Goal: Task Accomplishment & Management: Manage account settings

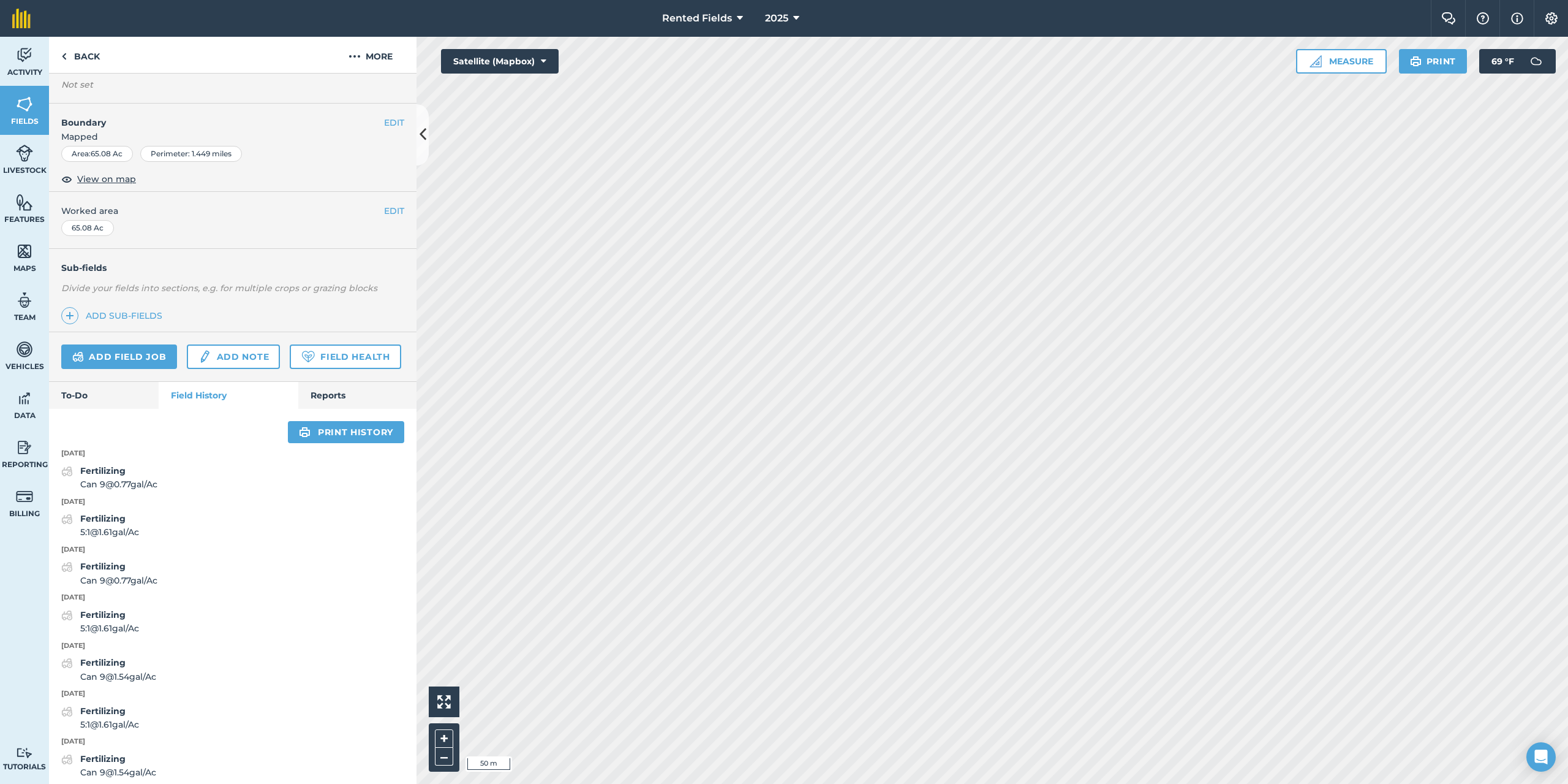
scroll to position [123, 0]
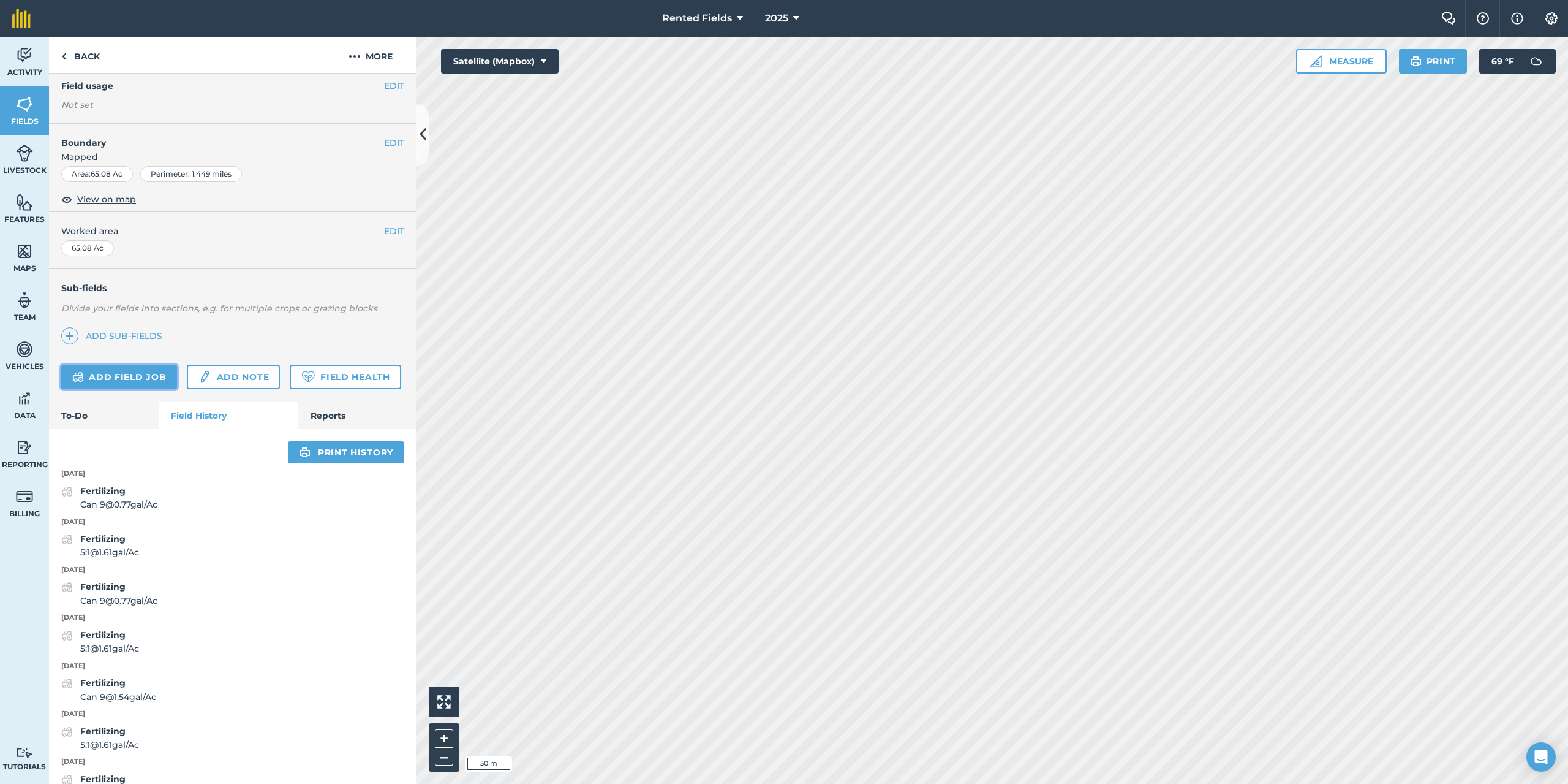
click at [150, 383] on link "Add field job" at bounding box center [119, 377] width 116 height 25
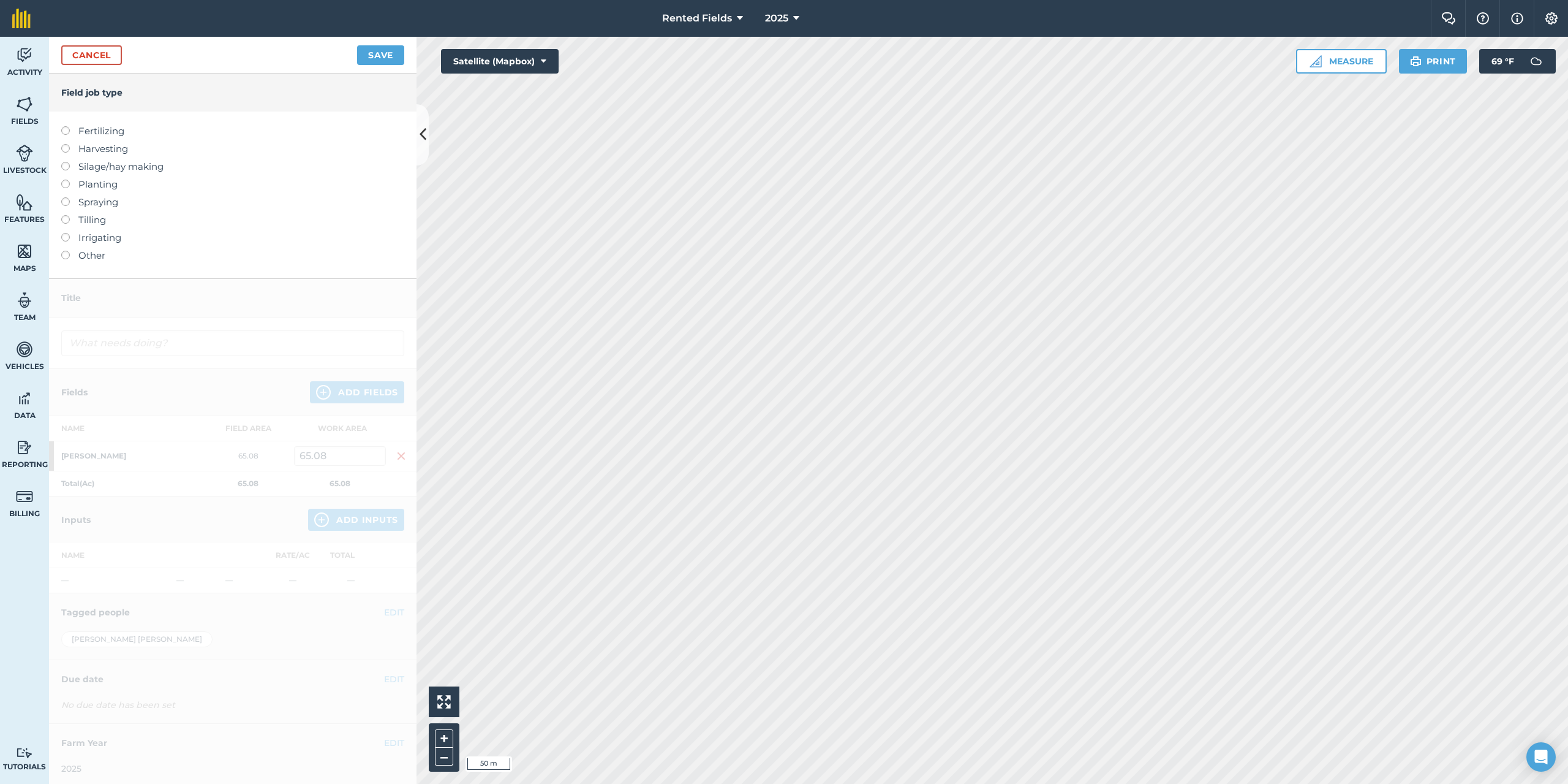
click at [61, 132] on div "Fertilizing Harvesting Silage/hay making Planting Spraying Tilling Irrigating O…" at bounding box center [232, 195] width 368 height 167
click at [64, 127] on label at bounding box center [70, 127] width 17 height 0
type input "Fertilizing"
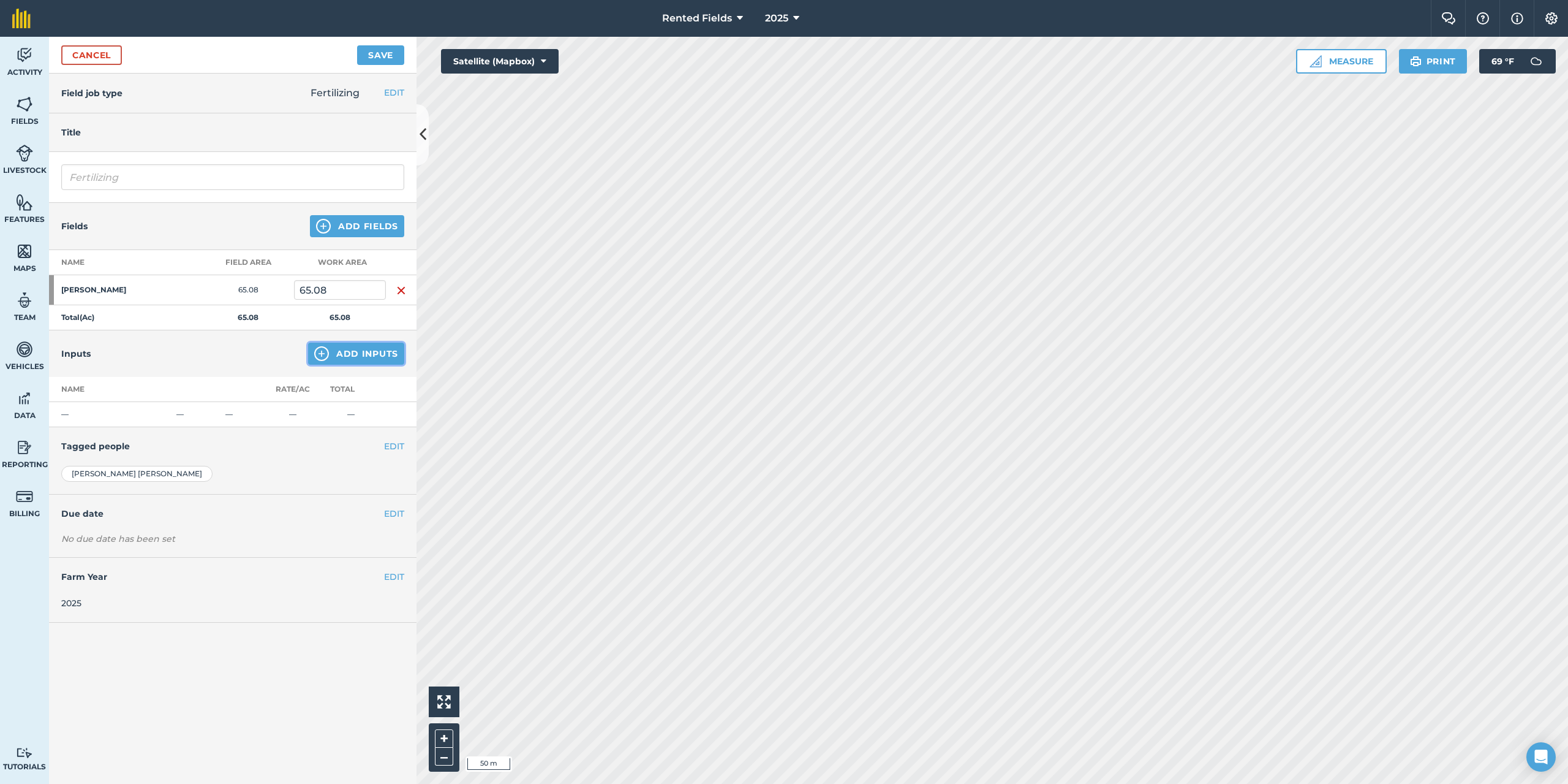
click at [353, 357] on button "Add Inputs" at bounding box center [356, 353] width 96 height 22
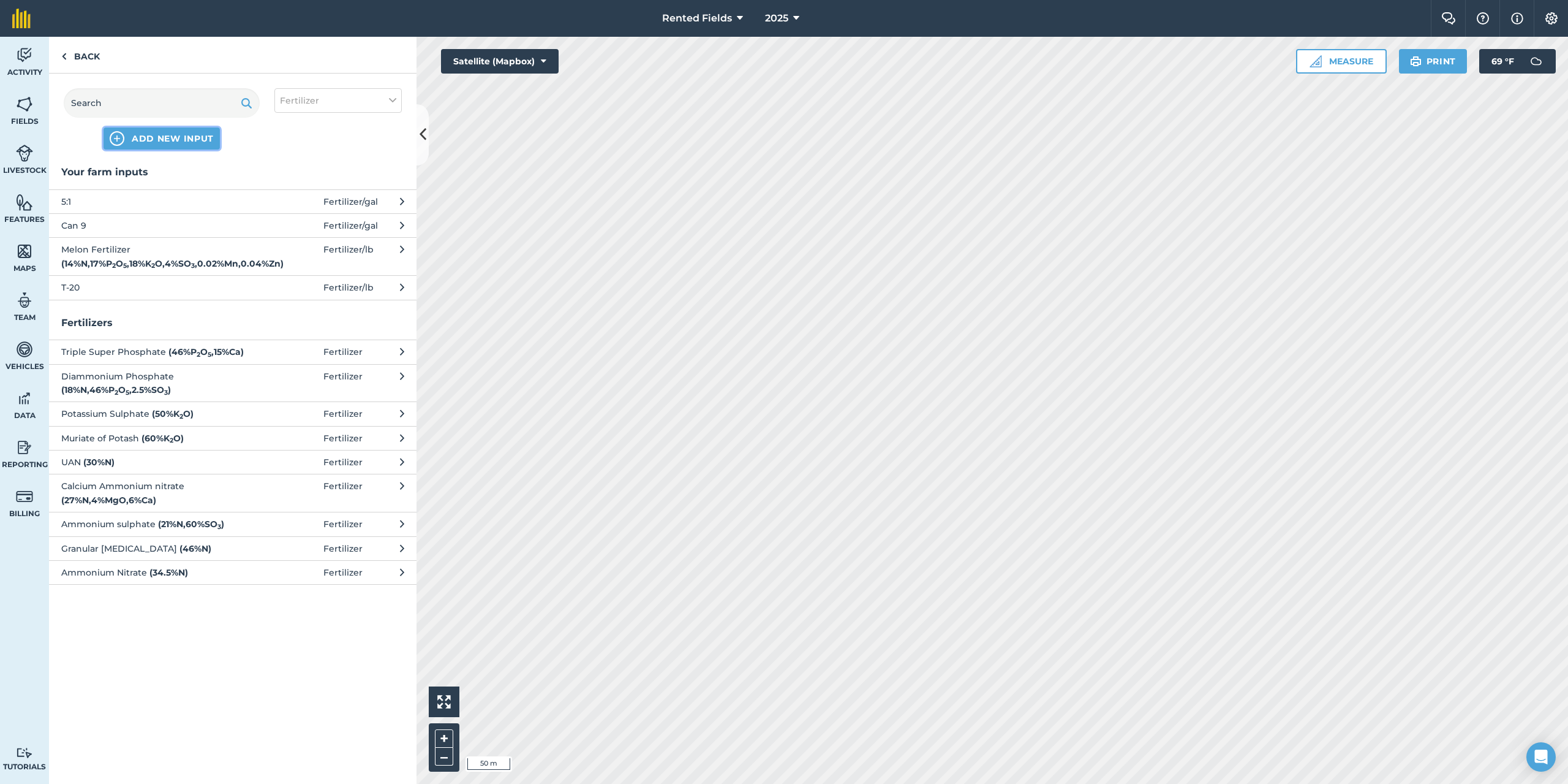
click at [146, 136] on span "ADD NEW INPUT" at bounding box center [173, 138] width 83 height 12
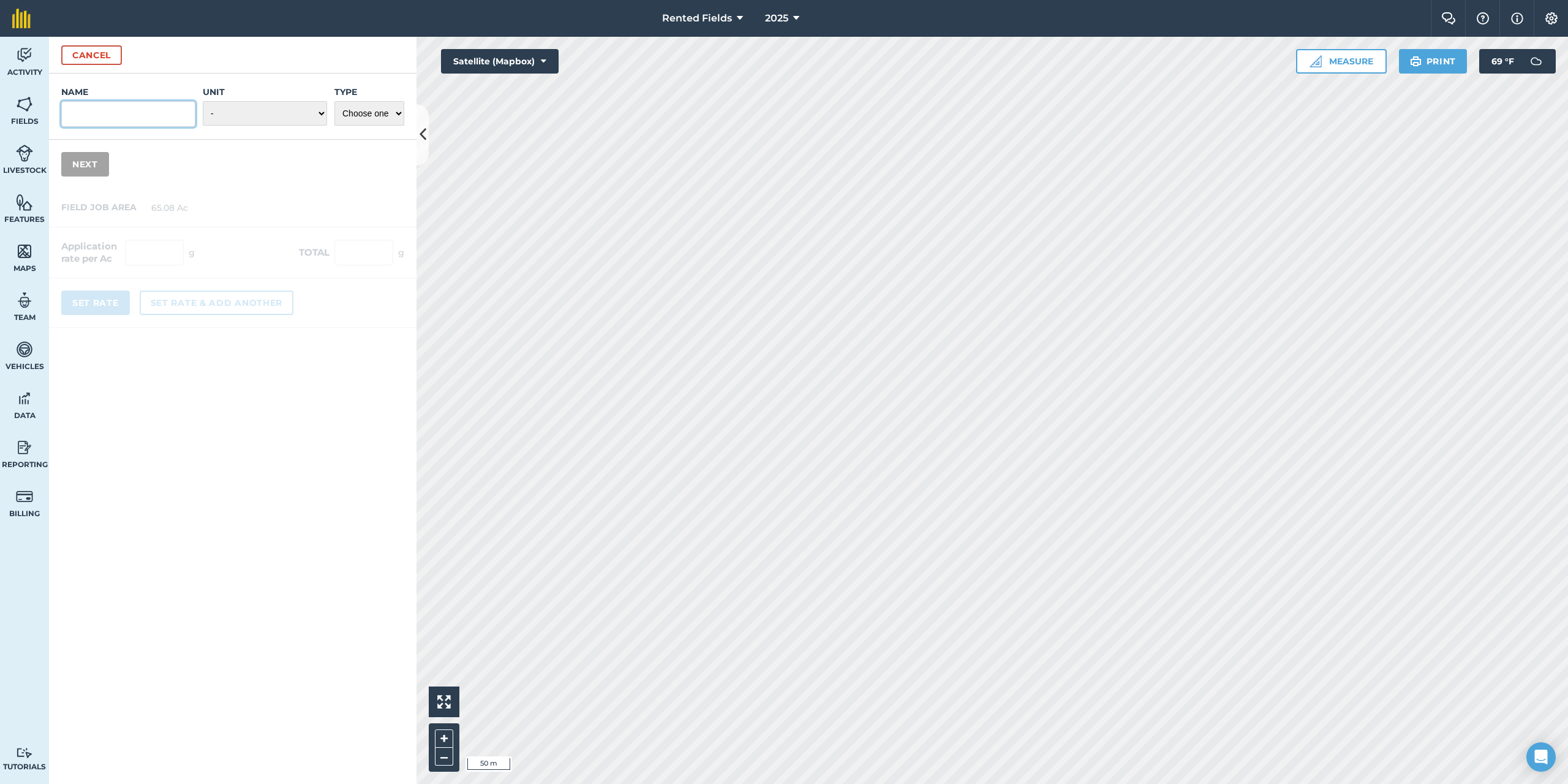
click at [113, 114] on input "Name" at bounding box center [128, 114] width 134 height 26
type input "0-0-13"
click at [235, 112] on select "- Grams/g Kilograms/kg Metric tonnes/t Millilitres/ml Litres/L Ounces/oz Pounds…" at bounding box center [265, 113] width 125 height 25
select select "GALLONS"
click at [203, 101] on select "- Grams/g Kilograms/kg Metric tonnes/t Millilitres/ml Litres/L Ounces/oz Pounds…" at bounding box center [265, 113] width 125 height 25
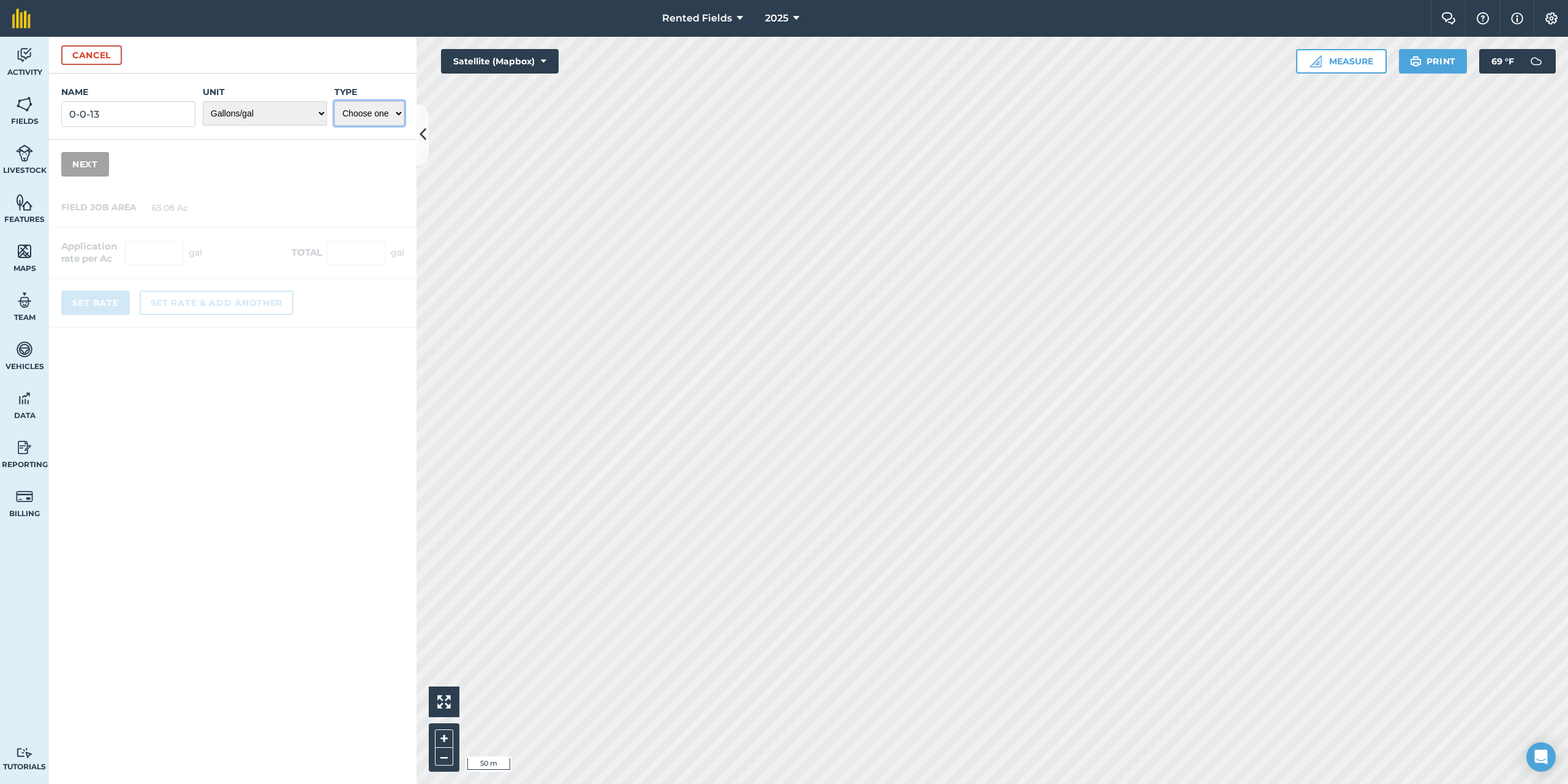
click at [391, 112] on select "Choose one Fertilizer Seed Spray Fuel Other" at bounding box center [370, 113] width 70 height 25
select select "FERTILIZER"
click at [335, 101] on select "Choose one Fertilizer Seed Spray Fuel Other" at bounding box center [370, 113] width 70 height 25
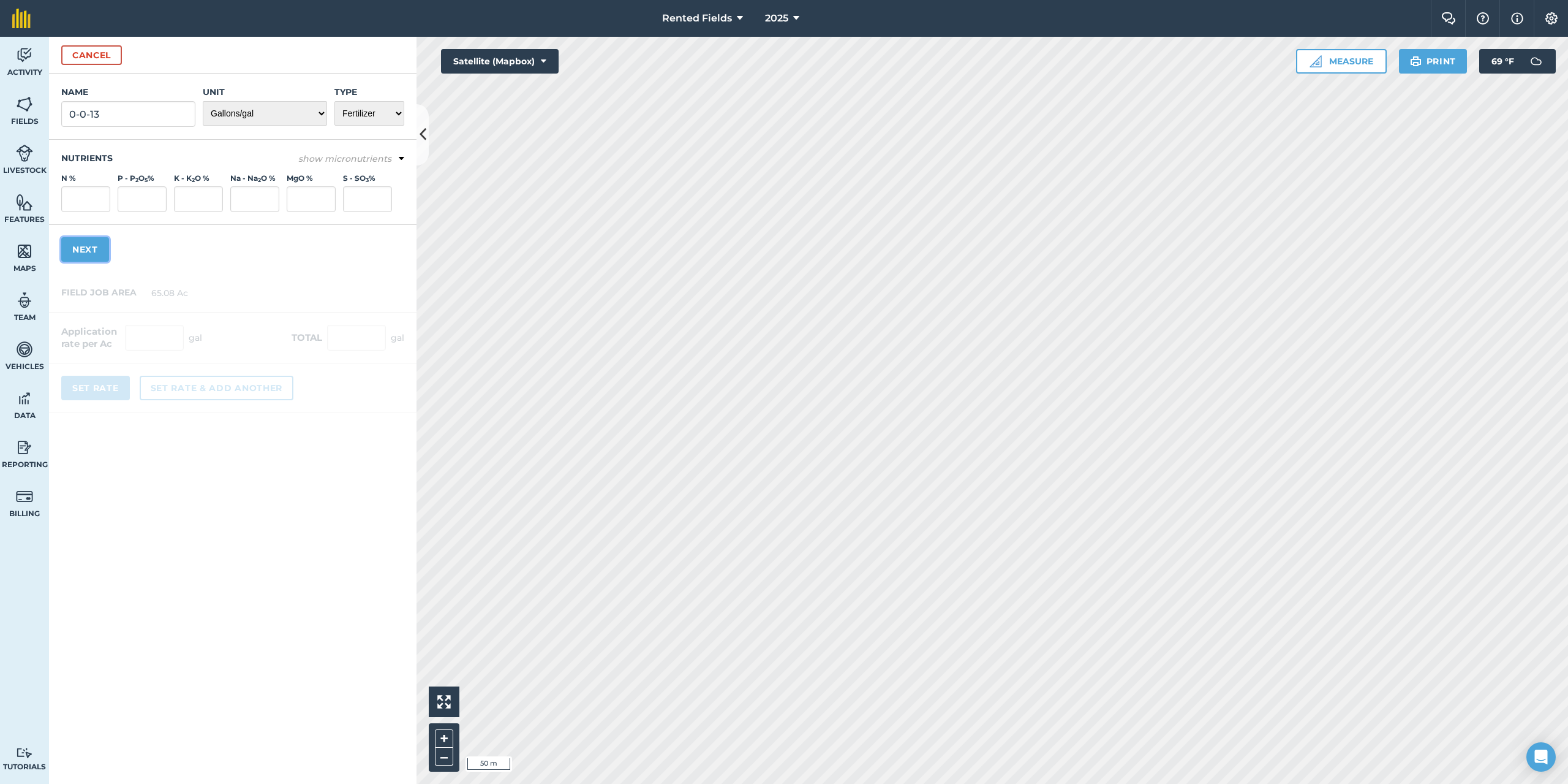
click at [94, 246] on button "Next" at bounding box center [85, 249] width 48 height 25
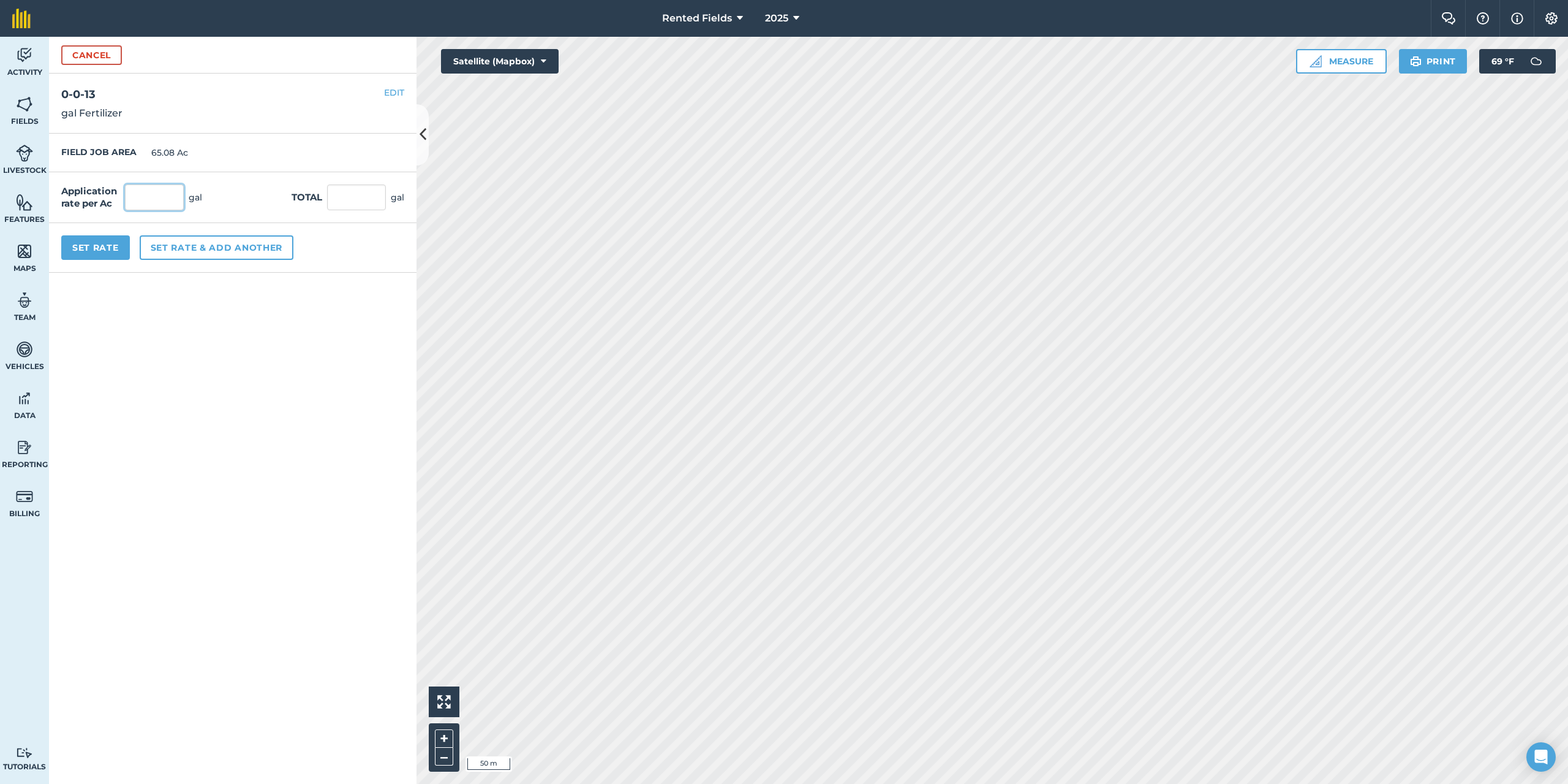
click at [139, 198] on input "text" at bounding box center [154, 197] width 59 height 26
type input "1.905"
type input "123.977"
click at [107, 246] on button "Set Rate" at bounding box center [95, 248] width 69 height 25
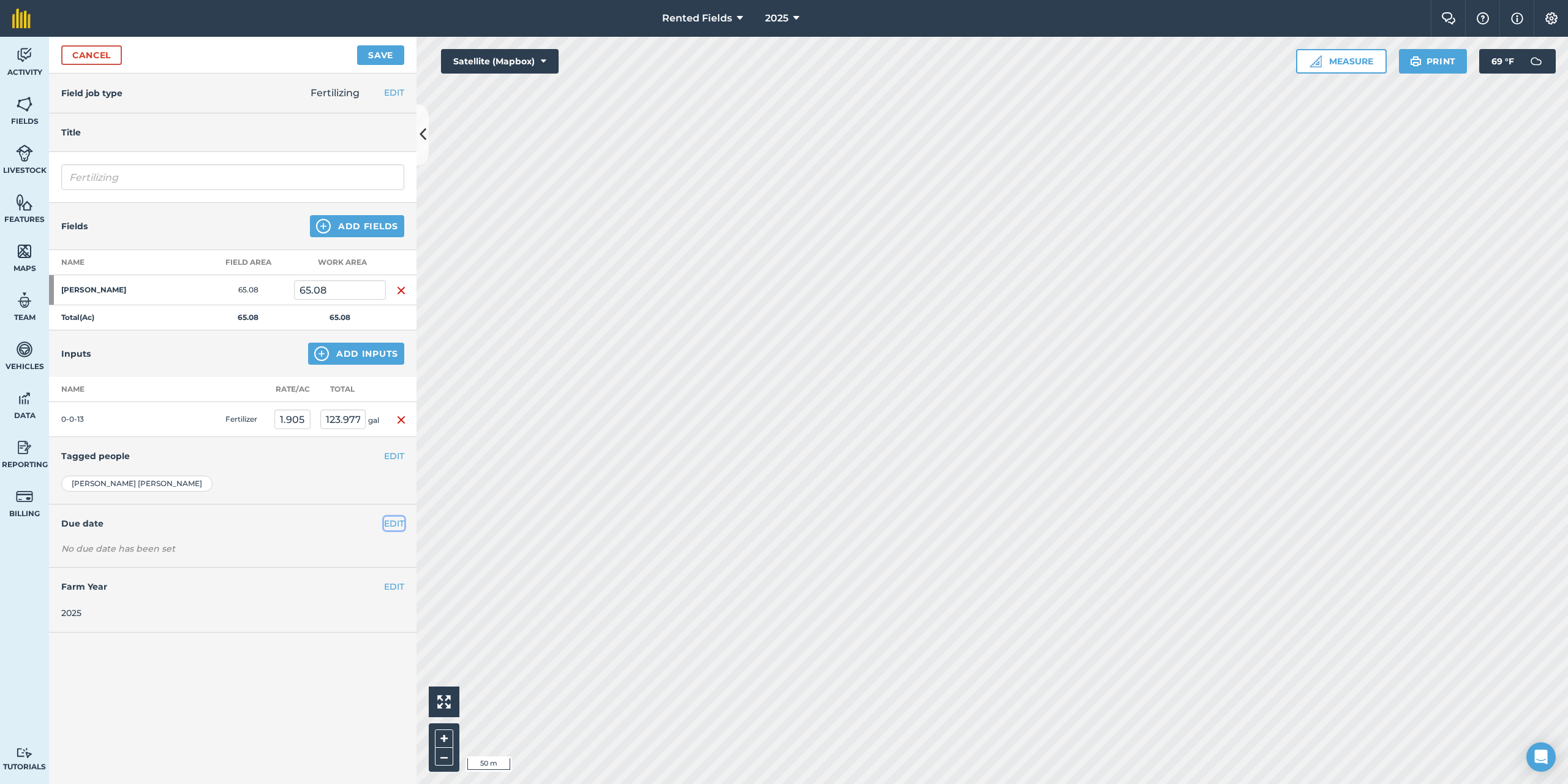
click at [392, 521] on button "EDIT" at bounding box center [394, 523] width 20 height 14
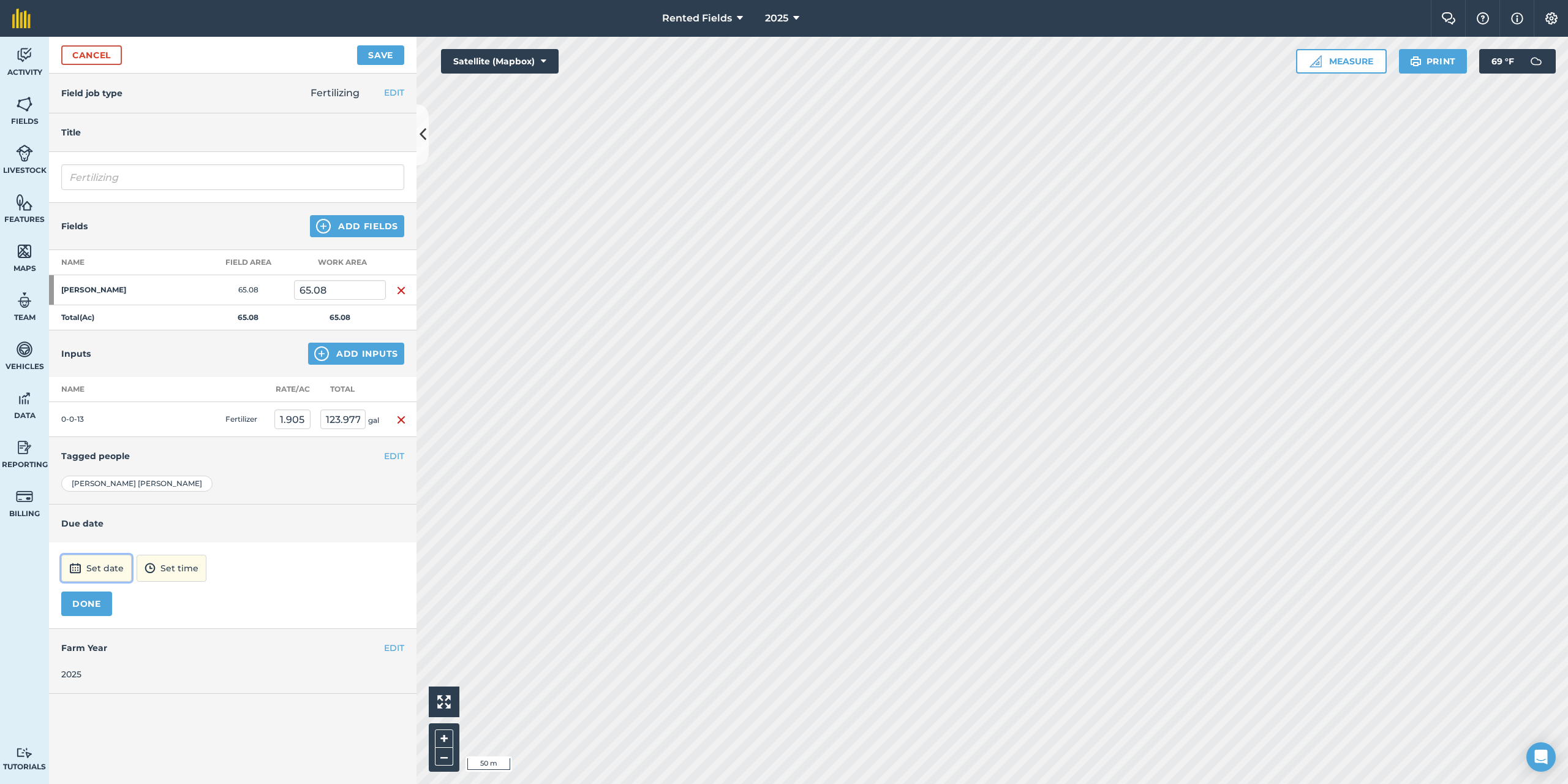
click at [104, 578] on button "Set date" at bounding box center [96, 568] width 71 height 27
click at [101, 405] on button "‹" at bounding box center [102, 403] width 27 height 27
click at [134, 480] on abbr "11" at bounding box center [134, 480] width 8 height 8
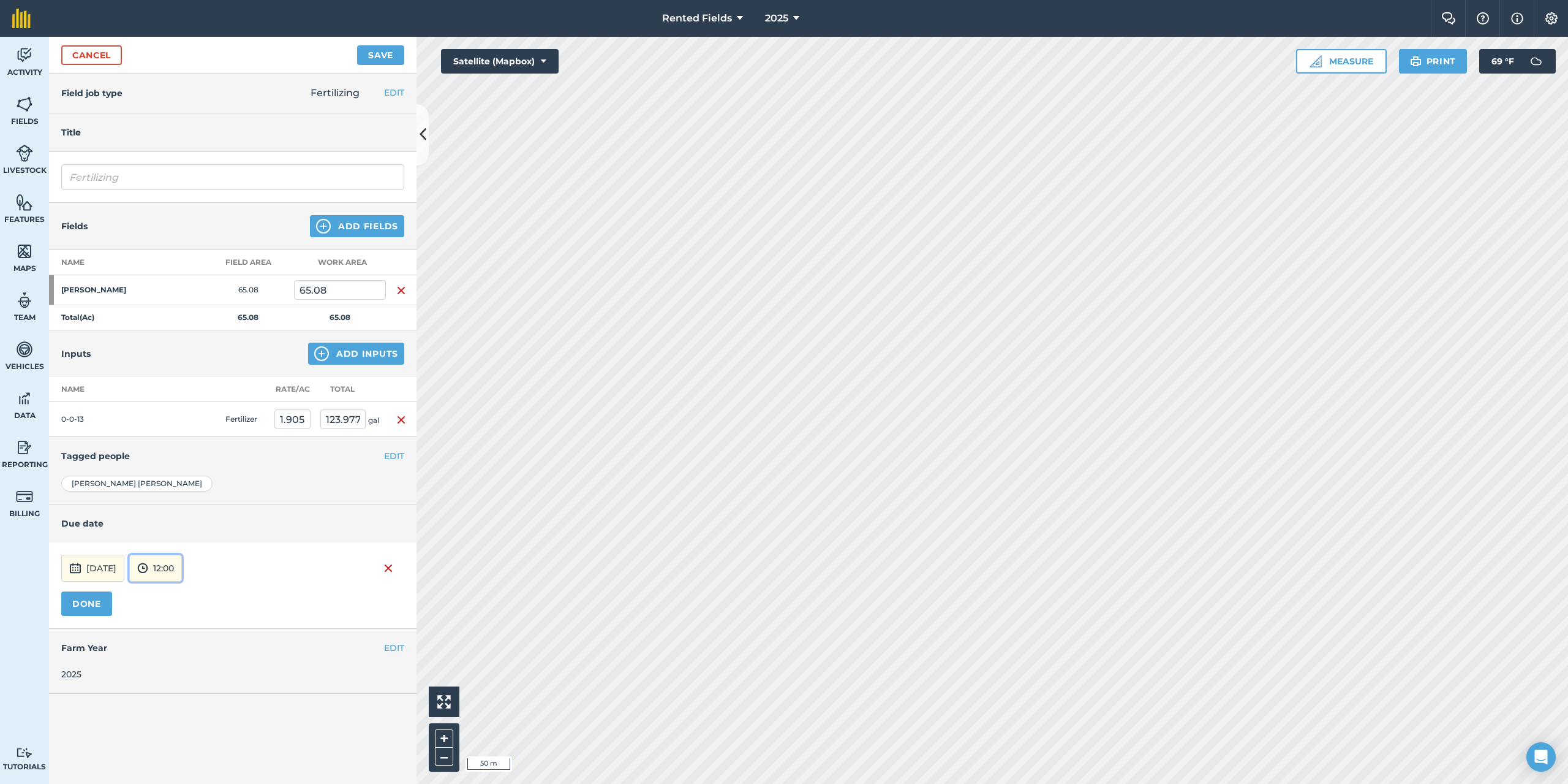
click at [182, 569] on button "12:00" at bounding box center [155, 568] width 52 height 27
click at [184, 435] on button "00:00" at bounding box center [159, 436] width 58 height 19
click at [374, 52] on button "Save" at bounding box center [381, 54] width 47 height 19
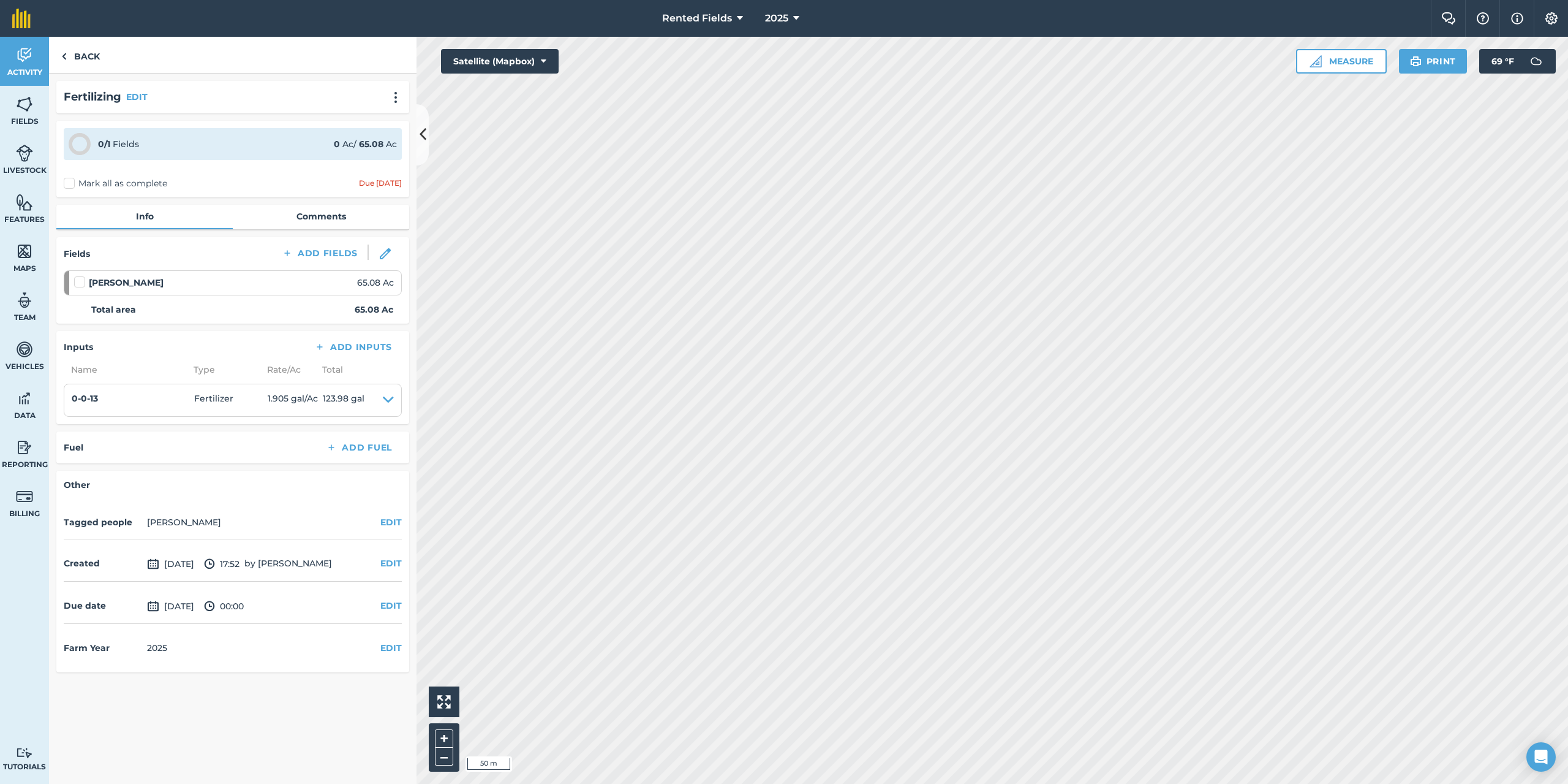
click at [67, 180] on label "Mark all as complete" at bounding box center [115, 183] width 104 height 13
click at [67, 180] on input "Mark all as complete" at bounding box center [67, 181] width 8 height 8
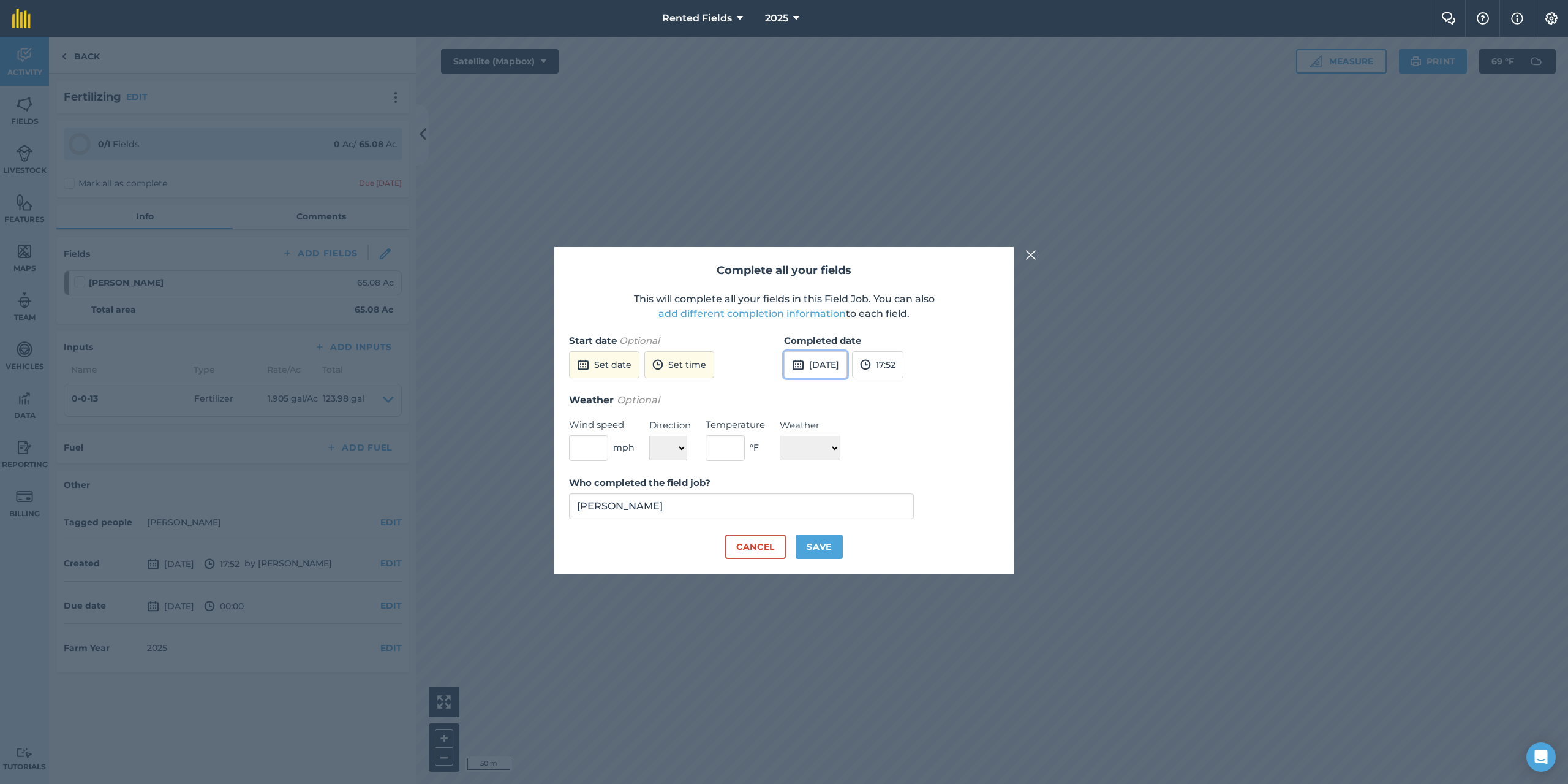
click at [826, 360] on button "[DATE]" at bounding box center [815, 364] width 63 height 27
click at [825, 394] on button "‹" at bounding box center [824, 392] width 27 height 27
click at [857, 468] on abbr "11" at bounding box center [856, 469] width 8 height 8
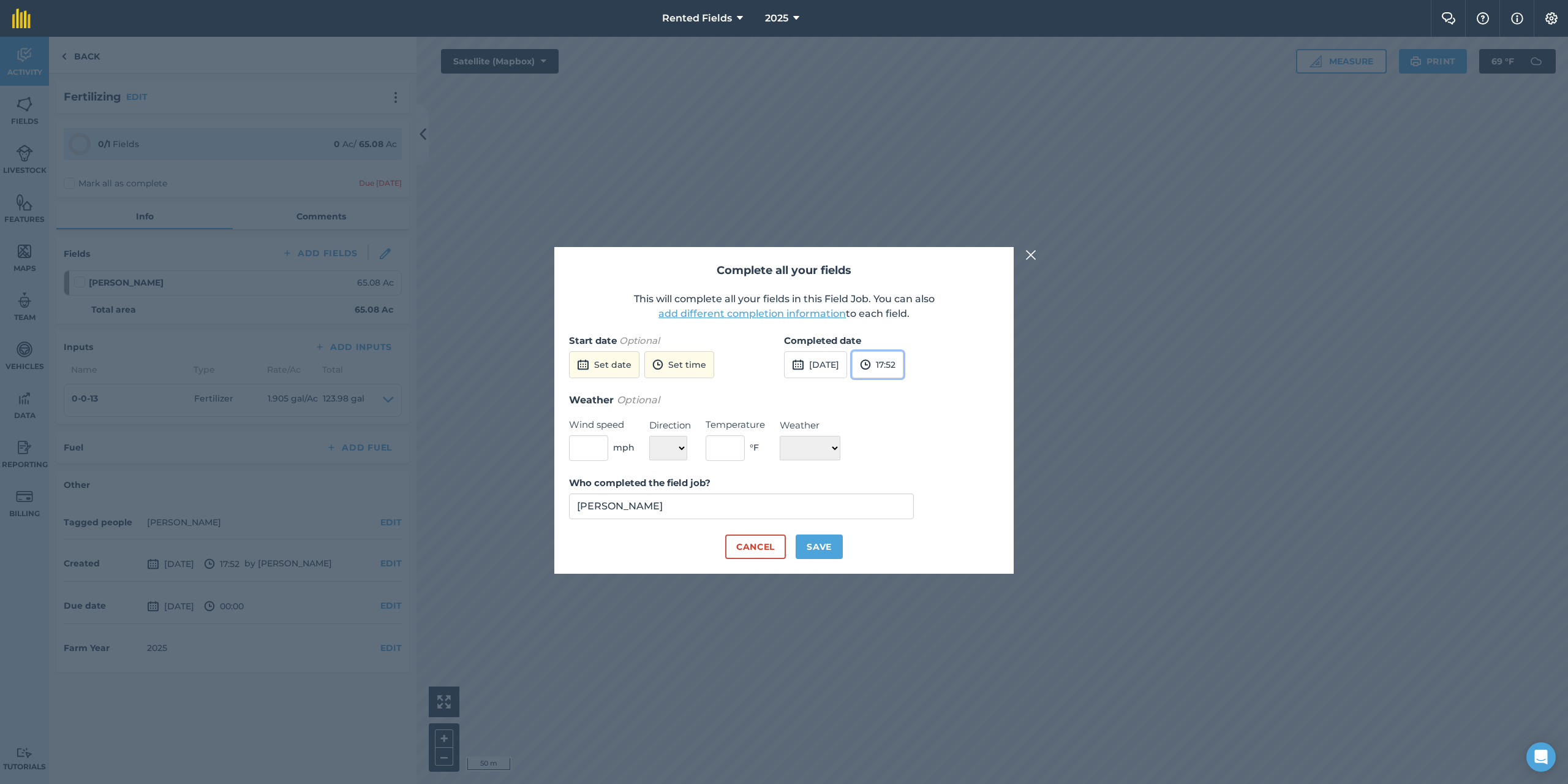
click at [903, 368] on button "17:52" at bounding box center [878, 364] width 51 height 27
click at [905, 389] on button "00:00" at bounding box center [881, 388] width 58 height 19
click at [824, 542] on button "Save" at bounding box center [819, 547] width 47 height 25
checkbox input "true"
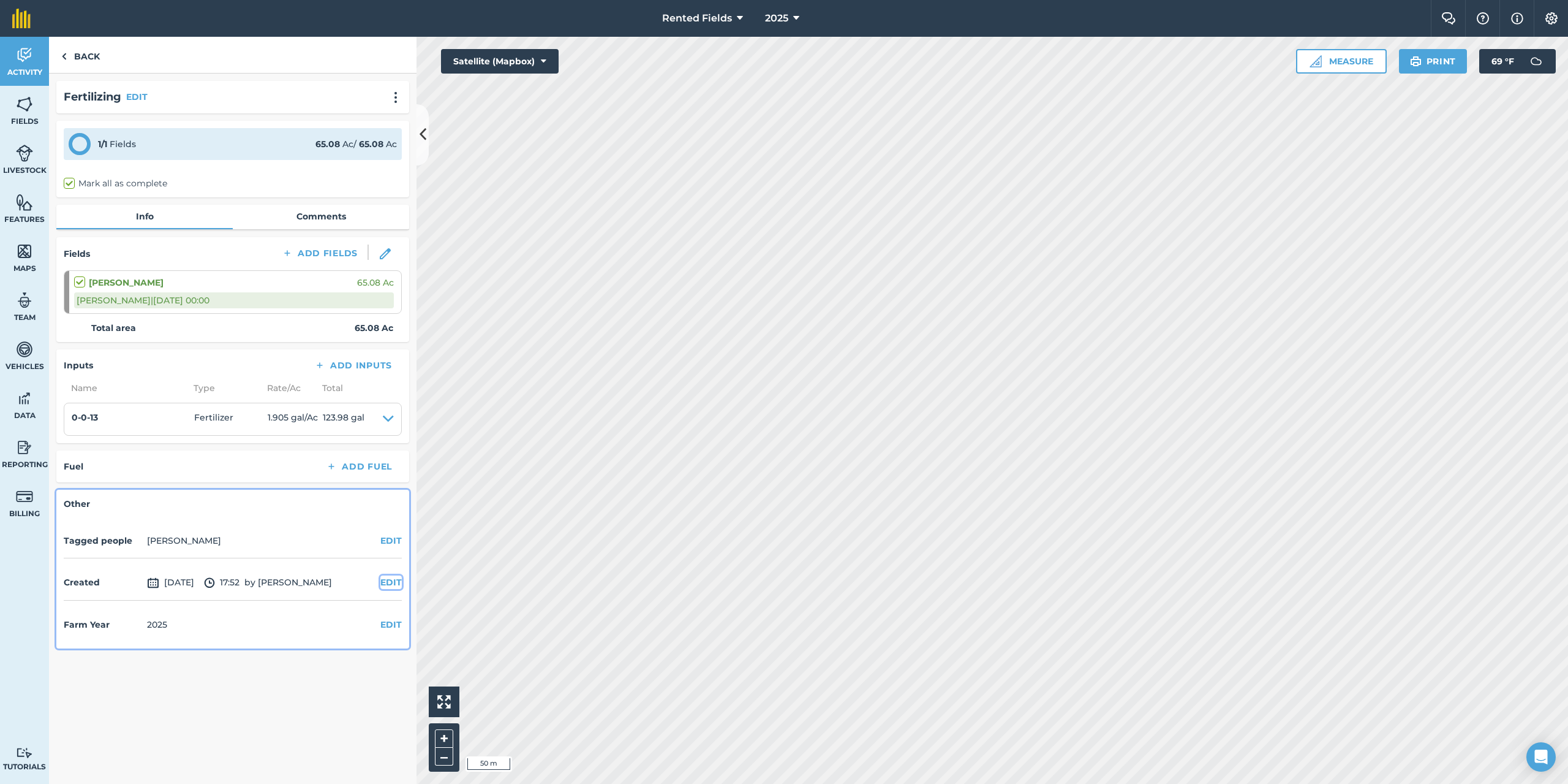
click at [387, 579] on button "EDIT" at bounding box center [391, 581] width 21 height 14
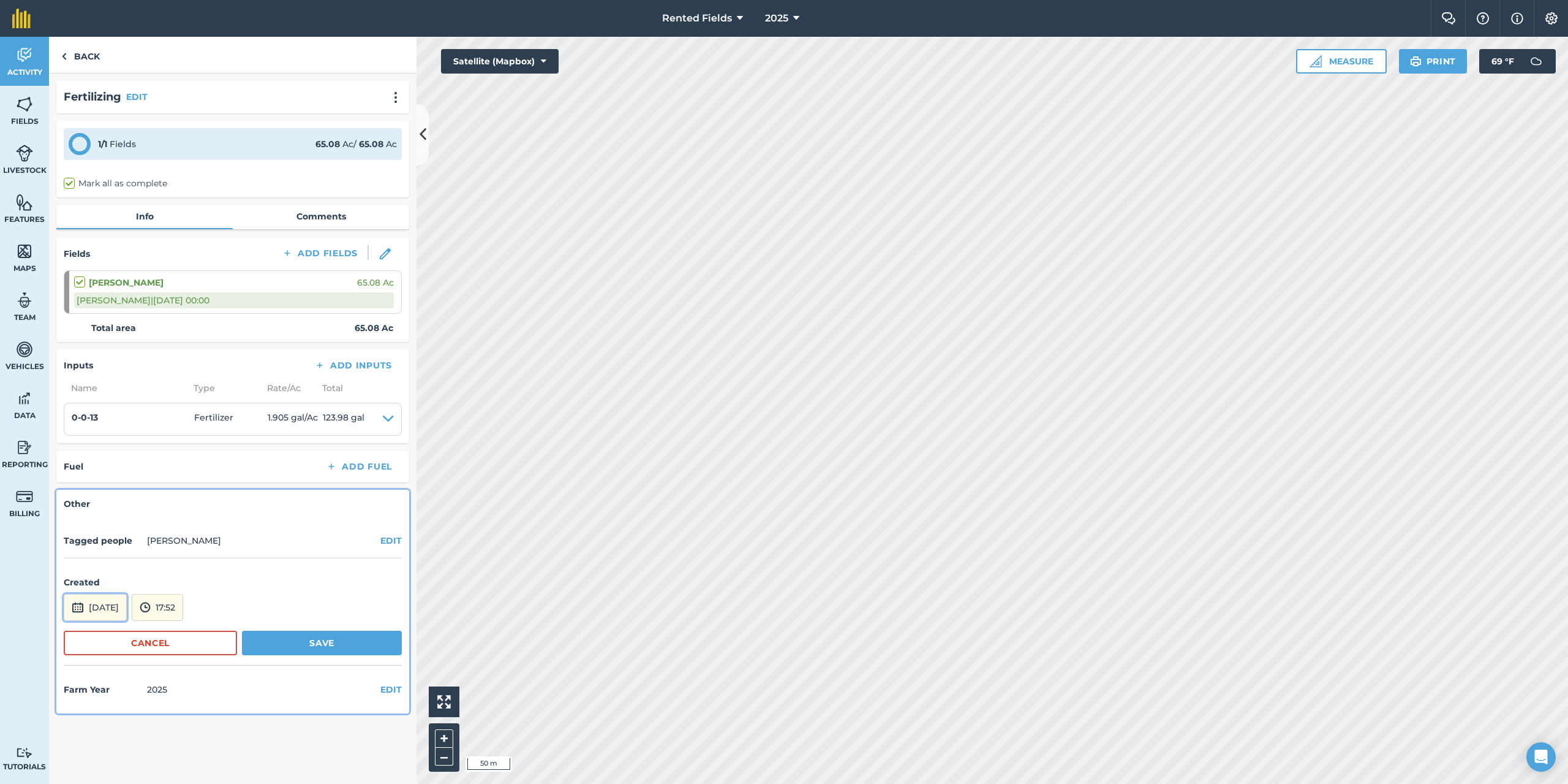
drag, startPoint x: 123, startPoint y: 609, endPoint x: 129, endPoint y: 606, distance: 6.7
click at [123, 609] on button "[DATE]" at bounding box center [94, 606] width 63 height 27
click at [104, 446] on button "‹" at bounding box center [105, 442] width 27 height 27
click at [104, 445] on button "‹" at bounding box center [105, 442] width 27 height 27
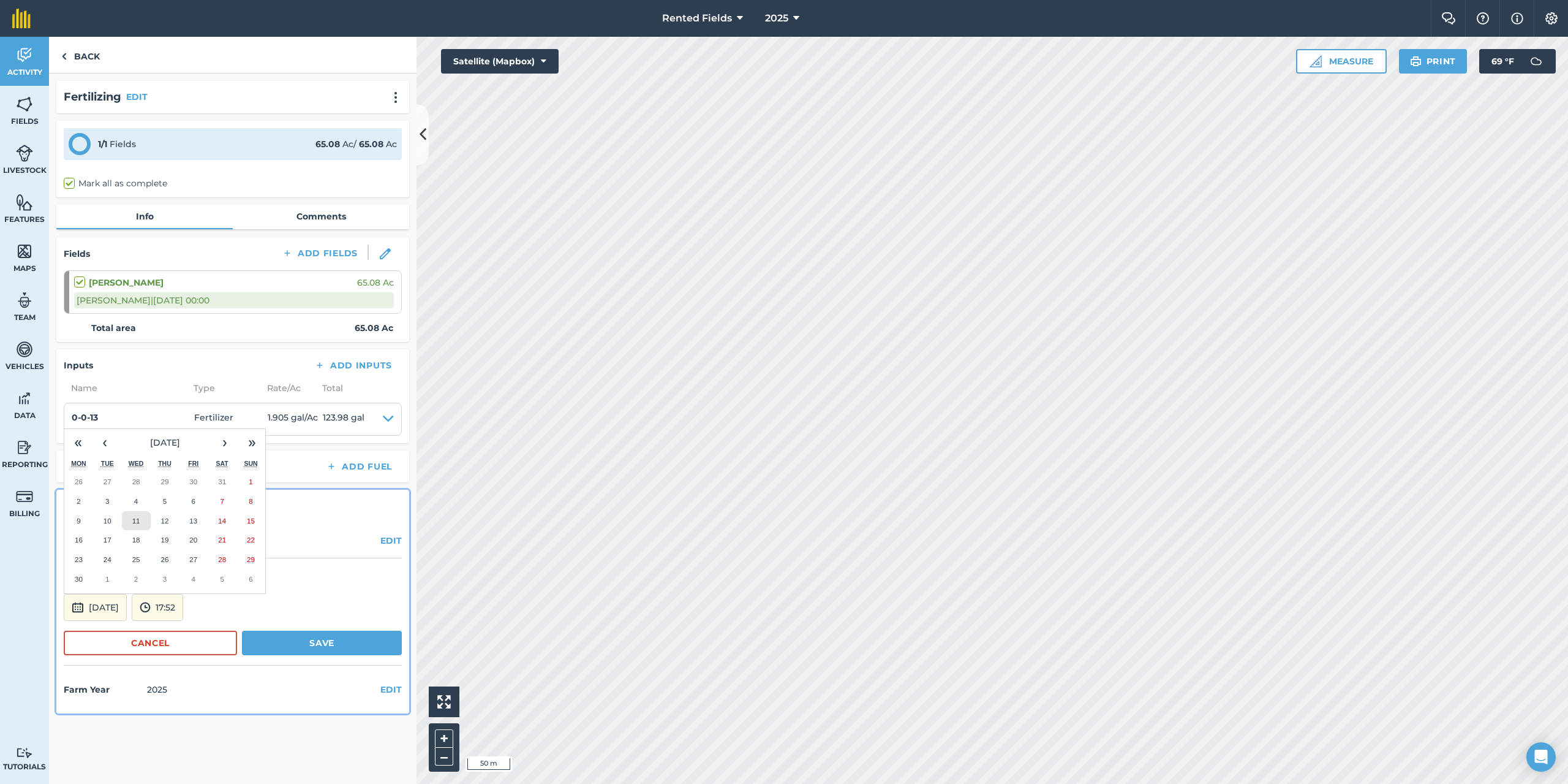
click at [135, 520] on abbr "11" at bounding box center [136, 520] width 8 height 8
click at [183, 609] on button "17:52" at bounding box center [158, 606] width 51 height 27
click at [187, 477] on button "00:00" at bounding box center [160, 476] width 58 height 19
click at [320, 646] on button "Save" at bounding box center [322, 642] width 160 height 25
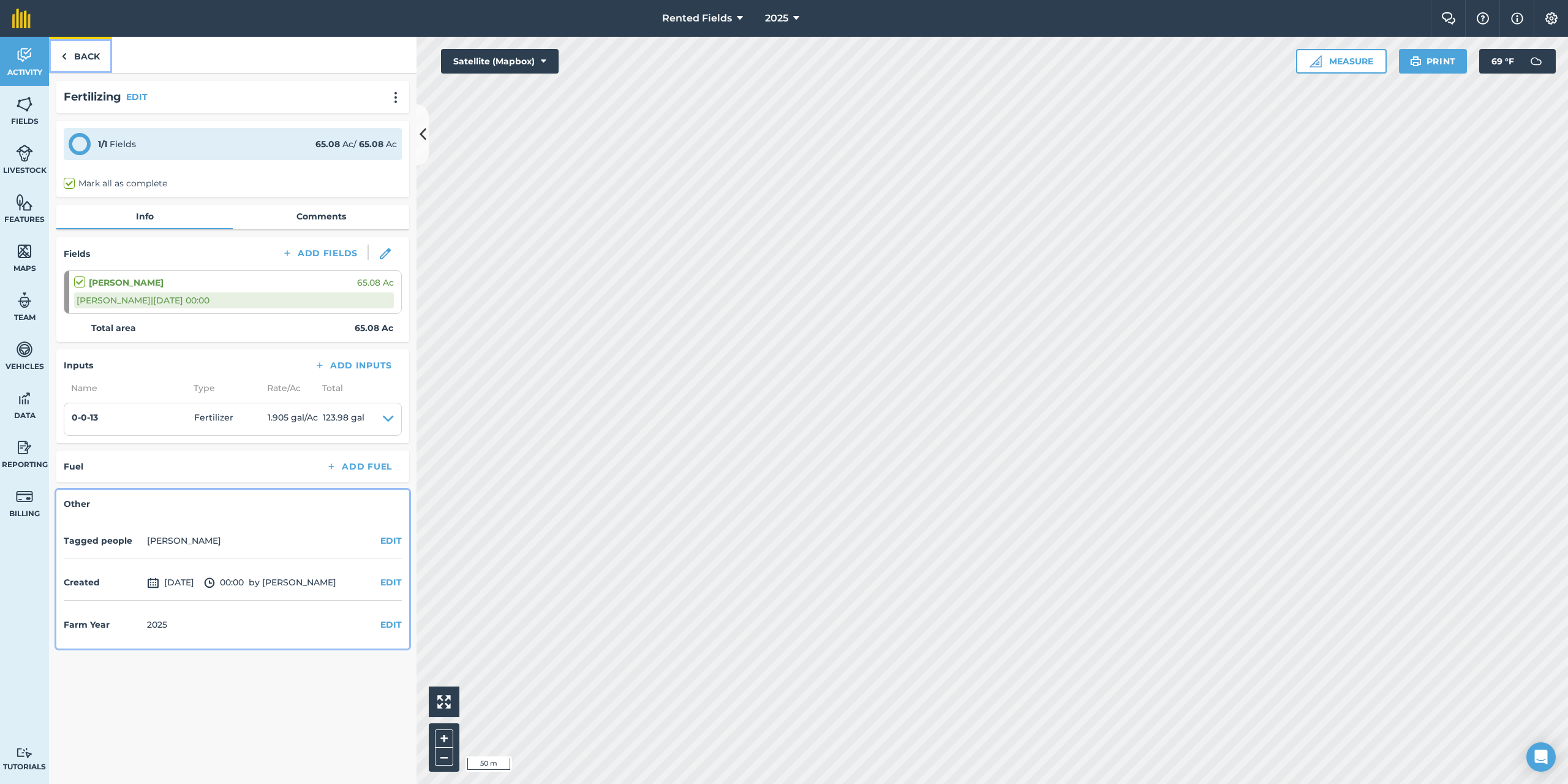
click at [73, 60] on link "Back" at bounding box center [80, 54] width 63 height 36
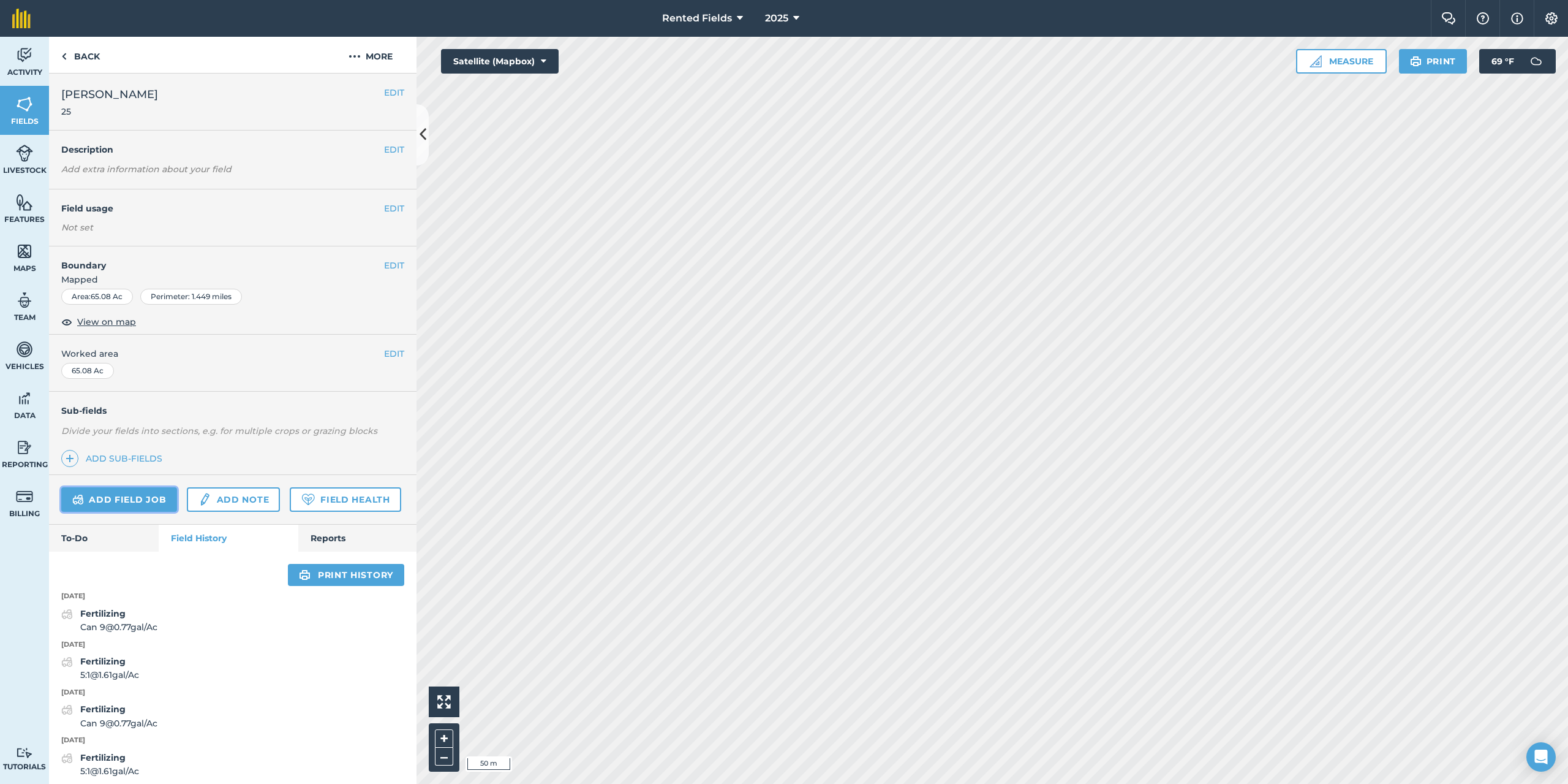
click at [158, 492] on link "Add field job" at bounding box center [119, 499] width 116 height 25
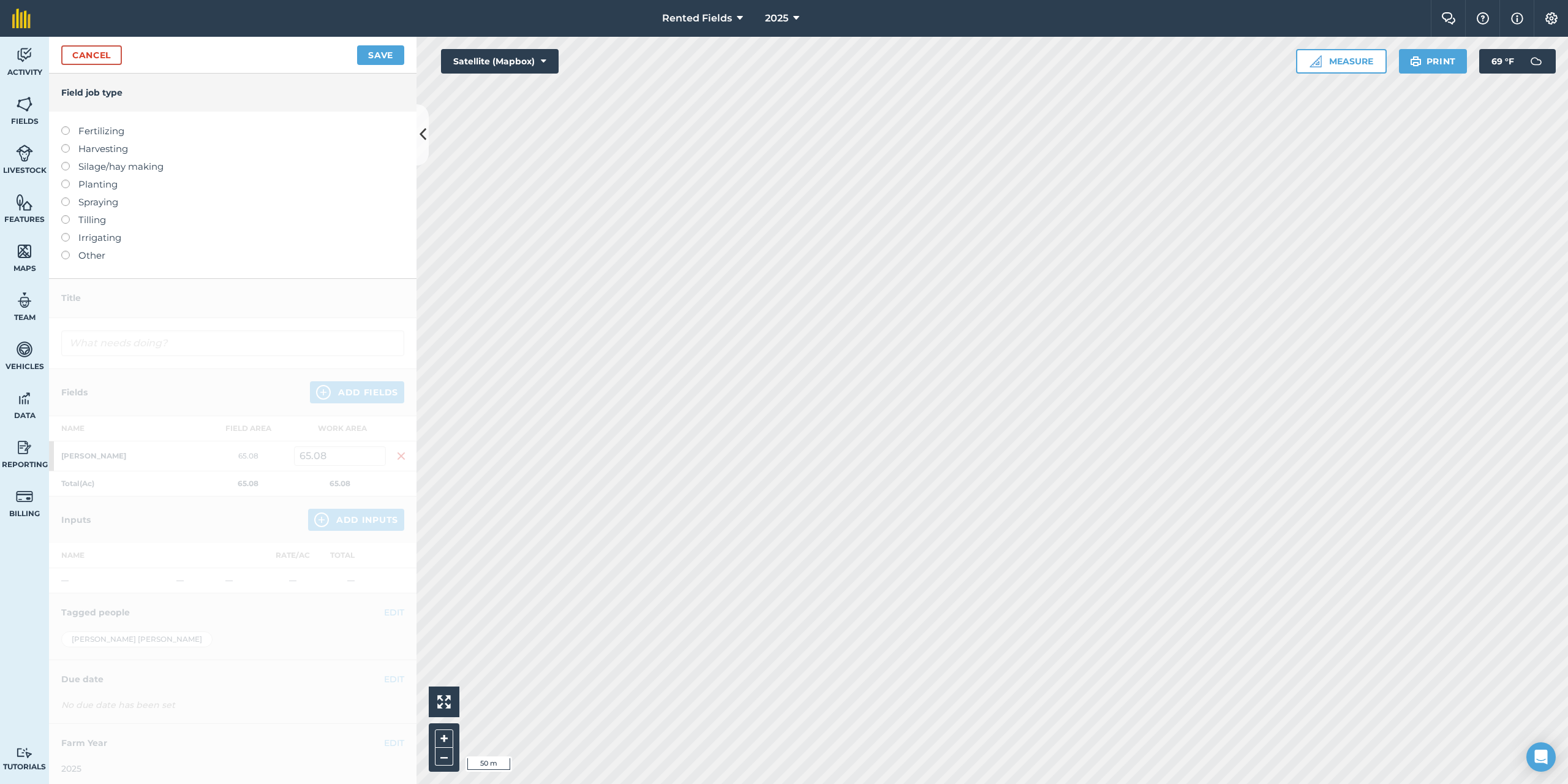
click at [67, 127] on label at bounding box center [70, 127] width 17 height 0
type input "Fertilizing"
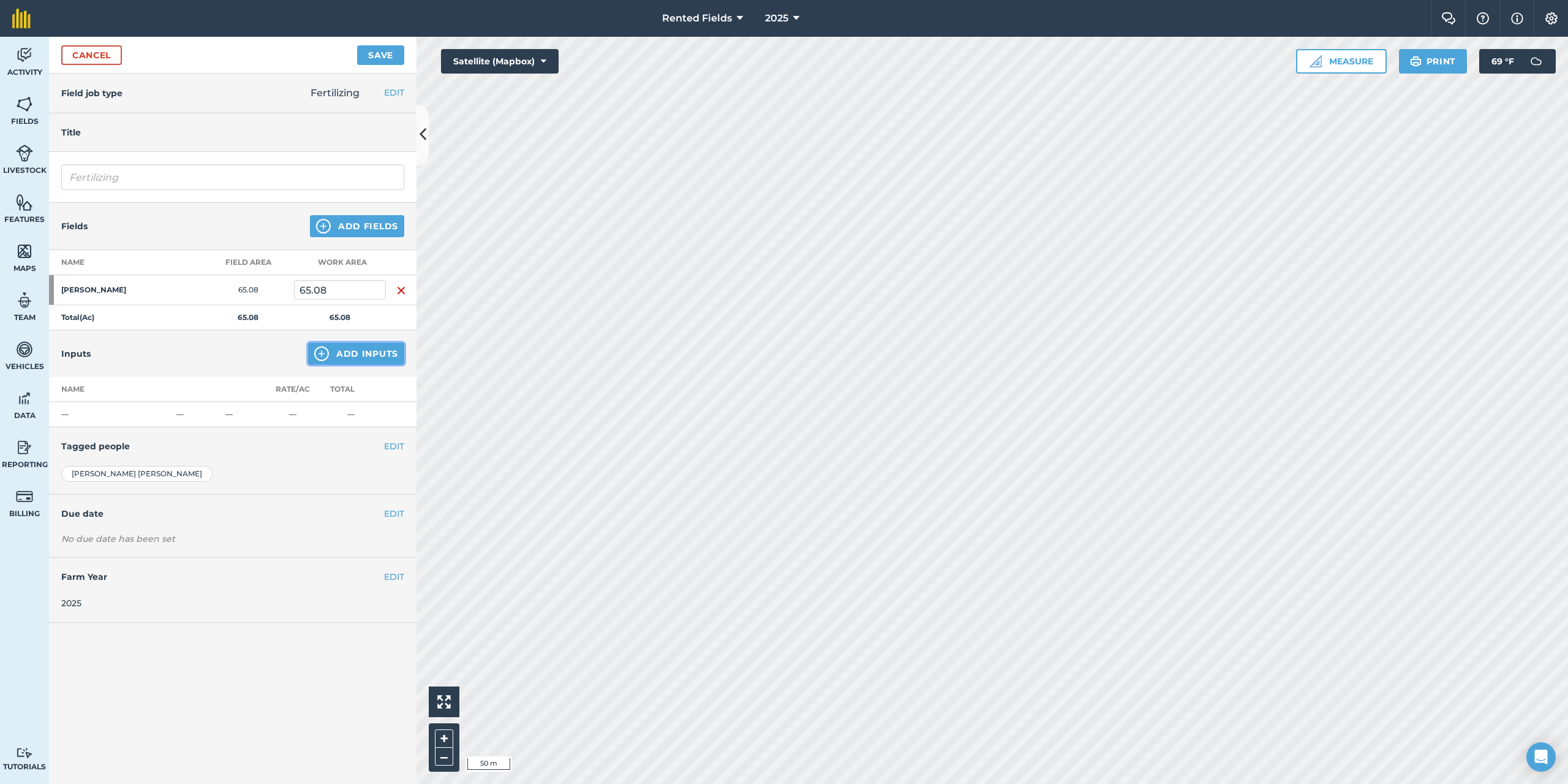
click at [365, 360] on button "Add Inputs" at bounding box center [356, 353] width 96 height 22
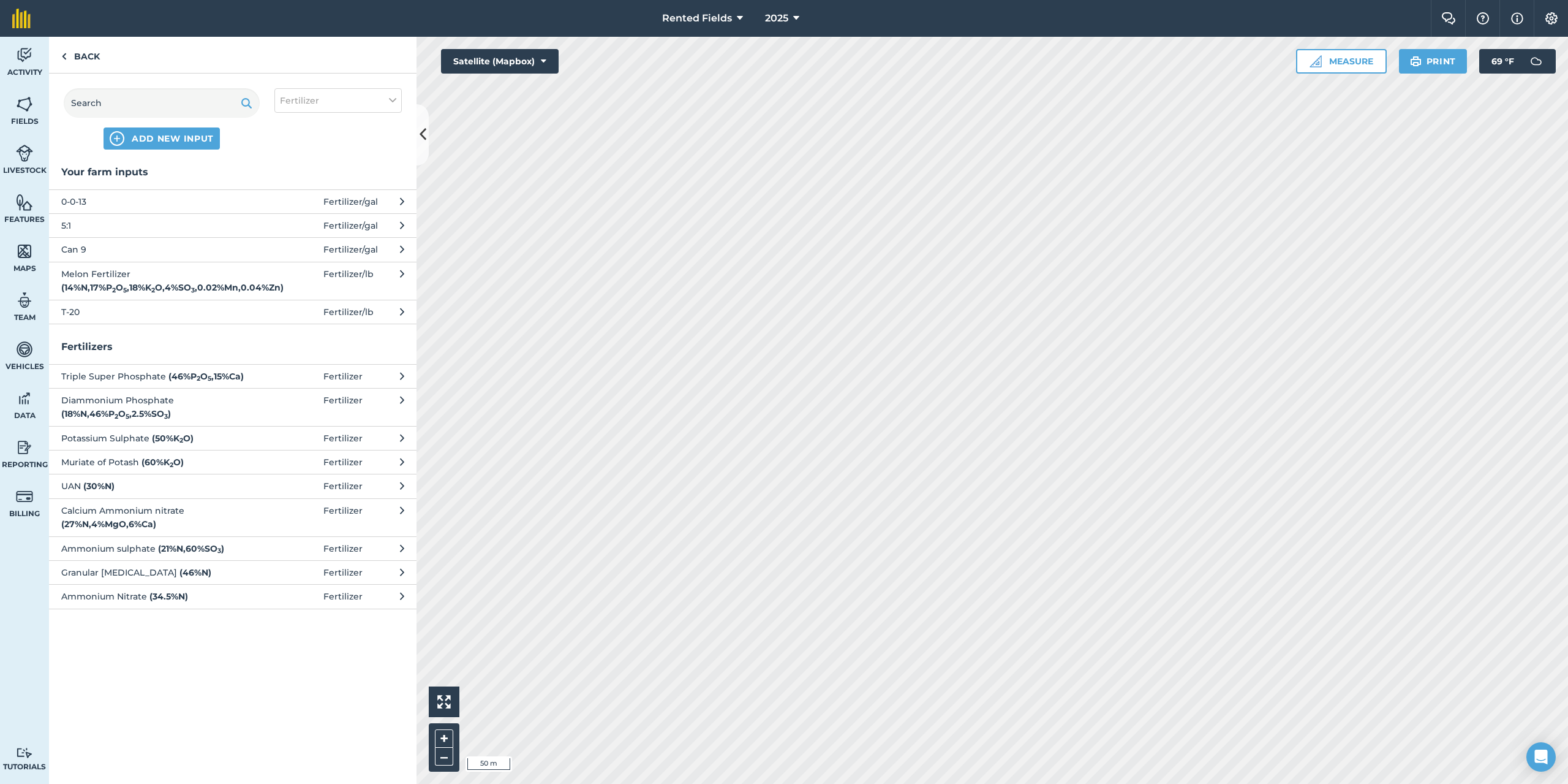
click at [88, 198] on span "0-0-13" at bounding box center [161, 201] width 200 height 14
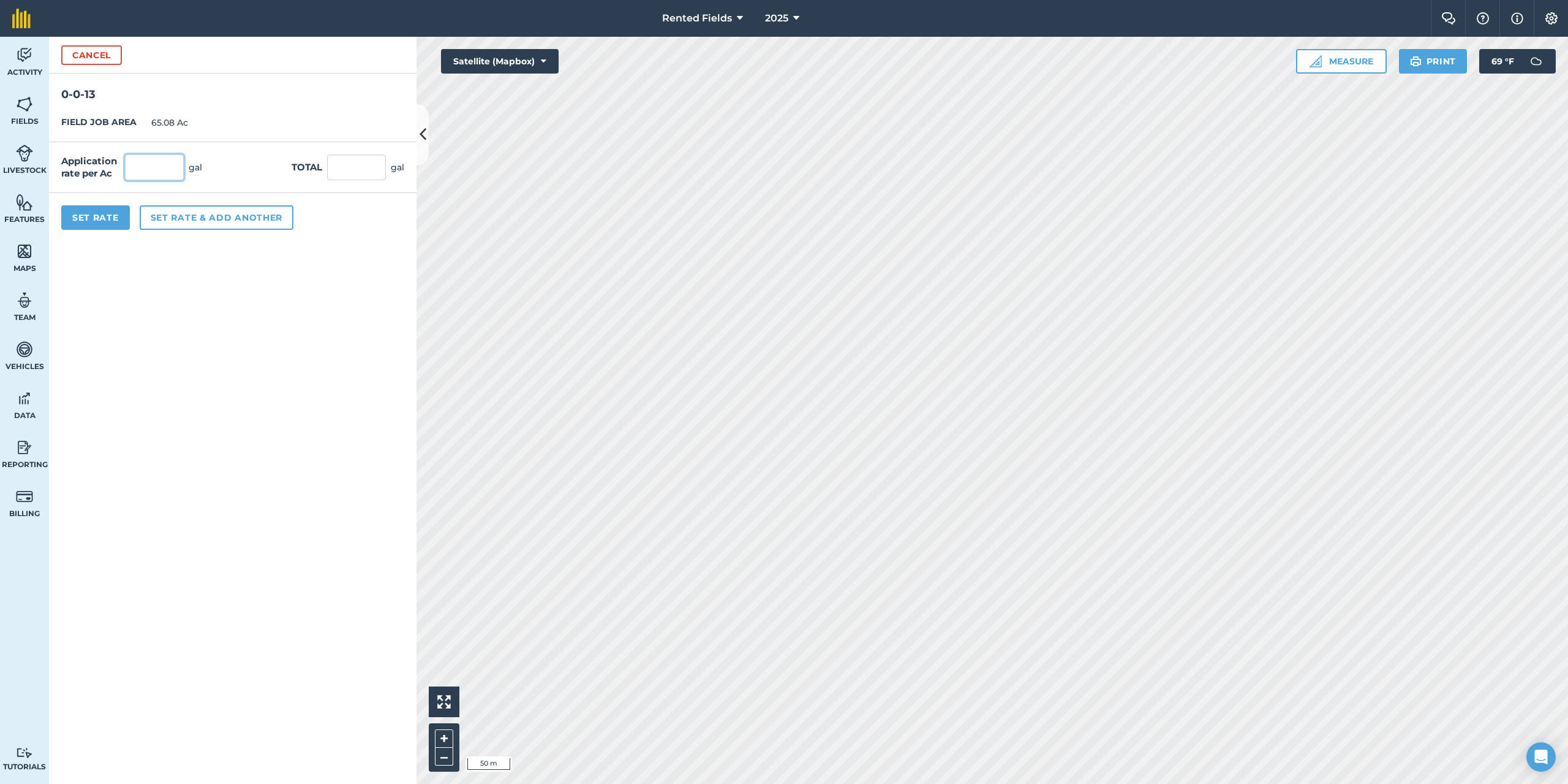
click at [148, 174] on input "text" at bounding box center [154, 167] width 59 height 26
type input "1.905"
type input "123.977"
click at [95, 224] on button "Set Rate" at bounding box center [95, 217] width 69 height 25
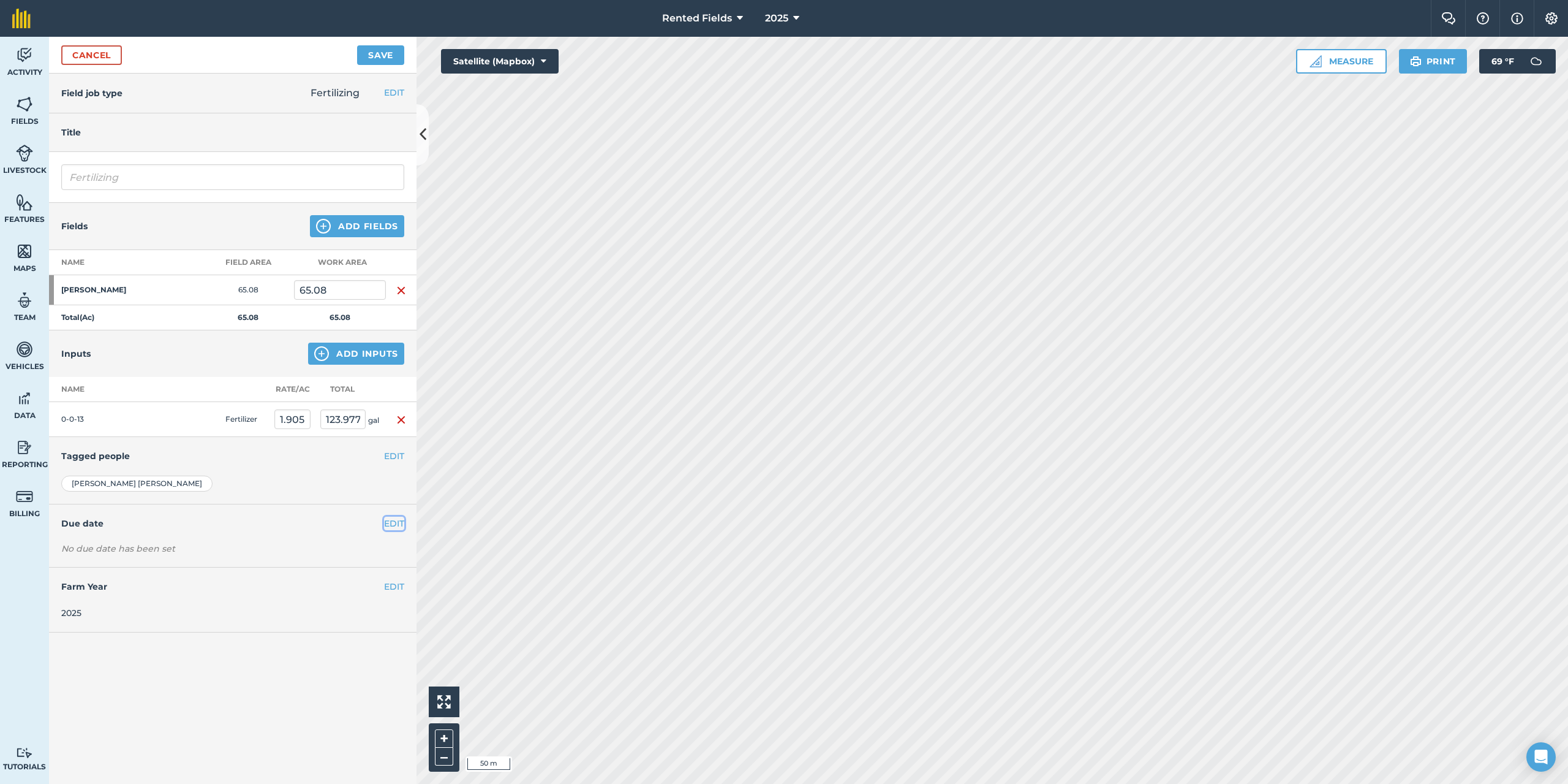
click at [390, 525] on button "EDIT" at bounding box center [394, 523] width 20 height 14
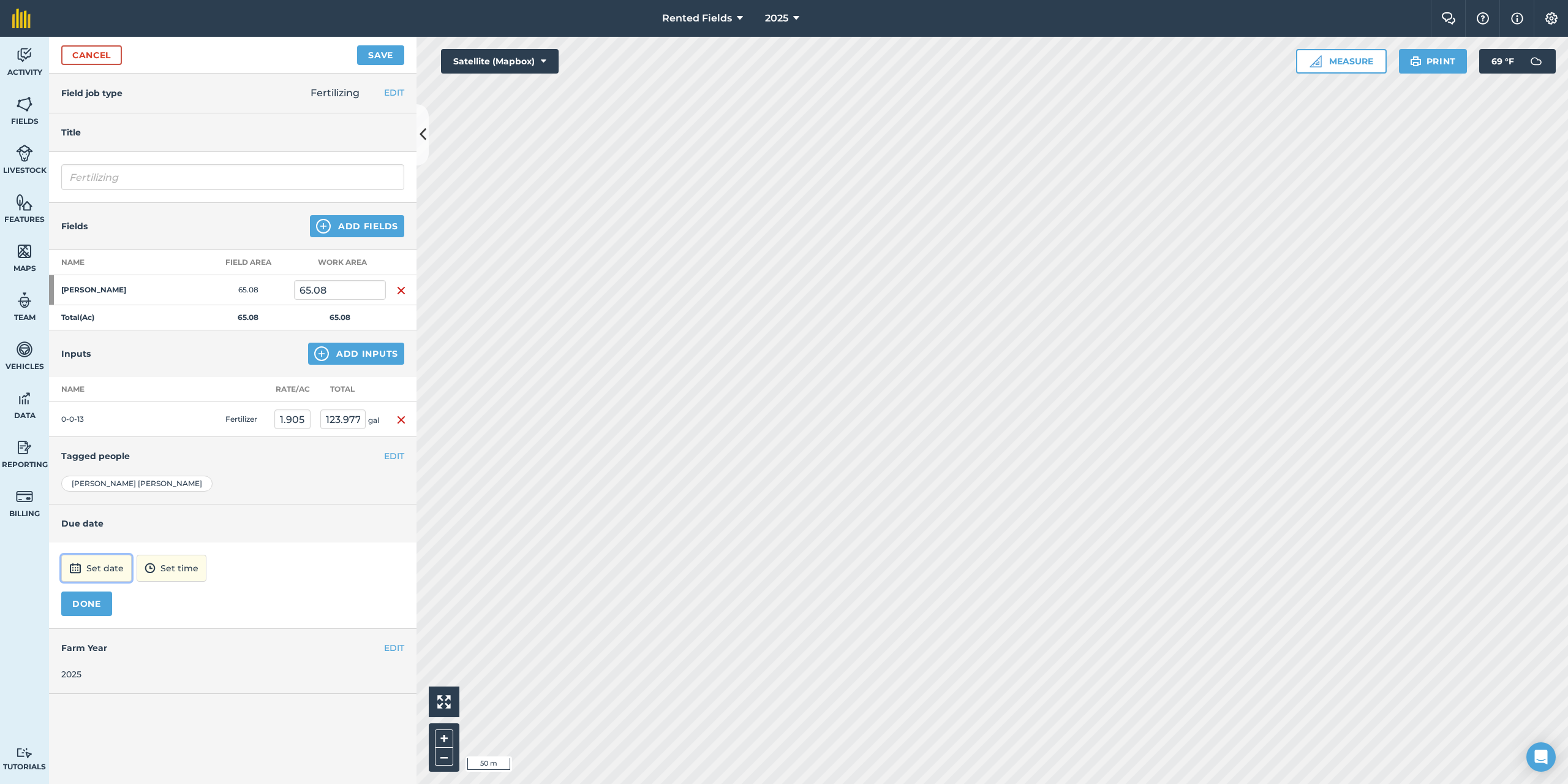
click at [108, 573] on button "Set date" at bounding box center [96, 568] width 71 height 27
click at [103, 405] on button "‹" at bounding box center [102, 403] width 27 height 27
click at [135, 502] on abbr "18" at bounding box center [134, 501] width 8 height 8
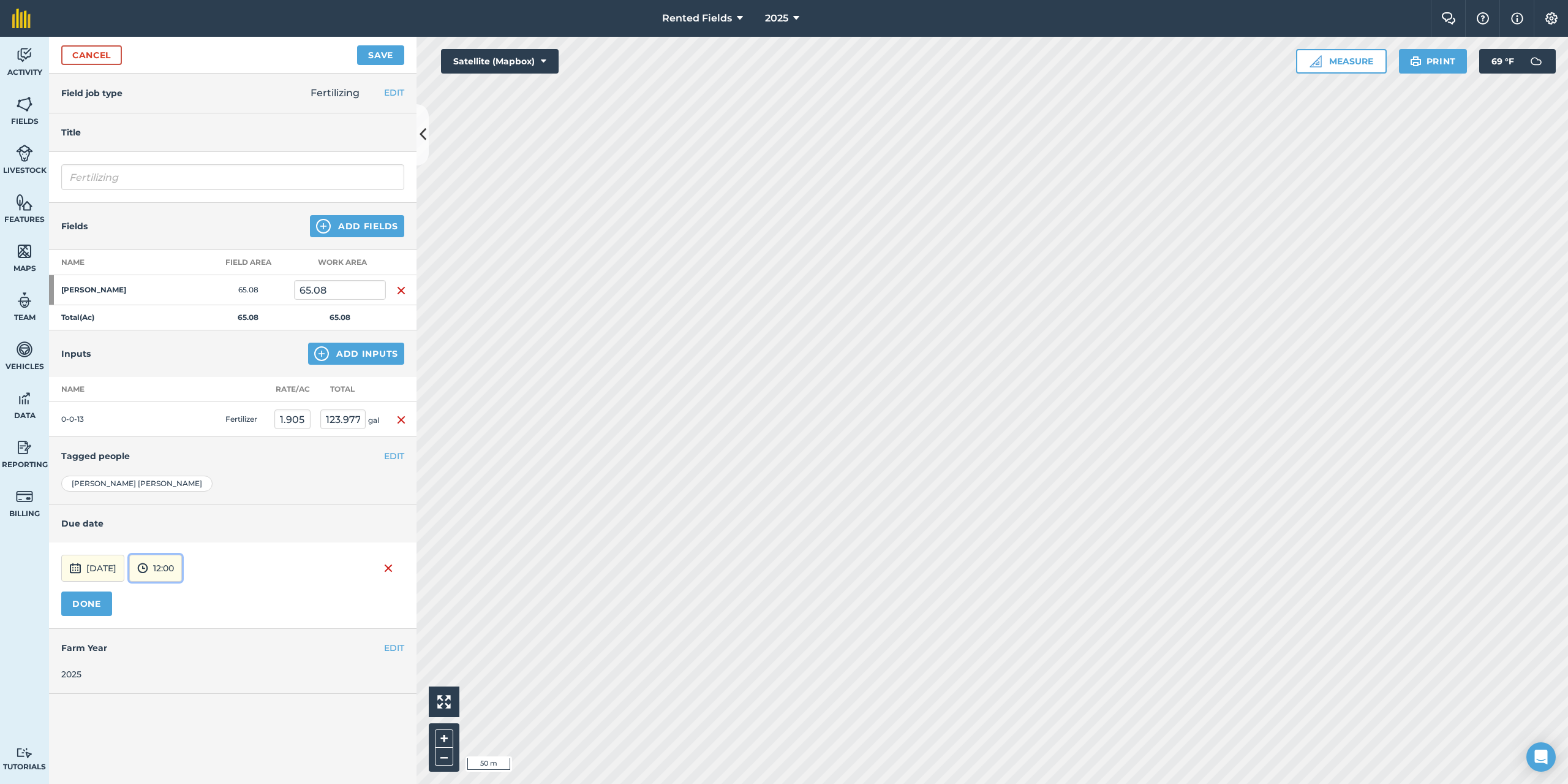
click at [182, 569] on button "12:00" at bounding box center [155, 568] width 52 height 27
click at [178, 435] on button "00:00" at bounding box center [159, 436] width 58 height 19
click at [93, 607] on button "DONE" at bounding box center [86, 603] width 50 height 25
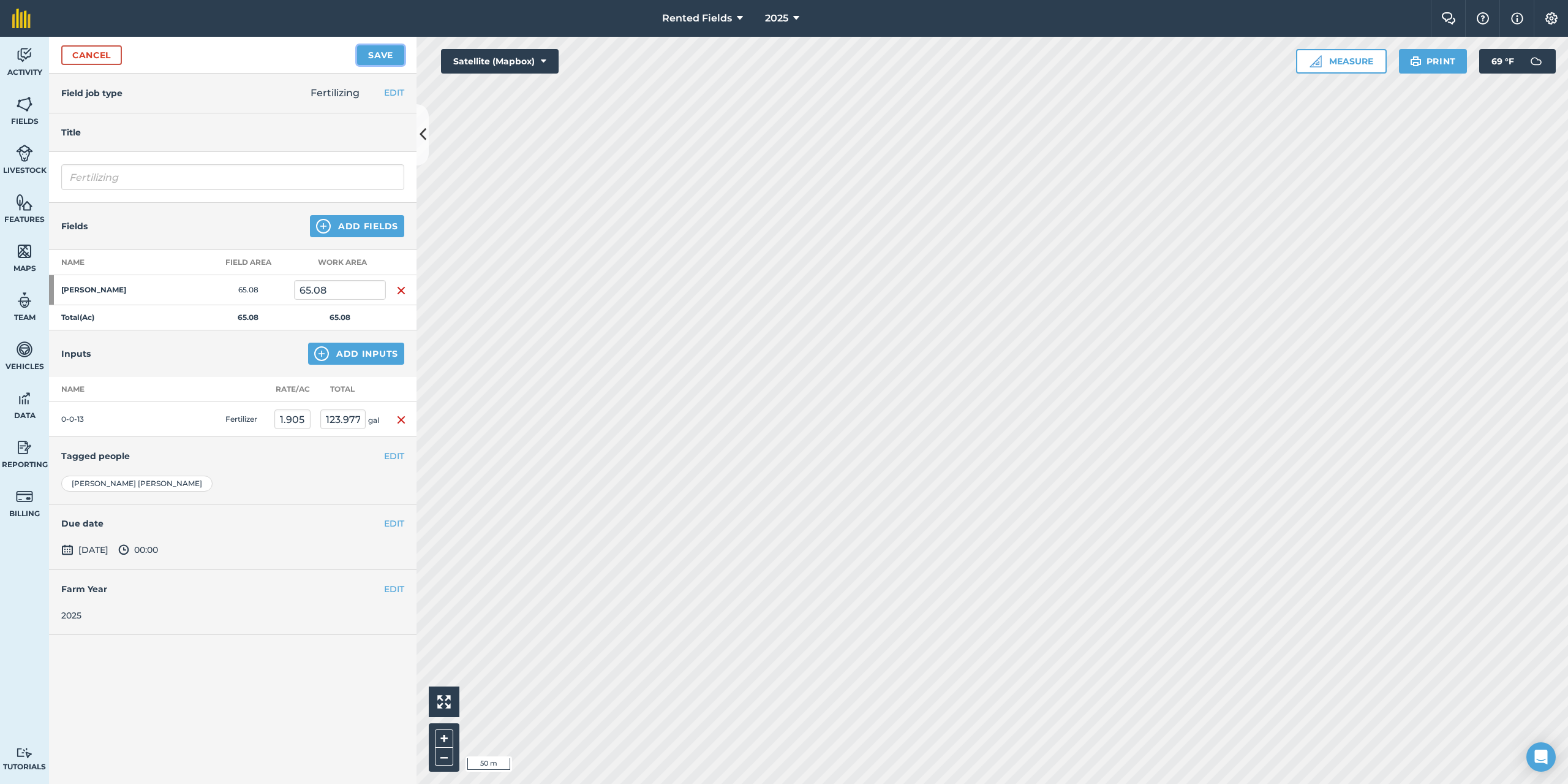
click at [370, 47] on button "Save" at bounding box center [381, 54] width 47 height 19
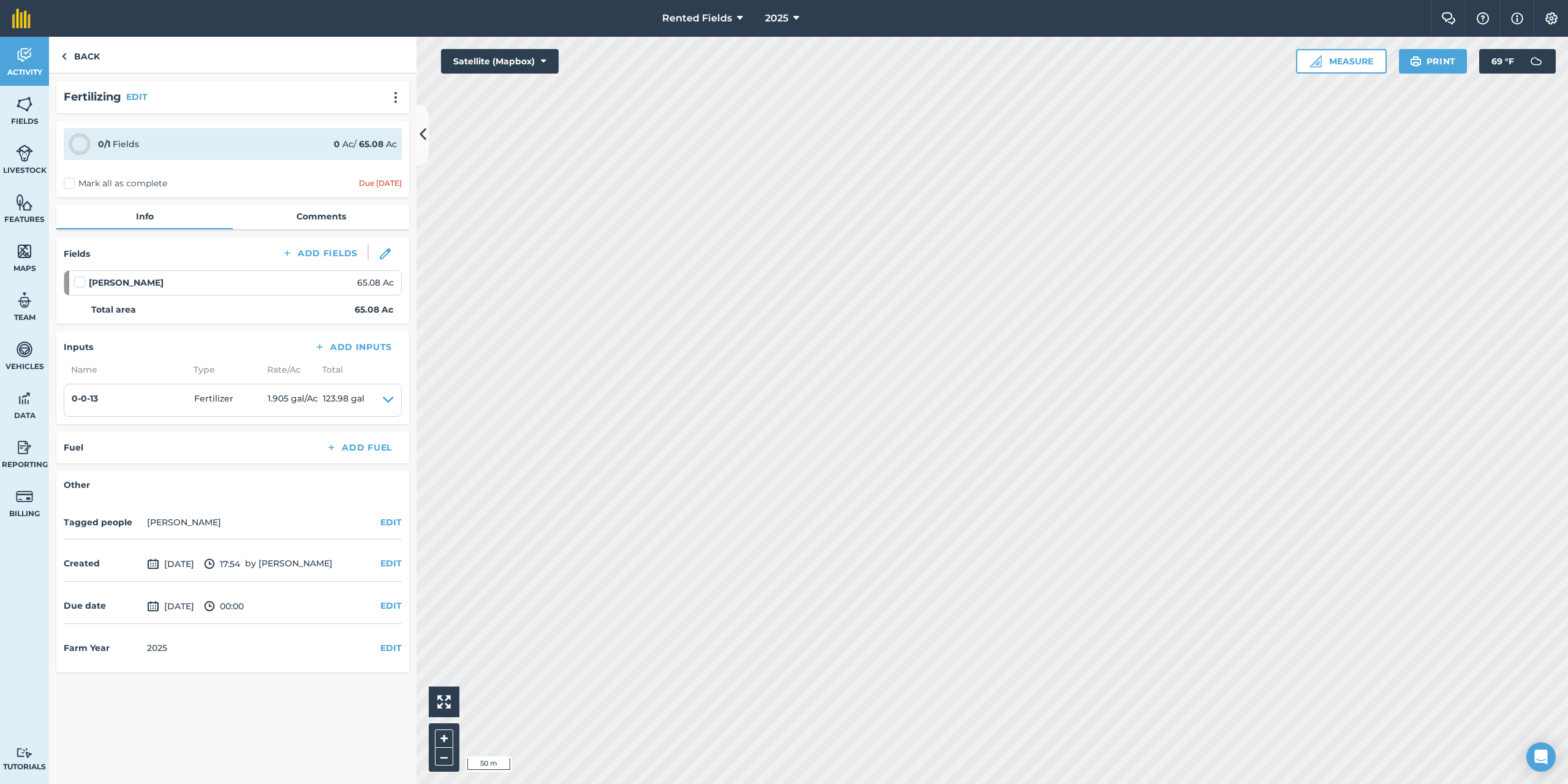
click at [68, 186] on label "Mark all as complete" at bounding box center [115, 183] width 104 height 13
click at [68, 185] on input "Mark all as complete" at bounding box center [67, 181] width 8 height 8
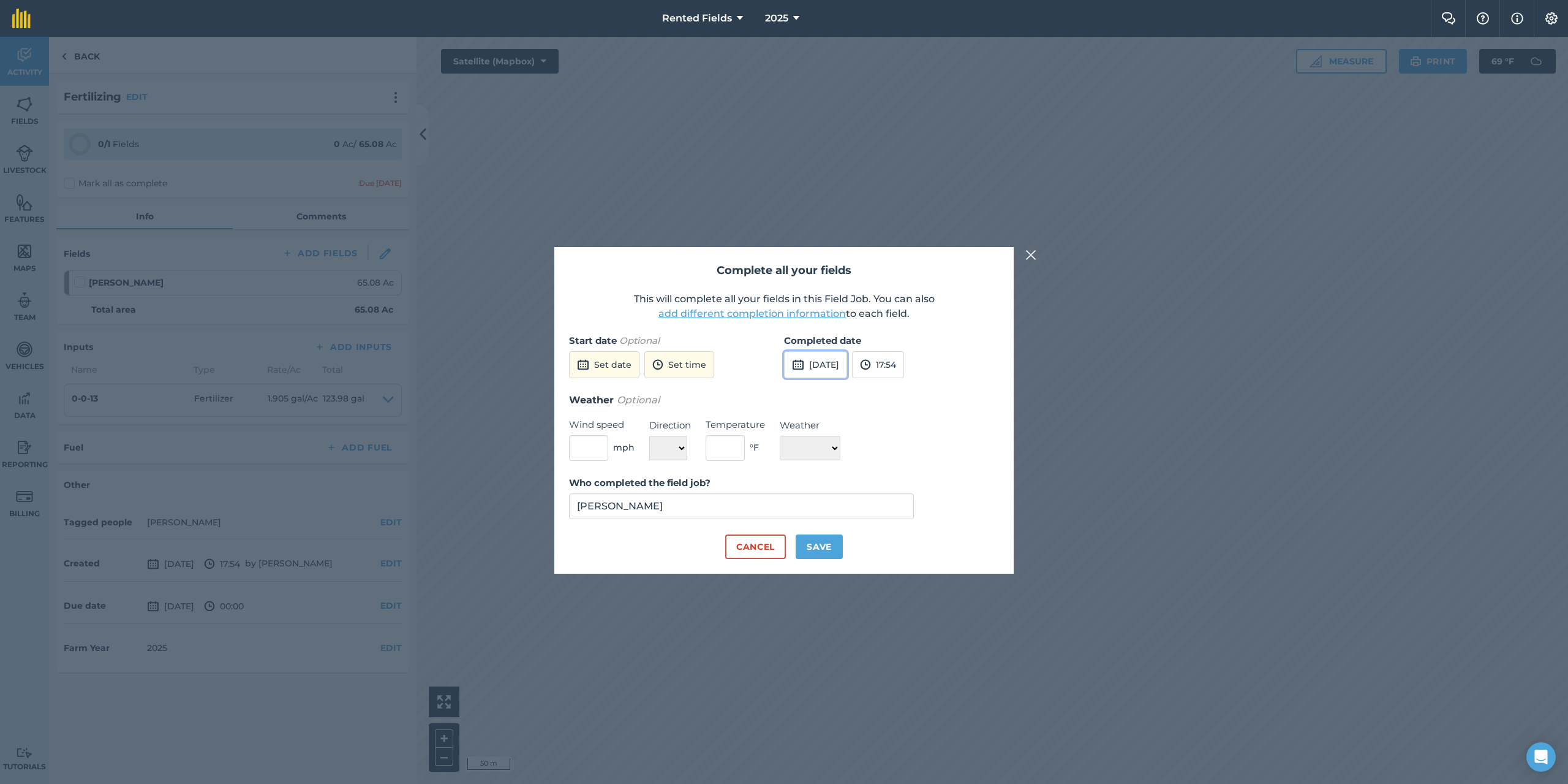
click at [839, 363] on button "[DATE]" at bounding box center [815, 364] width 63 height 27
click at [828, 394] on button "‹" at bounding box center [824, 392] width 27 height 27
click at [860, 490] on abbr "18" at bounding box center [856, 490] width 8 height 8
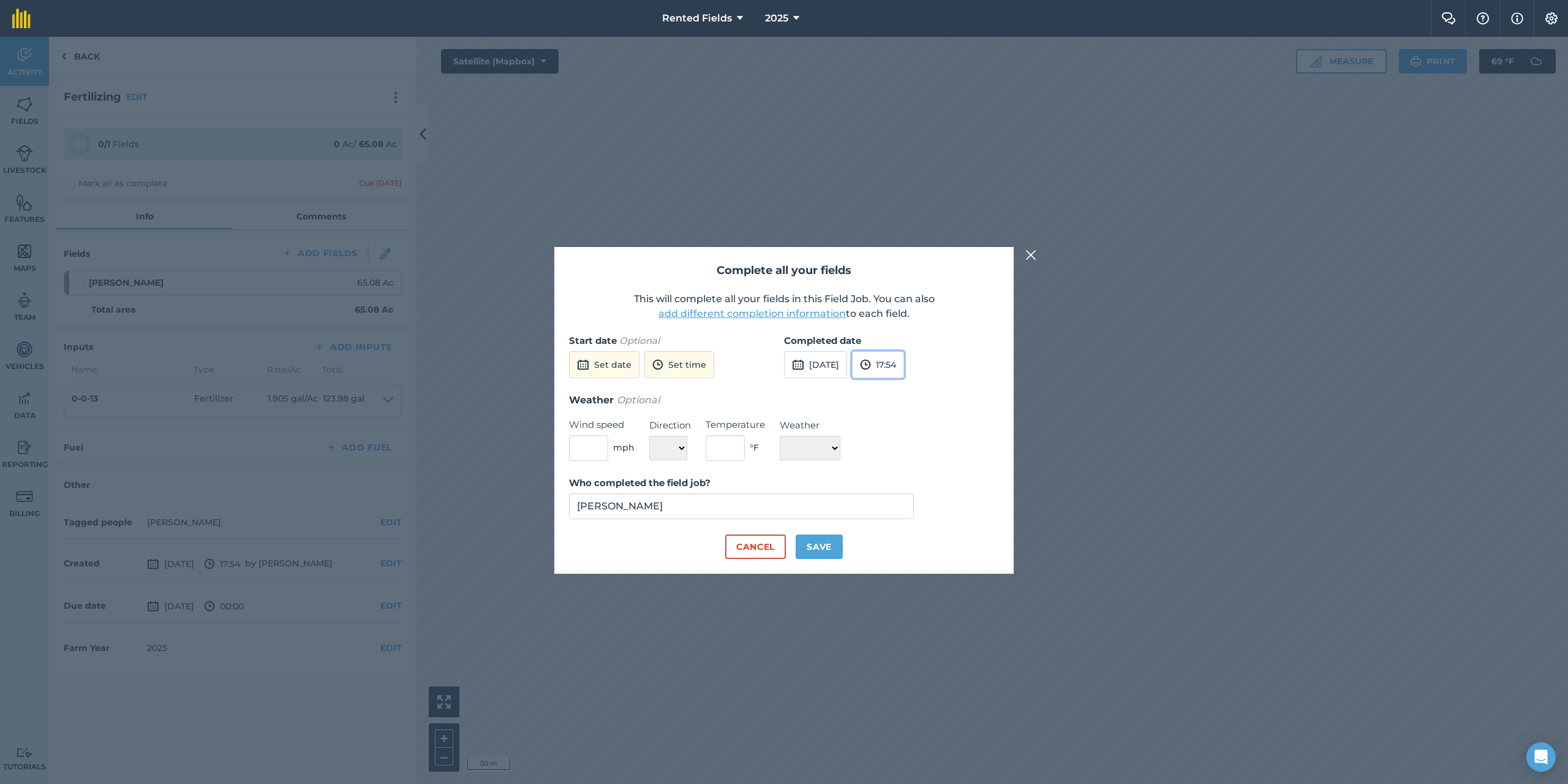
click at [904, 368] on button "17:54" at bounding box center [878, 364] width 52 height 27
click at [908, 391] on button "00:00" at bounding box center [881, 388] width 58 height 19
click at [820, 549] on button "Save" at bounding box center [819, 547] width 47 height 25
checkbox input "true"
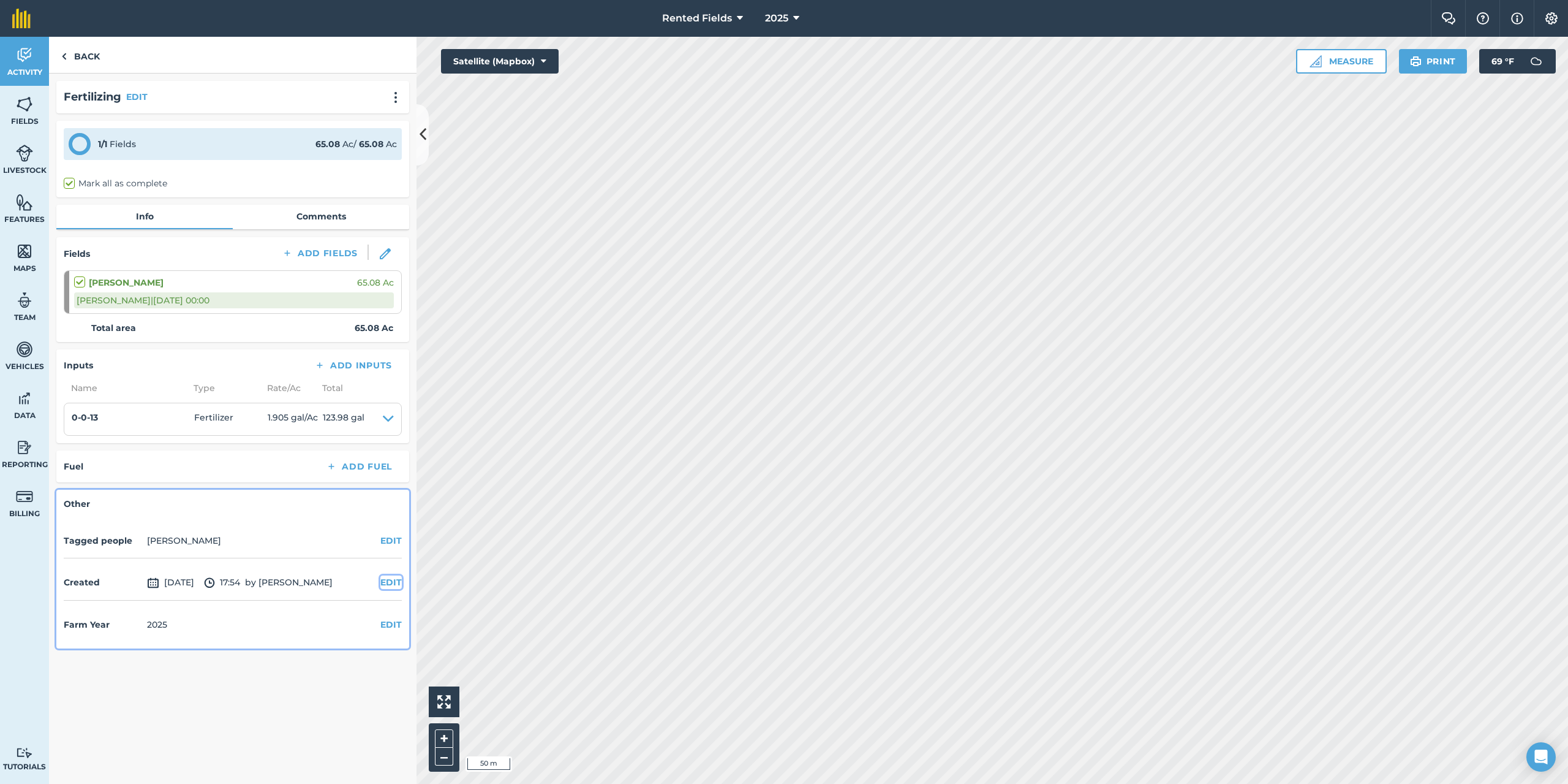
click at [387, 580] on button "EDIT" at bounding box center [391, 581] width 21 height 14
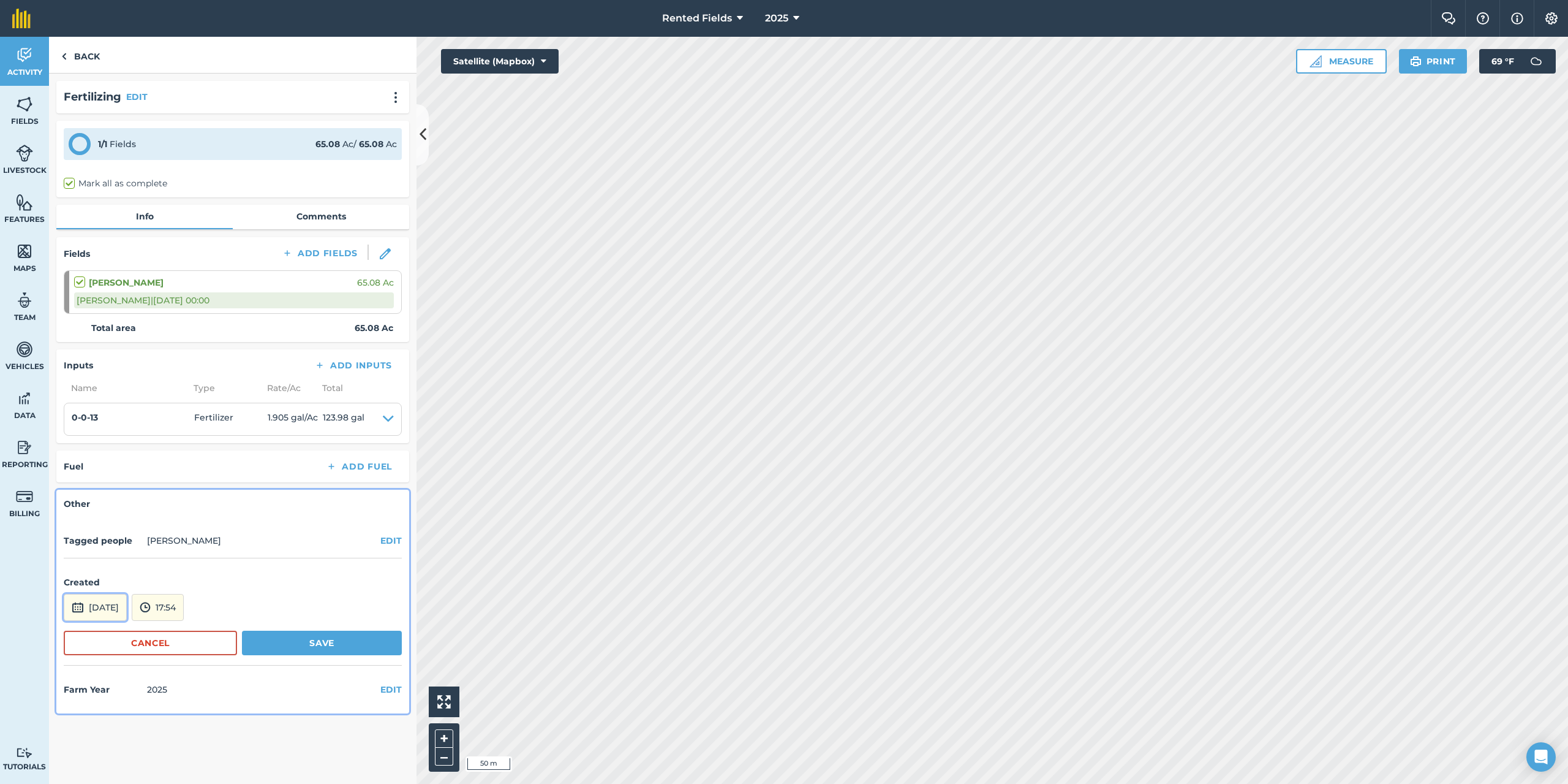
drag, startPoint x: 138, startPoint y: 598, endPoint x: 147, endPoint y: 595, distance: 9.5
click at [127, 598] on button "[DATE]" at bounding box center [94, 606] width 63 height 27
click at [100, 438] on button "‹" at bounding box center [105, 442] width 27 height 27
click at [101, 438] on button "‹" at bounding box center [105, 442] width 27 height 27
click at [103, 438] on button "‹" at bounding box center [105, 442] width 27 height 27
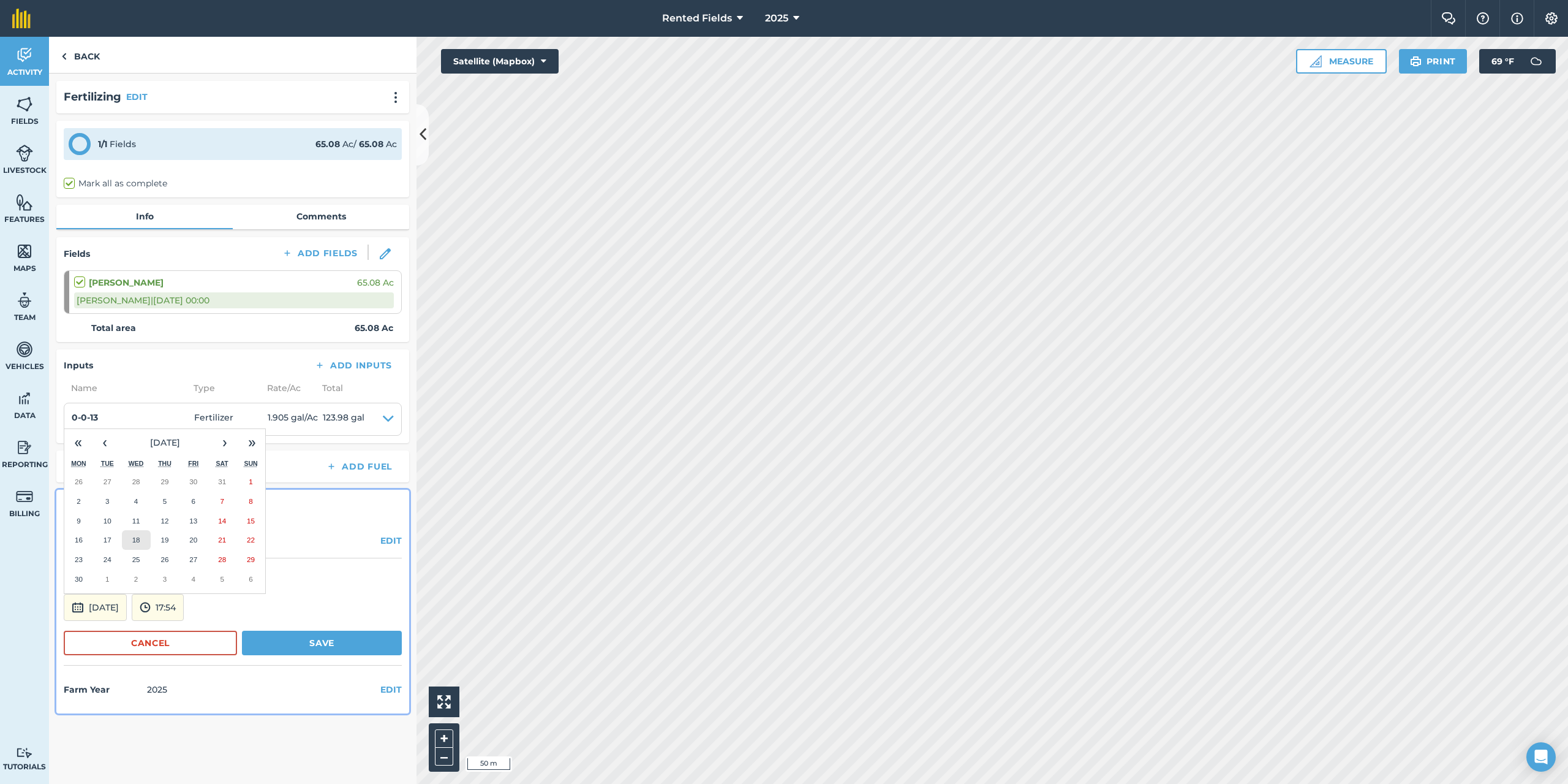
click at [136, 538] on abbr "18" at bounding box center [136, 539] width 8 height 8
click at [183, 608] on button "17:54" at bounding box center [158, 606] width 52 height 27
click at [185, 477] on button "00:00" at bounding box center [160, 476] width 58 height 19
click at [334, 647] on button "Save" at bounding box center [322, 642] width 160 height 25
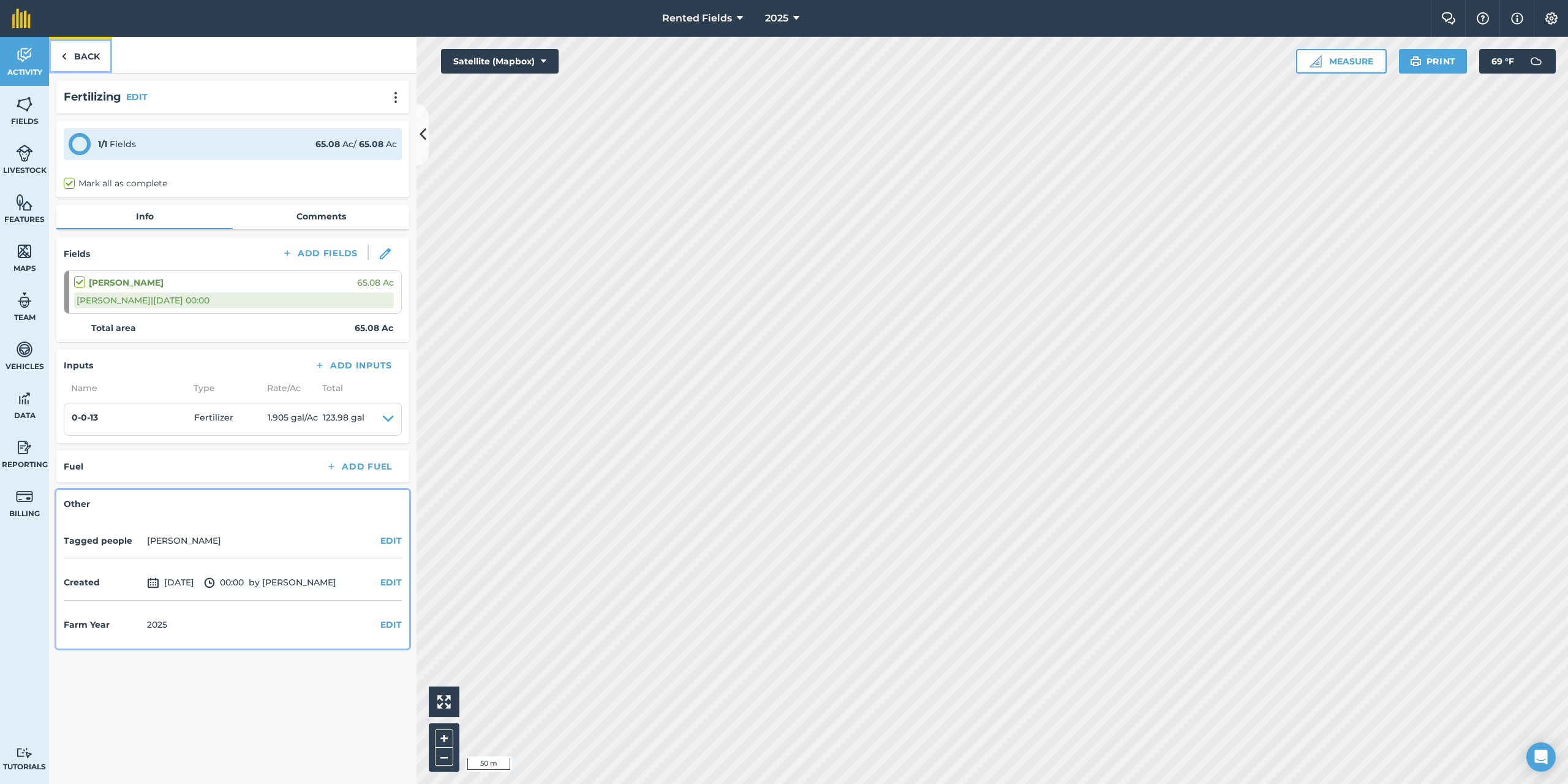
click at [63, 52] on img at bounding box center [64, 56] width 6 height 15
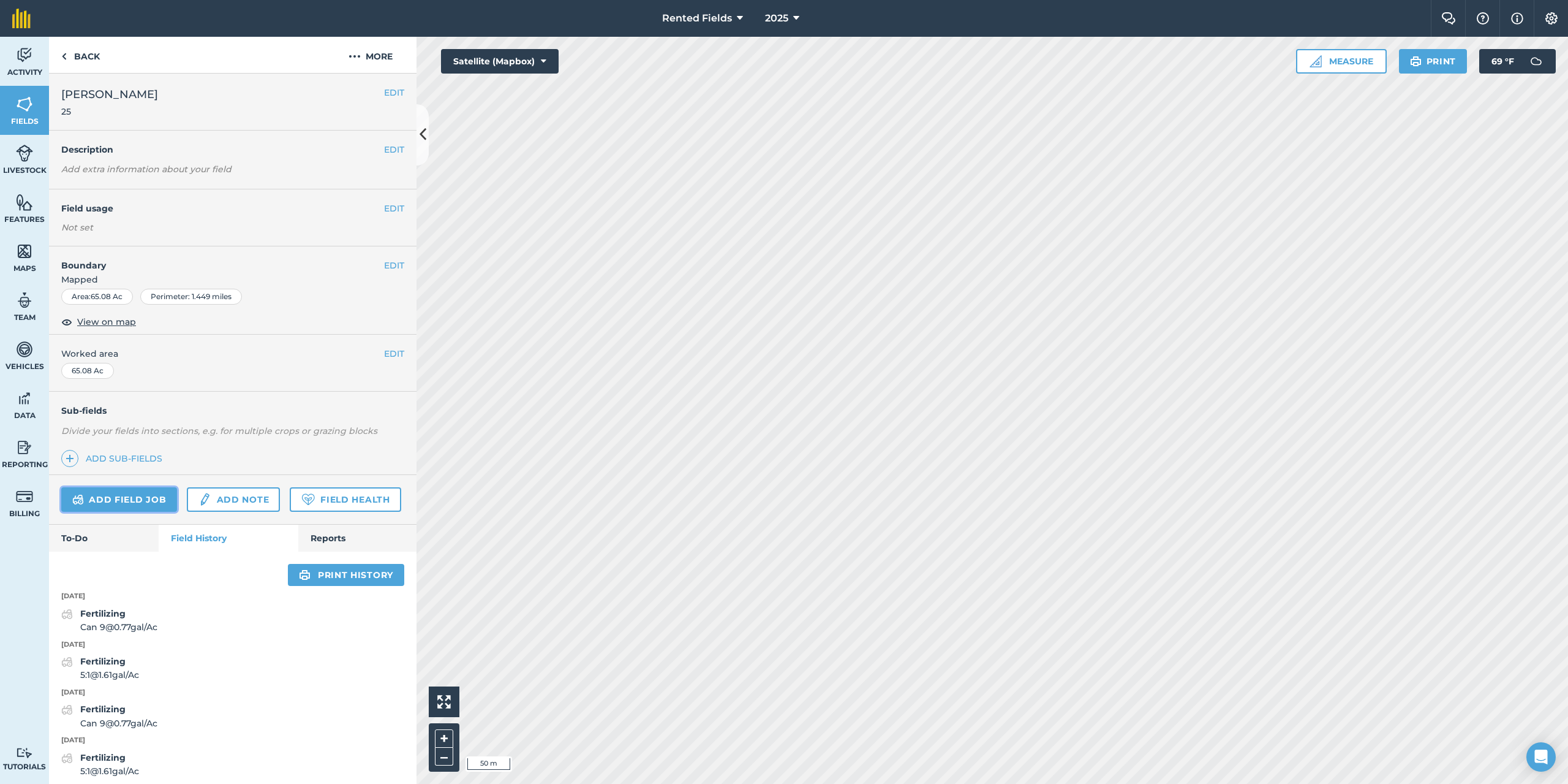
click at [145, 505] on link "Add field job" at bounding box center [119, 499] width 116 height 25
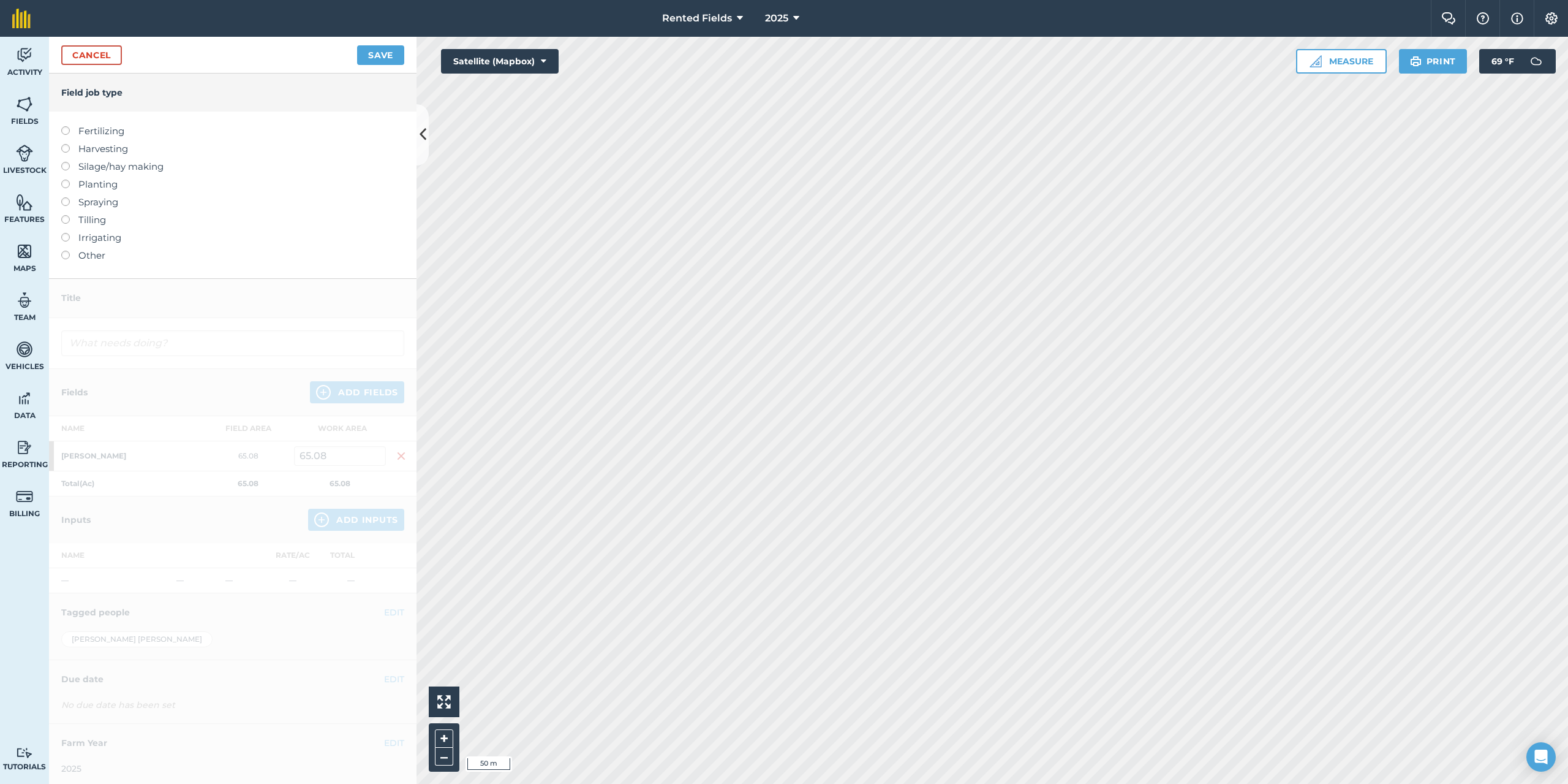
click at [66, 127] on label at bounding box center [70, 127] width 17 height 0
type input "Fertilizing"
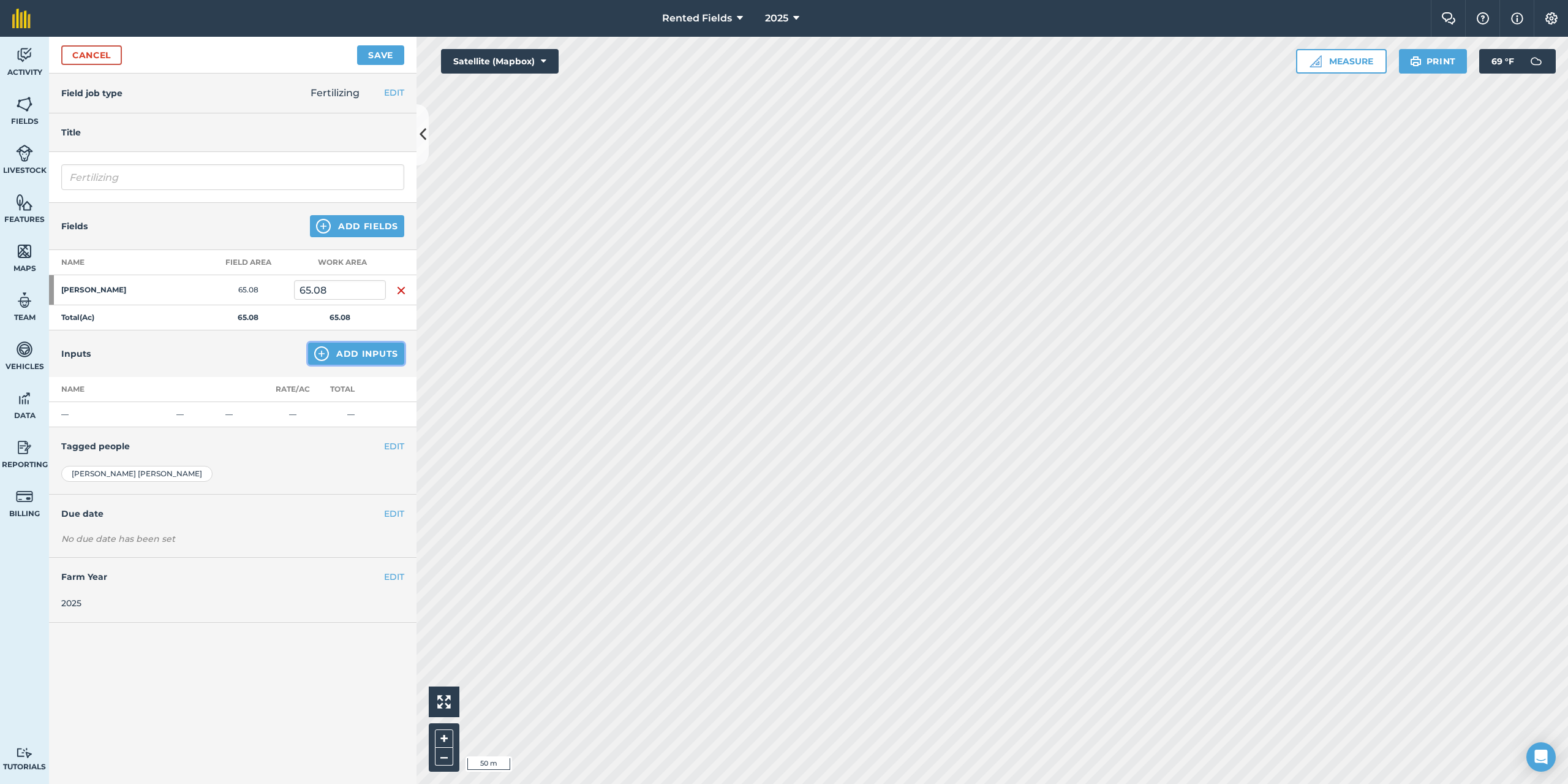
click at [350, 358] on button "Add Inputs" at bounding box center [356, 353] width 96 height 22
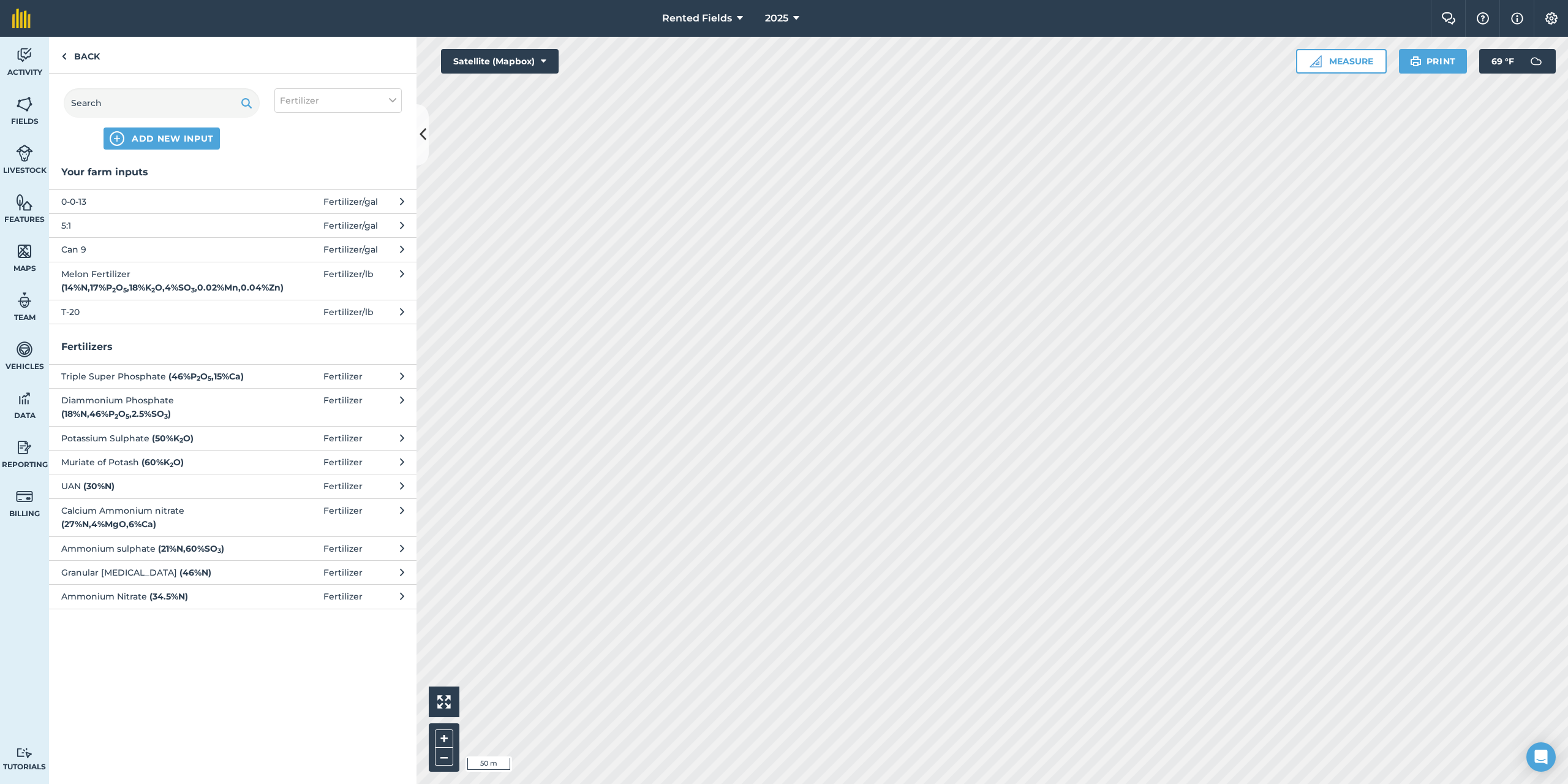
click at [122, 205] on span "0-0-13" at bounding box center [161, 201] width 200 height 14
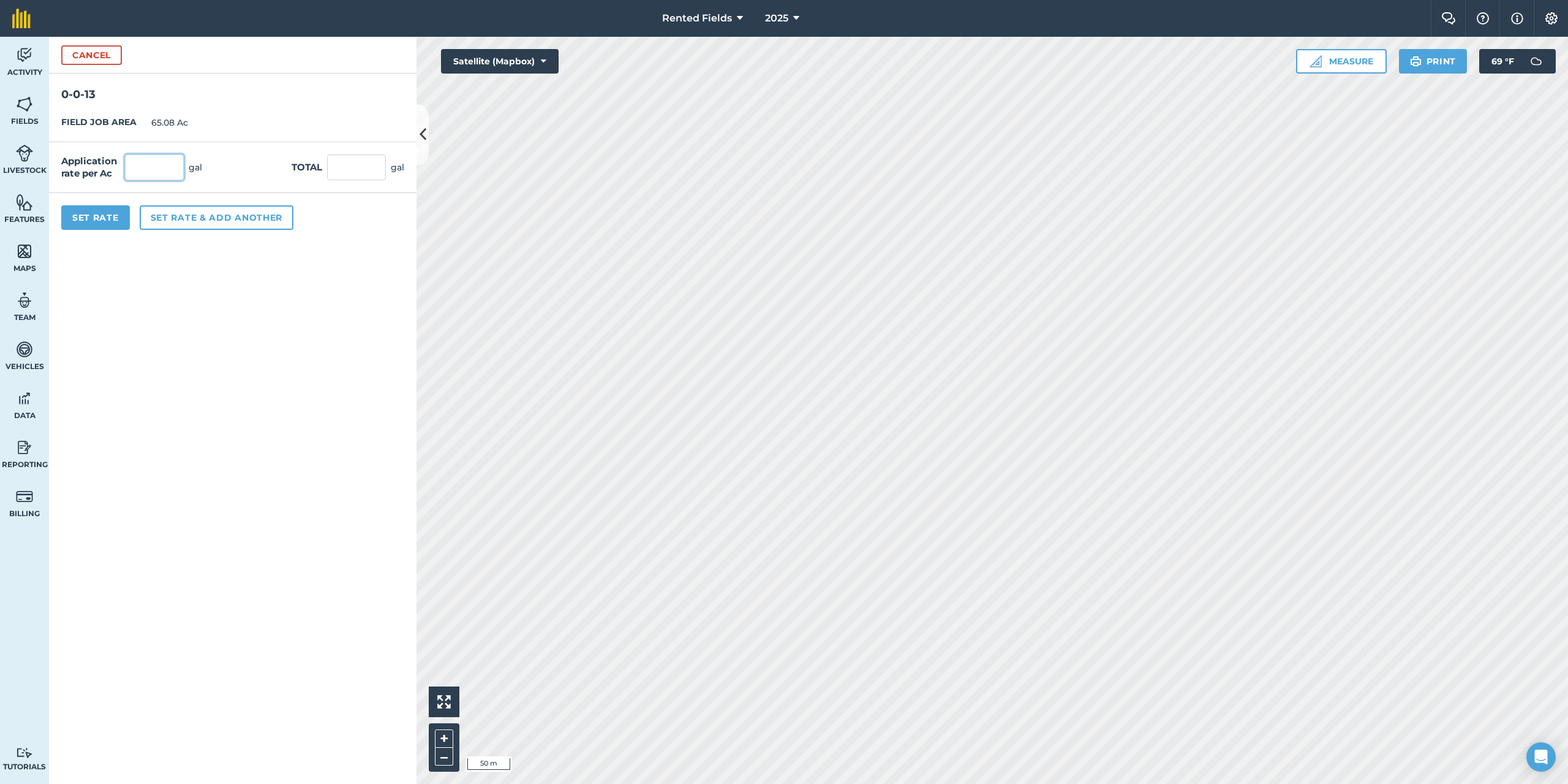
click at [156, 171] on input "text" at bounding box center [154, 167] width 59 height 26
type input "1.905"
type input "123.977"
click at [103, 219] on button "Set Rate" at bounding box center [95, 217] width 69 height 25
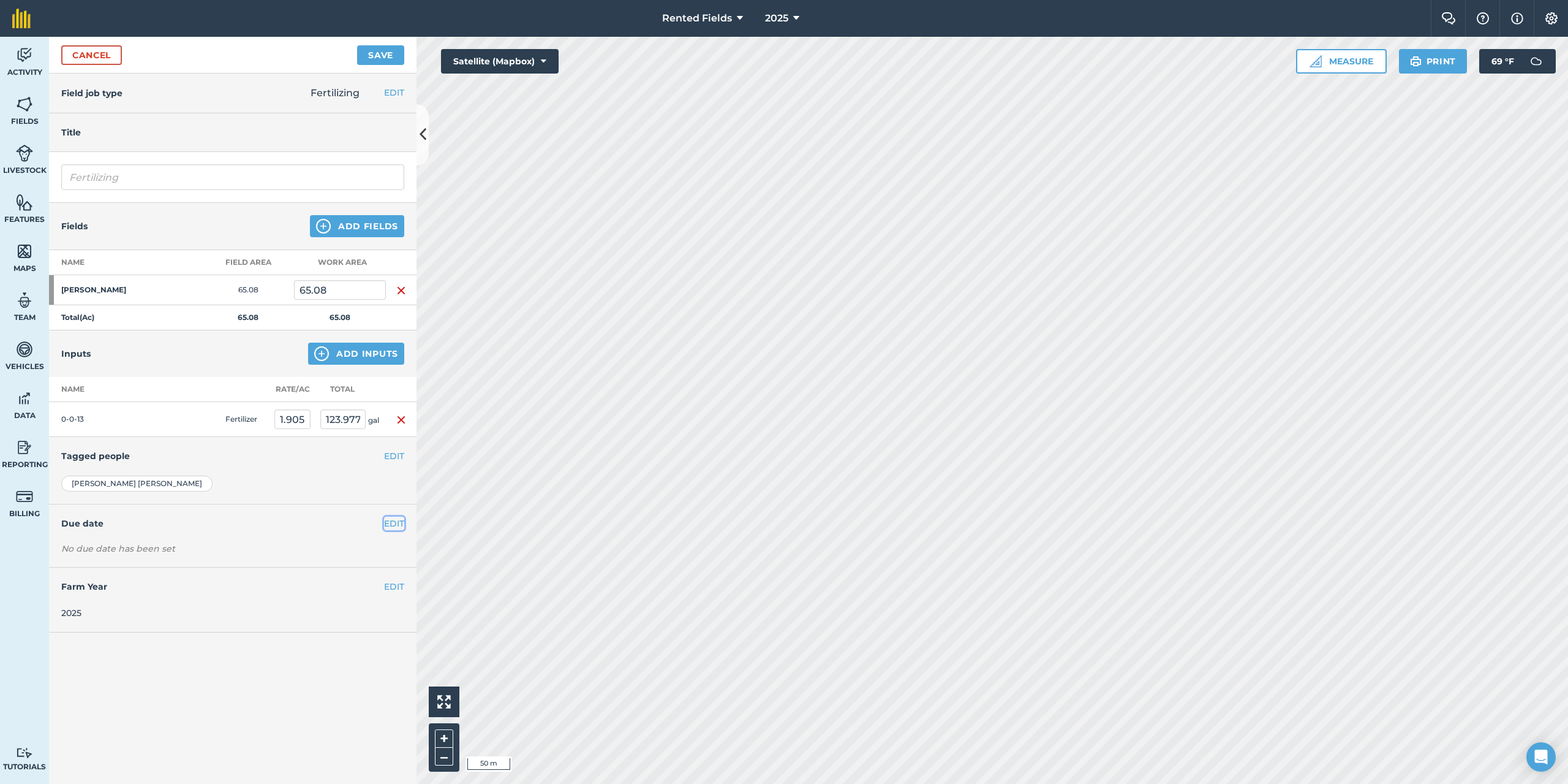
click at [391, 525] on button "EDIT" at bounding box center [394, 523] width 20 height 14
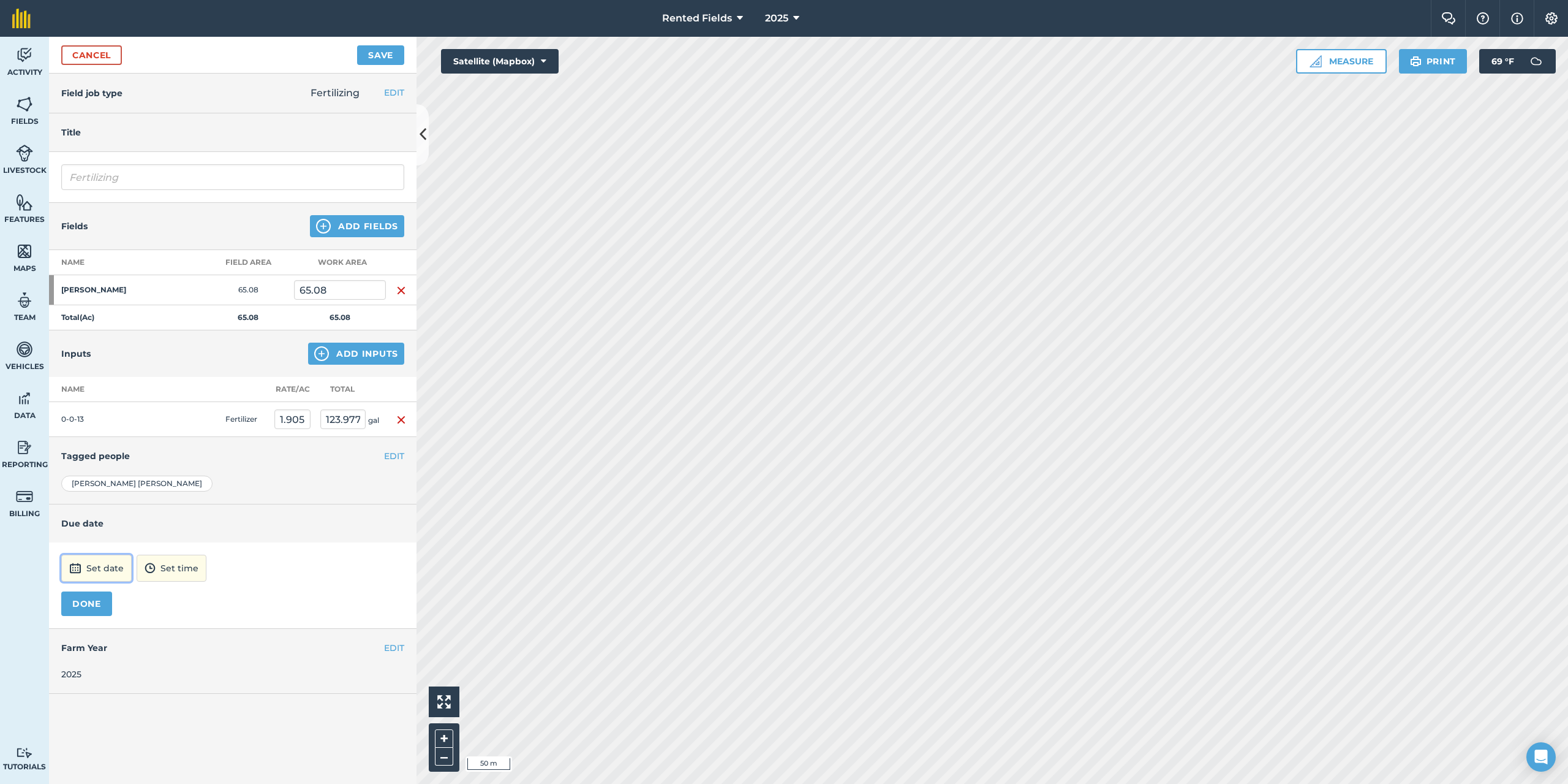
click at [105, 569] on button "Set date" at bounding box center [96, 568] width 71 height 27
click at [105, 400] on button "‹" at bounding box center [102, 403] width 27 height 27
click at [132, 442] on abbr "2" at bounding box center [134, 442] width 4 height 8
click at [182, 569] on button "12:00" at bounding box center [155, 568] width 52 height 27
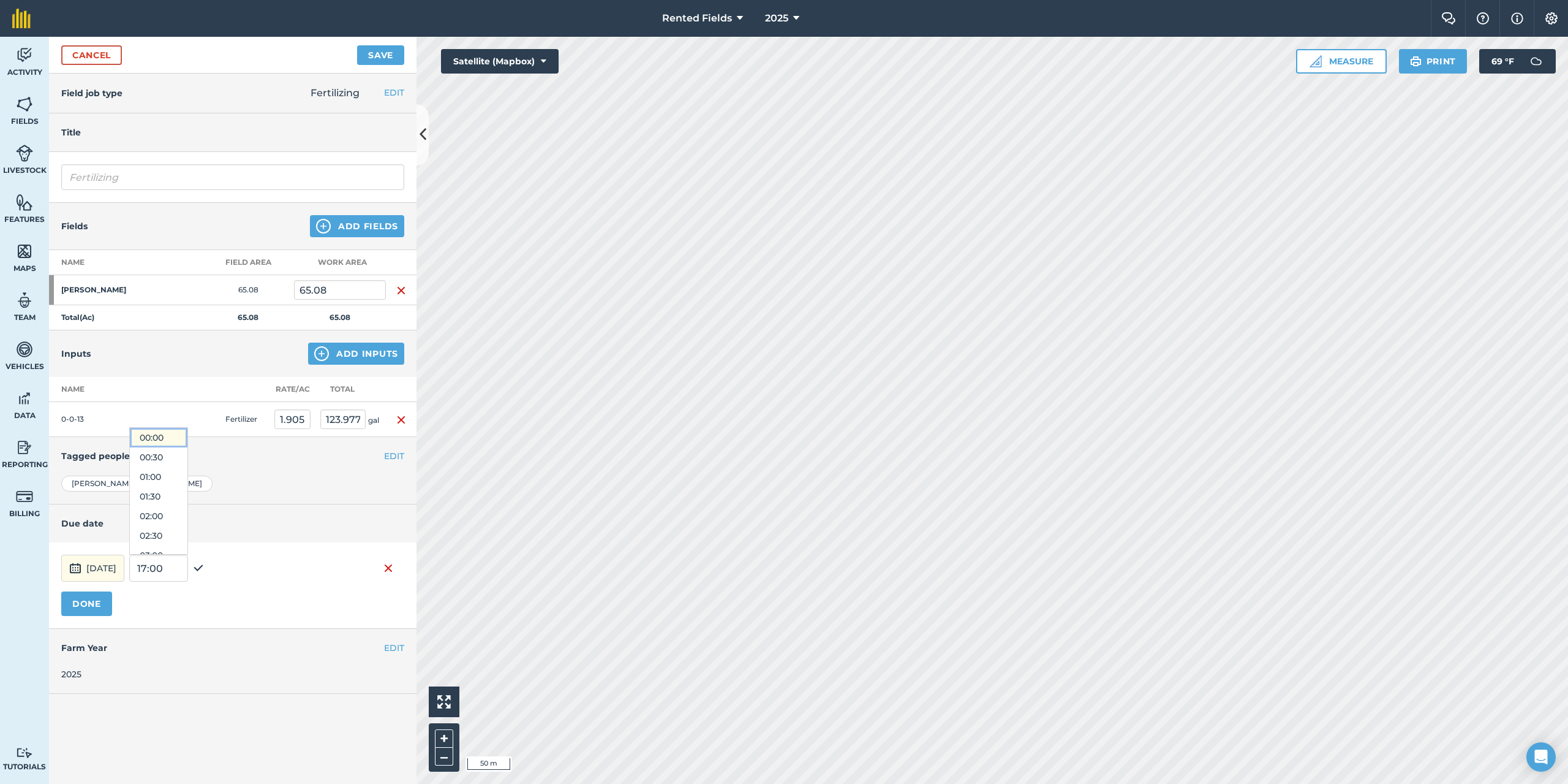
click at [172, 433] on button "00:00" at bounding box center [159, 436] width 58 height 19
click at [83, 608] on button "DONE" at bounding box center [86, 603] width 50 height 25
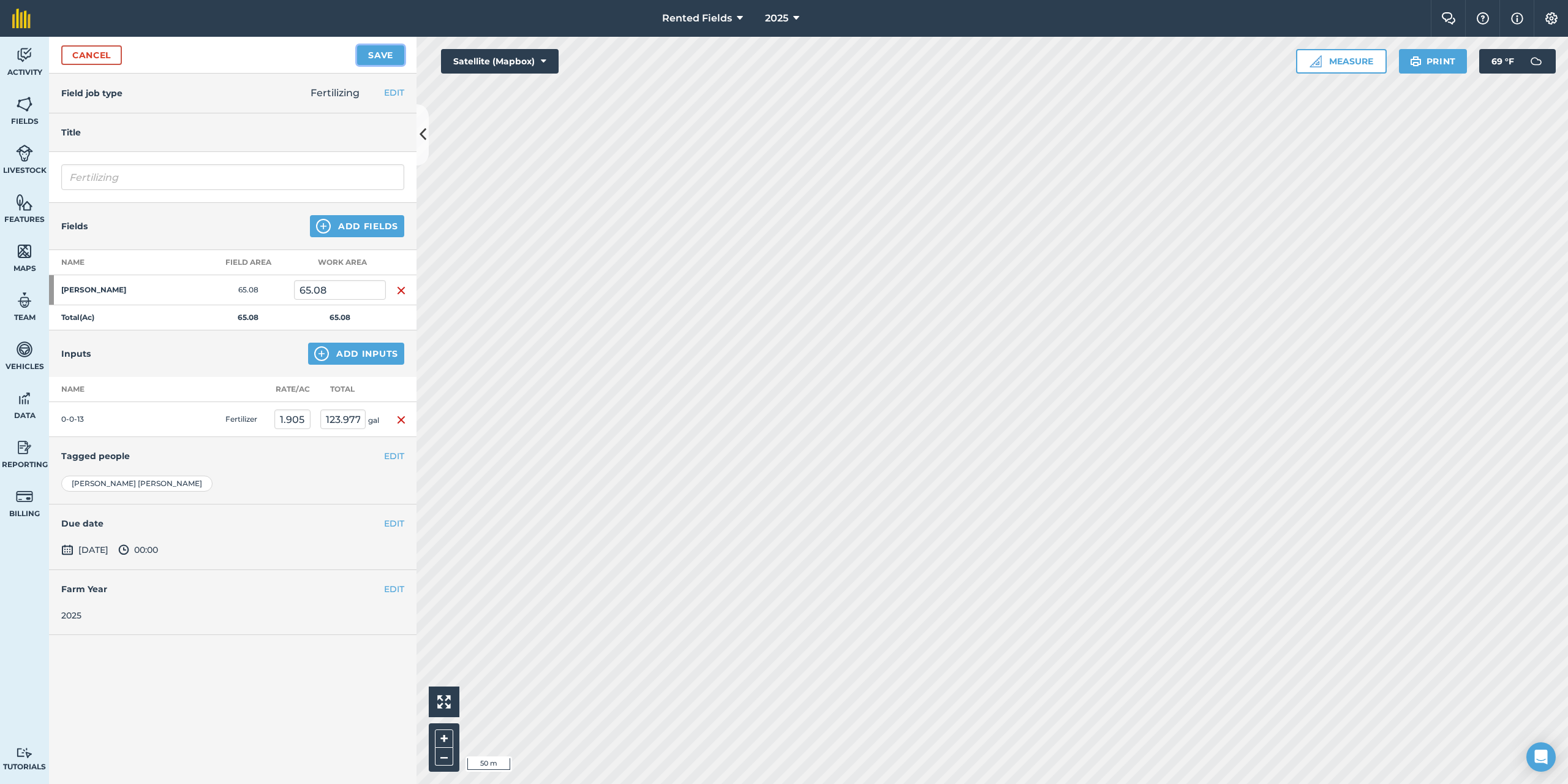
click at [385, 61] on button "Save" at bounding box center [381, 54] width 47 height 19
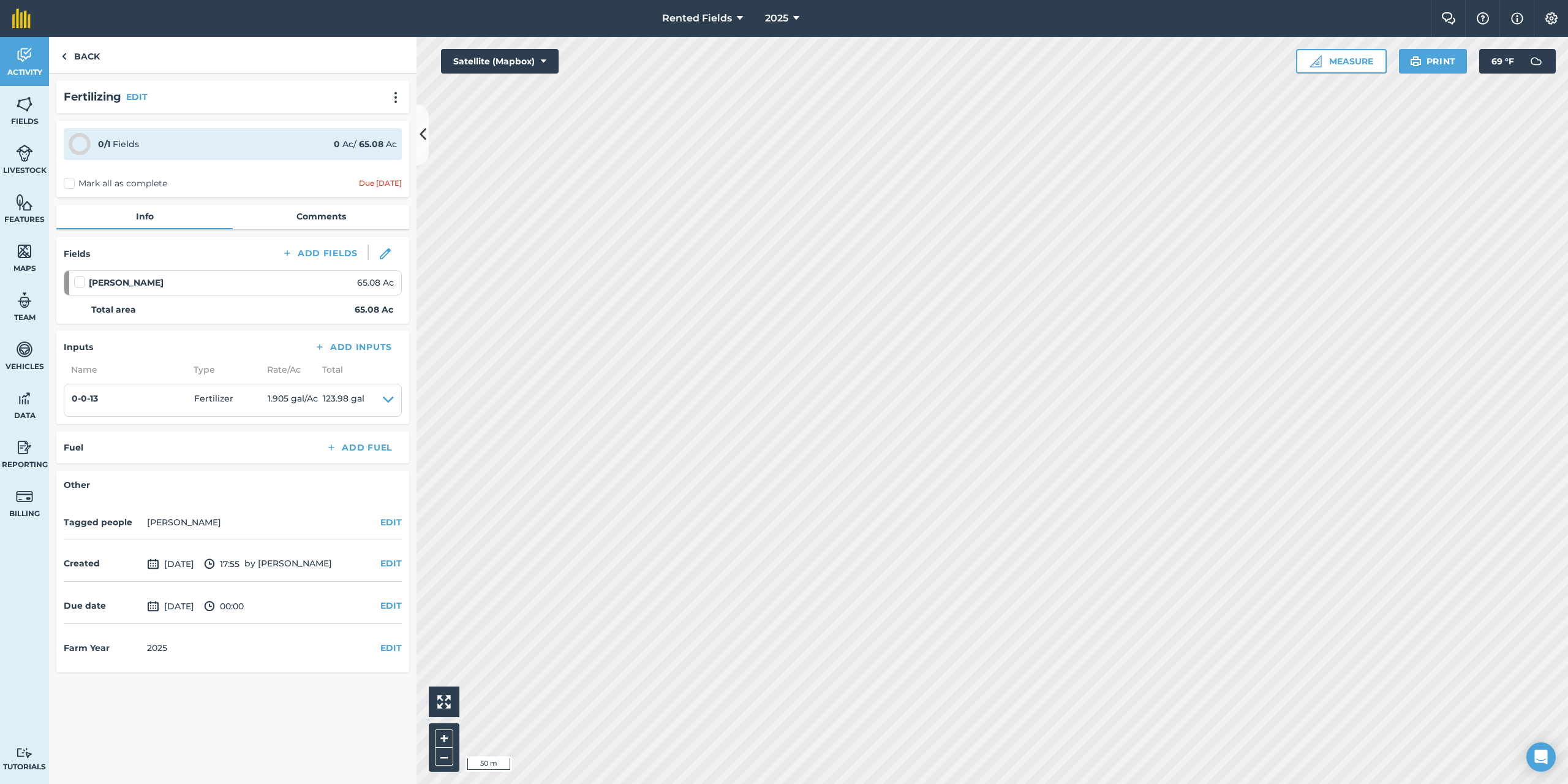
click at [72, 184] on label "Mark all as complete" at bounding box center [115, 183] width 104 height 13
click at [72, 184] on input "Mark all as complete" at bounding box center [67, 181] width 8 height 8
checkbox input "false"
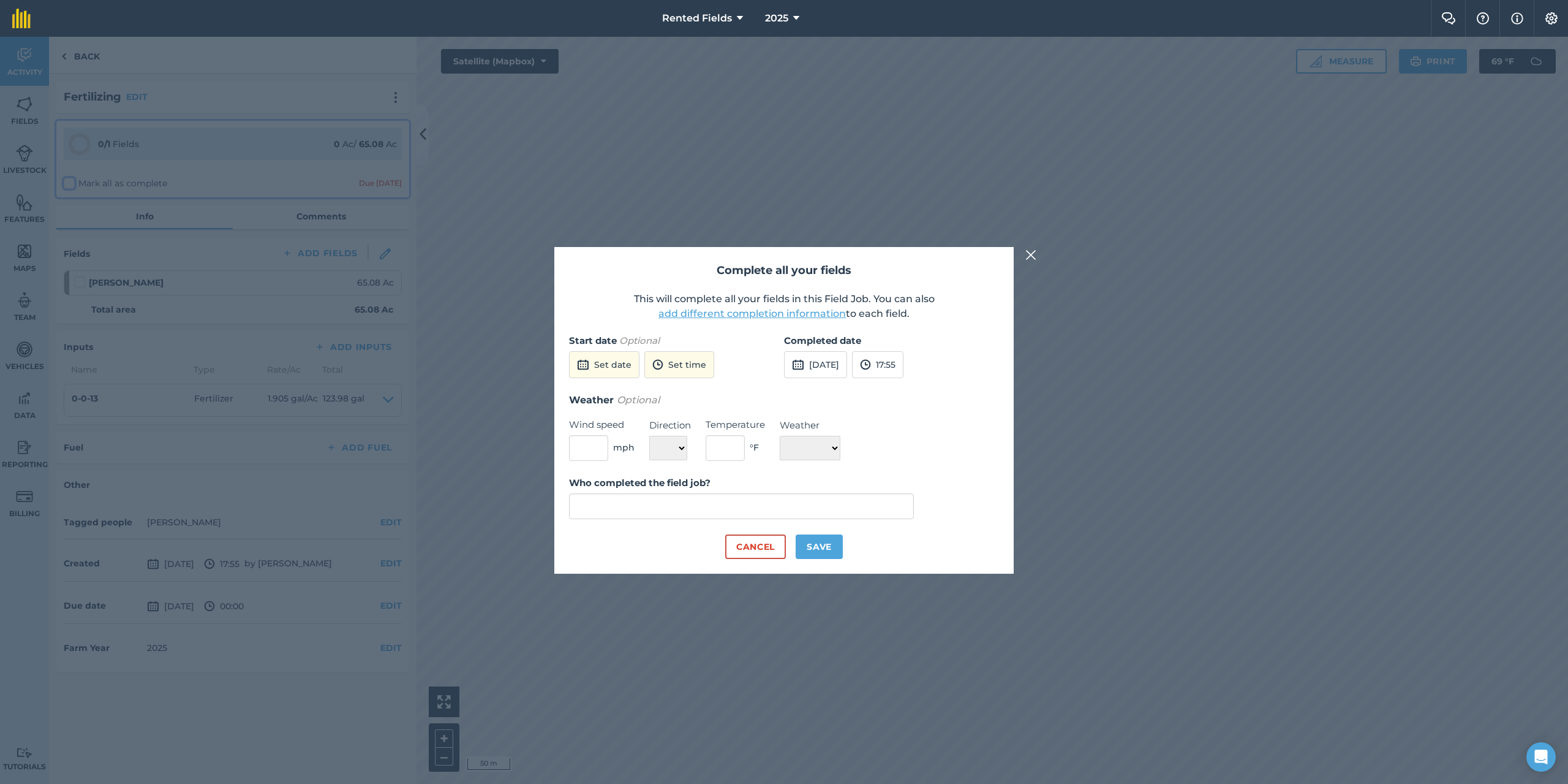
type input "[PERSON_NAME]"
click at [821, 366] on button "[DATE]" at bounding box center [815, 364] width 63 height 27
click at [823, 392] on button "‹" at bounding box center [824, 392] width 27 height 27
click at [824, 392] on button "‹" at bounding box center [824, 392] width 27 height 27
click at [855, 429] on abbr "2" at bounding box center [856, 431] width 4 height 8
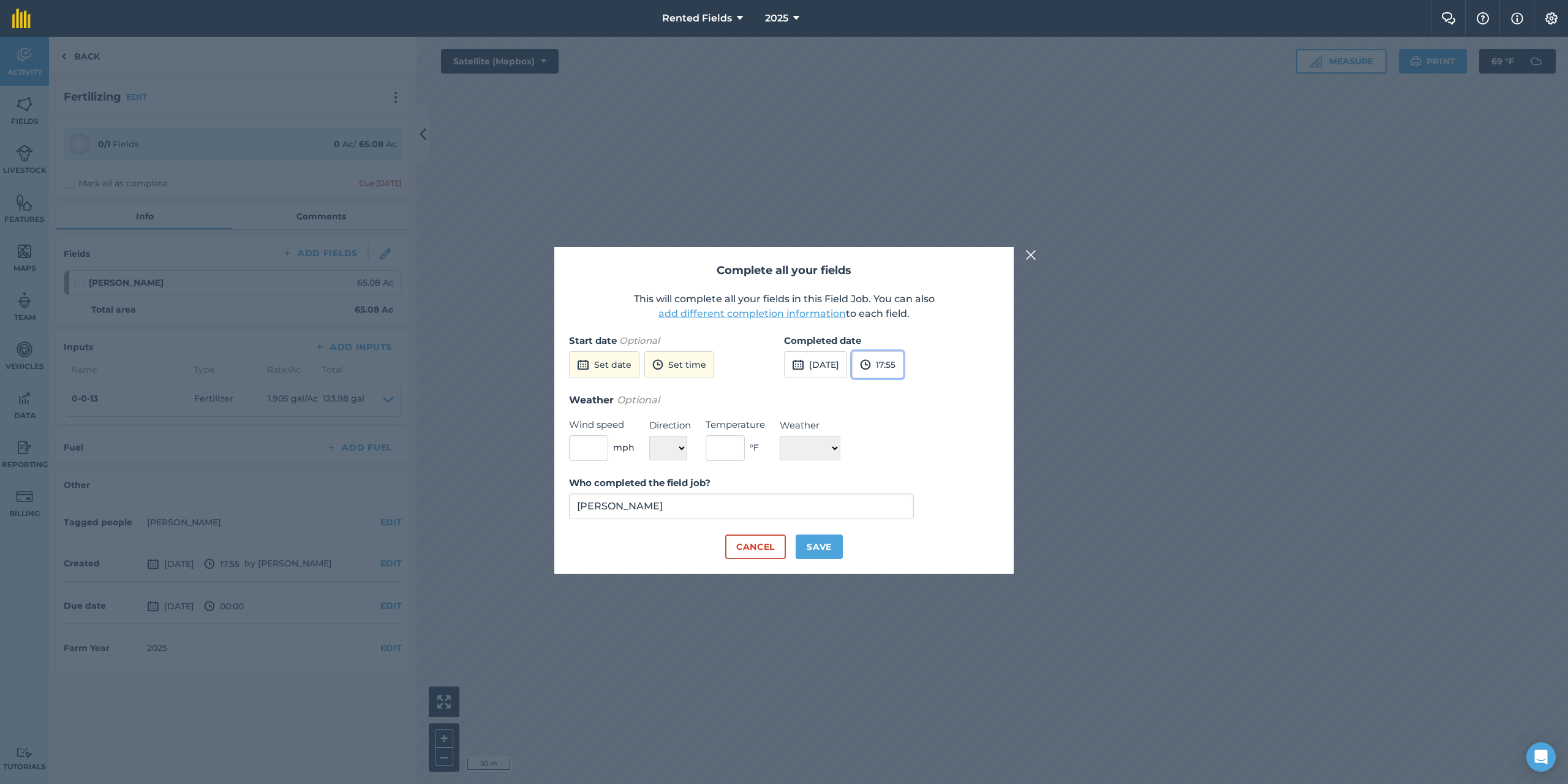
click at [896, 372] on button "17:55" at bounding box center [878, 364] width 51 height 27
click at [901, 387] on button "00:00" at bounding box center [881, 388] width 58 height 19
click at [810, 546] on button "Save" at bounding box center [819, 547] width 47 height 25
checkbox input "true"
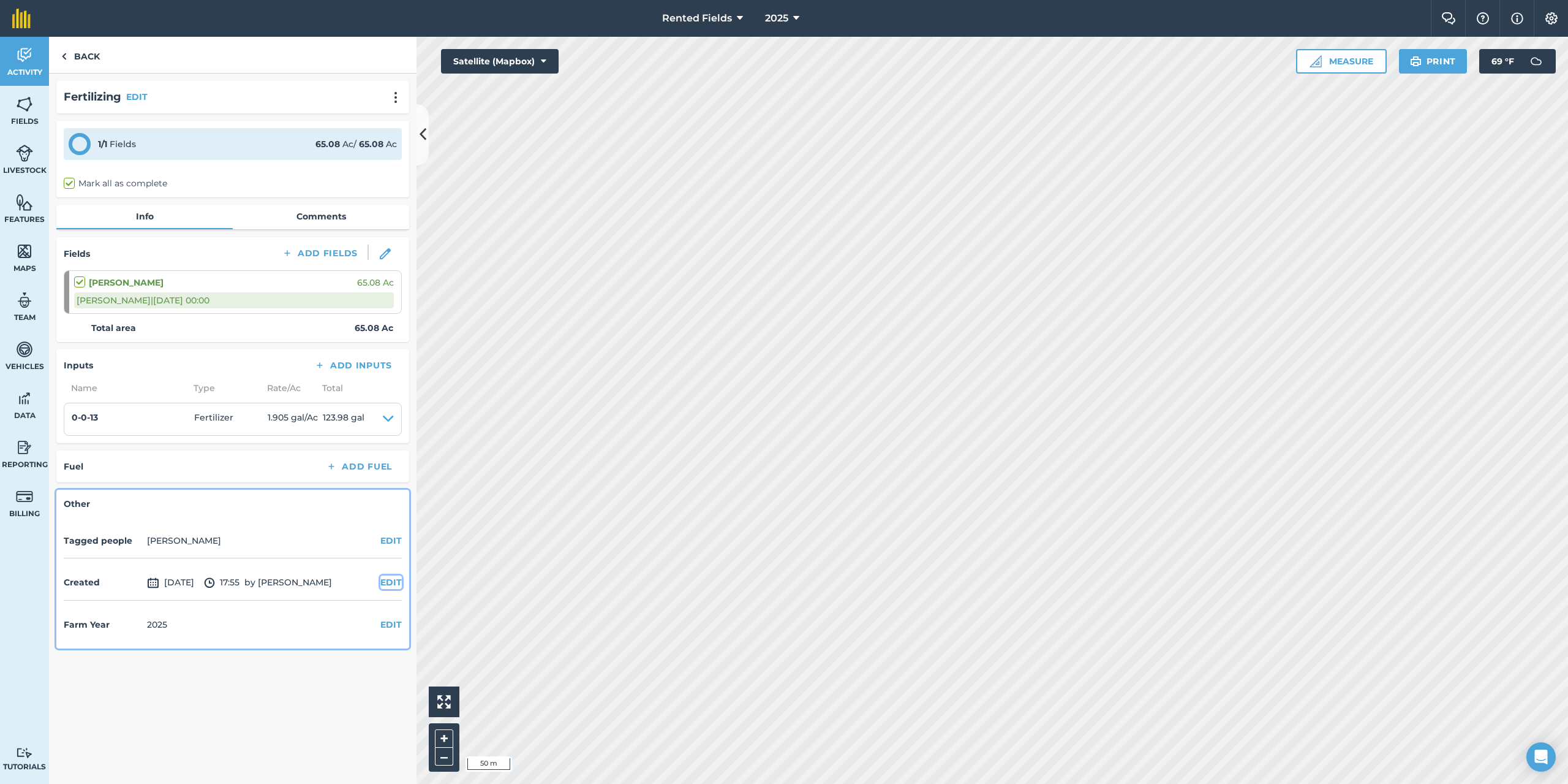
click at [394, 580] on button "EDIT" at bounding box center [391, 581] width 21 height 14
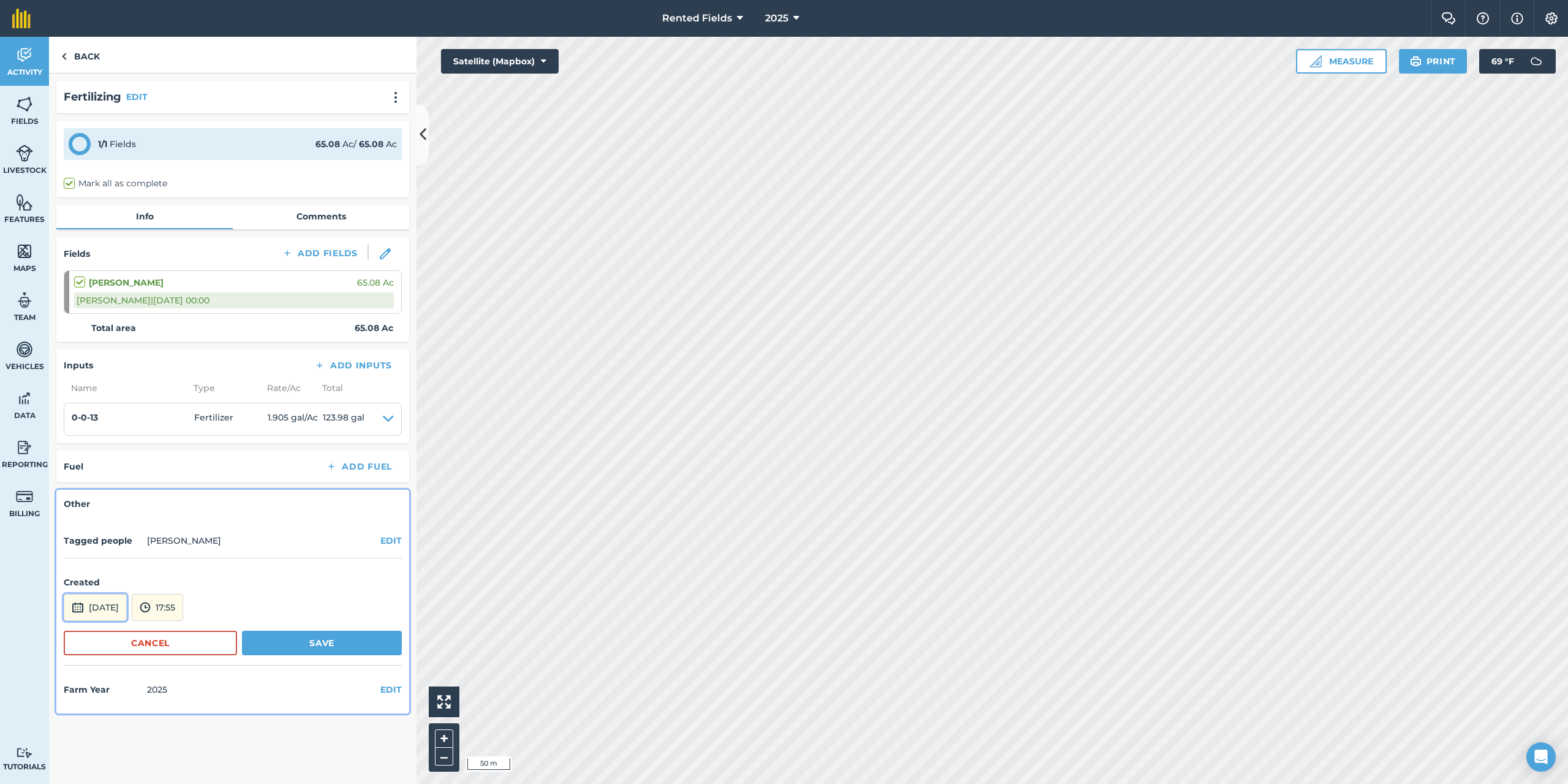
click at [127, 606] on button "[DATE]" at bounding box center [94, 606] width 63 height 27
click at [105, 438] on button "‹" at bounding box center [105, 442] width 27 height 27
click at [138, 482] on abbr "2" at bounding box center [136, 480] width 4 height 8
click at [183, 606] on button "17:55" at bounding box center [158, 606] width 51 height 27
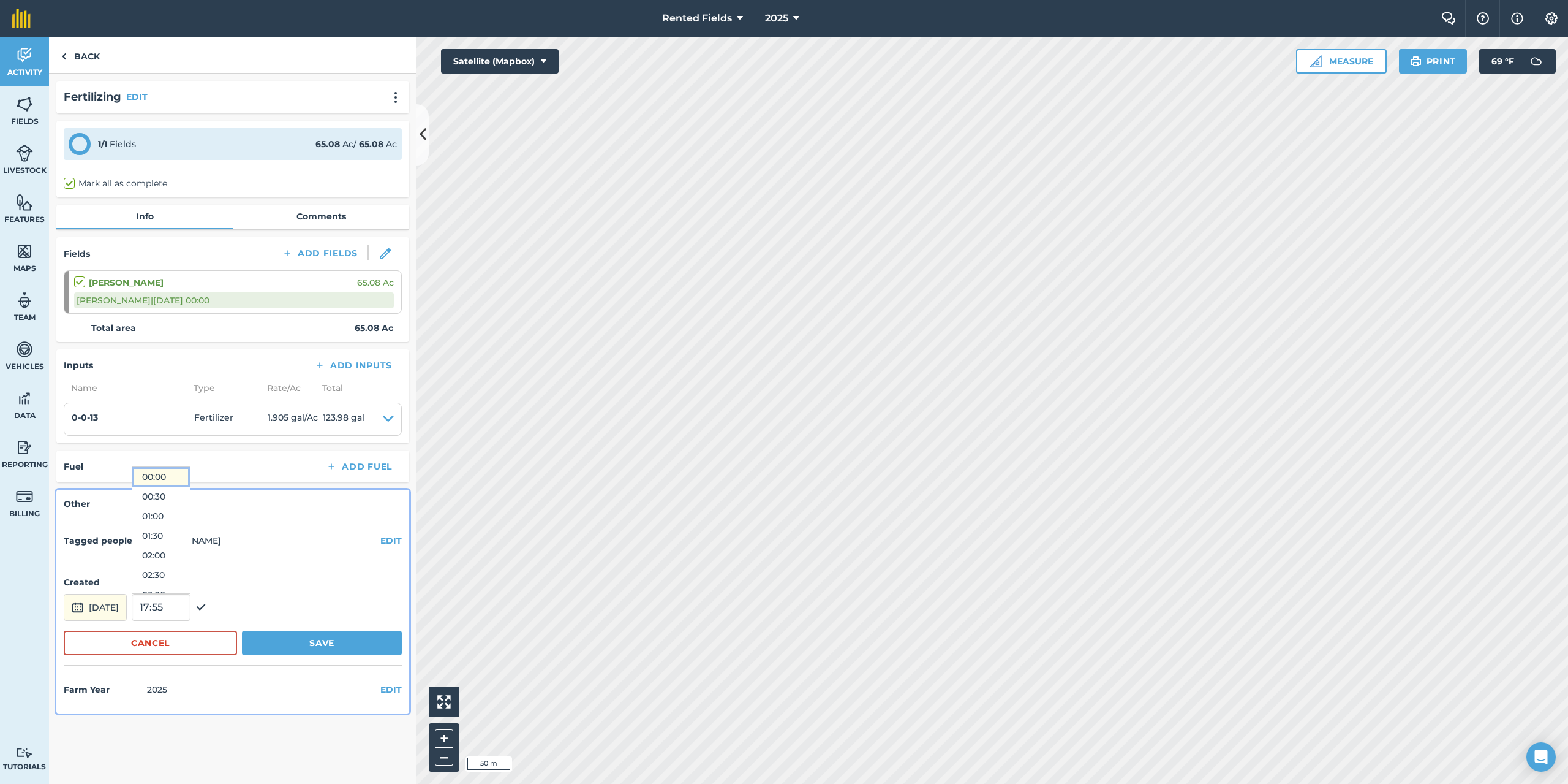
click at [182, 476] on button "00:00" at bounding box center [160, 476] width 58 height 19
click at [336, 641] on button "Save" at bounding box center [322, 642] width 160 height 25
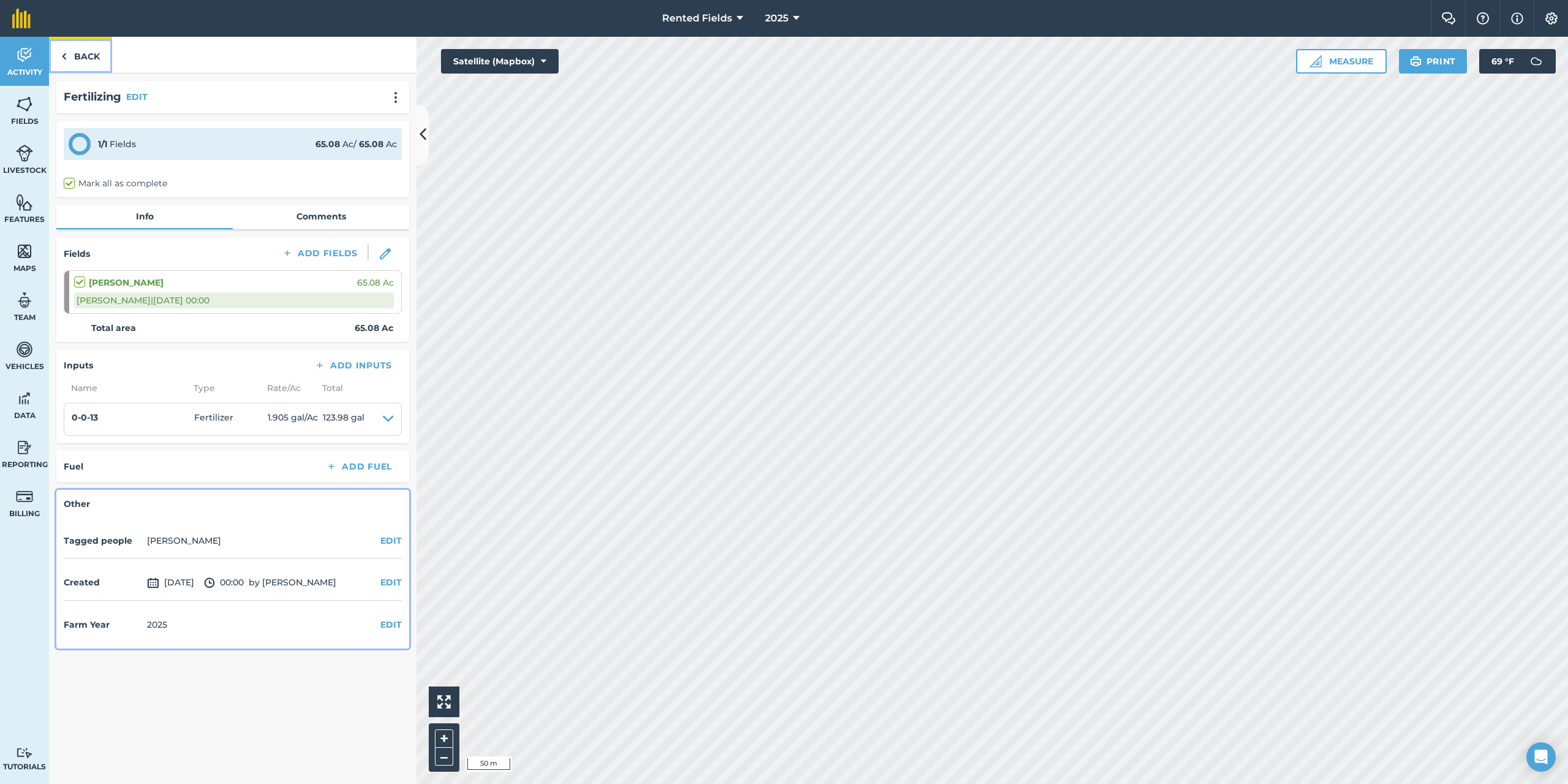
click at [60, 58] on link "Back" at bounding box center [80, 54] width 63 height 36
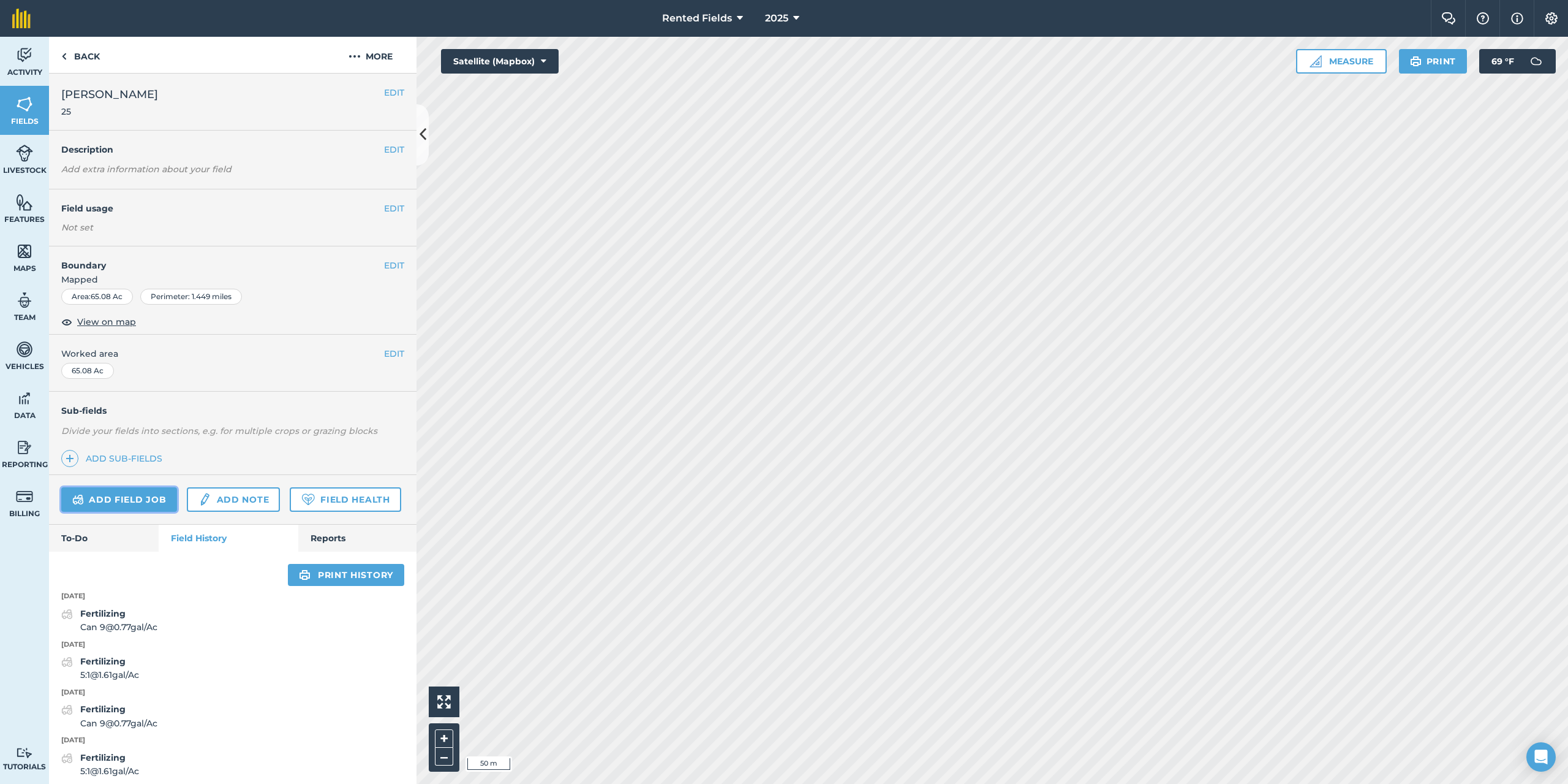
click at [144, 491] on link "Add field job" at bounding box center [119, 499] width 116 height 25
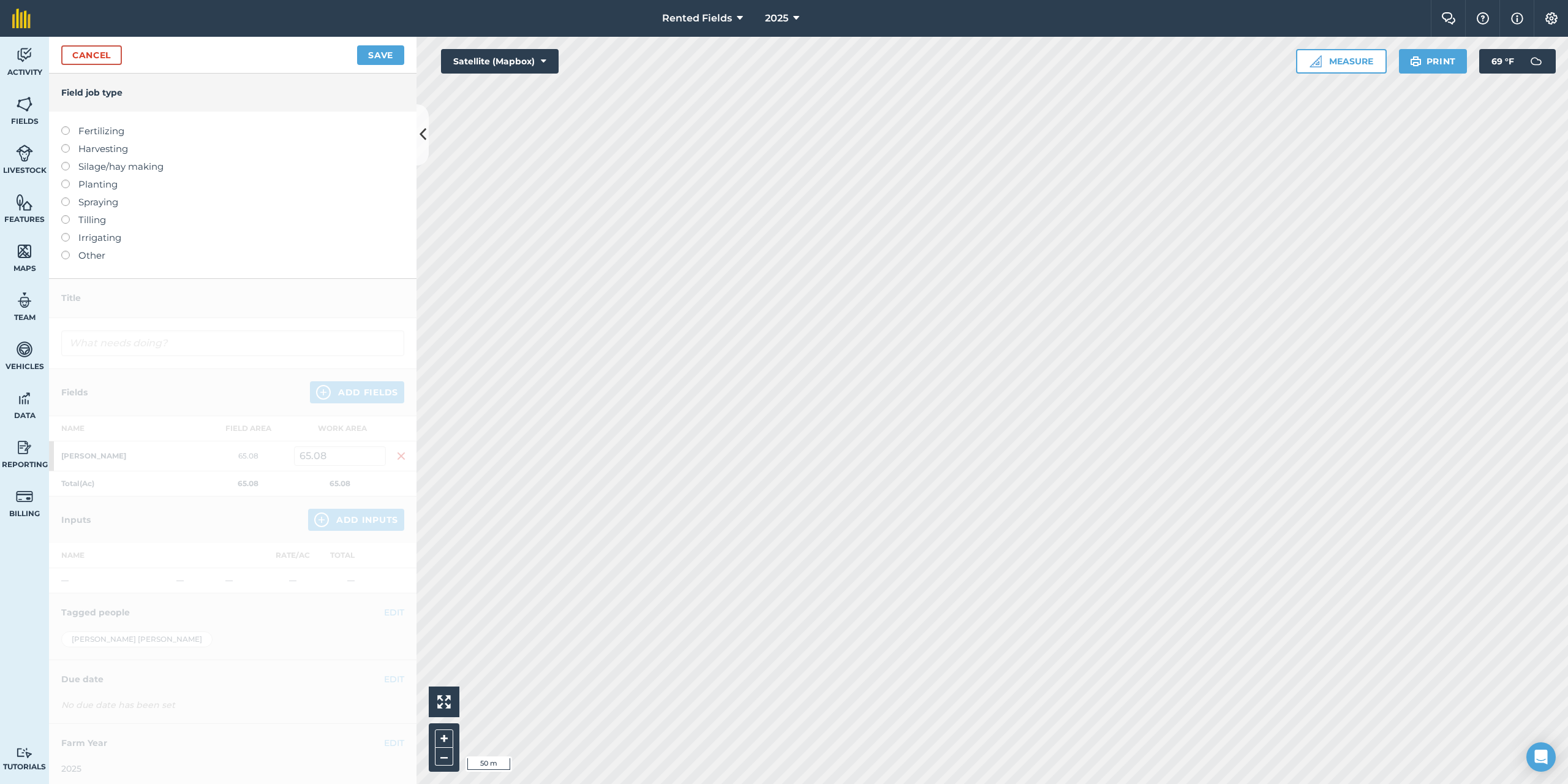
click at [64, 127] on label at bounding box center [70, 127] width 17 height 0
type input "Fertilizing"
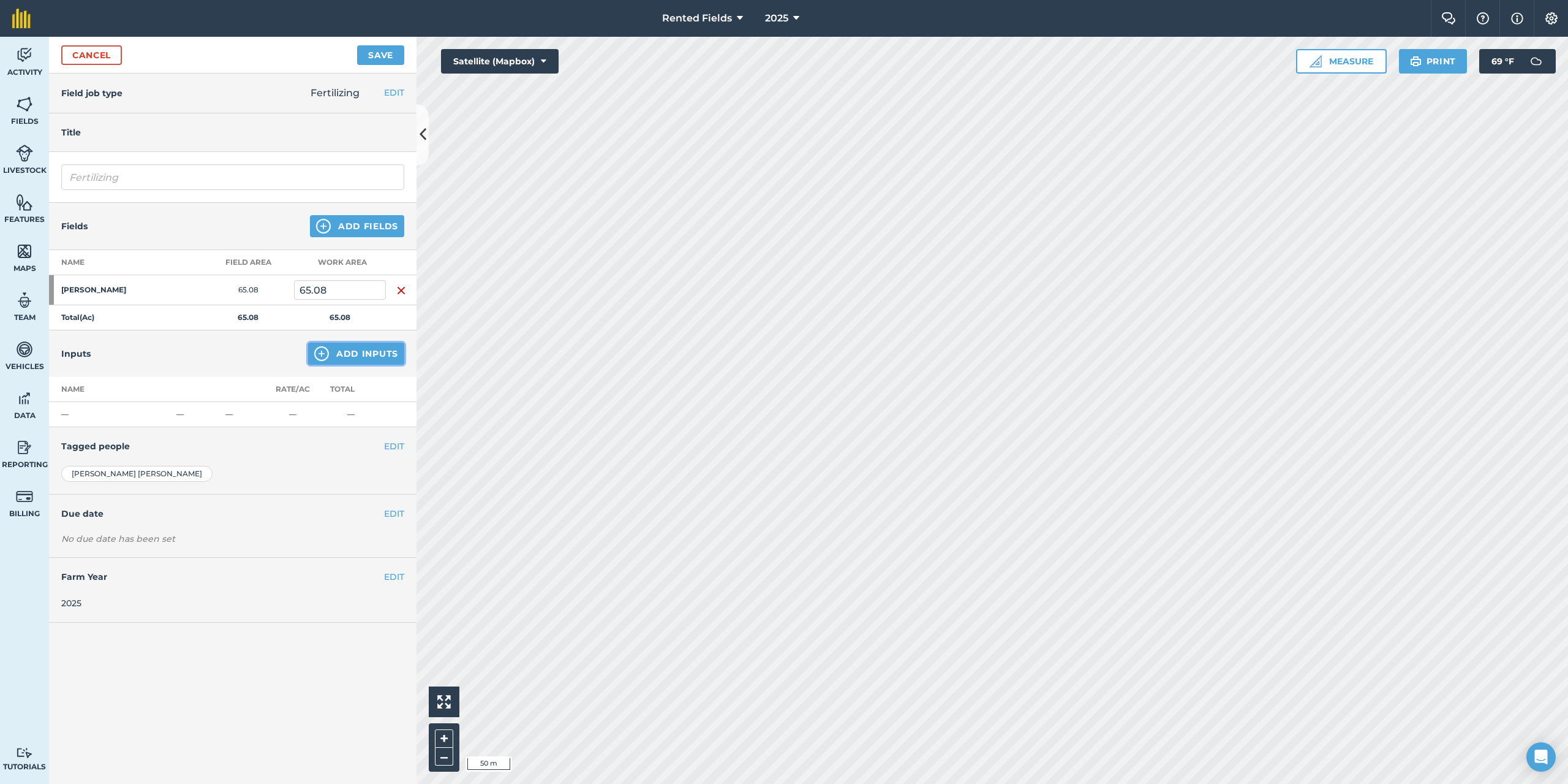
click at [340, 352] on button "Add Inputs" at bounding box center [356, 353] width 96 height 22
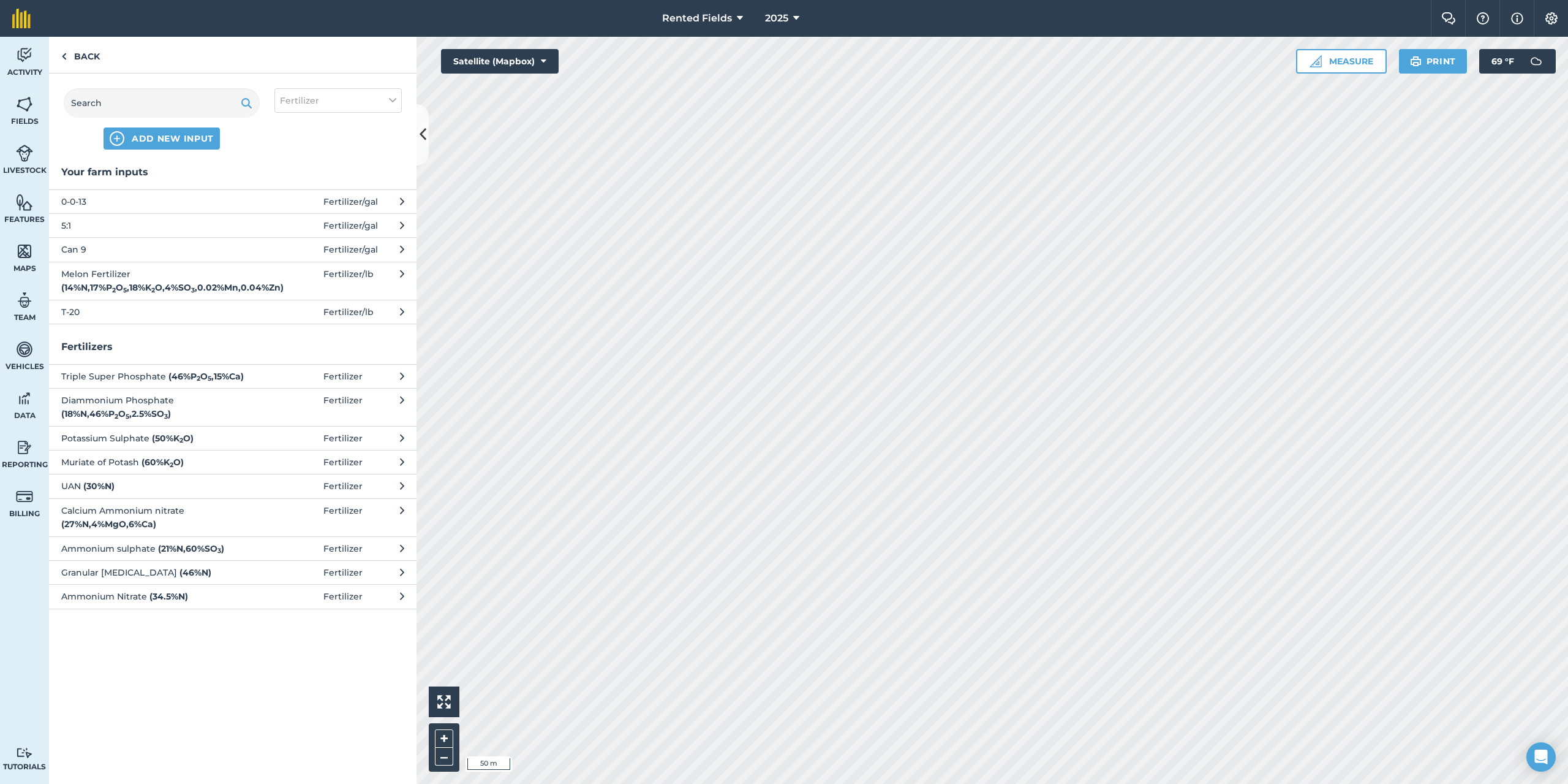
click at [103, 204] on span "0-0-13" at bounding box center [161, 201] width 200 height 14
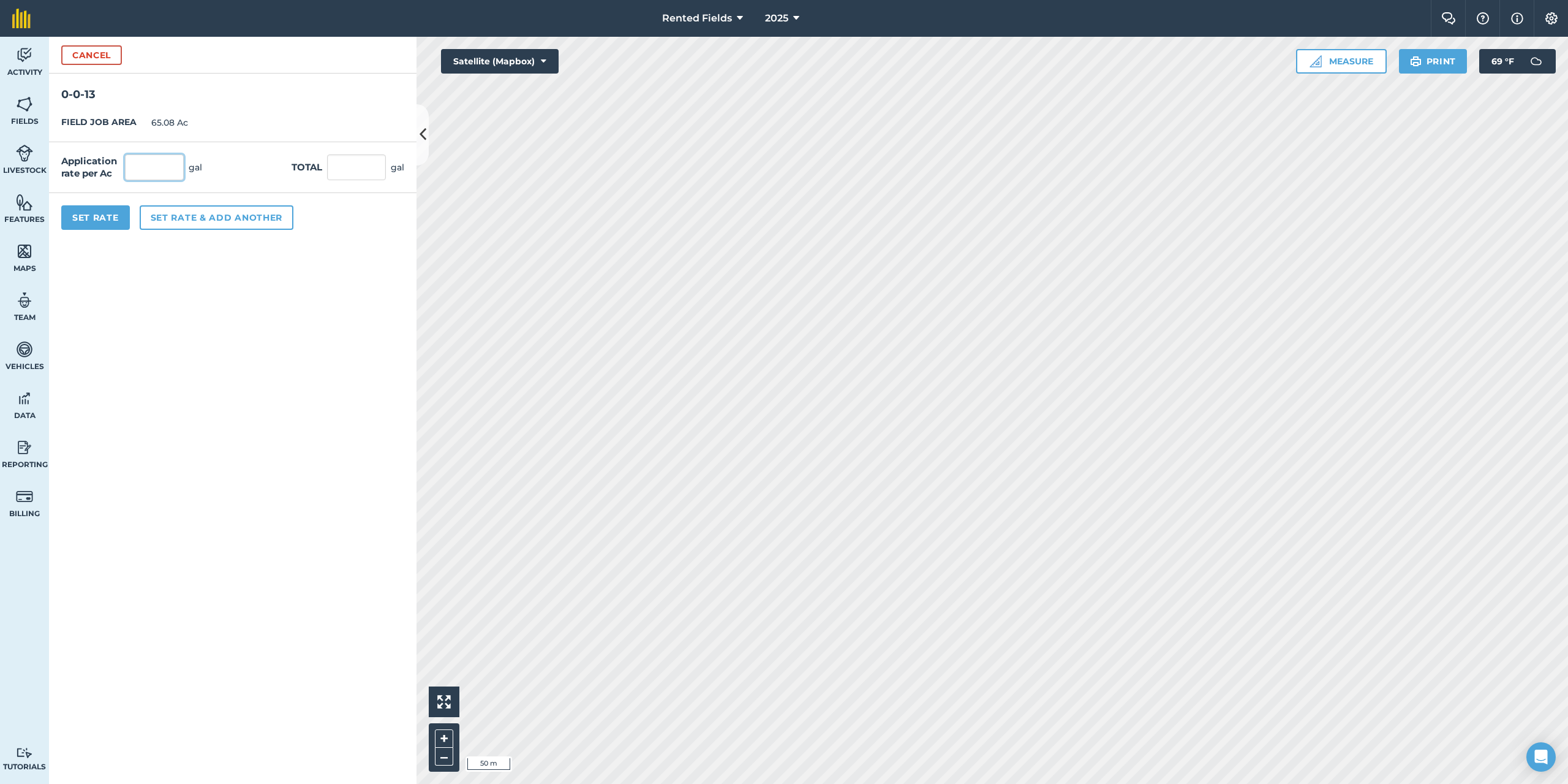
click at [143, 167] on input "text" at bounding box center [154, 167] width 59 height 26
type input "1.905"
type input "123.977"
click at [107, 220] on button "Set Rate" at bounding box center [95, 217] width 69 height 25
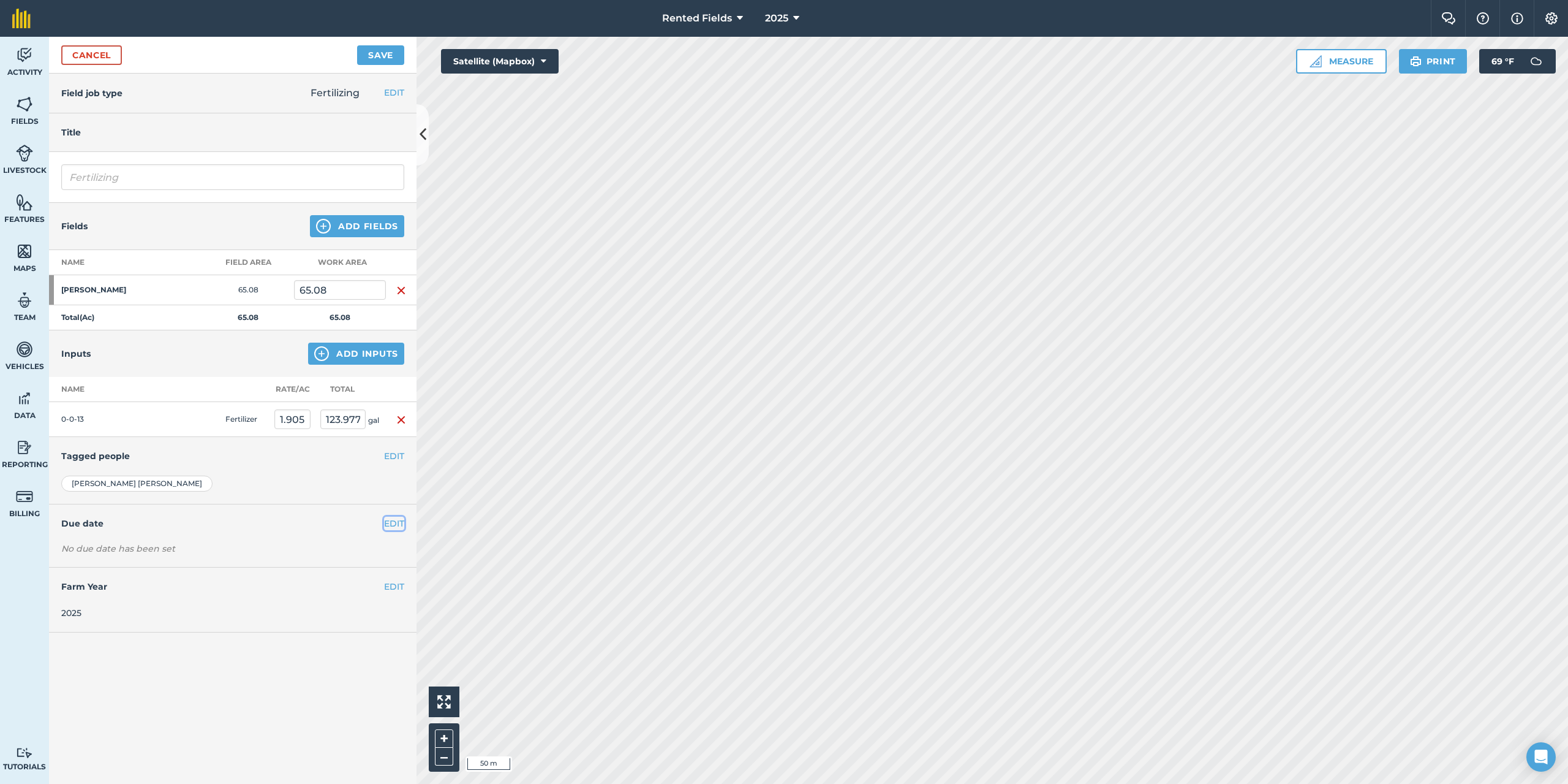
click at [395, 524] on button "EDIT" at bounding box center [394, 523] width 20 height 14
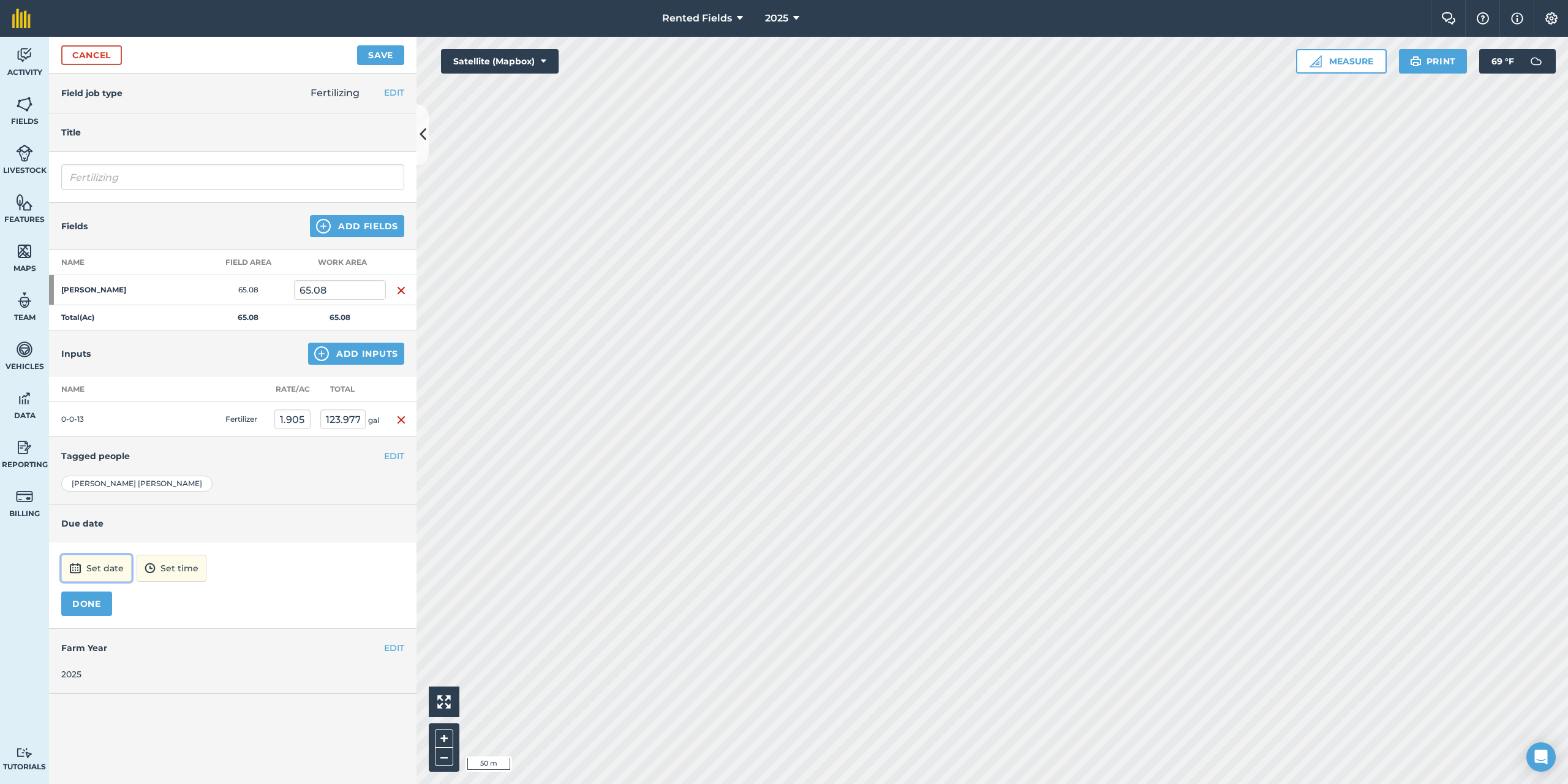
click at [89, 569] on button "Set date" at bounding box center [96, 568] width 71 height 27
click at [105, 404] on button "‹" at bounding box center [102, 403] width 27 height 27
click at [133, 519] on abbr "30" at bounding box center [134, 520] width 8 height 8
click at [149, 570] on img at bounding box center [143, 568] width 11 height 15
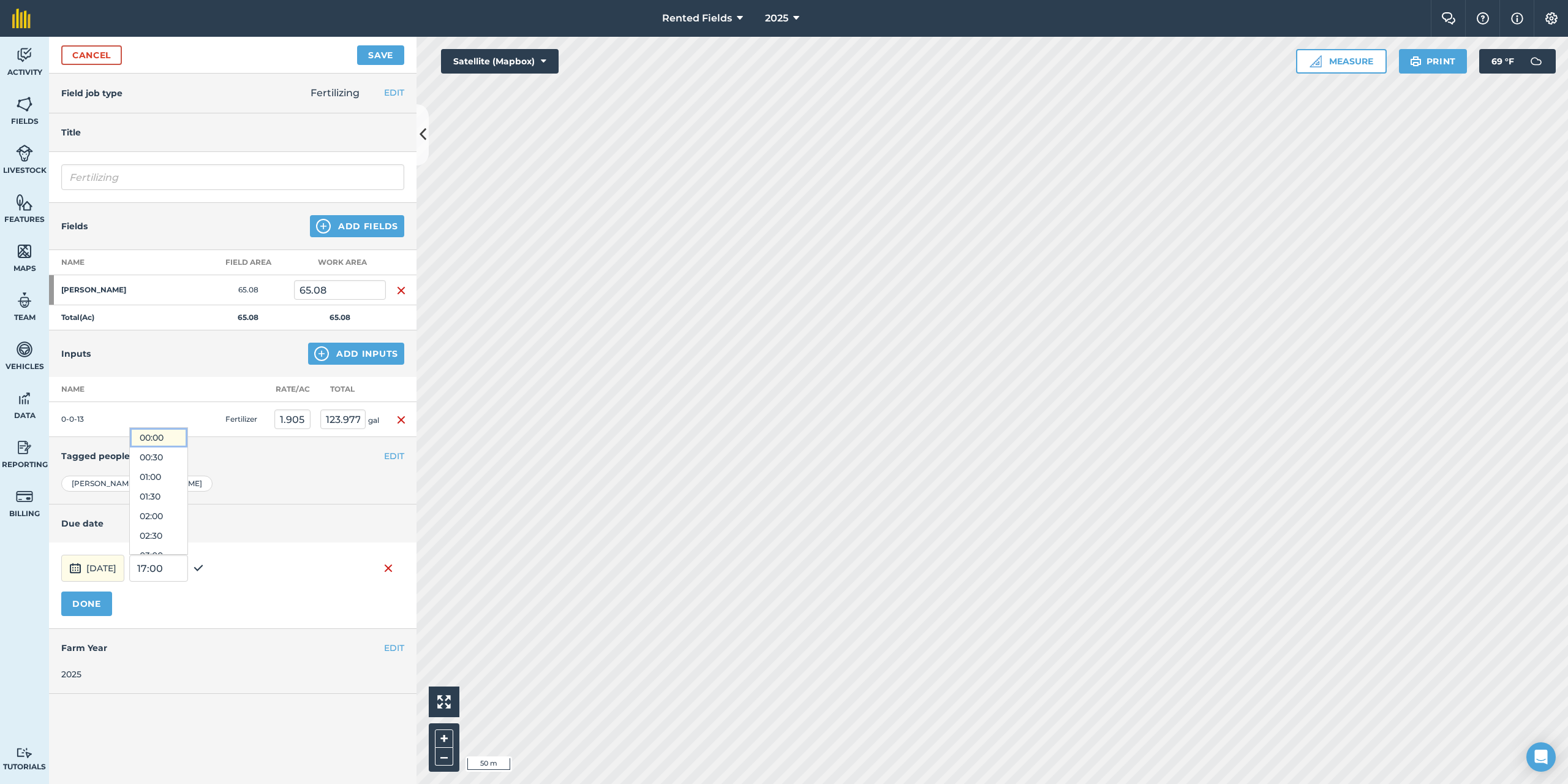
click at [181, 438] on button "00:00" at bounding box center [159, 436] width 58 height 19
click at [379, 61] on button "Save" at bounding box center [381, 54] width 47 height 19
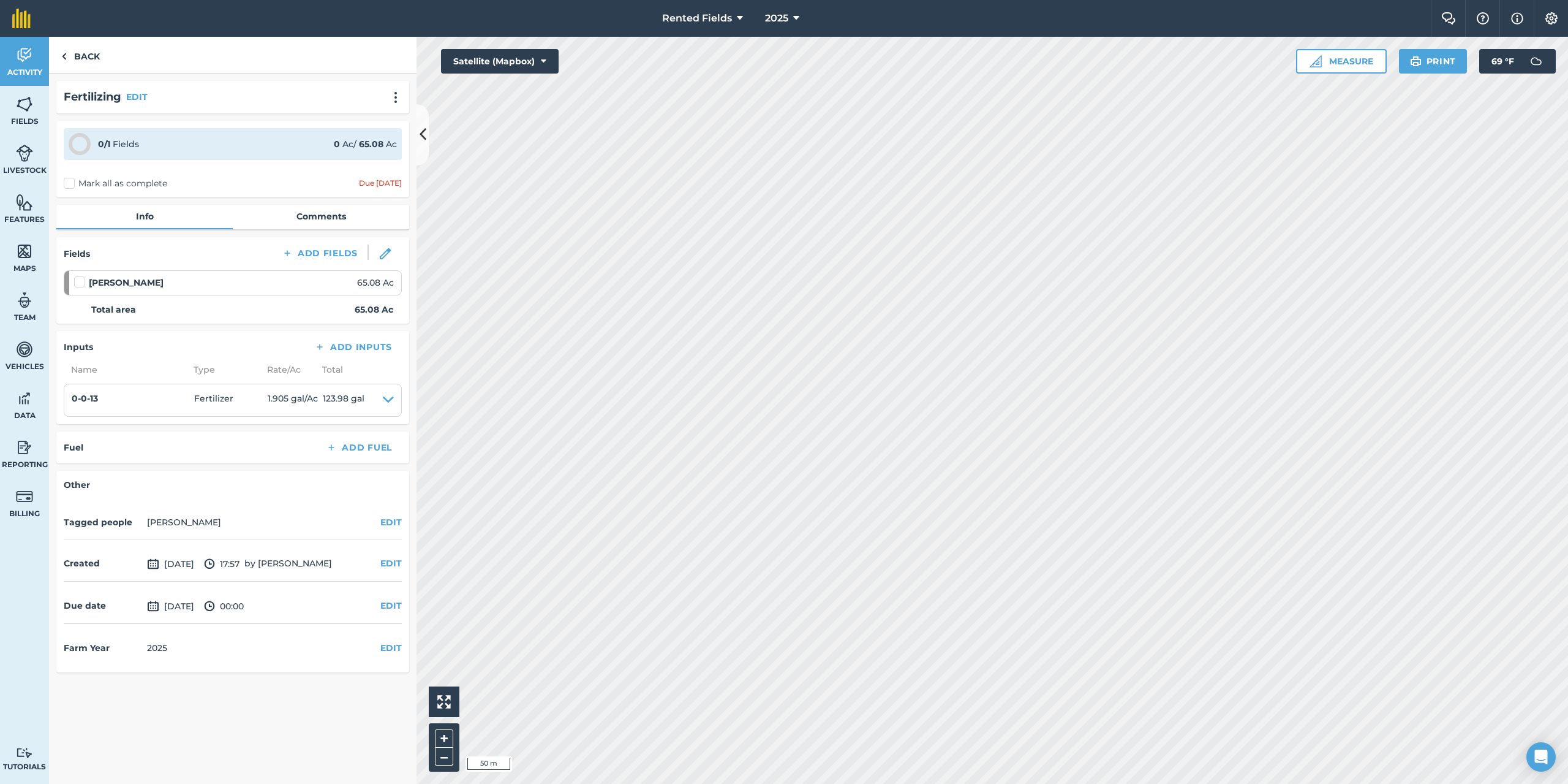
click at [69, 183] on label "Mark all as complete" at bounding box center [115, 183] width 104 height 13
click at [69, 183] on input "Mark all as complete" at bounding box center [67, 181] width 8 height 8
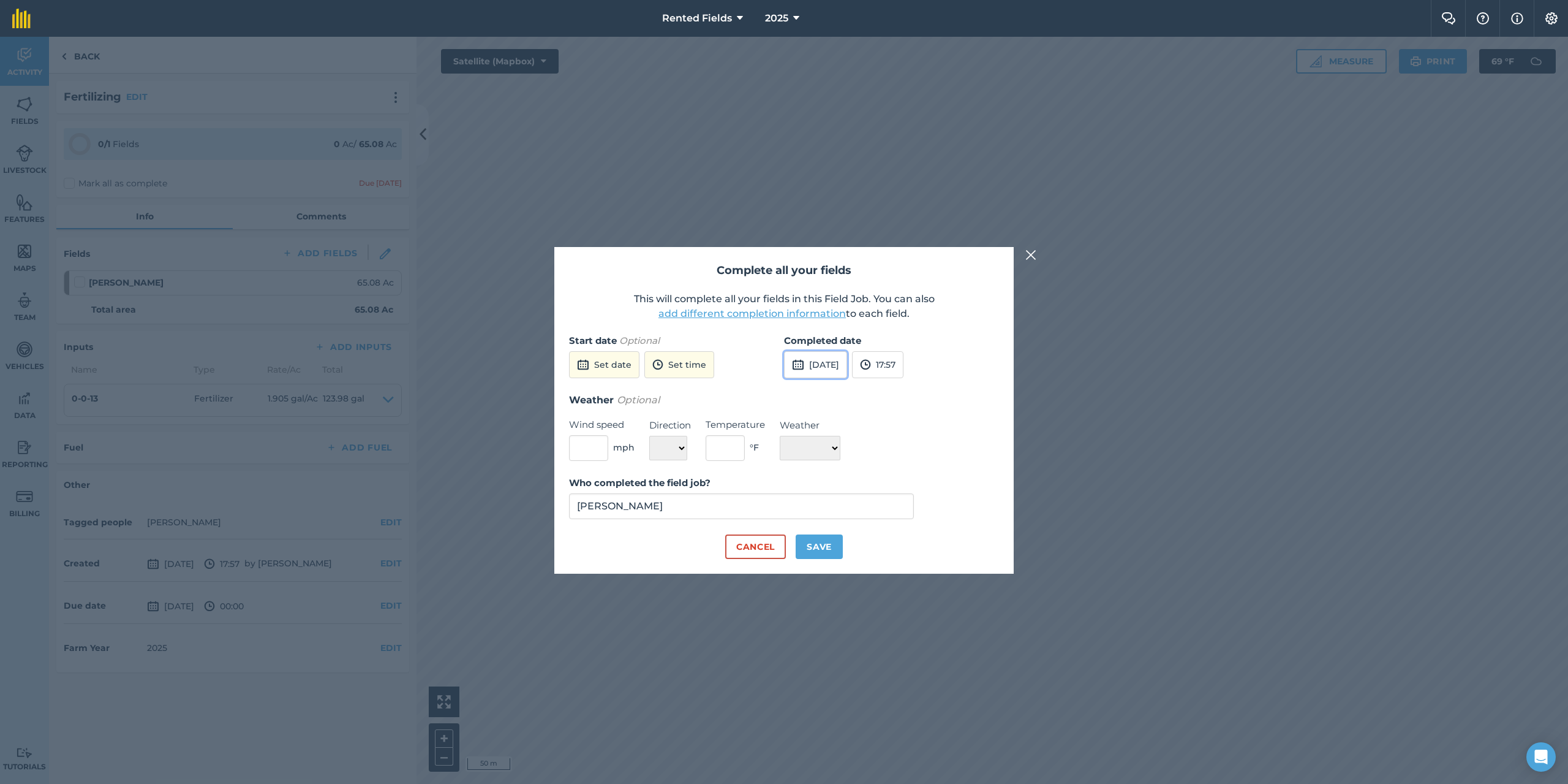
click at [823, 362] on button "[DATE]" at bounding box center [815, 364] width 63 height 27
click at [823, 390] on button "‹" at bounding box center [824, 392] width 27 height 27
click at [858, 506] on abbr "30" at bounding box center [856, 509] width 8 height 8
click at [903, 366] on button "17:57" at bounding box center [878, 364] width 51 height 27
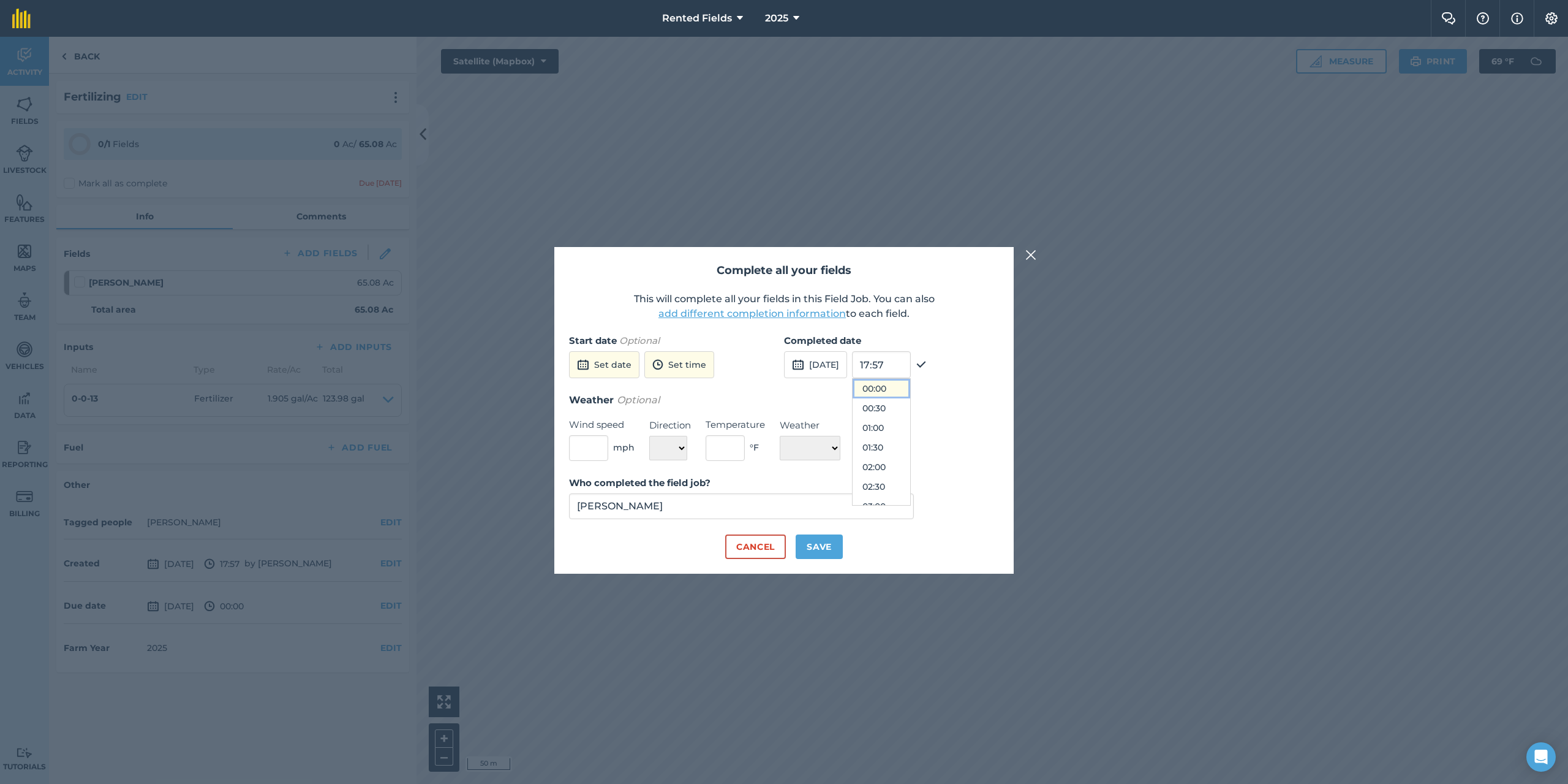
click at [905, 387] on button "00:00" at bounding box center [881, 388] width 58 height 19
click at [817, 539] on button "Save" at bounding box center [819, 547] width 47 height 25
checkbox input "true"
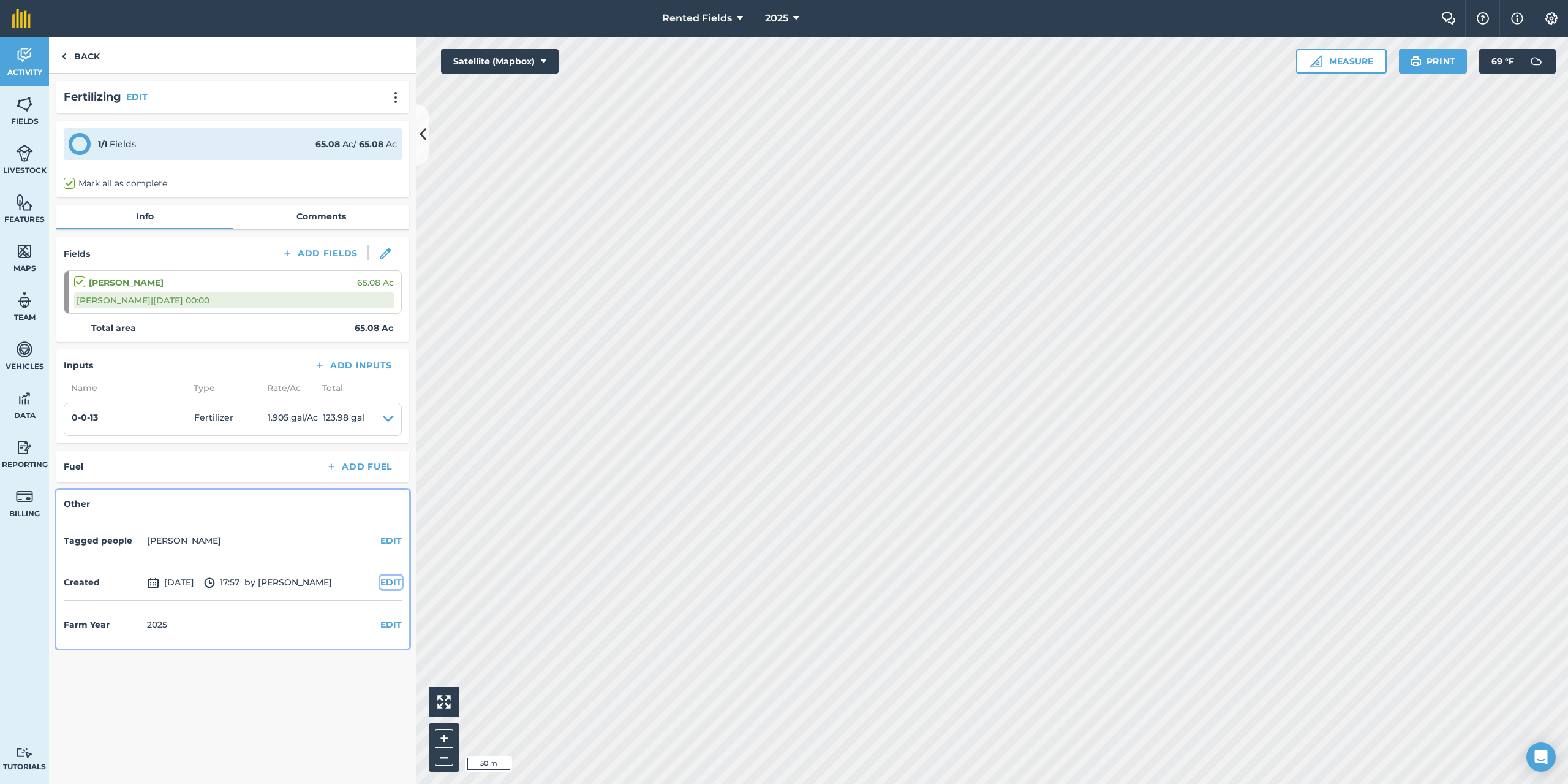
click at [396, 584] on button "EDIT" at bounding box center [391, 581] width 21 height 14
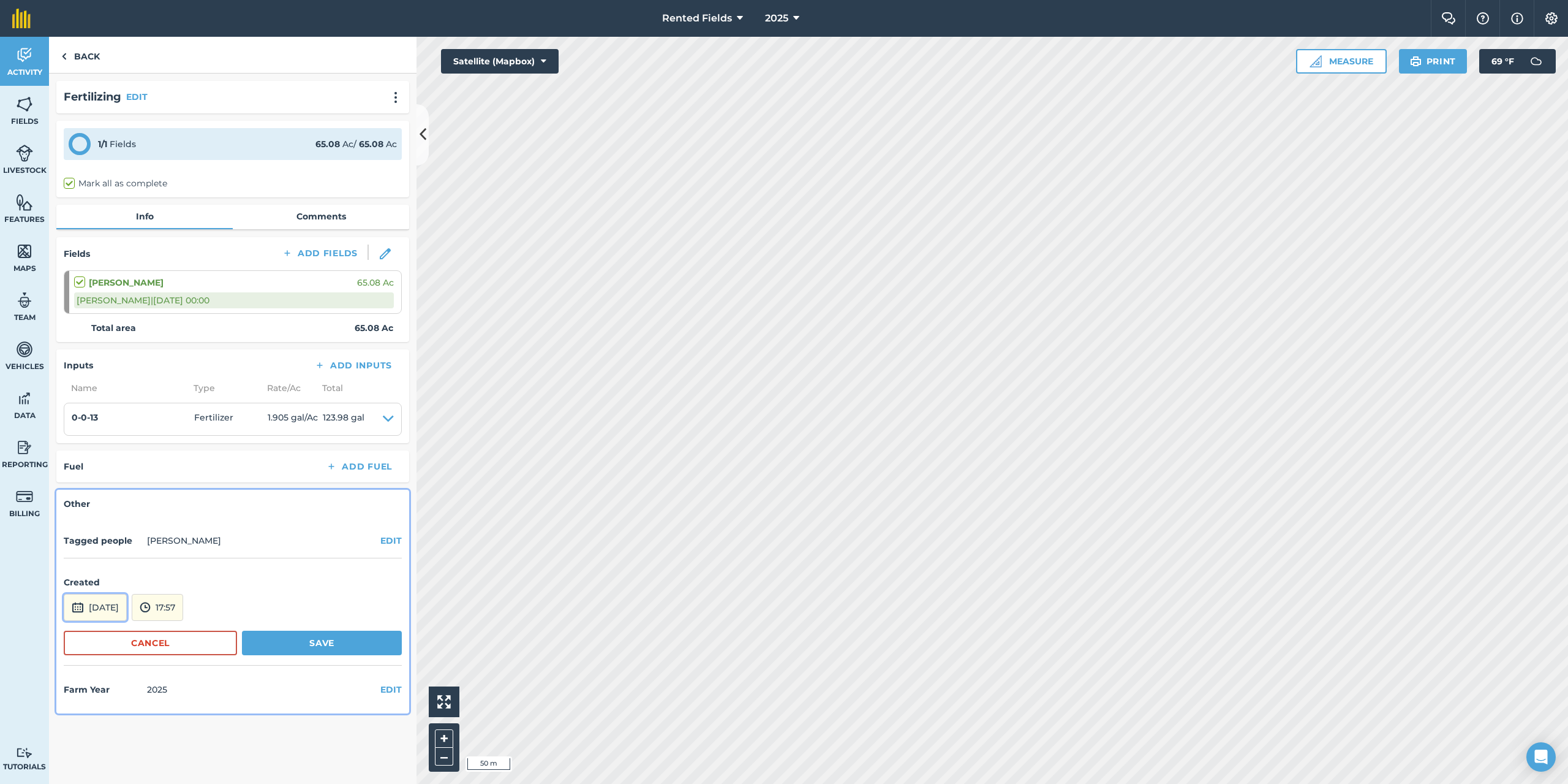
click at [117, 612] on button "[DATE]" at bounding box center [94, 606] width 63 height 27
click at [100, 440] on button "‹" at bounding box center [105, 442] width 27 height 27
click at [102, 440] on button "‹" at bounding box center [105, 442] width 27 height 27
click at [138, 557] on abbr "30" at bounding box center [136, 558] width 8 height 8
click at [183, 604] on button "17:57" at bounding box center [158, 606] width 51 height 27
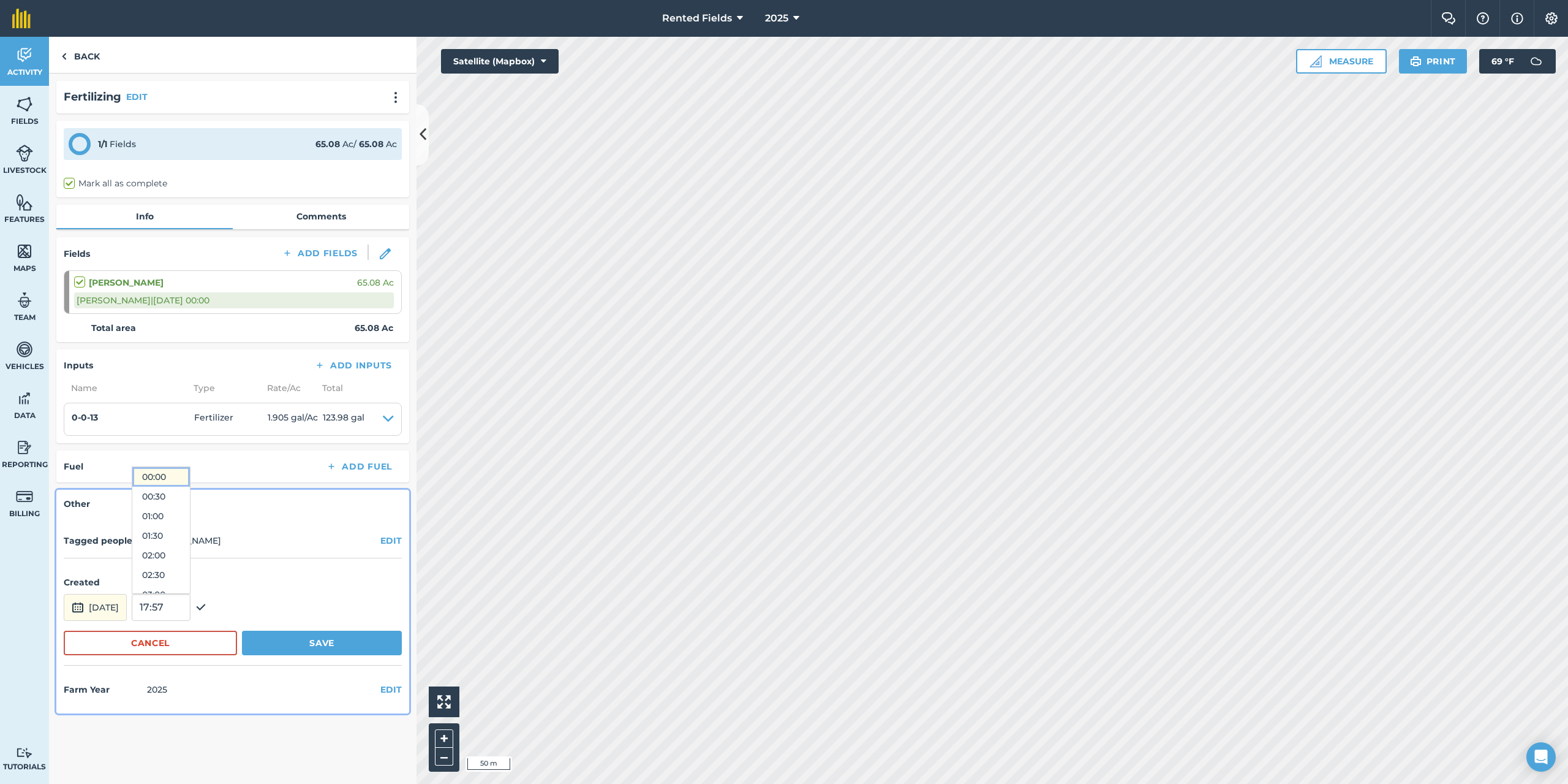
click at [190, 475] on button "00:00" at bounding box center [160, 476] width 58 height 19
click at [336, 644] on button "Save" at bounding box center [322, 642] width 160 height 25
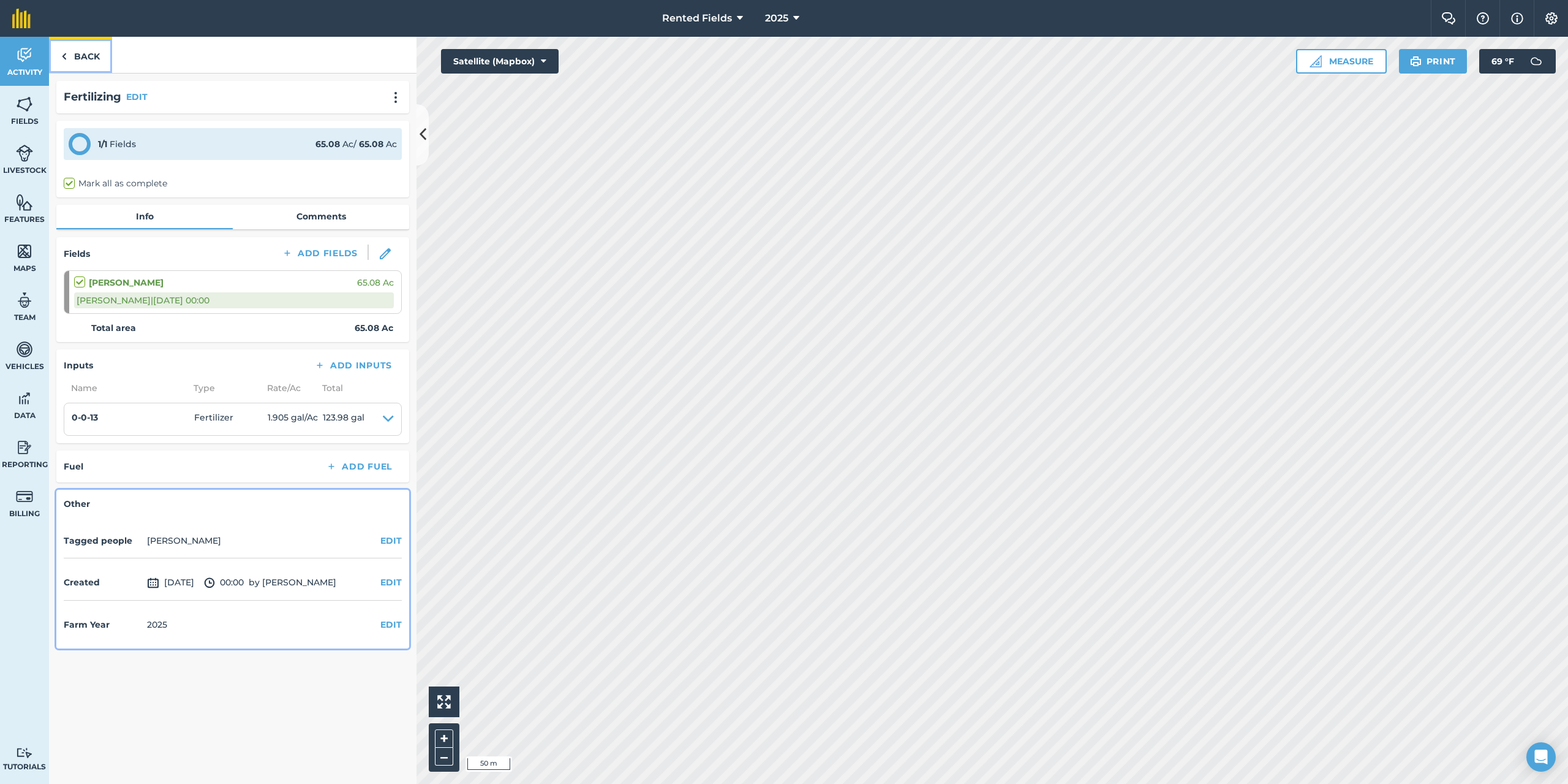
click at [67, 55] on link "Back" at bounding box center [80, 54] width 63 height 36
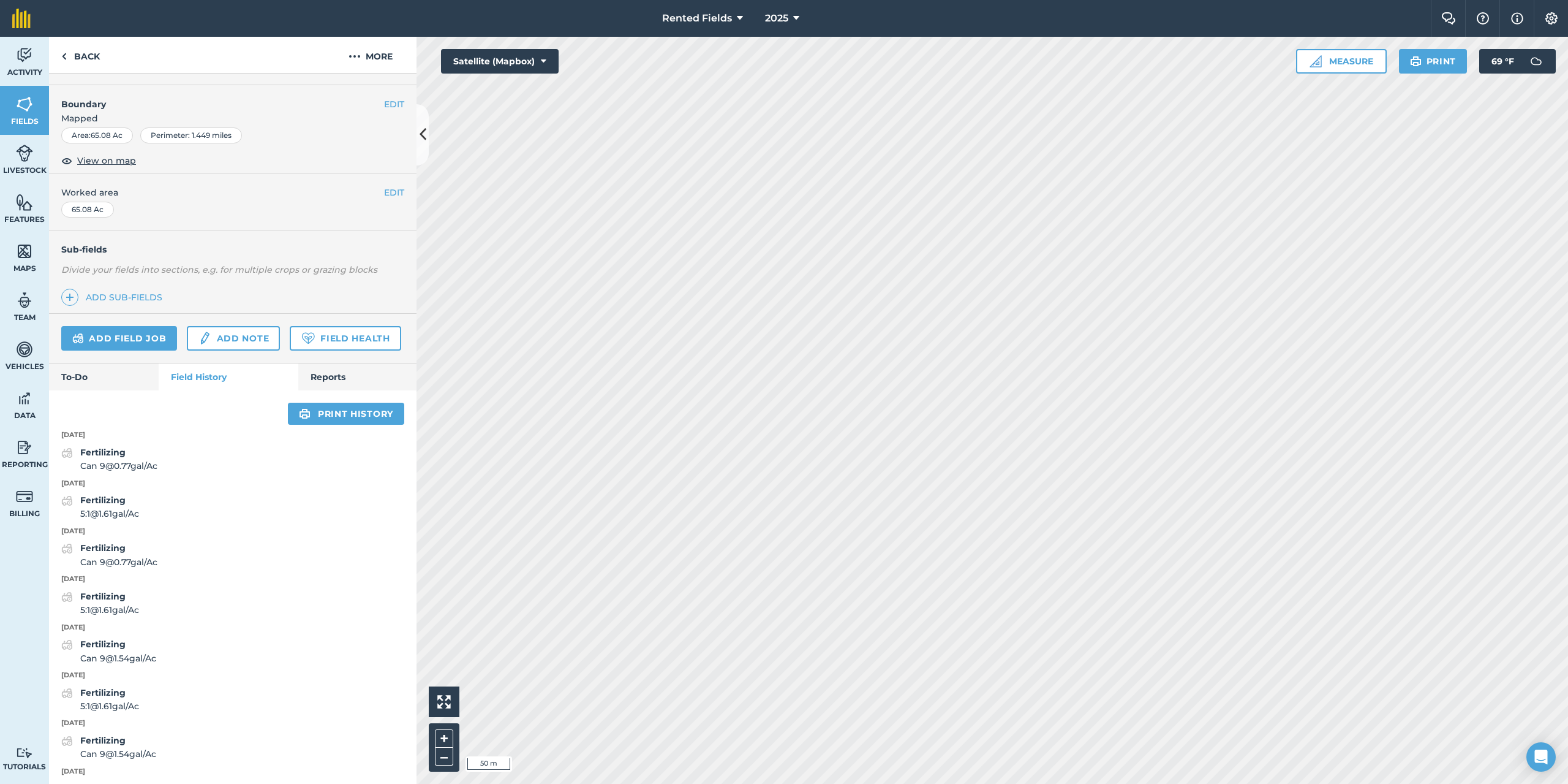
scroll to position [306, 0]
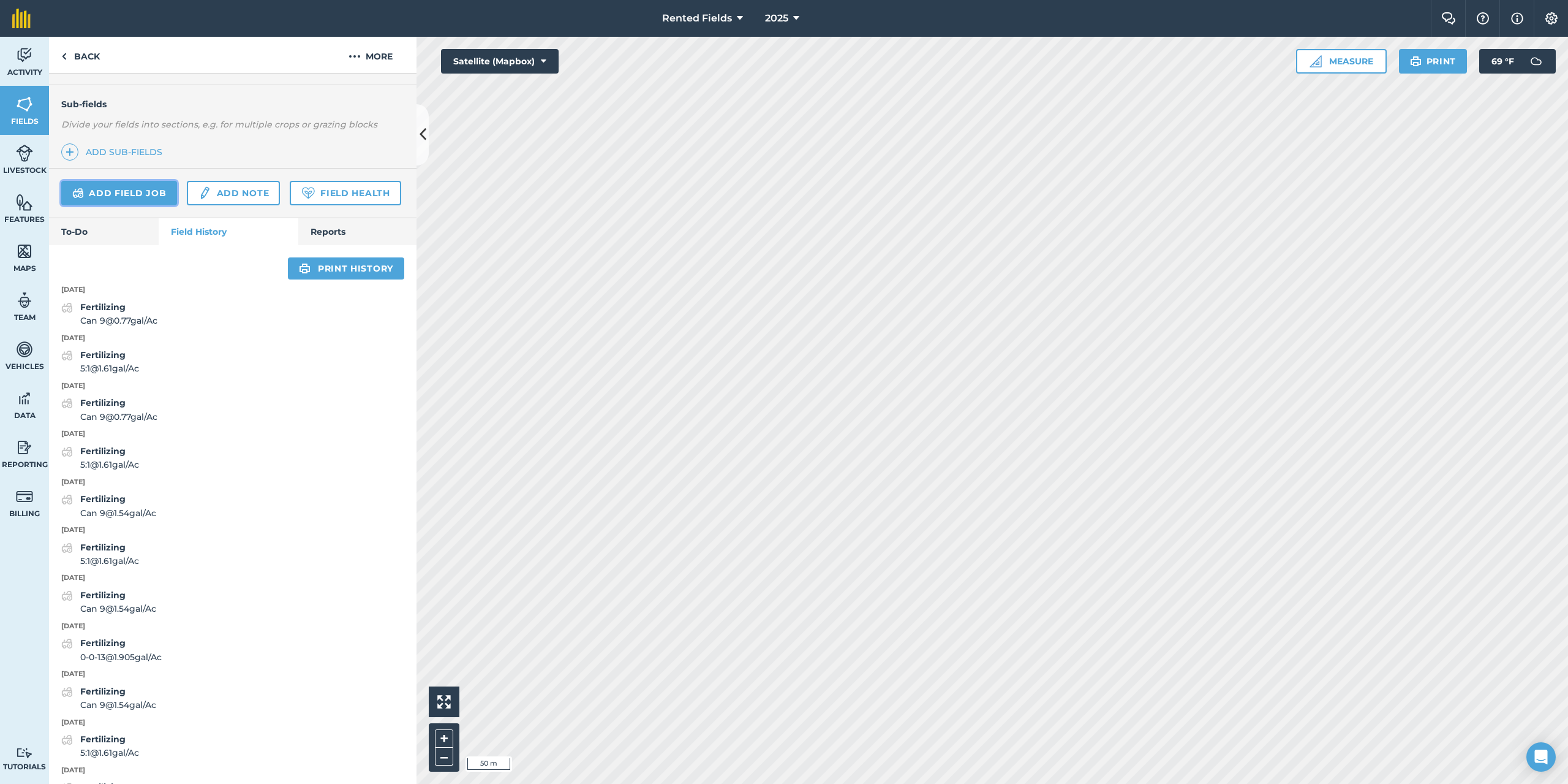
click at [138, 188] on link "Add field job" at bounding box center [119, 193] width 116 height 25
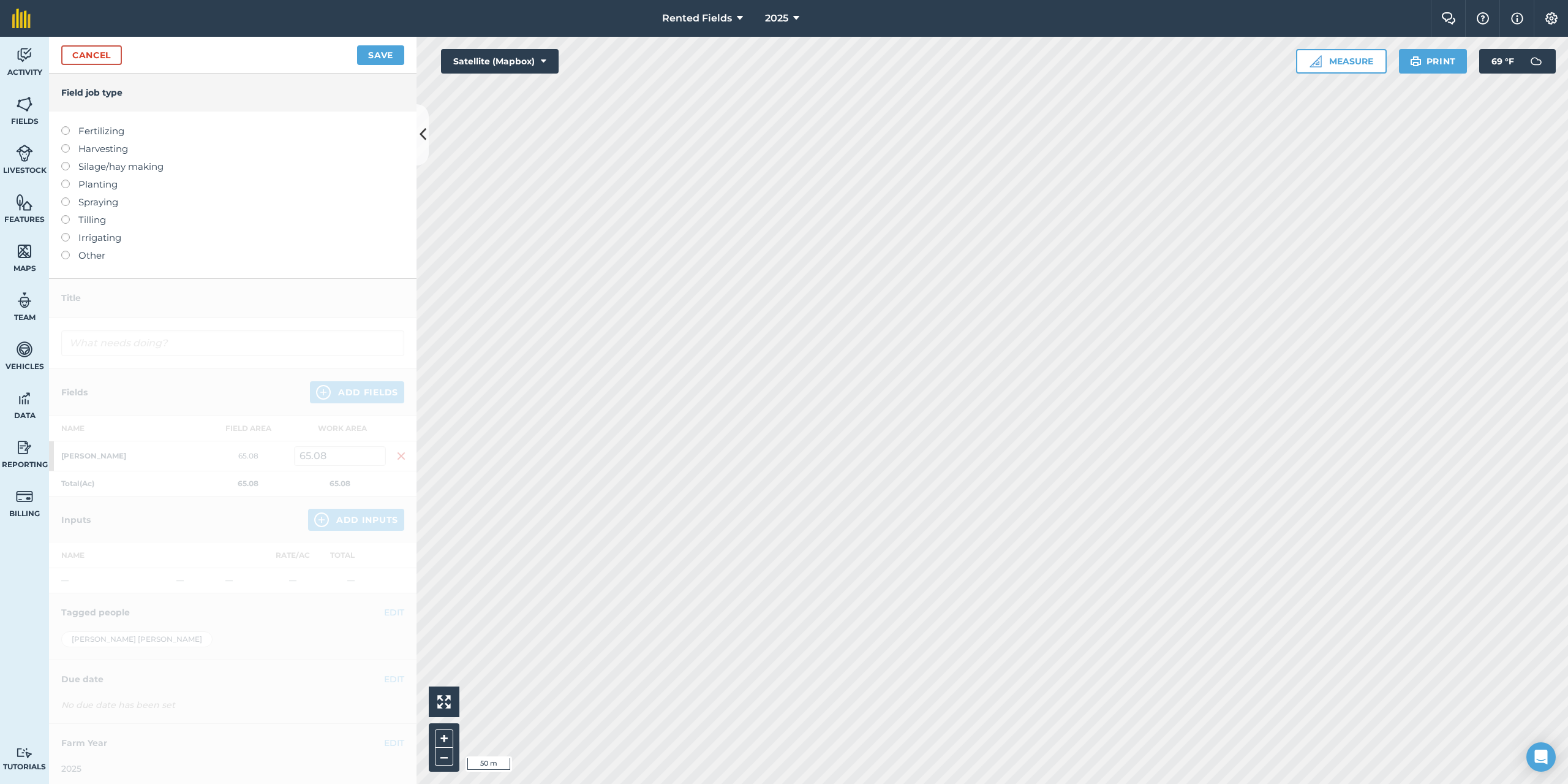
click at [65, 127] on label at bounding box center [70, 127] width 17 height 0
type input "Fertilizing"
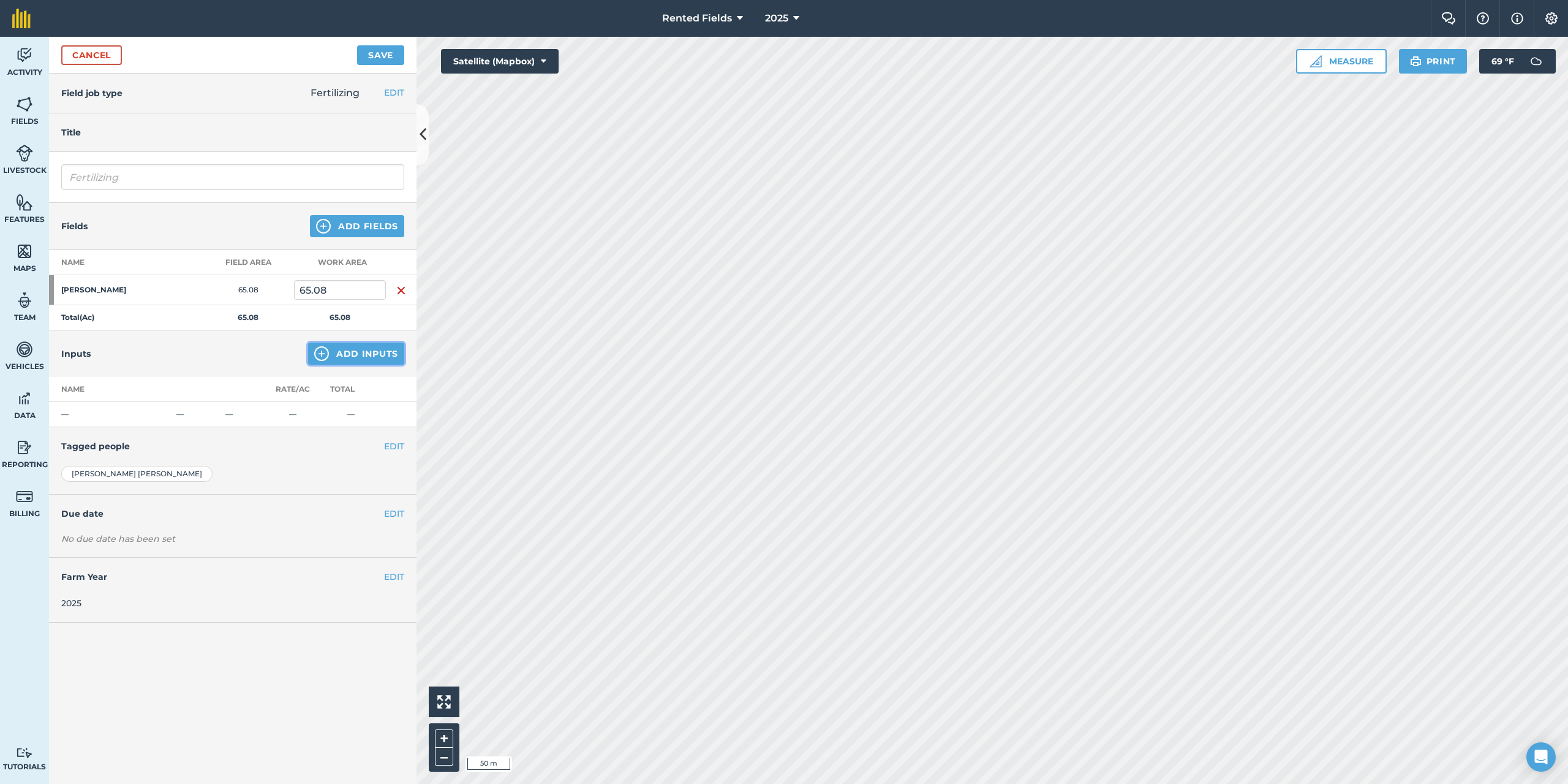
click at [379, 356] on button "Add Inputs" at bounding box center [356, 353] width 96 height 22
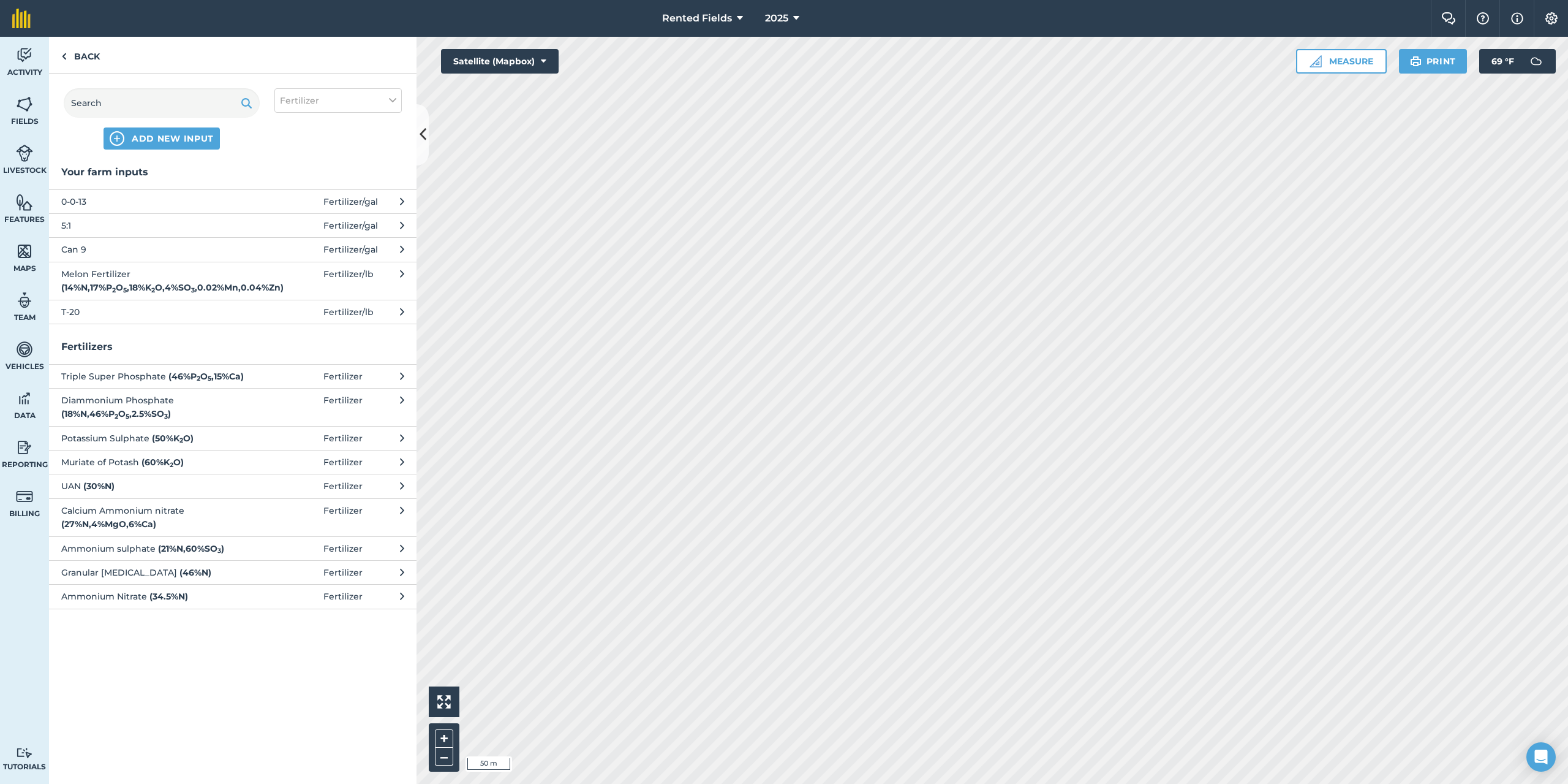
click at [123, 200] on span "0-0-13" at bounding box center [161, 201] width 200 height 14
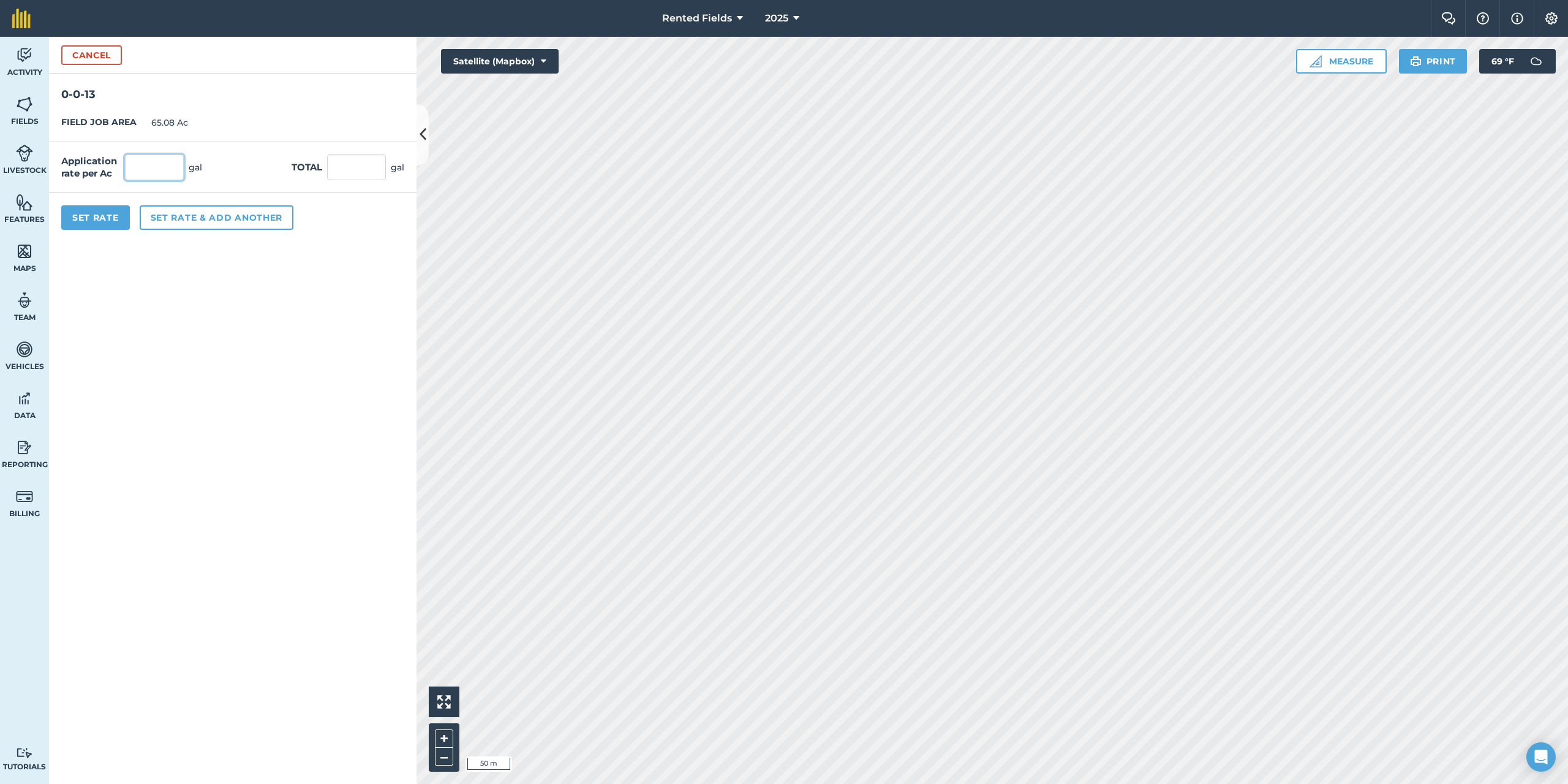
click at [159, 167] on input "text" at bounding box center [154, 167] width 59 height 26
type input "1.905"
type input "123.977"
click at [95, 217] on button "Set Rate" at bounding box center [95, 217] width 69 height 25
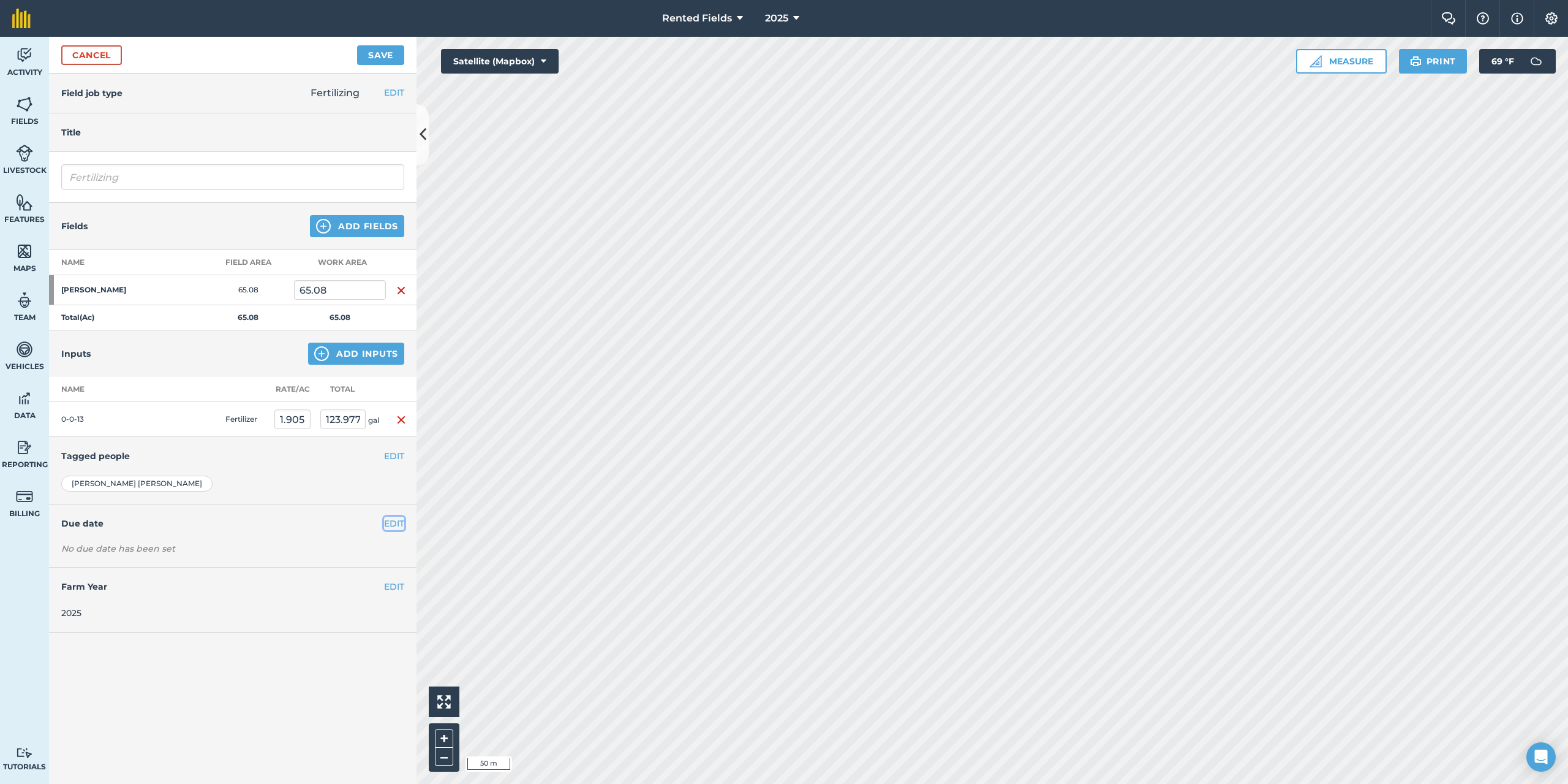
click at [389, 524] on button "EDIT" at bounding box center [394, 523] width 20 height 14
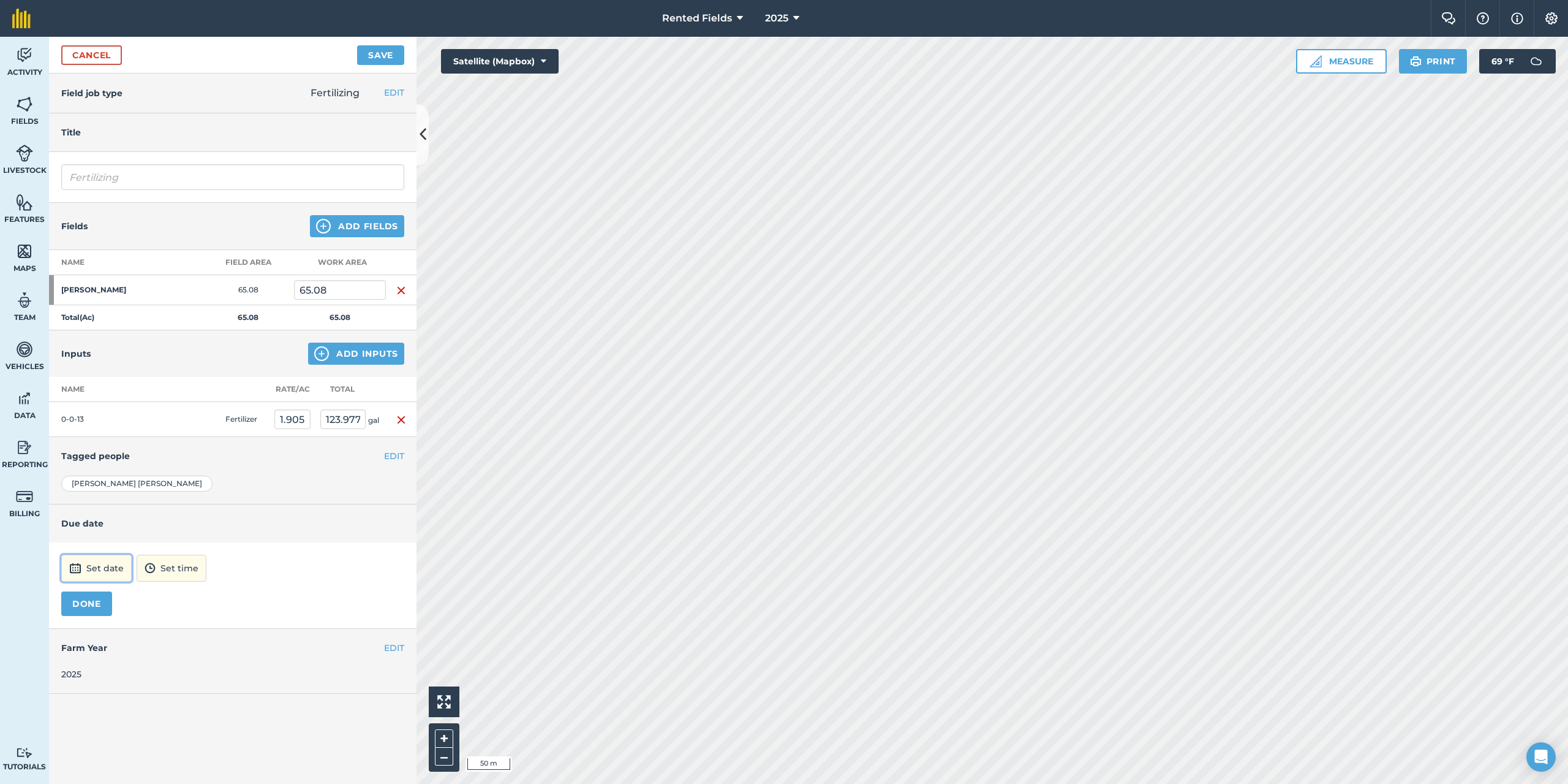
click at [105, 562] on button "Set date" at bounding box center [96, 568] width 71 height 27
drag, startPoint x: 101, startPoint y: 404, endPoint x: 107, endPoint y: 405, distance: 6.1
click at [101, 403] on button "‹" at bounding box center [102, 403] width 27 height 27
click at [135, 465] on abbr "6" at bounding box center [134, 461] width 4 height 8
click at [179, 569] on button "12:00" at bounding box center [155, 568] width 52 height 27
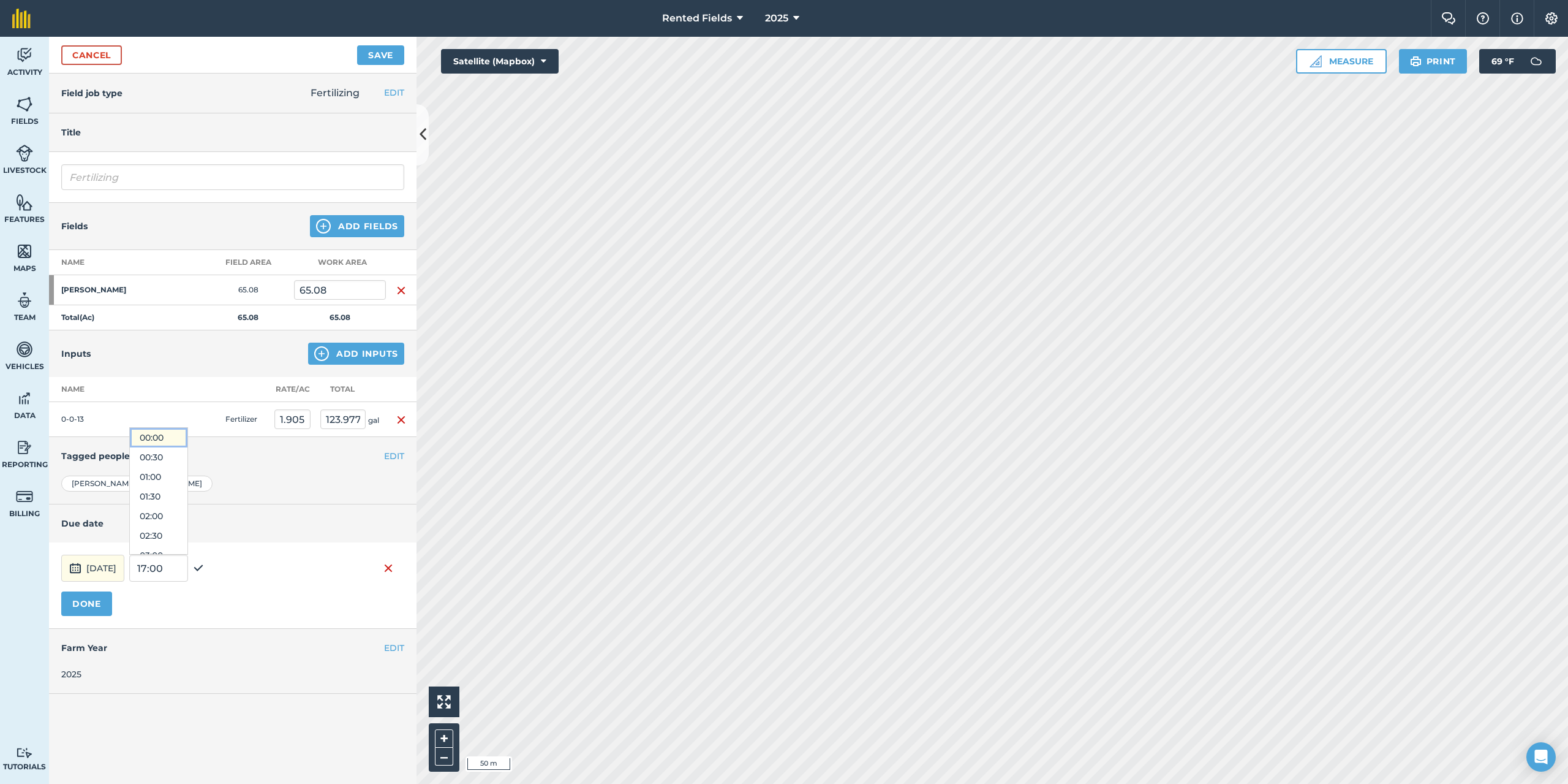
click at [187, 439] on button "00:00" at bounding box center [159, 436] width 58 height 19
click at [84, 611] on button "DONE" at bounding box center [86, 603] width 50 height 25
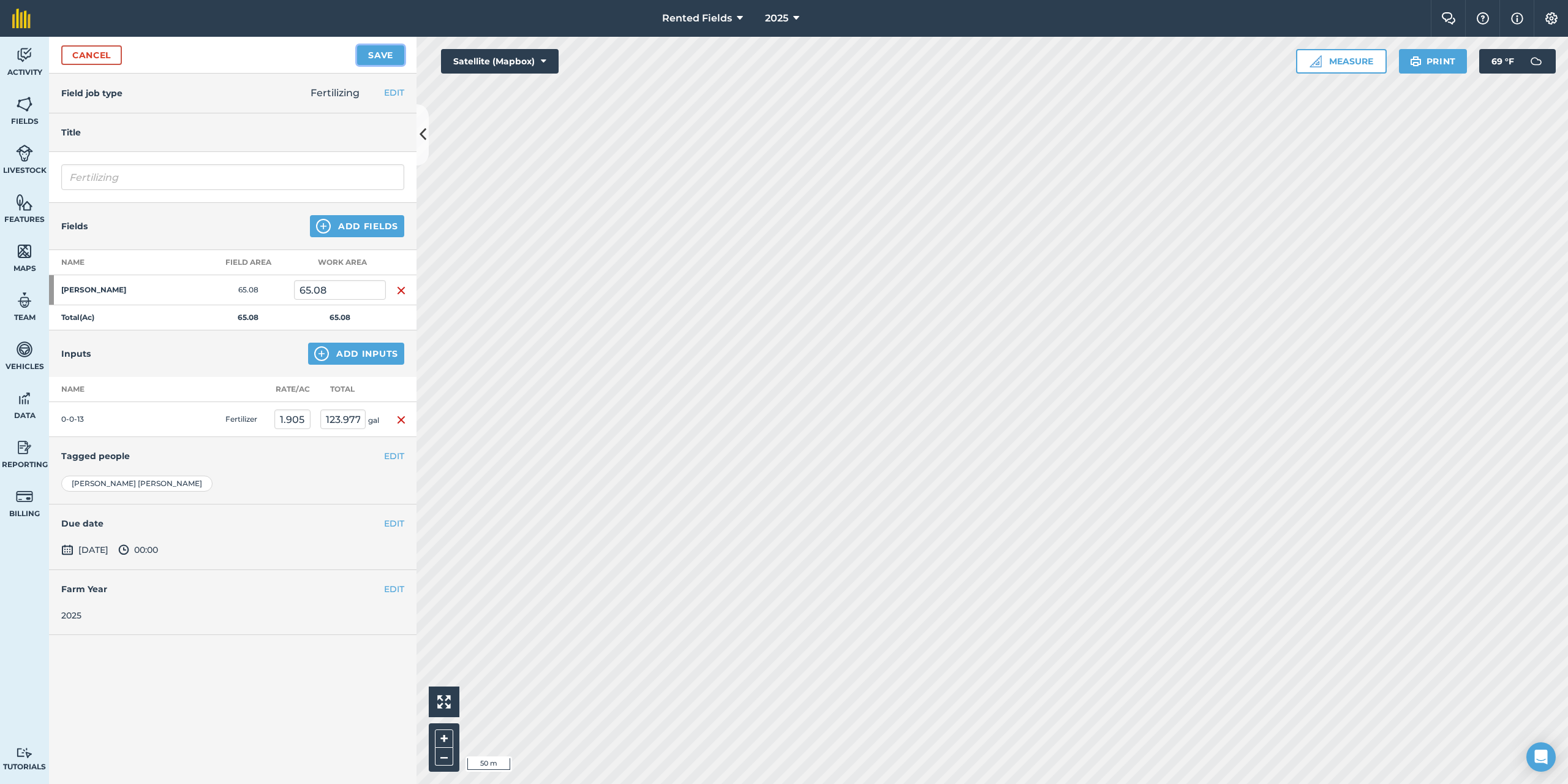
click at [370, 56] on button "Save" at bounding box center [381, 54] width 47 height 19
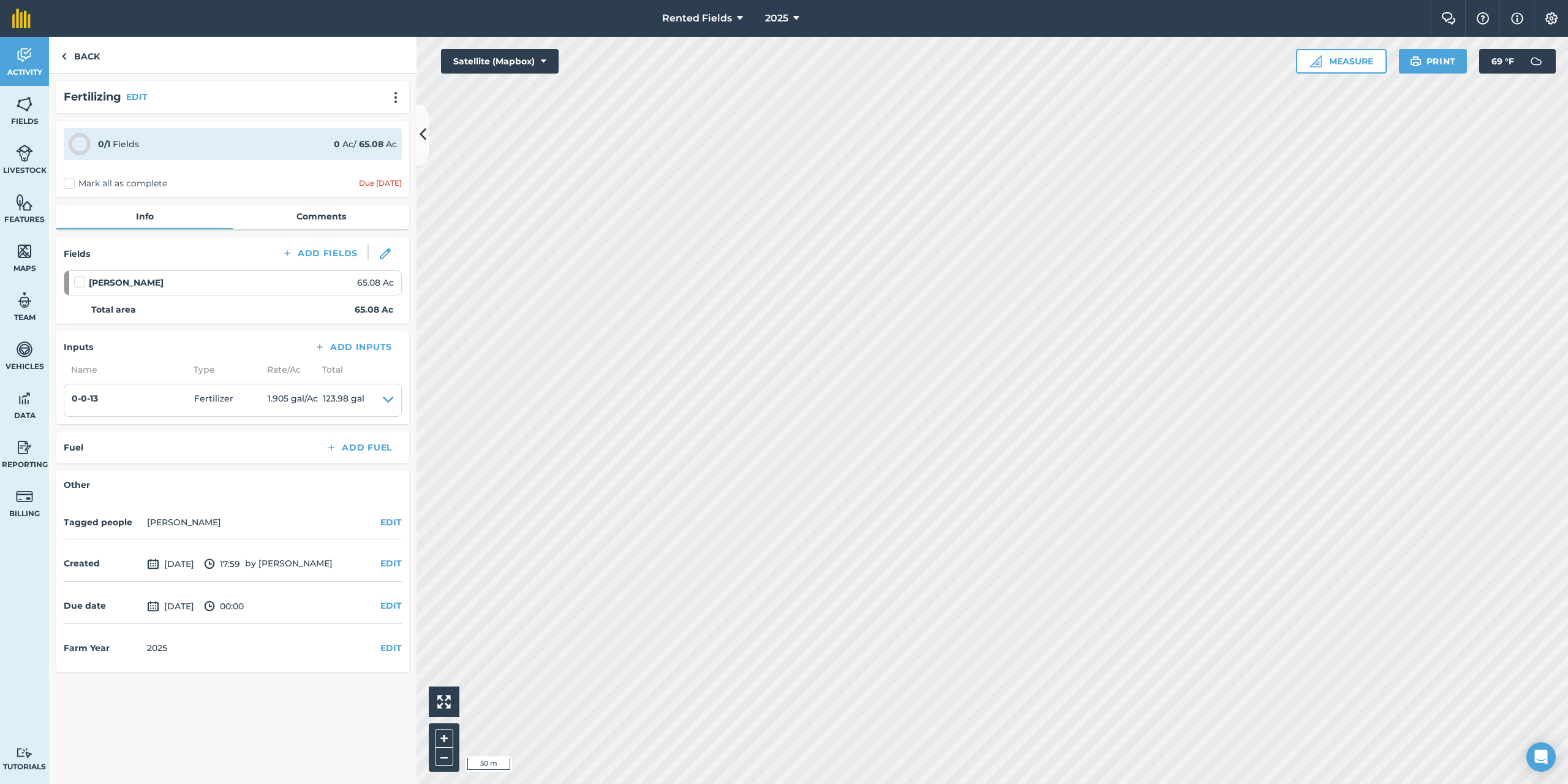
click at [65, 185] on label "Mark all as complete" at bounding box center [115, 183] width 104 height 13
click at [65, 185] on input "Mark all as complete" at bounding box center [67, 181] width 8 height 8
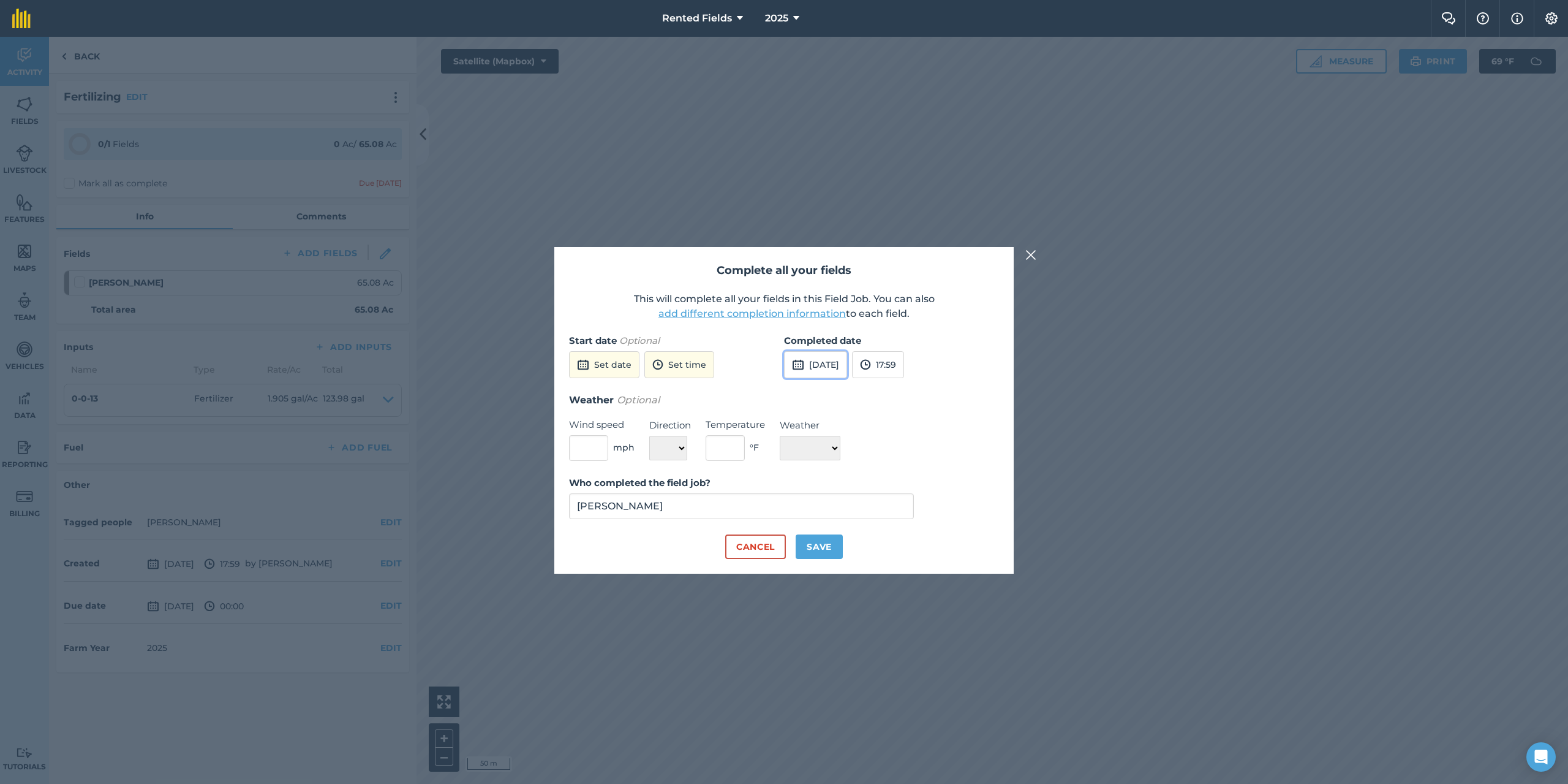
click at [847, 364] on button "[DATE]" at bounding box center [815, 364] width 63 height 27
click at [824, 392] on button "‹" at bounding box center [824, 392] width 27 height 27
click at [856, 449] on abbr "6" at bounding box center [856, 450] width 4 height 8
click at [904, 370] on button "17:59" at bounding box center [878, 364] width 52 height 27
click at [899, 391] on button "00:00" at bounding box center [881, 388] width 58 height 19
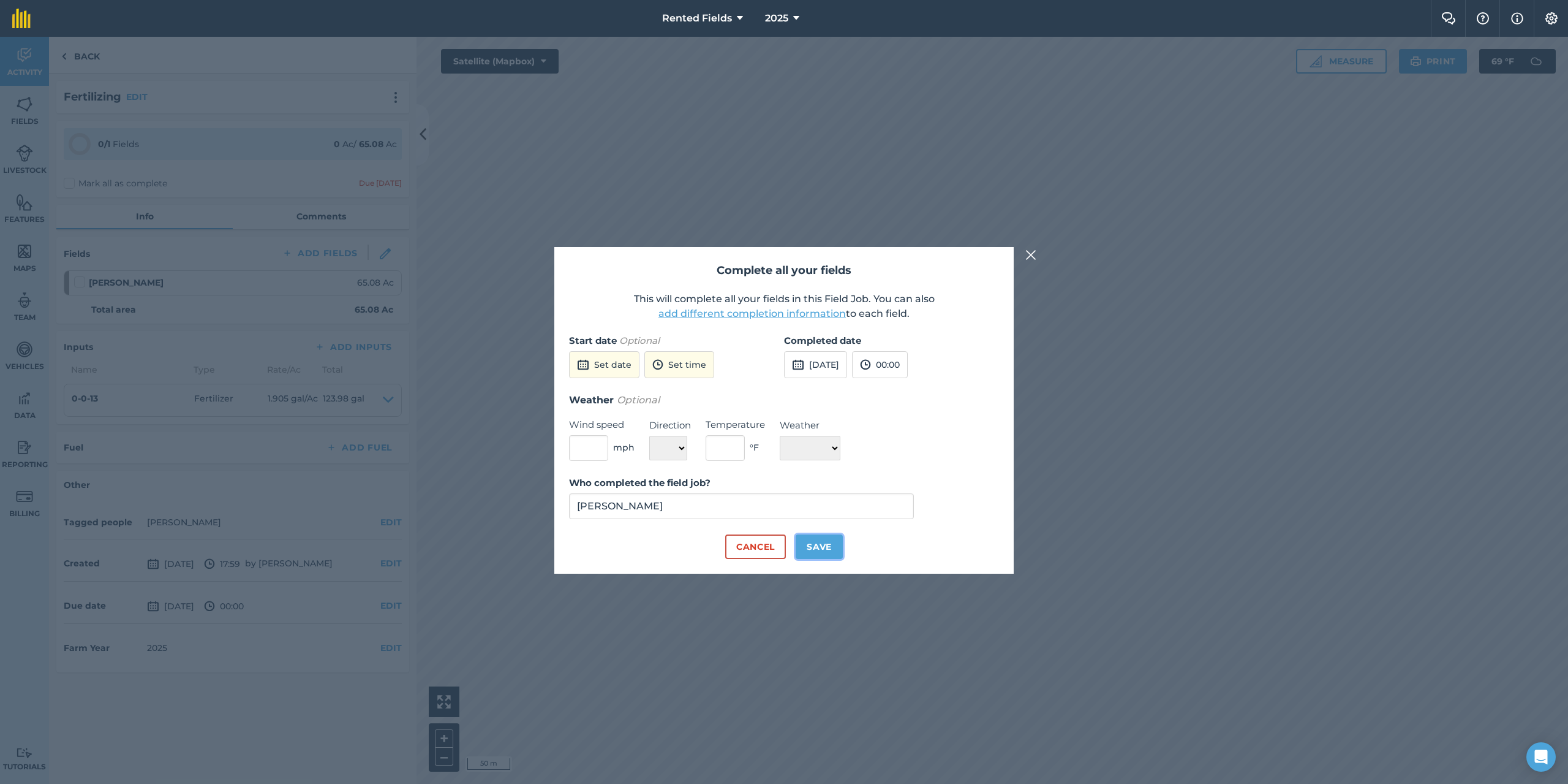
click at [832, 546] on button "Save" at bounding box center [819, 547] width 47 height 25
checkbox input "true"
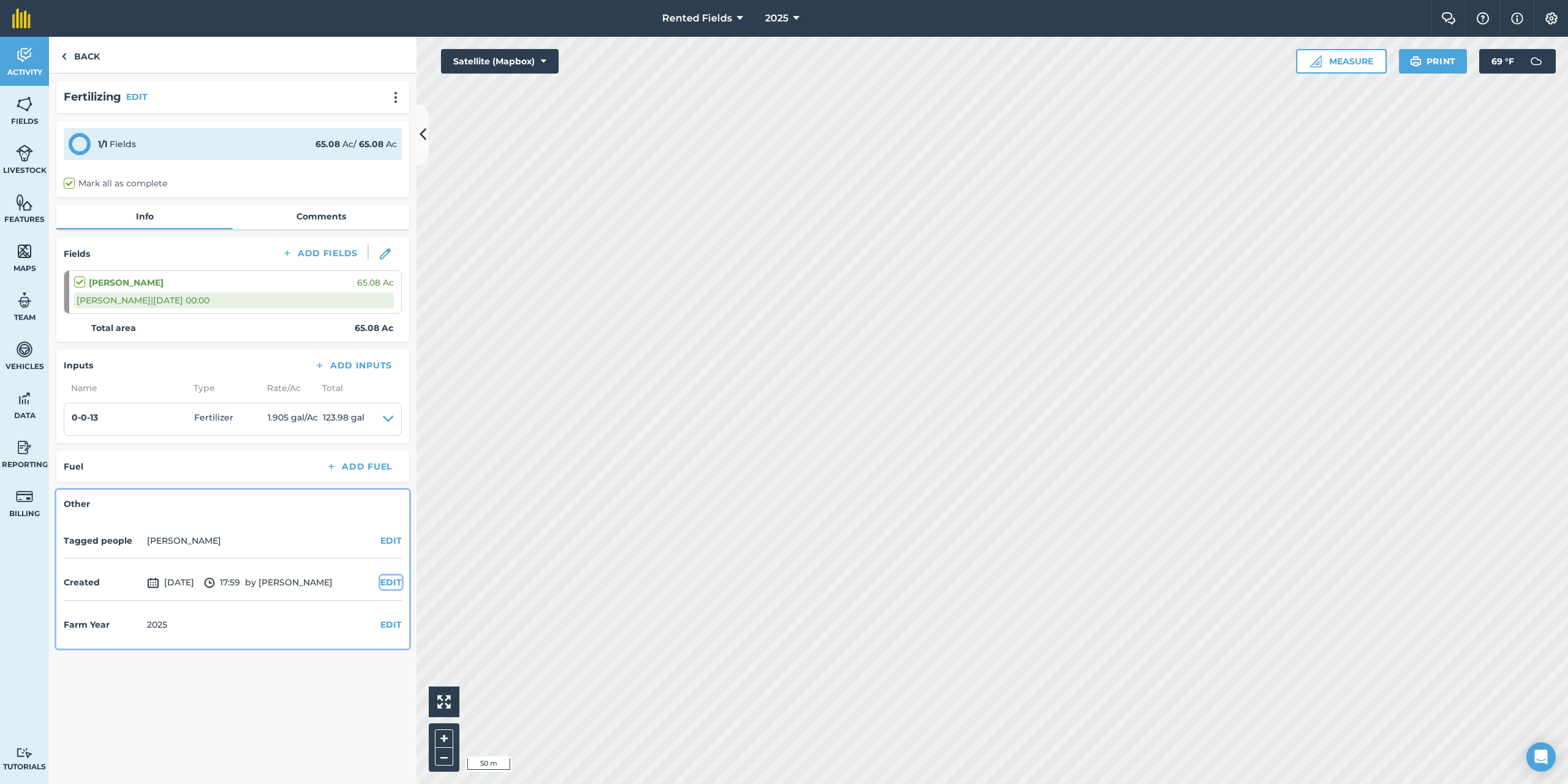
click at [391, 580] on button "EDIT" at bounding box center [391, 581] width 21 height 14
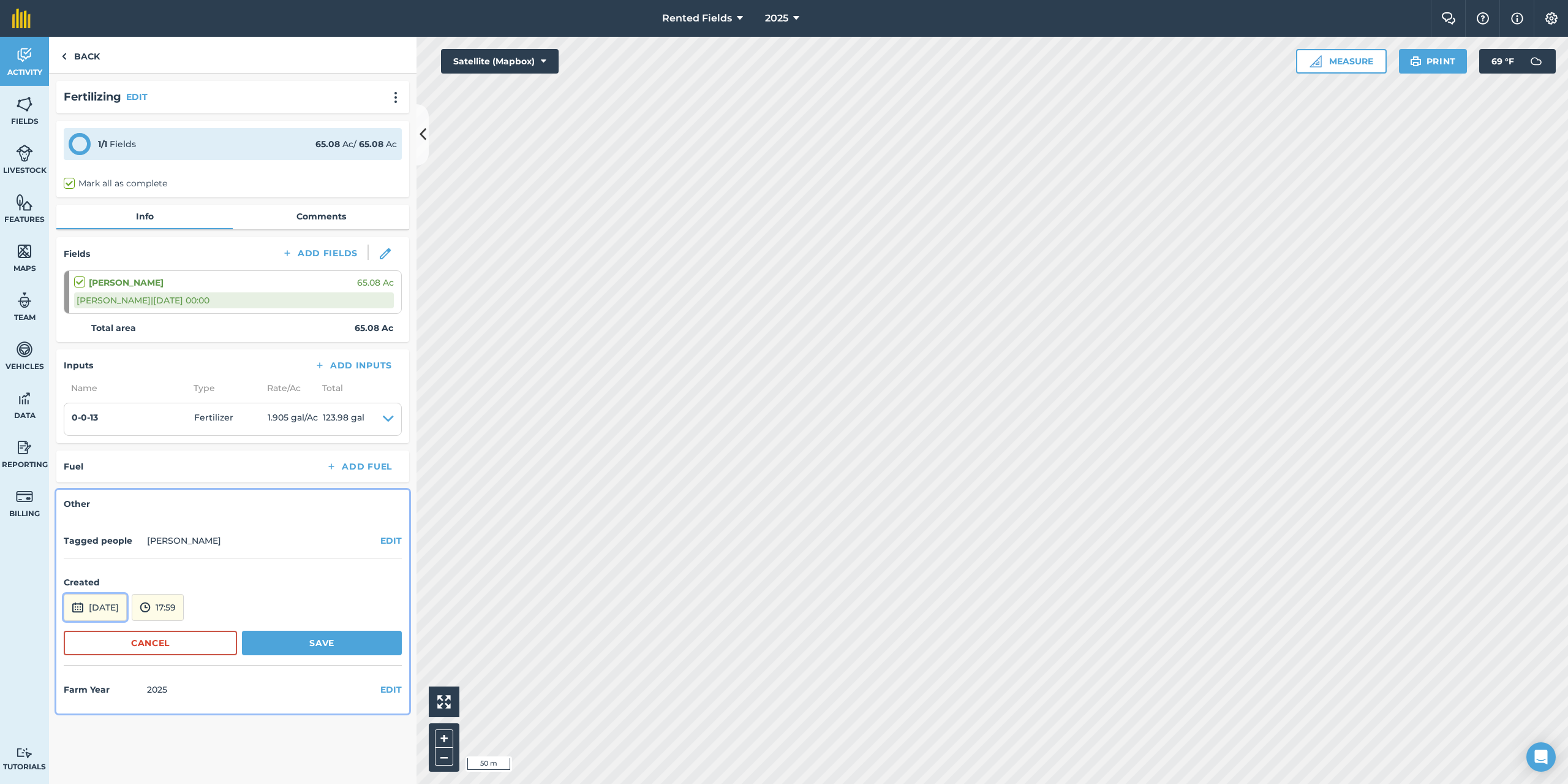
click at [112, 606] on button "[DATE]" at bounding box center [94, 606] width 63 height 27
click at [104, 440] on button "‹" at bounding box center [105, 442] width 27 height 27
click at [134, 501] on abbr "6" at bounding box center [136, 501] width 4 height 8
click at [183, 607] on button "17:59" at bounding box center [158, 606] width 52 height 27
click at [180, 474] on button "00:00" at bounding box center [160, 476] width 58 height 19
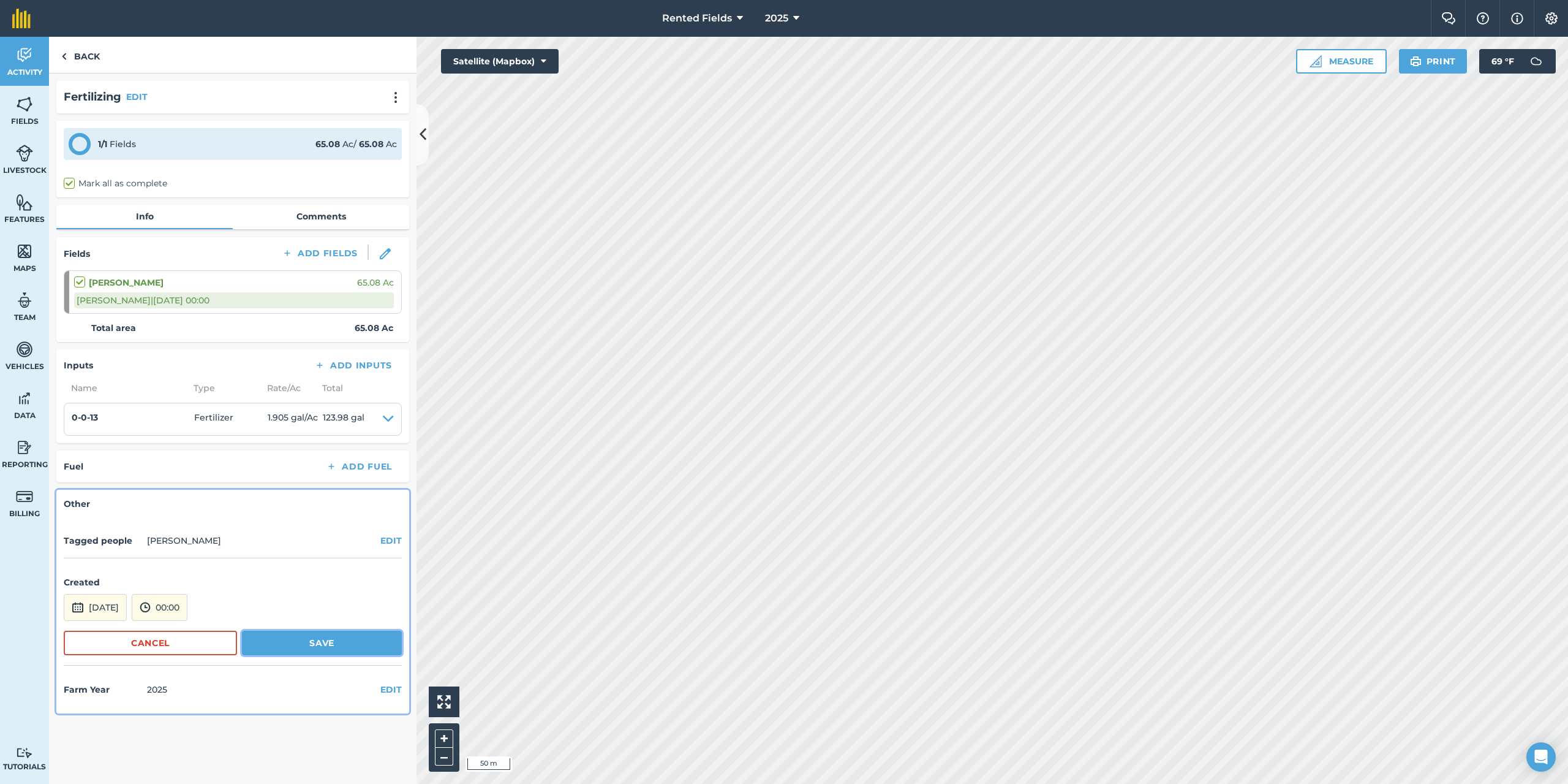
click at [313, 643] on button "Save" at bounding box center [322, 642] width 160 height 25
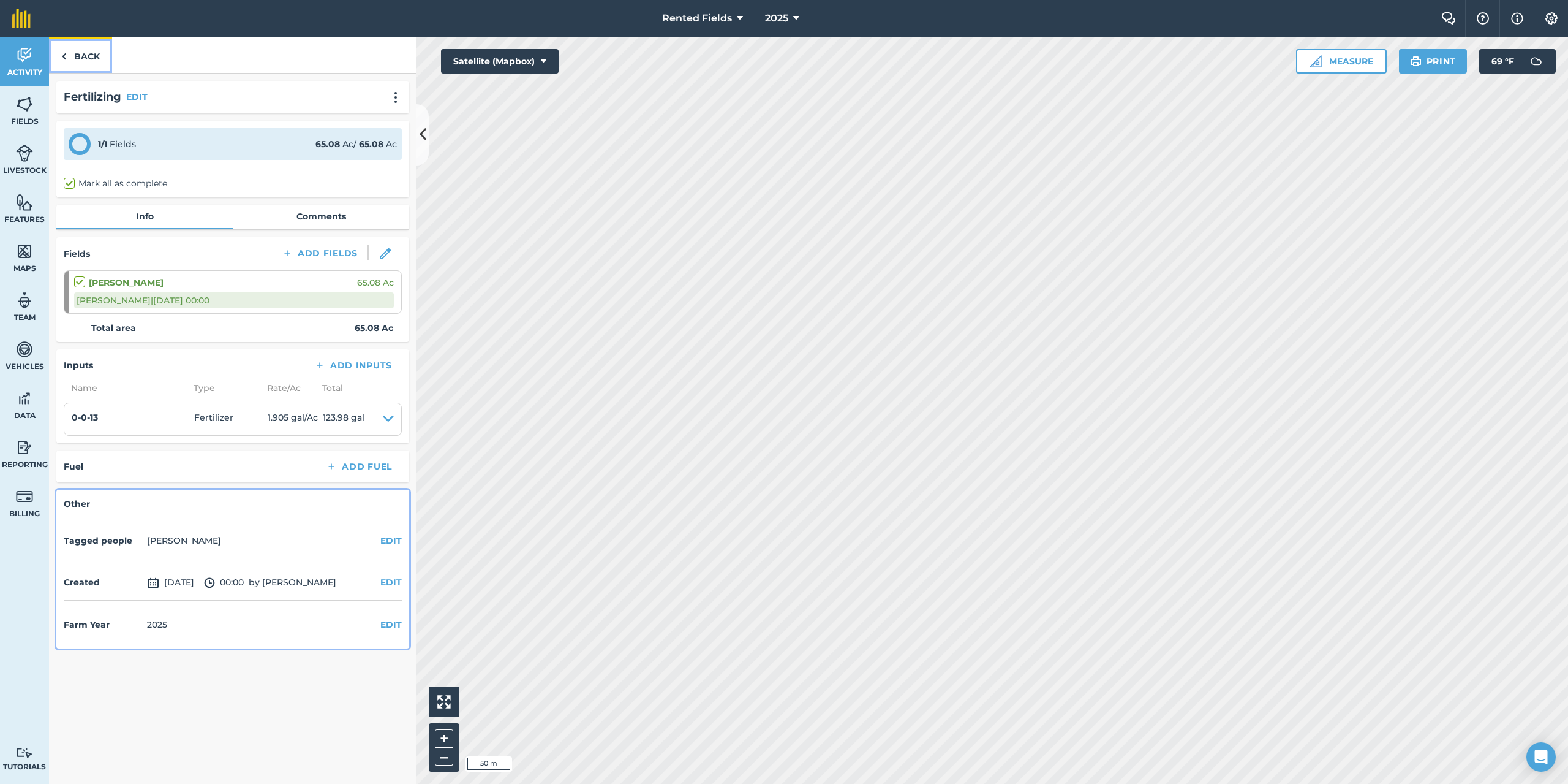
click at [79, 57] on link "Back" at bounding box center [80, 54] width 63 height 36
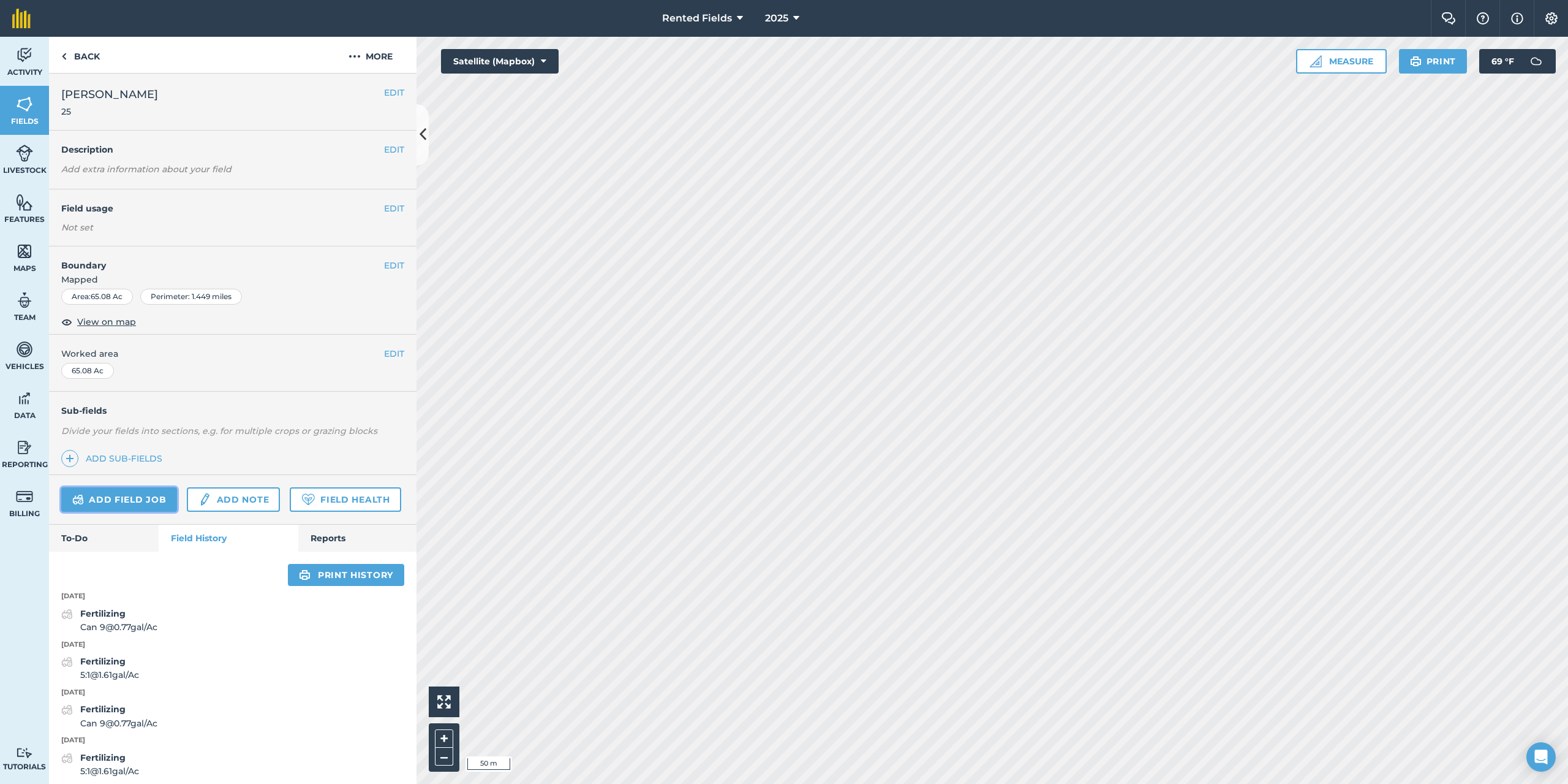
click at [134, 497] on link "Add field job" at bounding box center [119, 499] width 116 height 25
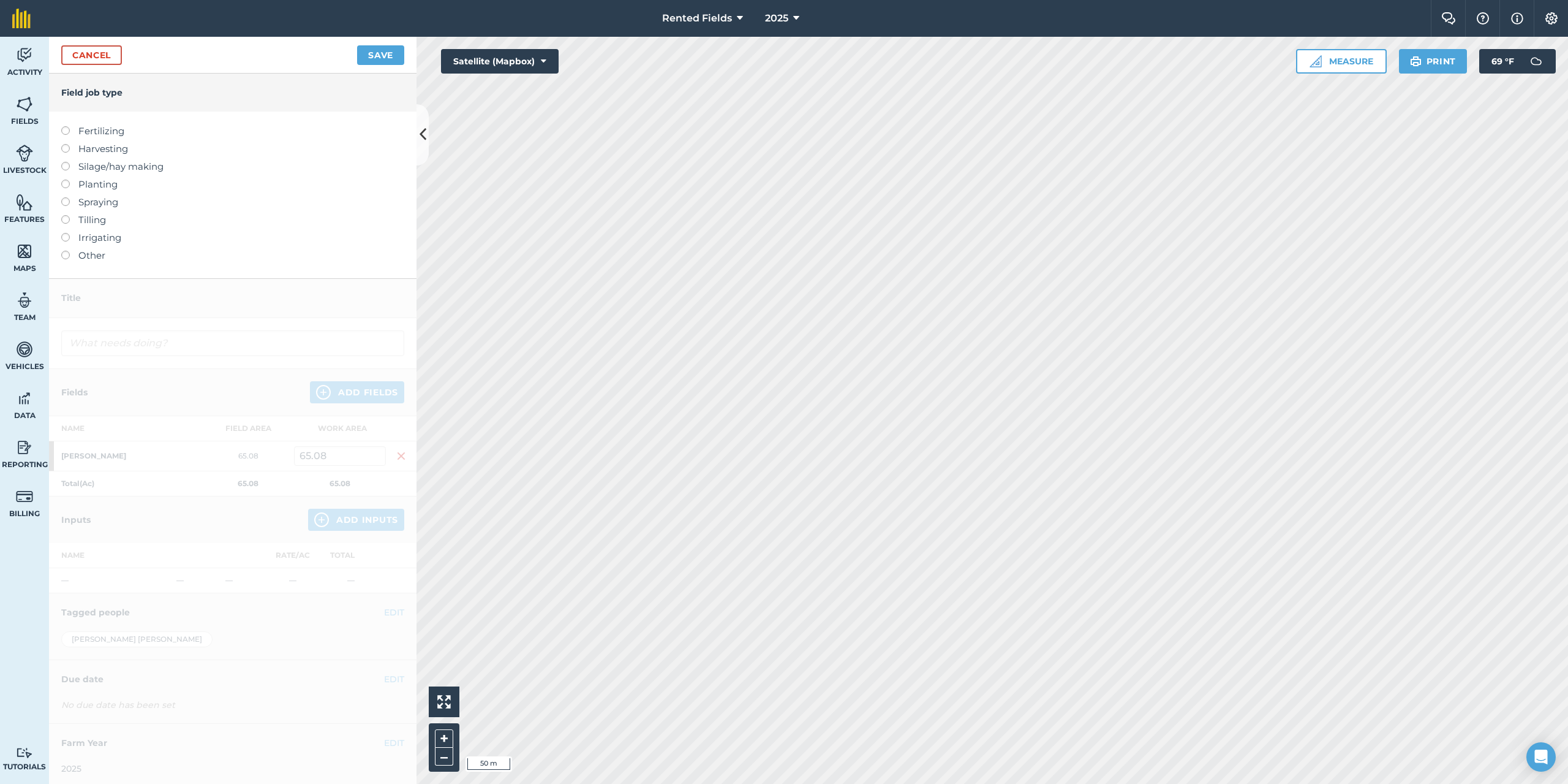
click at [66, 127] on label at bounding box center [70, 127] width 17 height 0
type input "Fertilizing"
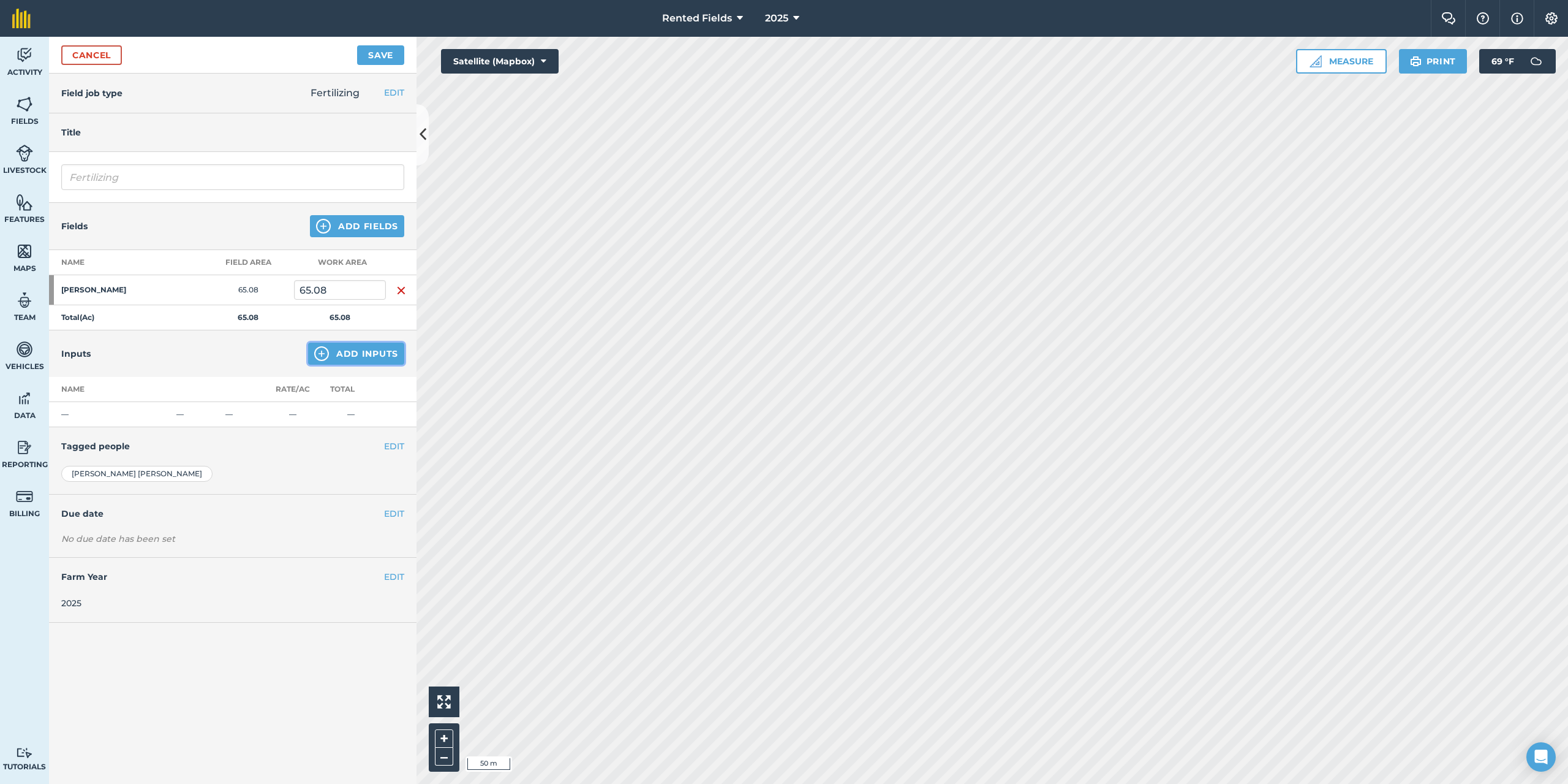
click at [340, 353] on button "Add Inputs" at bounding box center [356, 353] width 96 height 22
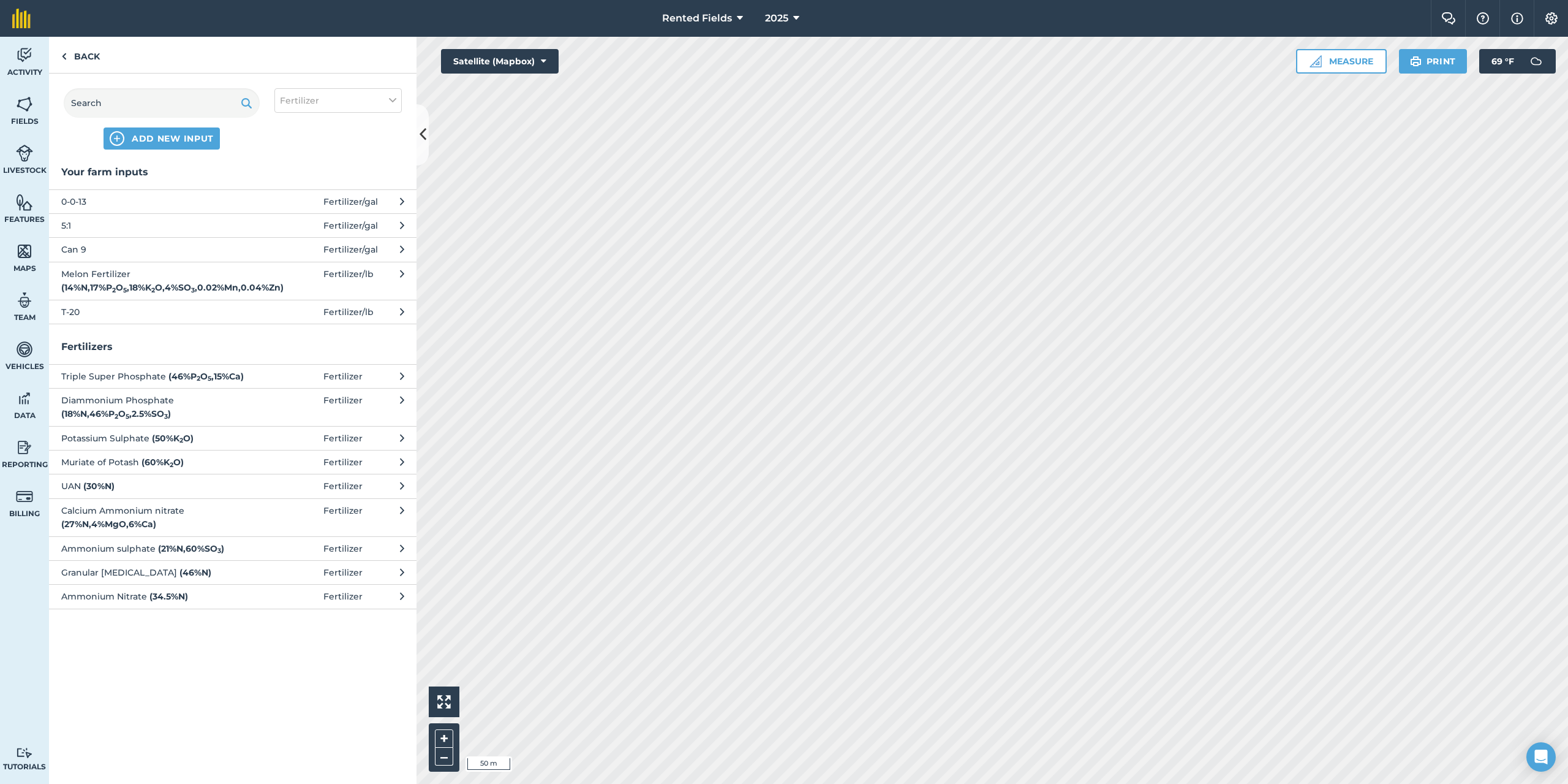
click at [101, 202] on span "0-0-13" at bounding box center [161, 201] width 200 height 14
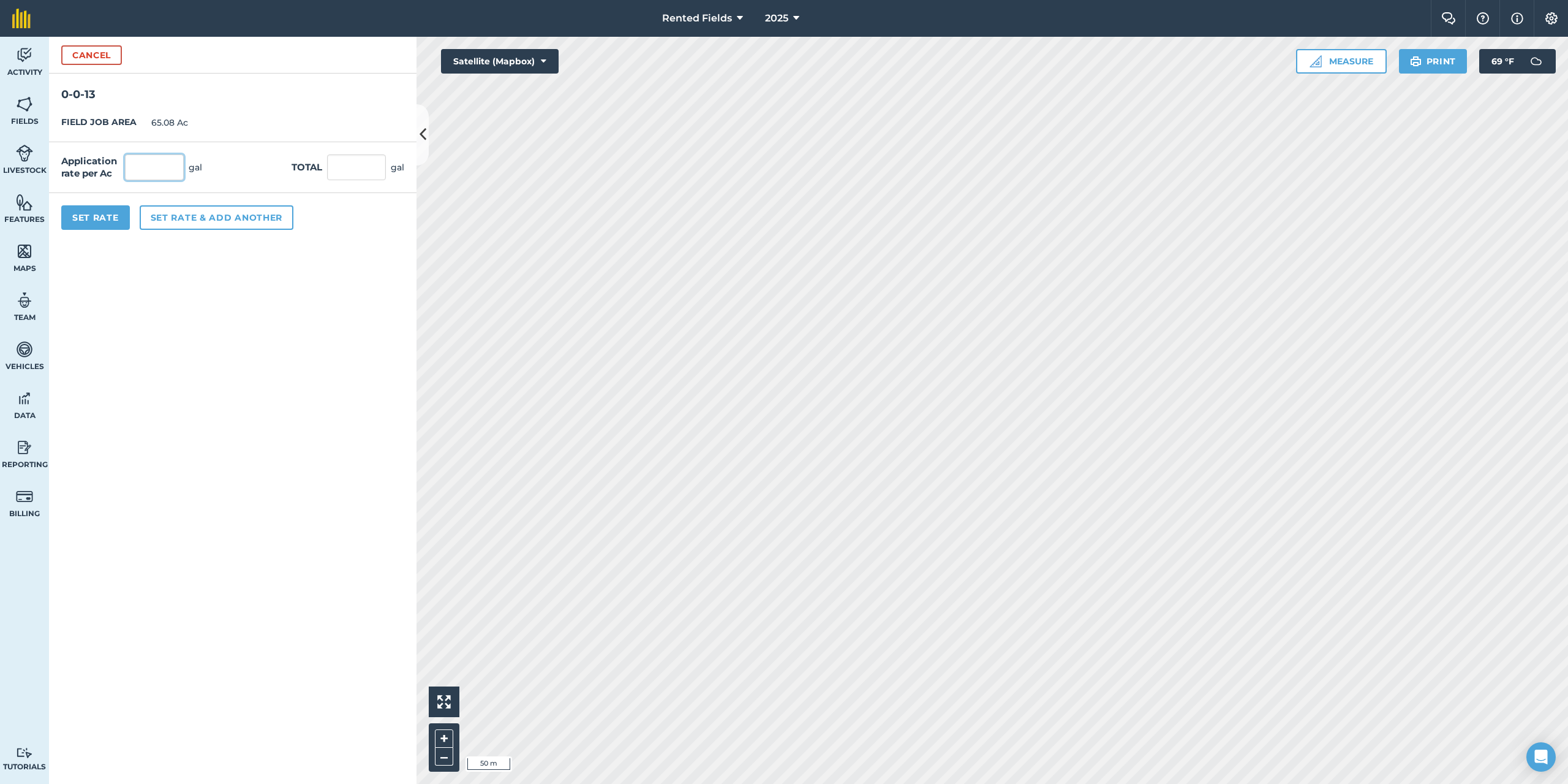
click at [132, 173] on input "text" at bounding box center [154, 167] width 59 height 26
type input "1.905"
type input "123.977"
click at [105, 218] on button "Set Rate" at bounding box center [95, 217] width 69 height 25
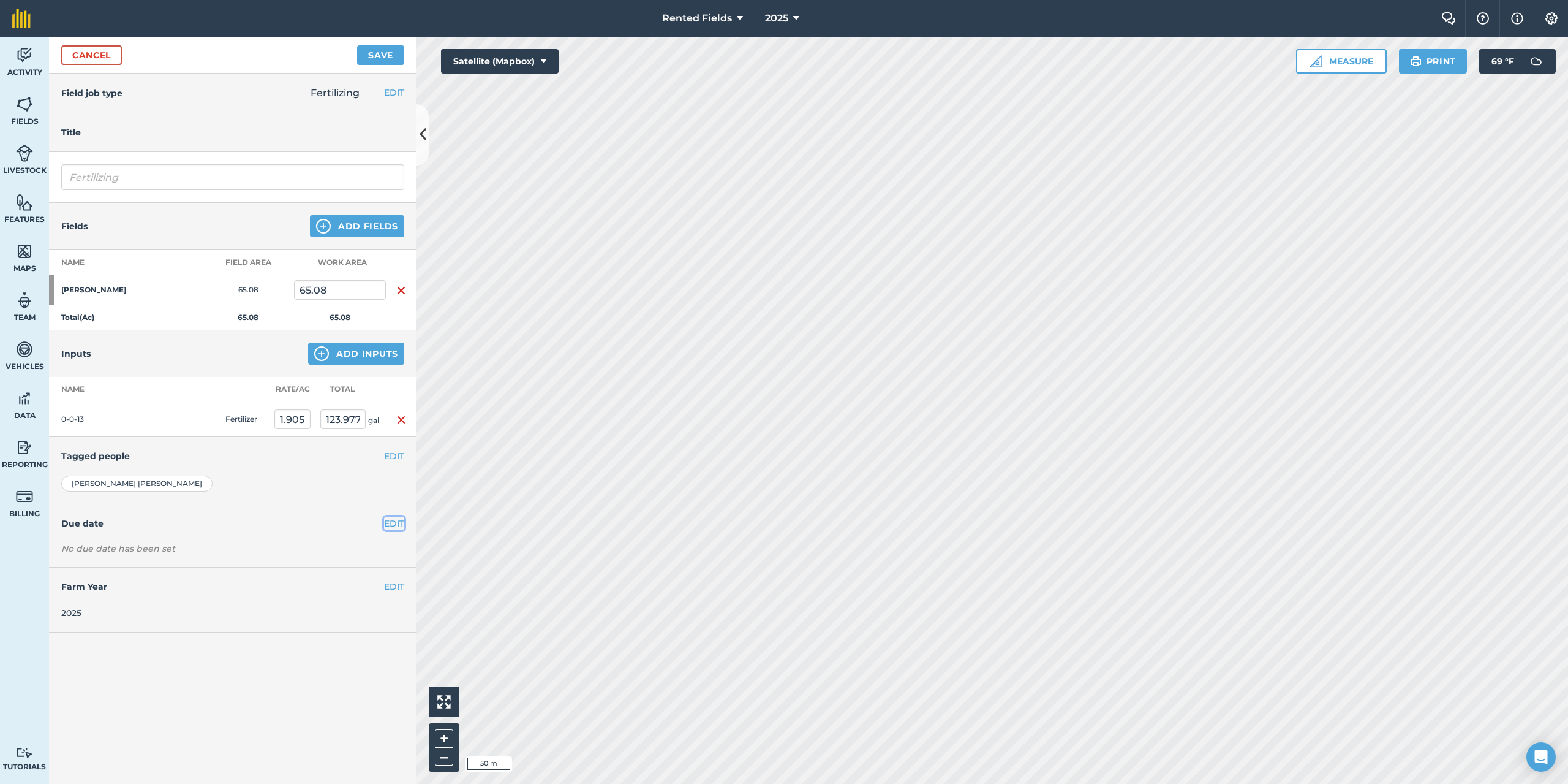
click at [390, 527] on button "EDIT" at bounding box center [394, 523] width 20 height 14
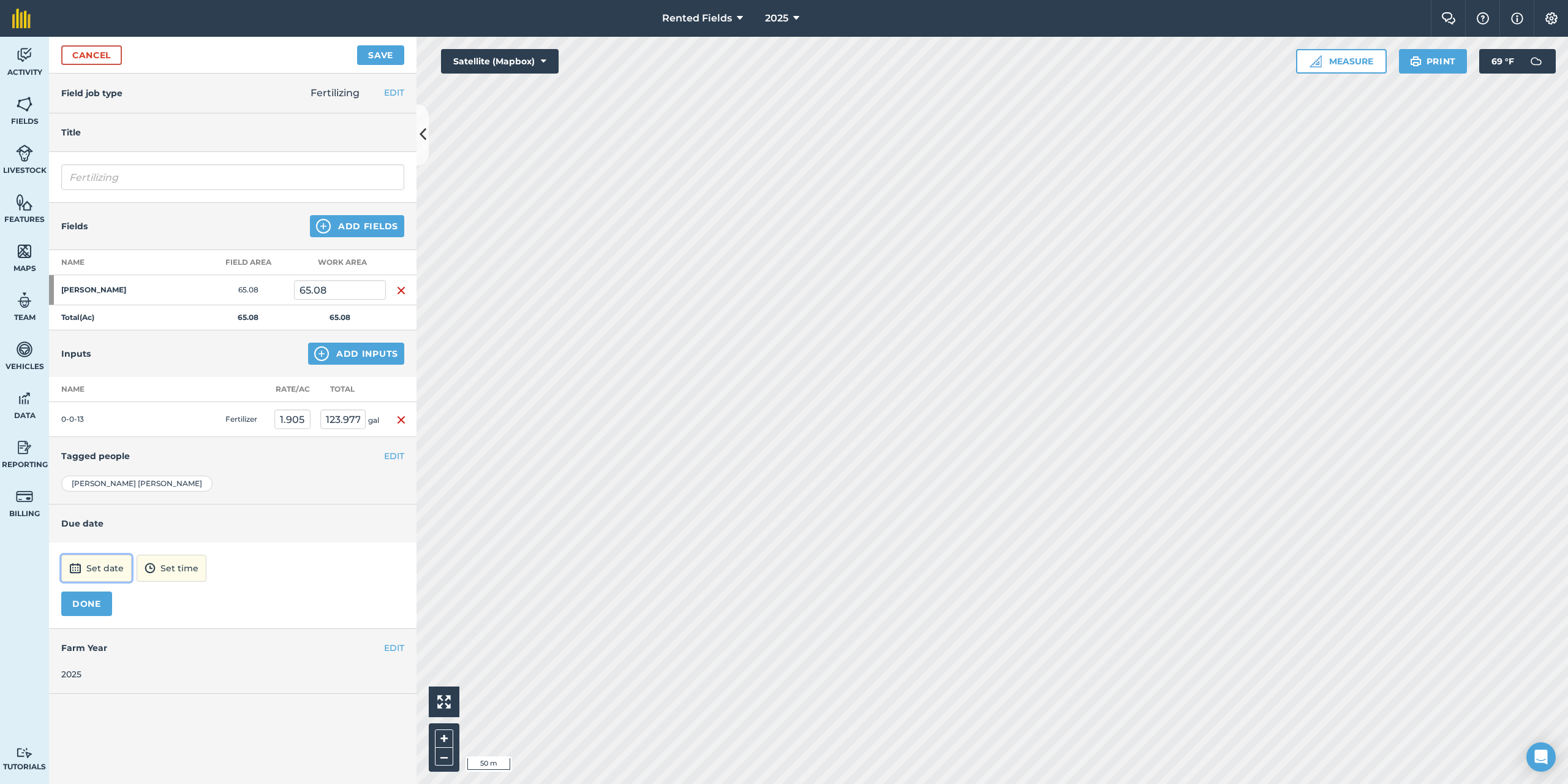
click at [125, 569] on button "Set date" at bounding box center [96, 568] width 71 height 27
click at [99, 404] on button "‹" at bounding box center [102, 403] width 27 height 27
click at [136, 481] on abbr "13" at bounding box center [134, 480] width 8 height 8
click at [182, 562] on button "12:00" at bounding box center [155, 568] width 52 height 27
click at [182, 442] on button "00:00" at bounding box center [159, 436] width 58 height 19
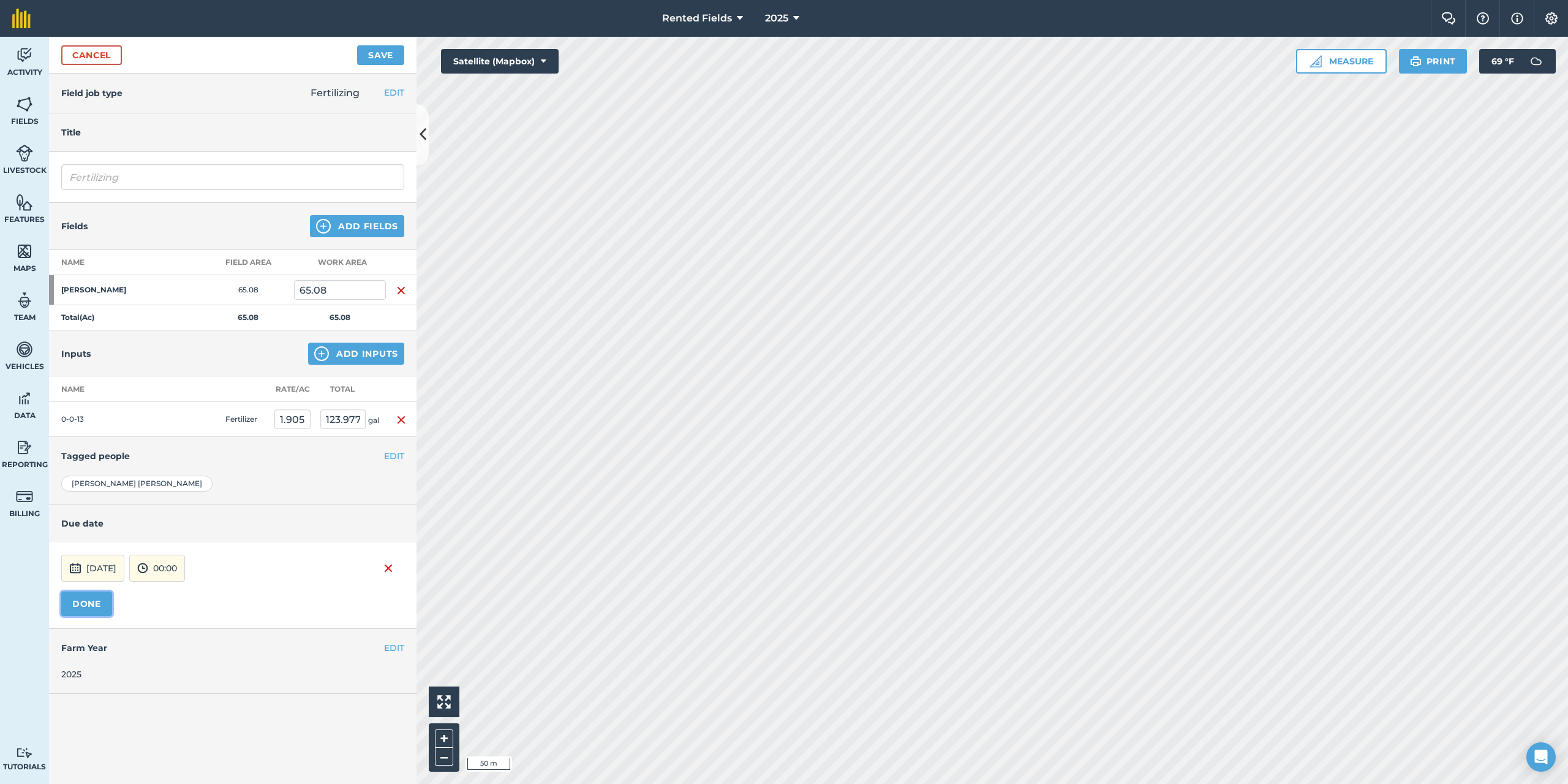
drag, startPoint x: 94, startPoint y: 601, endPoint x: 105, endPoint y: 588, distance: 17.0
click at [97, 600] on button "DONE" at bounding box center [86, 603] width 50 height 25
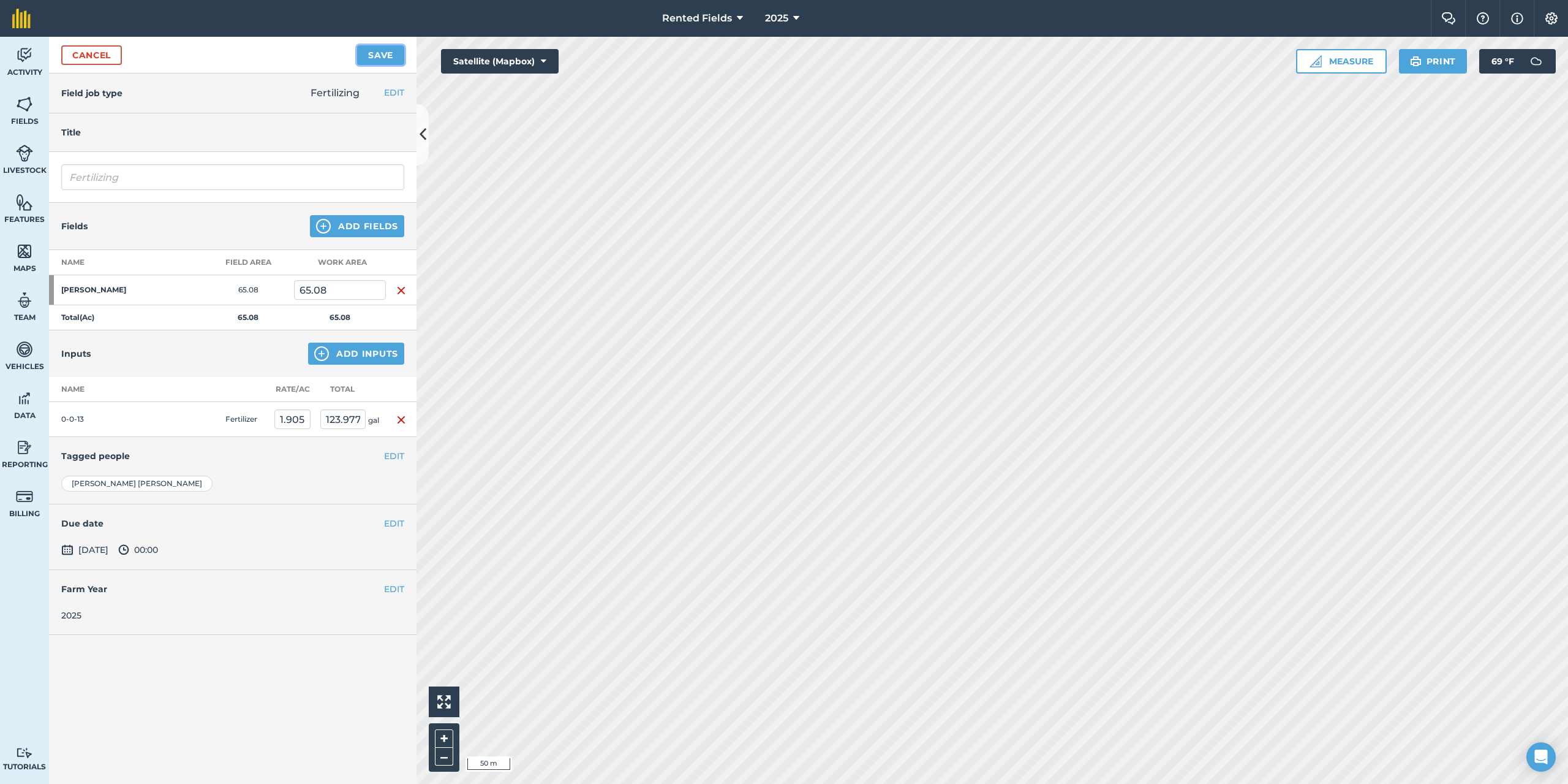
click at [373, 57] on button "Save" at bounding box center [381, 54] width 47 height 19
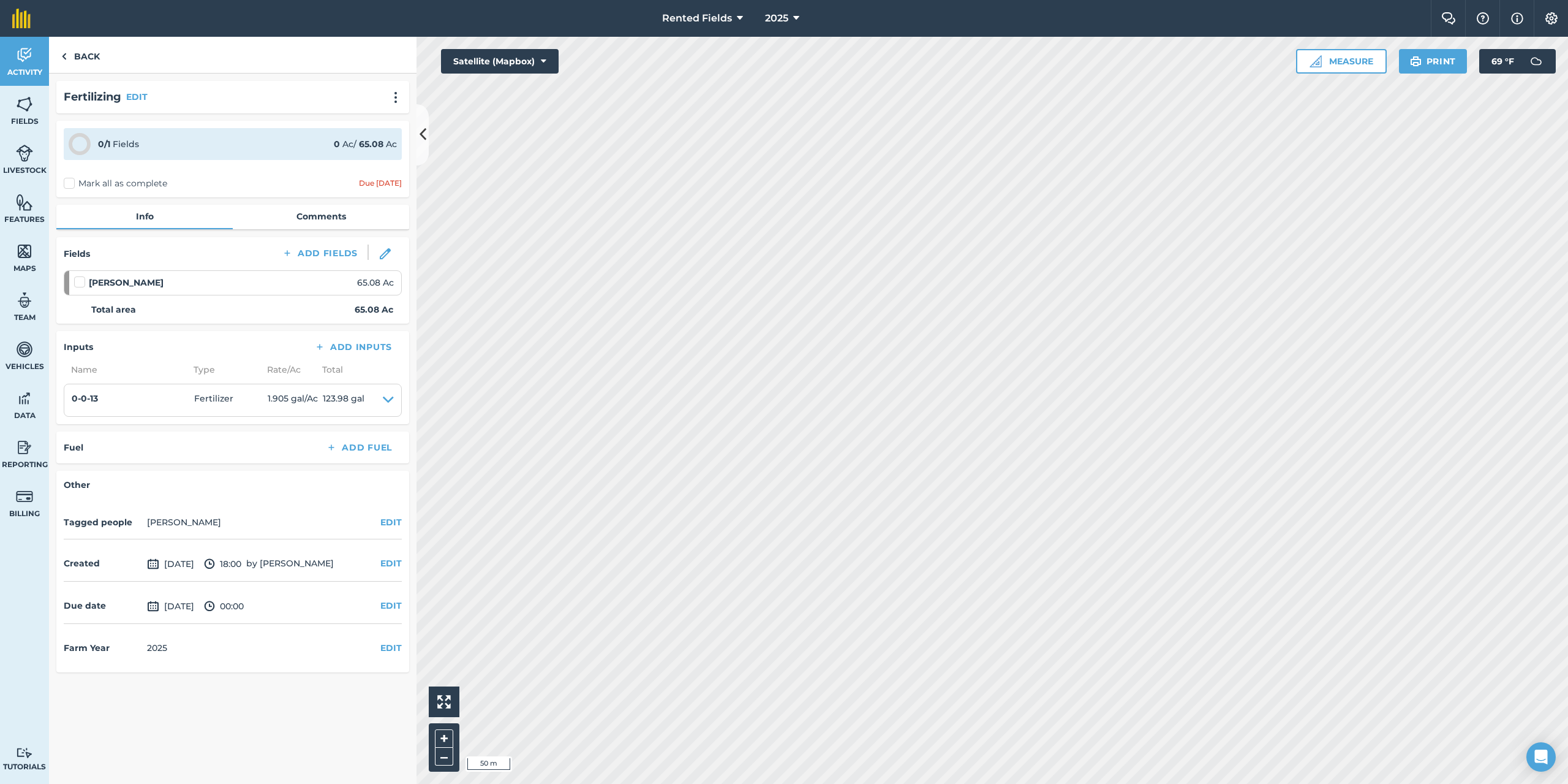
click at [71, 186] on label "Mark all as complete" at bounding box center [115, 183] width 104 height 13
click at [71, 185] on input "Mark all as complete" at bounding box center [67, 181] width 8 height 8
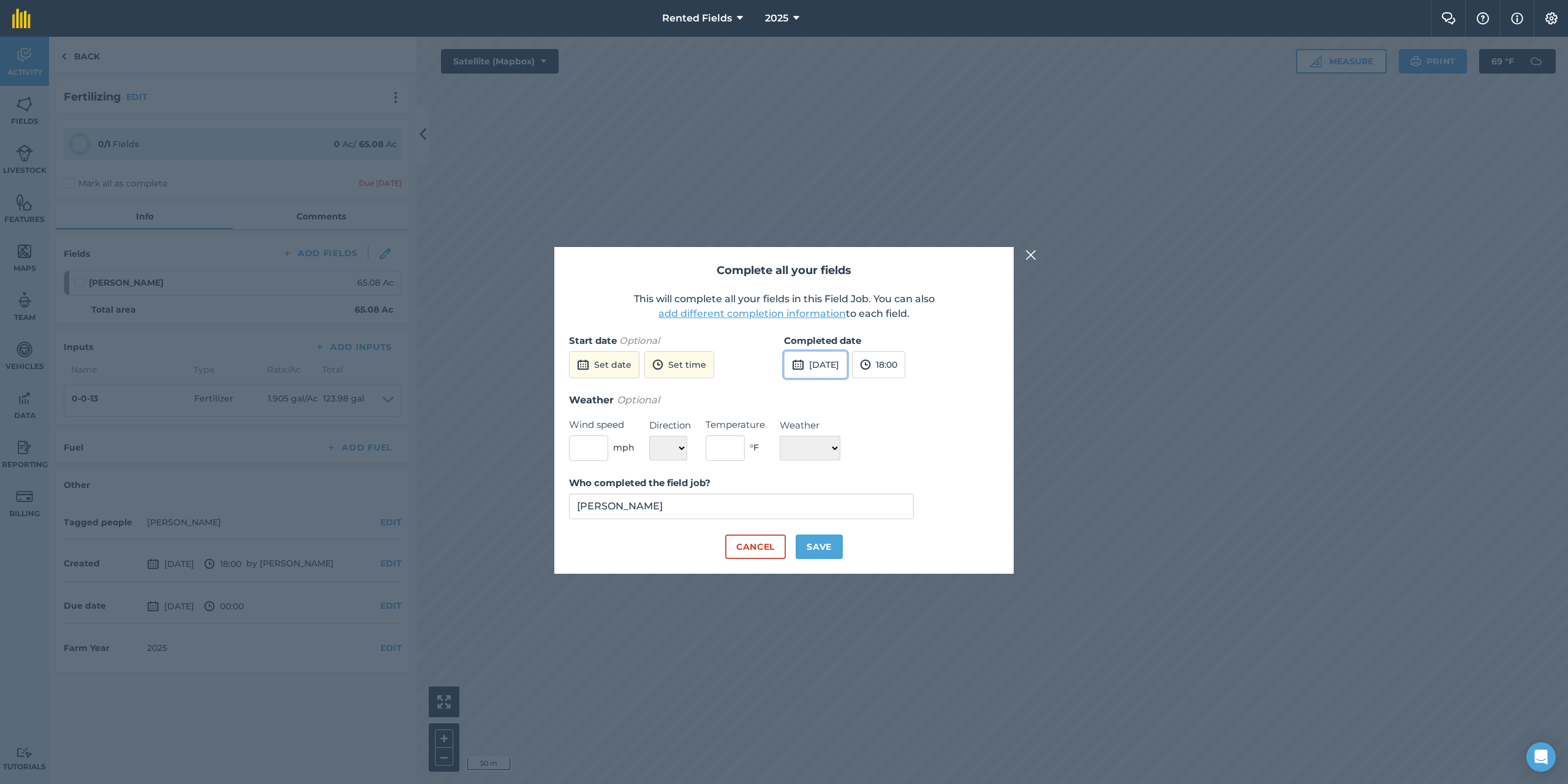
click at [827, 367] on button "[DATE]" at bounding box center [815, 364] width 63 height 27
click at [823, 394] on button "‹" at bounding box center [824, 392] width 27 height 27
click at [856, 469] on abbr "13" at bounding box center [856, 469] width 8 height 8
click at [905, 374] on button "18:00" at bounding box center [878, 364] width 53 height 27
click at [905, 386] on button "00:00" at bounding box center [881, 388] width 58 height 19
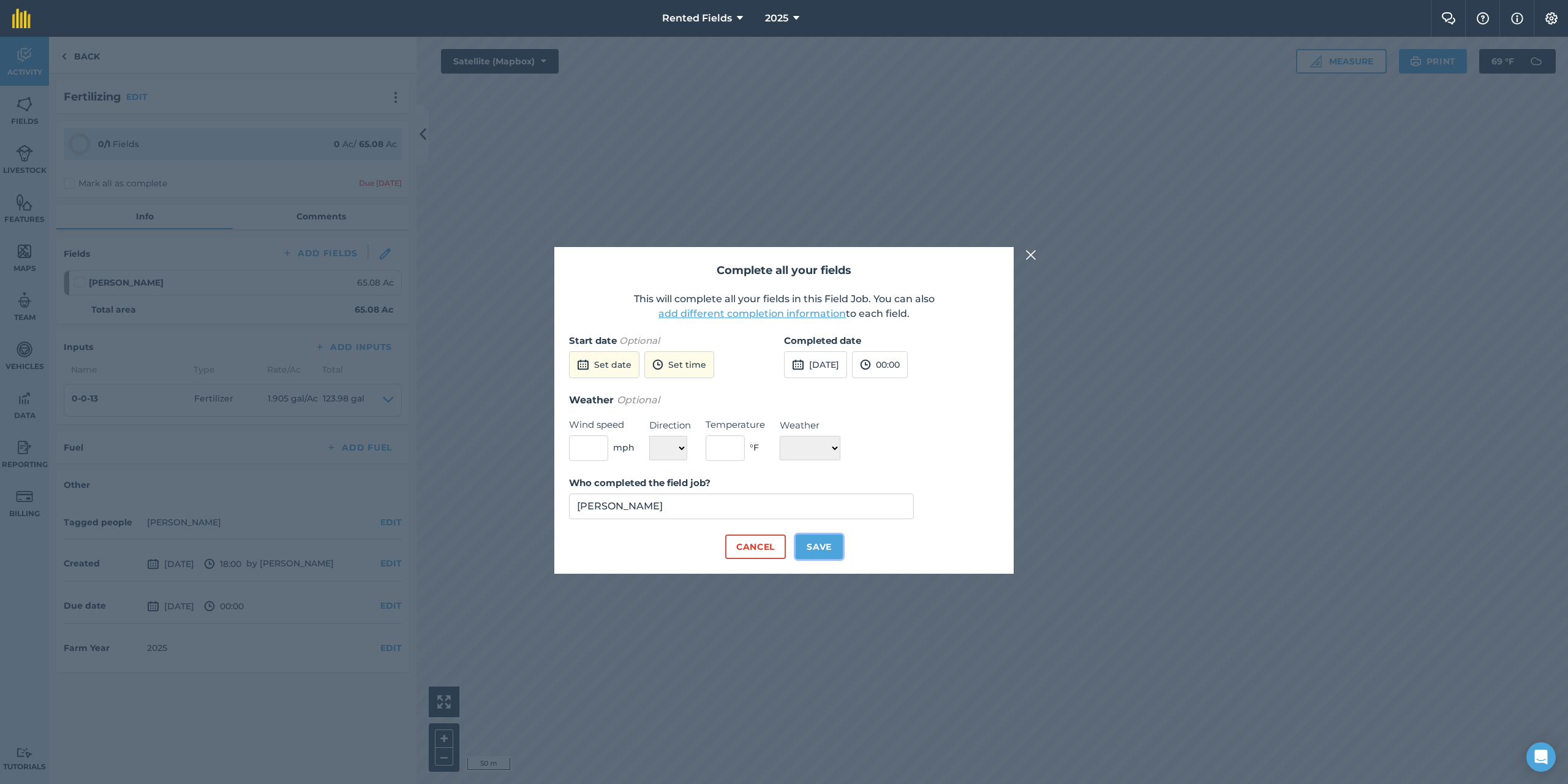
click at [821, 546] on button "Save" at bounding box center [819, 547] width 47 height 25
checkbox input "true"
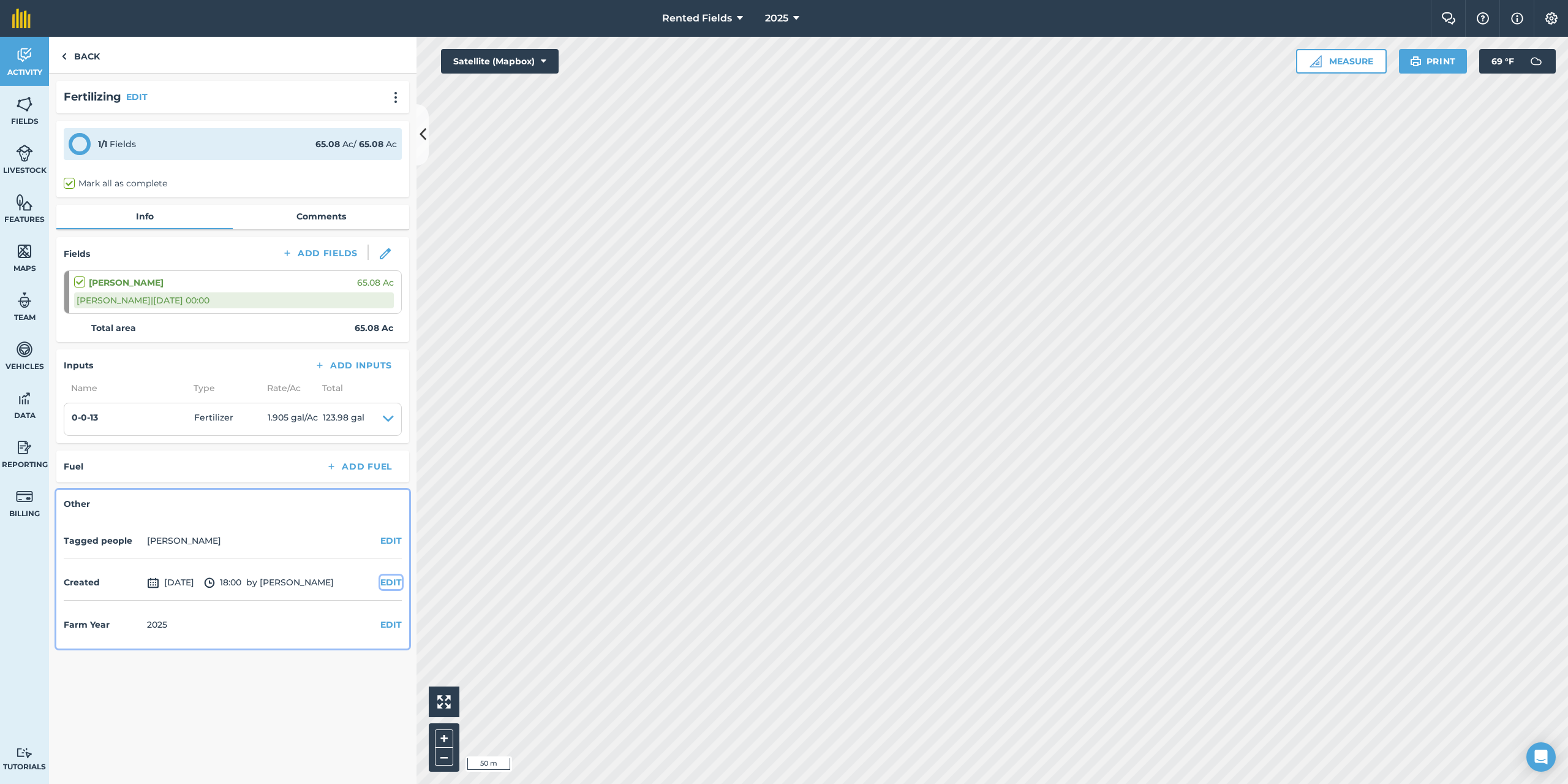
click at [382, 582] on button "EDIT" at bounding box center [391, 581] width 21 height 14
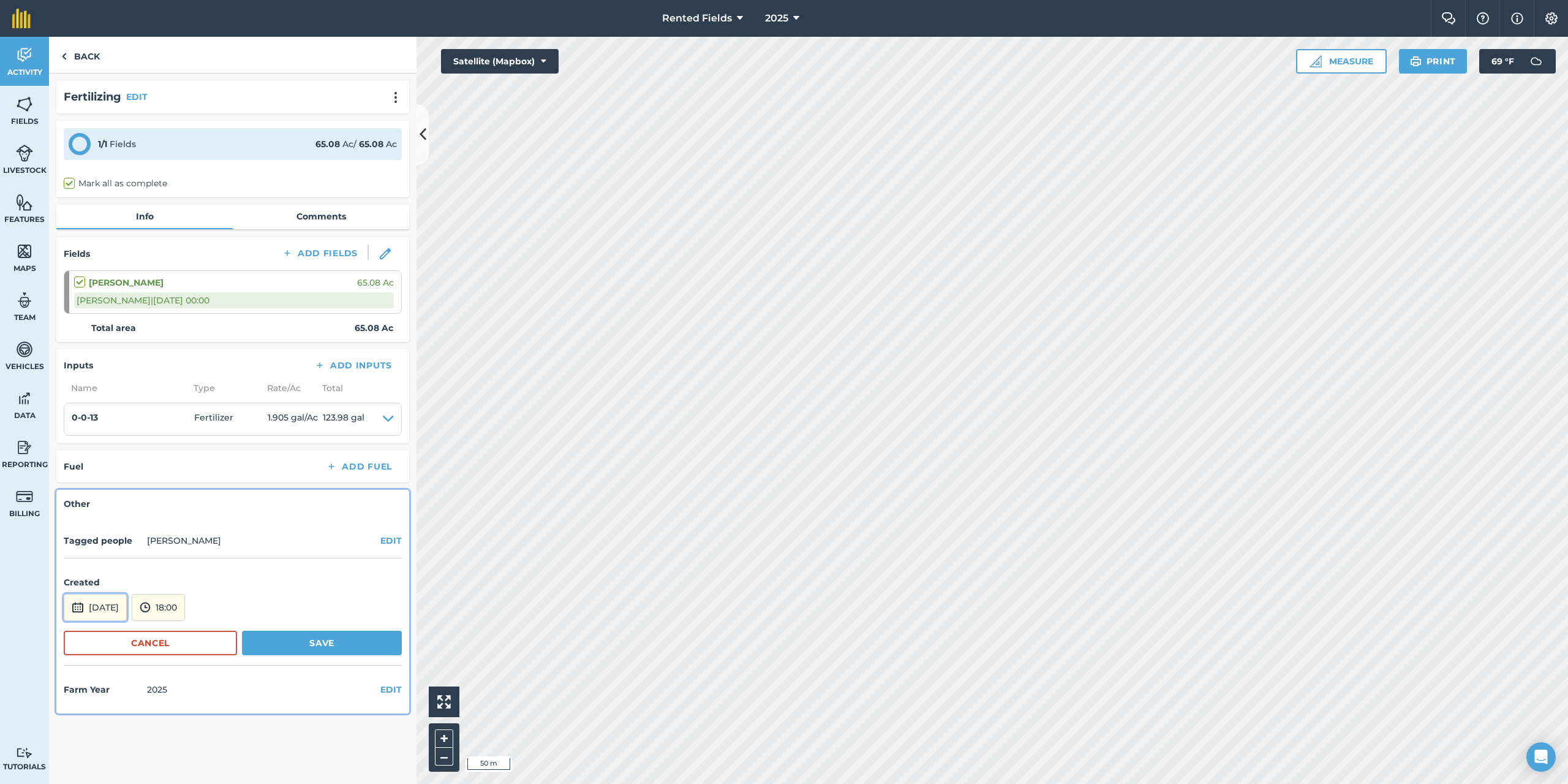
click at [127, 607] on button "[DATE]" at bounding box center [94, 606] width 63 height 27
click at [106, 442] on button "‹" at bounding box center [105, 442] width 27 height 27
click at [138, 524] on abbr "13" at bounding box center [136, 520] width 8 height 8
click at [185, 601] on button "18:00" at bounding box center [159, 606] width 53 height 27
click at [190, 473] on button "00:00" at bounding box center [160, 476] width 58 height 19
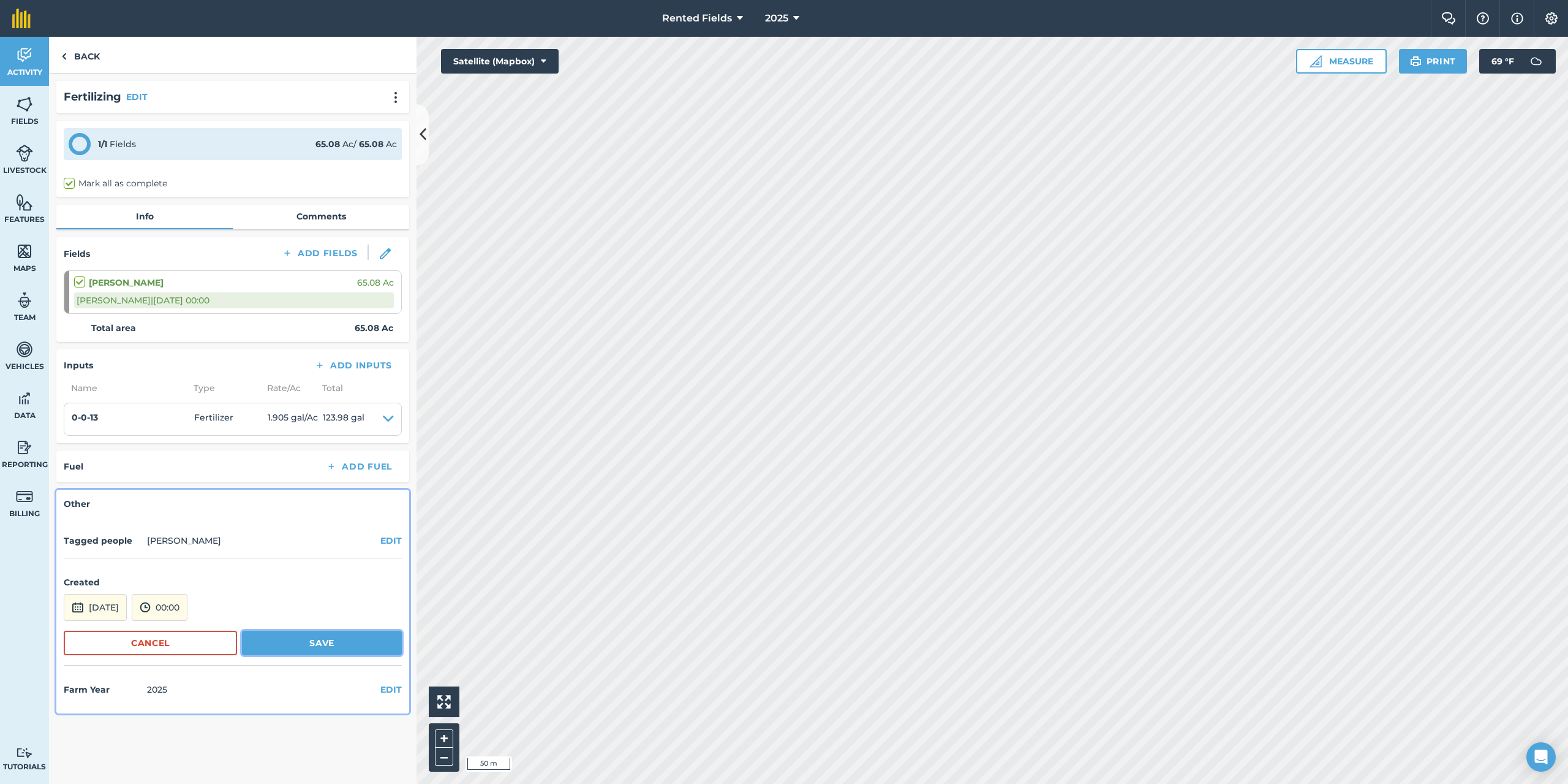
click at [328, 637] on button "Save" at bounding box center [322, 642] width 160 height 25
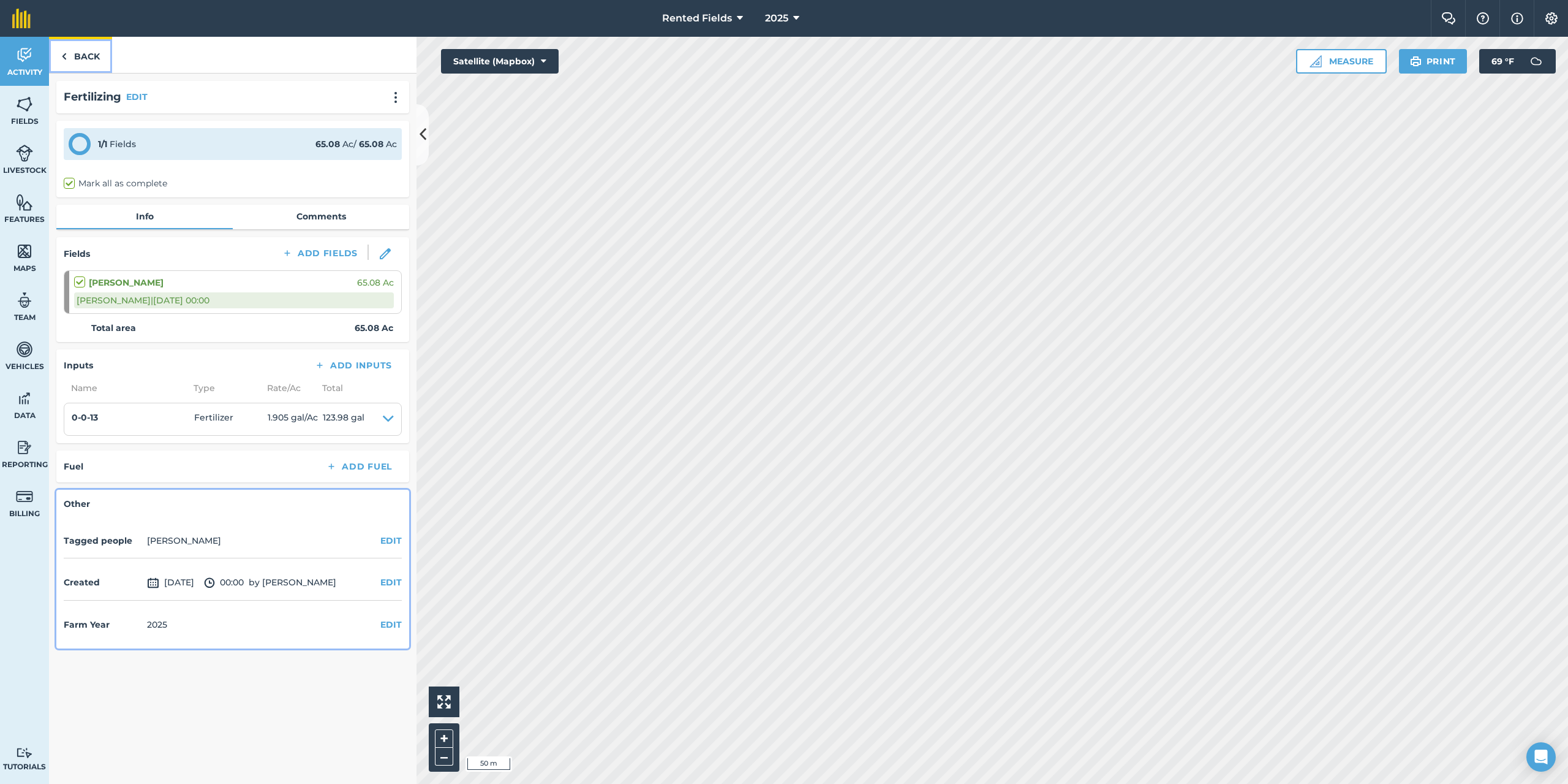
click at [89, 56] on link "Back" at bounding box center [80, 54] width 63 height 36
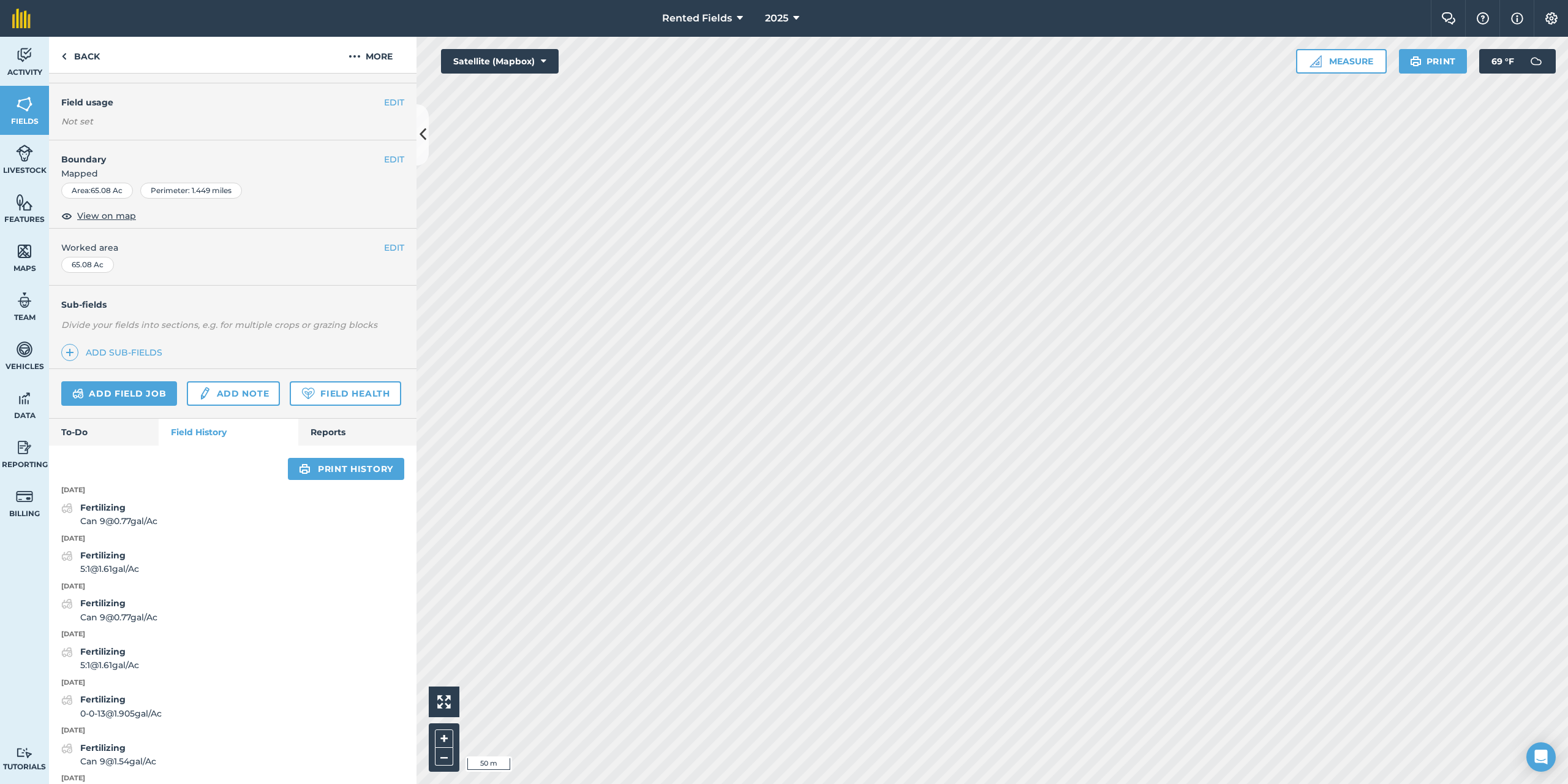
scroll to position [83, 0]
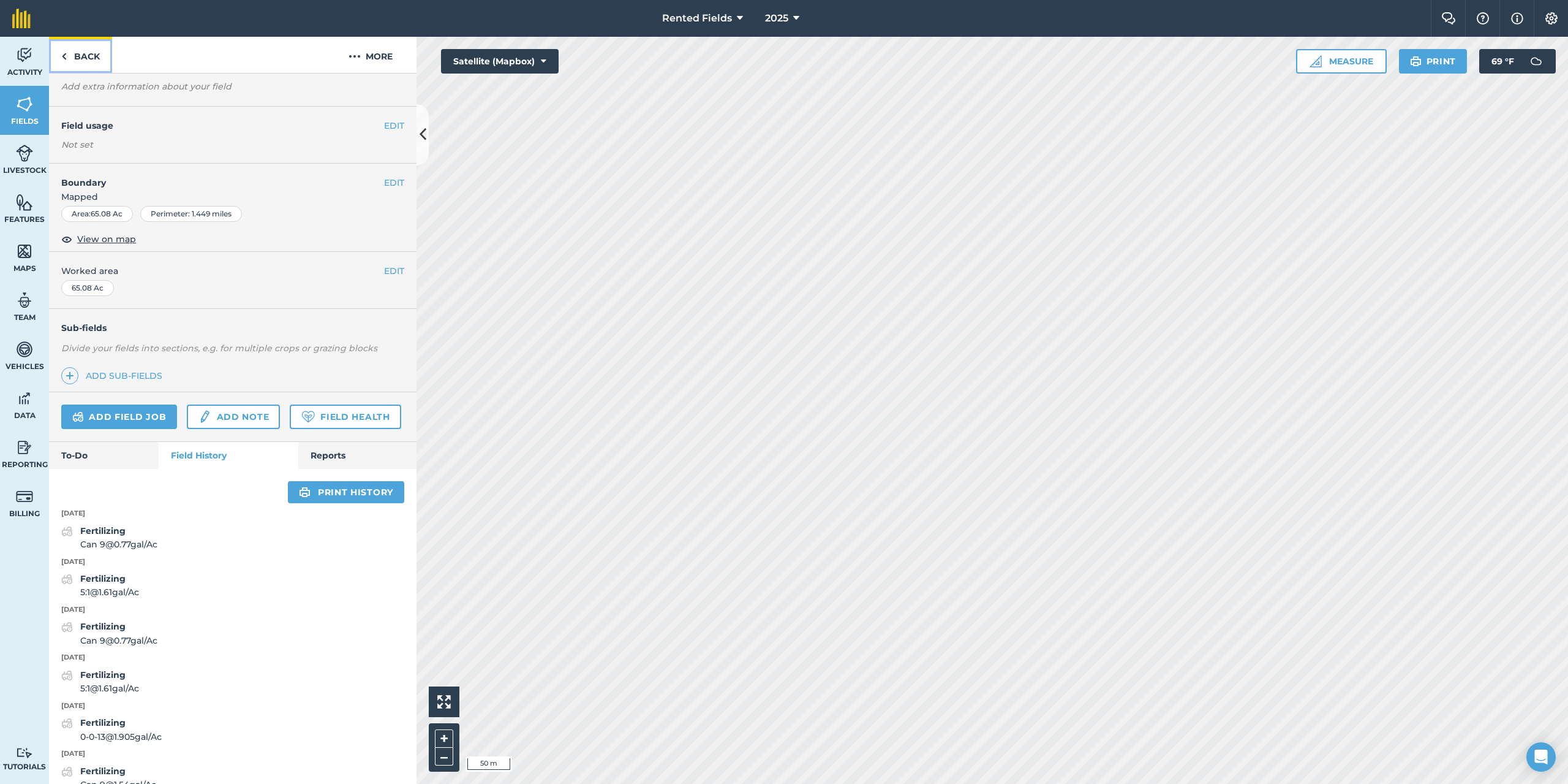
click at [83, 58] on link "Back" at bounding box center [80, 54] width 63 height 36
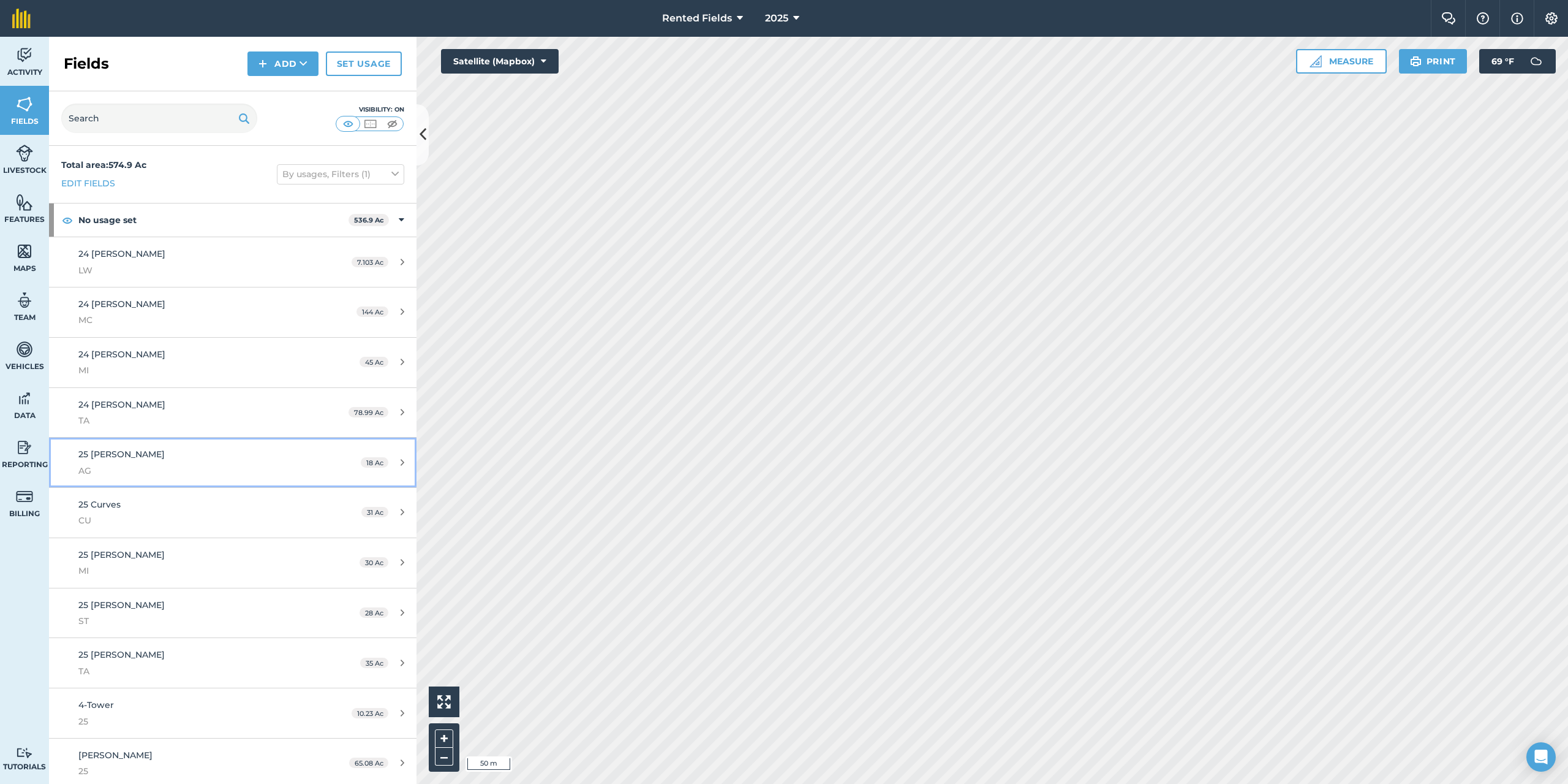
click at [116, 455] on span "25 [PERSON_NAME]" at bounding box center [122, 454] width 86 height 11
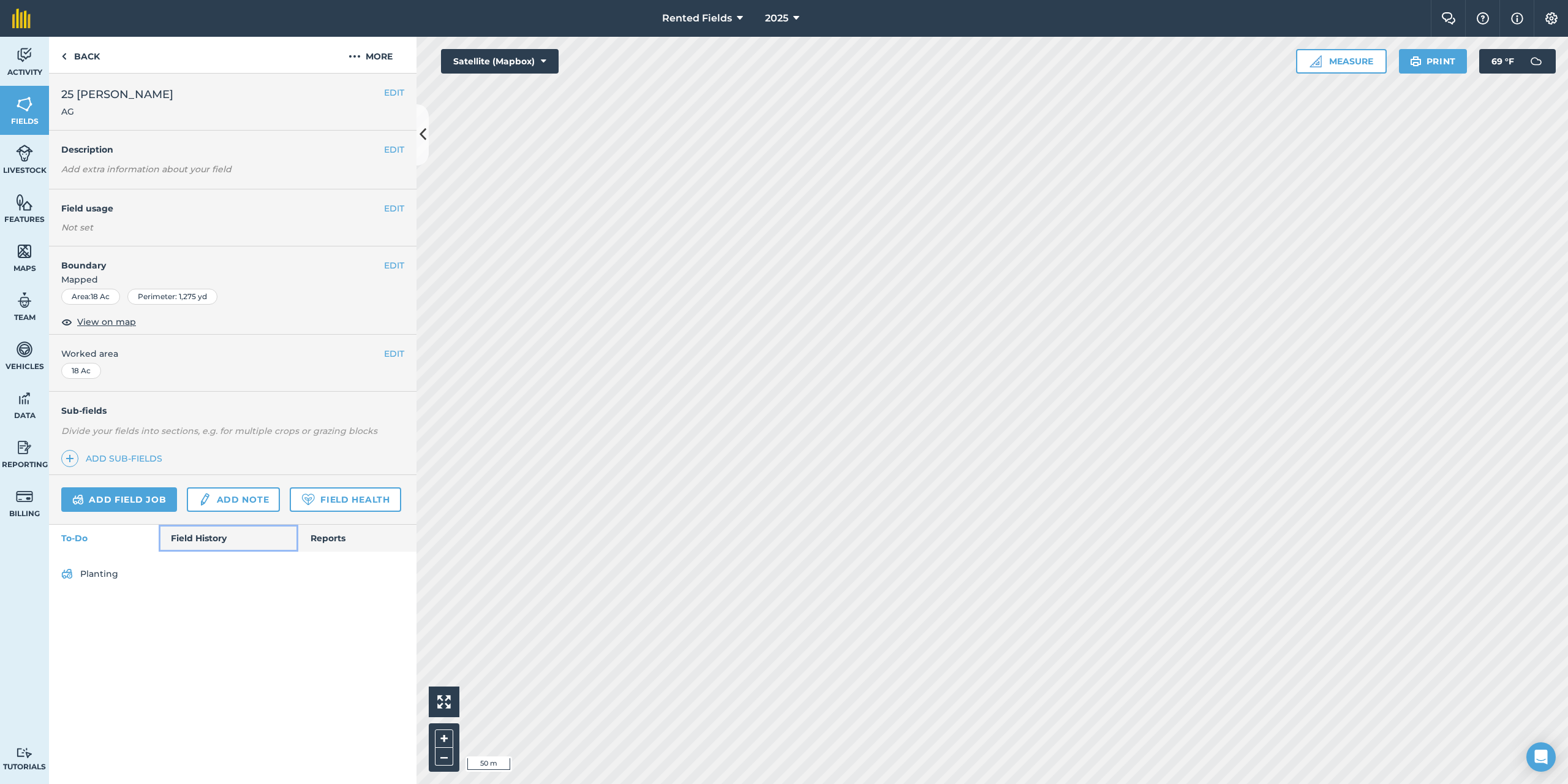
click at [196, 540] on link "Field History" at bounding box center [228, 537] width 139 height 27
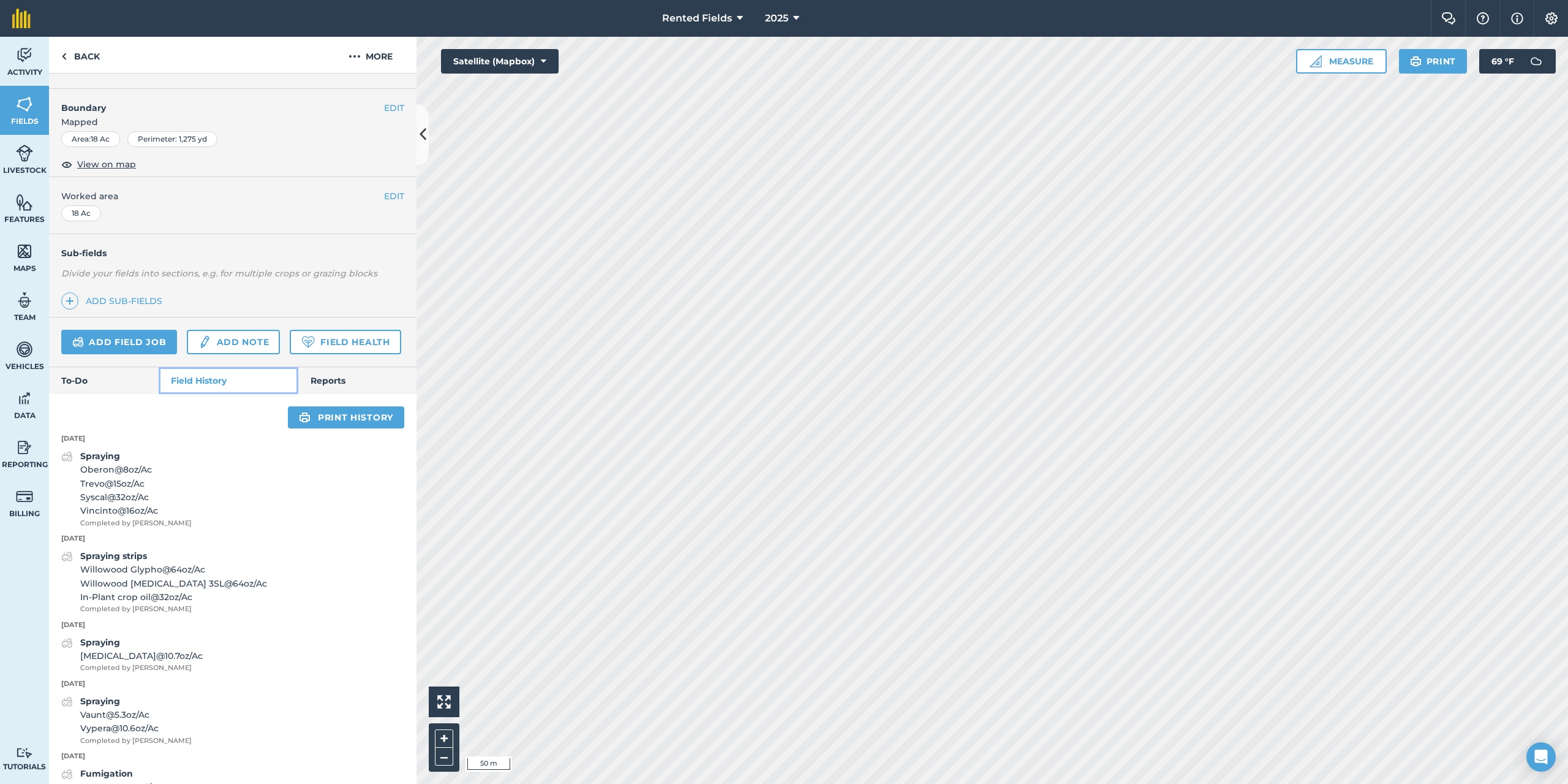
scroll to position [97, 0]
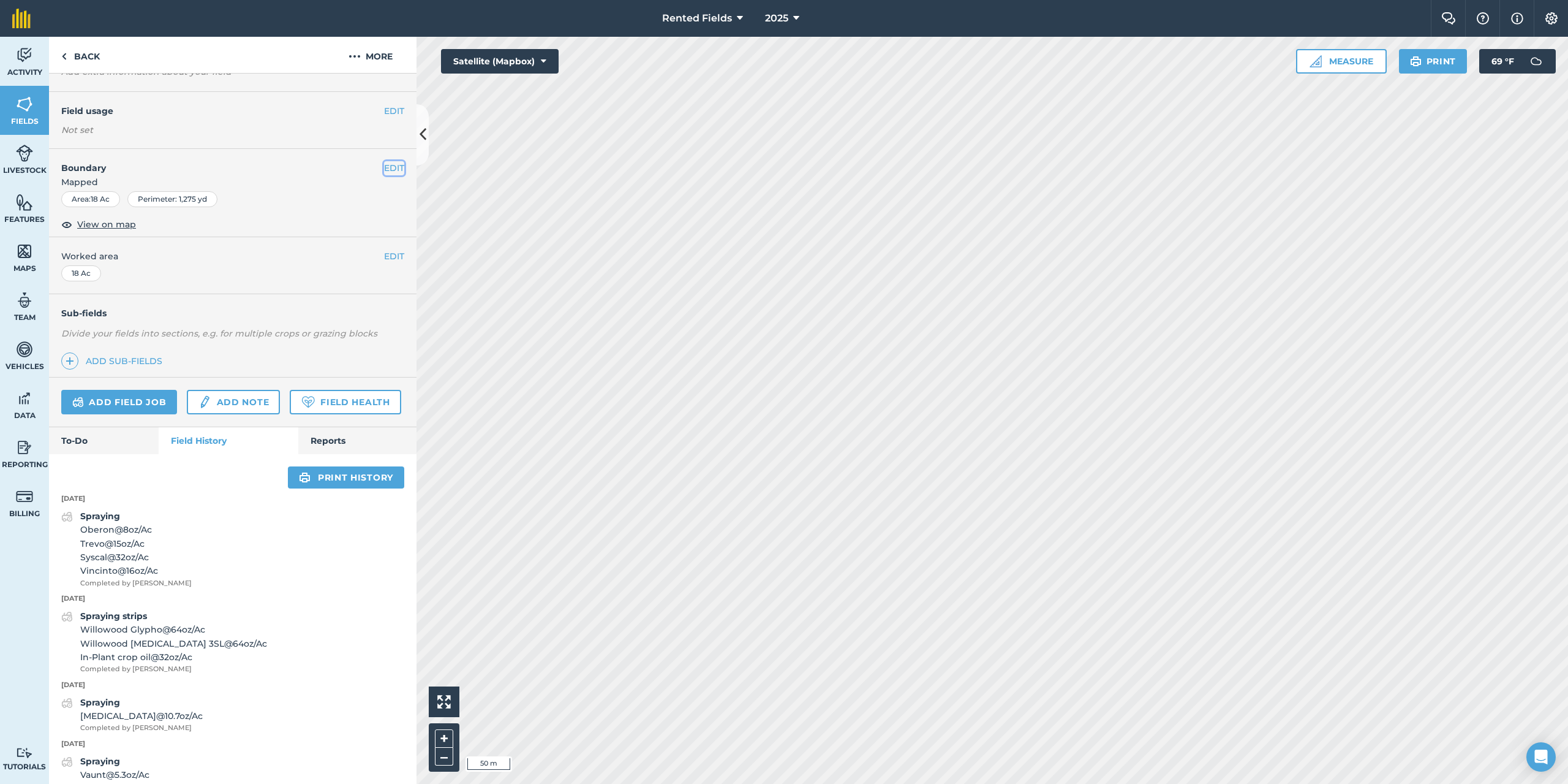
click at [386, 169] on button "EDIT" at bounding box center [394, 168] width 20 height 14
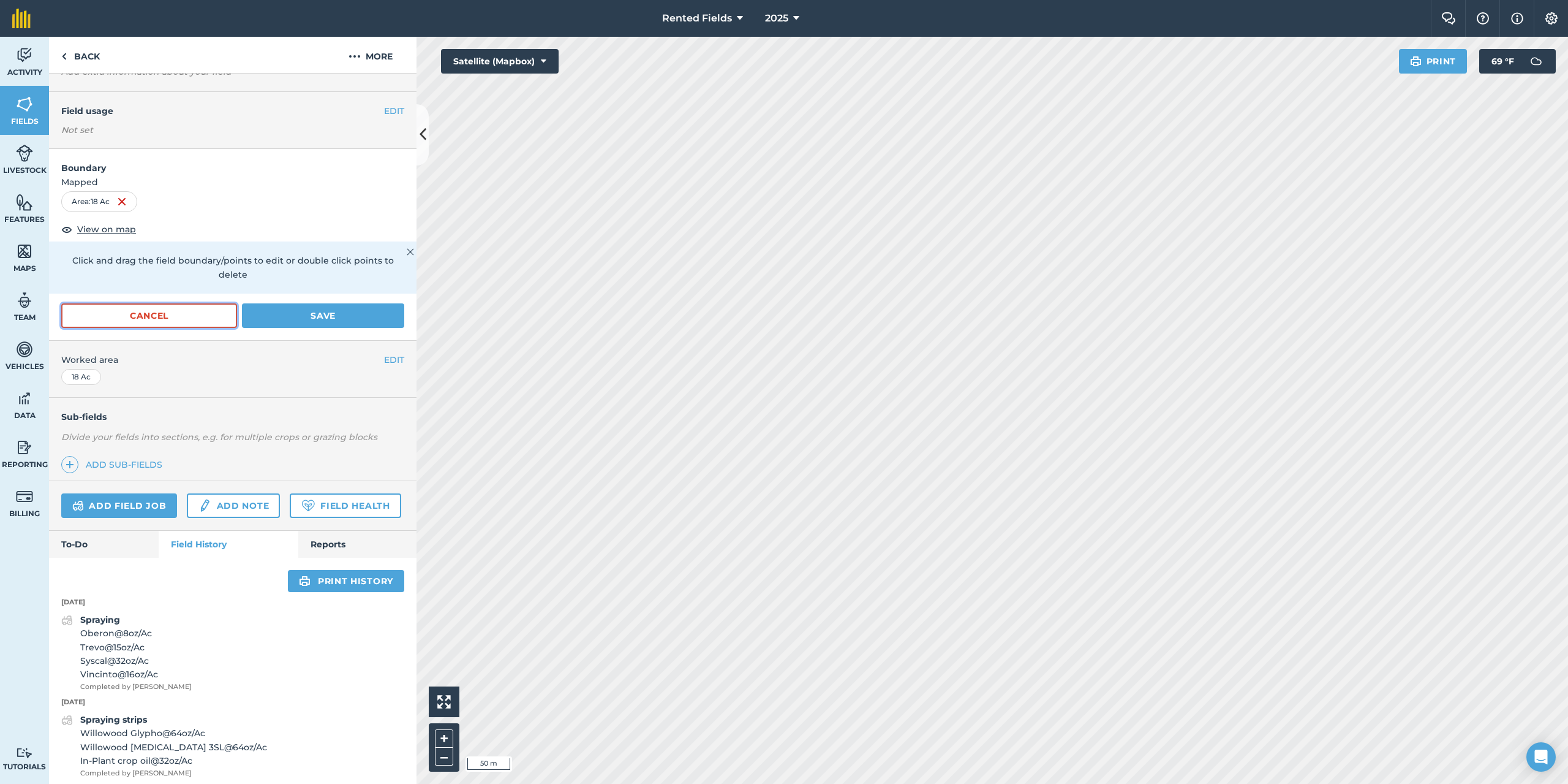
click at [194, 309] on button "Cancel" at bounding box center [149, 315] width 176 height 25
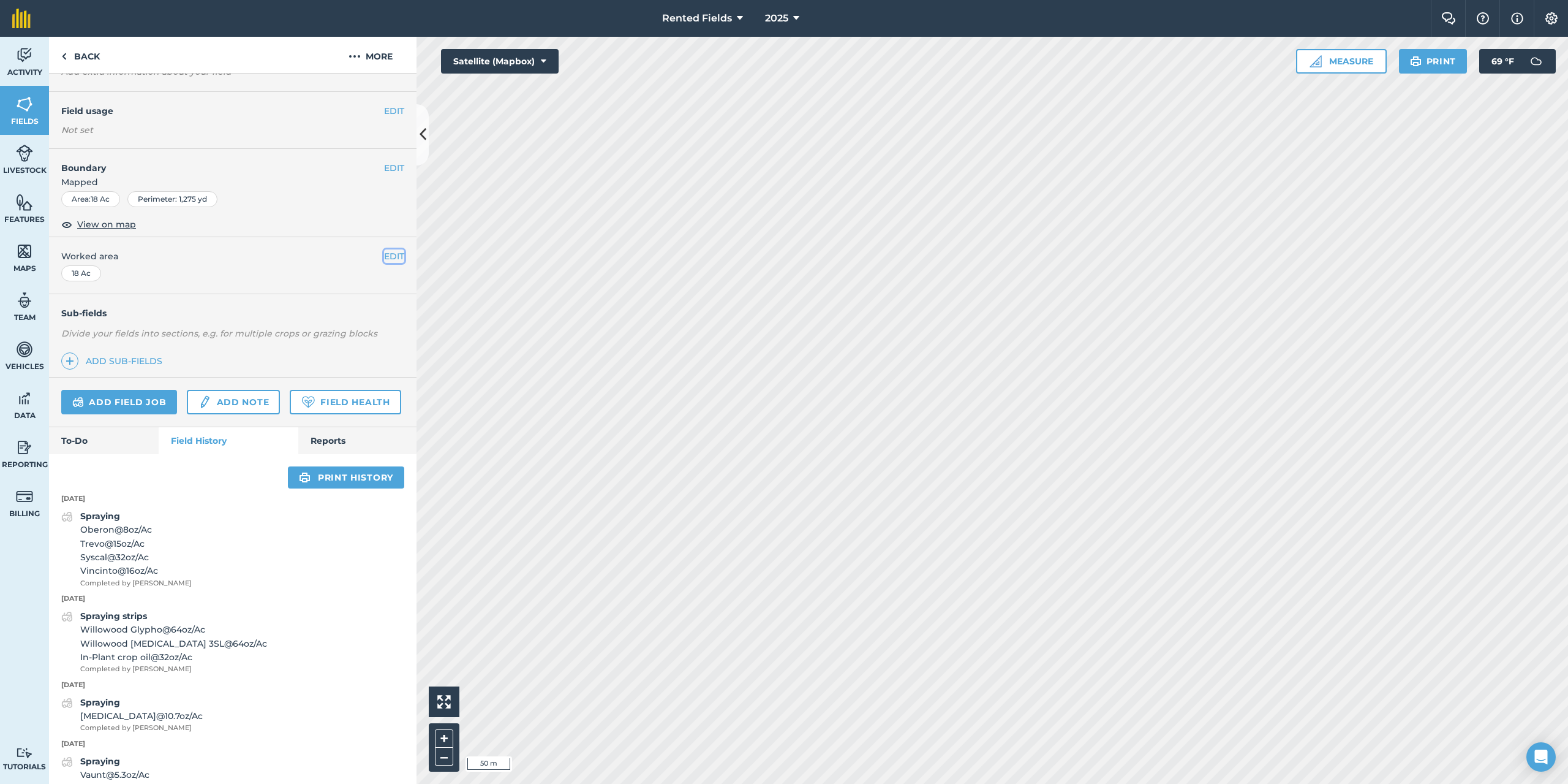
click at [384, 256] on button "EDIT" at bounding box center [394, 256] width 20 height 14
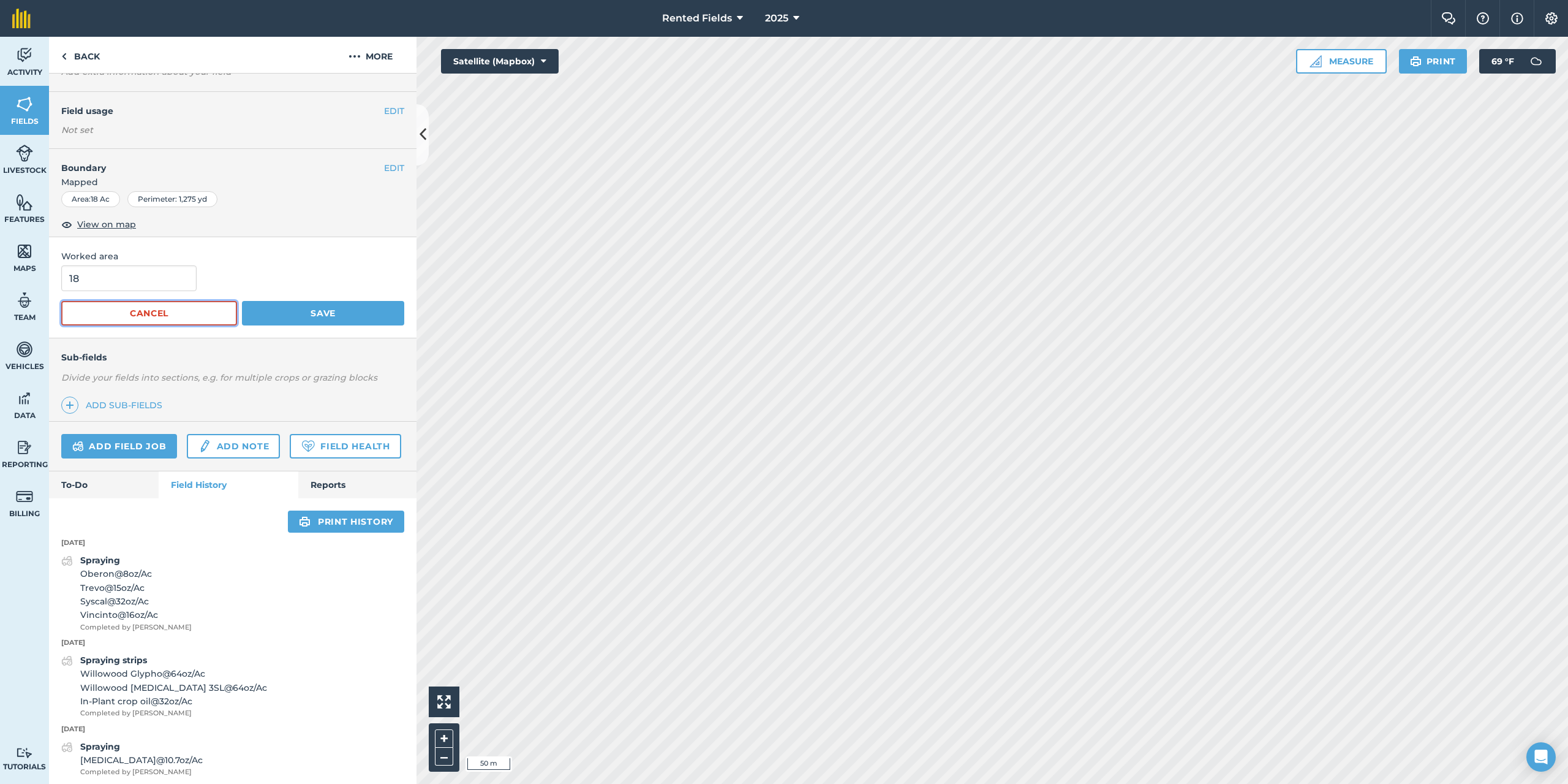
click at [172, 324] on button "Cancel" at bounding box center [149, 313] width 176 height 25
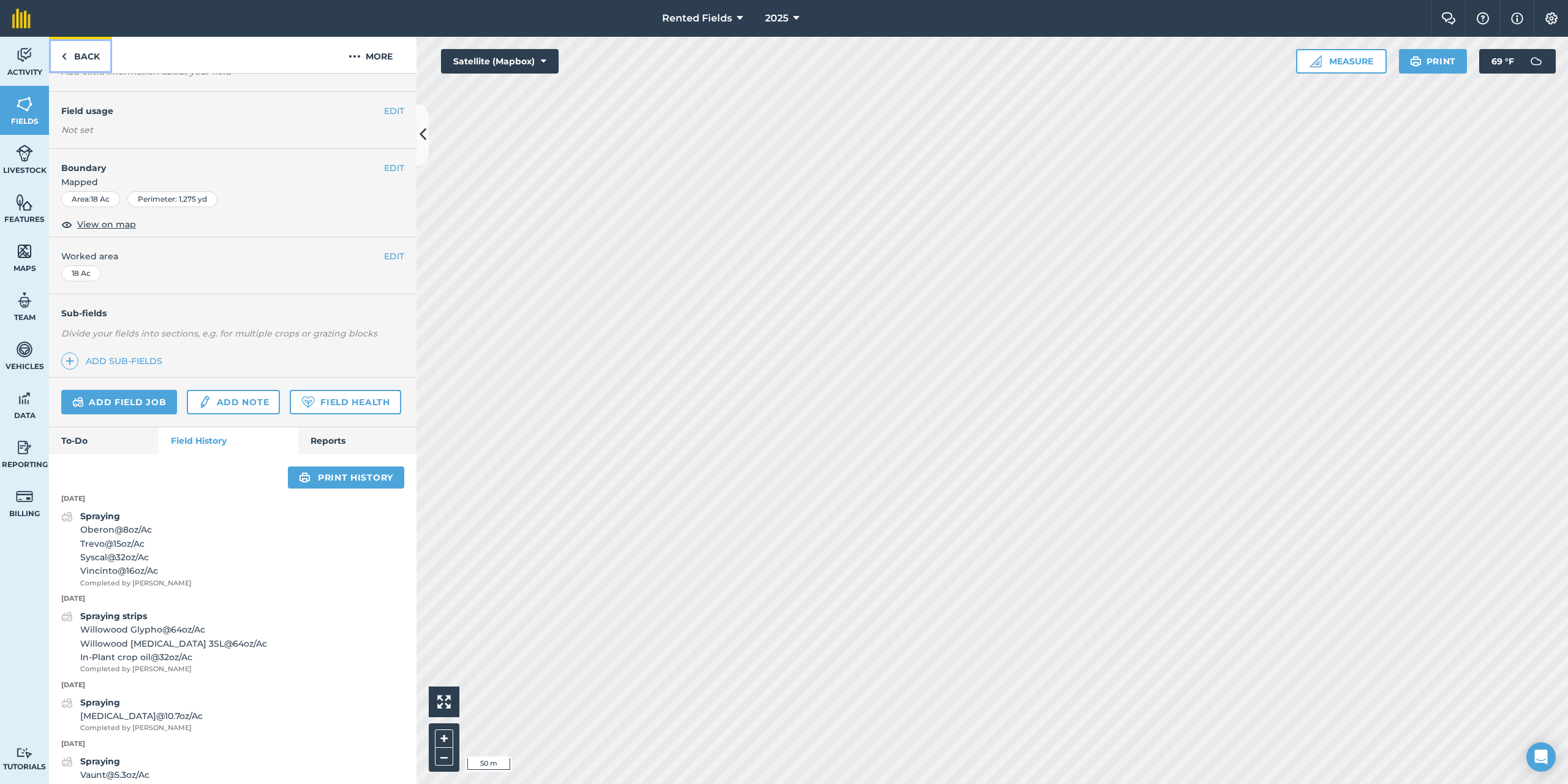
click at [81, 54] on link "Back" at bounding box center [80, 54] width 63 height 36
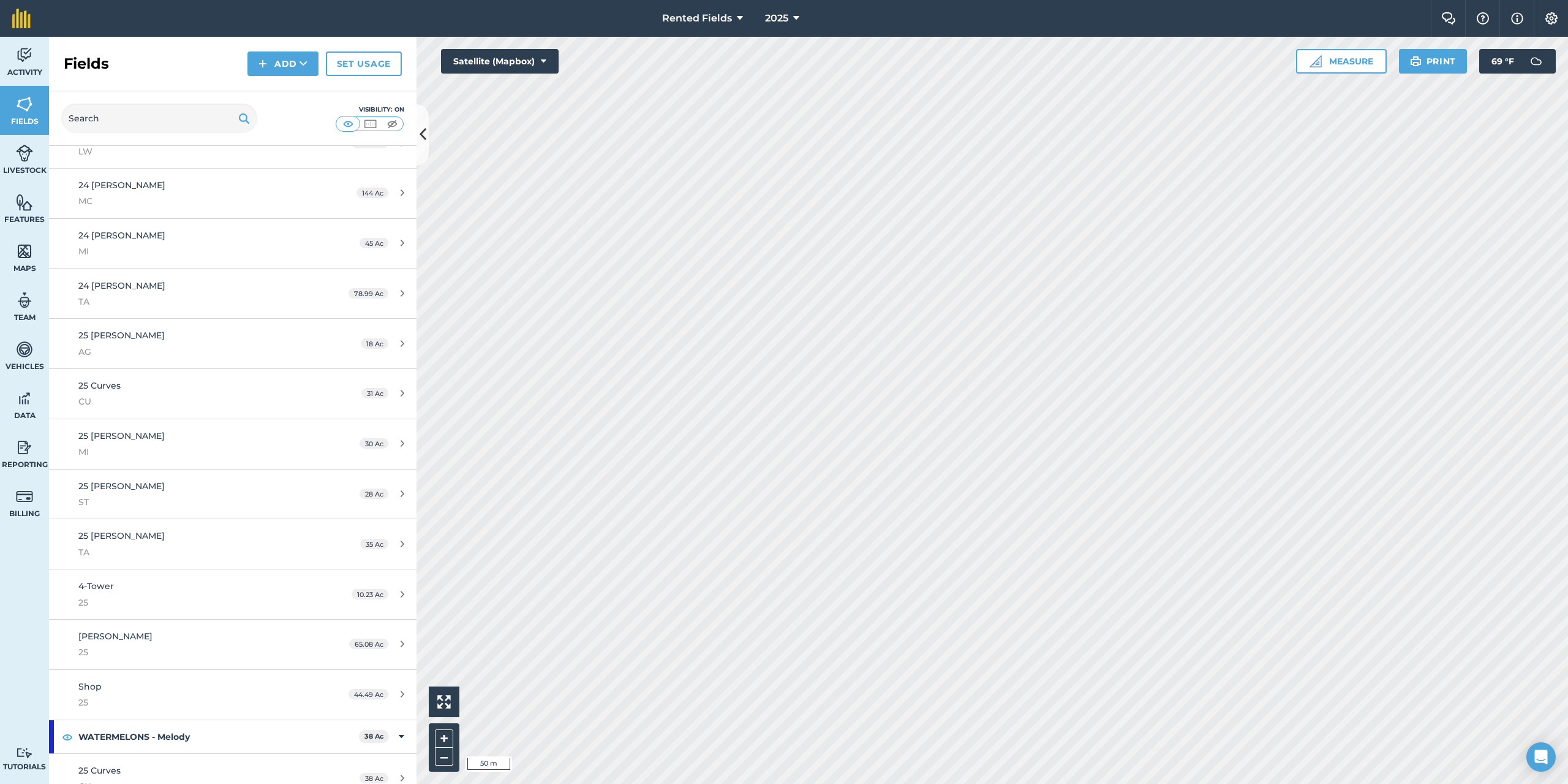
scroll to position [138, 0]
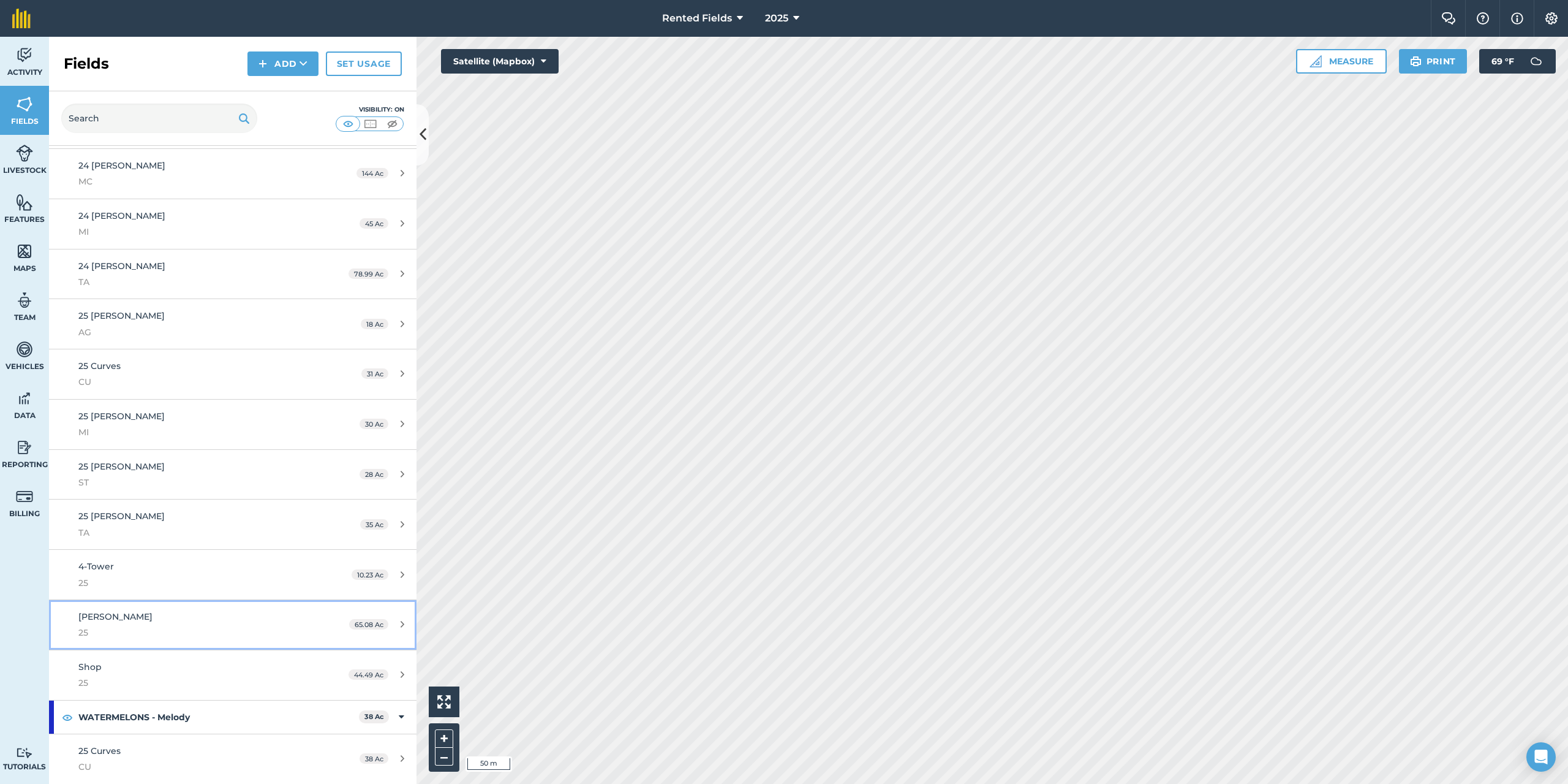
click at [93, 615] on span "[PERSON_NAME]" at bounding box center [116, 616] width 74 height 11
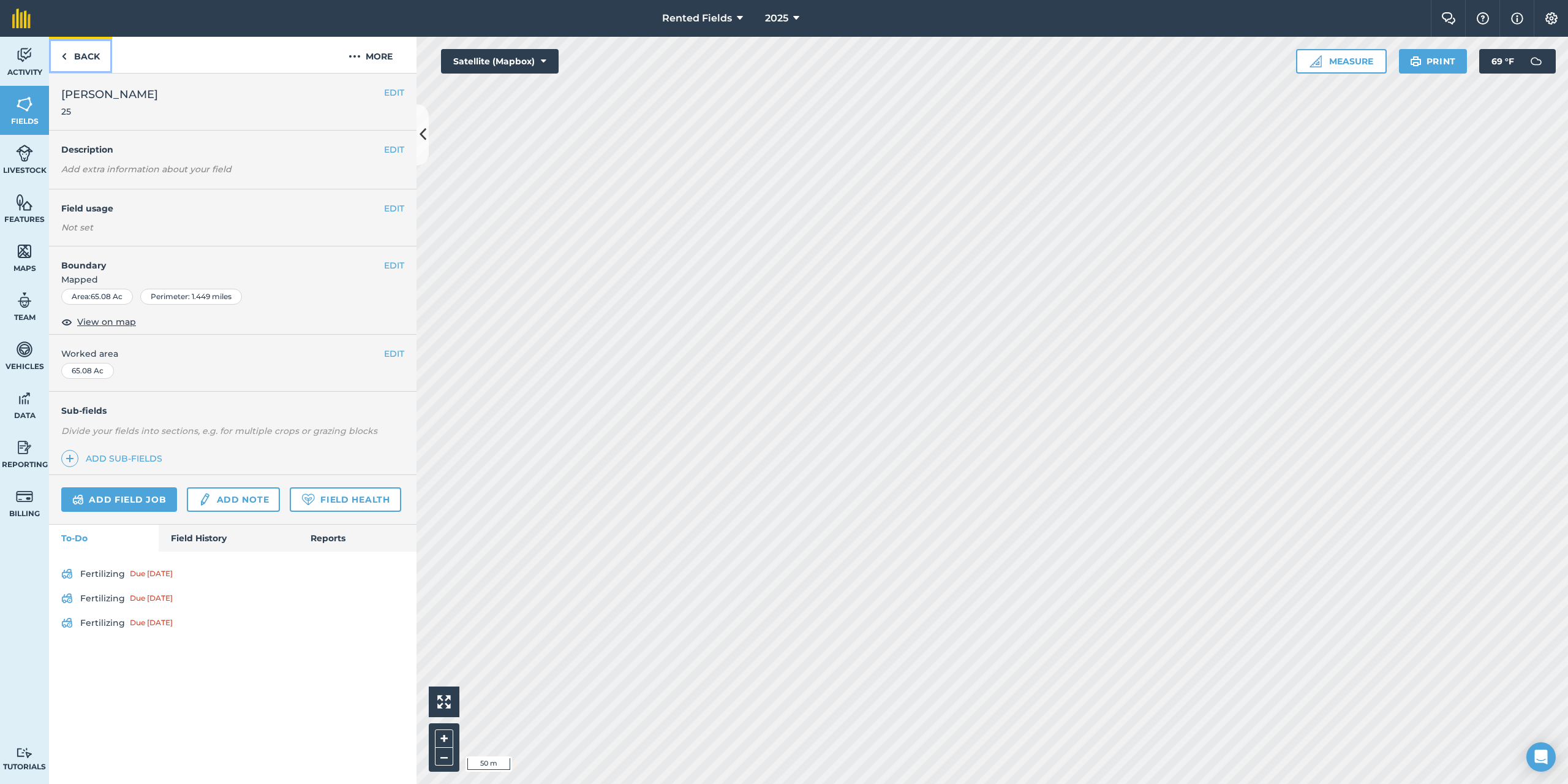
click at [79, 49] on link "Back" at bounding box center [80, 54] width 63 height 36
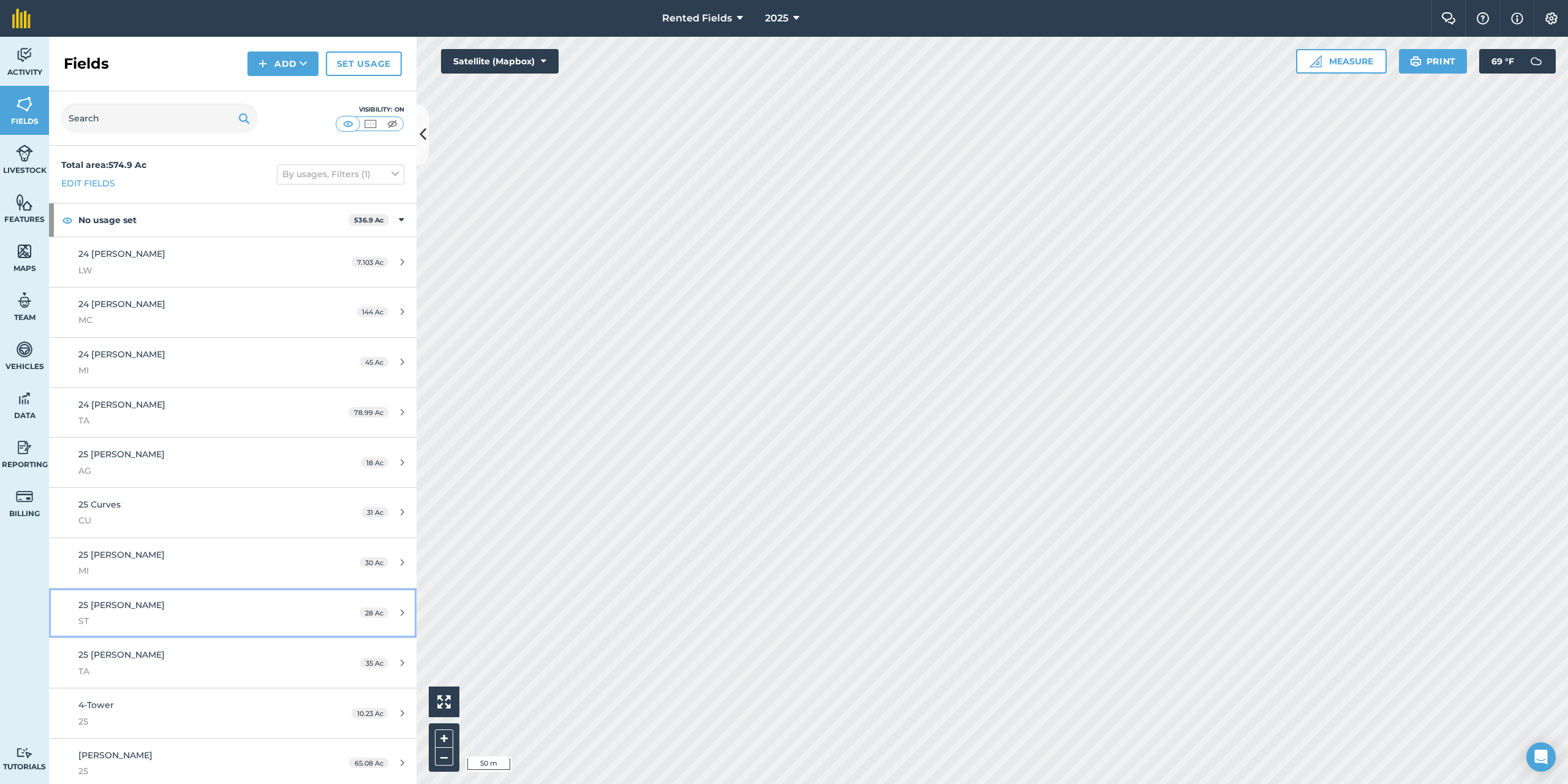
click at [112, 607] on span "25 [PERSON_NAME]" at bounding box center [122, 604] width 86 height 11
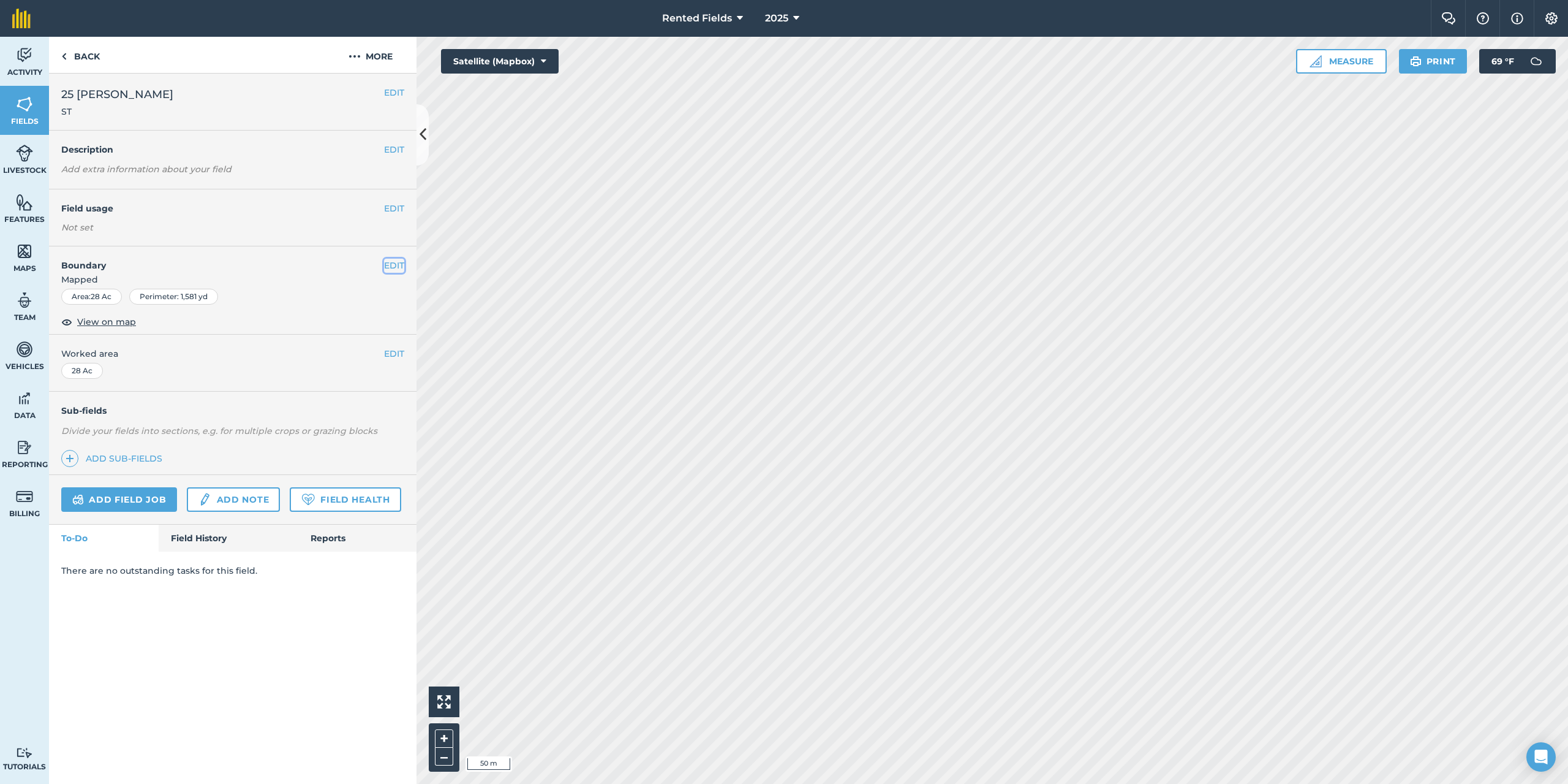
click at [392, 265] on button "EDIT" at bounding box center [394, 265] width 20 height 14
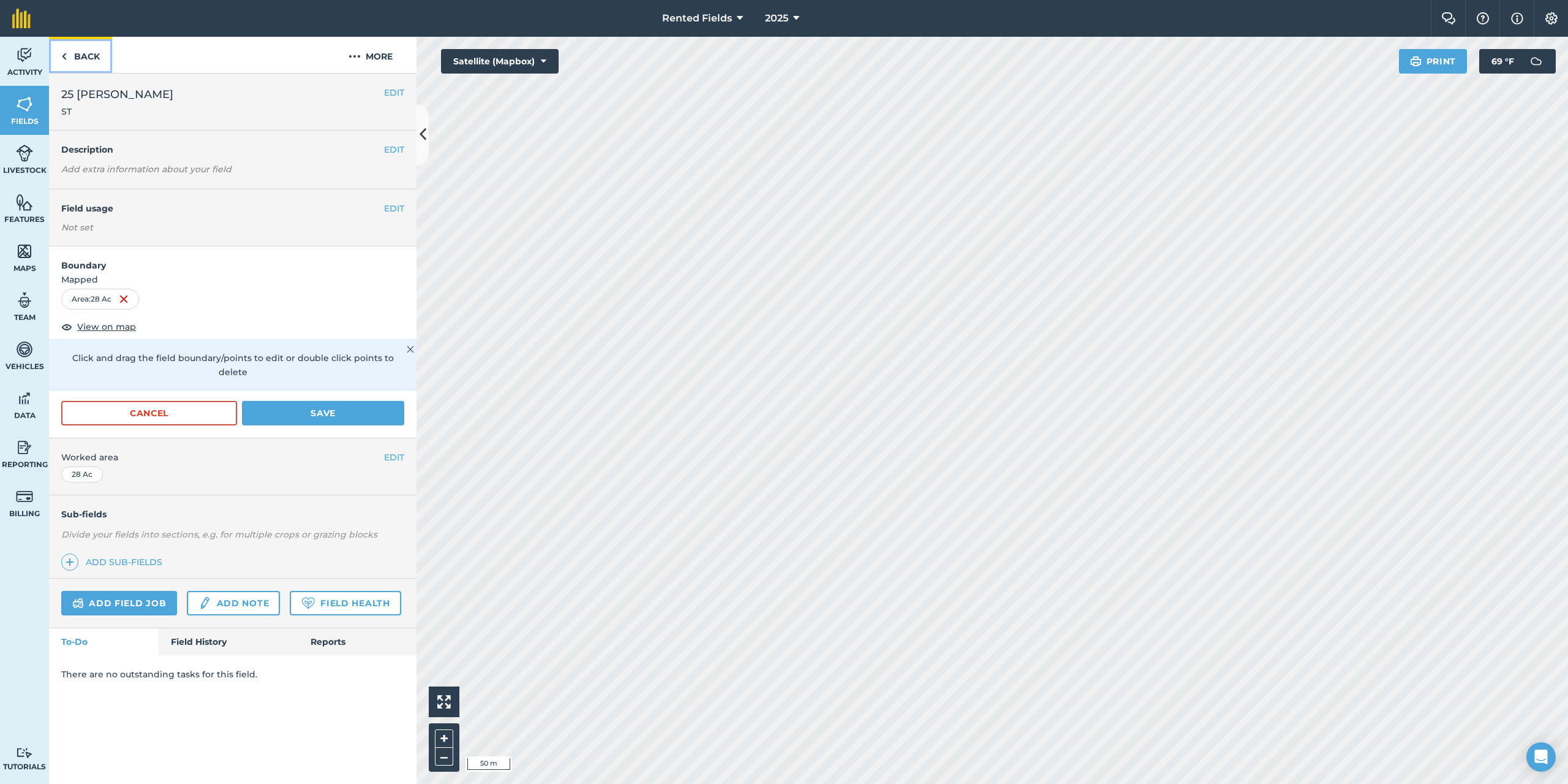
click at [83, 53] on link "Back" at bounding box center [80, 54] width 63 height 36
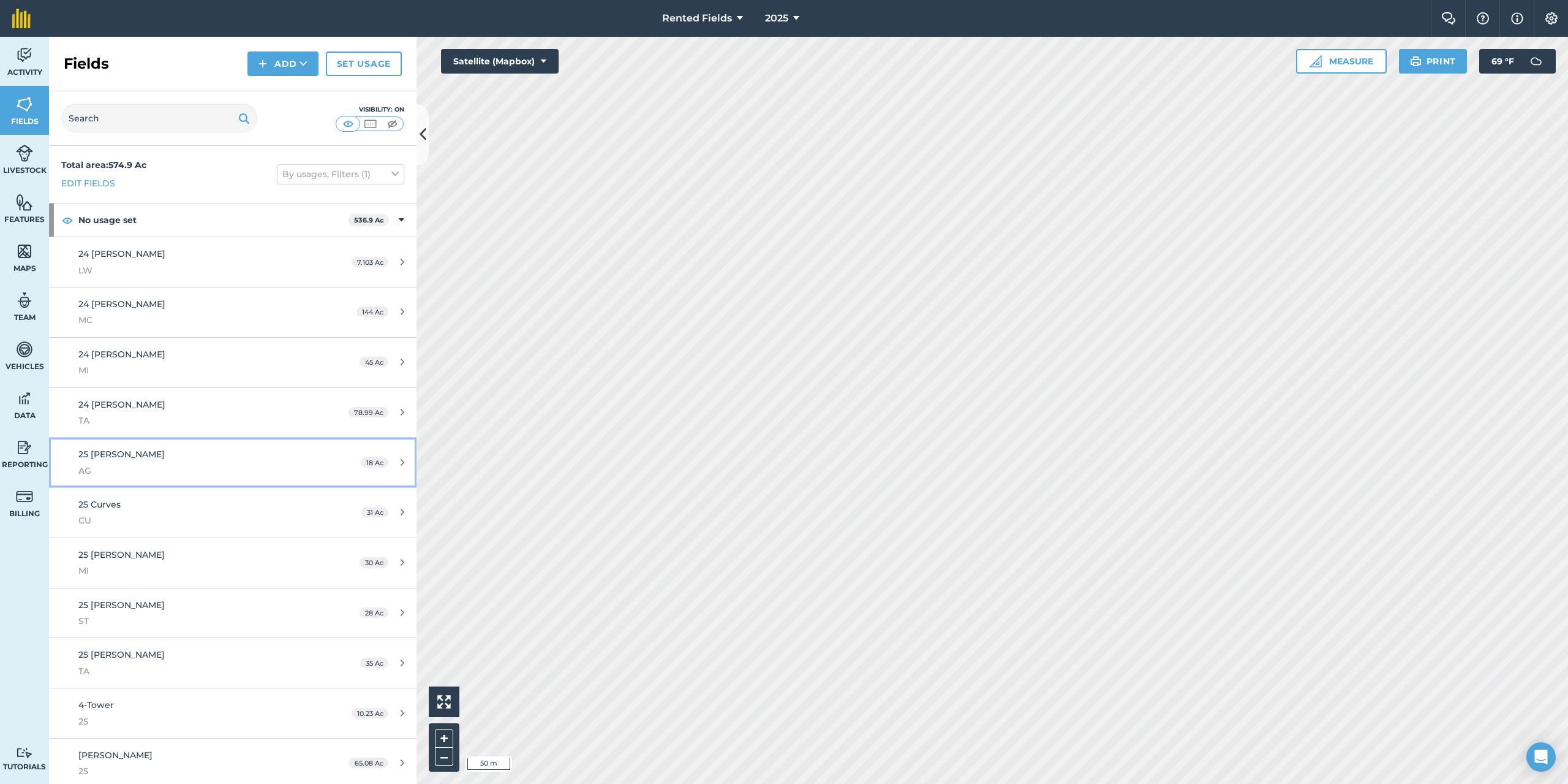
click at [103, 446] on link "25 [PERSON_NAME] 18 Ac" at bounding box center [232, 462] width 368 height 50
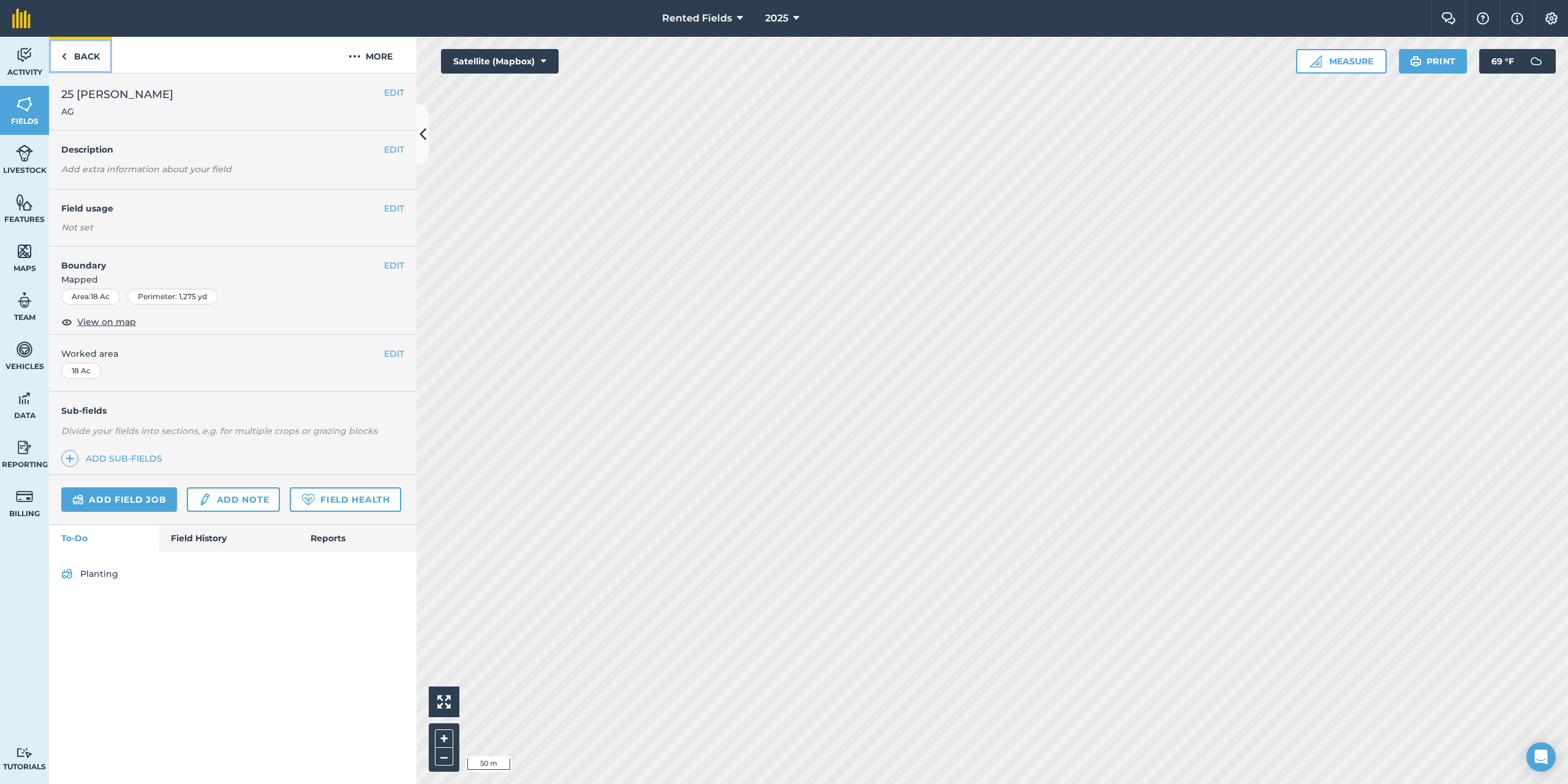
click at [58, 47] on link "Back" at bounding box center [80, 54] width 63 height 36
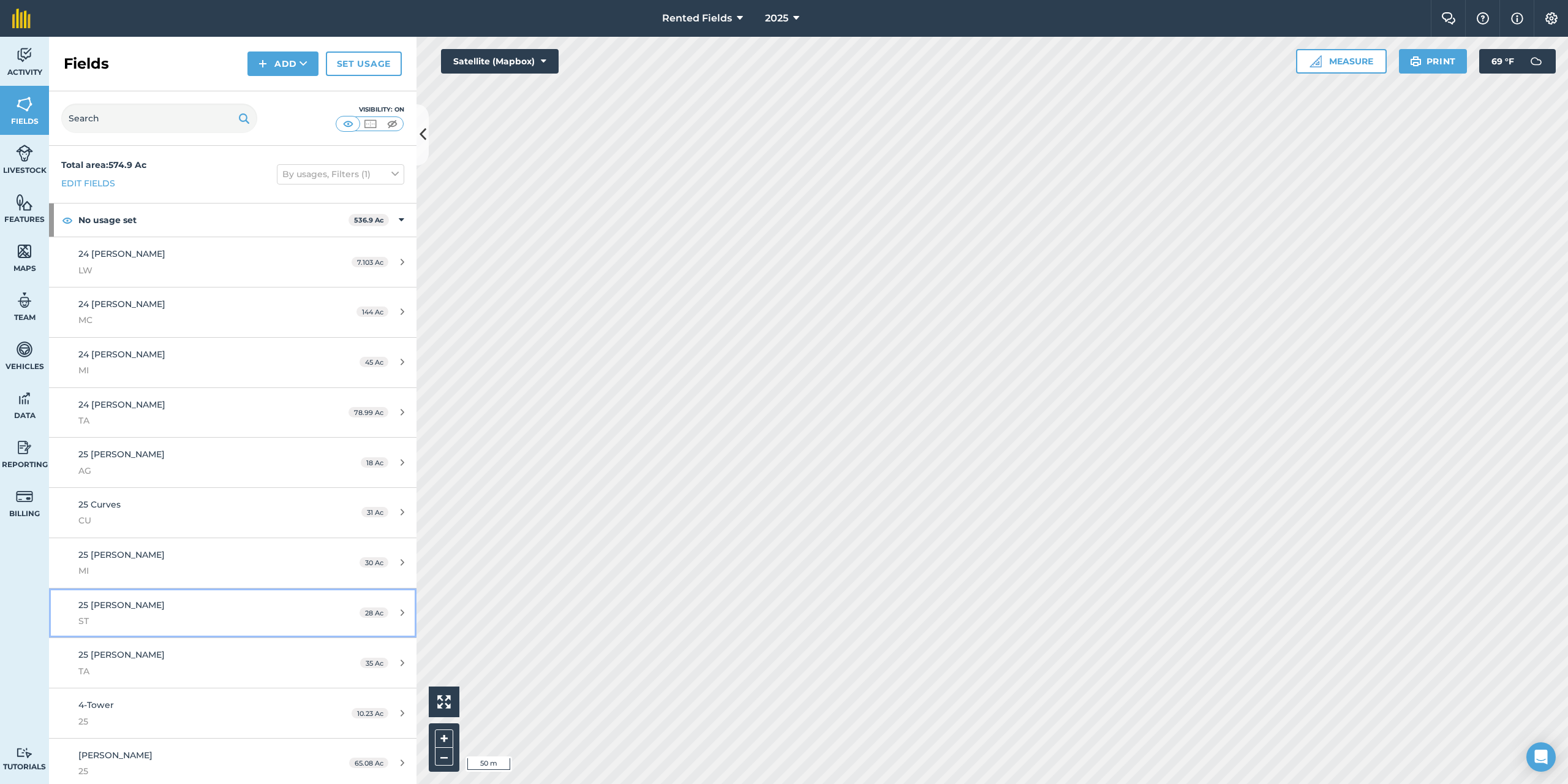
click at [110, 604] on span "25 [PERSON_NAME]" at bounding box center [122, 604] width 86 height 11
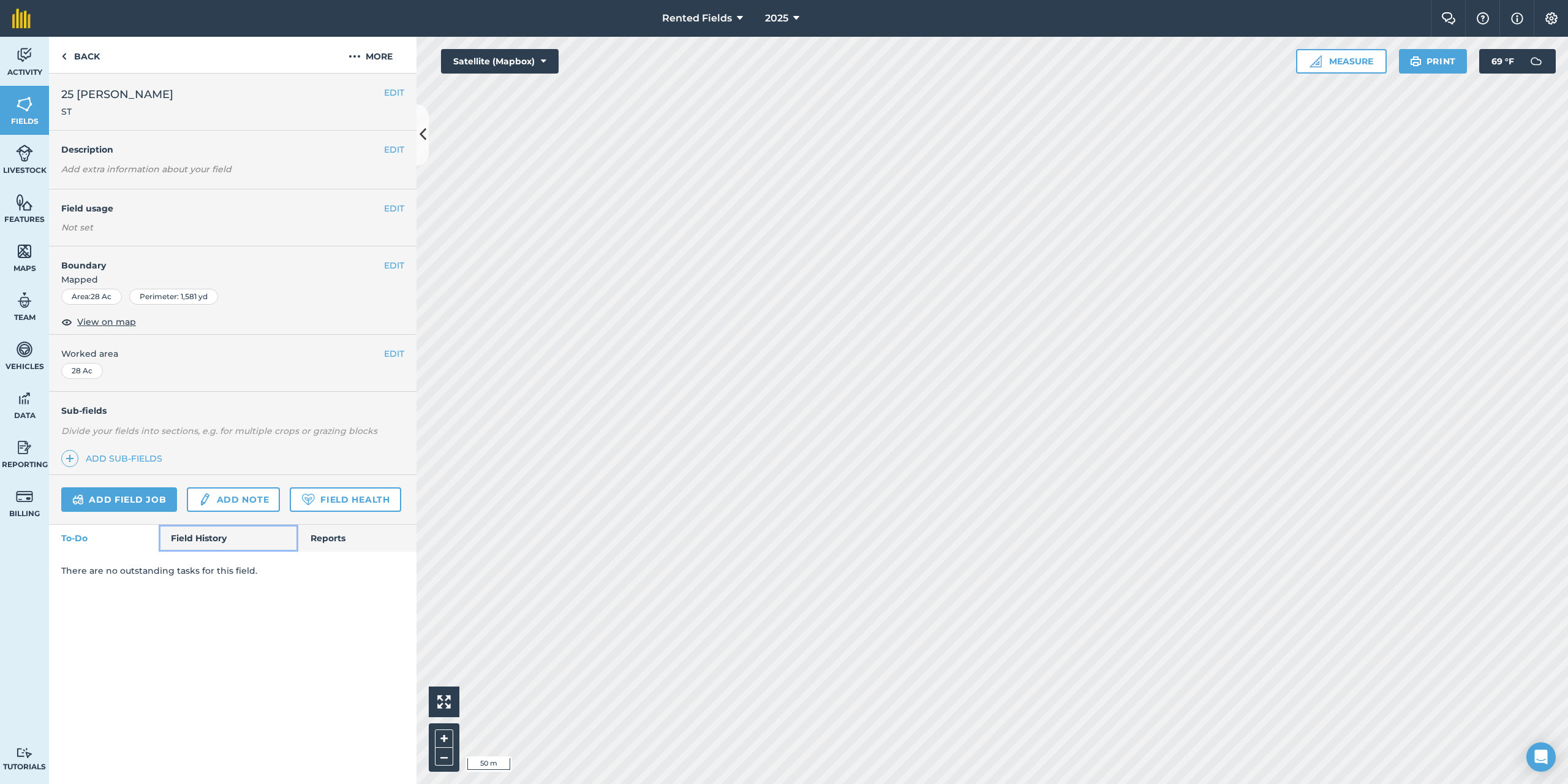
click at [207, 536] on link "Field History" at bounding box center [228, 537] width 139 height 27
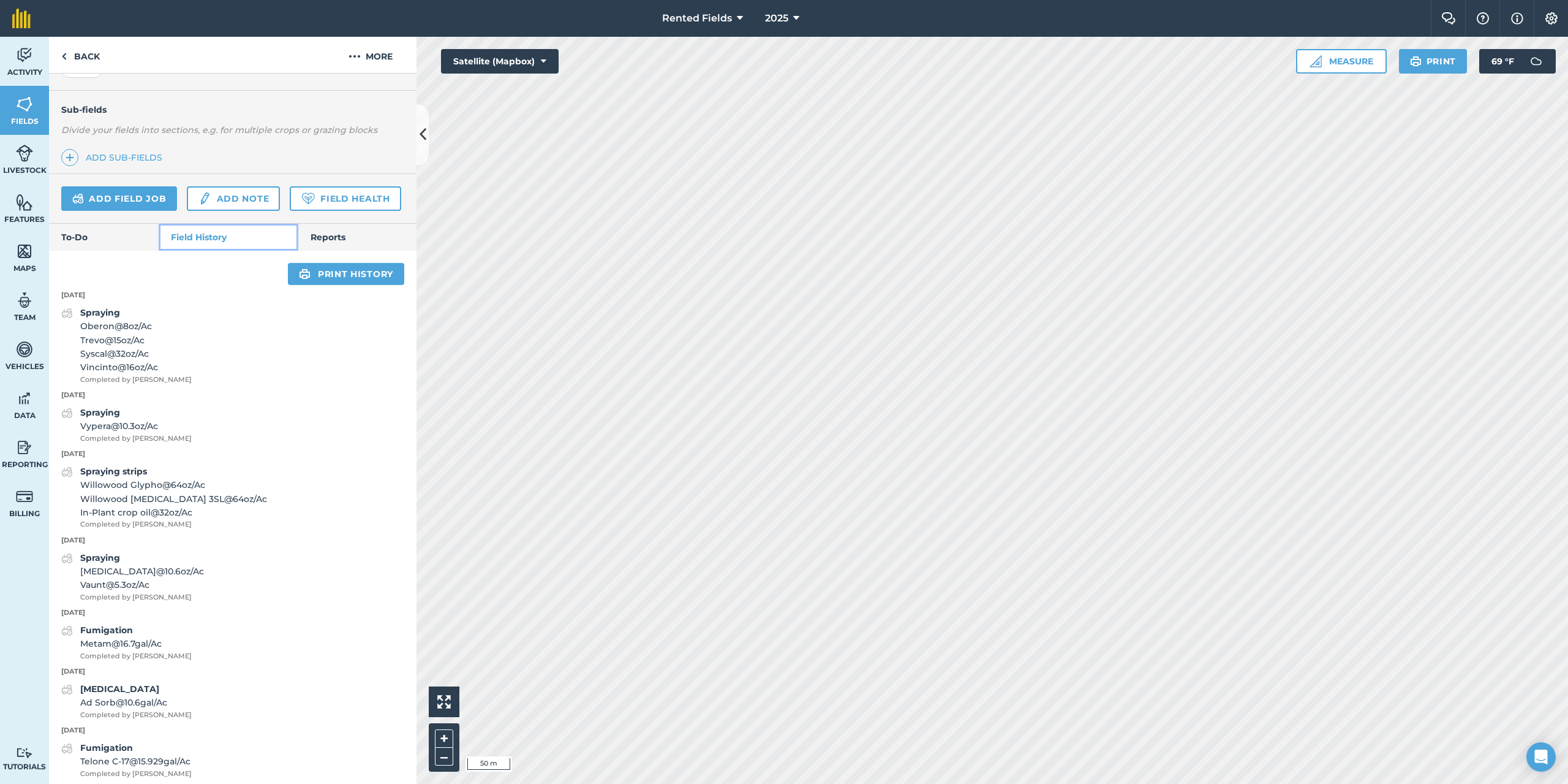
scroll to position [282, 0]
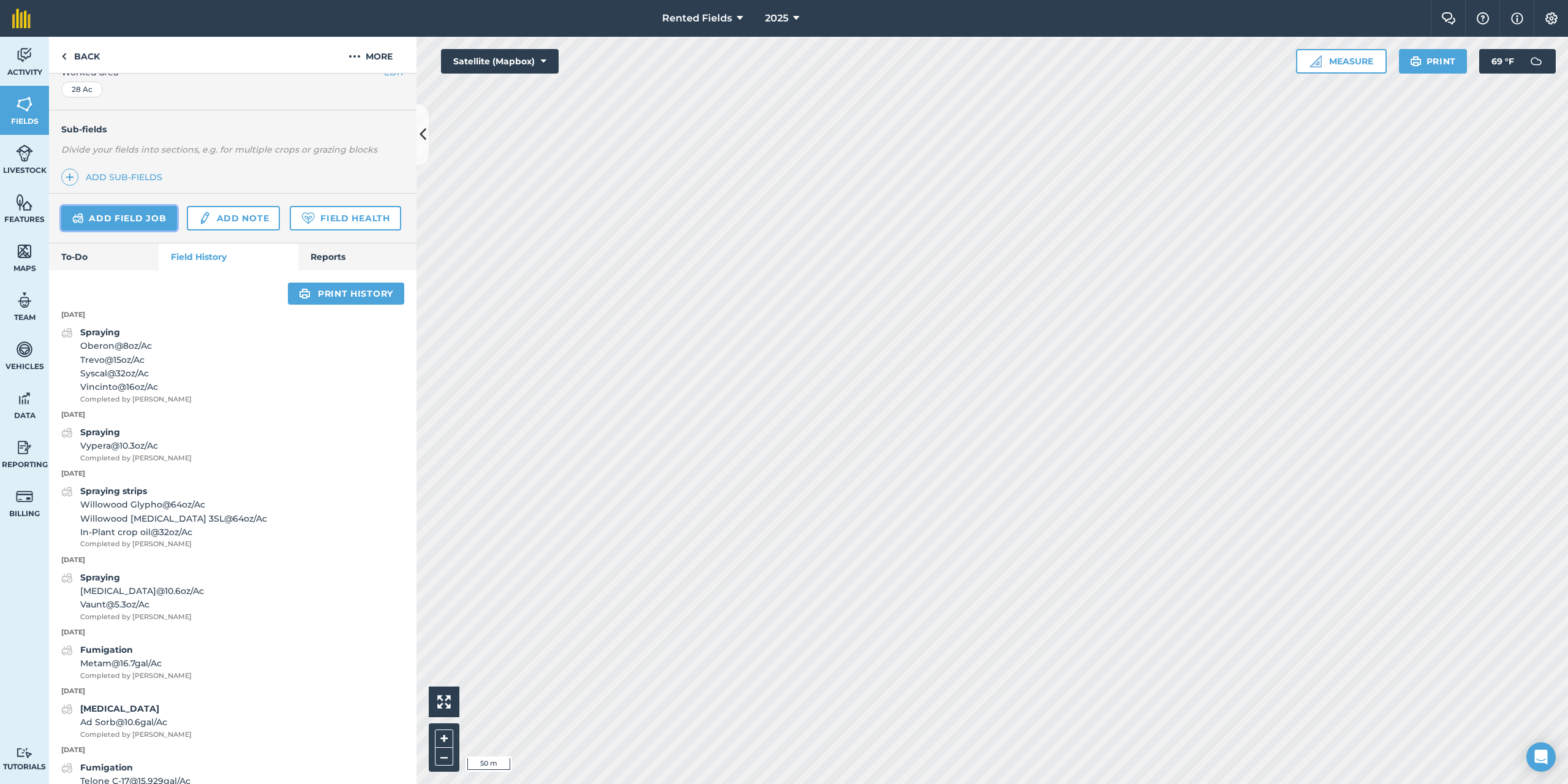
click at [131, 216] on link "Add field job" at bounding box center [119, 217] width 116 height 25
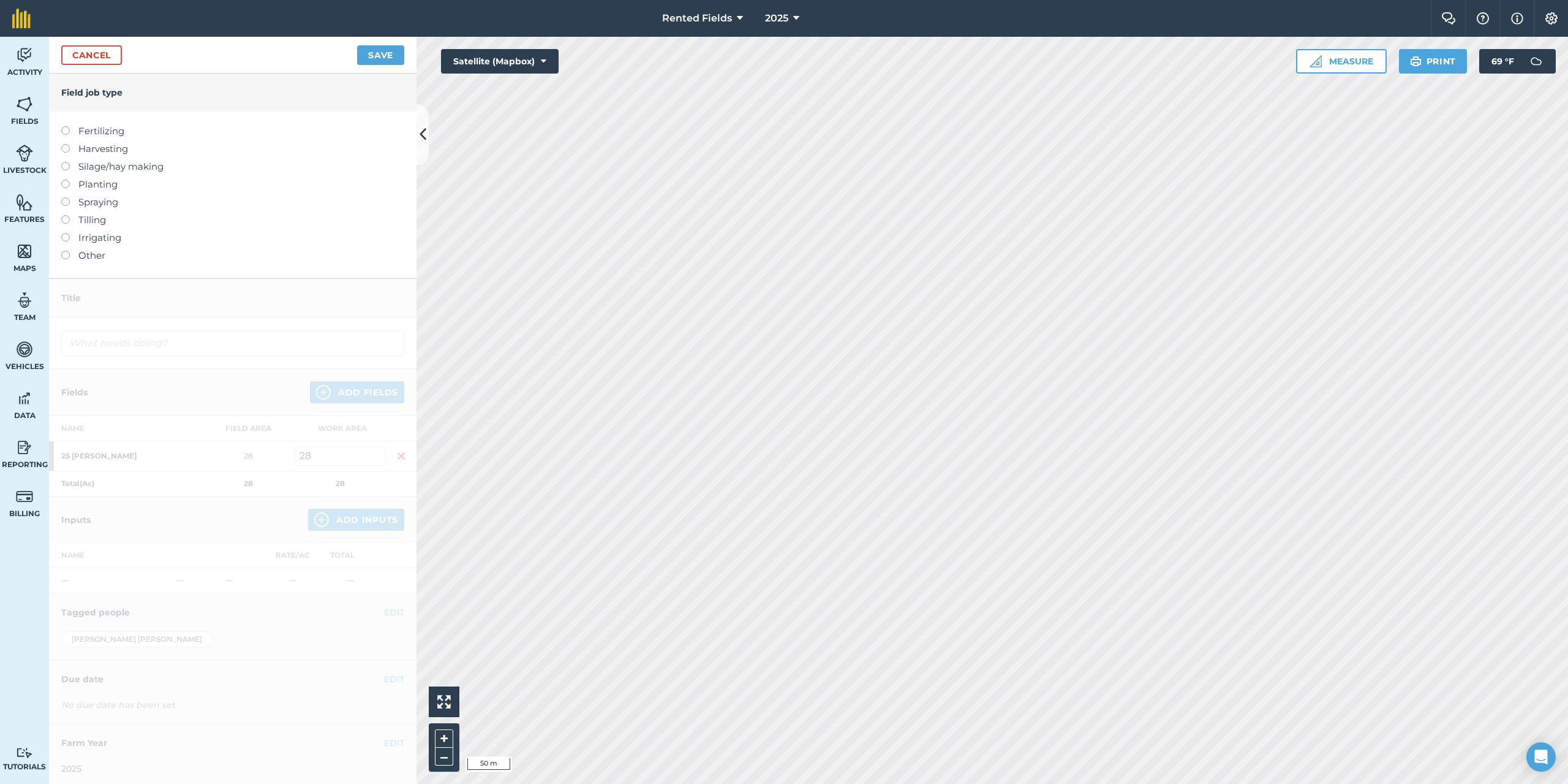
click at [69, 127] on label "Fertilizing" at bounding box center [233, 131] width 343 height 15
type input "Fertilizing"
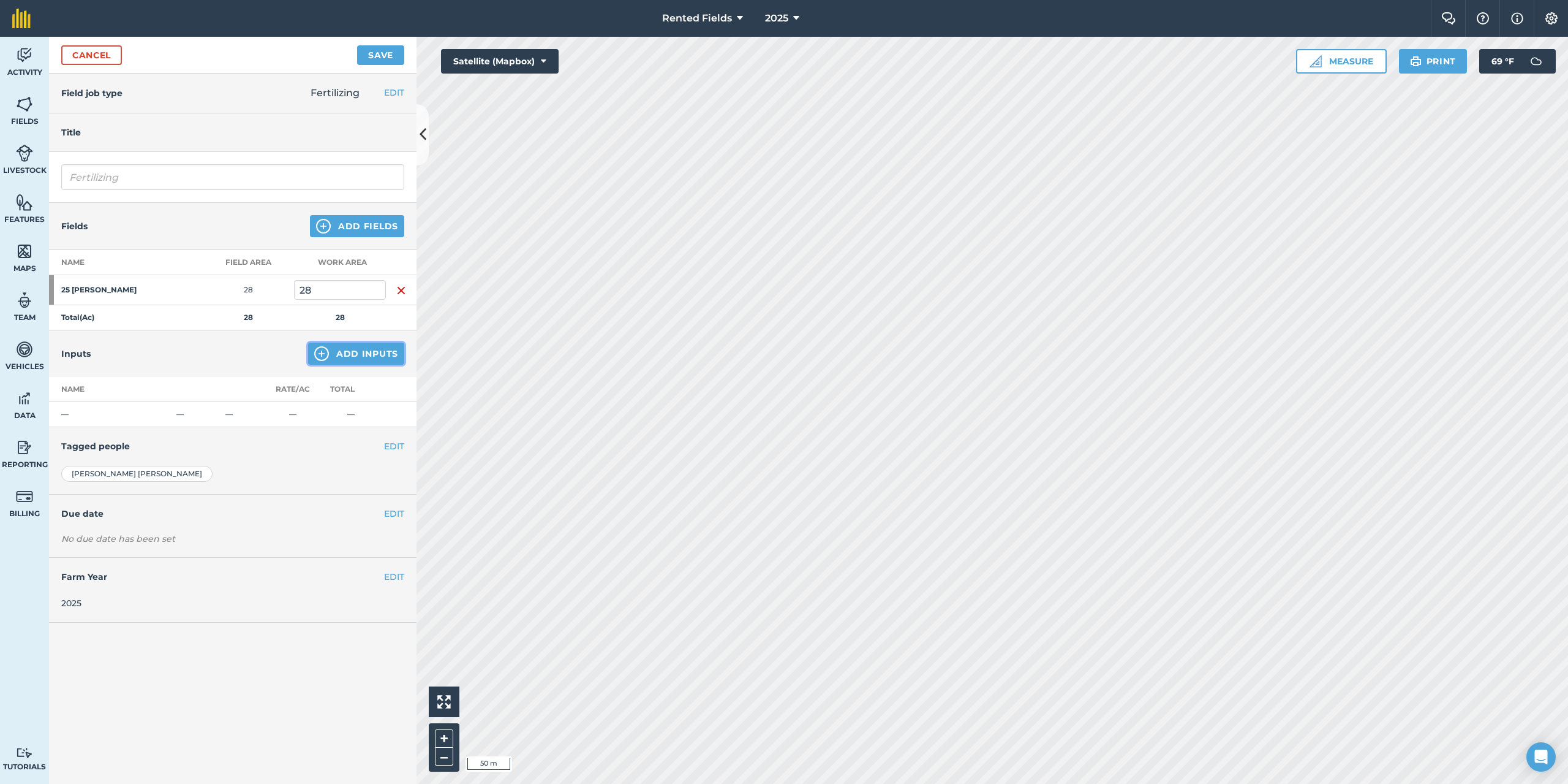
click at [374, 353] on button "Add Inputs" at bounding box center [356, 353] width 96 height 22
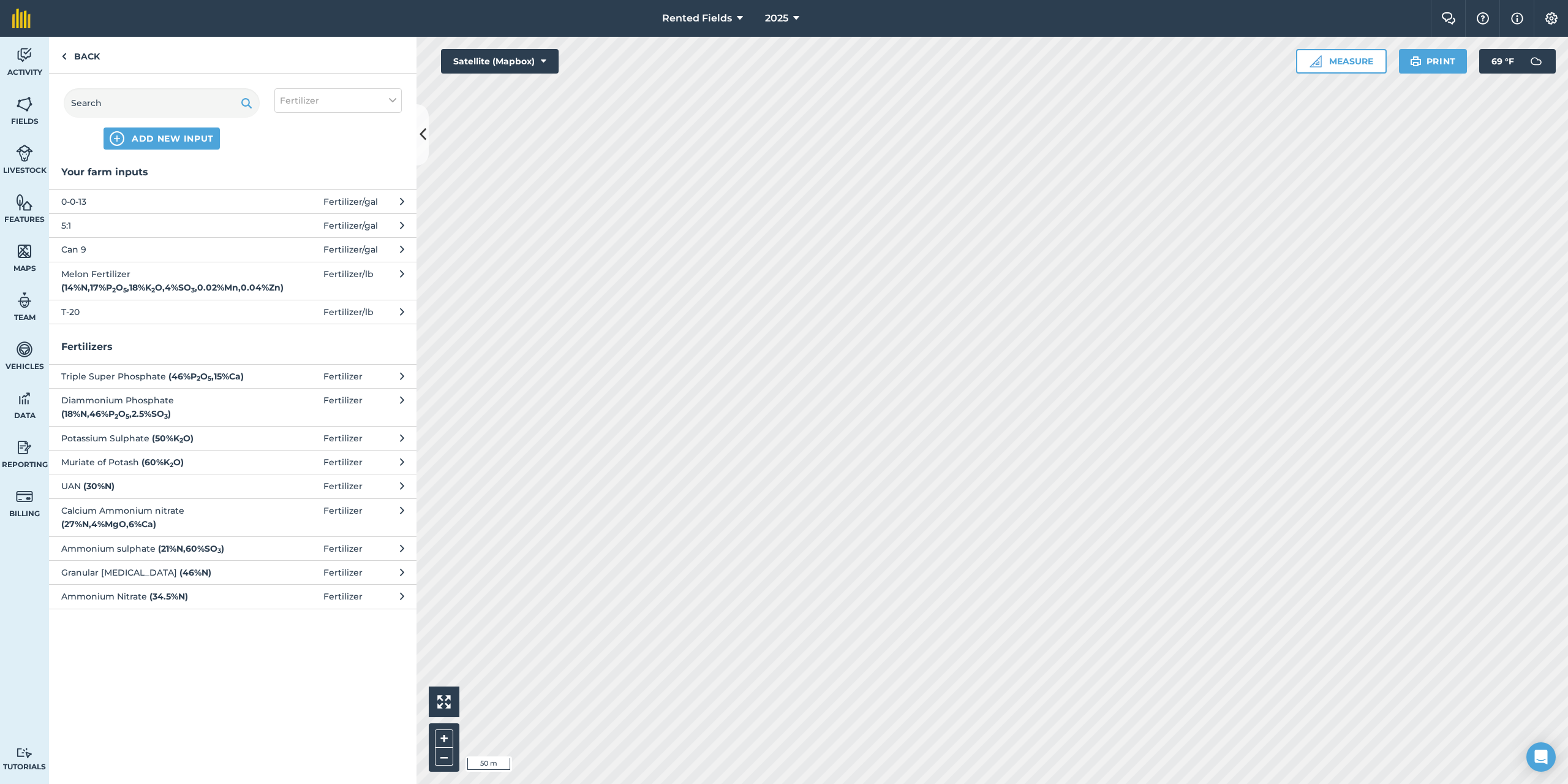
click at [77, 313] on span "T-20" at bounding box center [161, 312] width 200 height 14
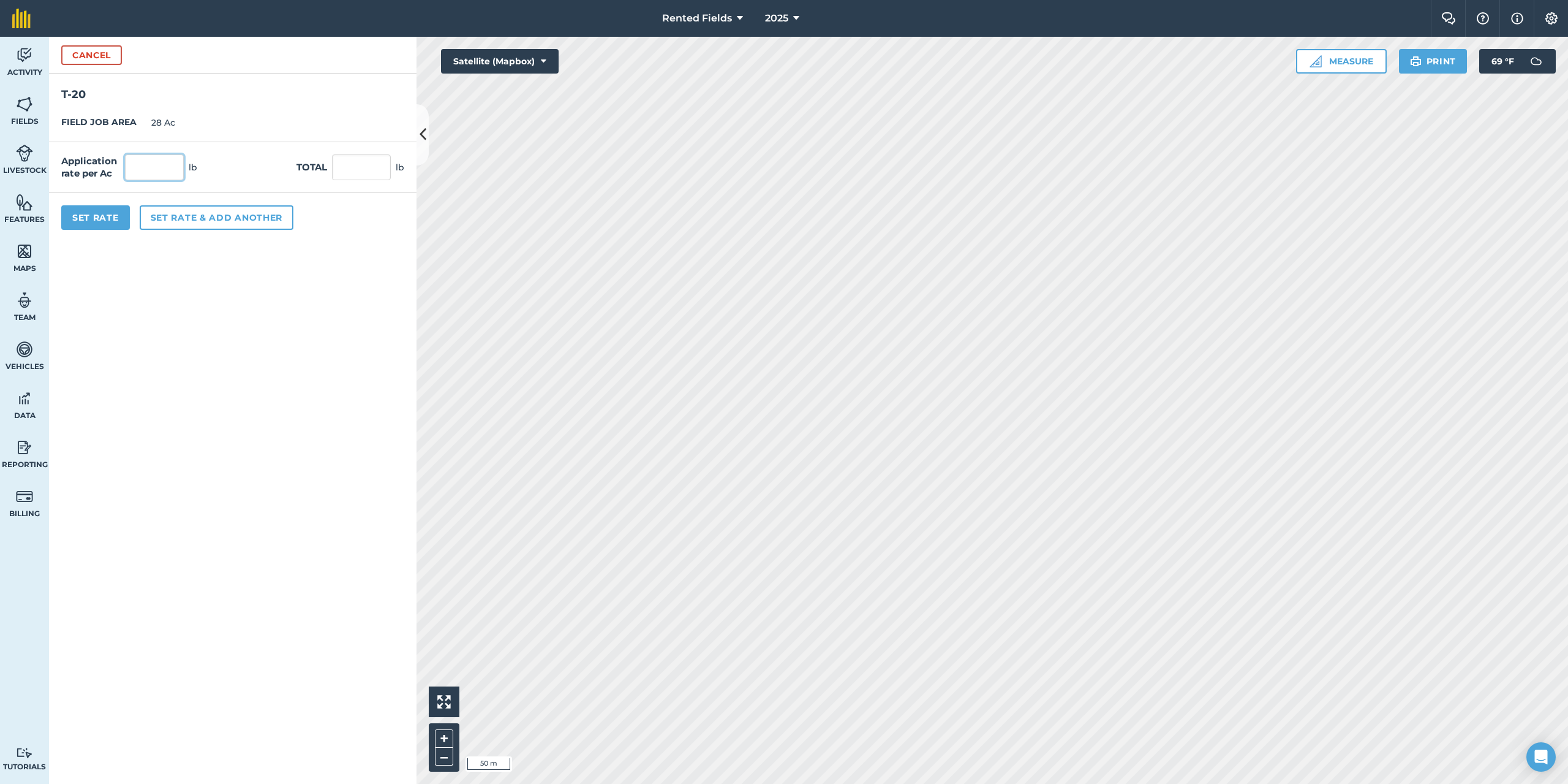
click at [147, 165] on input "text" at bounding box center [154, 167] width 59 height 26
type input "1.79"
type input "50.12"
click at [109, 221] on button "Set Rate" at bounding box center [95, 217] width 69 height 25
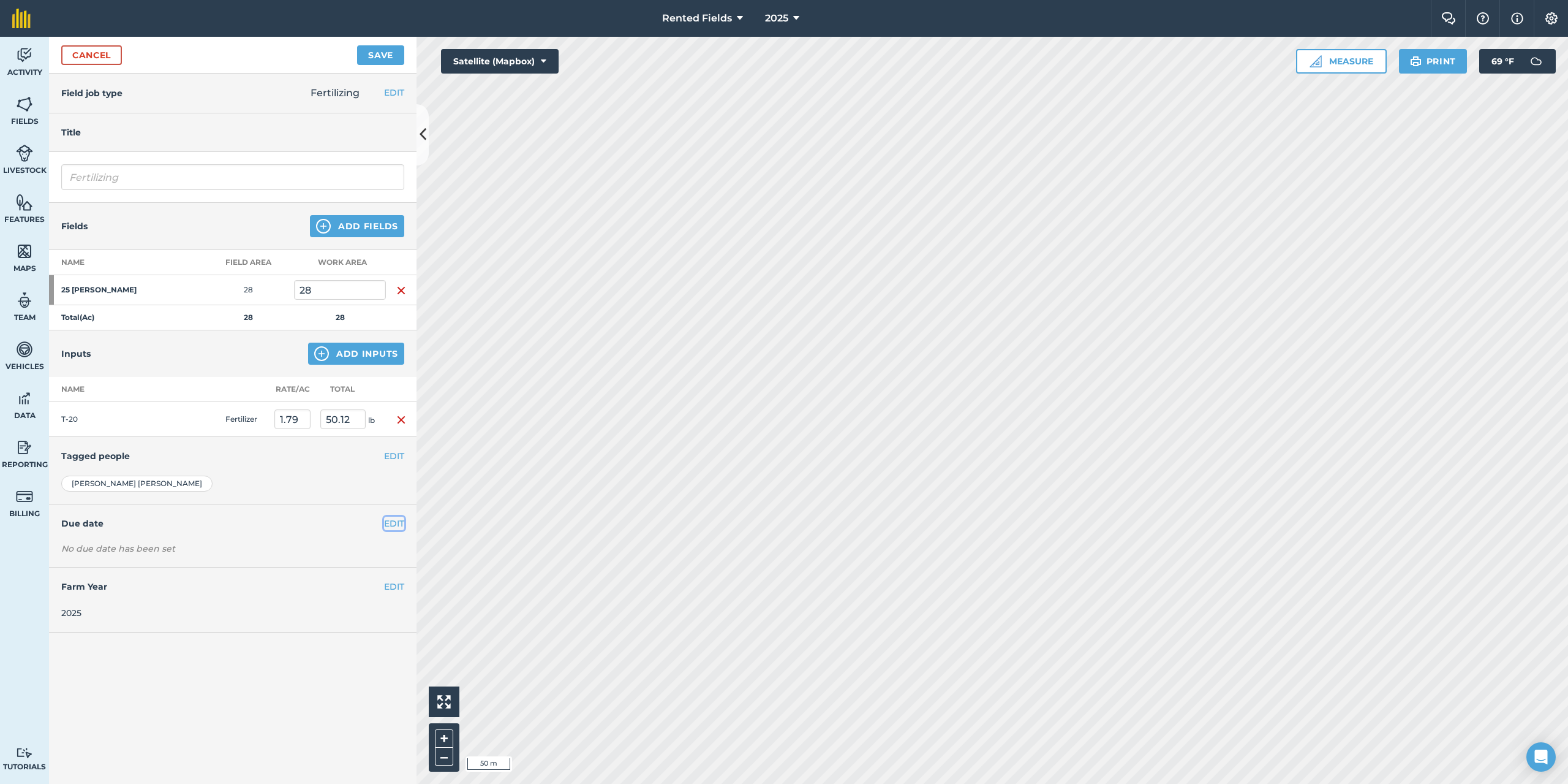
click at [391, 520] on button "EDIT" at bounding box center [394, 523] width 20 height 14
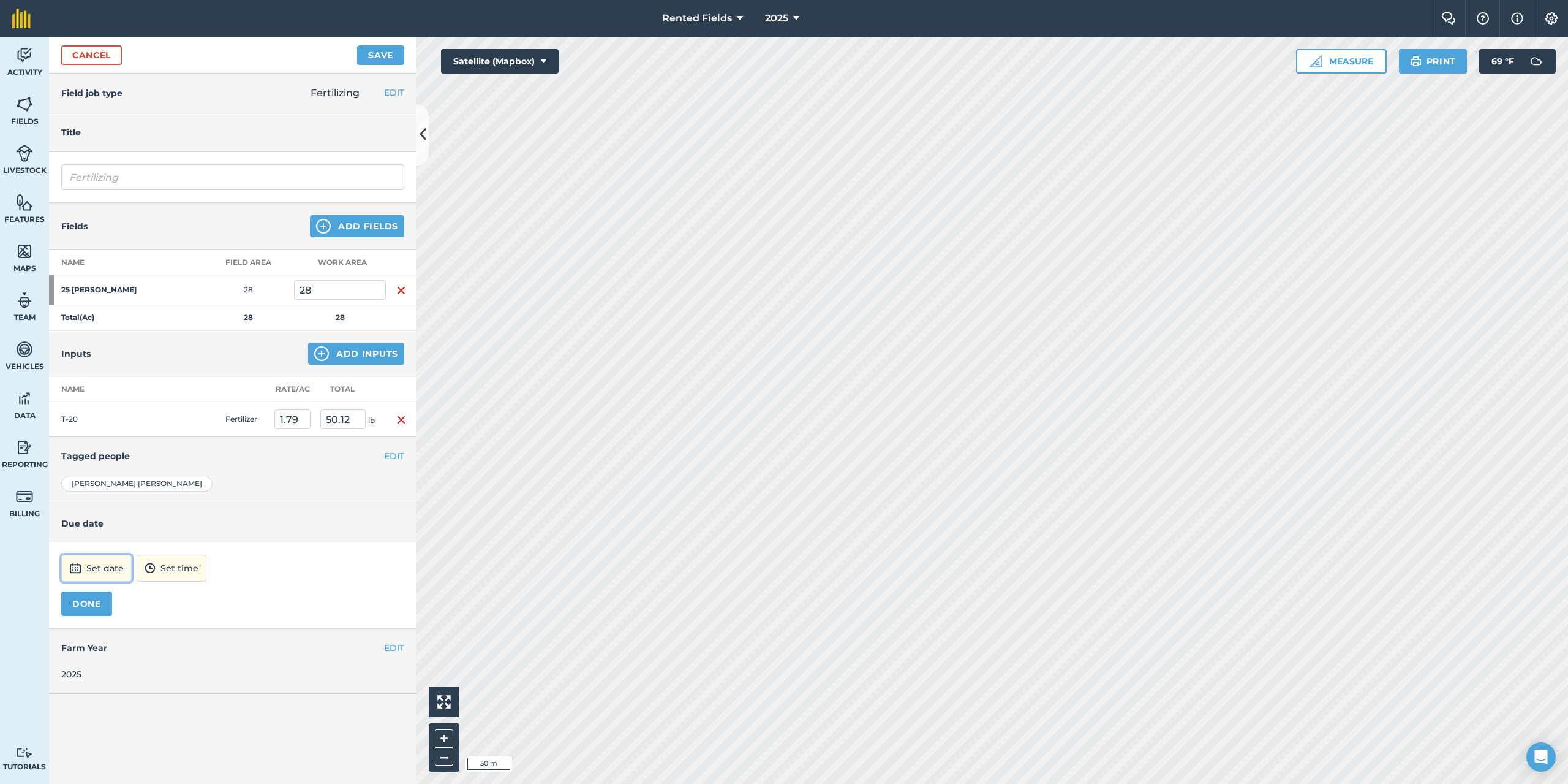
click at [106, 569] on button "Set date" at bounding box center [96, 568] width 71 height 27
click at [221, 403] on button "›" at bounding box center [222, 403] width 27 height 27
click at [100, 403] on button "‹" at bounding box center [102, 403] width 27 height 27
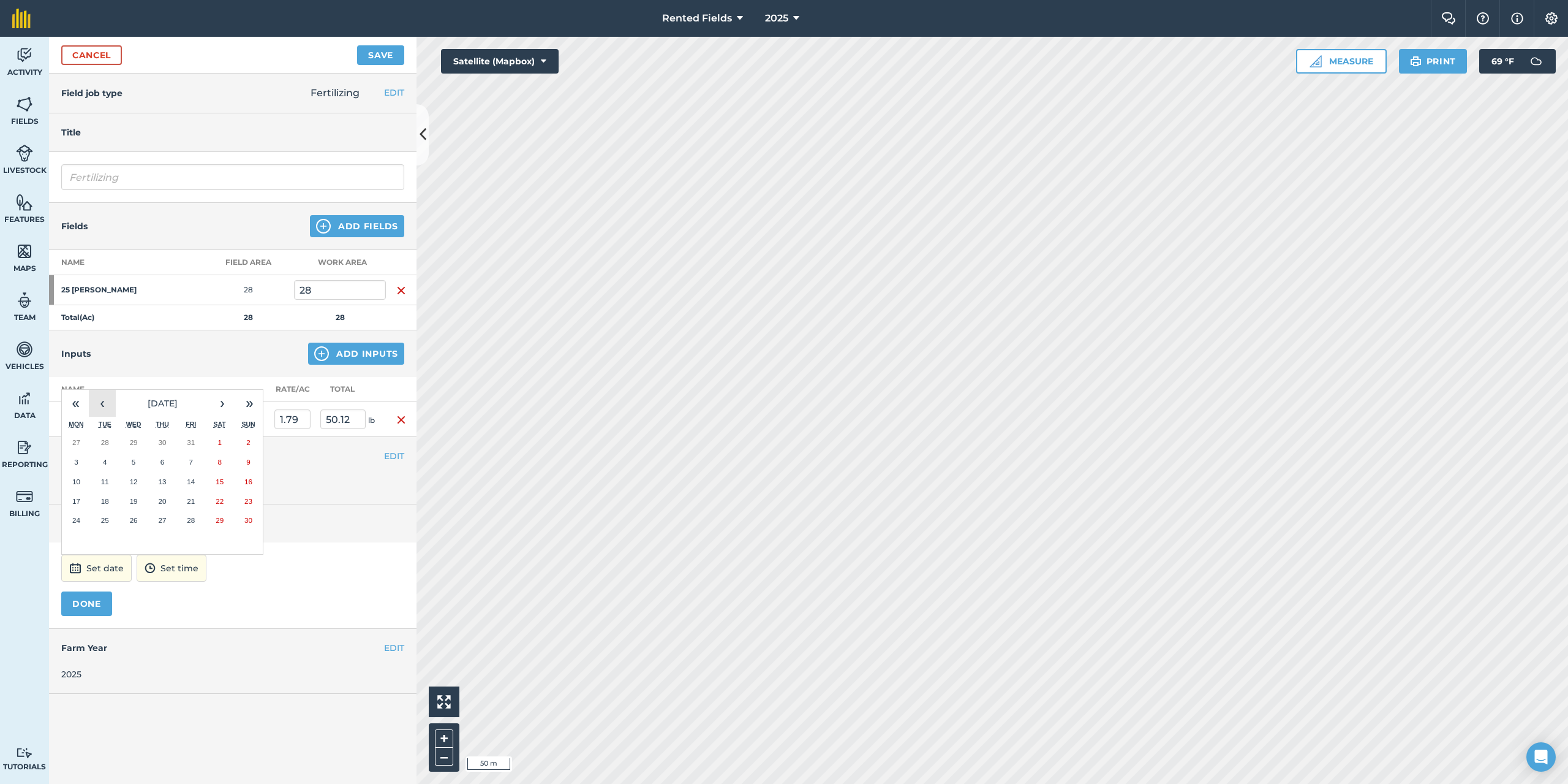
click at [100, 403] on button "‹" at bounding box center [102, 403] width 27 height 27
click at [99, 403] on button "‹" at bounding box center [102, 403] width 27 height 27
click at [101, 403] on button "‹" at bounding box center [102, 403] width 27 height 27
click at [101, 402] on button "‹" at bounding box center [102, 403] width 27 height 27
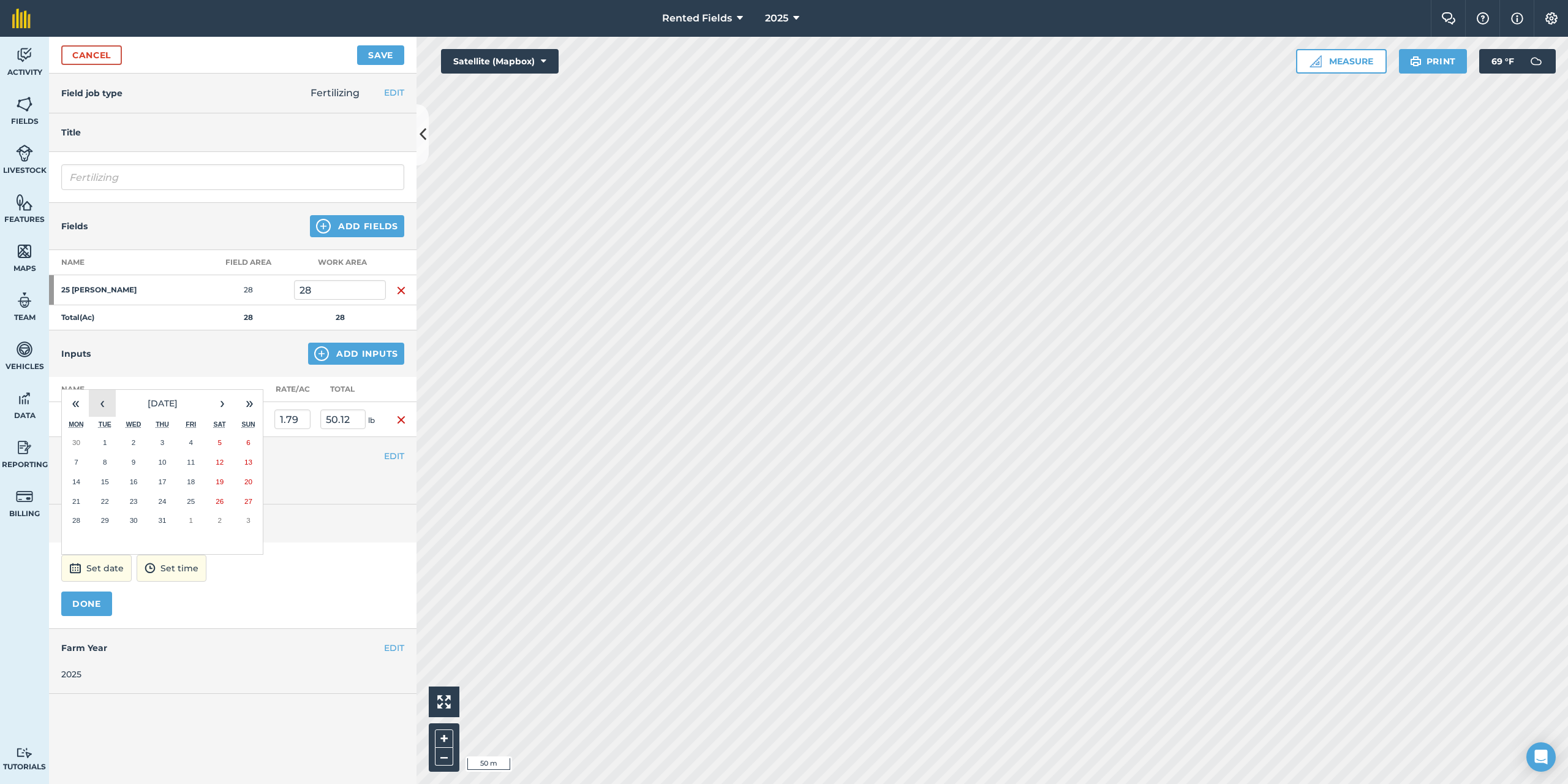
click at [101, 402] on button "‹" at bounding box center [102, 403] width 27 height 27
click at [221, 501] on abbr "24" at bounding box center [219, 501] width 8 height 8
click at [182, 568] on button "12:00" at bounding box center [155, 568] width 52 height 27
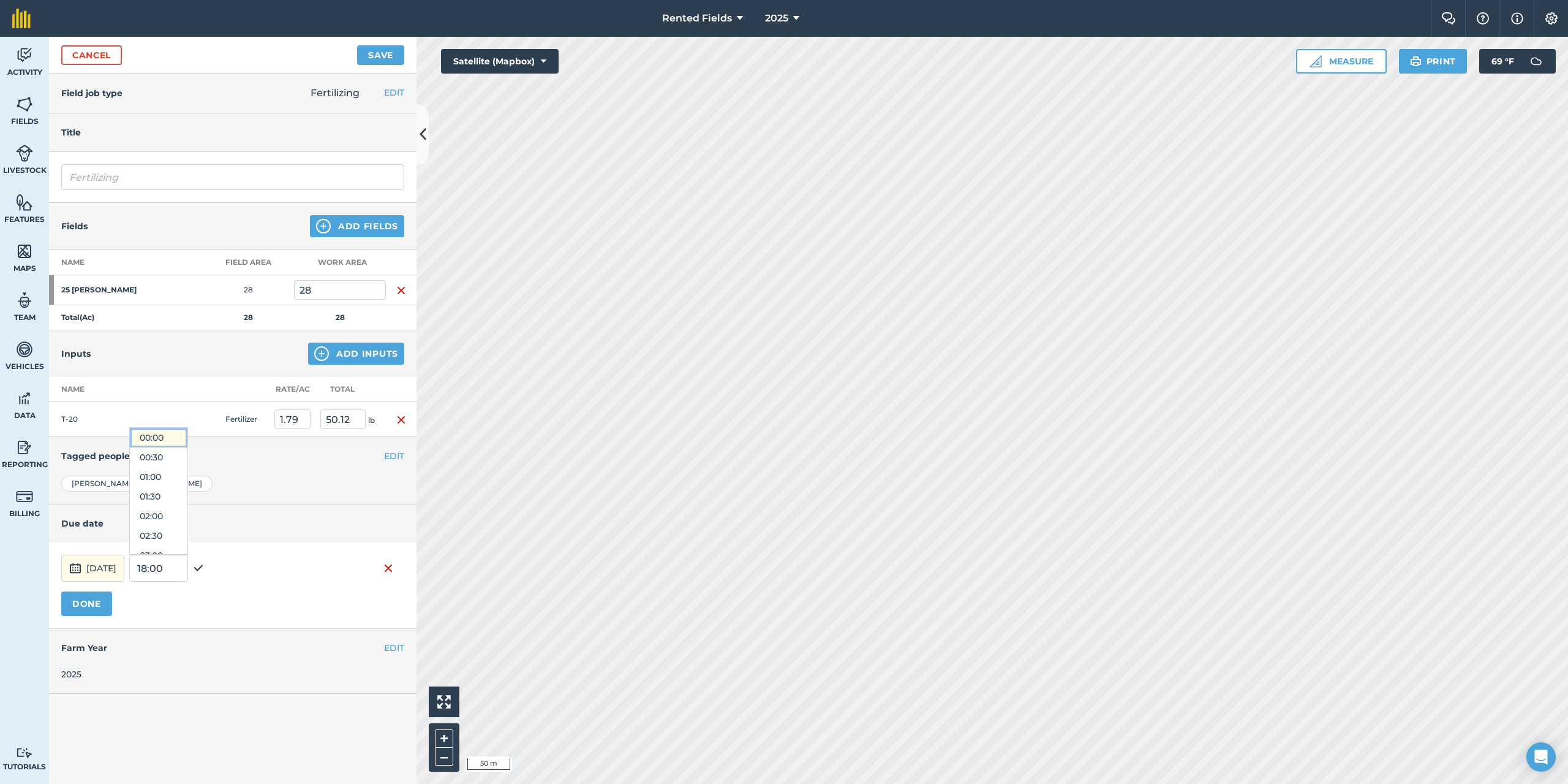
click at [187, 437] on button "00:00" at bounding box center [159, 436] width 58 height 19
drag, startPoint x: 76, startPoint y: 605, endPoint x: 83, endPoint y: 601, distance: 8.1
click at [77, 605] on button "DONE" at bounding box center [86, 603] width 50 height 25
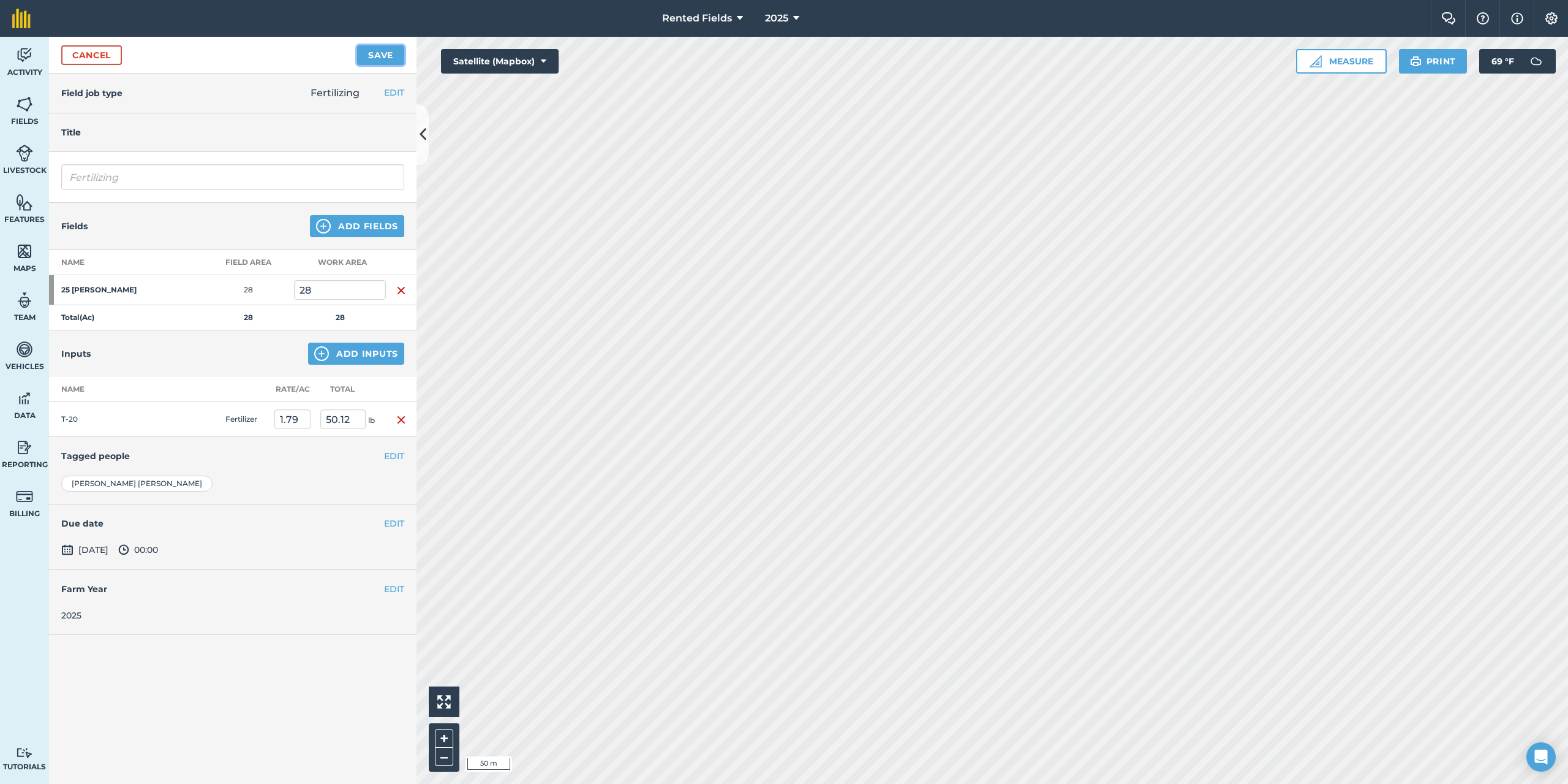
click at [394, 55] on button "Save" at bounding box center [381, 54] width 47 height 19
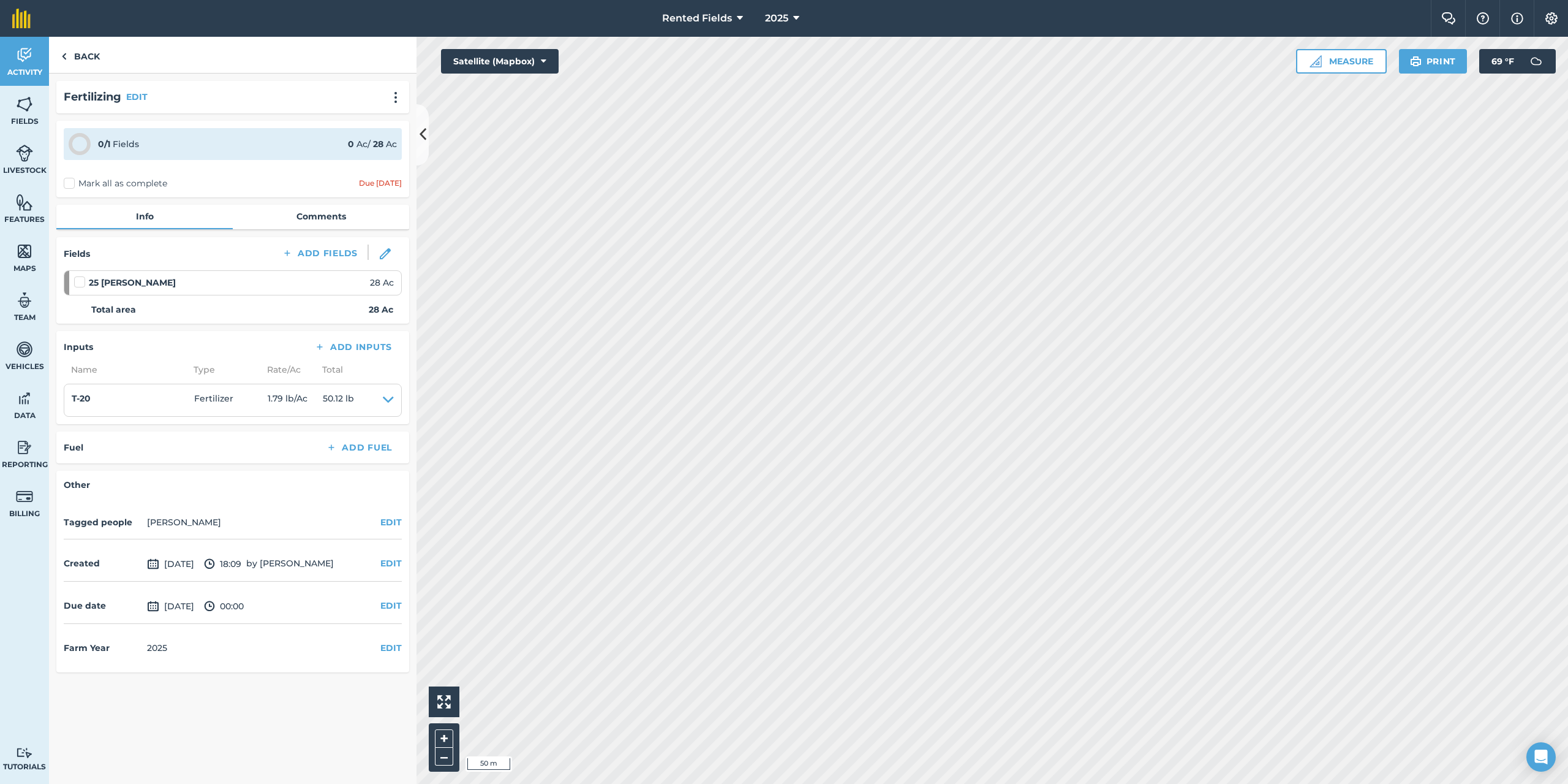
click at [70, 184] on label "Mark all as complete" at bounding box center [115, 183] width 104 height 13
click at [70, 184] on input "Mark all as complete" at bounding box center [67, 181] width 8 height 8
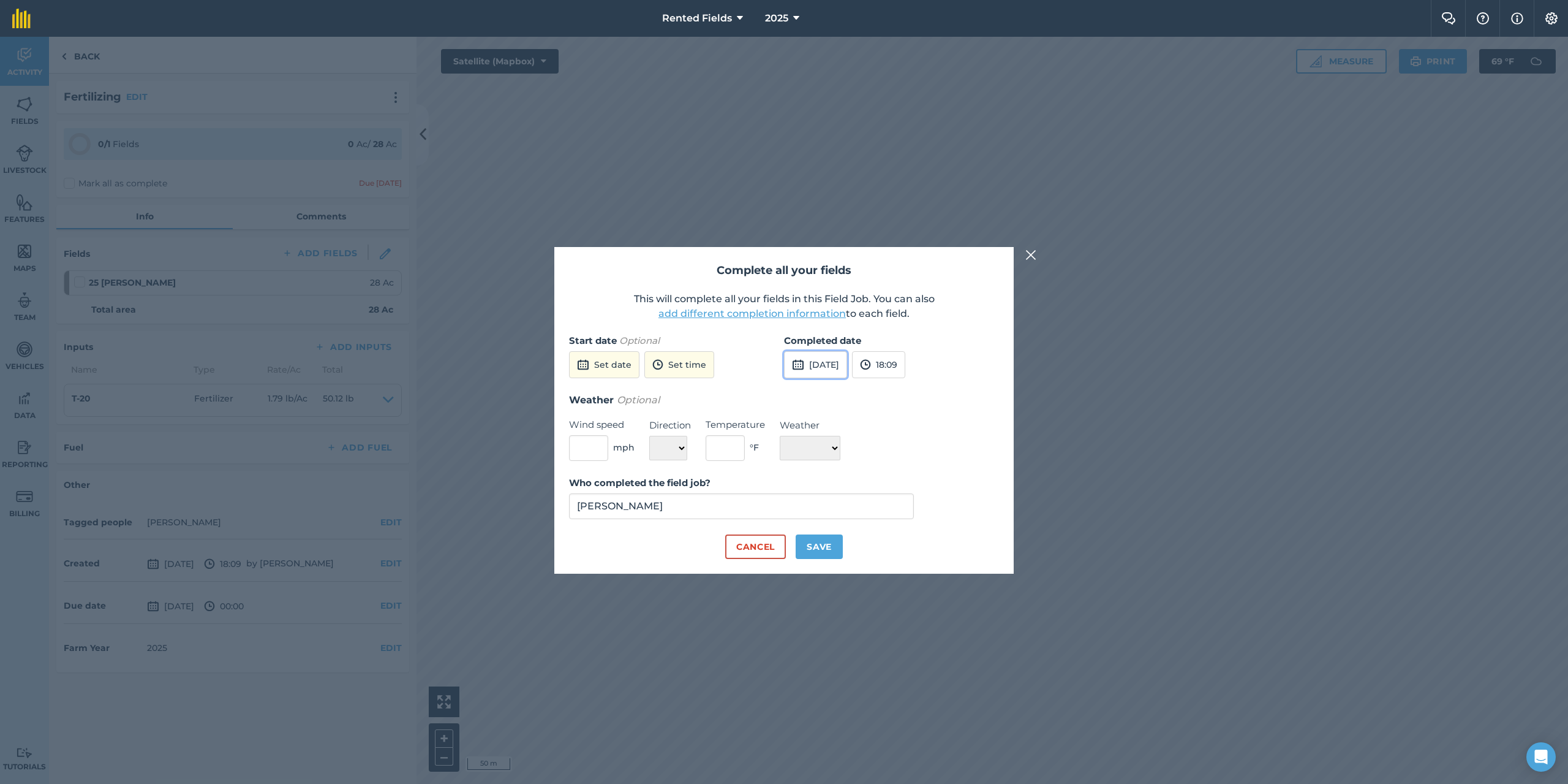
click at [846, 369] on button "[DATE]" at bounding box center [815, 364] width 63 height 27
click at [823, 392] on button "‹" at bounding box center [824, 392] width 27 height 27
click at [823, 392] on button "‹" at bounding box center [824, 392] width 27 height 27
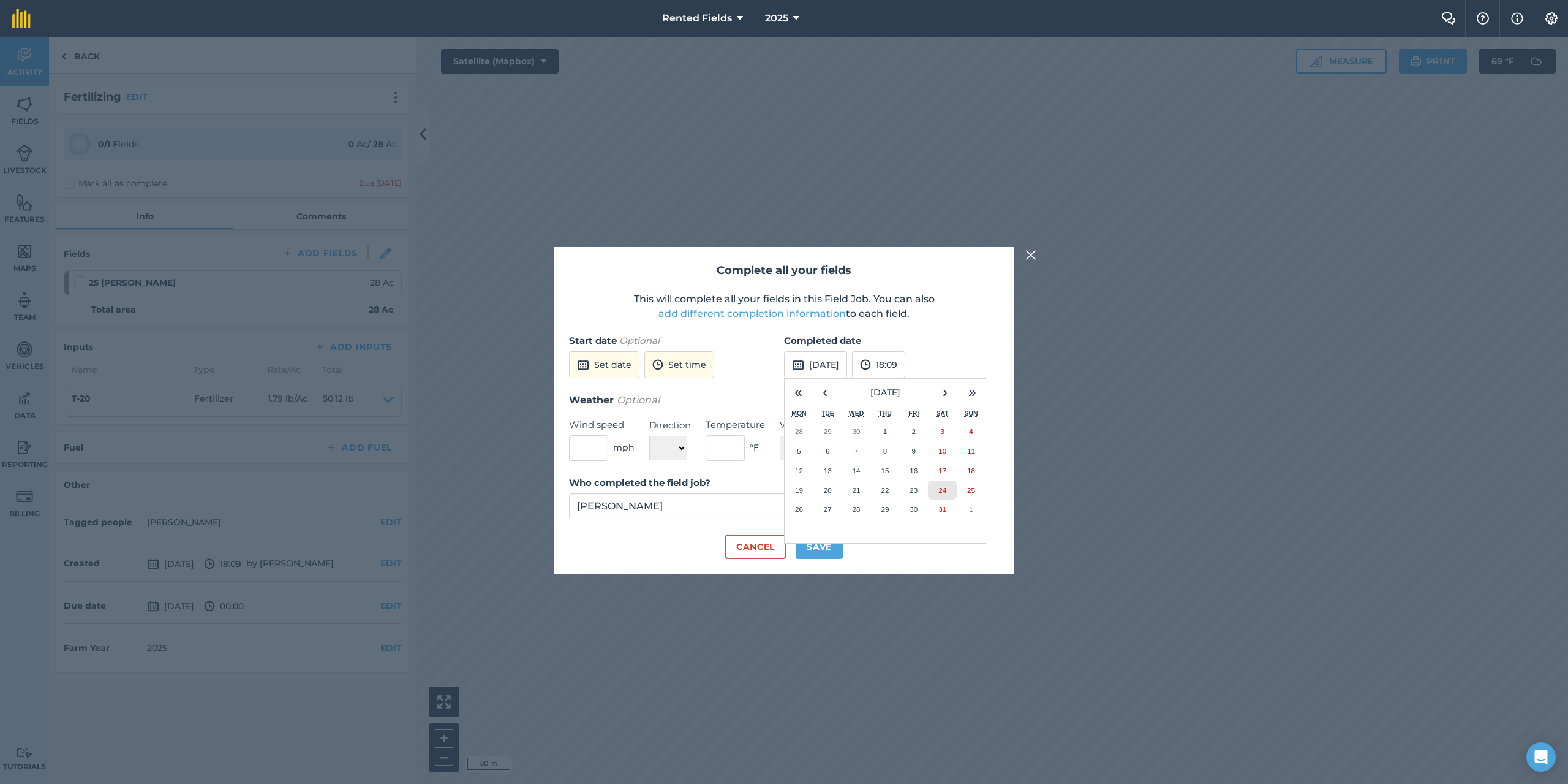
click at [943, 490] on abbr "24" at bounding box center [943, 490] width 8 height 8
click at [905, 365] on button "18:09" at bounding box center [878, 364] width 53 height 27
click at [910, 382] on button "00:00" at bounding box center [881, 388] width 58 height 19
click at [823, 544] on button "Save" at bounding box center [819, 547] width 47 height 25
checkbox input "true"
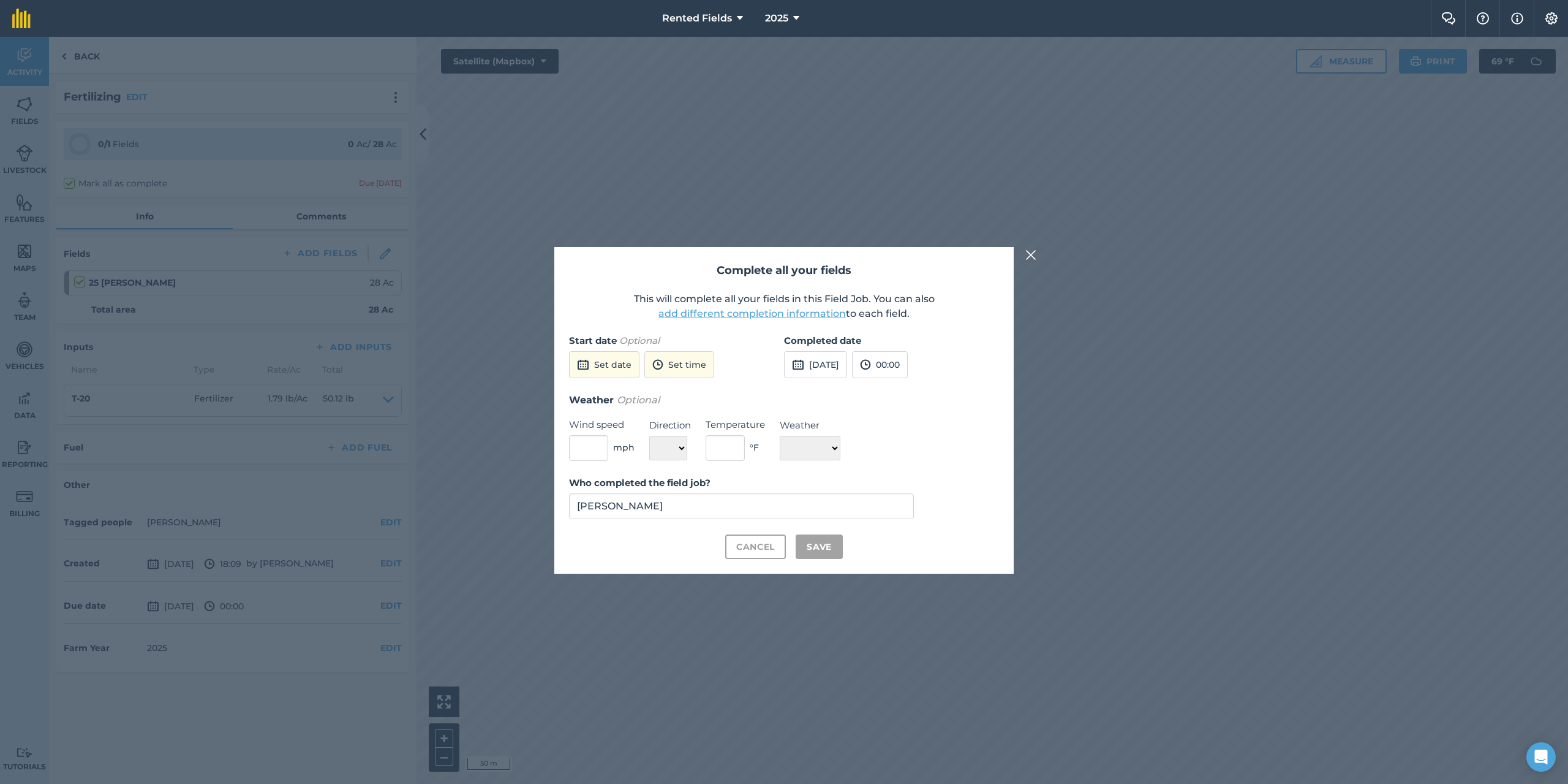
checkbox input "true"
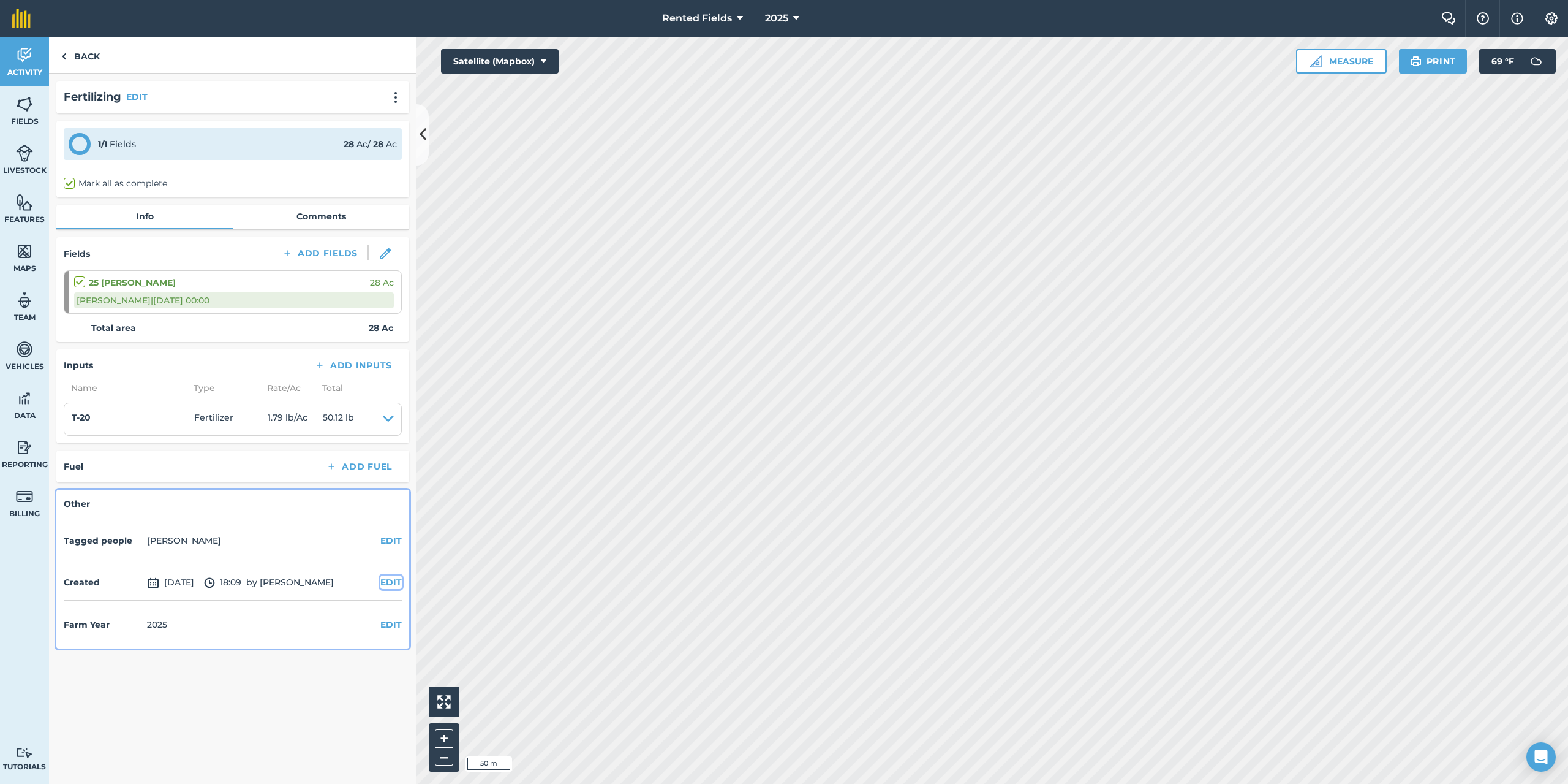
click at [394, 584] on button "EDIT" at bounding box center [391, 581] width 21 height 14
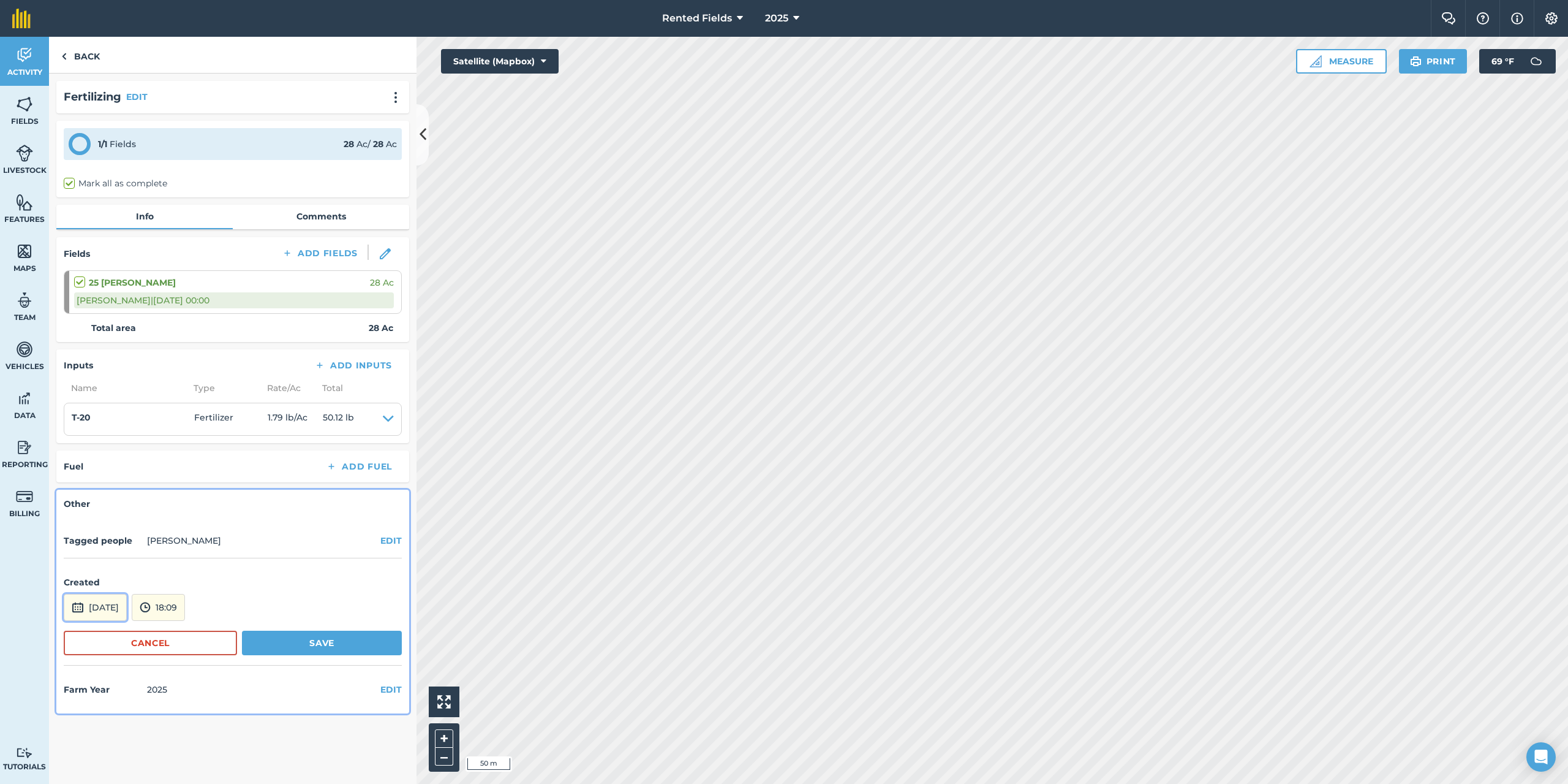
click at [127, 600] on button "[DATE]" at bounding box center [94, 606] width 63 height 27
click at [105, 444] on button "‹" at bounding box center [105, 442] width 27 height 27
click at [105, 444] on button "‹" at bounding box center [105, 442] width 27 height 27
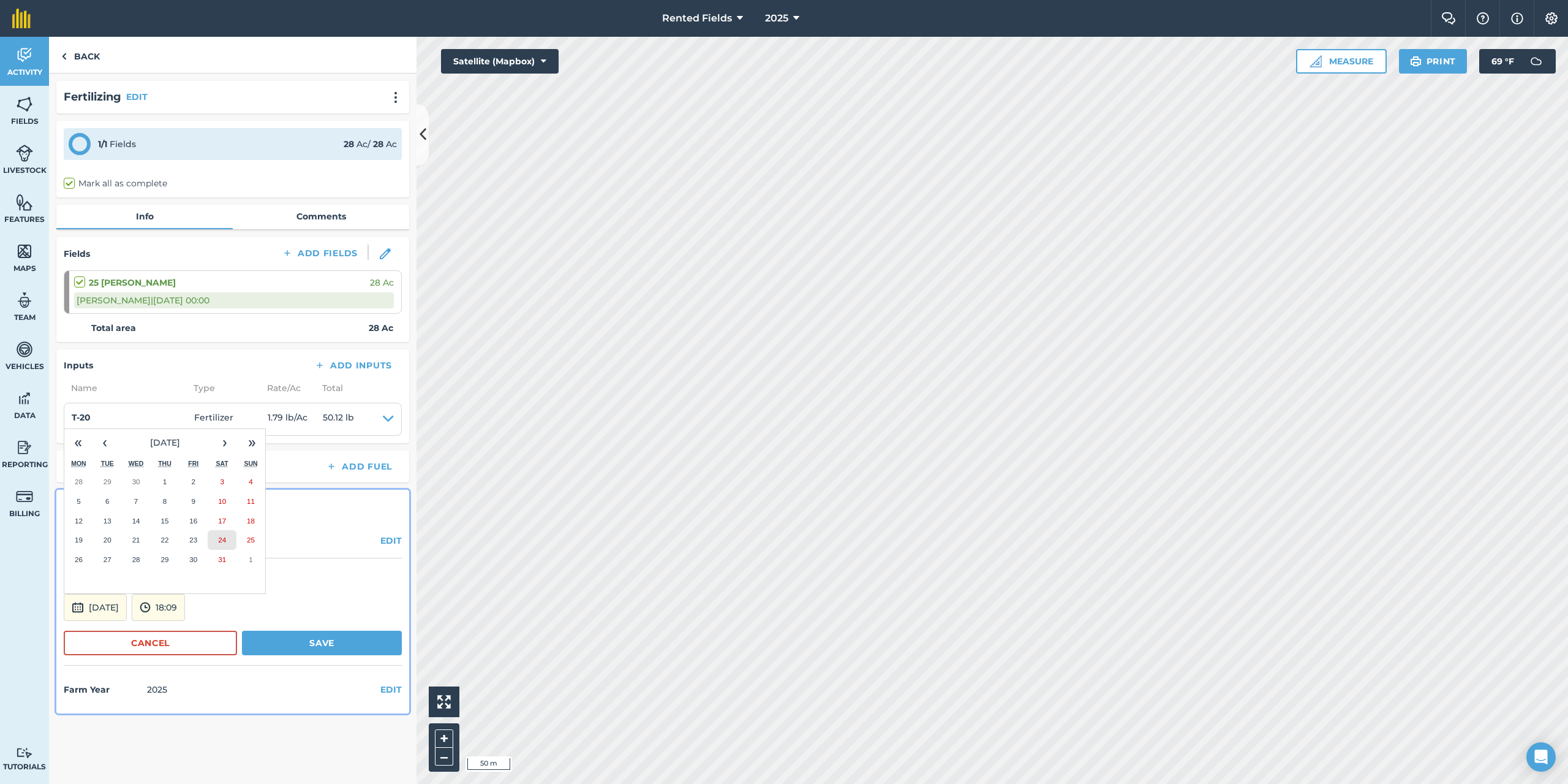
click at [223, 542] on abbr "24" at bounding box center [222, 539] width 8 height 8
click at [185, 604] on button "18:09" at bounding box center [159, 606] width 53 height 27
click at [183, 474] on button "00:00" at bounding box center [160, 476] width 58 height 19
click at [351, 649] on button "Save" at bounding box center [322, 642] width 160 height 25
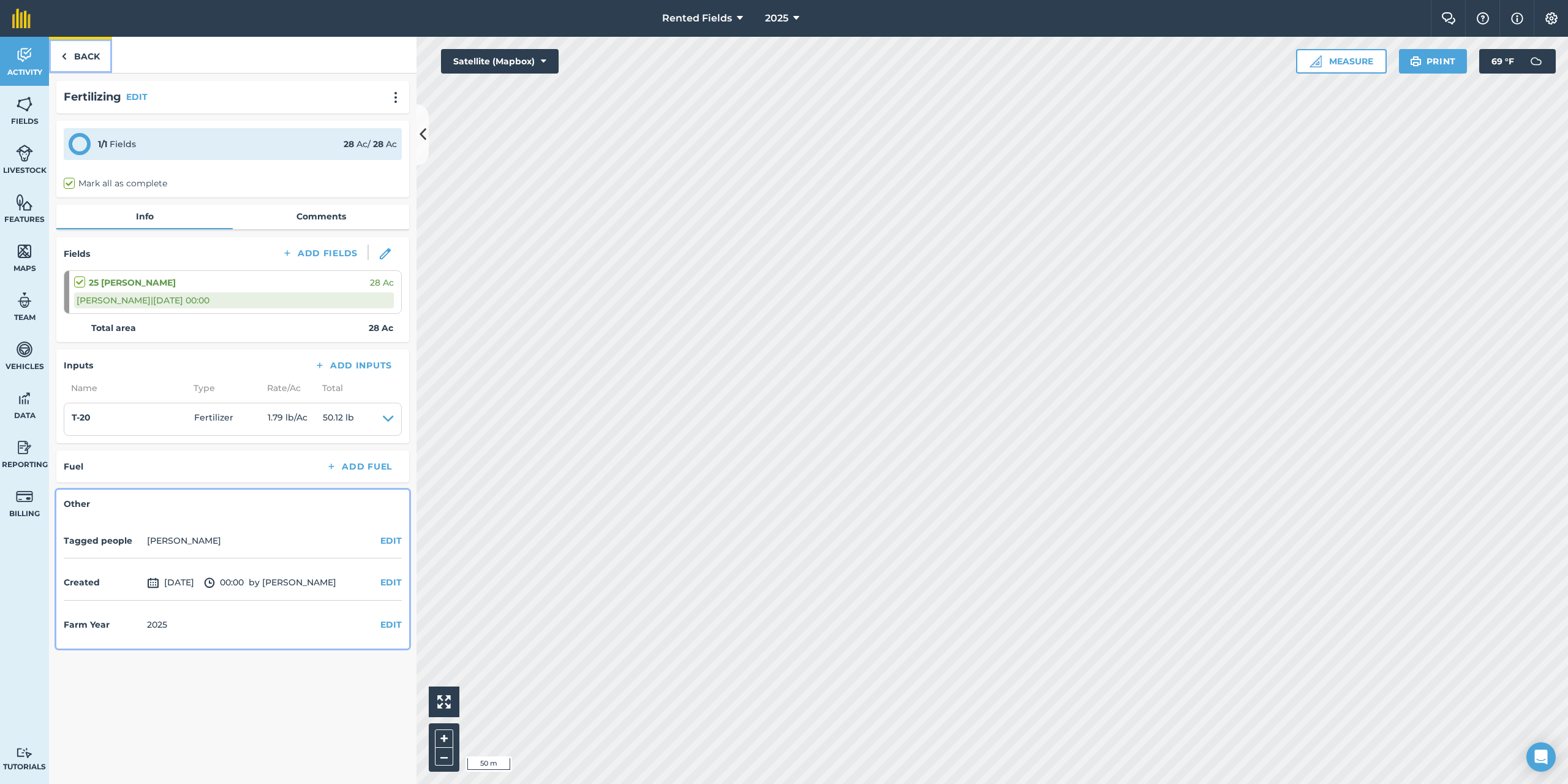
click at [62, 56] on img at bounding box center [64, 56] width 6 height 15
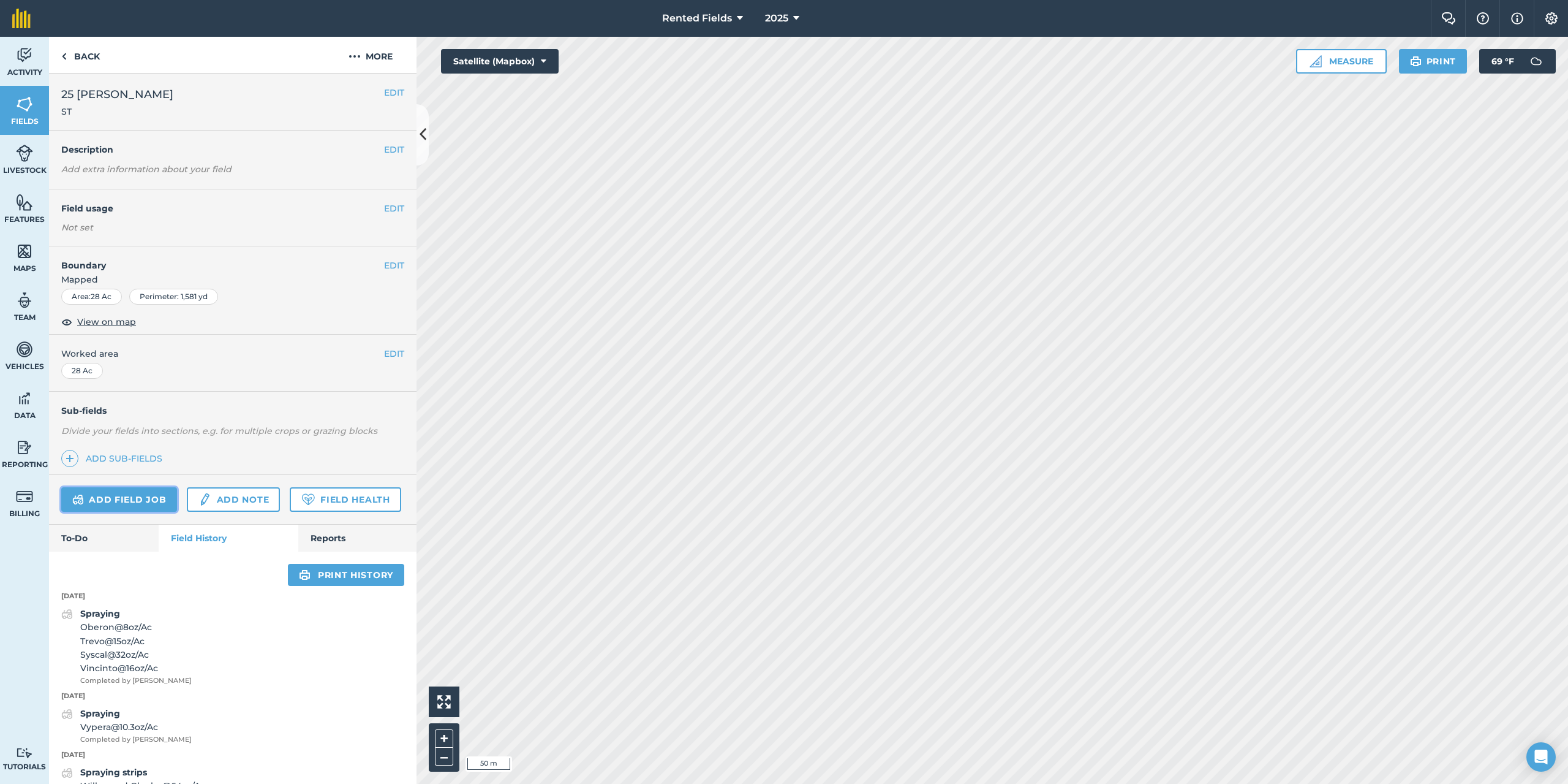
click at [146, 493] on link "Add field job" at bounding box center [119, 499] width 116 height 25
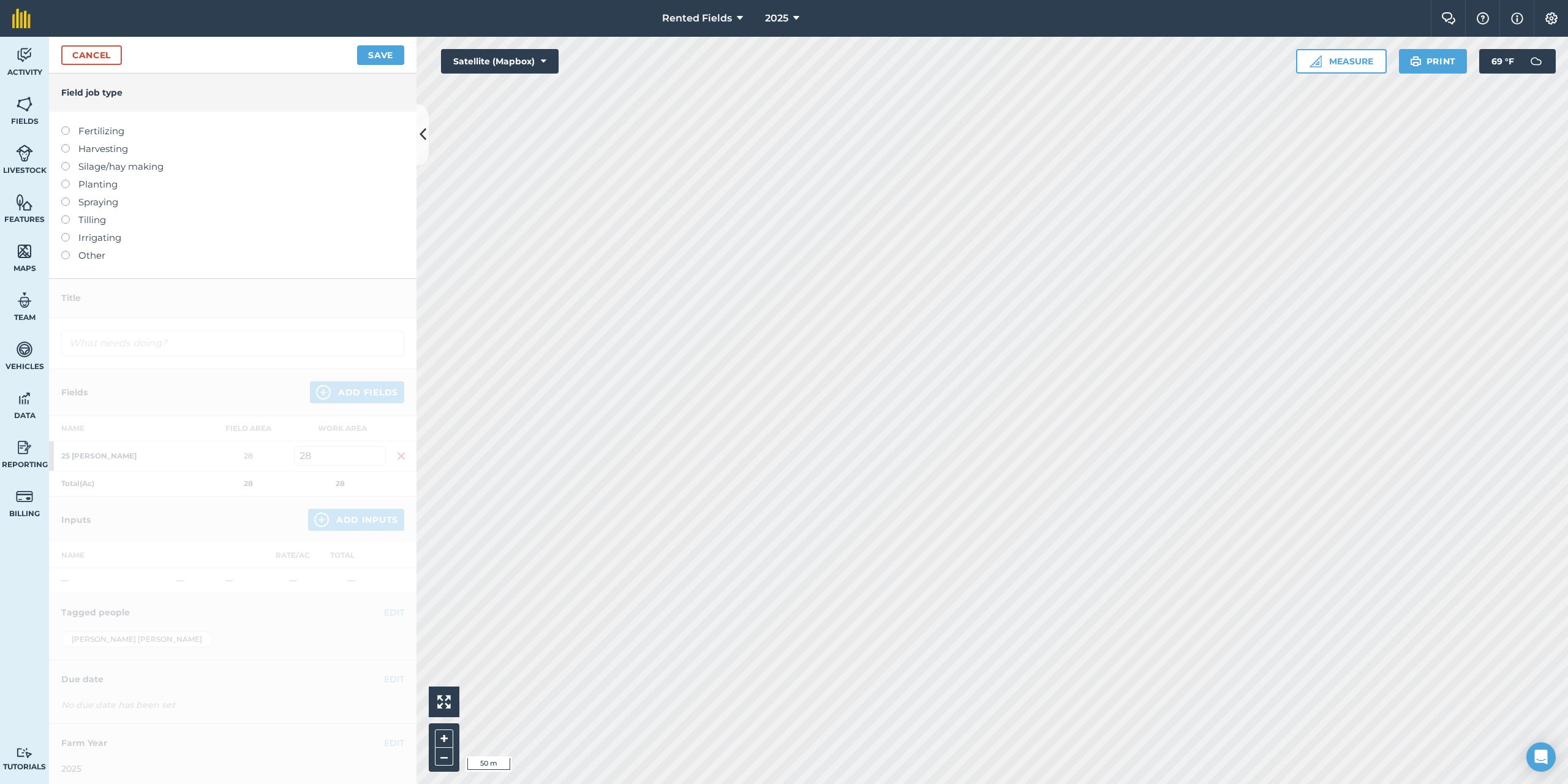
click at [65, 127] on label at bounding box center [70, 127] width 17 height 0
type input "Fertilizing"
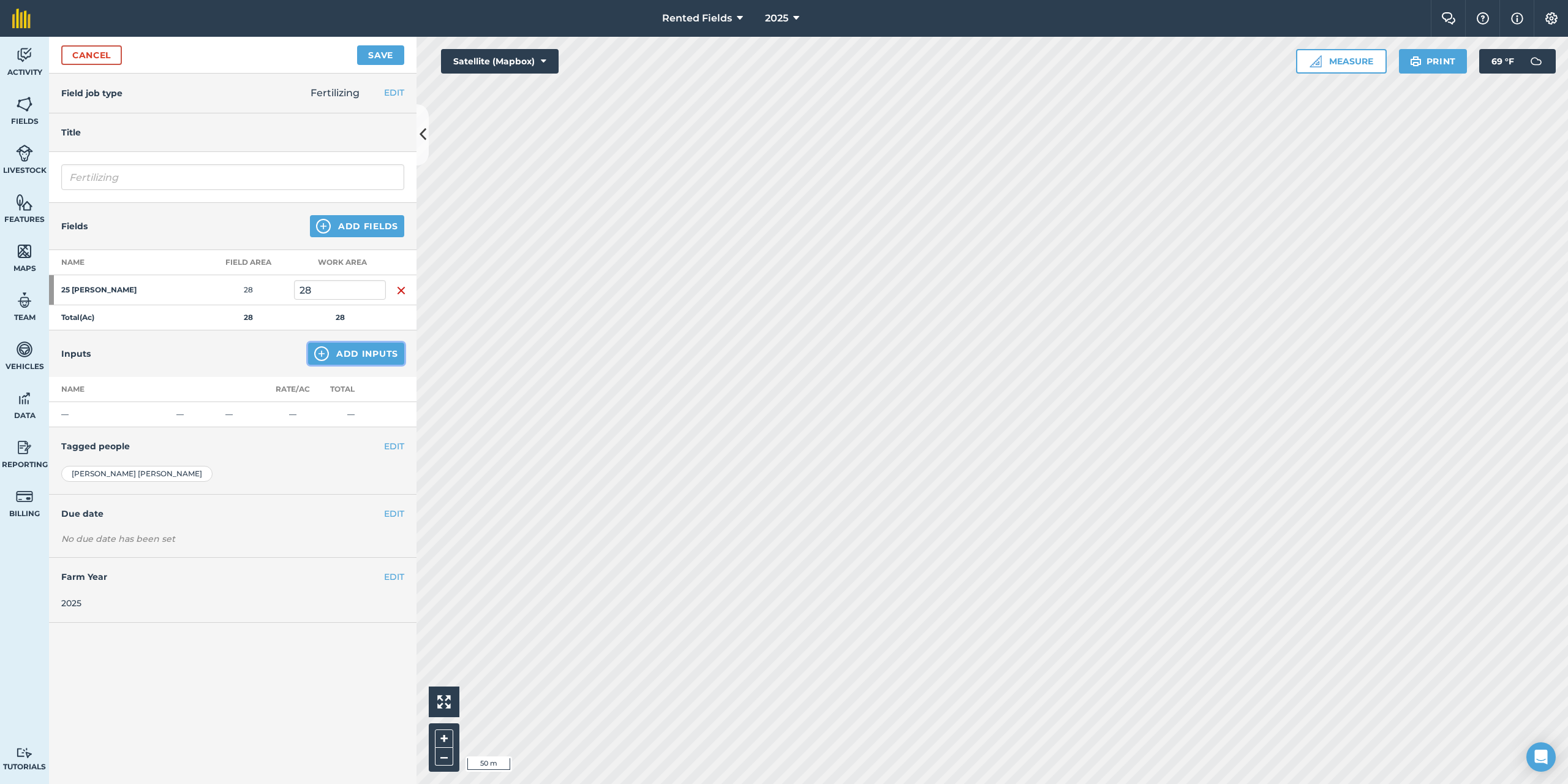
click at [333, 357] on button "Add Inputs" at bounding box center [356, 353] width 96 height 22
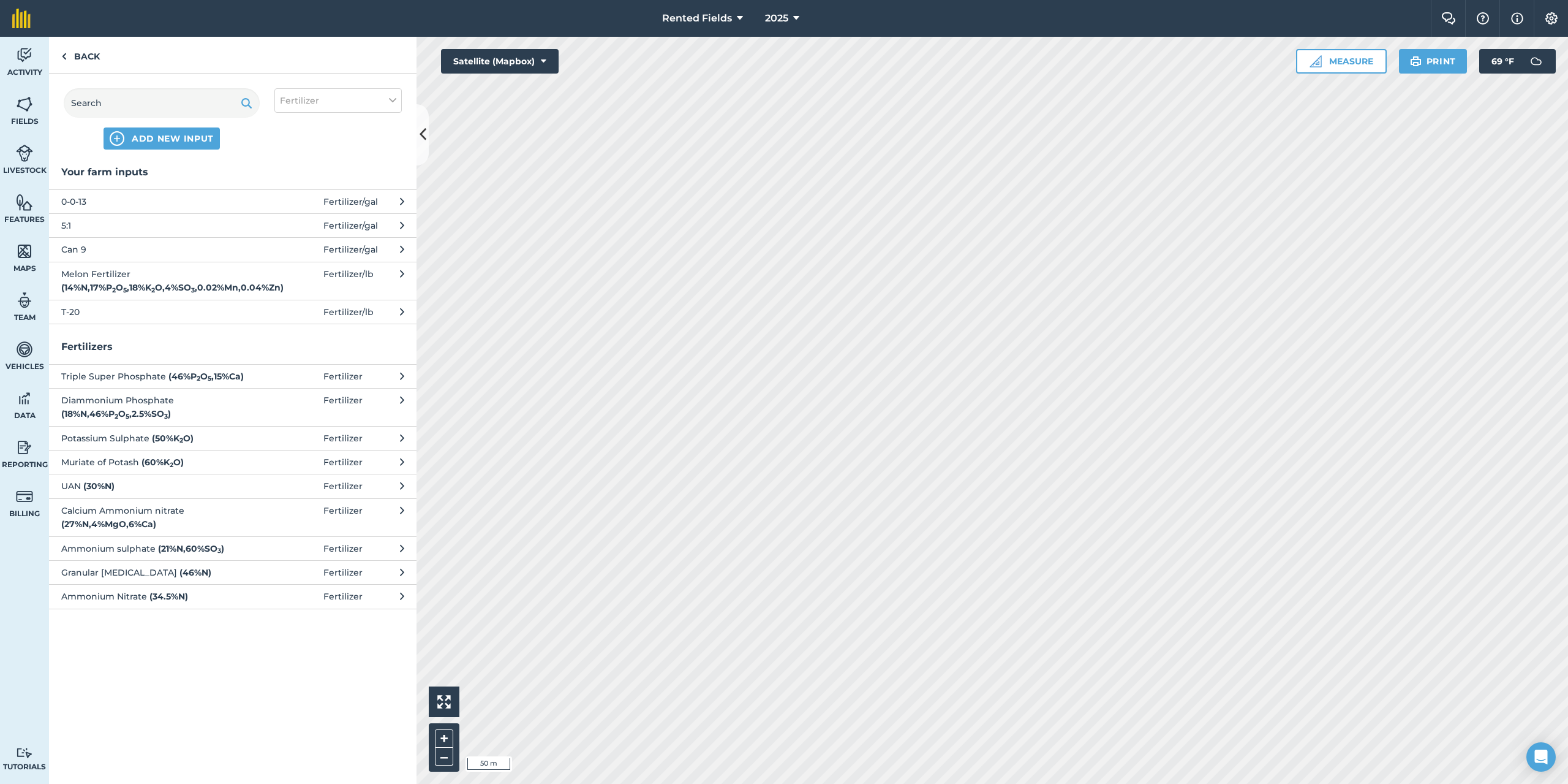
click at [113, 255] on span "Can 9" at bounding box center [161, 249] width 200 height 14
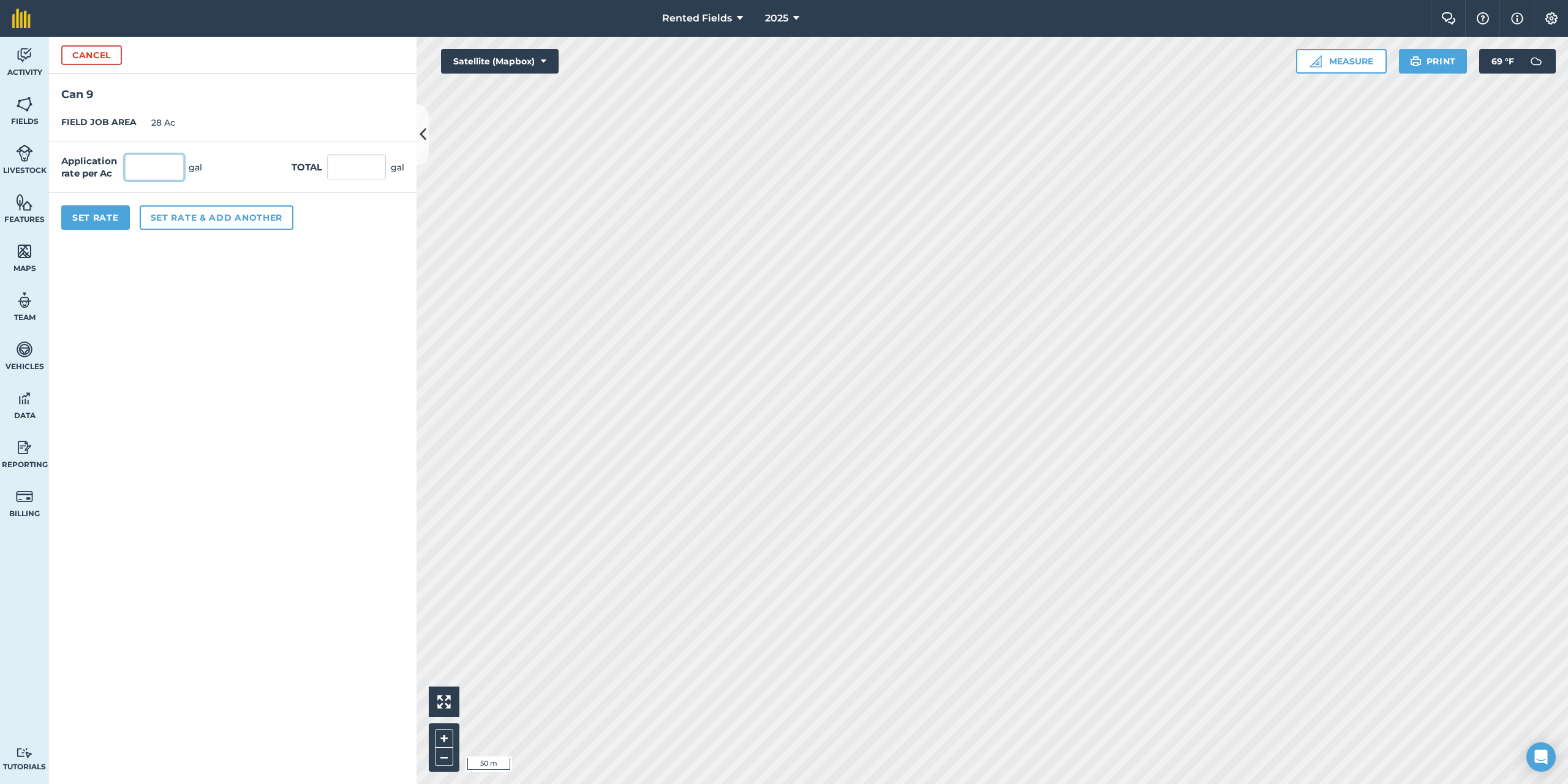
click at [139, 169] on input "text" at bounding box center [154, 167] width 59 height 26
type input "50"
type input "1,400"
click at [121, 223] on button "Set Rate" at bounding box center [95, 217] width 69 height 25
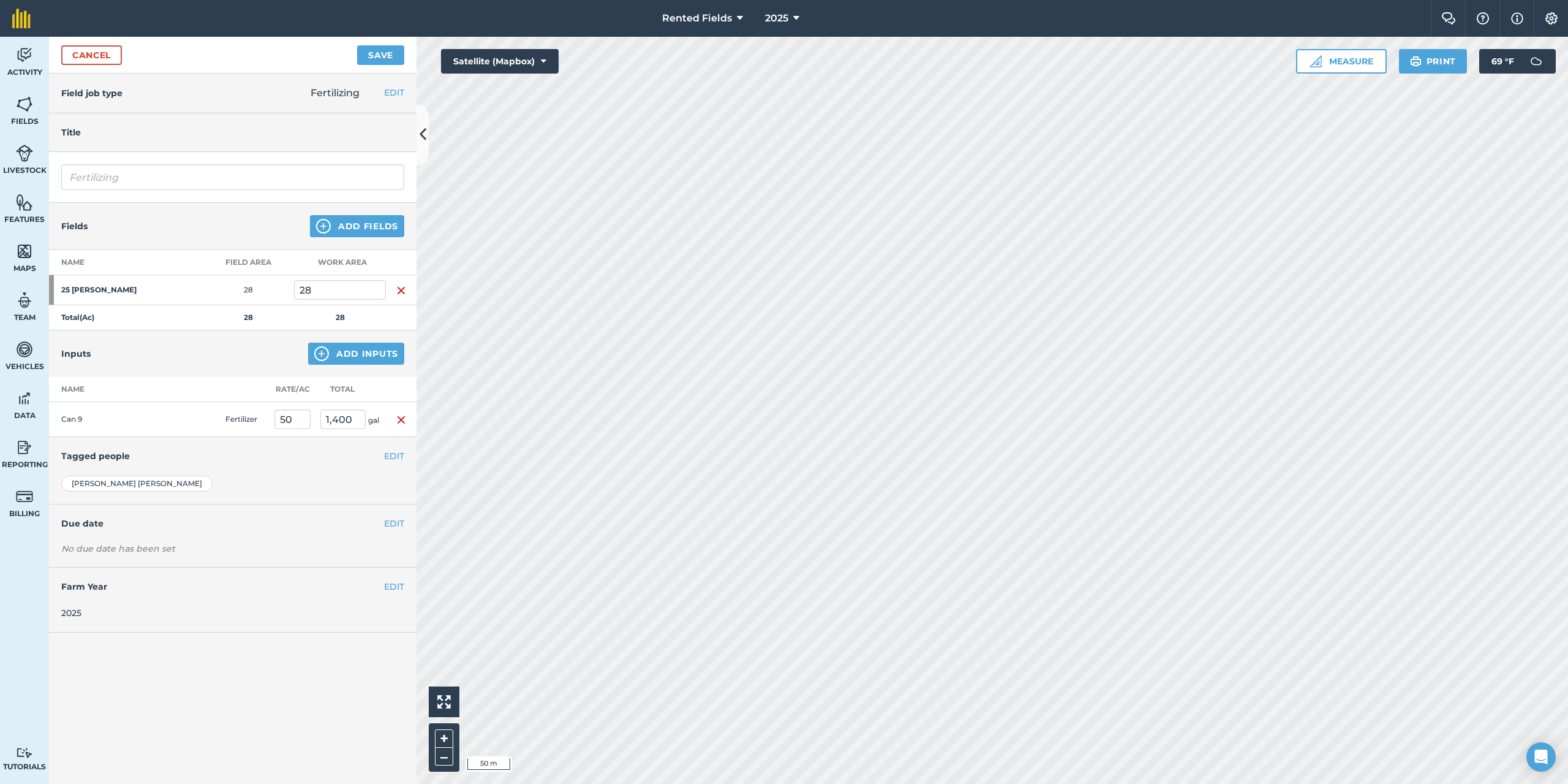
click at [403, 418] on img "button" at bounding box center [401, 420] width 10 height 15
click at [369, 352] on button "Add Inputs" at bounding box center [356, 353] width 96 height 22
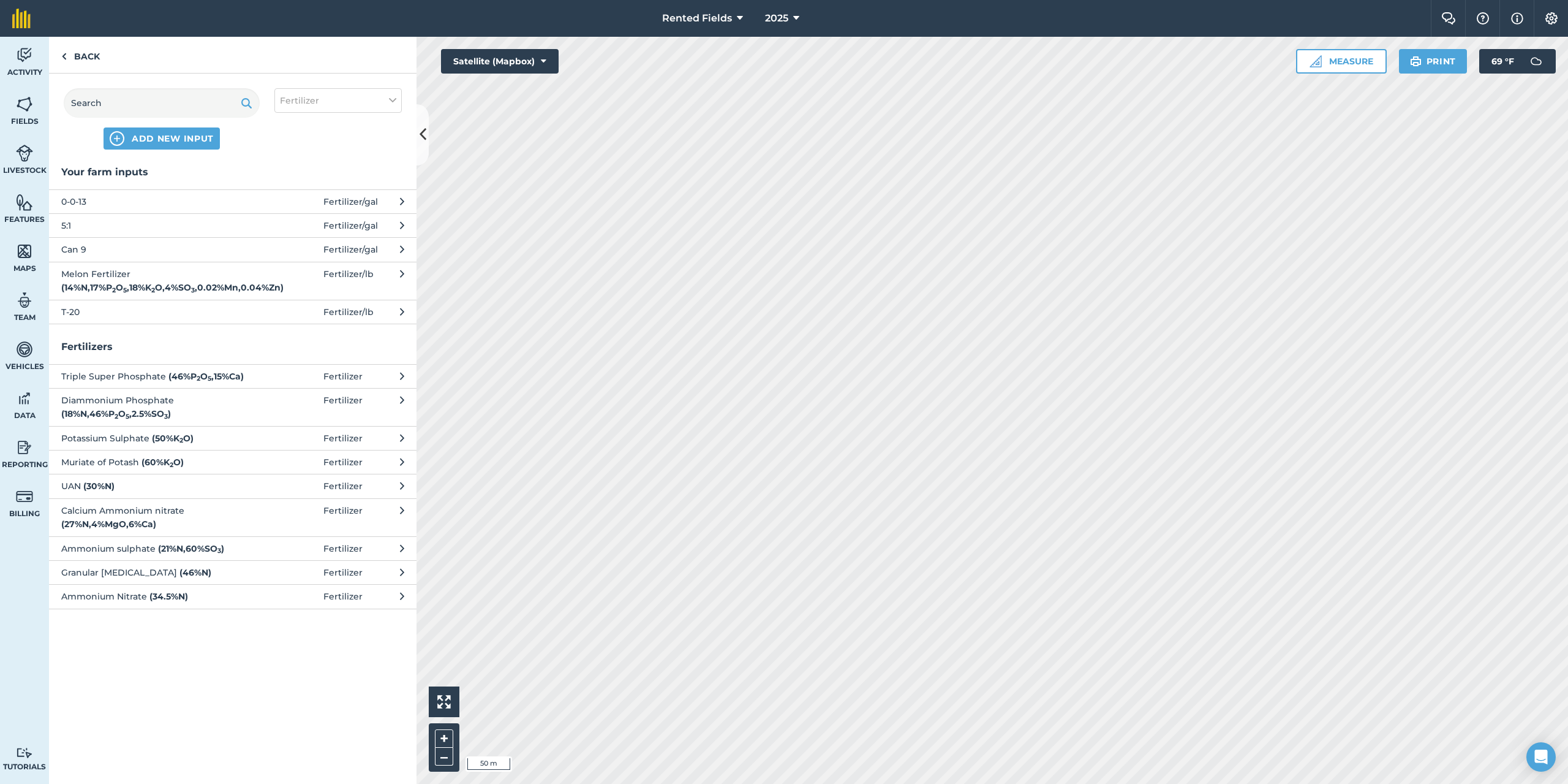
click at [84, 250] on span "Can 9" at bounding box center [161, 249] width 200 height 14
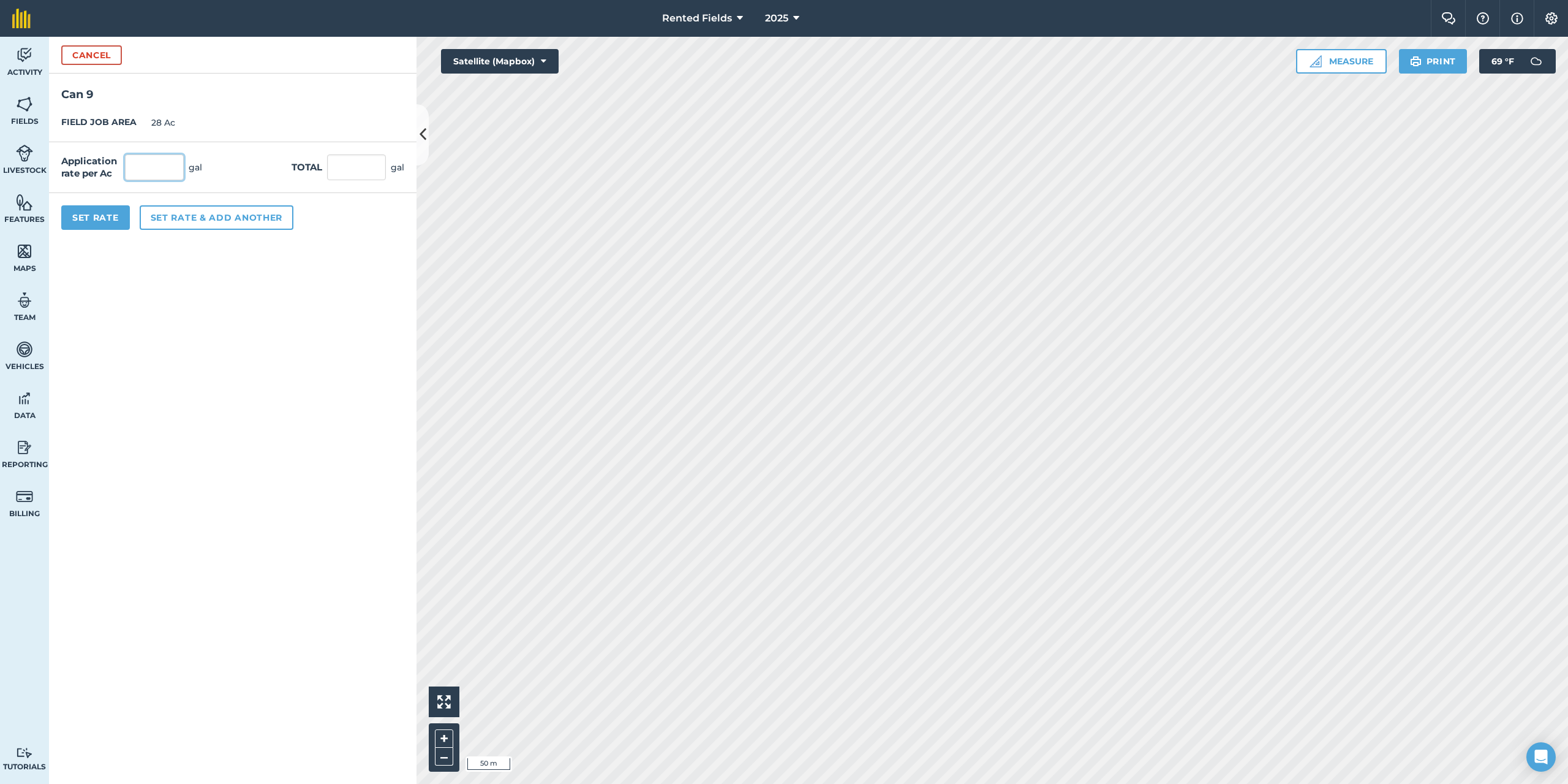
click at [148, 164] on input "text" at bounding box center [154, 167] width 59 height 26
type input "1.79"
type input "50.12"
click at [110, 219] on button "Set Rate" at bounding box center [95, 217] width 69 height 25
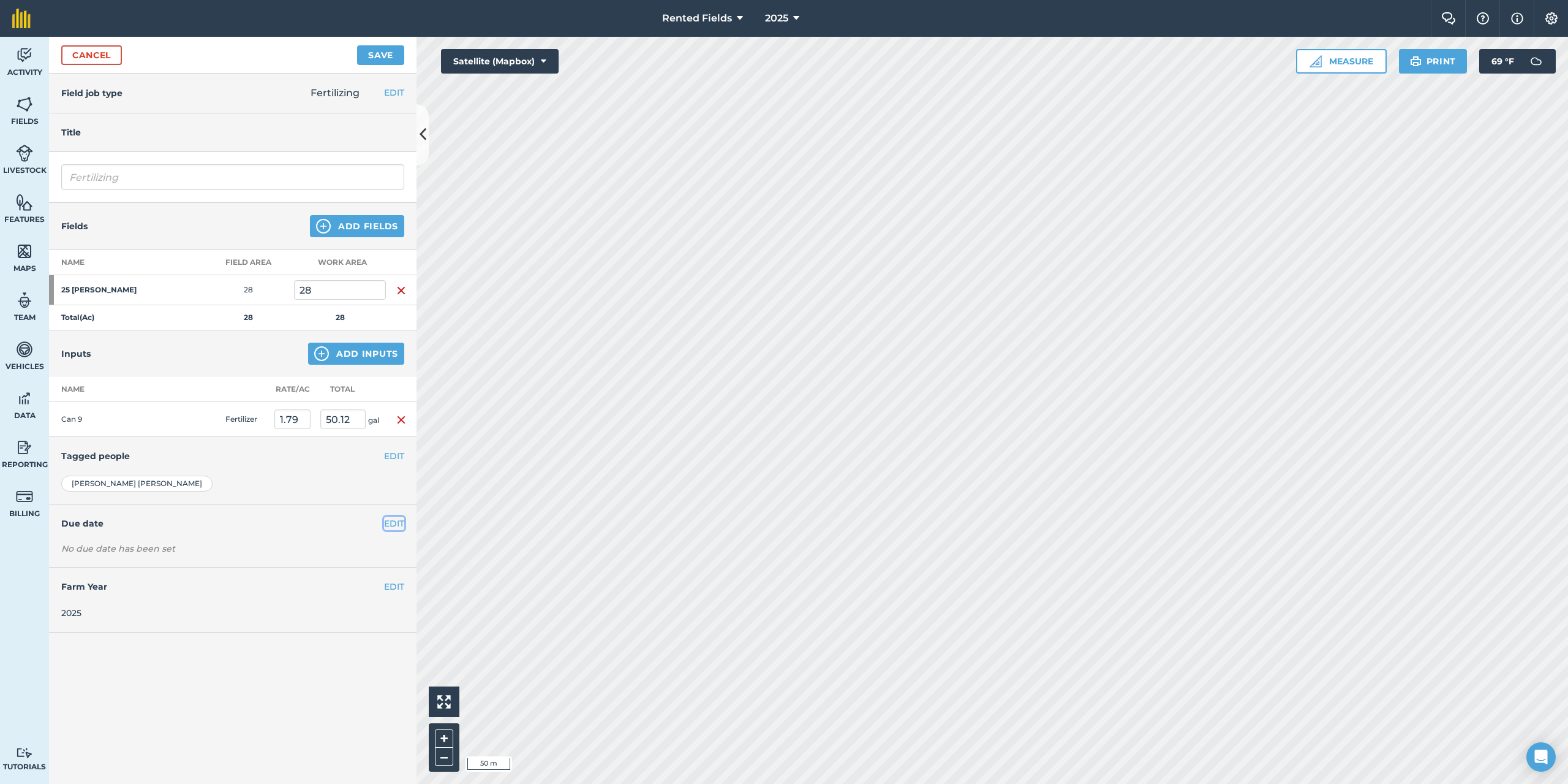
click at [392, 522] on button "EDIT" at bounding box center [394, 523] width 20 height 14
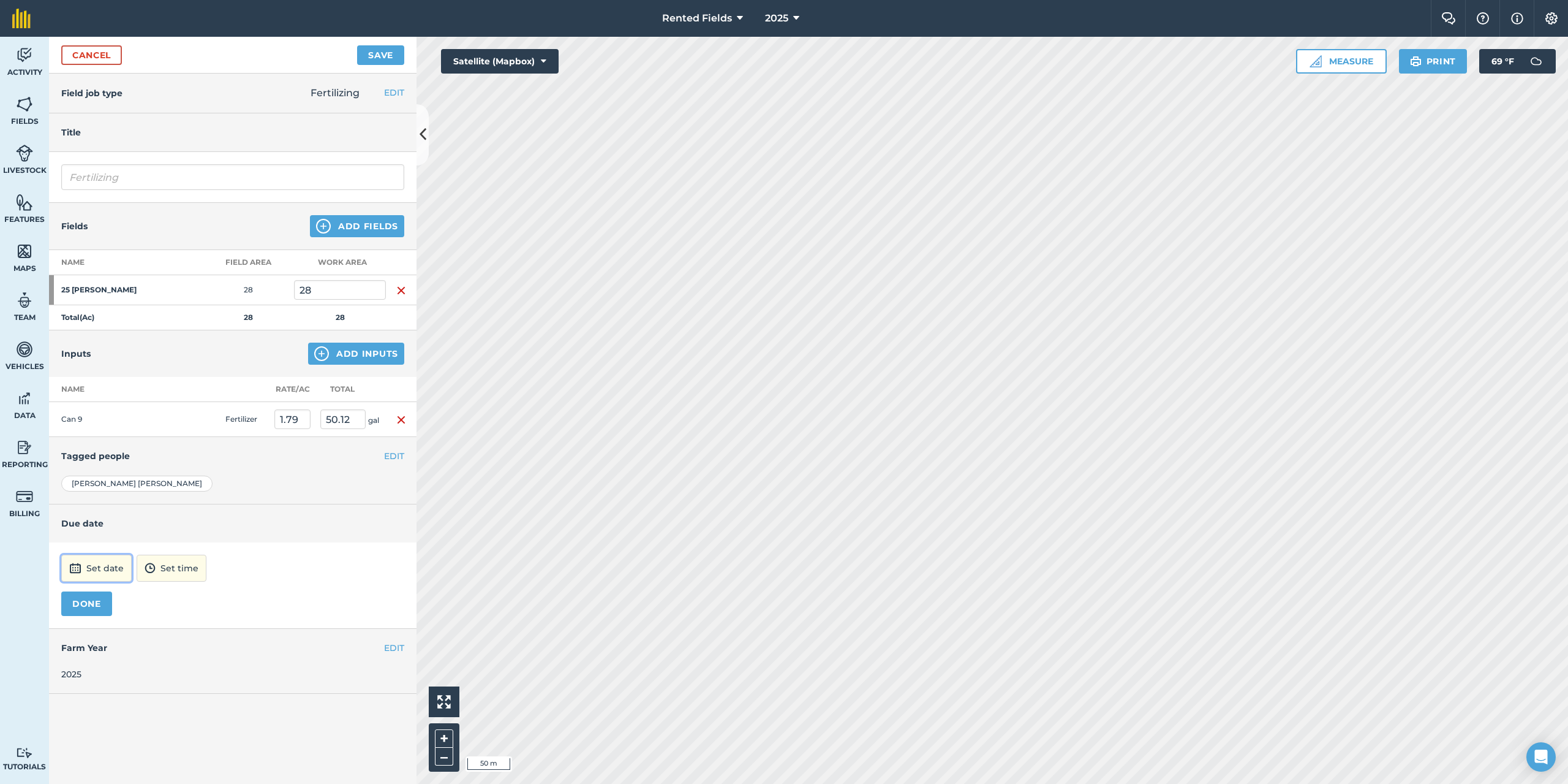
click at [99, 566] on button "Set date" at bounding box center [96, 568] width 71 height 27
click at [102, 403] on button "‹" at bounding box center [102, 403] width 27 height 27
click at [102, 402] on button "‹" at bounding box center [102, 403] width 27 height 27
click at [77, 460] on abbr "2" at bounding box center [76, 461] width 4 height 8
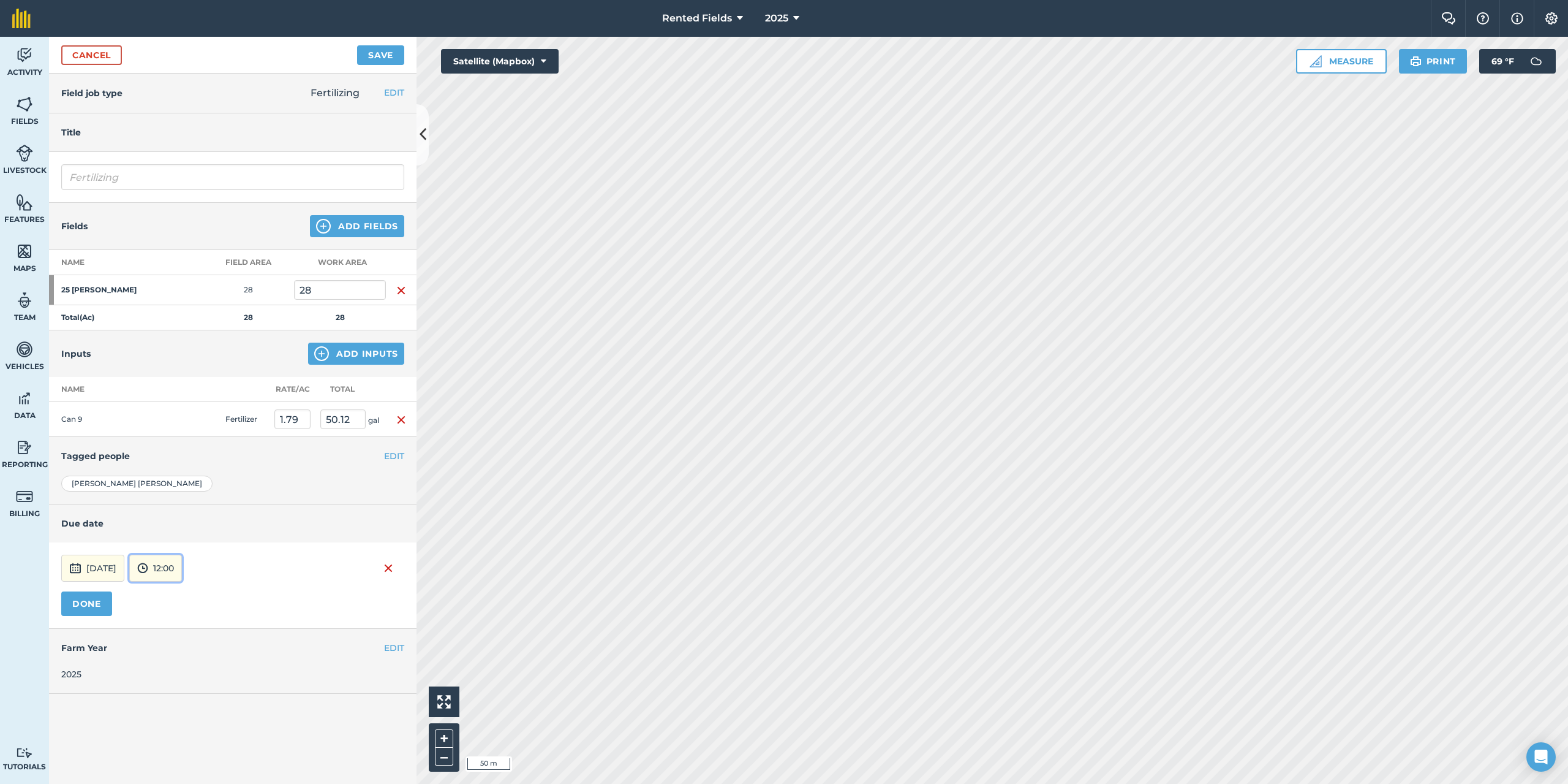
click at [178, 563] on button "12:00" at bounding box center [155, 568] width 52 height 27
click at [182, 438] on button "00:00" at bounding box center [159, 436] width 58 height 19
click at [83, 600] on button "DONE" at bounding box center [86, 603] width 50 height 25
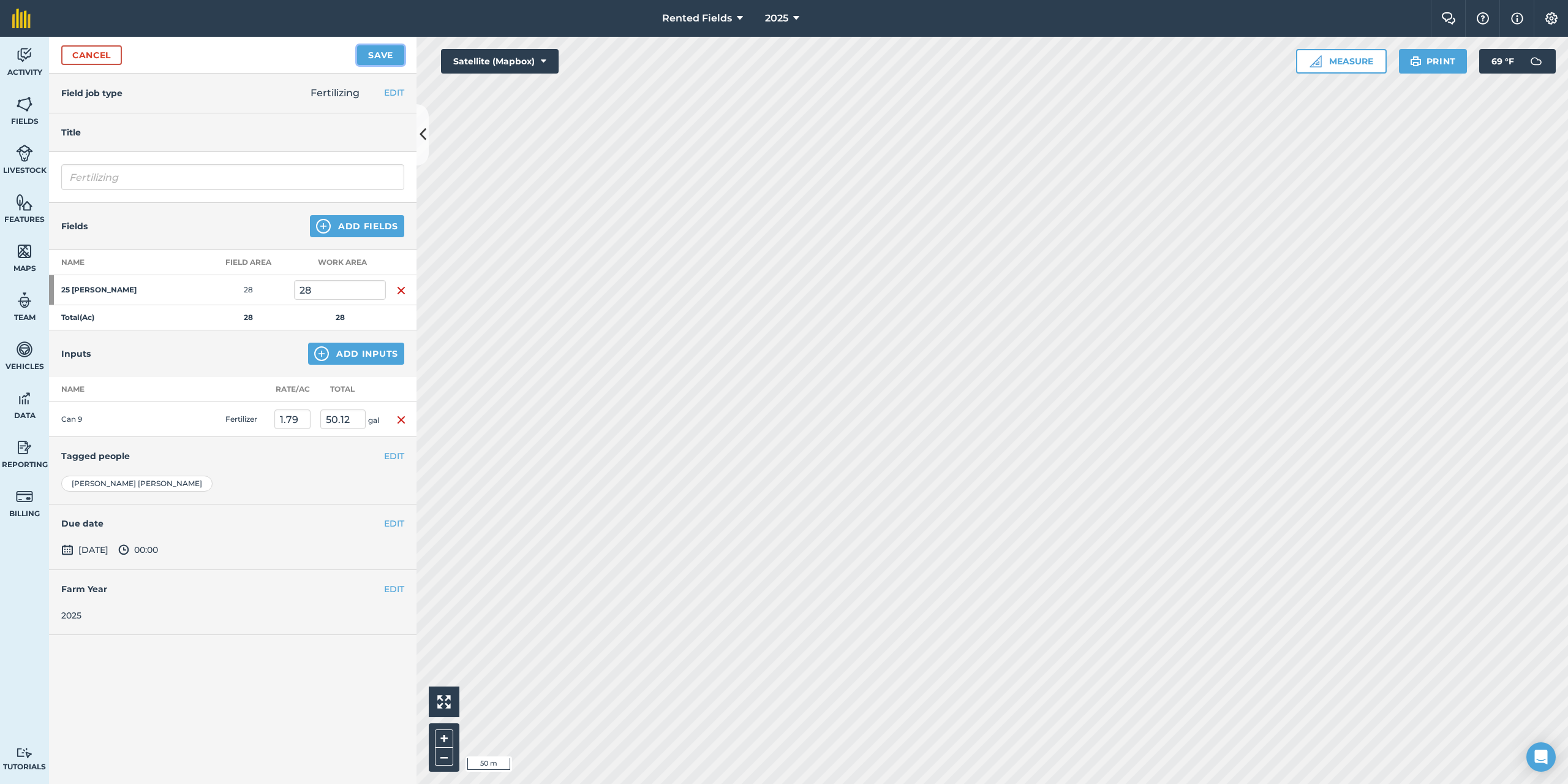
click at [371, 55] on button "Save" at bounding box center [381, 54] width 47 height 19
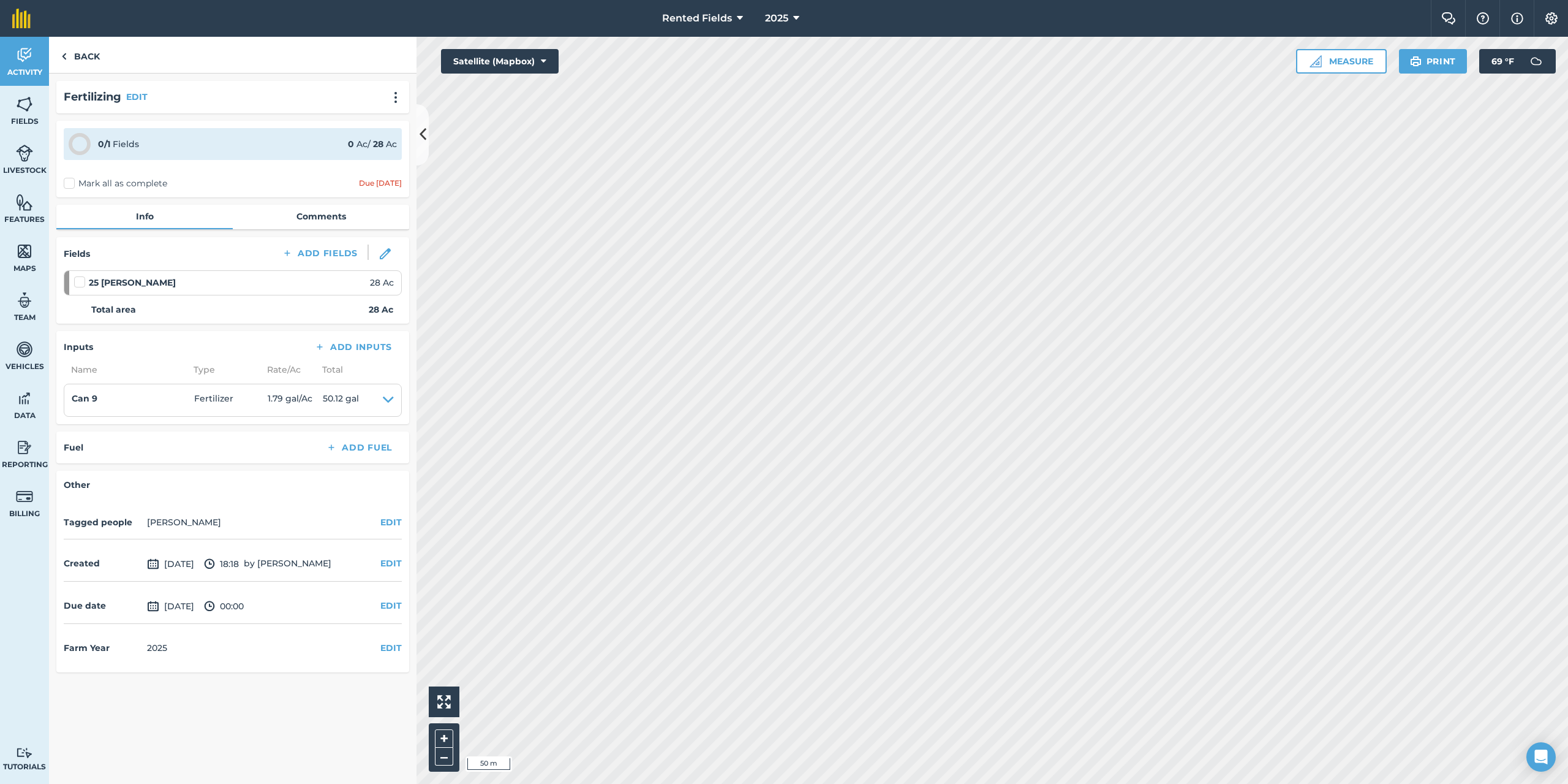
click at [66, 183] on label "Mark all as complete" at bounding box center [115, 183] width 104 height 13
click at [66, 183] on input "Mark all as complete" at bounding box center [67, 181] width 8 height 8
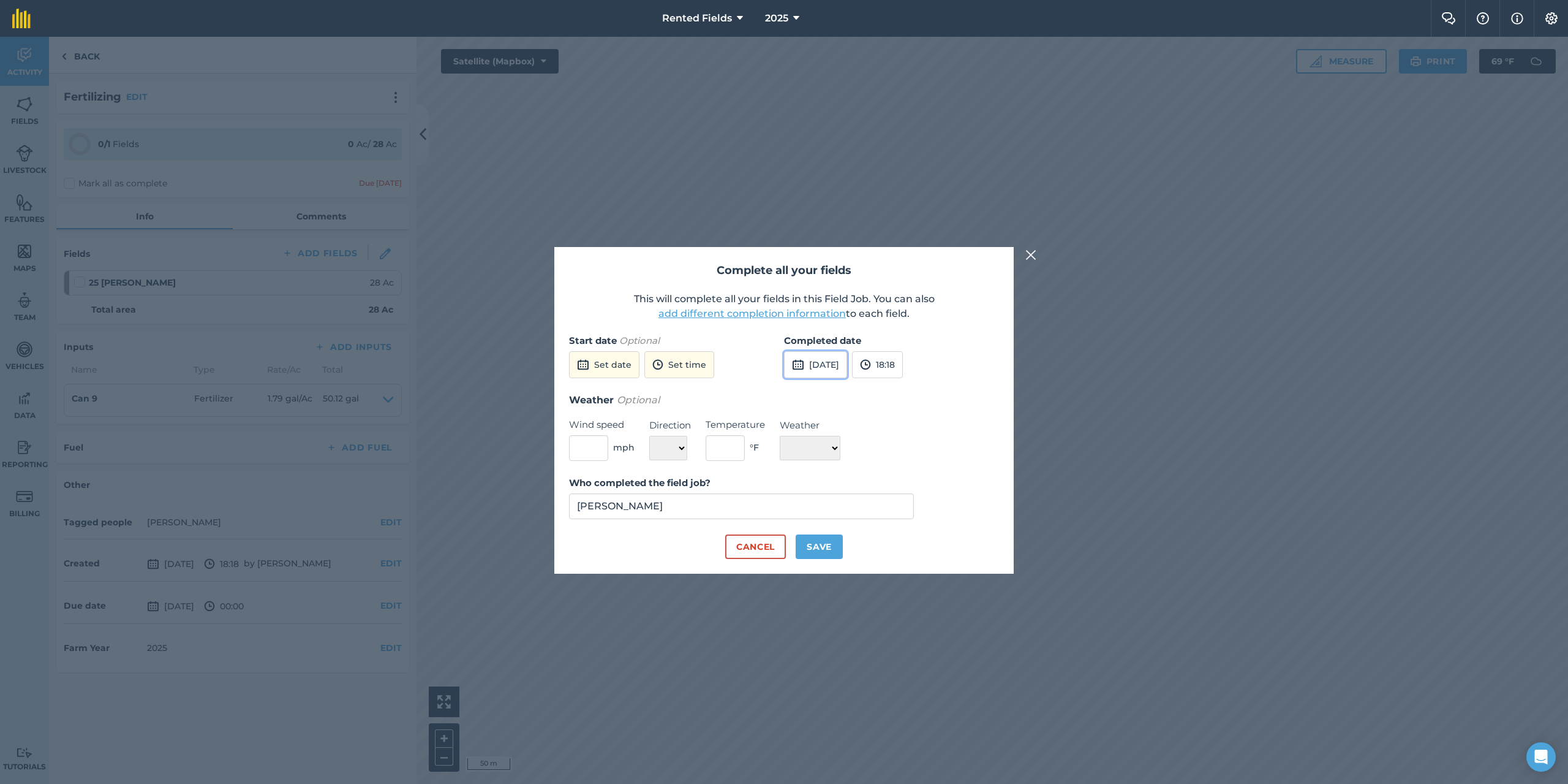
click at [847, 364] on button "[DATE]" at bounding box center [815, 364] width 63 height 27
click at [825, 391] on button "‹" at bounding box center [824, 392] width 27 height 27
click at [795, 449] on button "2" at bounding box center [799, 450] width 28 height 19
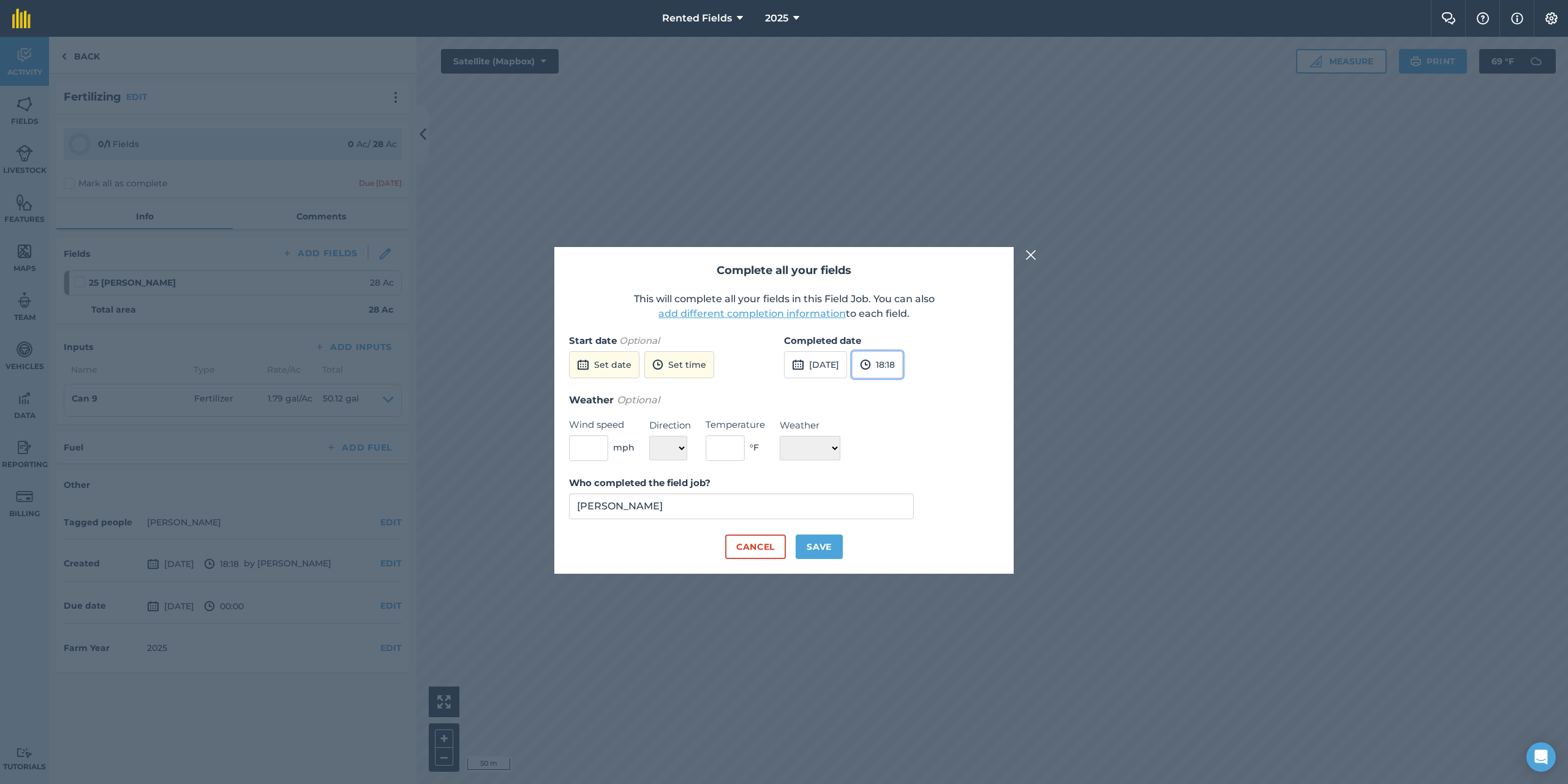
click at [903, 374] on button "18:18" at bounding box center [877, 364] width 50 height 27
click at [901, 392] on button "00:00" at bounding box center [881, 388] width 58 height 19
click at [836, 548] on button "Save" at bounding box center [819, 547] width 47 height 25
checkbox input "true"
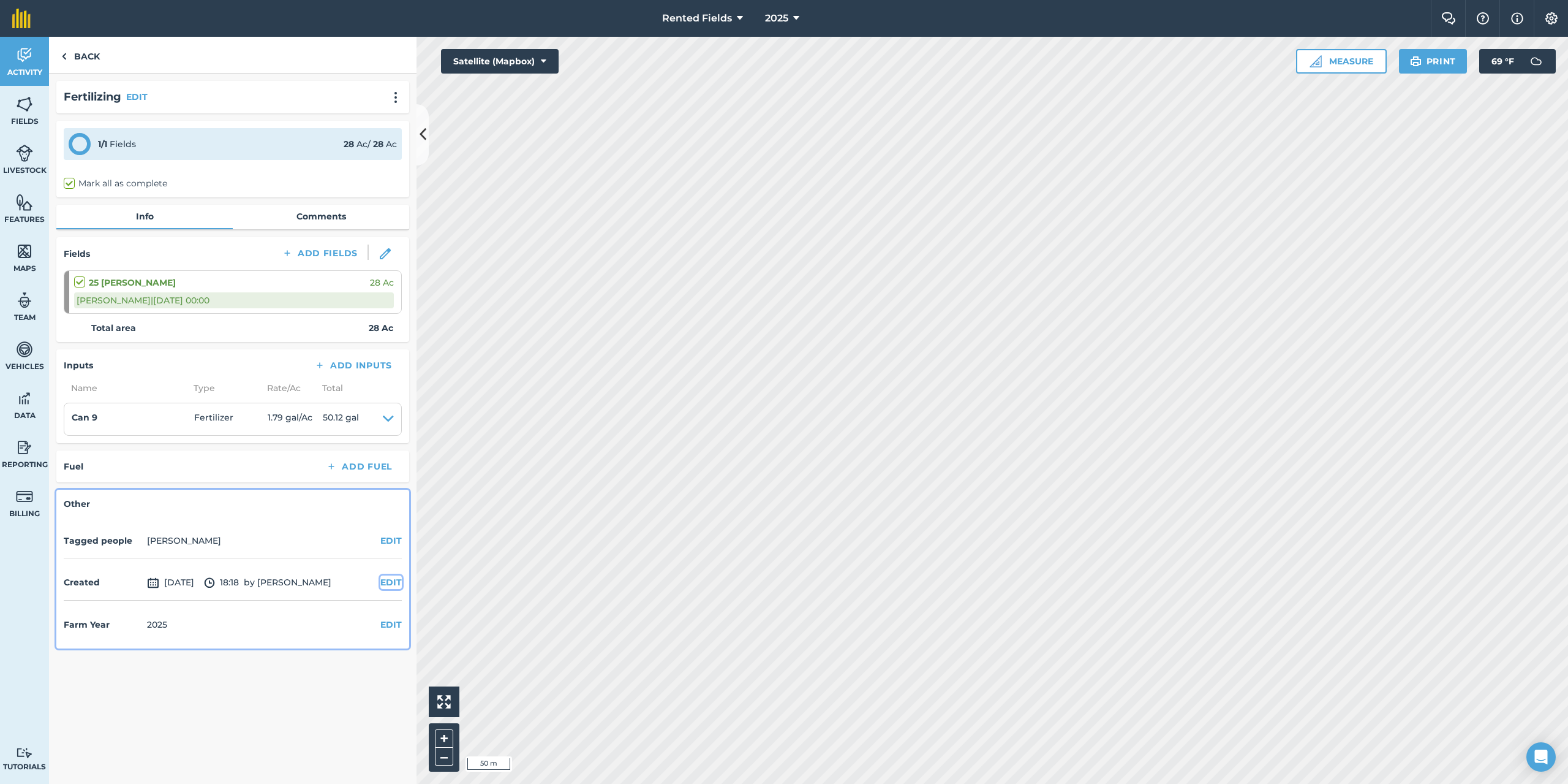
click at [388, 581] on button "EDIT" at bounding box center [391, 581] width 21 height 14
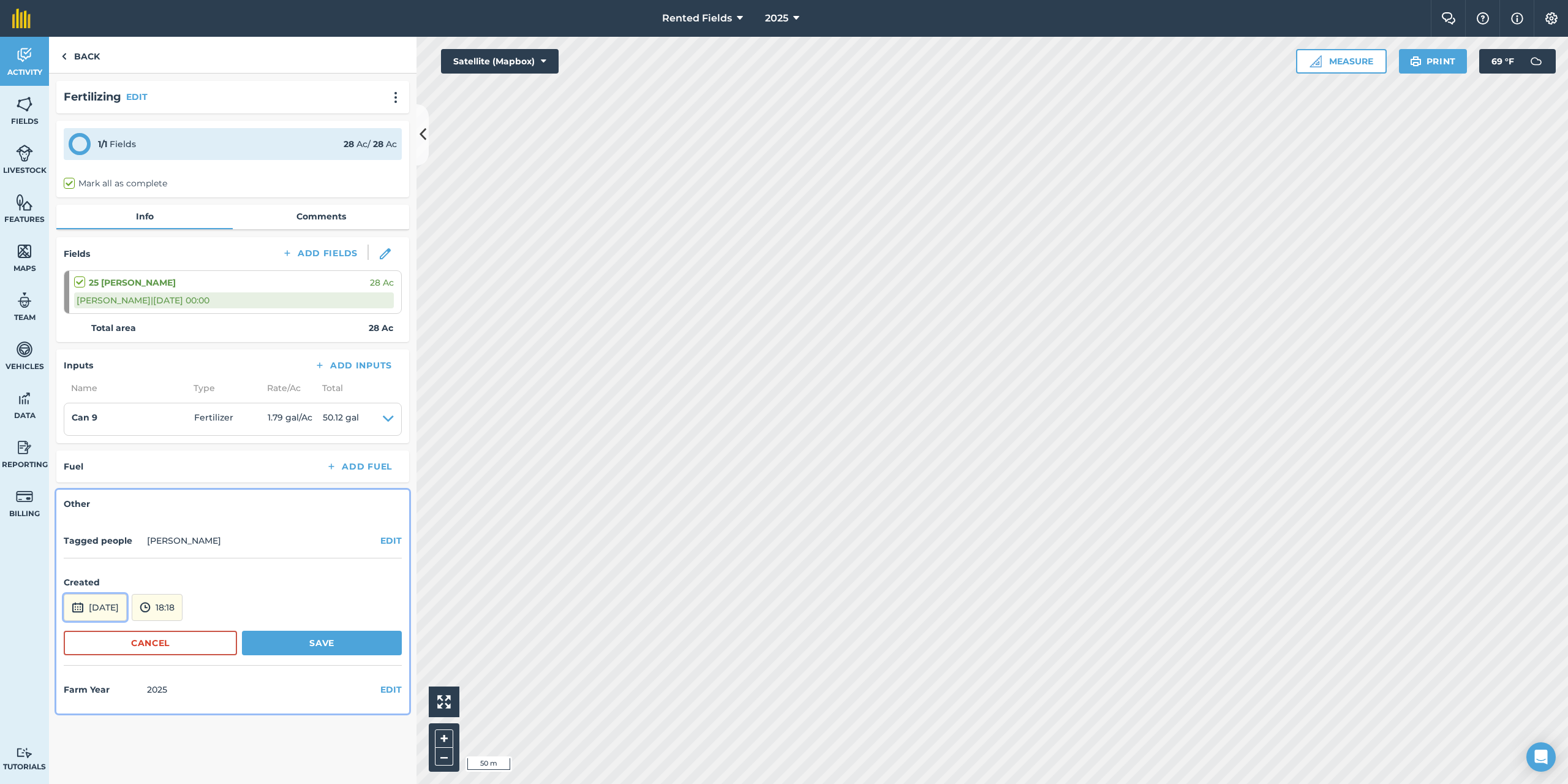
click at [105, 606] on button "[DATE]" at bounding box center [94, 606] width 63 height 27
click at [104, 442] on button "‹" at bounding box center [105, 442] width 27 height 27
click at [81, 505] on button "2" at bounding box center [78, 501] width 28 height 19
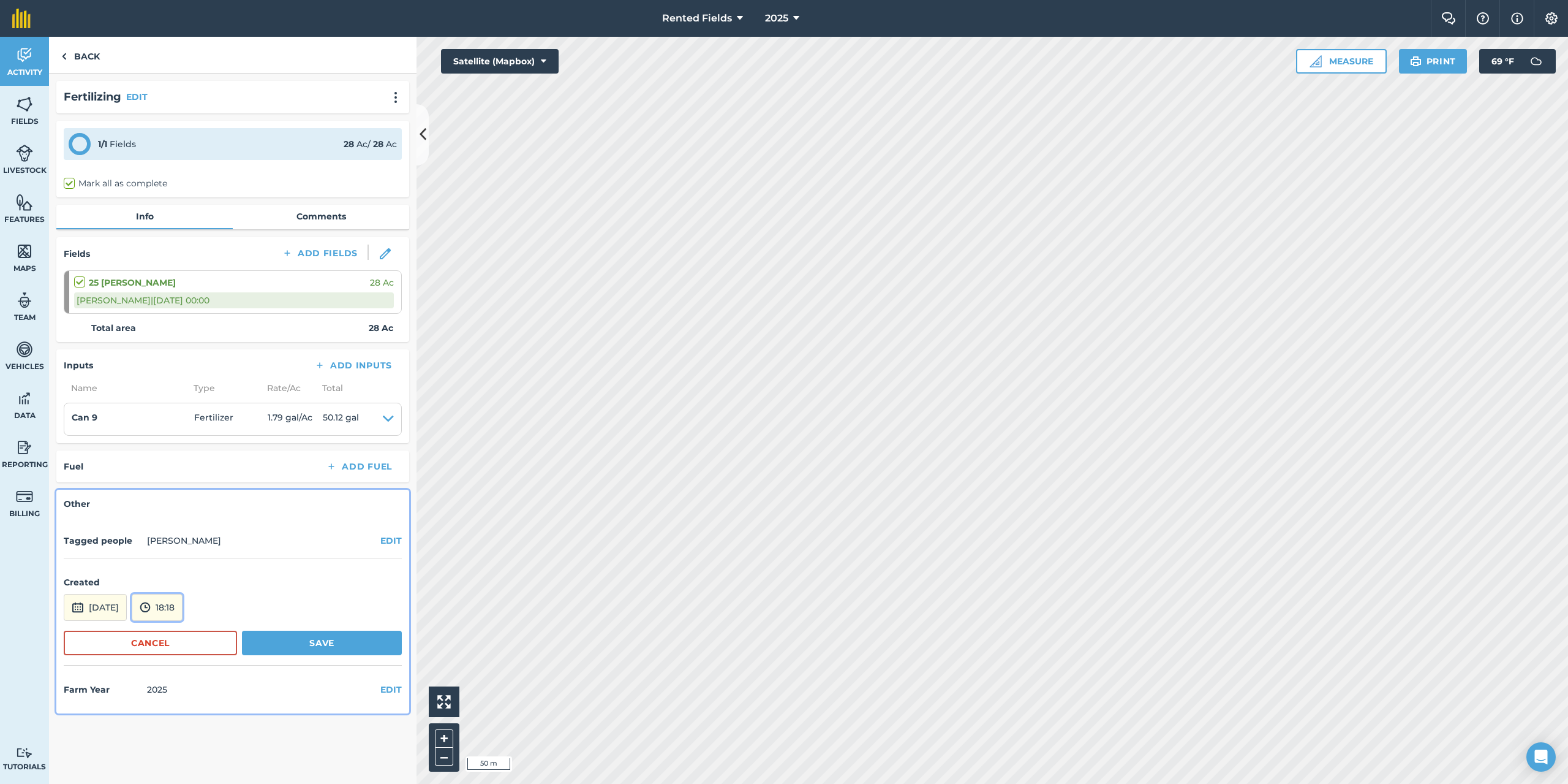
click at [182, 609] on button "18:18" at bounding box center [157, 606] width 50 height 27
click at [179, 479] on button "00:00" at bounding box center [160, 476] width 58 height 19
click at [344, 644] on button "Save" at bounding box center [322, 642] width 160 height 25
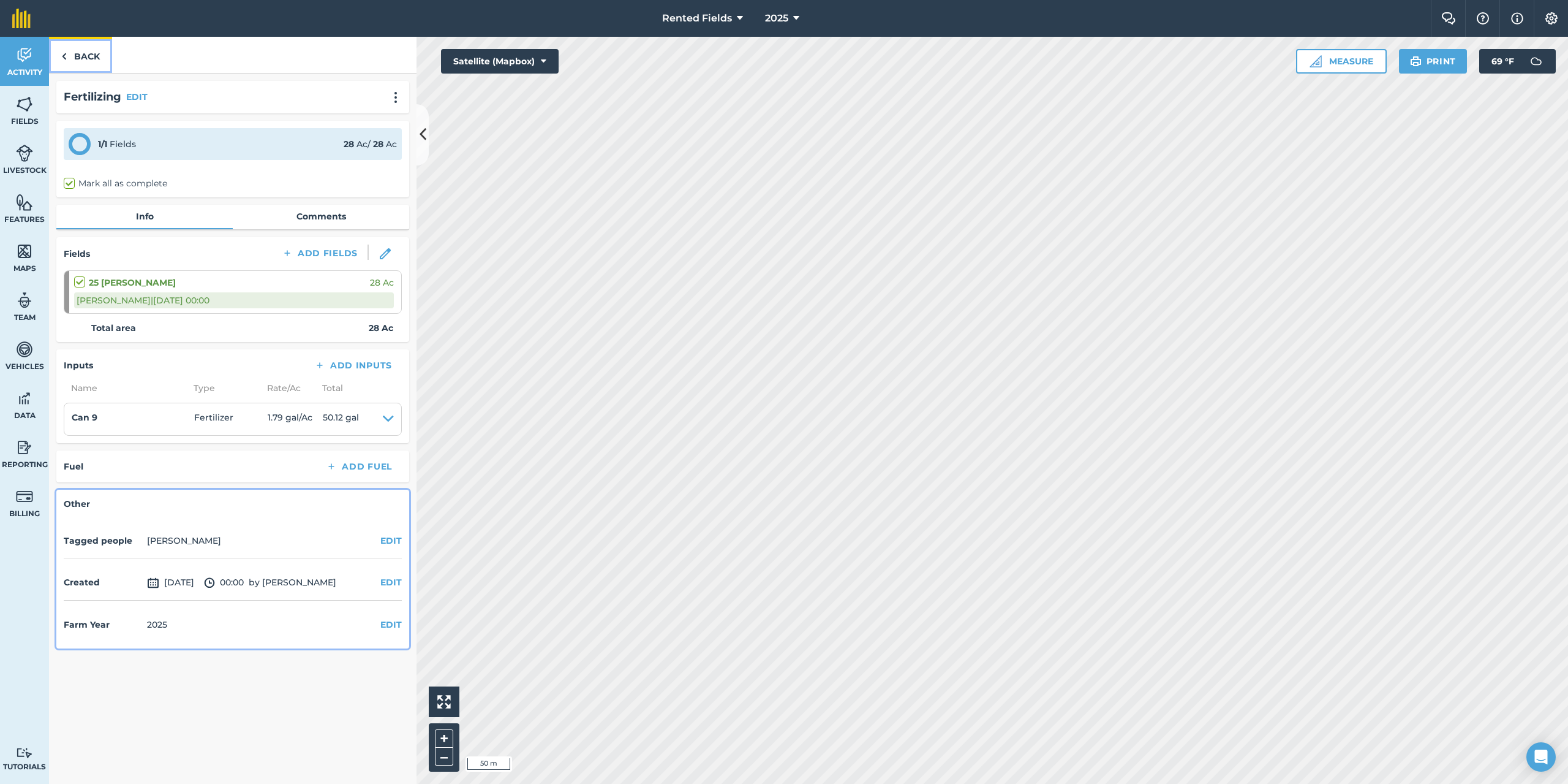
click at [77, 57] on link "Back" at bounding box center [80, 54] width 63 height 36
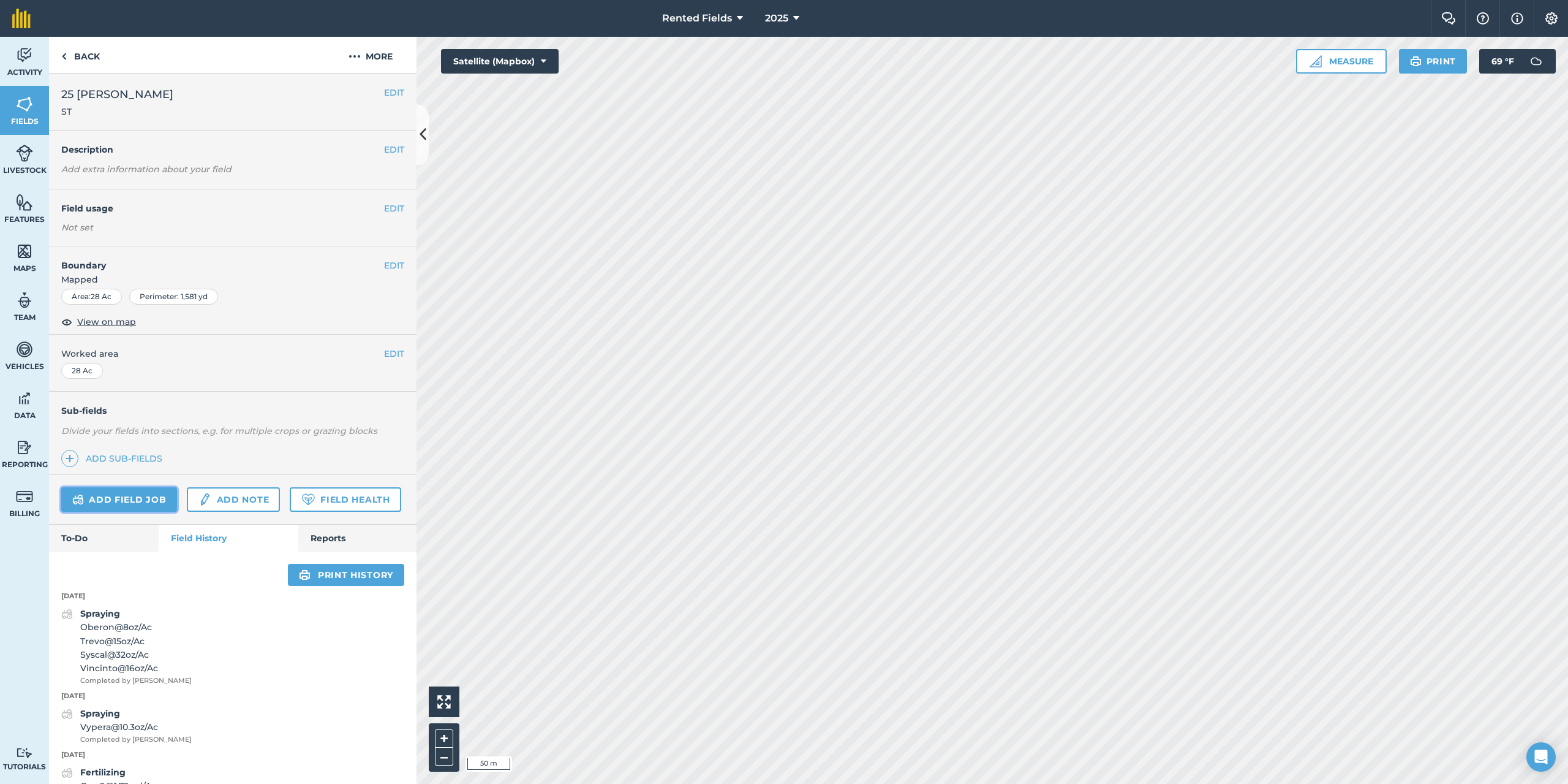
click at [140, 502] on link "Add field job" at bounding box center [119, 499] width 116 height 25
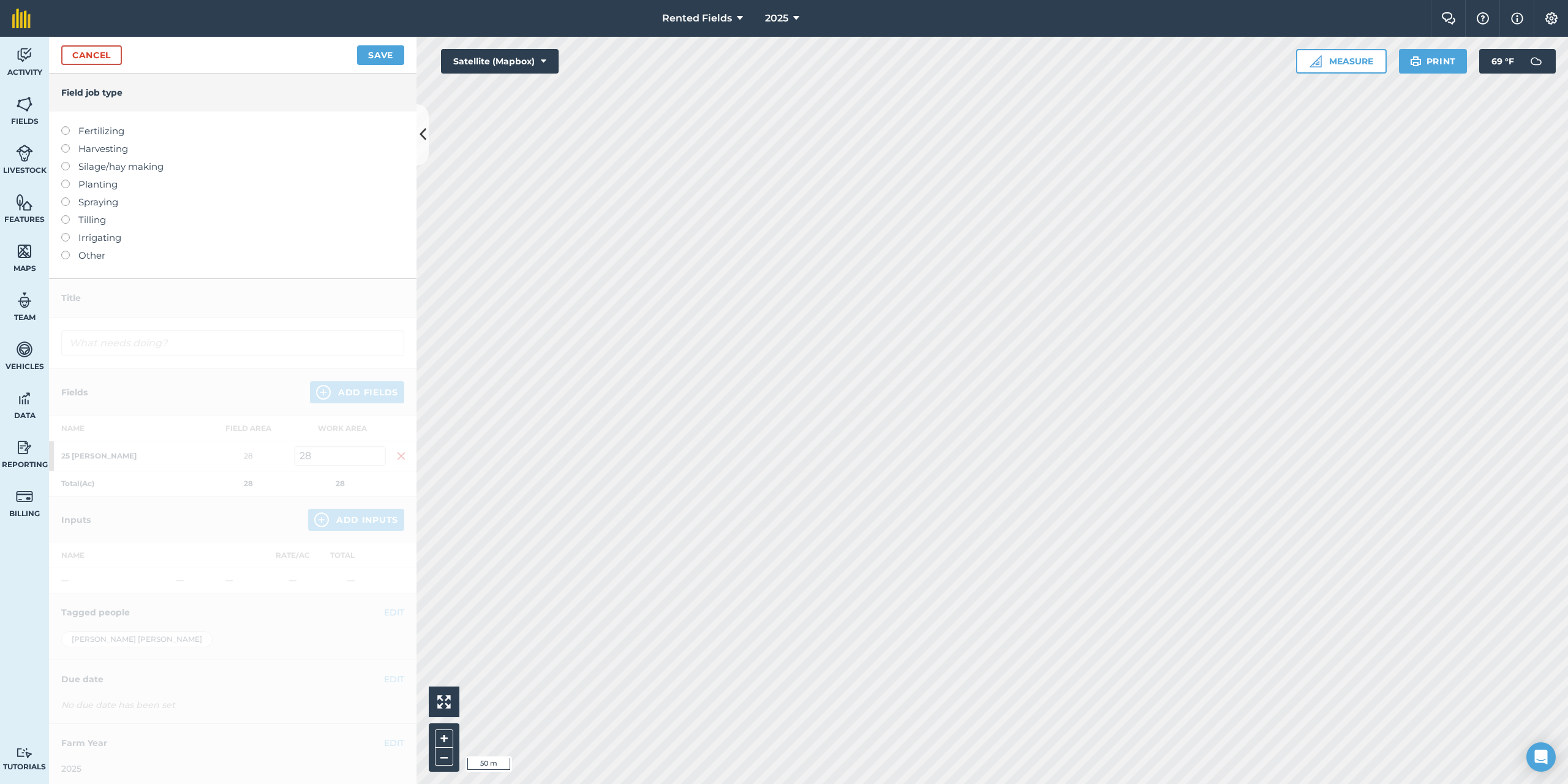
click at [62, 127] on label at bounding box center [70, 127] width 17 height 0
type input "Fertilizing"
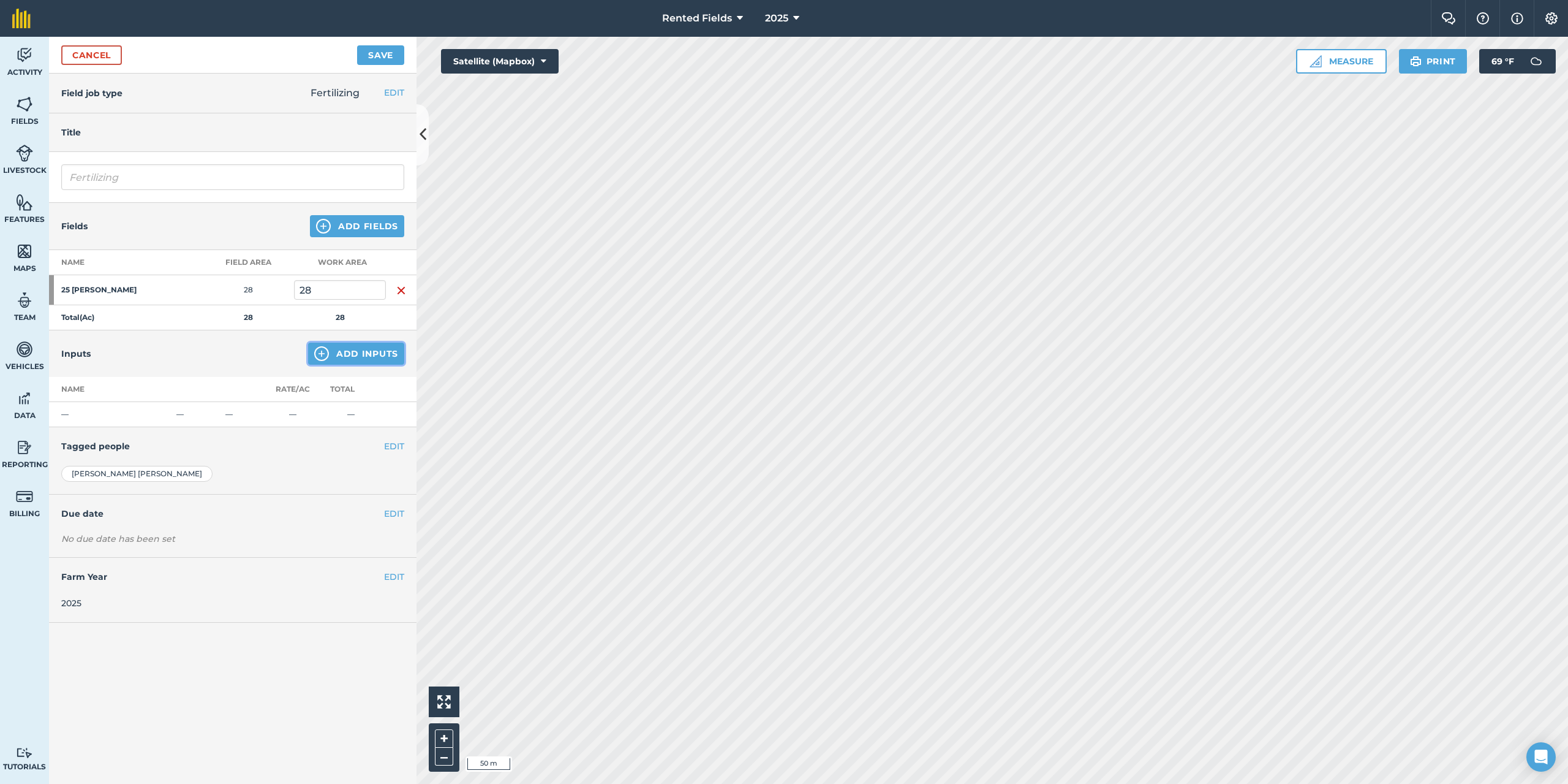
click at [361, 355] on button "Add Inputs" at bounding box center [356, 353] width 96 height 22
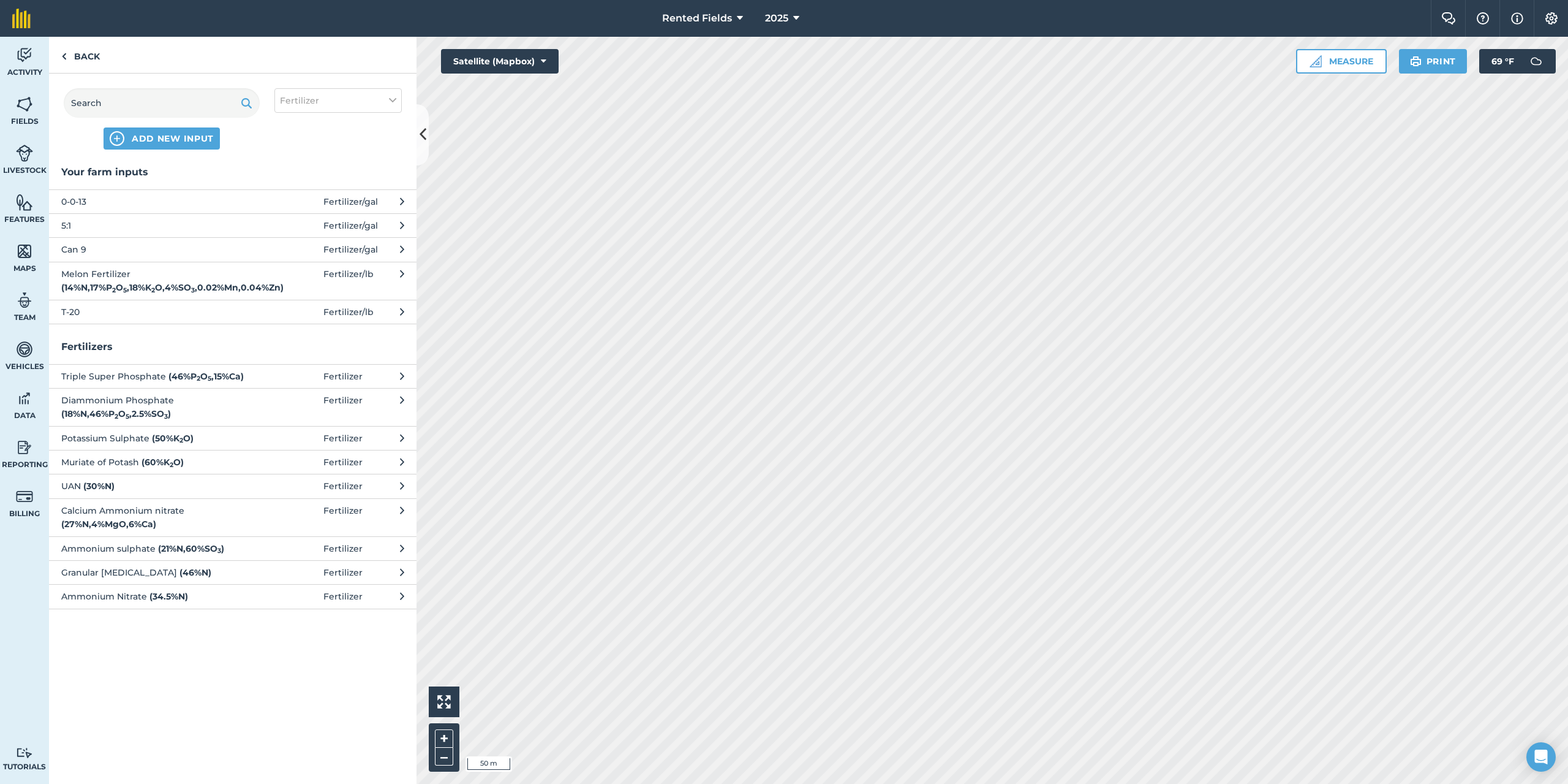
click at [88, 250] on span "Can 9" at bounding box center [161, 249] width 200 height 14
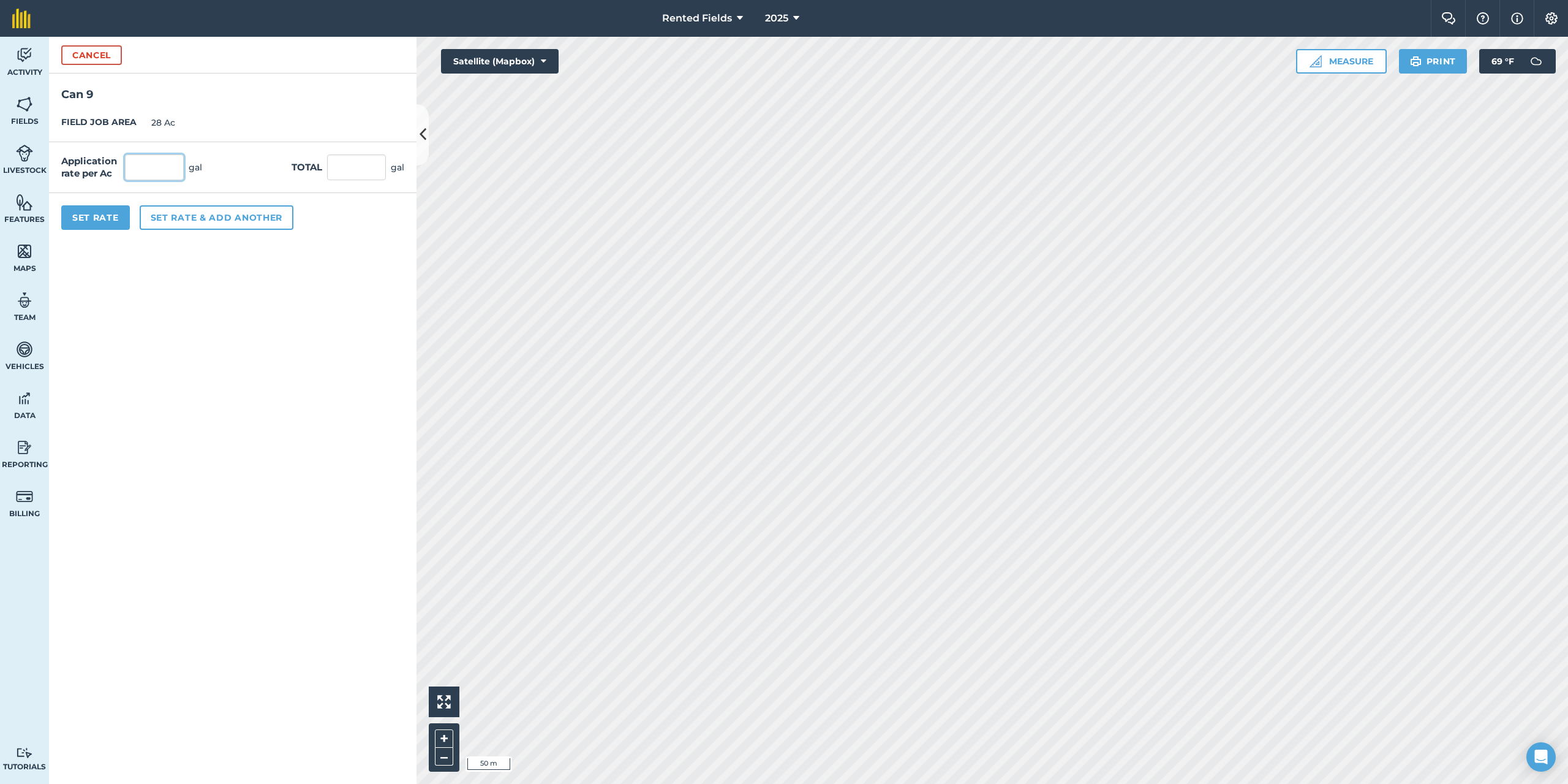
click at [152, 164] on input "text" at bounding box center [154, 167] width 59 height 26
type input "1.79"
type input "50.12"
click at [113, 219] on button "Set Rate" at bounding box center [95, 217] width 69 height 25
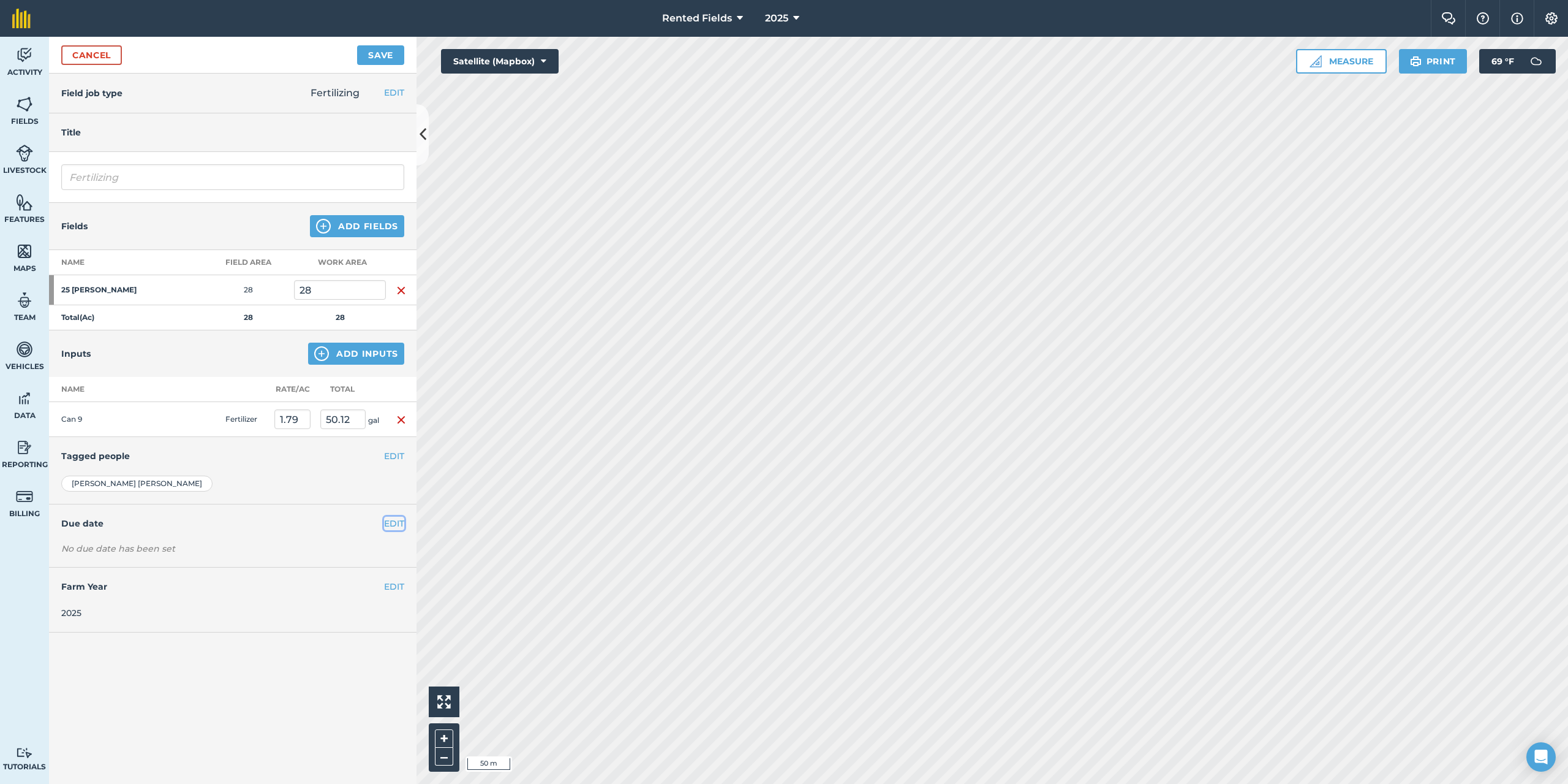
click at [392, 524] on button "EDIT" at bounding box center [394, 523] width 20 height 14
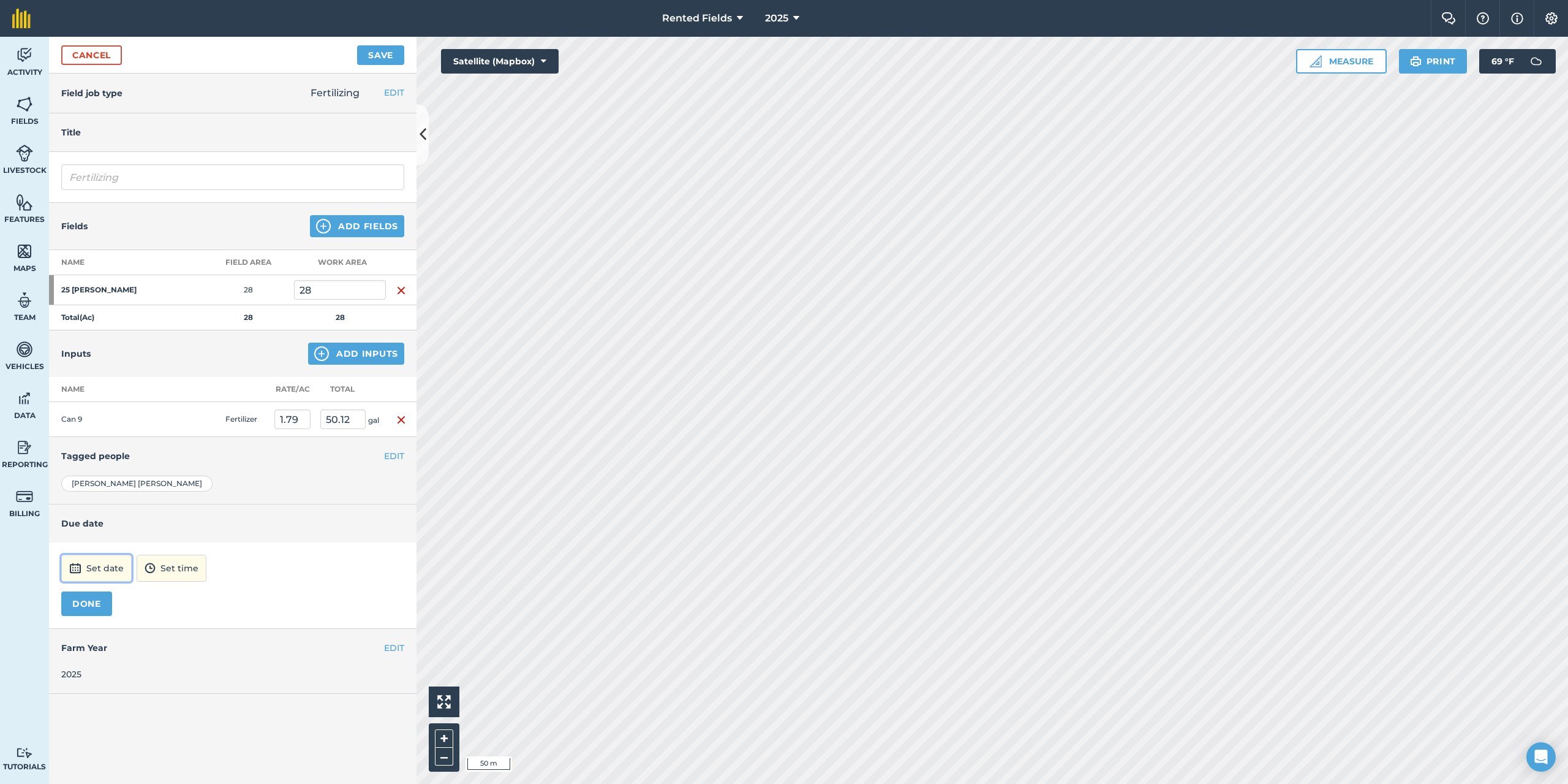
click at [88, 560] on button "Set date" at bounding box center [96, 568] width 71 height 27
click at [105, 403] on button "‹" at bounding box center [102, 403] width 27 height 27
click at [105, 403] on button "‹" at bounding box center [102, 403] width 27 height 27
click at [77, 483] on abbr "9" at bounding box center [76, 480] width 4 height 8
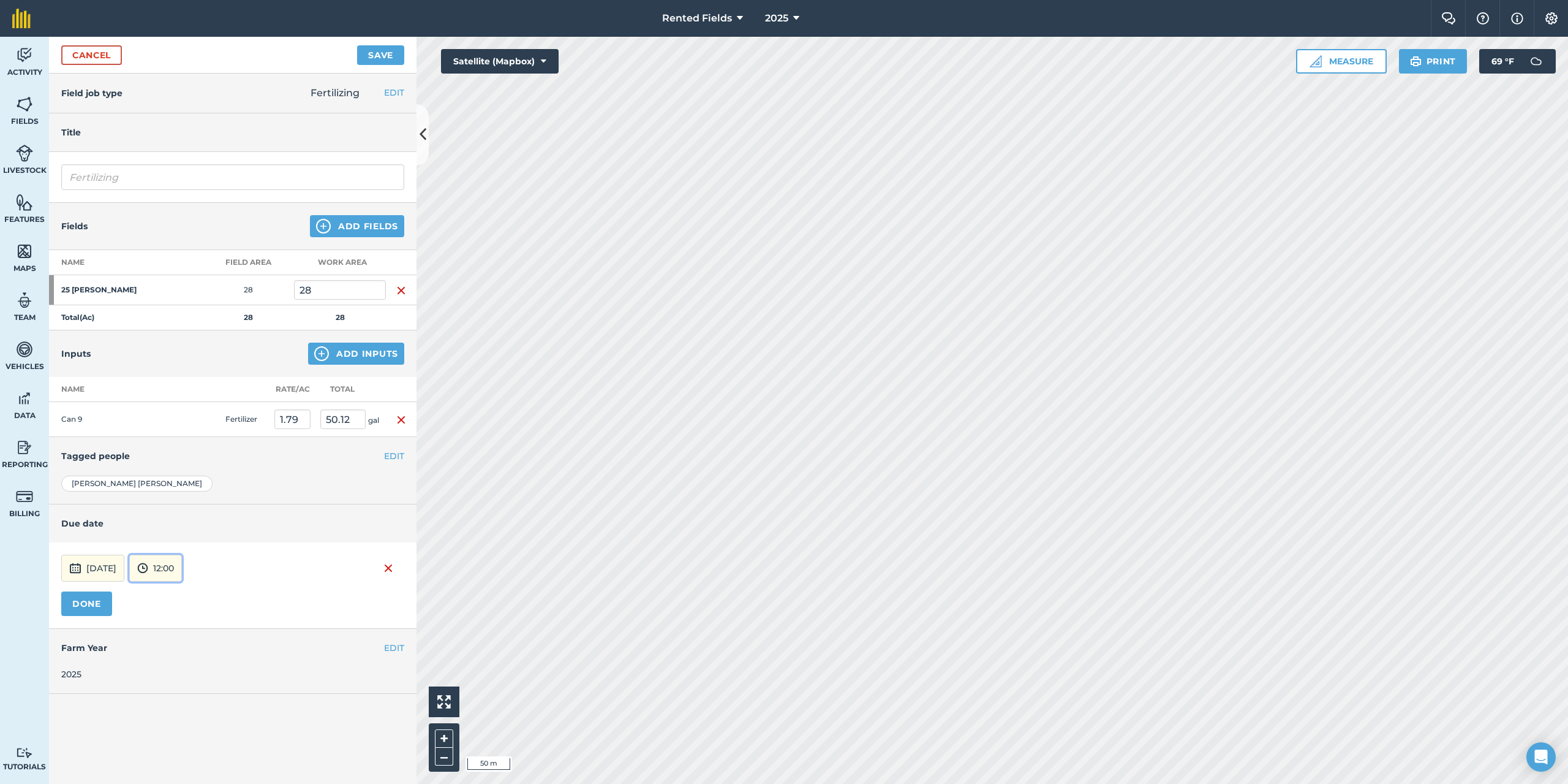
click at [181, 572] on button "12:00" at bounding box center [155, 568] width 52 height 27
click at [174, 438] on button "00:00" at bounding box center [159, 436] width 58 height 19
click at [93, 608] on button "DONE" at bounding box center [86, 603] width 50 height 25
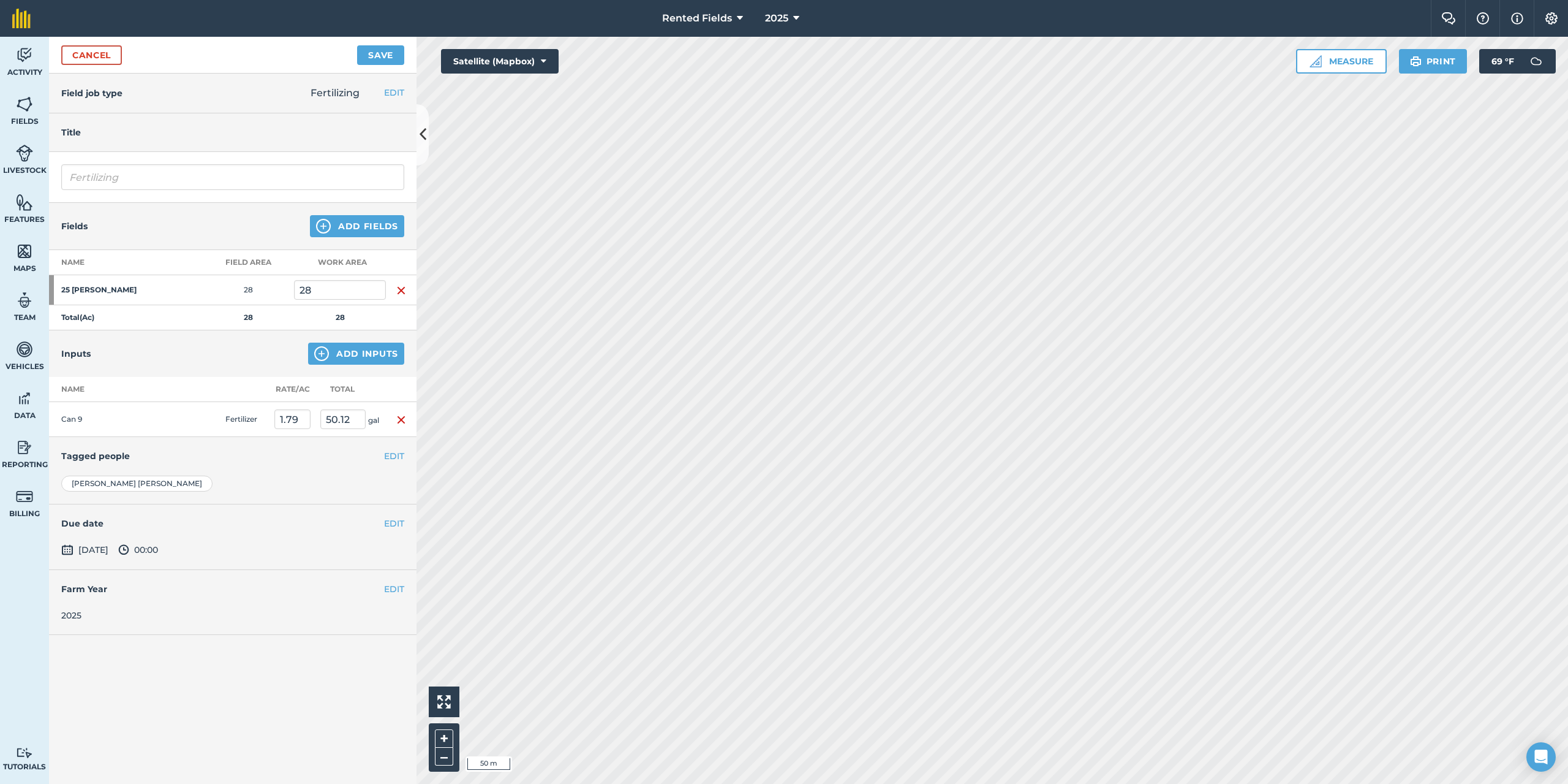
click at [374, 44] on div "Cancel Save" at bounding box center [232, 55] width 368 height 37
click at [365, 58] on button "Save" at bounding box center [381, 54] width 47 height 19
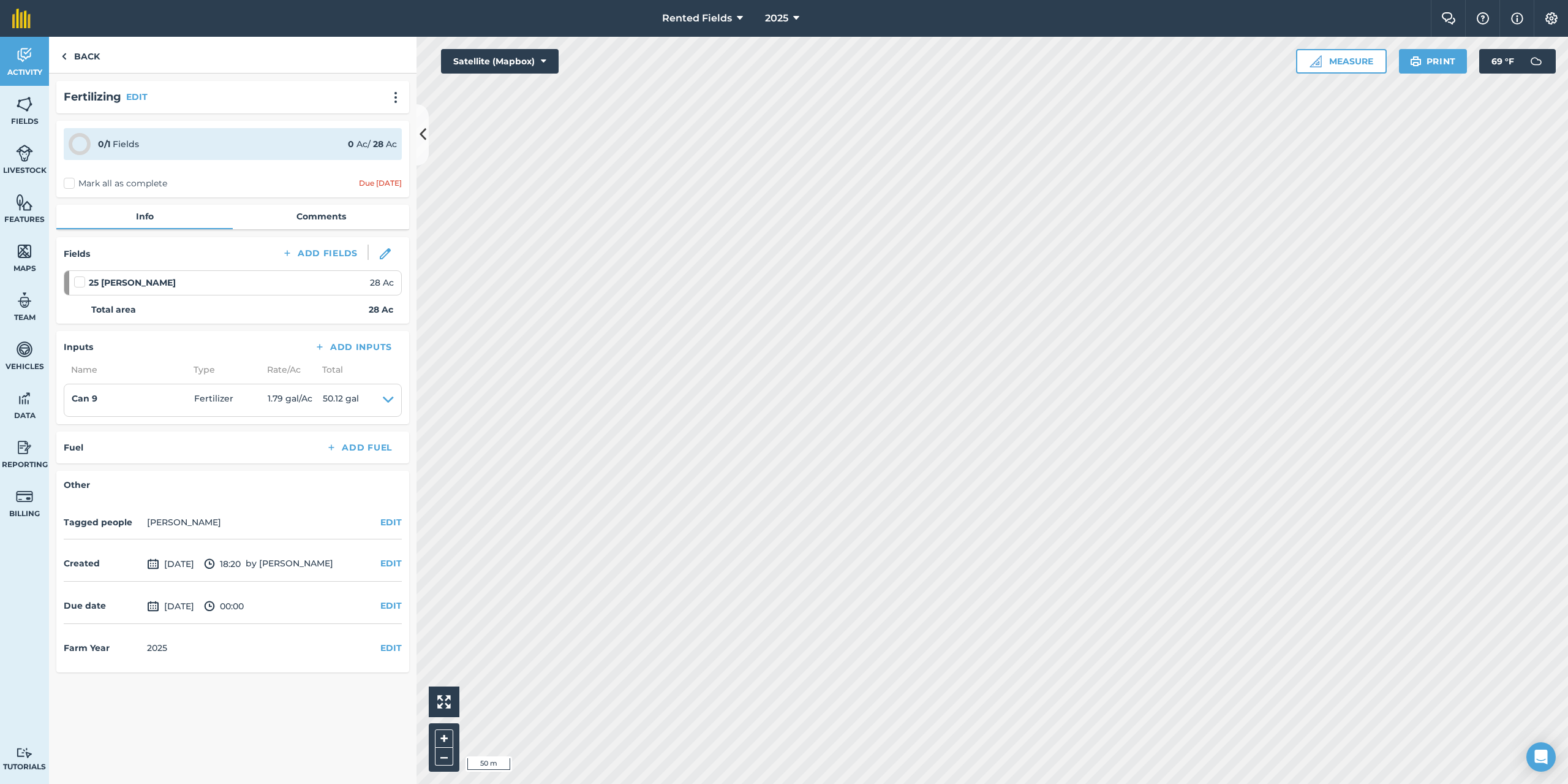
click at [71, 183] on label "Mark all as complete" at bounding box center [115, 183] width 104 height 13
click at [71, 183] on input "Mark all as complete" at bounding box center [67, 181] width 8 height 8
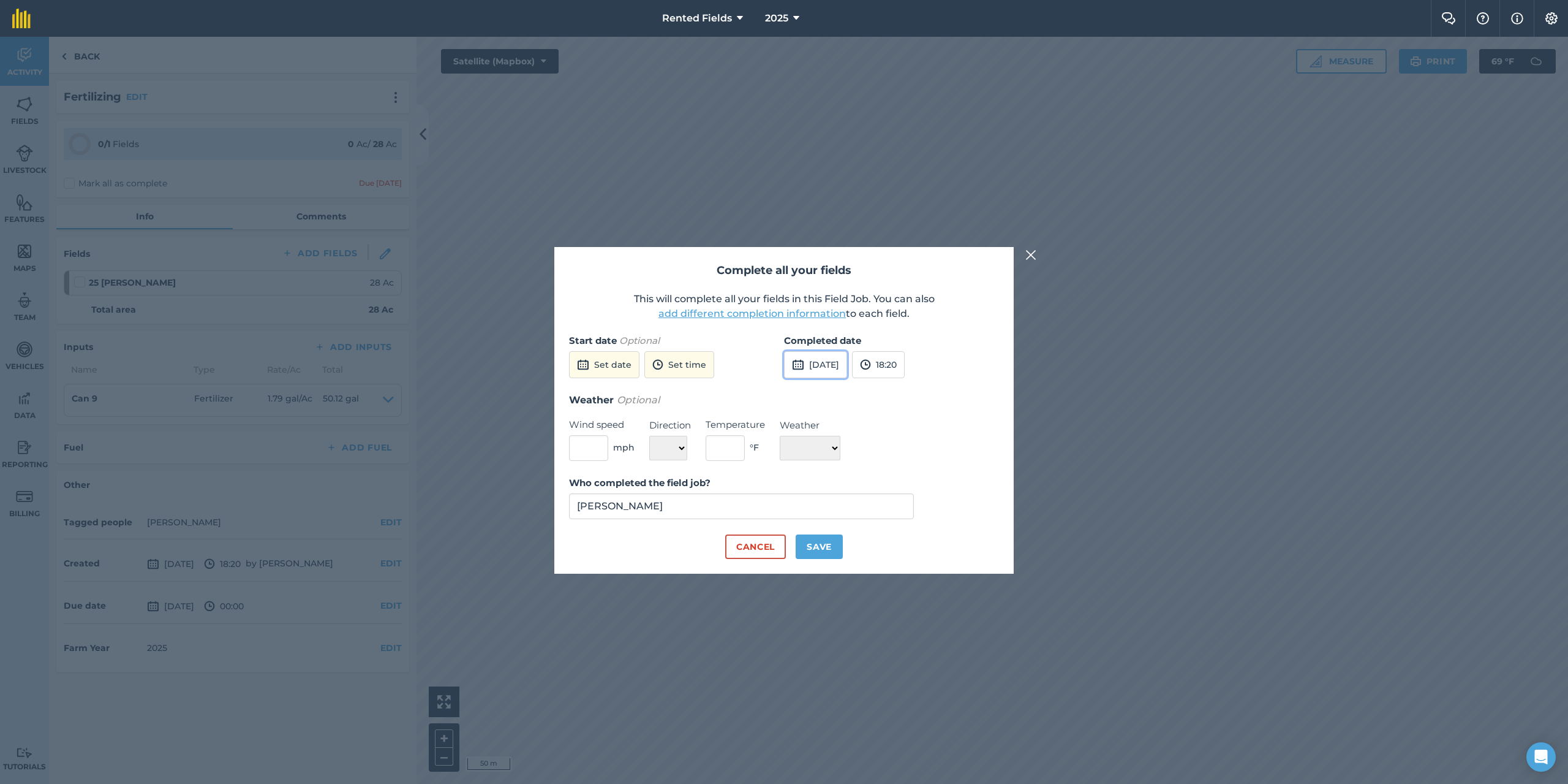
click at [847, 365] on button "[DATE]" at bounding box center [815, 364] width 63 height 27
click at [829, 394] on button "‹" at bounding box center [824, 392] width 27 height 27
click at [827, 392] on button "‹" at bounding box center [824, 392] width 27 height 27
click at [800, 470] on abbr "9" at bounding box center [799, 469] width 4 height 8
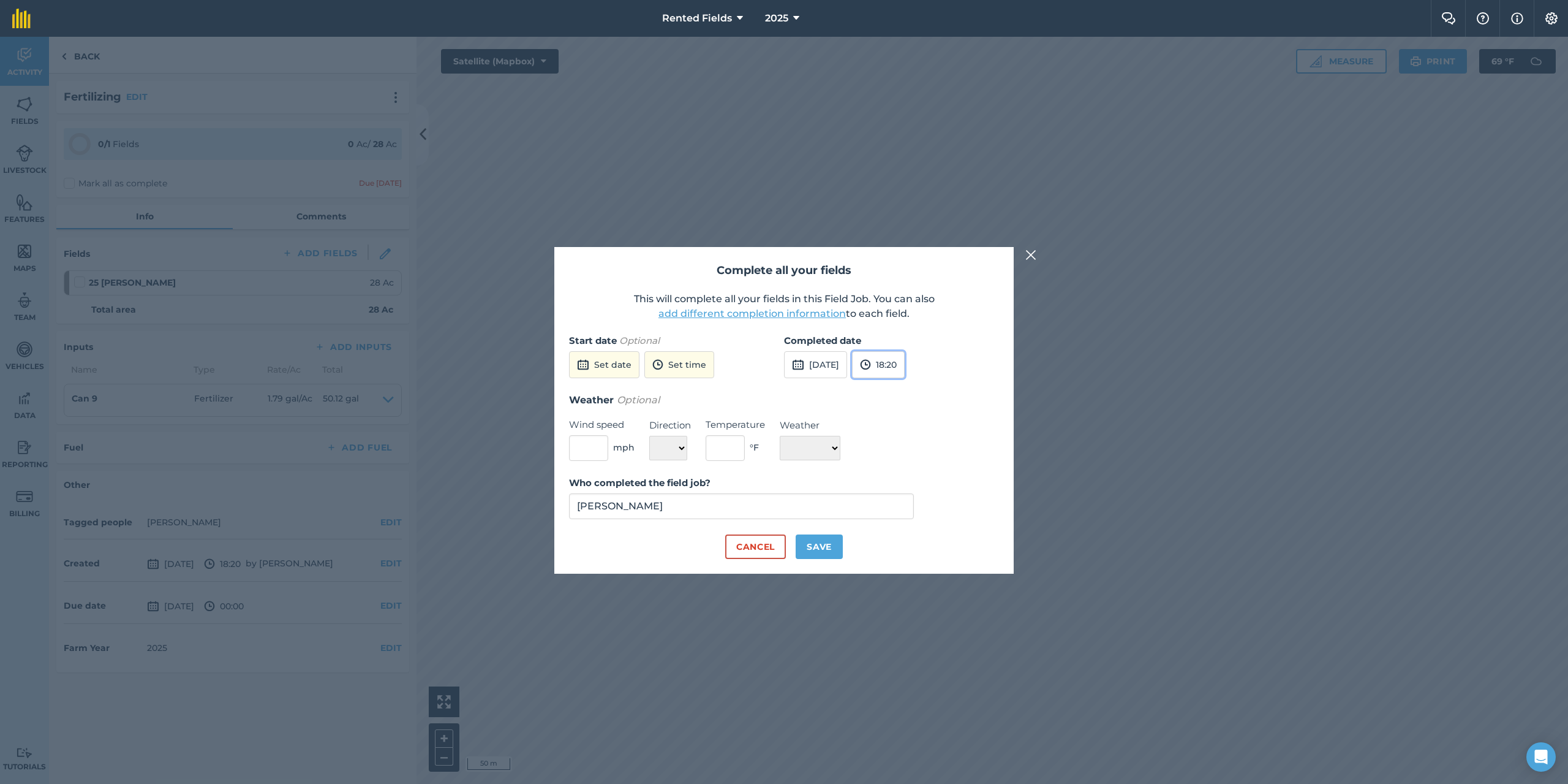
click at [905, 360] on button "18:20" at bounding box center [878, 364] width 52 height 27
click at [911, 384] on button "00:00" at bounding box center [881, 388] width 58 height 19
click at [818, 551] on button "Save" at bounding box center [819, 547] width 47 height 25
checkbox input "true"
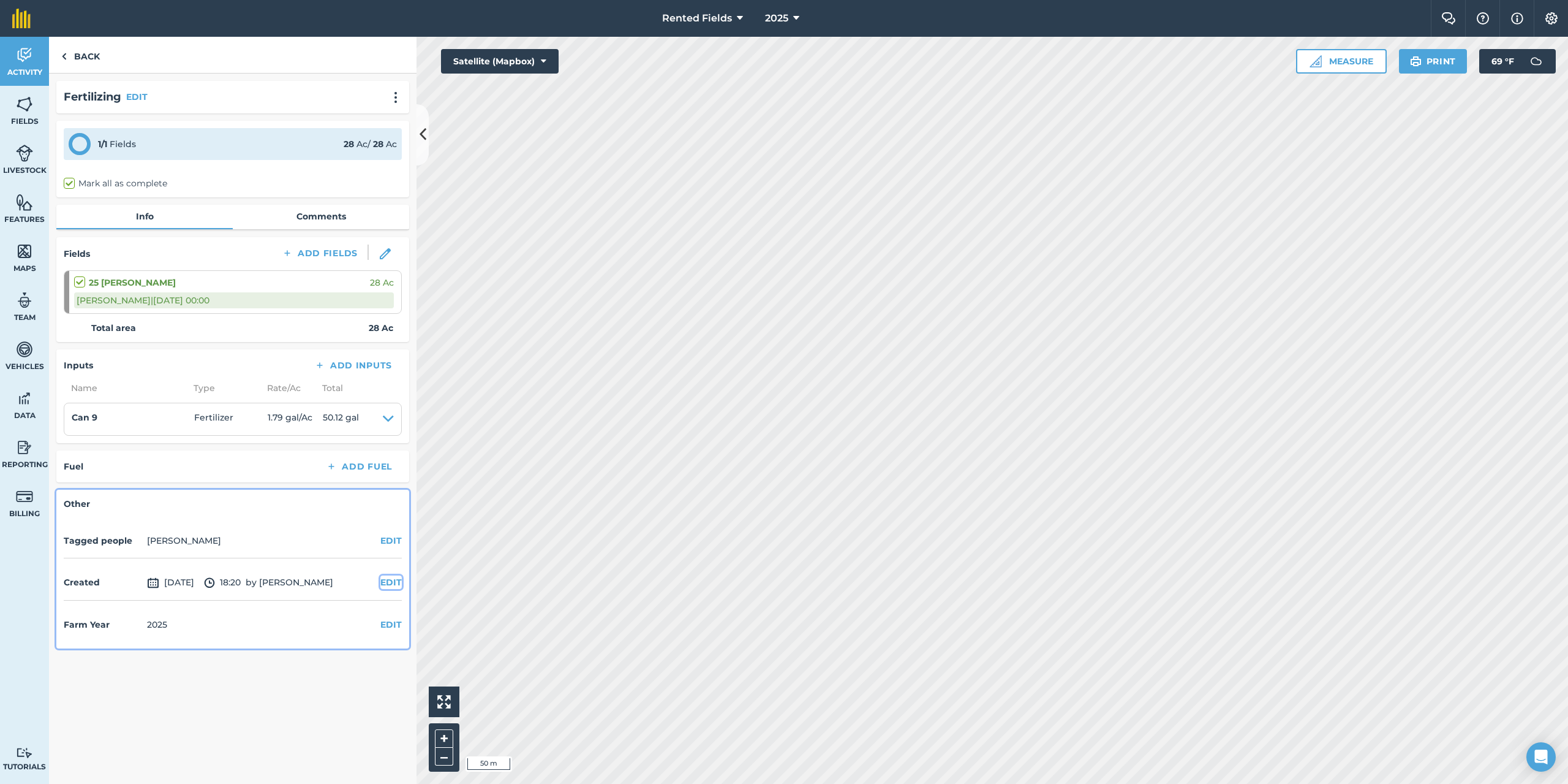
click at [390, 580] on button "EDIT" at bounding box center [391, 581] width 21 height 14
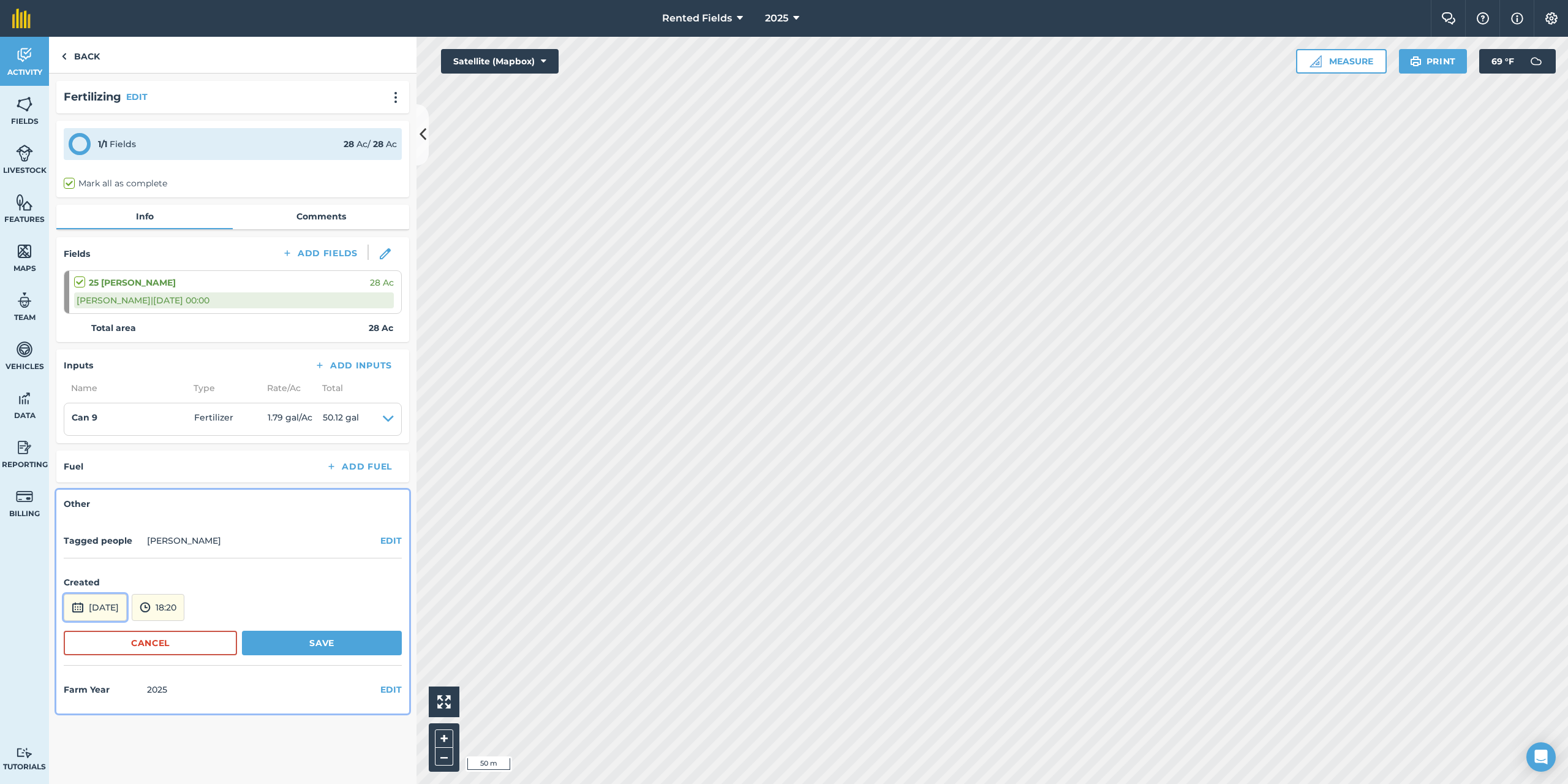
drag, startPoint x: 108, startPoint y: 612, endPoint x: 110, endPoint y: 606, distance: 6.3
click at [108, 612] on button "[DATE]" at bounding box center [94, 606] width 63 height 27
click at [105, 442] on button "‹" at bounding box center [105, 442] width 27 height 27
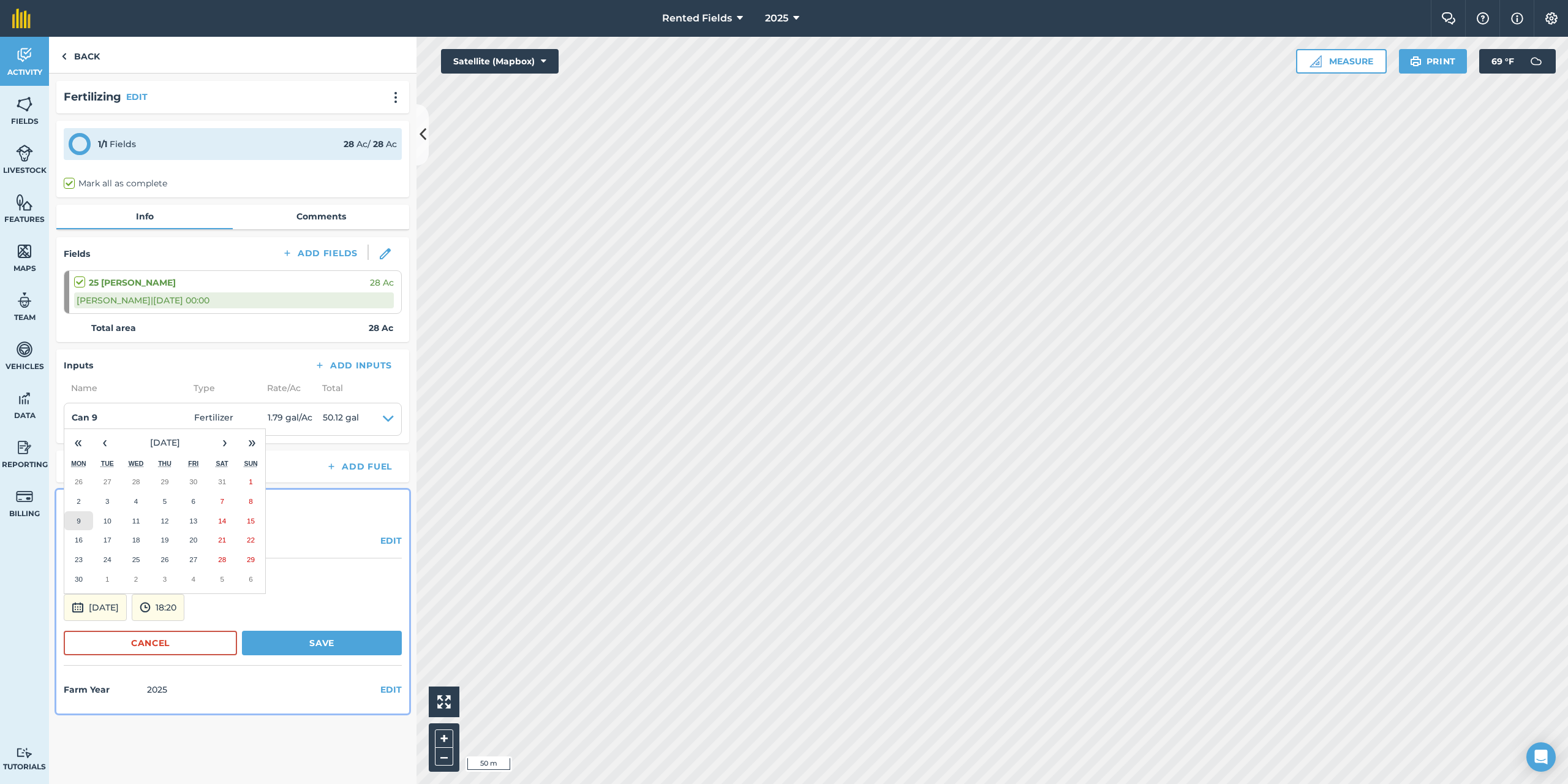
click at [81, 522] on button "9" at bounding box center [78, 520] width 28 height 19
click at [184, 606] on button "18:20" at bounding box center [158, 606] width 52 height 27
click at [180, 476] on button "00:00" at bounding box center [160, 476] width 58 height 19
click at [320, 640] on button "Save" at bounding box center [322, 642] width 160 height 25
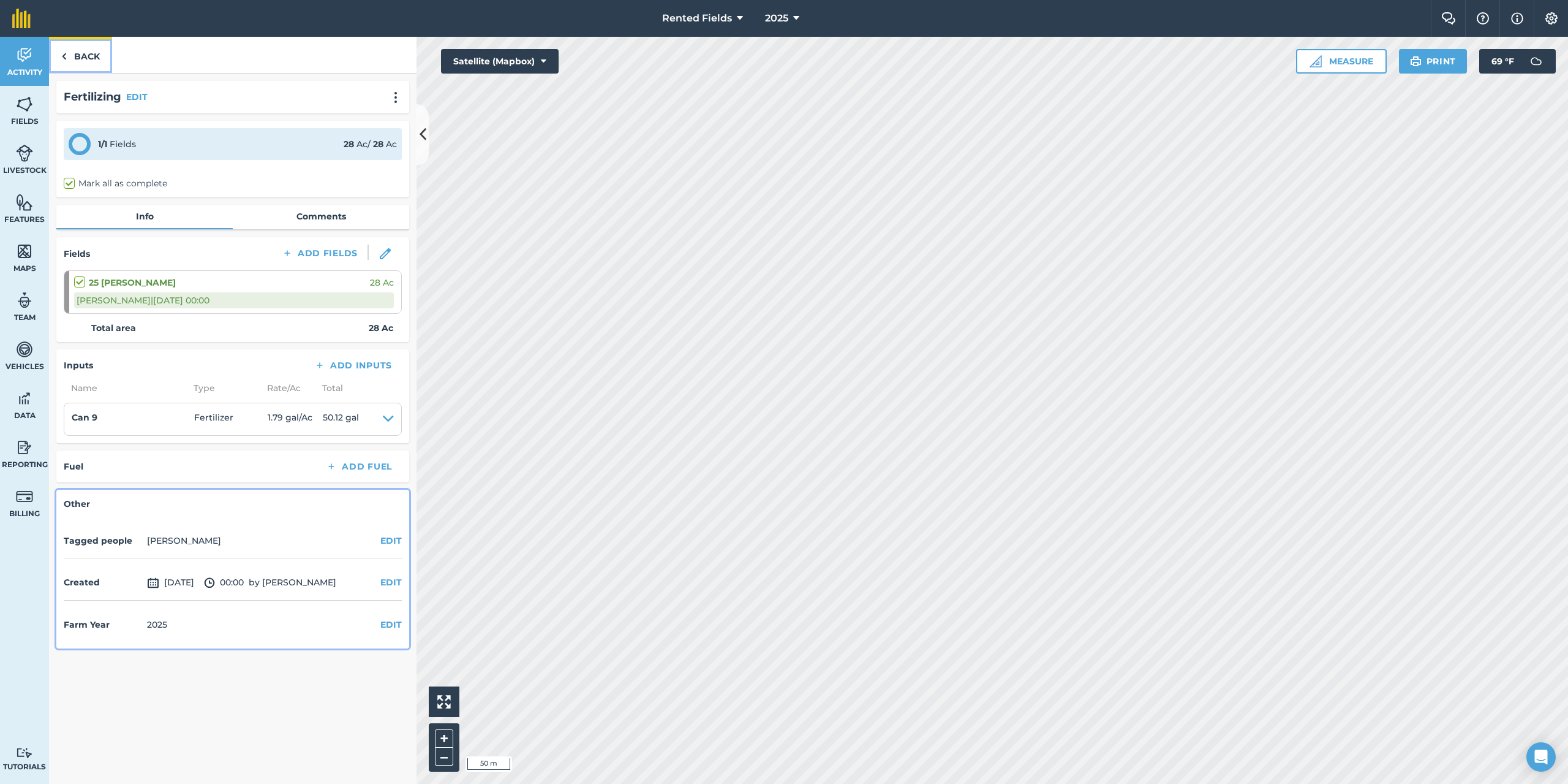
click at [63, 58] on img at bounding box center [64, 56] width 6 height 15
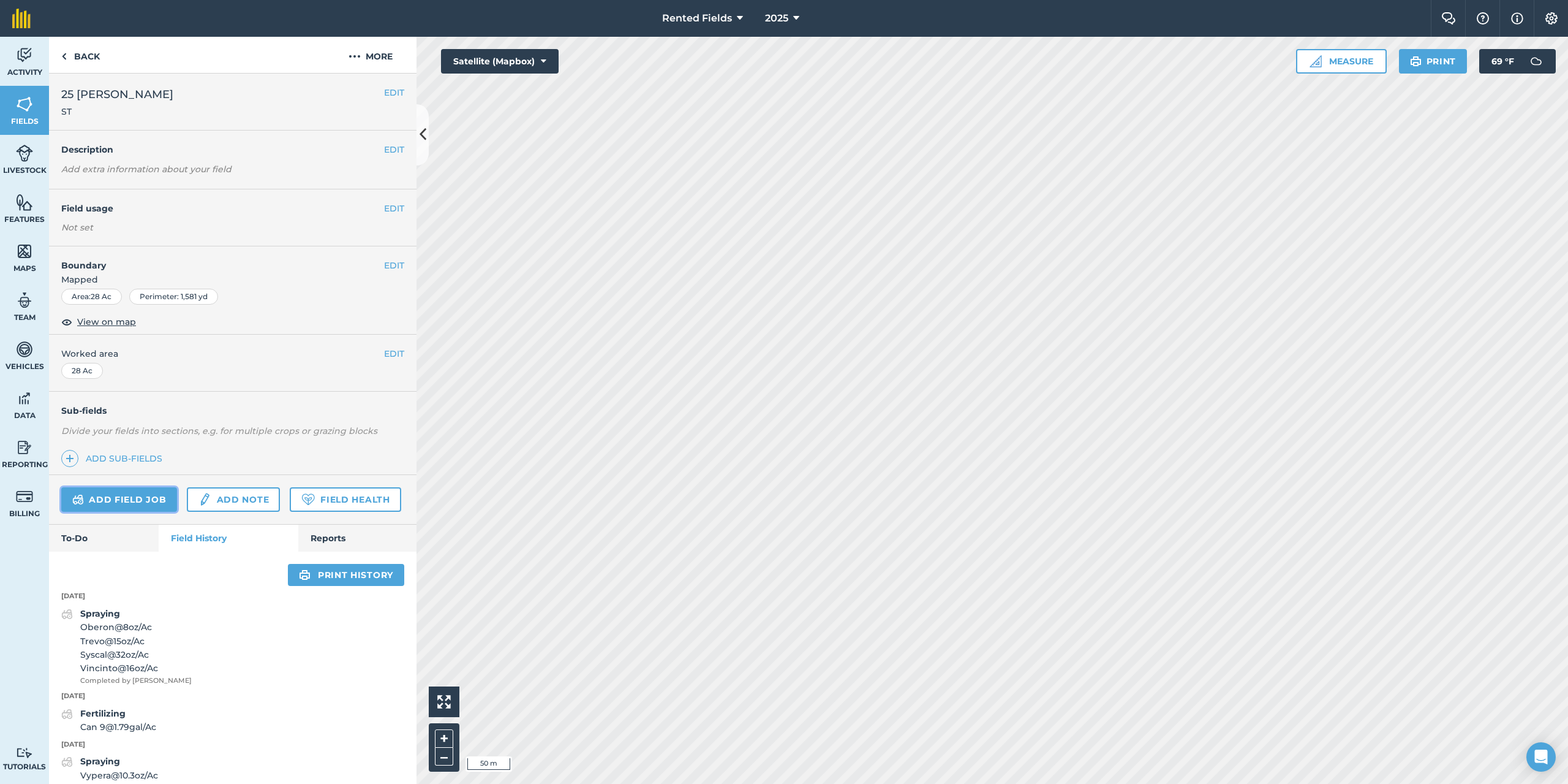
click at [123, 493] on link "Add field job" at bounding box center [119, 499] width 116 height 25
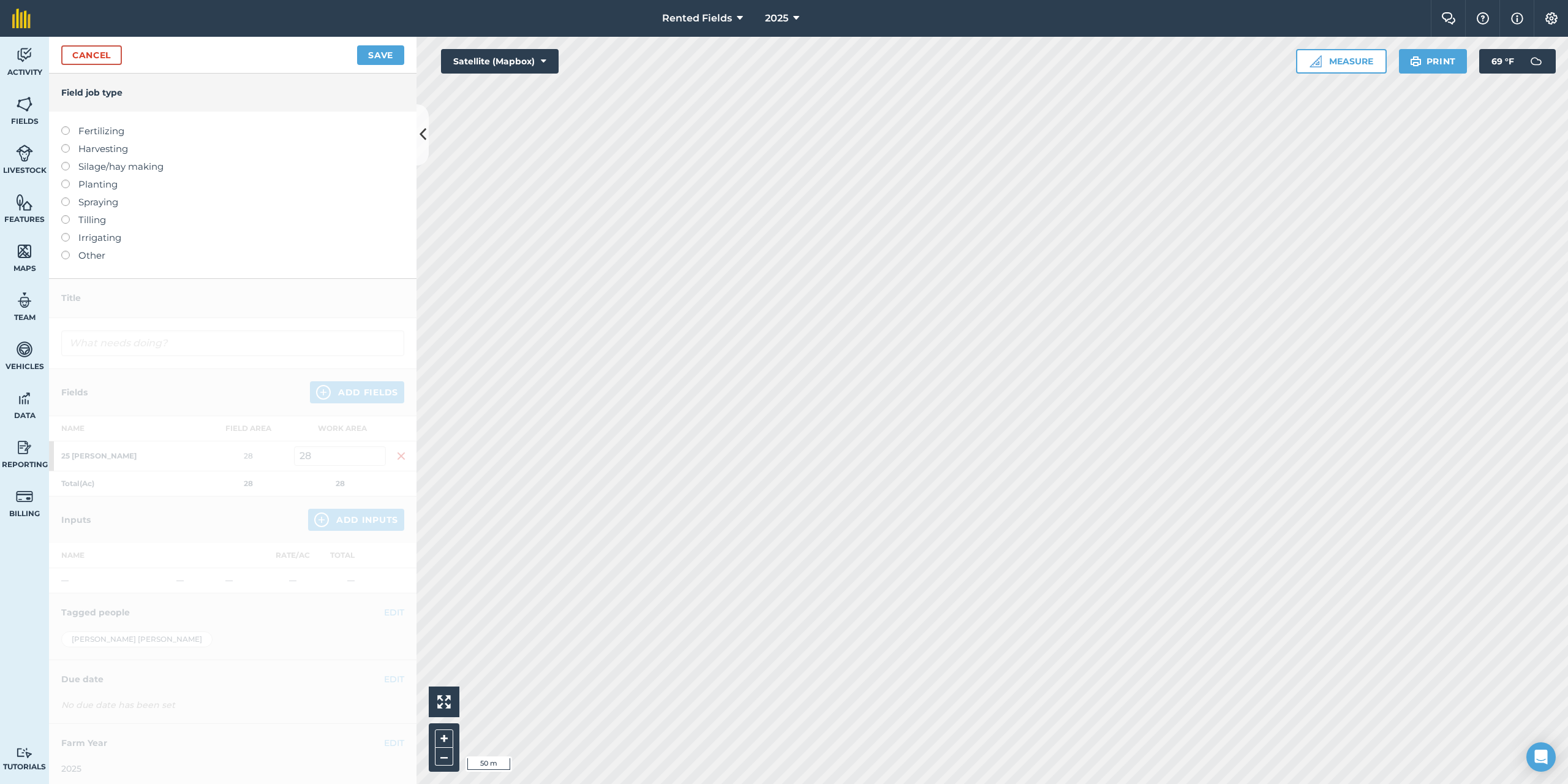
click at [66, 127] on label at bounding box center [70, 127] width 17 height 0
type input "Fertilizing"
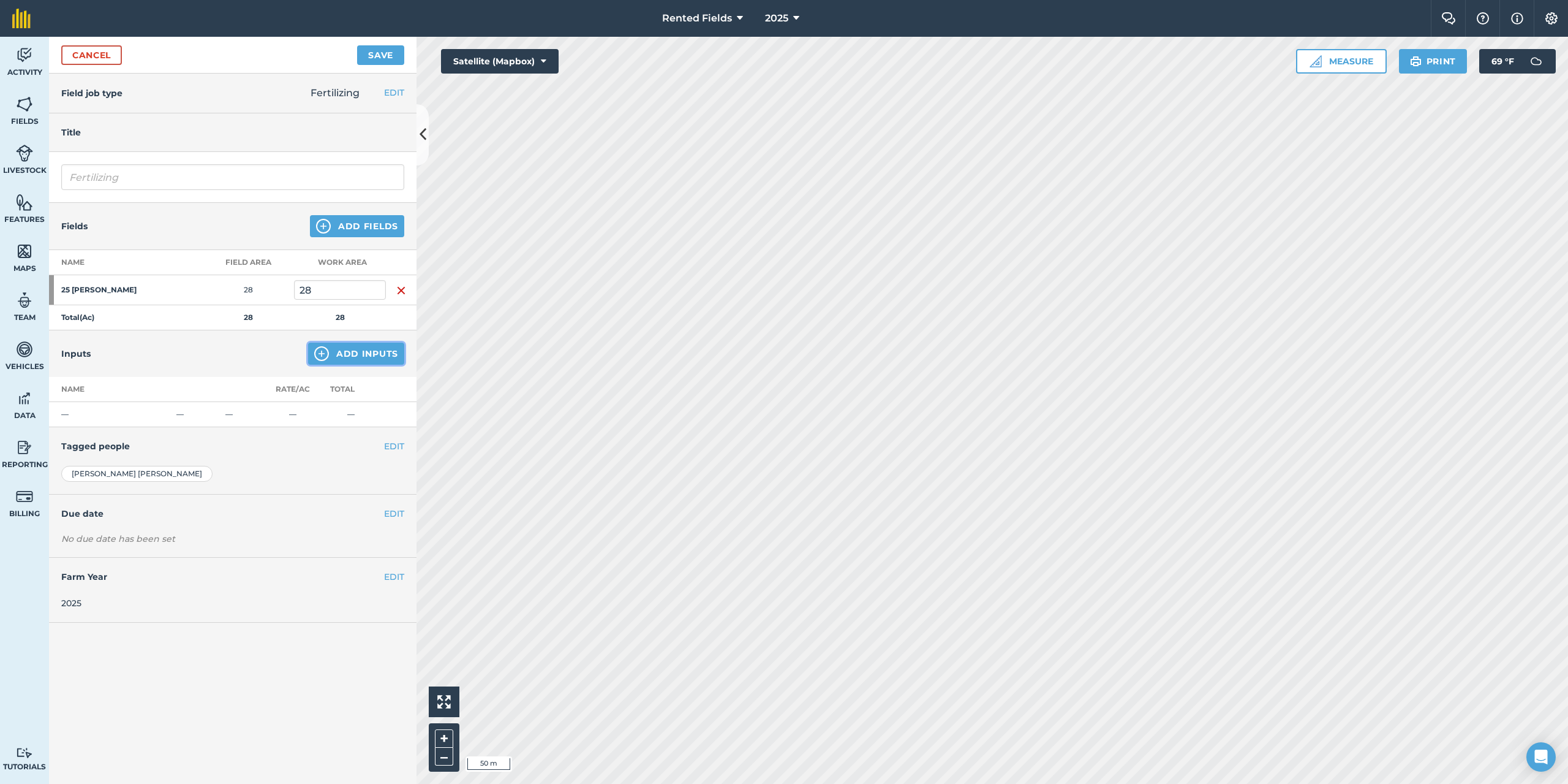
click at [360, 358] on button "Add Inputs" at bounding box center [356, 353] width 96 height 22
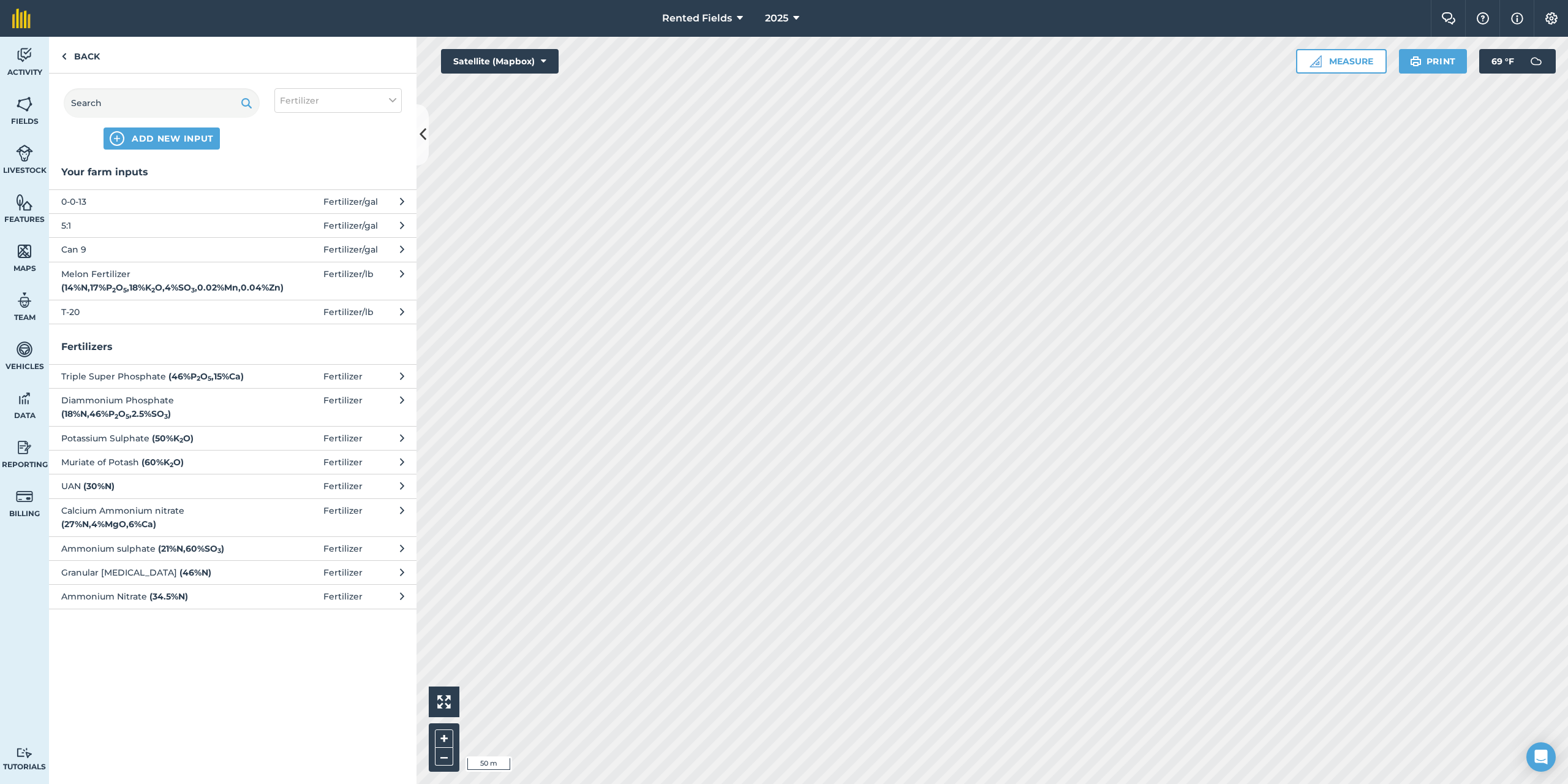
click at [72, 249] on span "Can 9" at bounding box center [161, 249] width 200 height 14
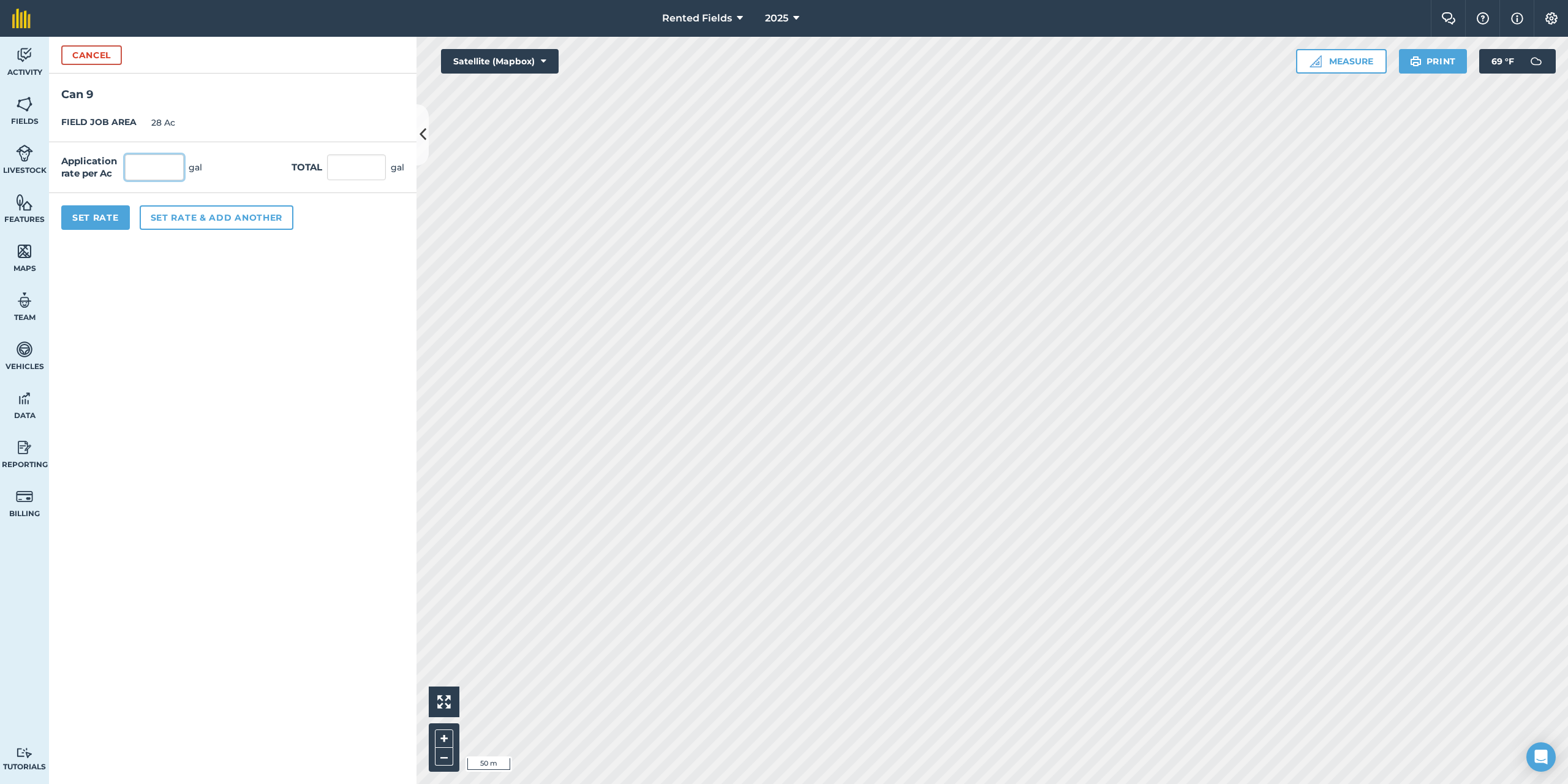
click at [137, 171] on input "text" at bounding box center [154, 167] width 59 height 26
type input "1.79"
type input "50.12"
click at [105, 221] on button "Set Rate" at bounding box center [95, 217] width 69 height 25
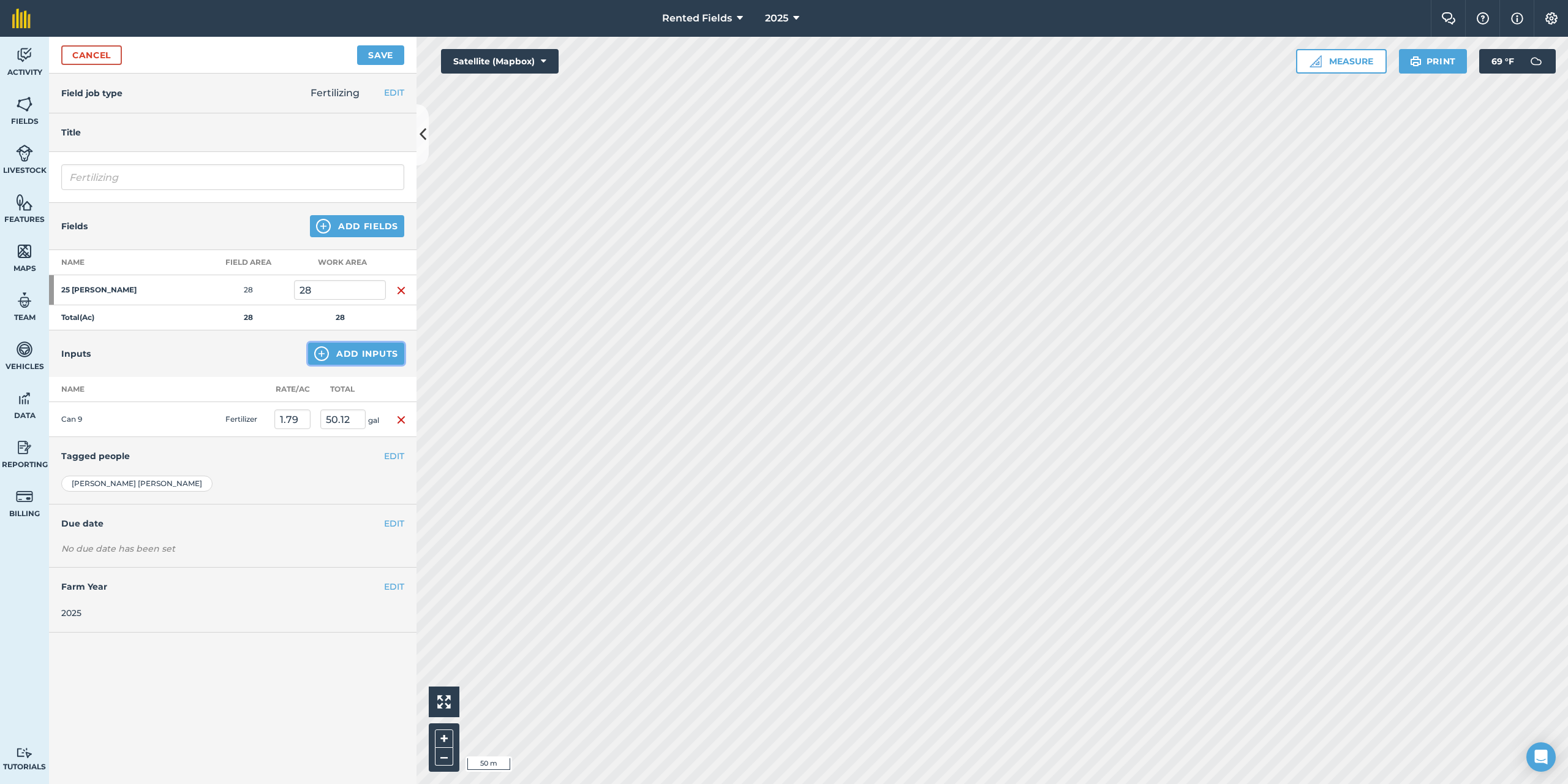
click at [377, 351] on button "Add Inputs" at bounding box center [356, 353] width 96 height 22
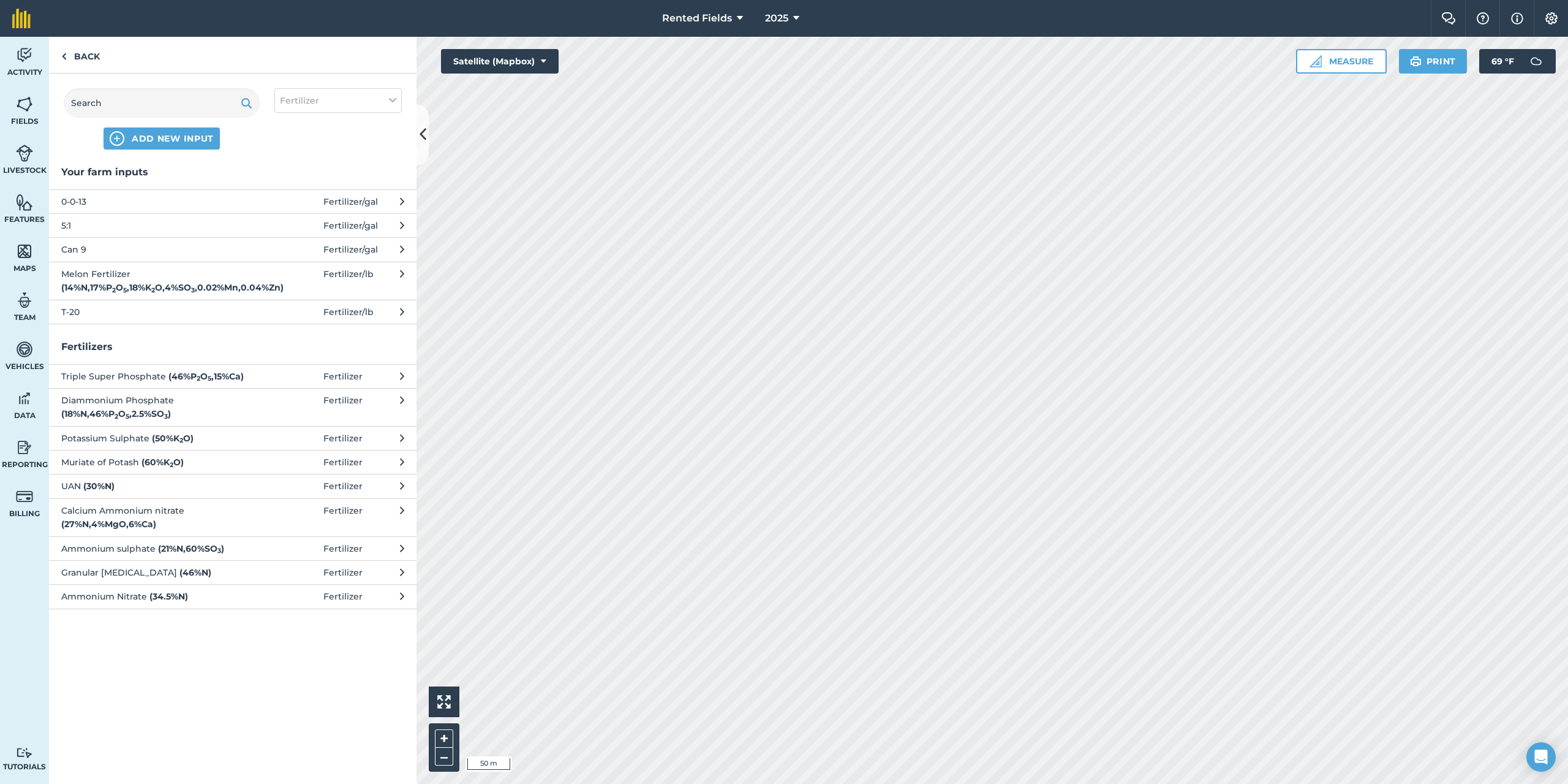
click at [83, 248] on span "Can 9" at bounding box center [161, 249] width 200 height 14
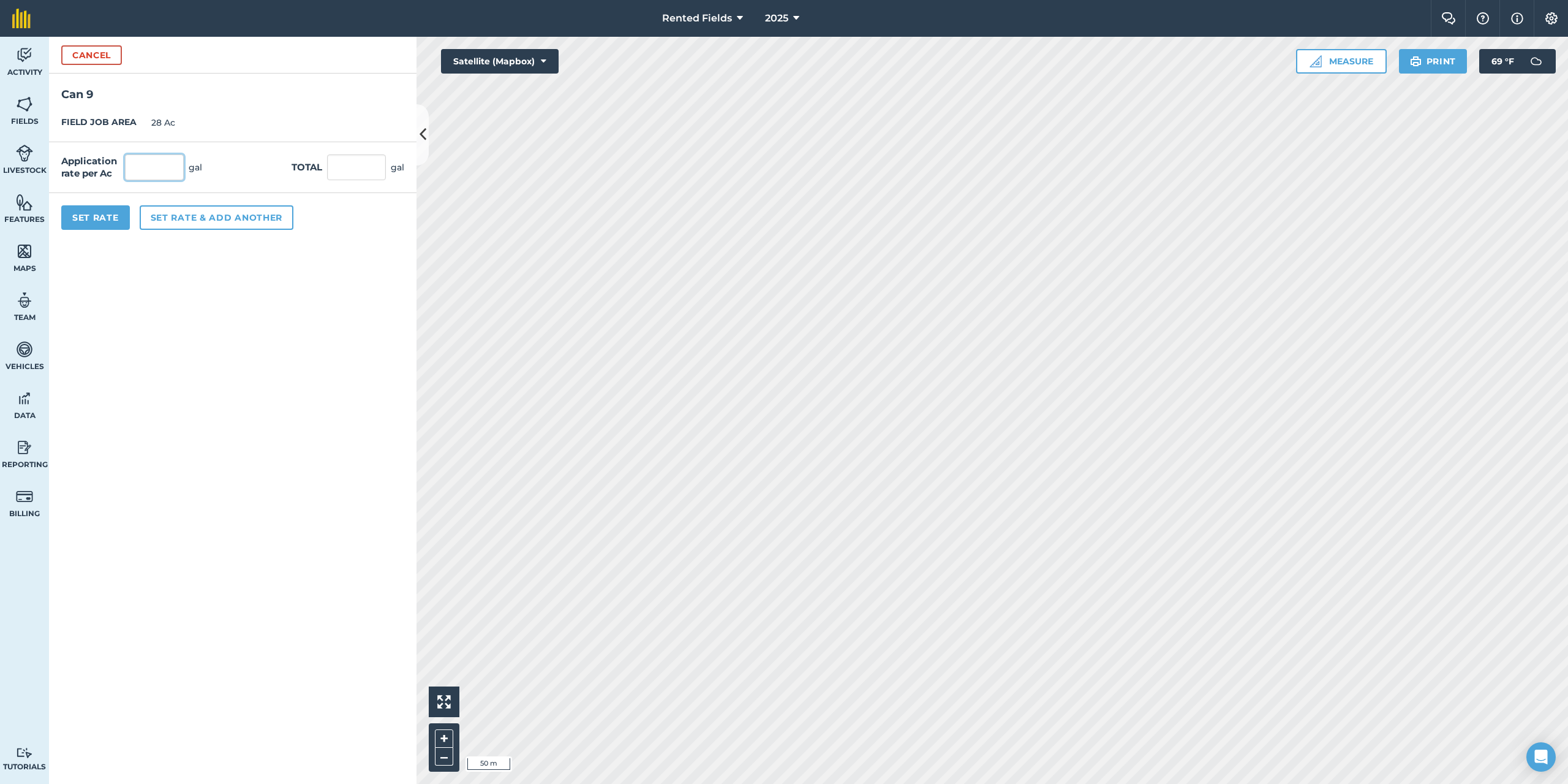
click at [172, 178] on input "text" at bounding box center [154, 167] width 59 height 26
type input "1.79"
type input "50.12"
click at [88, 214] on button "Set Rate" at bounding box center [95, 217] width 69 height 25
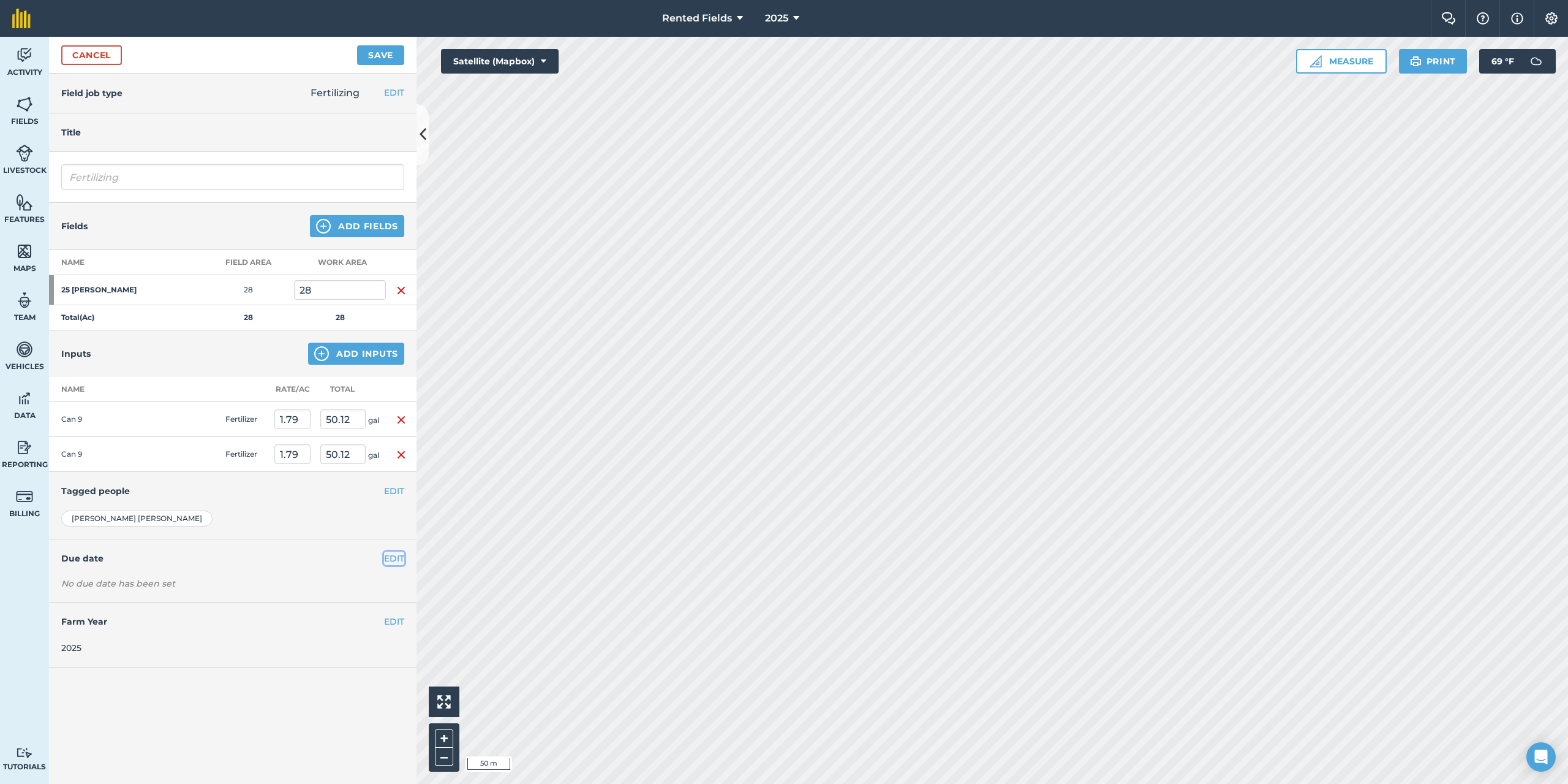
click at [392, 557] on button "EDIT" at bounding box center [394, 558] width 20 height 14
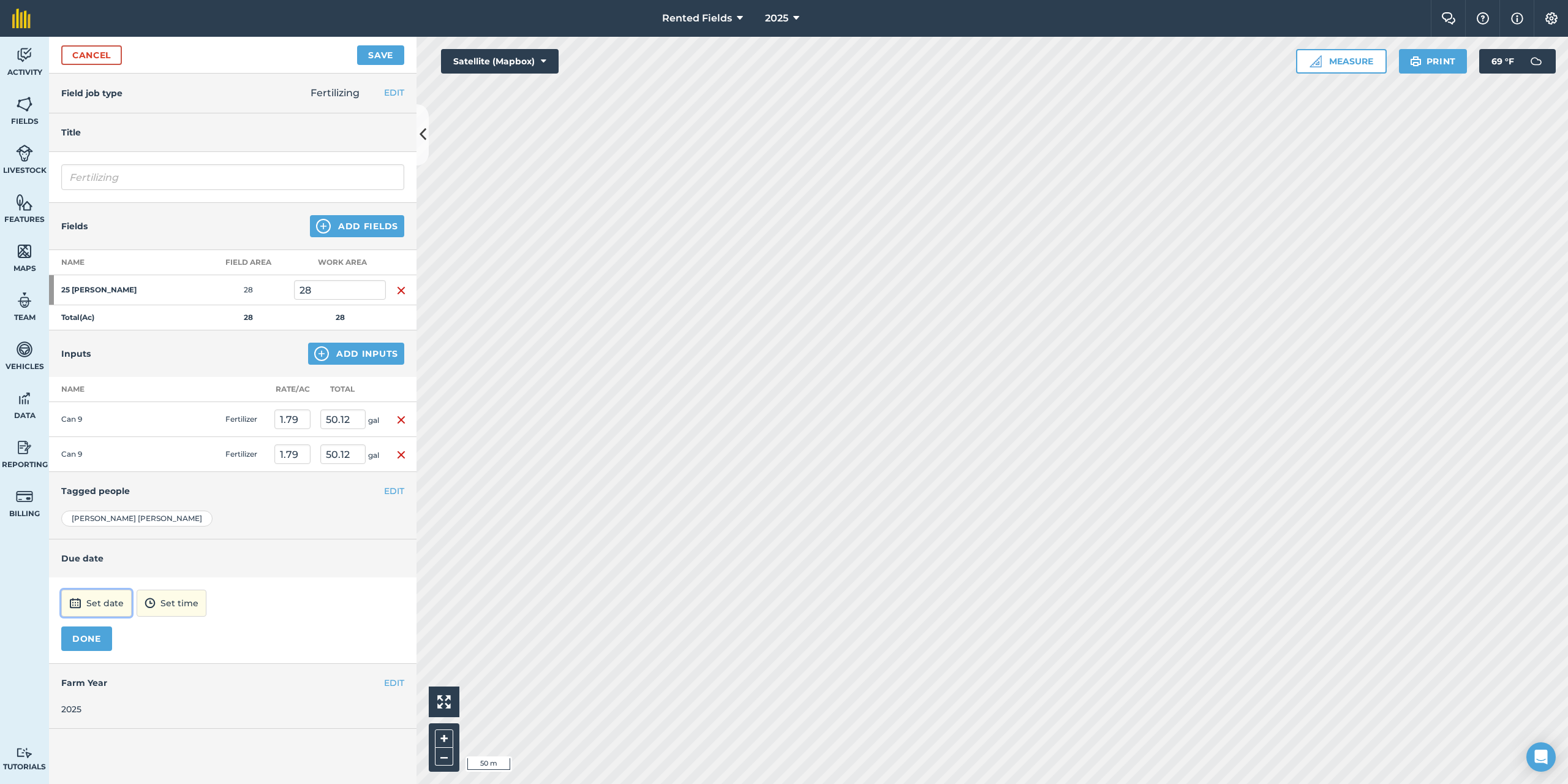
click at [116, 602] on button "Set date" at bounding box center [96, 602] width 71 height 27
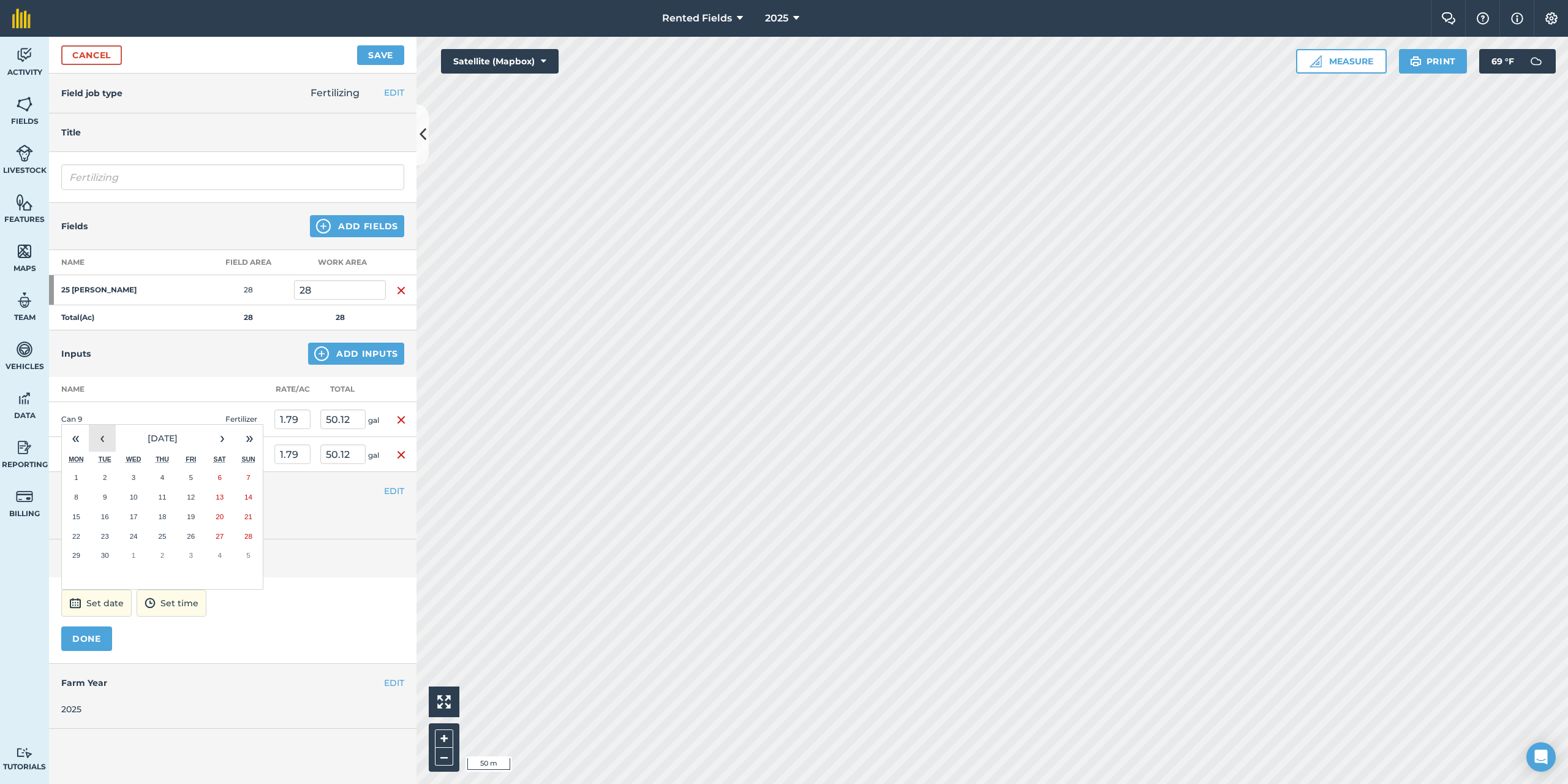
click at [101, 443] on button "‹" at bounding box center [102, 437] width 27 height 27
click at [80, 536] on abbr "16" at bounding box center [76, 536] width 8 height 8
click at [402, 457] on img "button" at bounding box center [401, 455] width 10 height 15
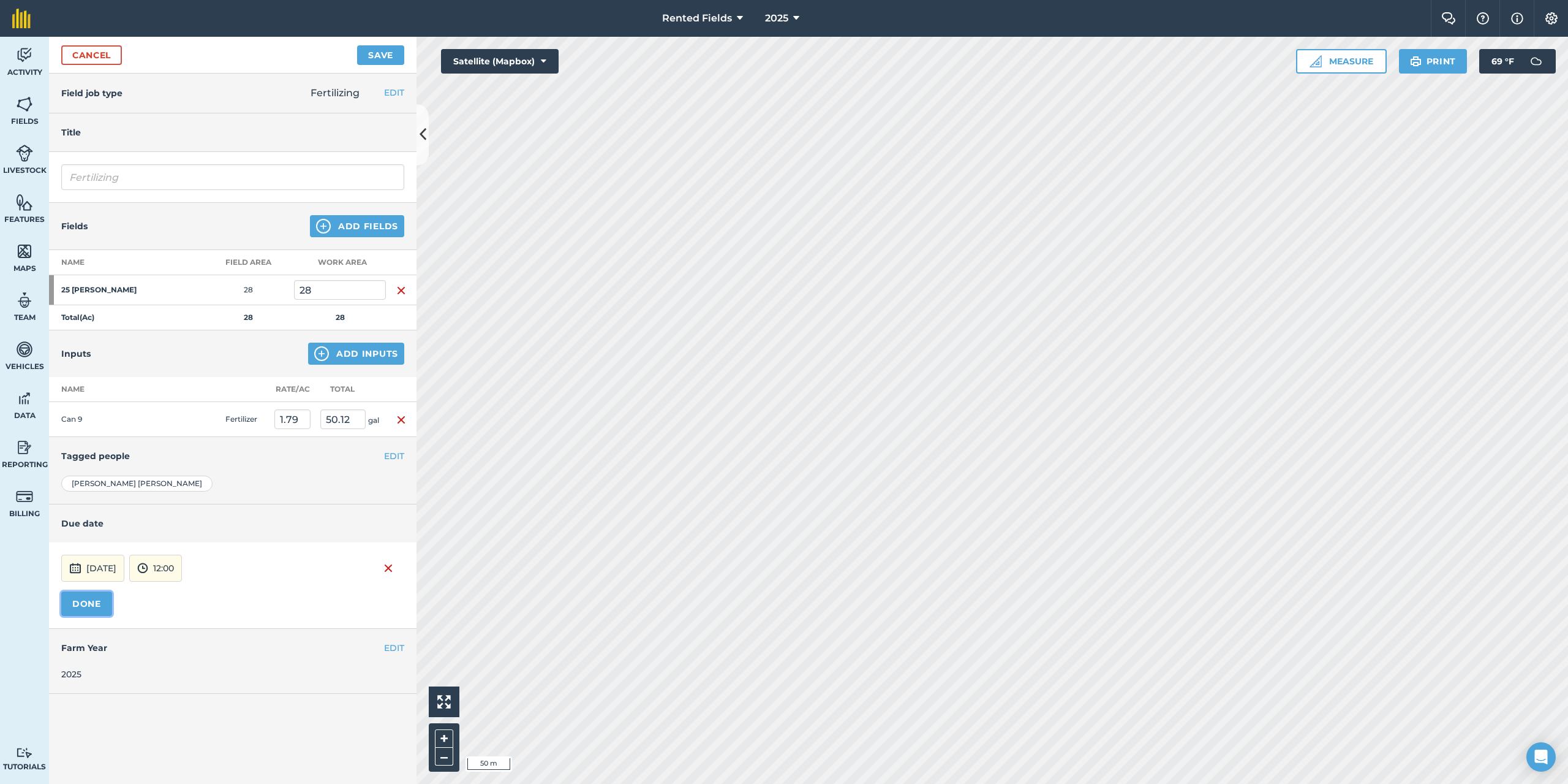
click at [84, 606] on button "DONE" at bounding box center [86, 603] width 50 height 25
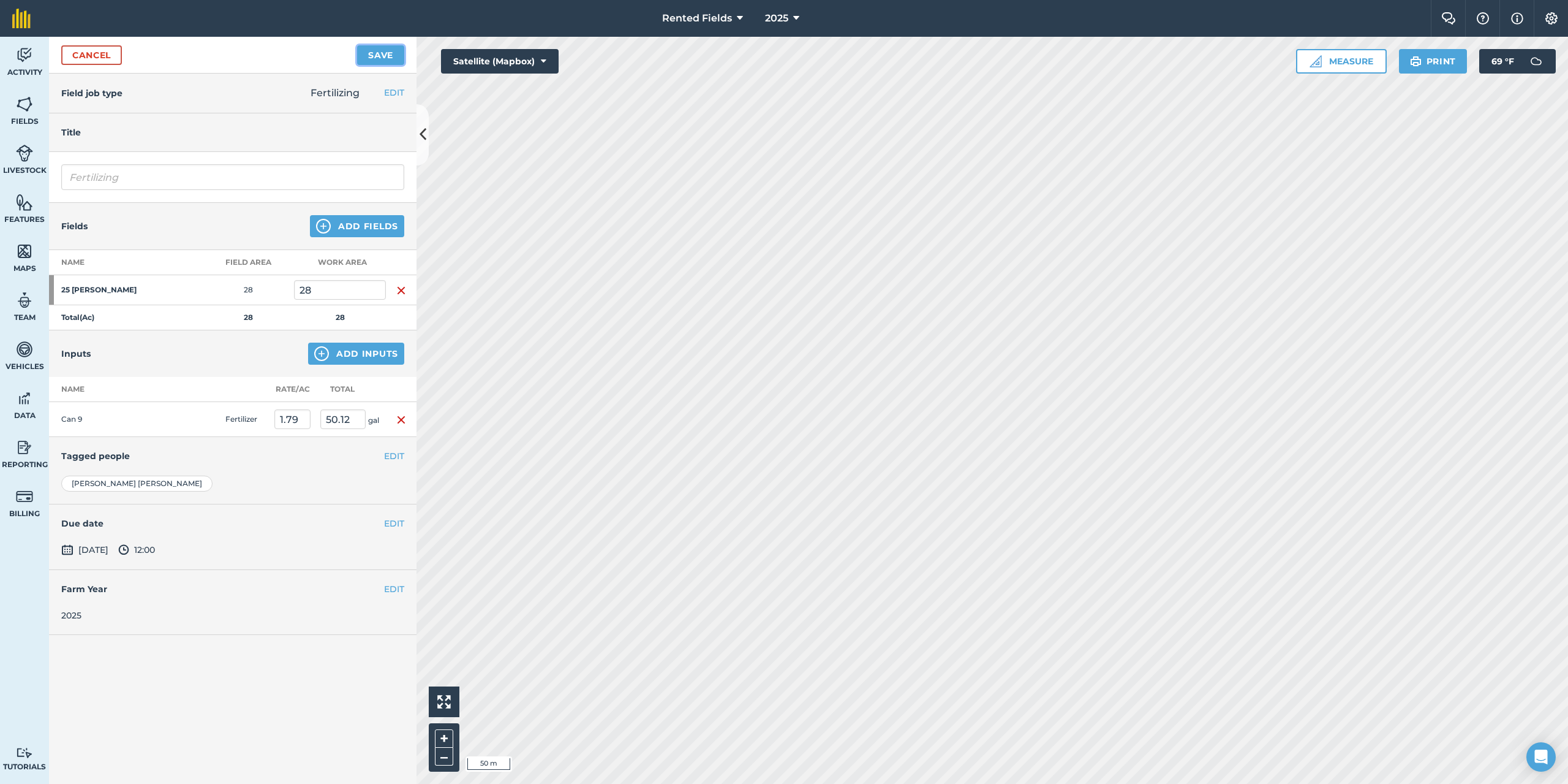
click at [376, 50] on button "Save" at bounding box center [381, 54] width 47 height 19
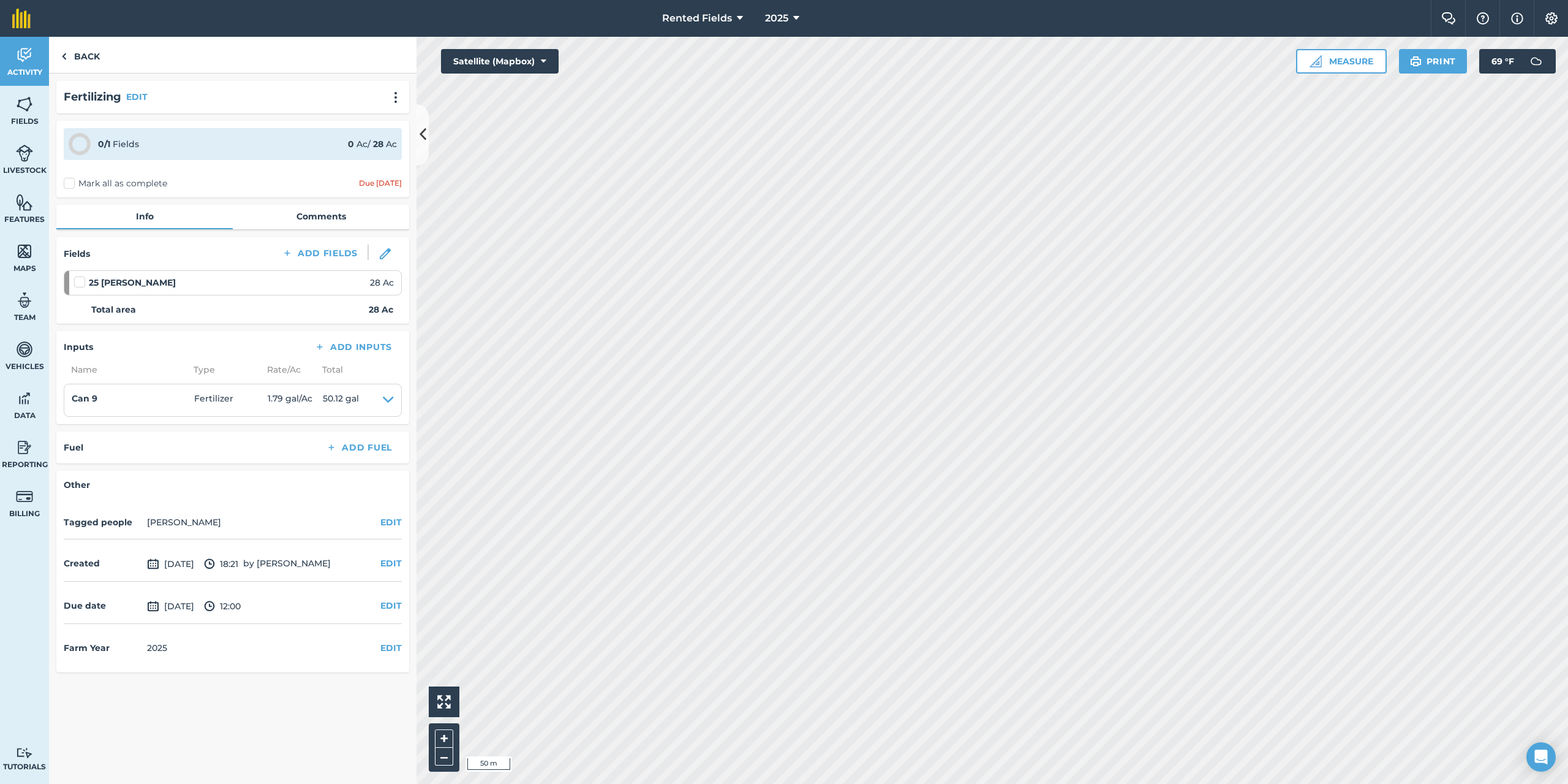
click at [73, 183] on label "Mark all as complete" at bounding box center [115, 183] width 104 height 13
click at [72, 183] on input "Mark all as complete" at bounding box center [67, 181] width 8 height 8
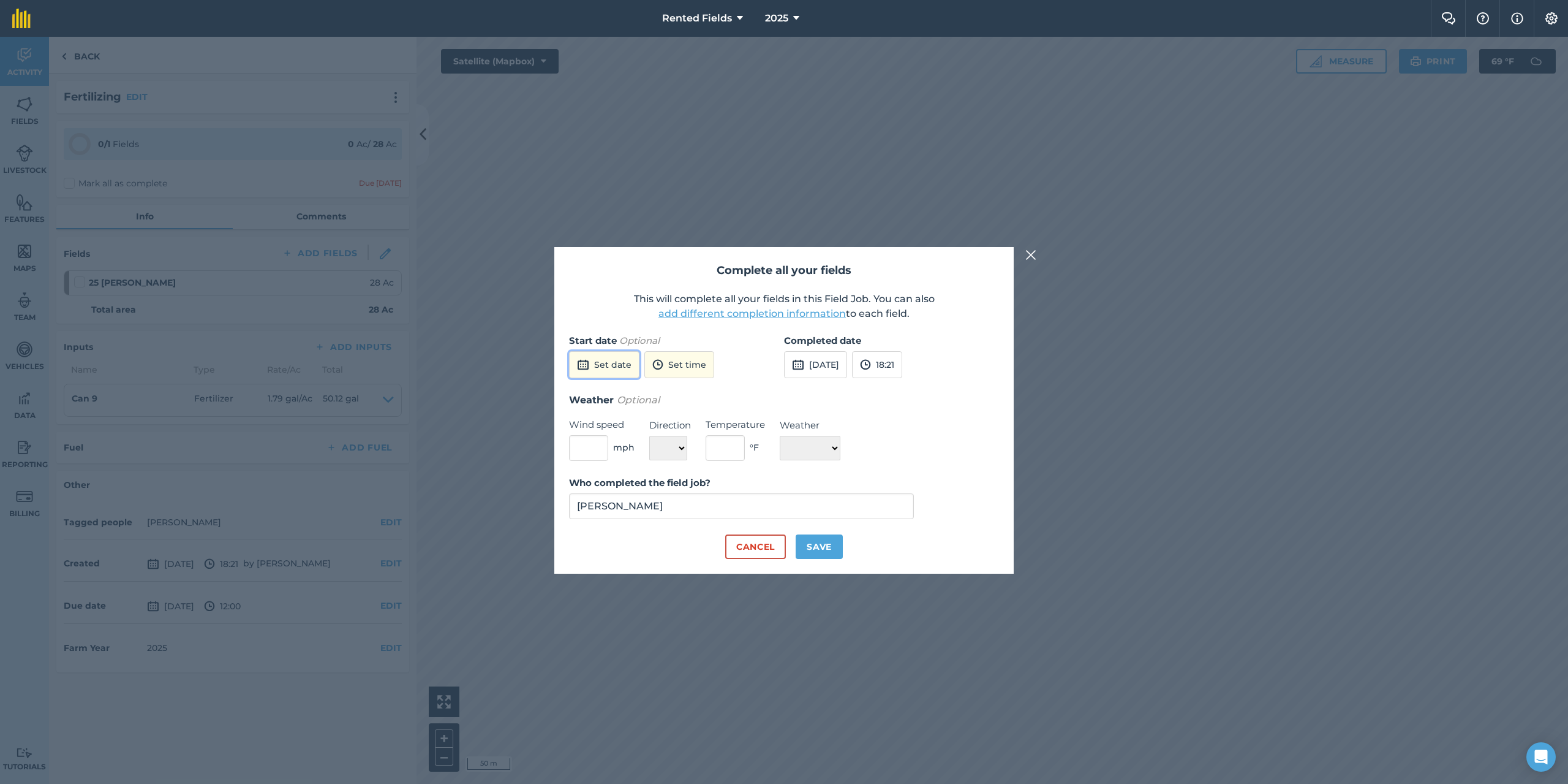
click at [613, 368] on button "Set date" at bounding box center [604, 364] width 71 height 27
click at [609, 392] on button "‹" at bounding box center [610, 392] width 27 height 27
click at [612, 393] on button "‹" at bounding box center [610, 392] width 27 height 27
click at [589, 490] on button "16" at bounding box center [583, 490] width 28 height 19
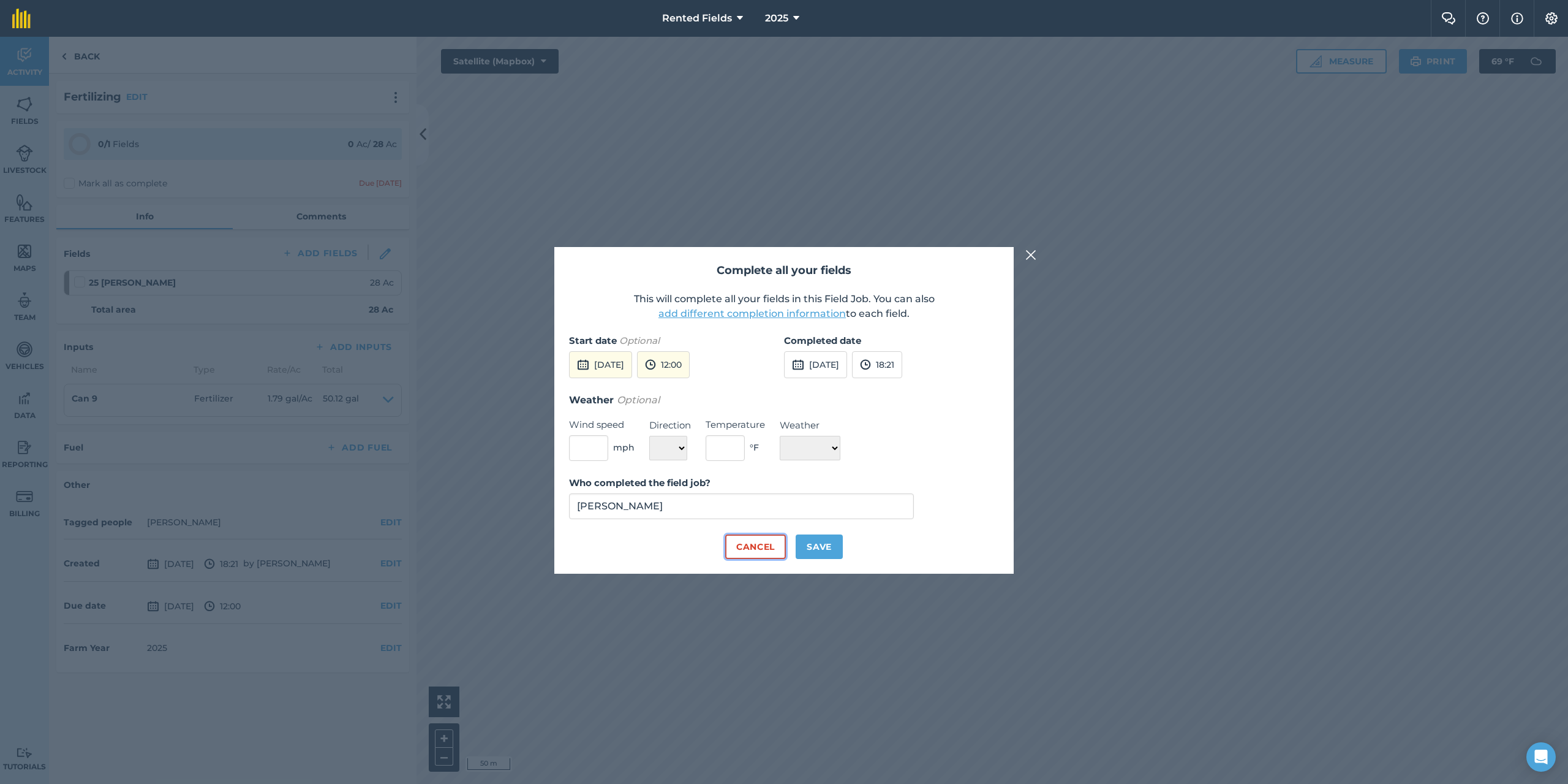
click at [753, 550] on button "Cancel" at bounding box center [756, 547] width 61 height 25
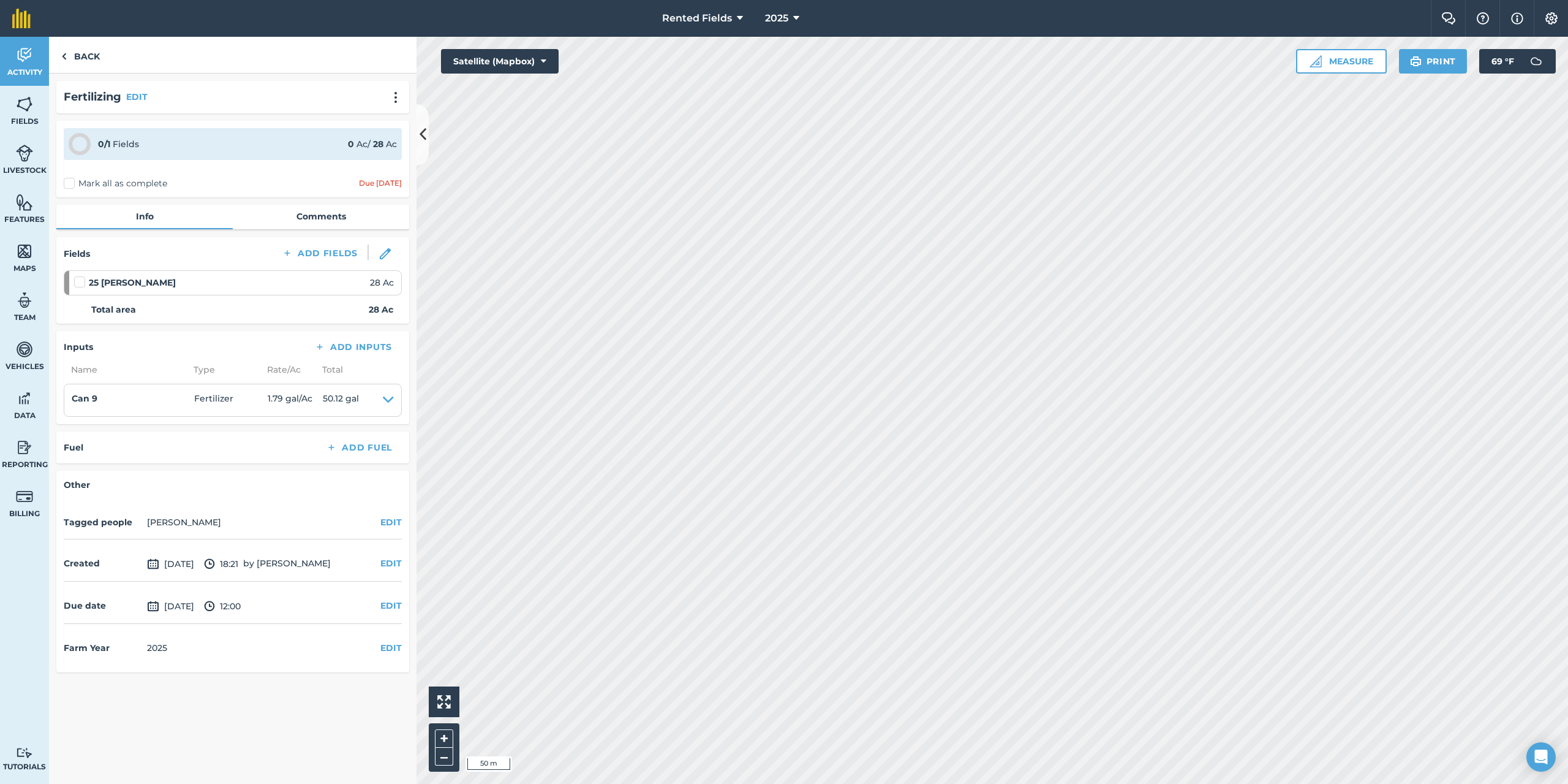
click at [66, 183] on label "Mark all as complete" at bounding box center [115, 183] width 104 height 13
click at [66, 183] on input "Mark all as complete" at bounding box center [67, 181] width 8 height 8
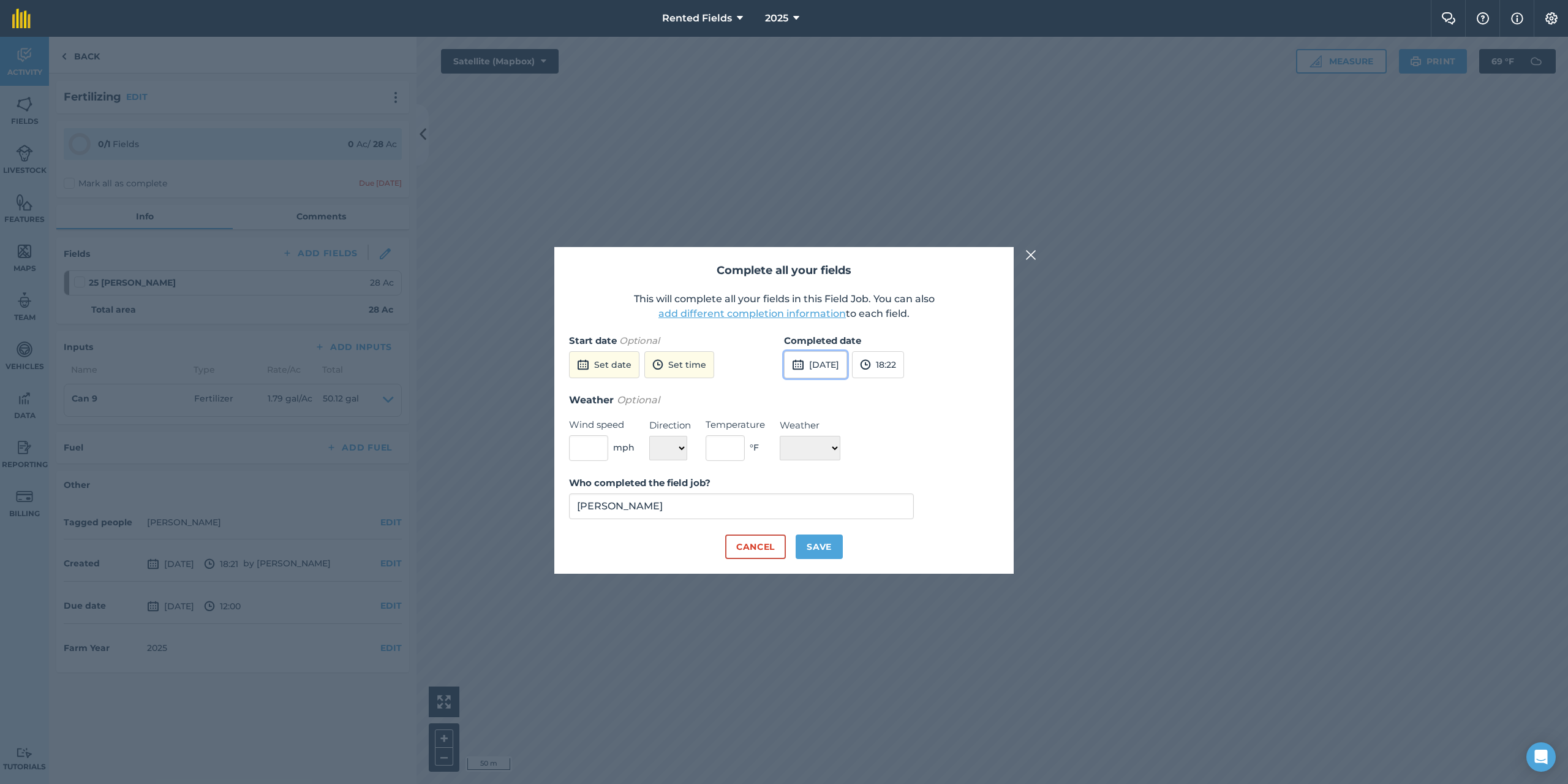
click at [843, 365] on button "[DATE]" at bounding box center [815, 364] width 63 height 27
click at [831, 396] on button "‹" at bounding box center [824, 392] width 27 height 27
click at [821, 387] on button "‹" at bounding box center [824, 392] width 27 height 27
click at [802, 487] on abbr "16" at bounding box center [799, 490] width 8 height 8
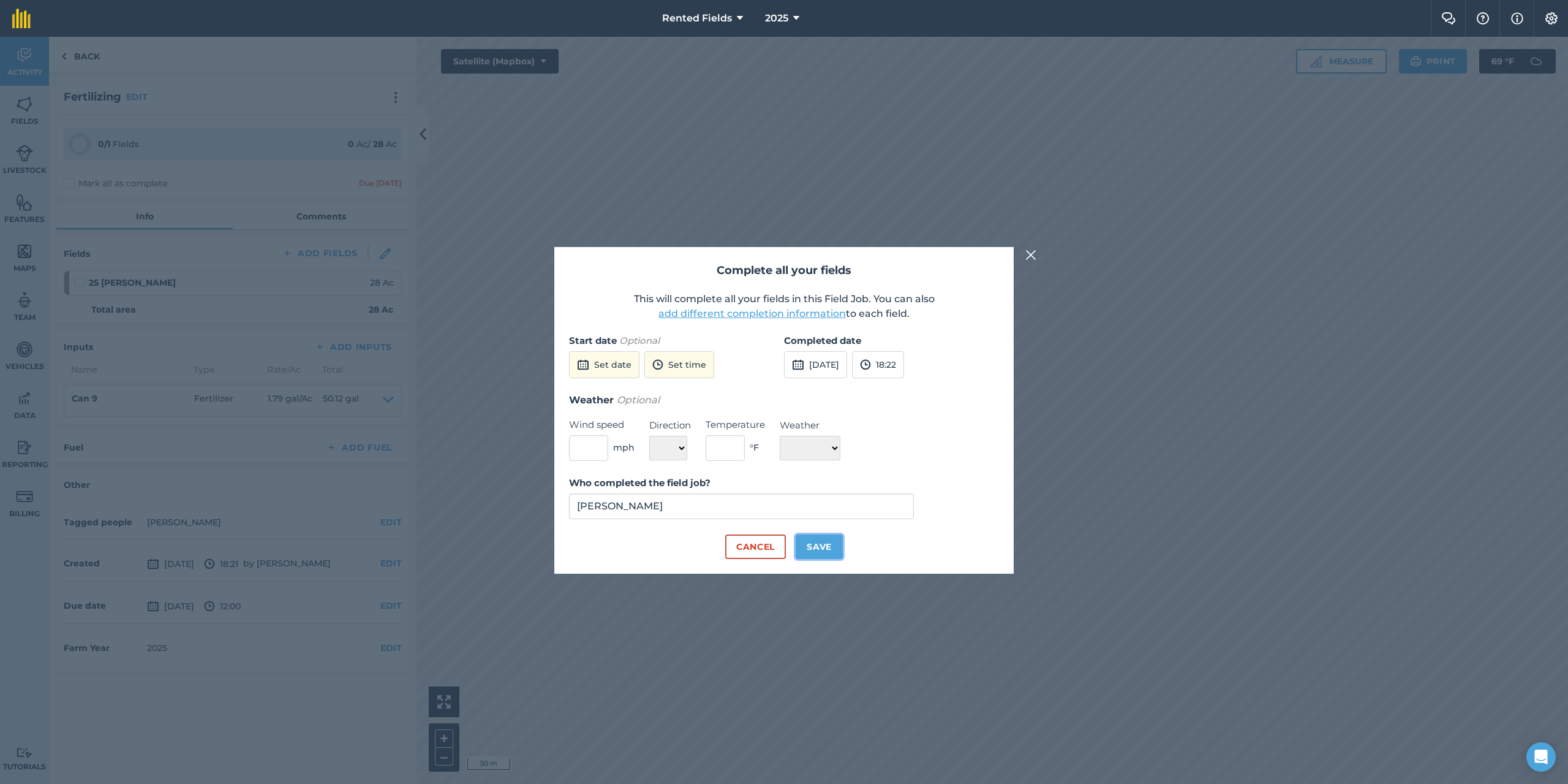
click at [830, 547] on button "Save" at bounding box center [819, 547] width 47 height 25
checkbox input "true"
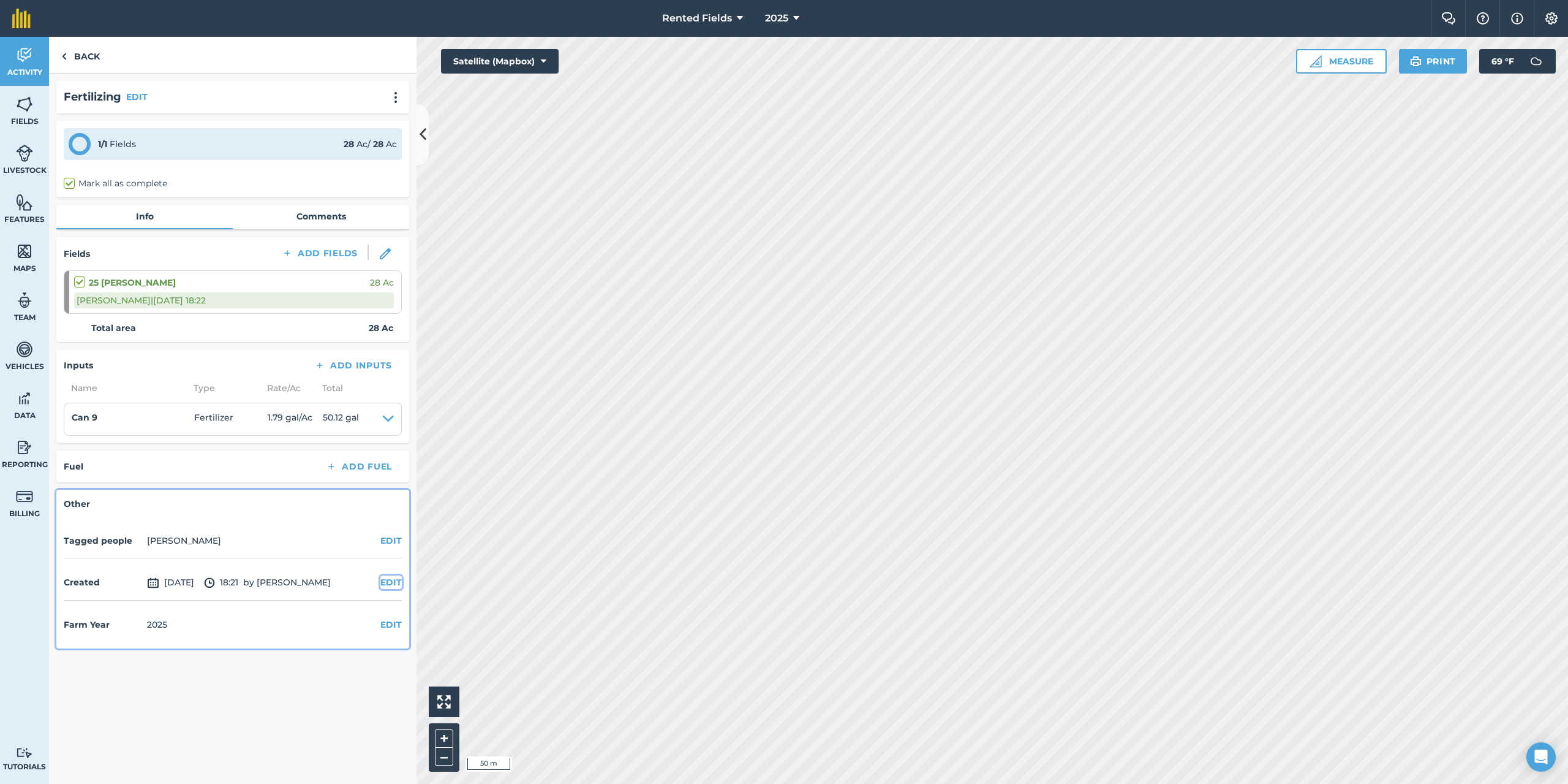
click at [387, 580] on button "EDIT" at bounding box center [391, 581] width 21 height 14
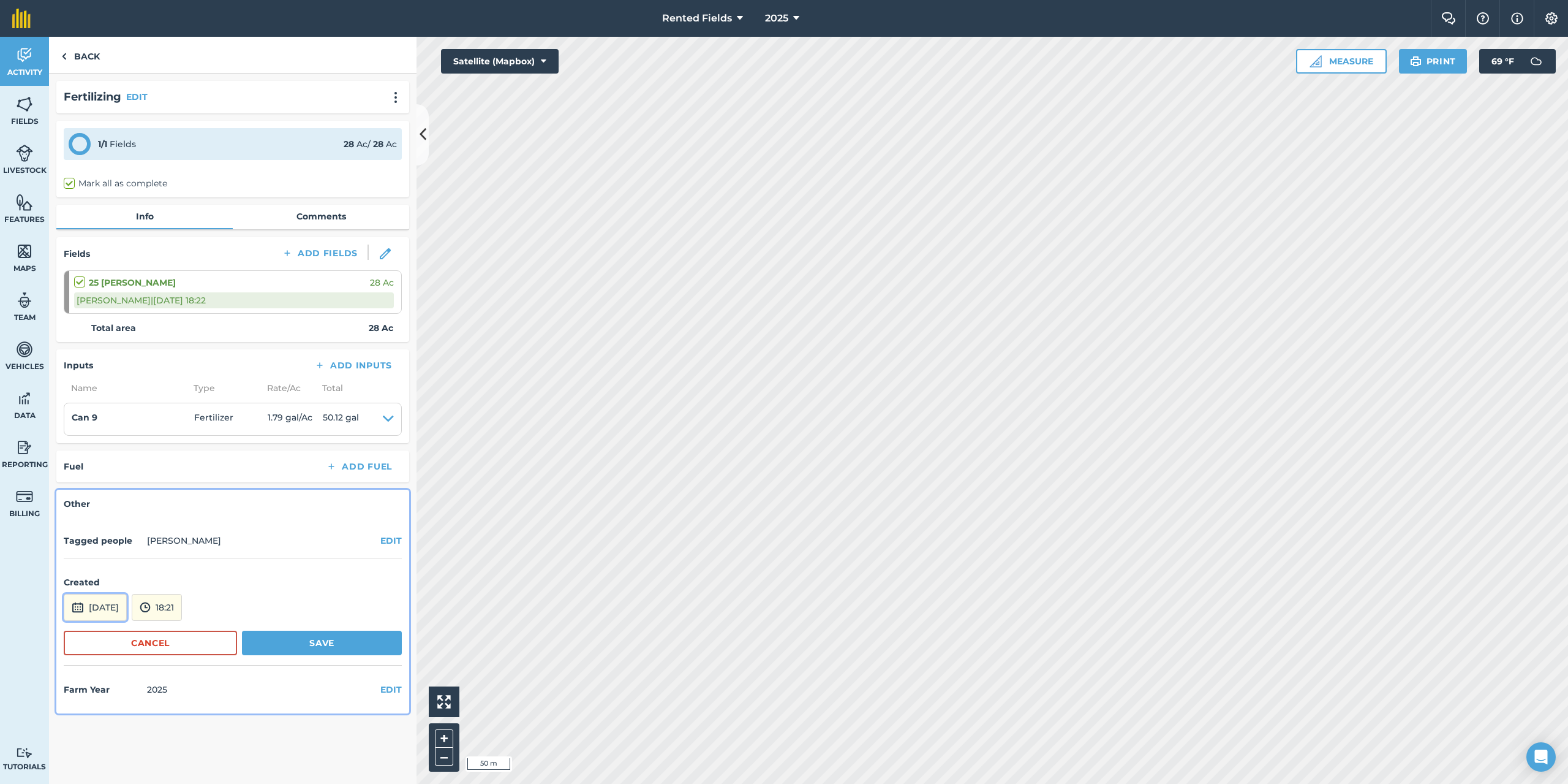
click at [114, 606] on button "[DATE]" at bounding box center [94, 606] width 63 height 27
click at [107, 444] on button "‹" at bounding box center [105, 442] width 27 height 27
click at [83, 540] on button "16" at bounding box center [78, 539] width 28 height 19
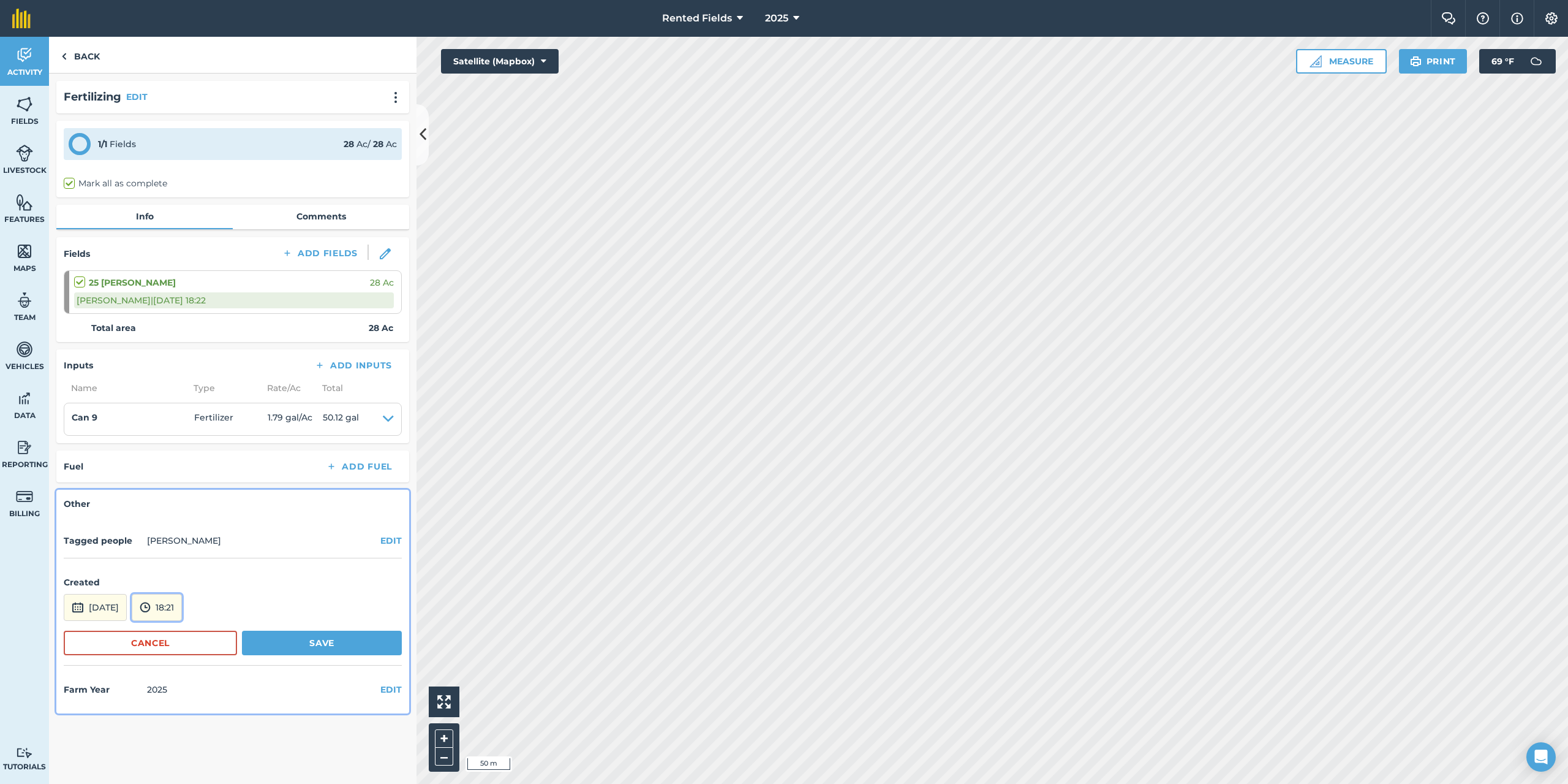
click at [182, 602] on button "18:21" at bounding box center [157, 606] width 50 height 27
click at [190, 470] on button "00:00" at bounding box center [160, 476] width 58 height 19
click at [332, 645] on button "Save" at bounding box center [322, 642] width 160 height 25
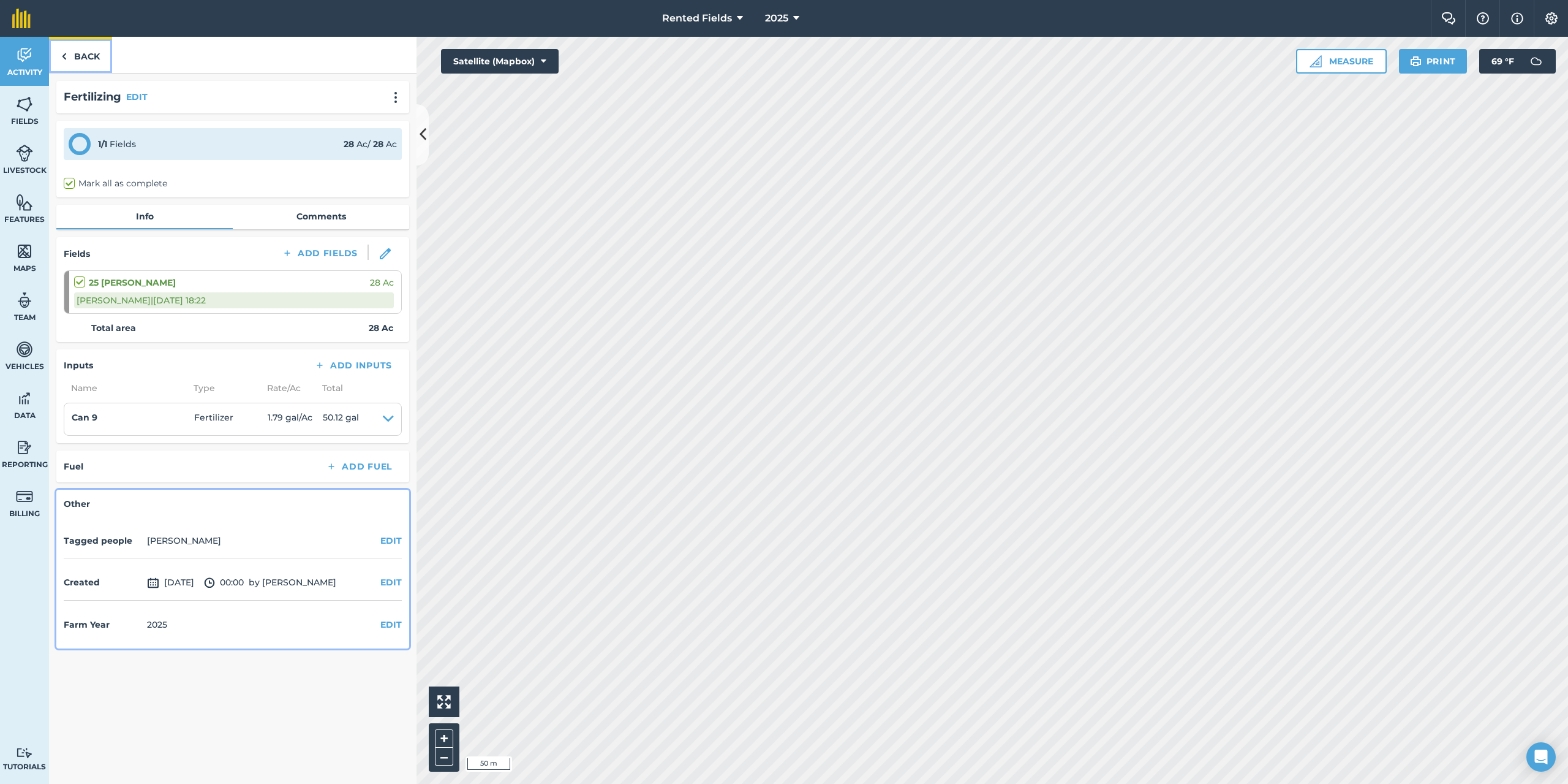
click at [66, 60] on img at bounding box center [64, 56] width 6 height 15
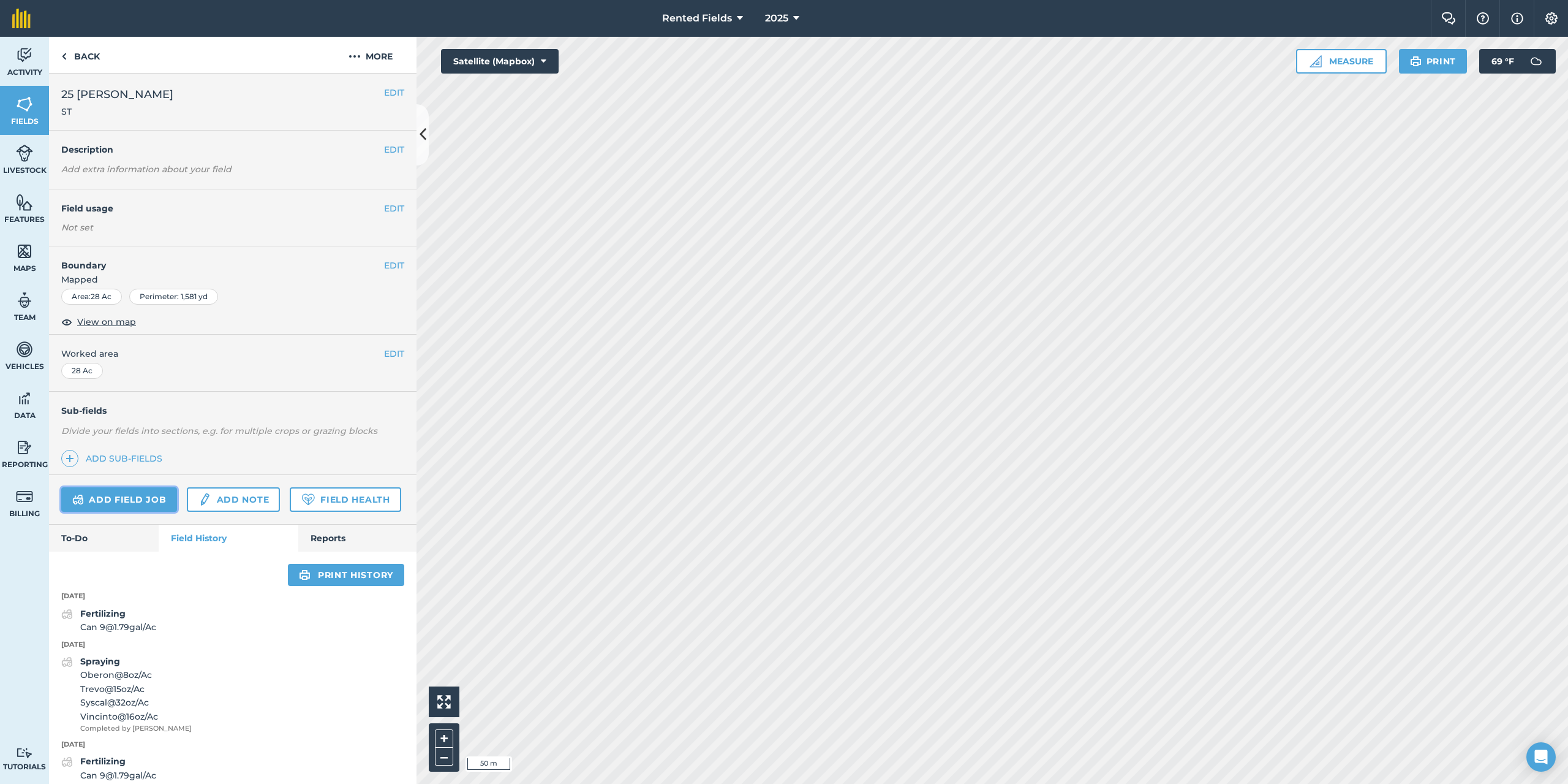
click at [141, 504] on link "Add field job" at bounding box center [119, 499] width 116 height 25
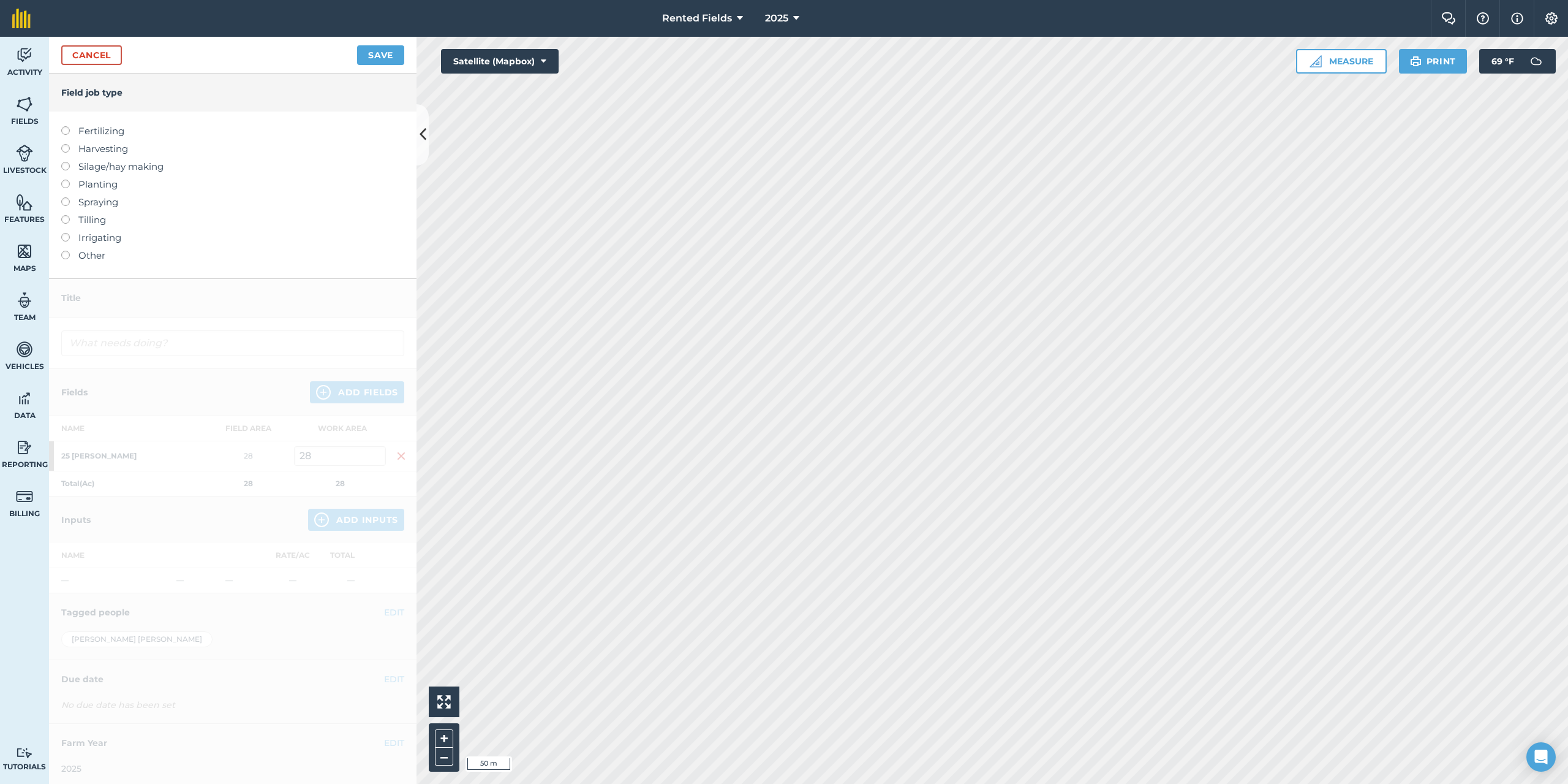
click at [63, 127] on label at bounding box center [70, 127] width 17 height 0
type input "Fertilizing"
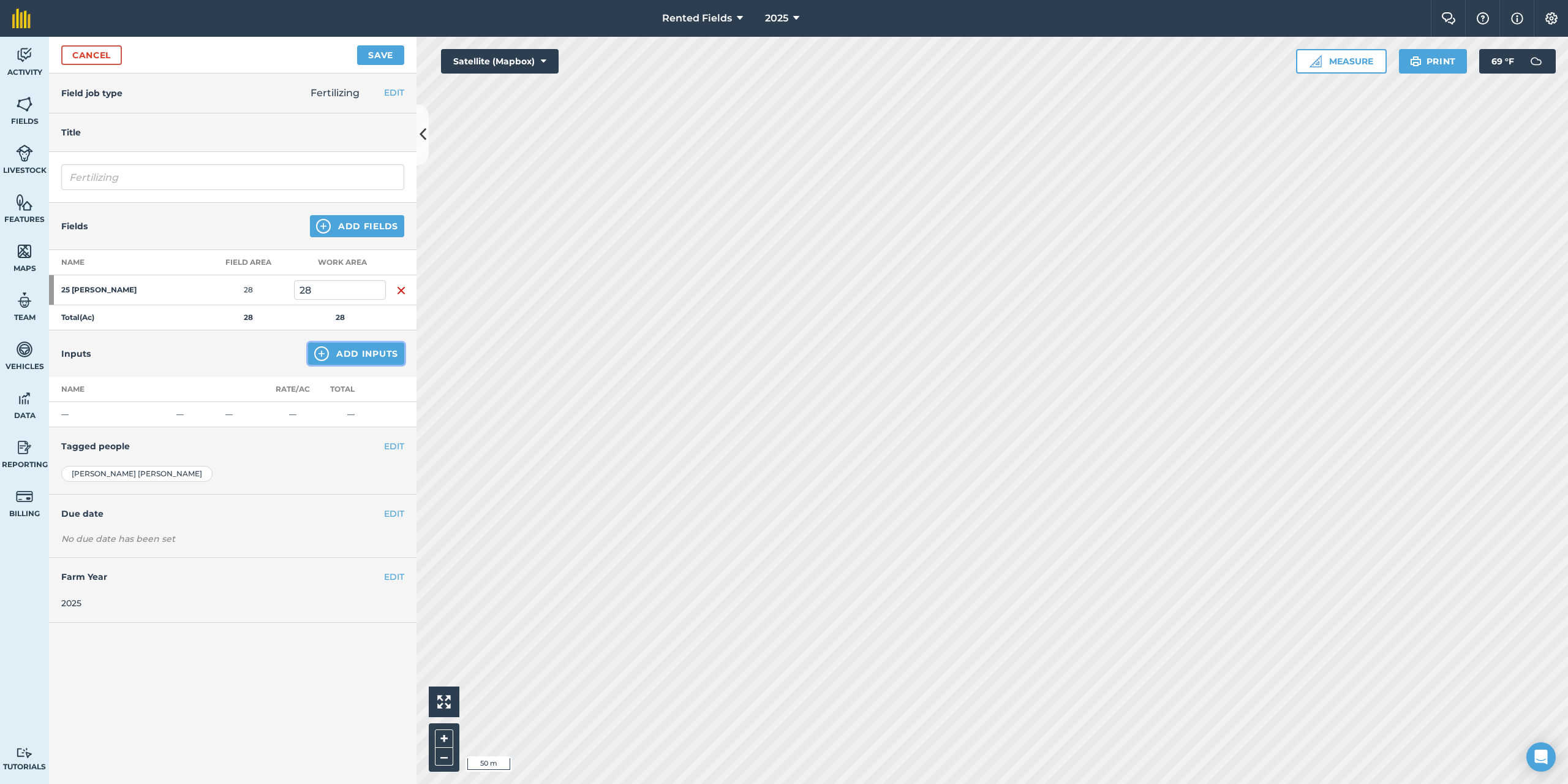
click at [338, 357] on button "Add Inputs" at bounding box center [356, 353] width 96 height 22
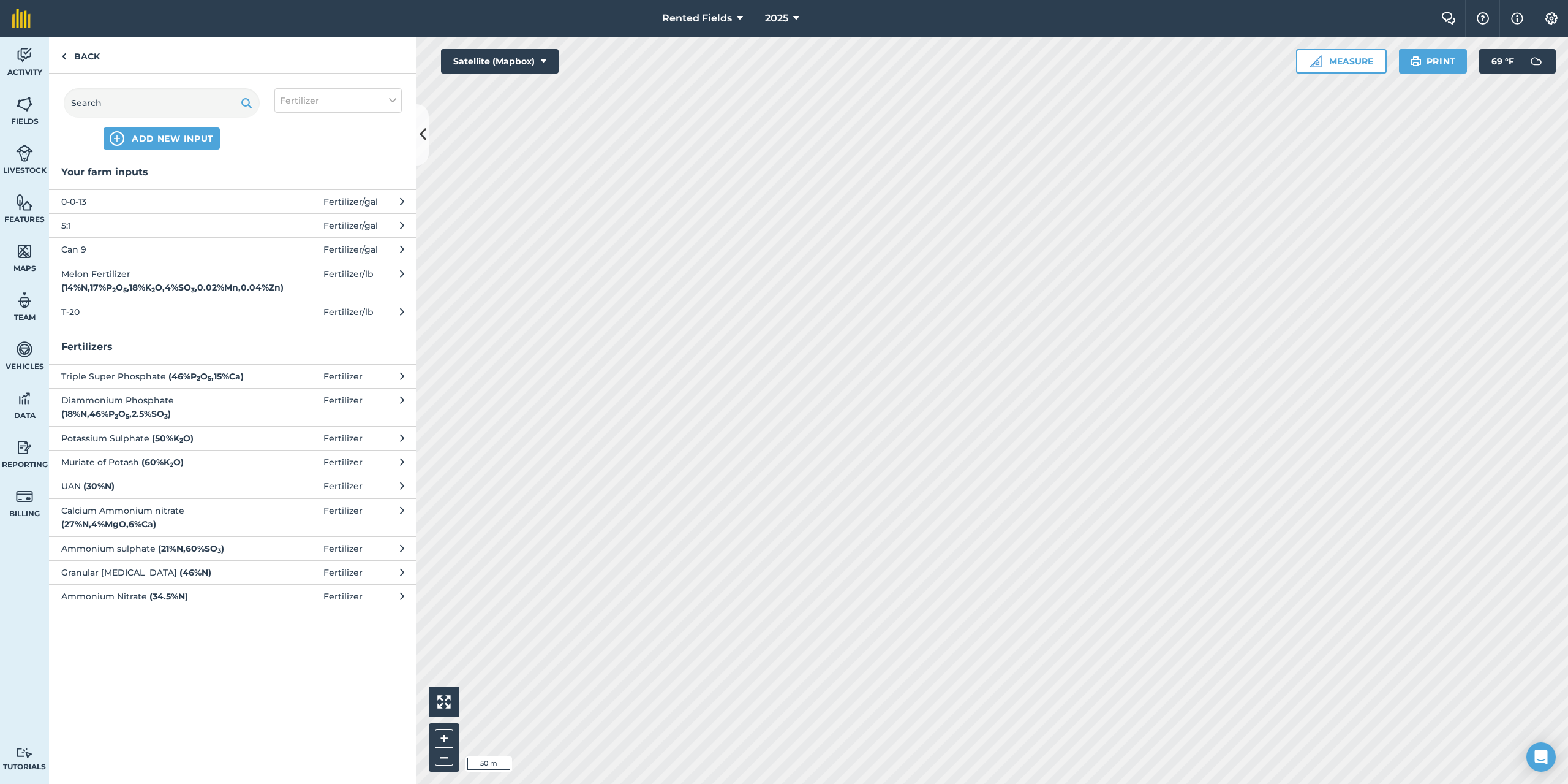
click at [80, 251] on span "Can 9" at bounding box center [161, 249] width 200 height 14
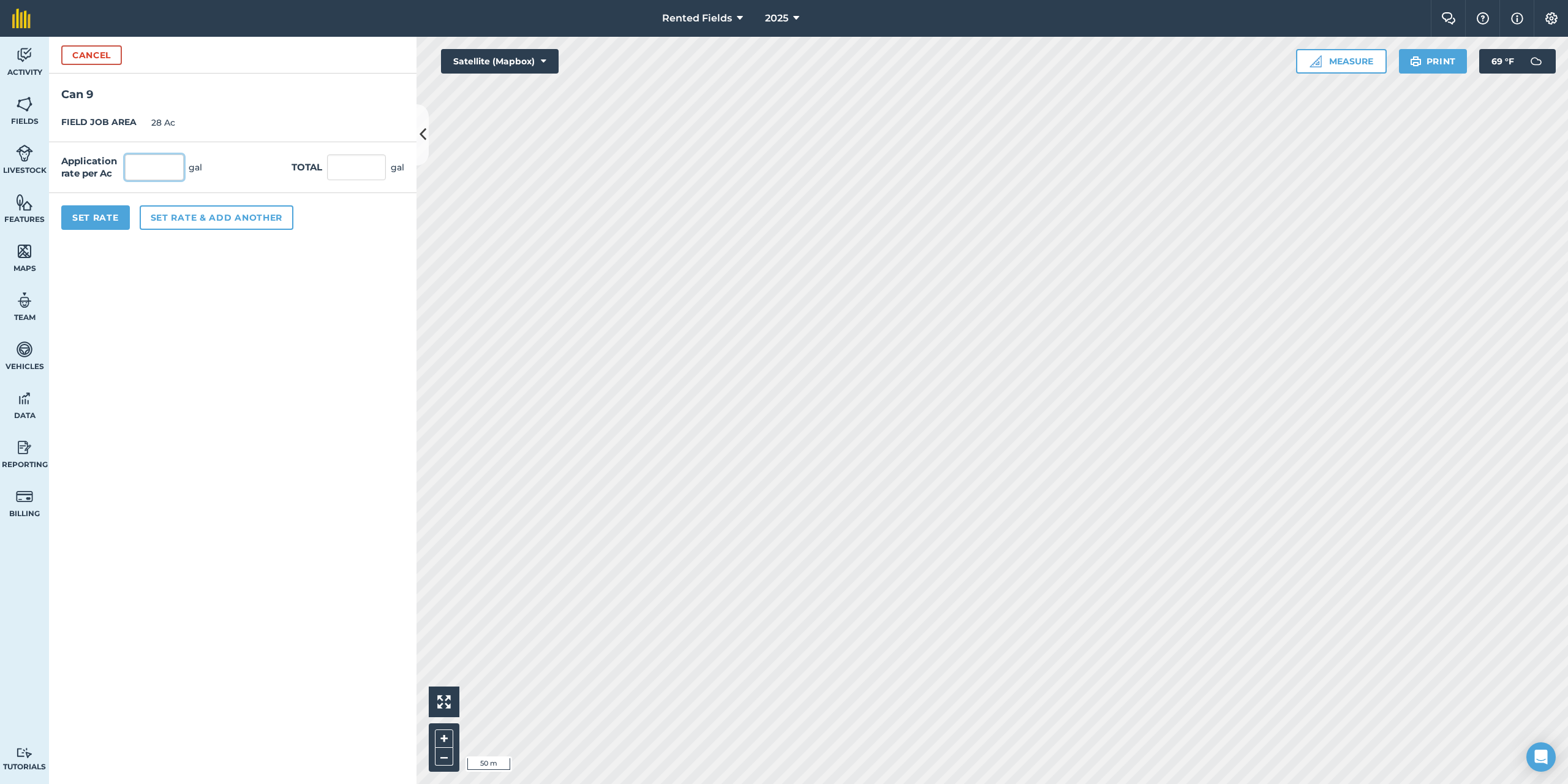
click at [158, 165] on input "text" at bounding box center [154, 167] width 59 height 26
type input "1.79"
type input "50.12"
click at [99, 218] on button "Set Rate" at bounding box center [95, 217] width 69 height 25
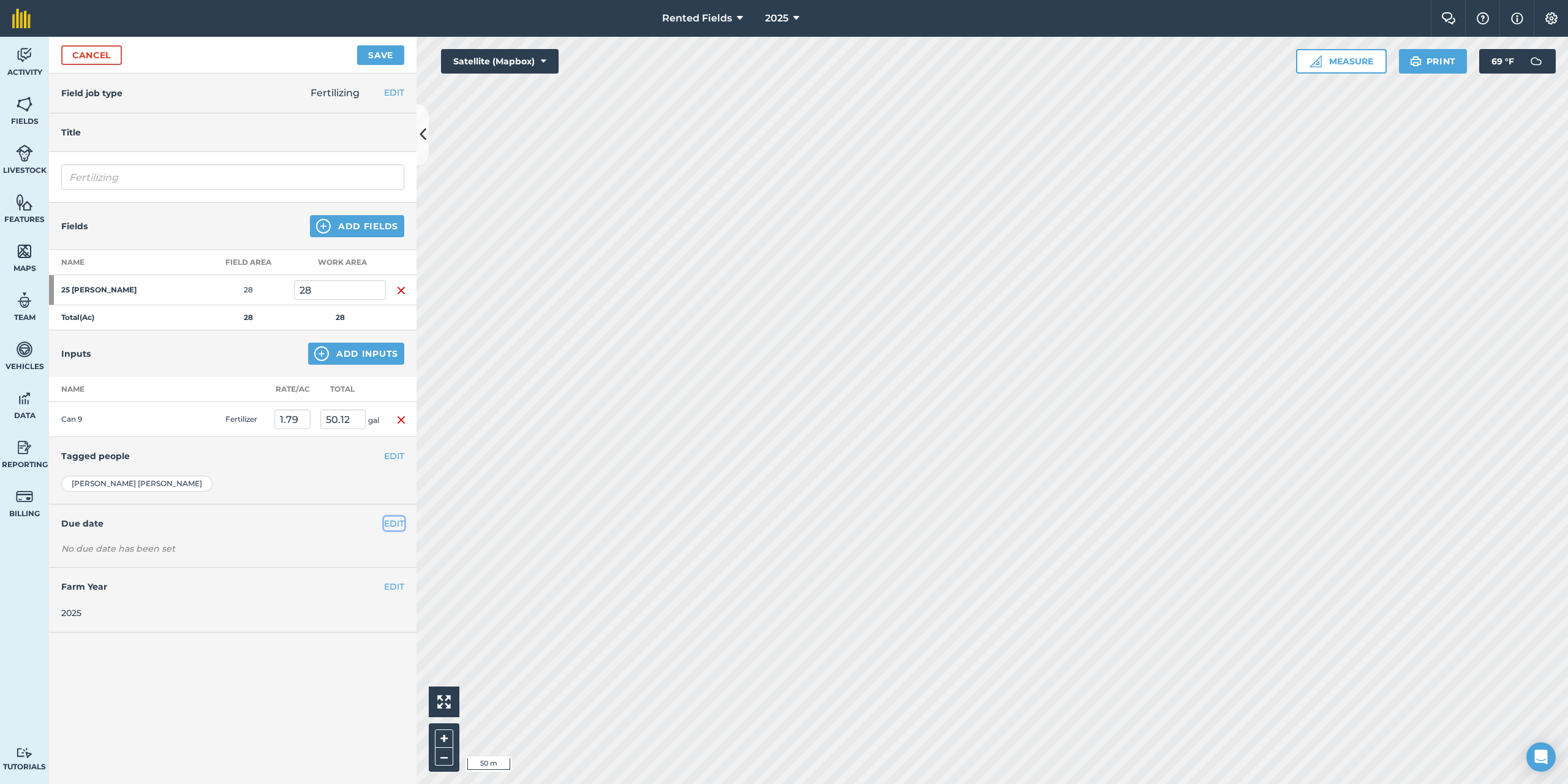
click at [389, 524] on button "EDIT" at bounding box center [394, 523] width 20 height 14
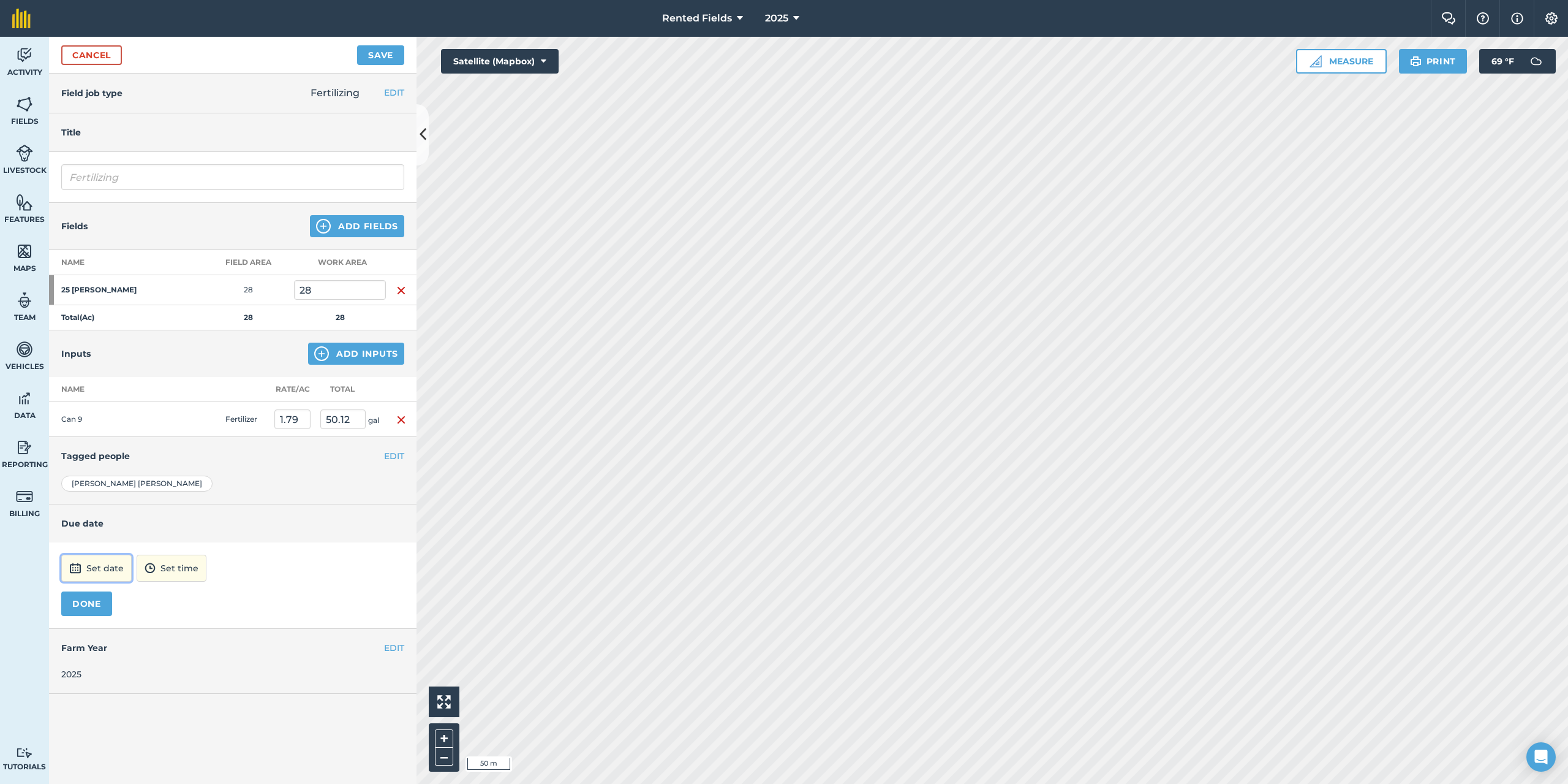
click at [108, 573] on button "Set date" at bounding box center [96, 568] width 71 height 27
click at [103, 402] on button "‹" at bounding box center [102, 403] width 27 height 27
click at [78, 521] on abbr "23" at bounding box center [76, 520] width 8 height 8
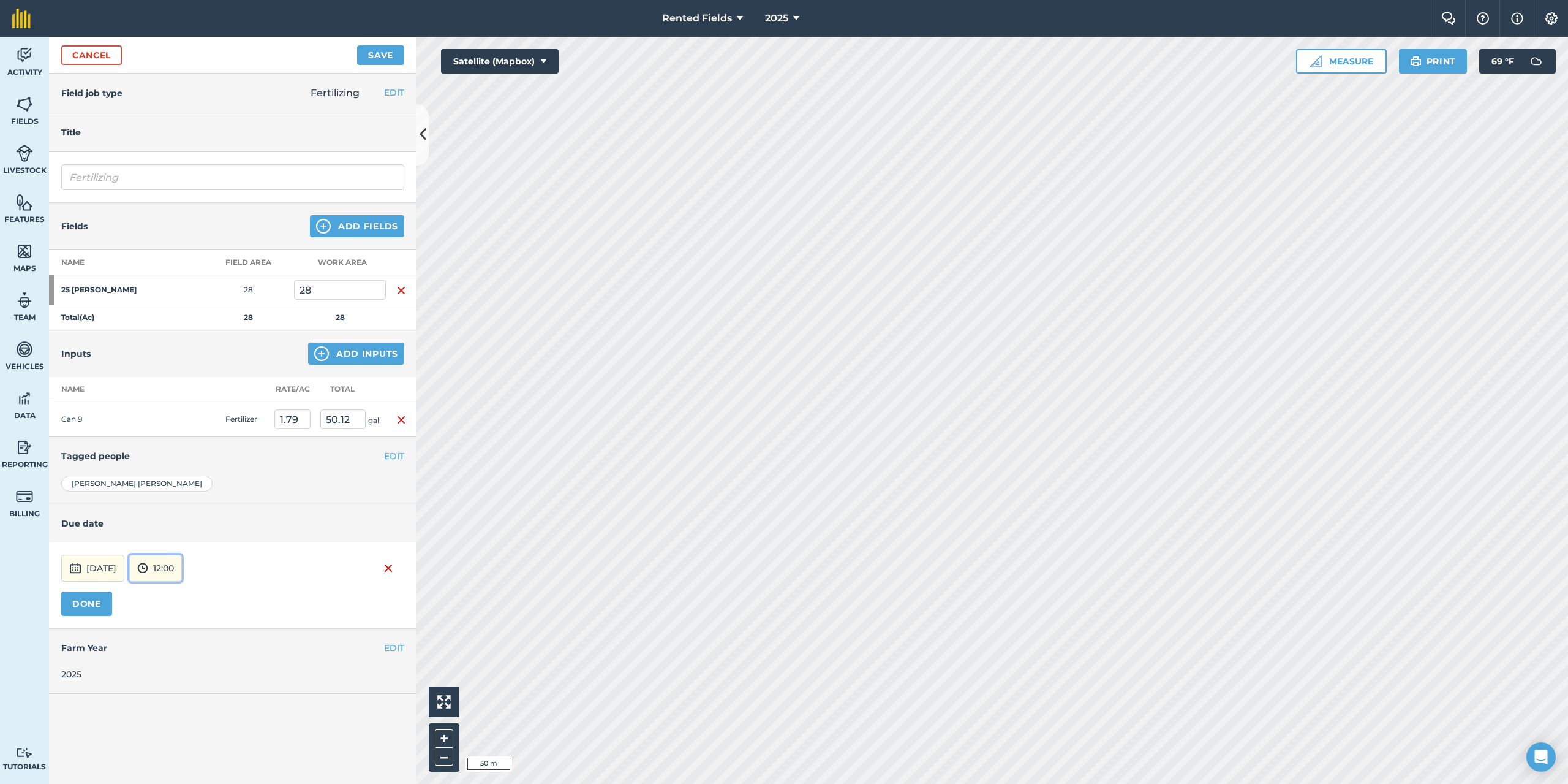
click at [182, 558] on button "12:00" at bounding box center [155, 568] width 52 height 27
click at [186, 438] on button "00:00" at bounding box center [159, 436] width 58 height 19
click at [88, 613] on button "DONE" at bounding box center [86, 603] width 50 height 25
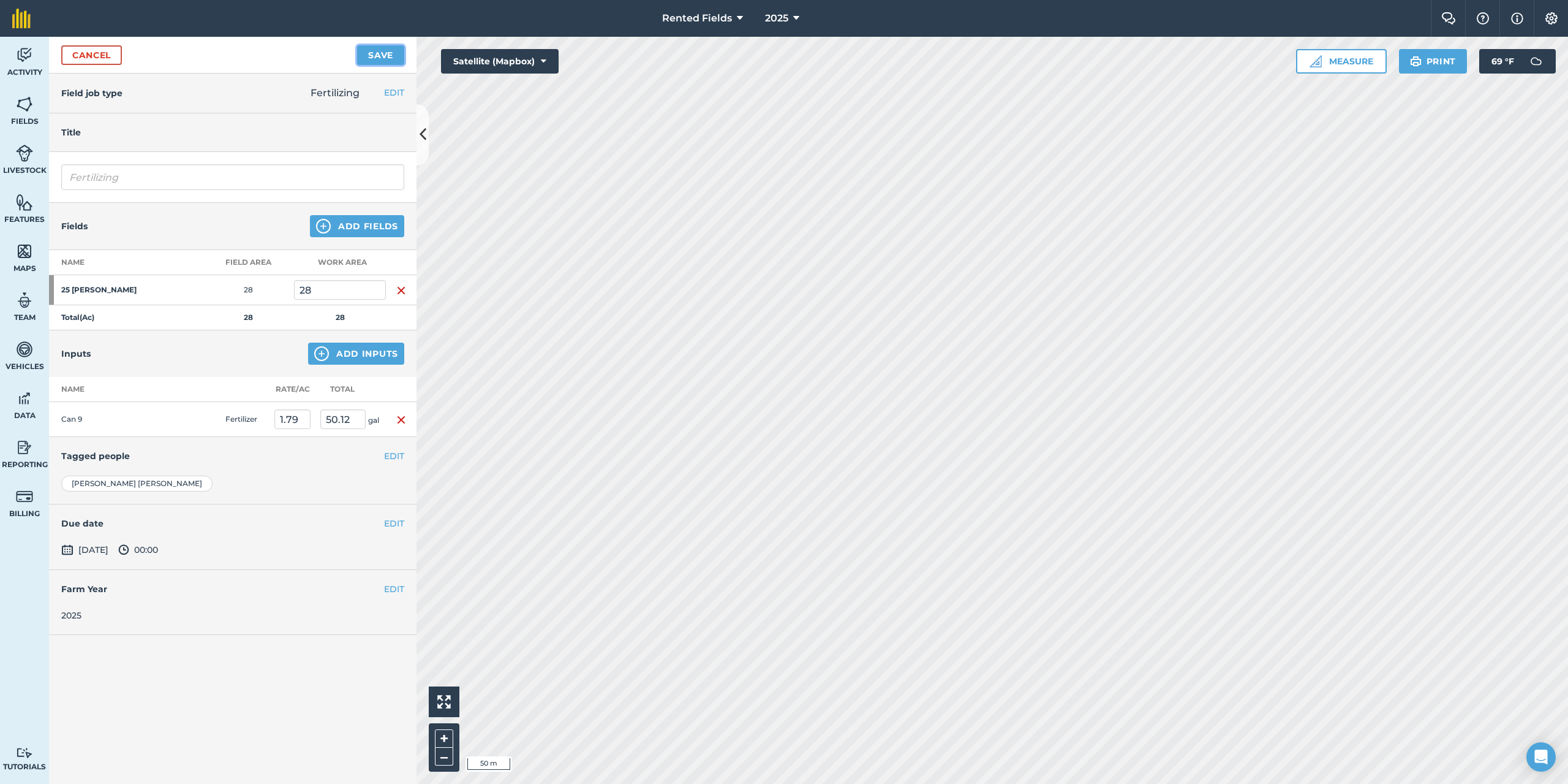
click at [385, 59] on button "Save" at bounding box center [381, 54] width 47 height 19
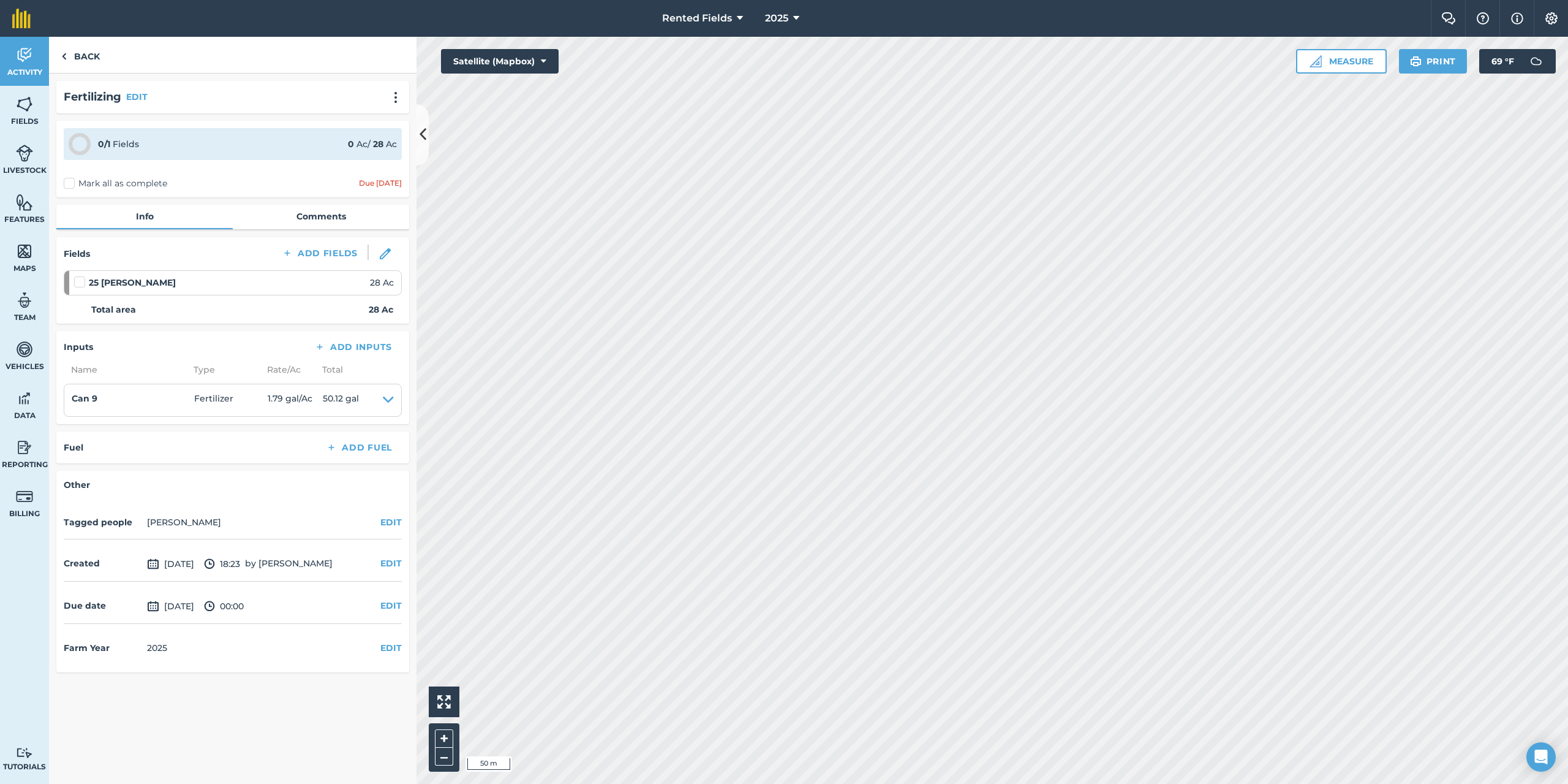
click at [66, 186] on label "Mark all as complete" at bounding box center [115, 183] width 104 height 13
click at [66, 185] on input "Mark all as complete" at bounding box center [67, 181] width 8 height 8
checkbox input "false"
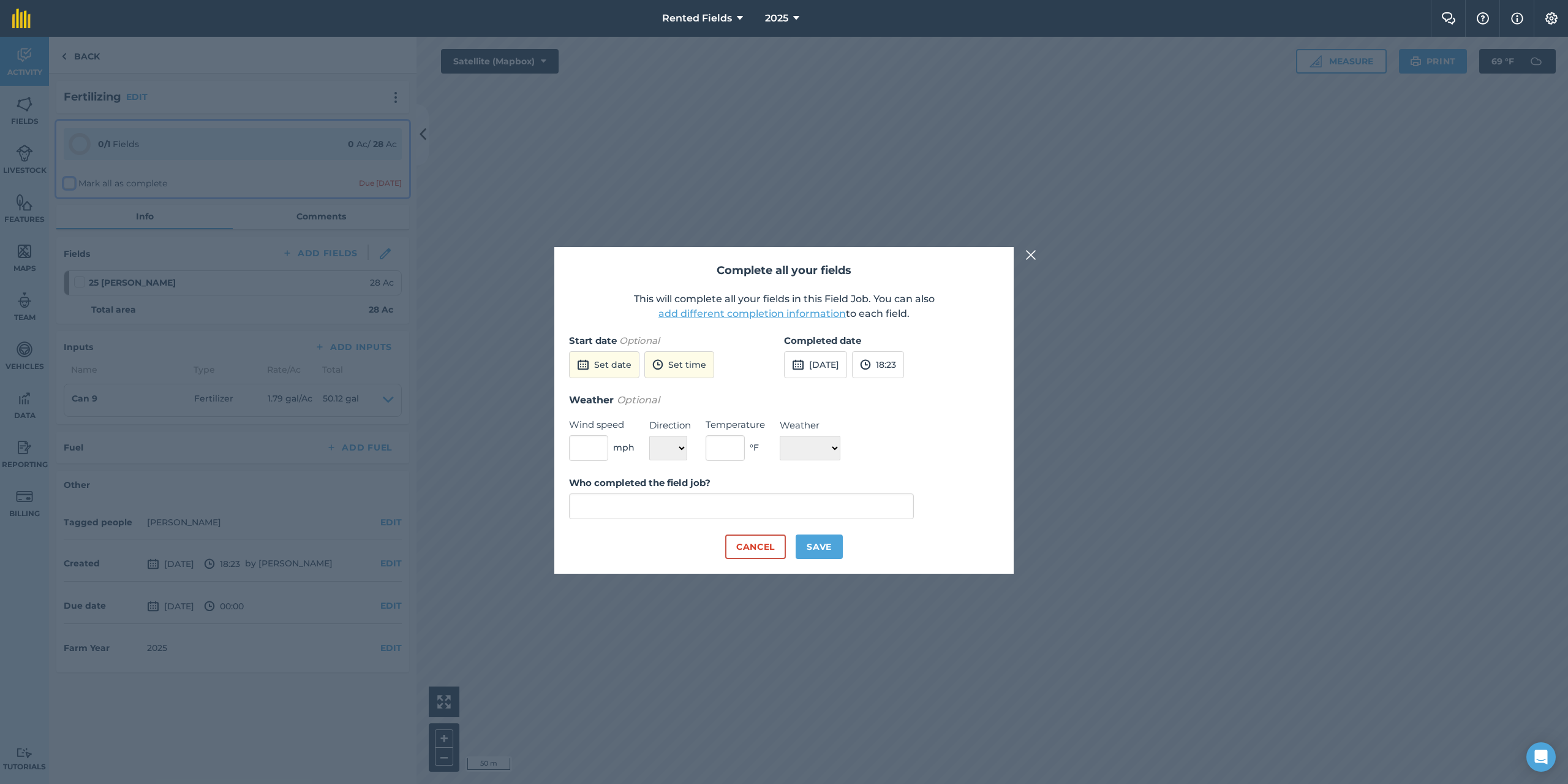
type input "[PERSON_NAME]"
click at [821, 362] on button "[DATE]" at bounding box center [815, 364] width 63 height 27
click at [824, 392] on button "‹" at bounding box center [824, 392] width 27 height 27
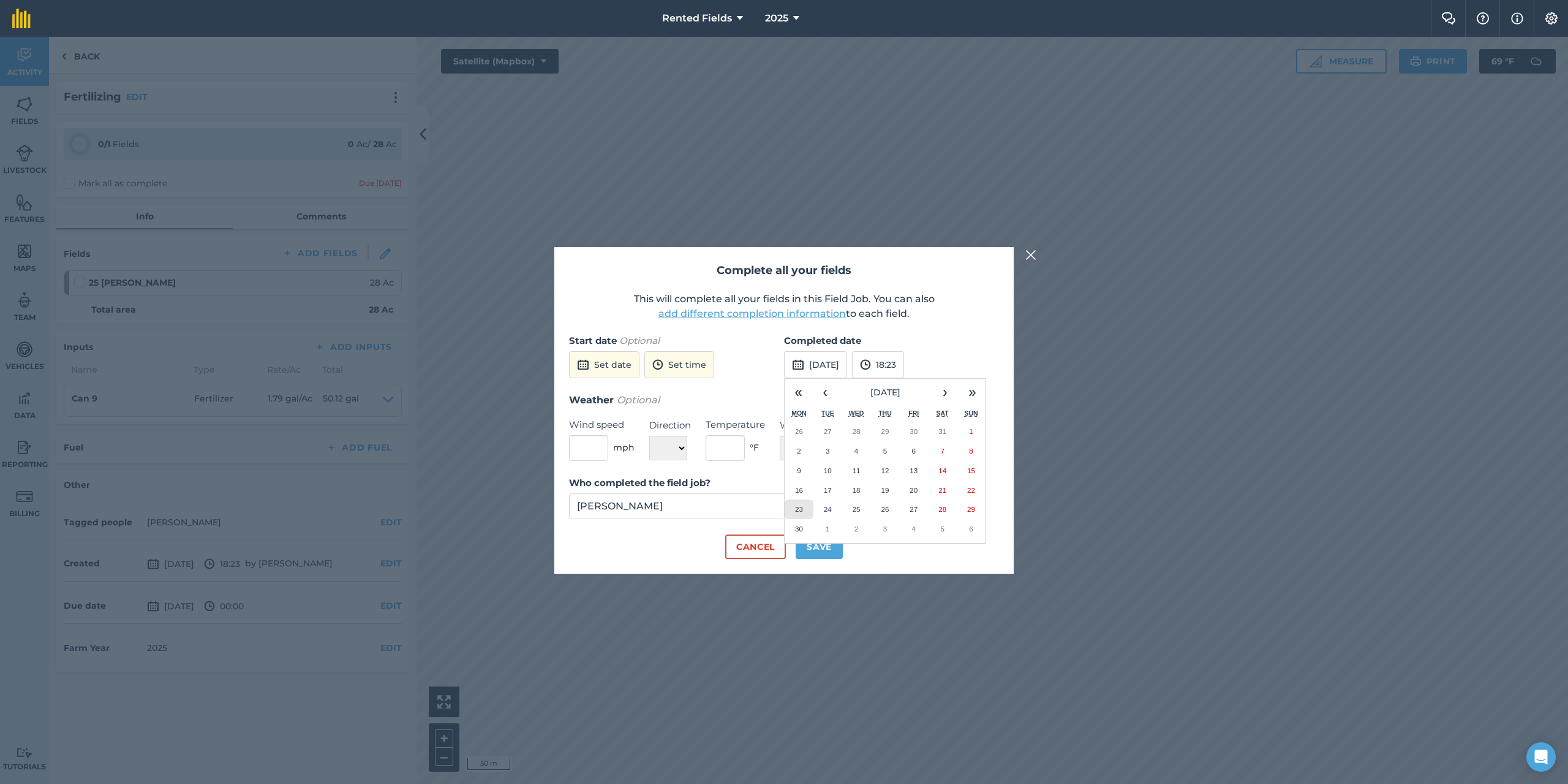
click at [795, 507] on abbr "23" at bounding box center [799, 509] width 8 height 8
click at [904, 365] on button "18:23" at bounding box center [878, 364] width 52 height 27
click at [910, 385] on button "00:00" at bounding box center [881, 388] width 58 height 19
click at [830, 548] on button "Save" at bounding box center [819, 547] width 47 height 25
checkbox input "true"
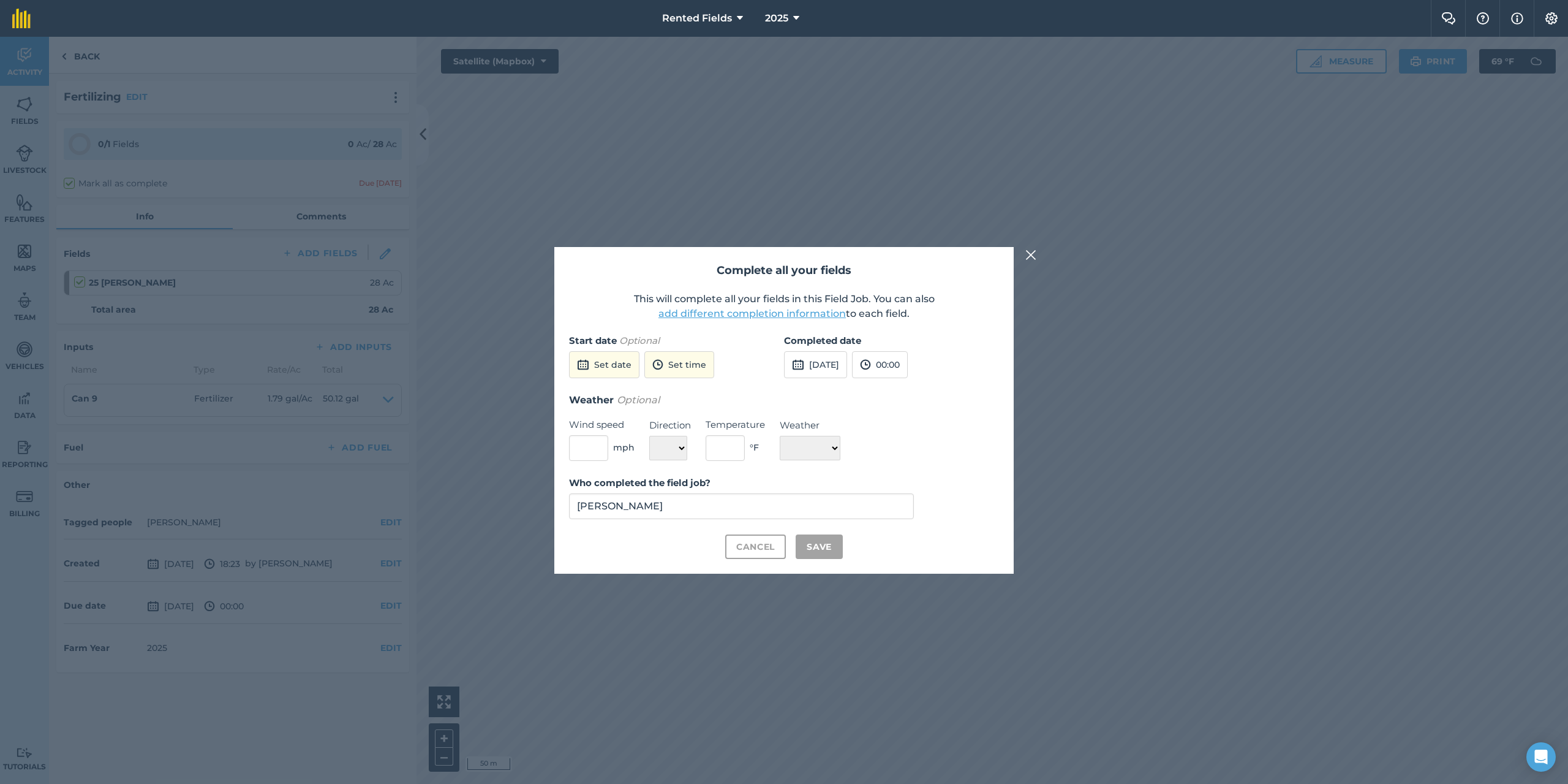
checkbox input "true"
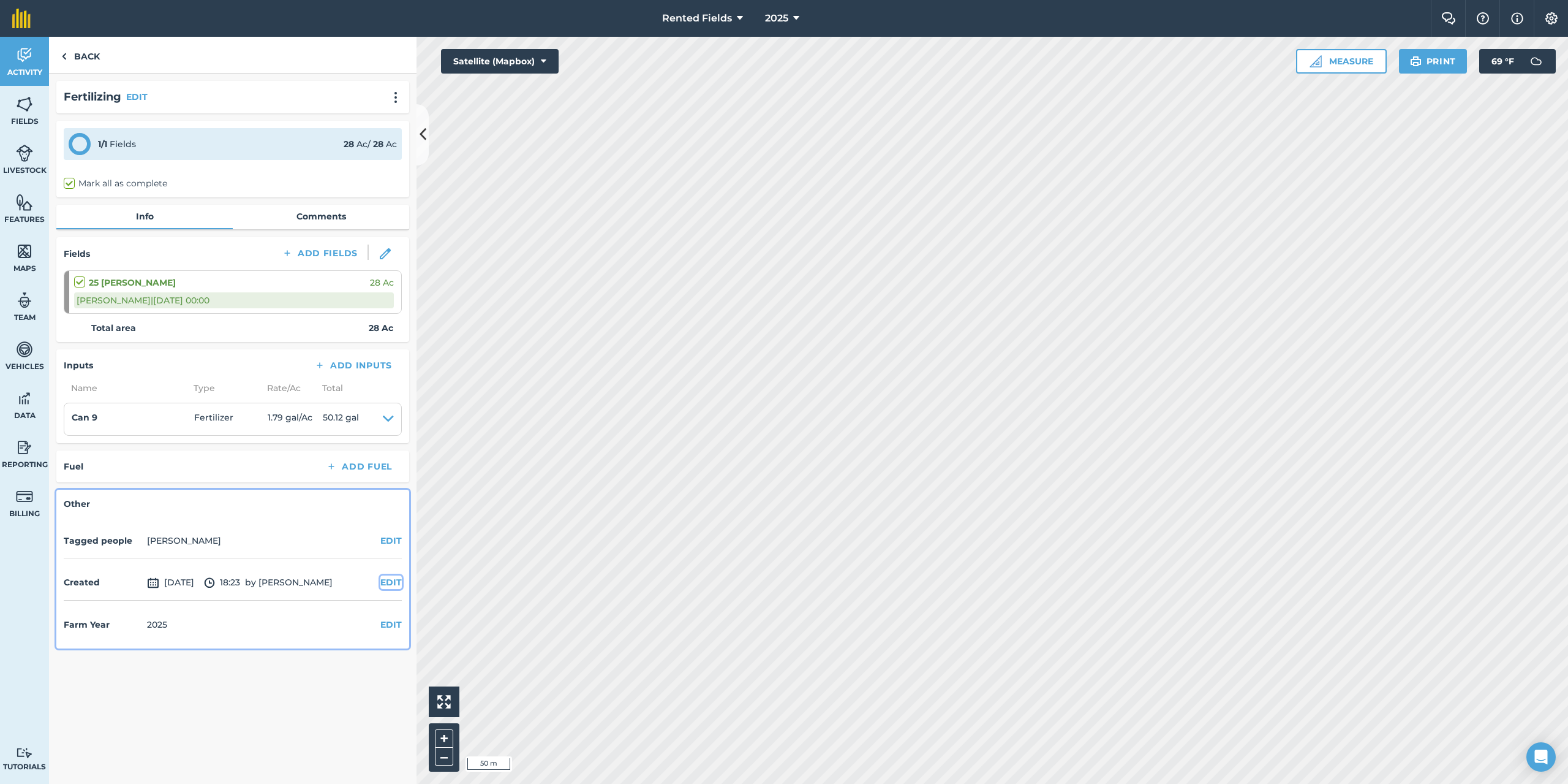
click at [390, 584] on button "EDIT" at bounding box center [391, 581] width 21 height 14
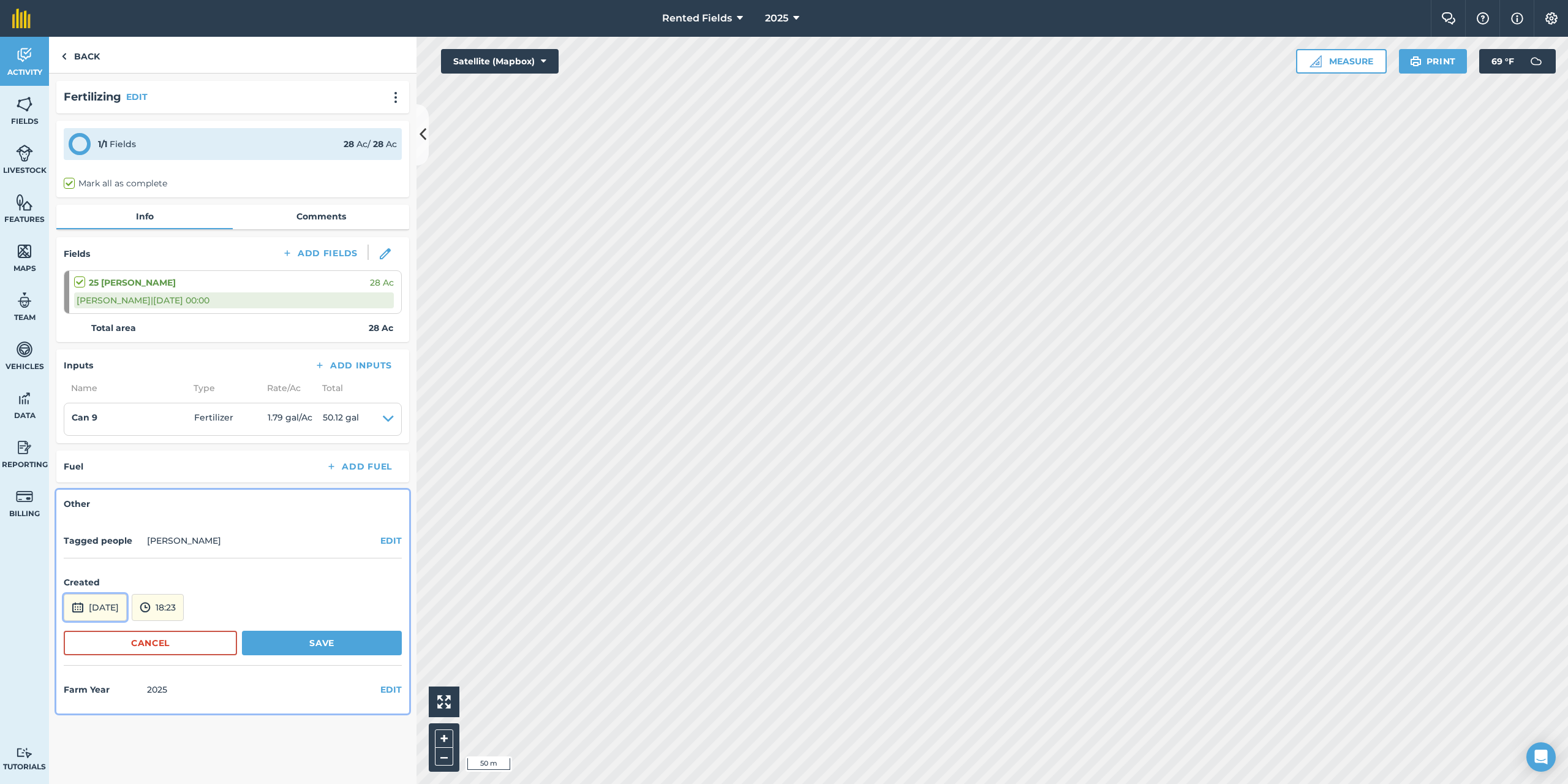
click at [127, 608] on button "[DATE]" at bounding box center [94, 606] width 63 height 27
click at [108, 447] on button "‹" at bounding box center [105, 442] width 27 height 27
click at [83, 558] on button "23" at bounding box center [78, 558] width 28 height 19
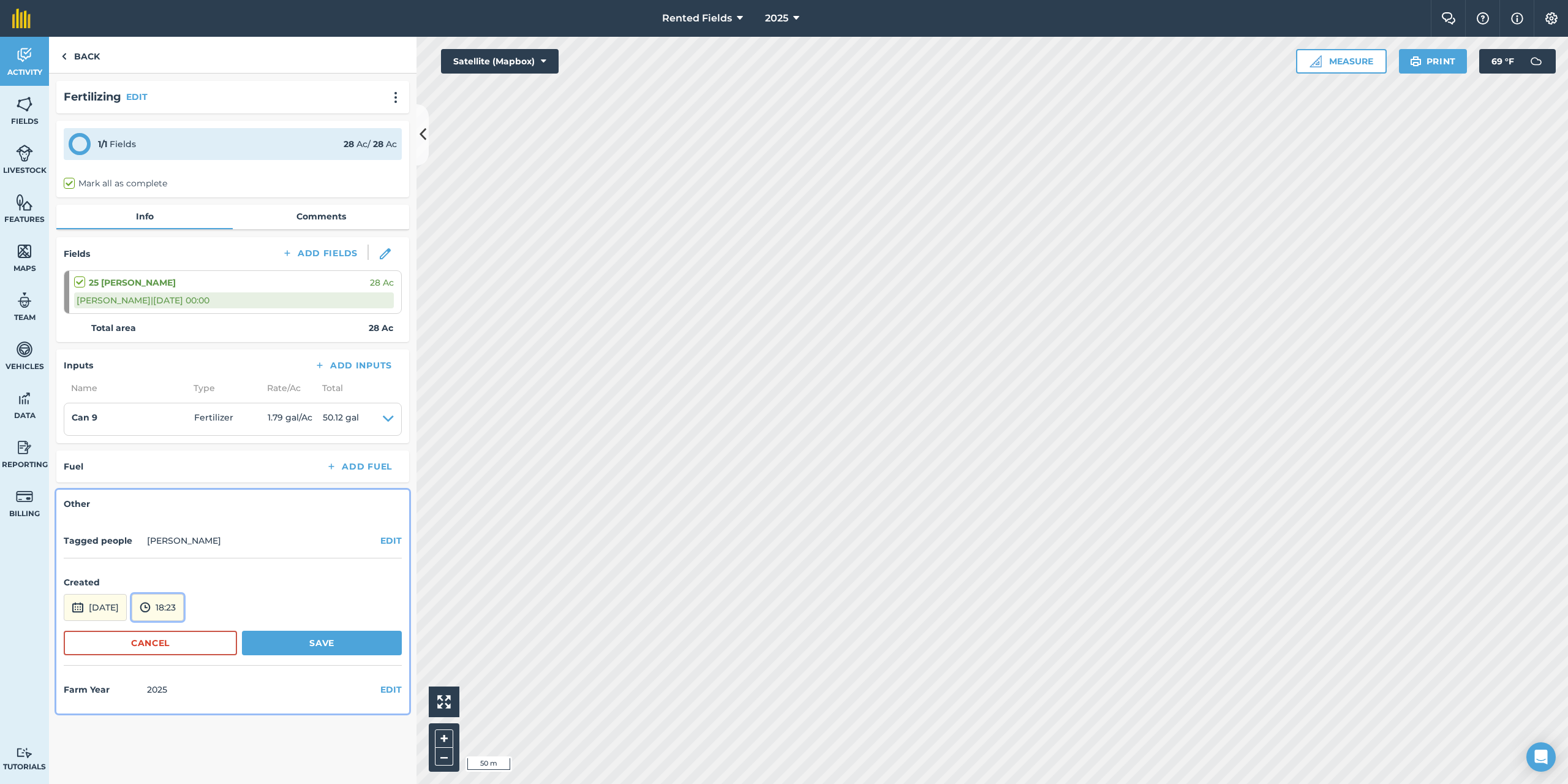
click at [183, 605] on button "18:23" at bounding box center [158, 606] width 52 height 27
click at [190, 473] on button "00:00" at bounding box center [160, 476] width 58 height 19
click at [331, 646] on button "Save" at bounding box center [322, 642] width 160 height 25
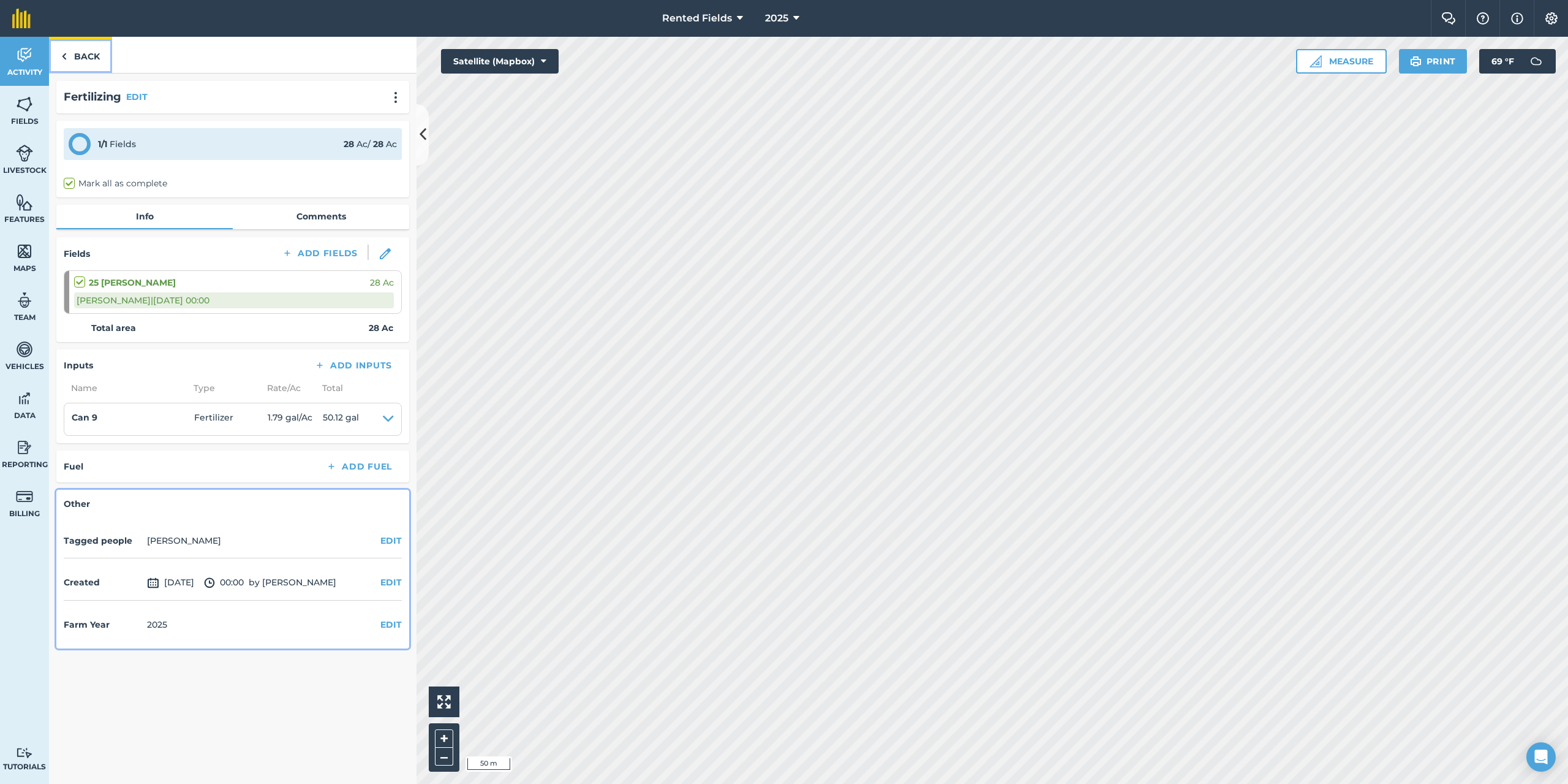
click at [72, 58] on link "Back" at bounding box center [80, 54] width 63 height 36
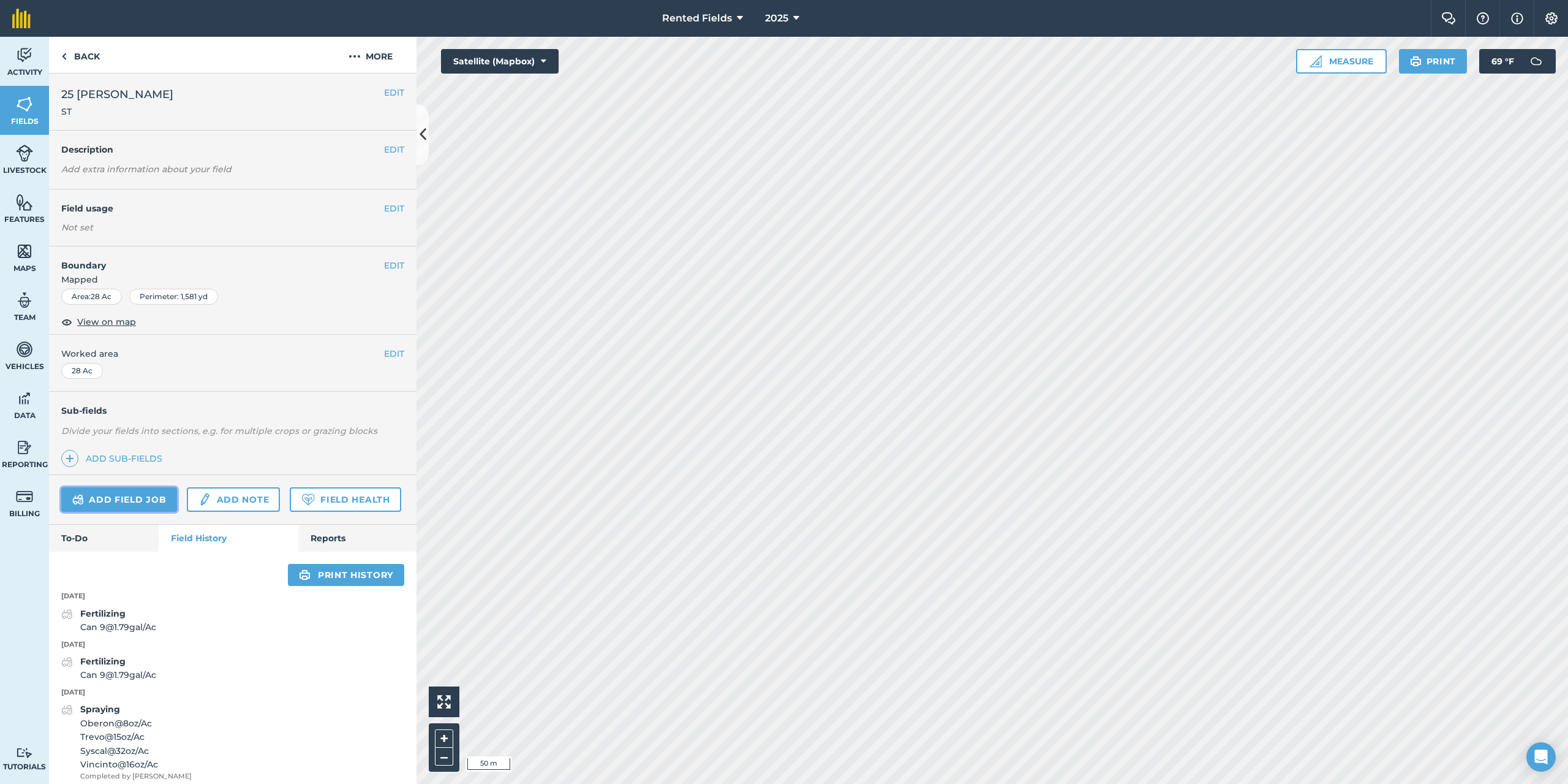
click at [129, 502] on link "Add field job" at bounding box center [119, 499] width 116 height 25
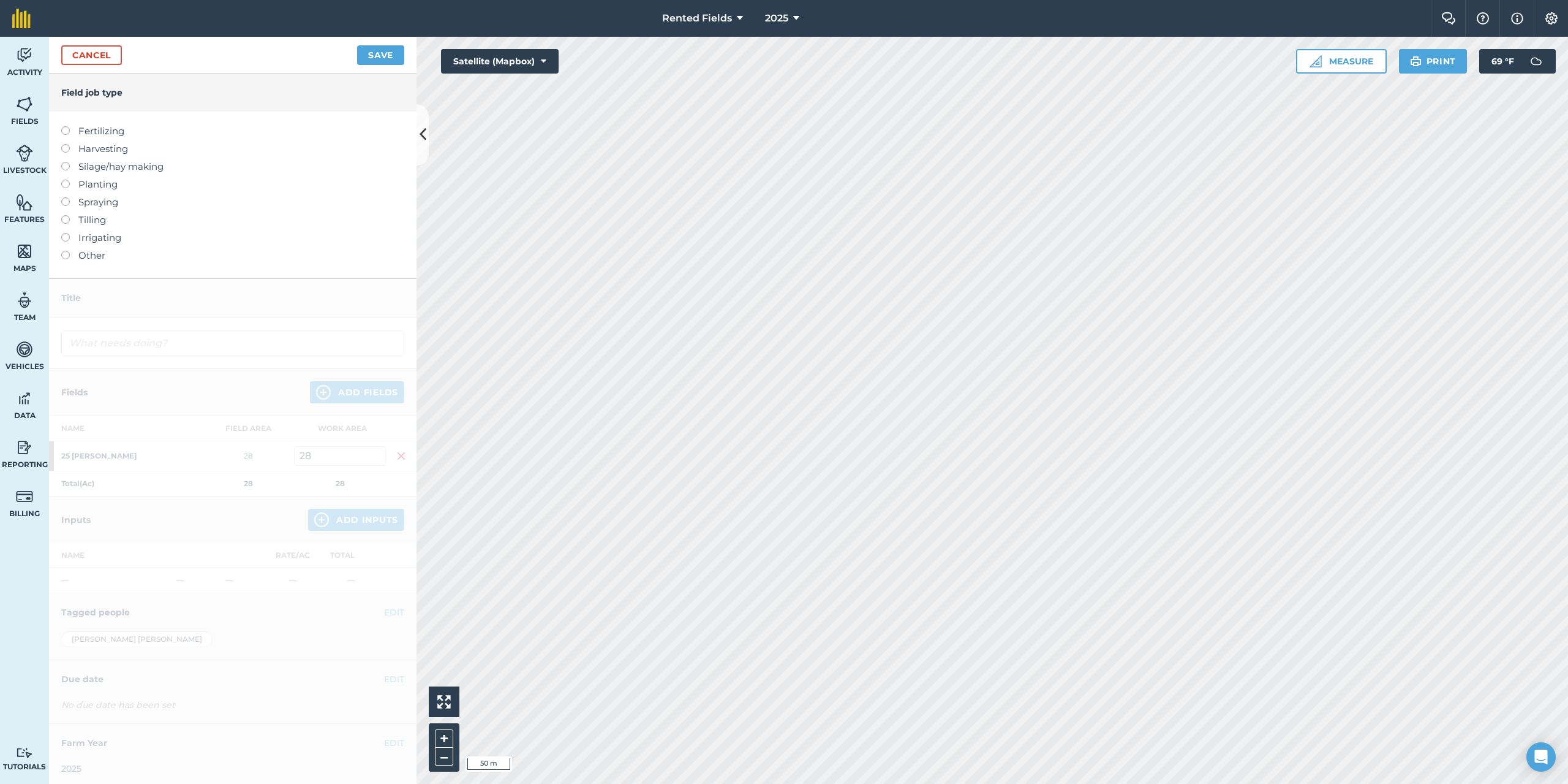
click at [67, 127] on label at bounding box center [70, 127] width 17 height 0
type input "Fertilizing"
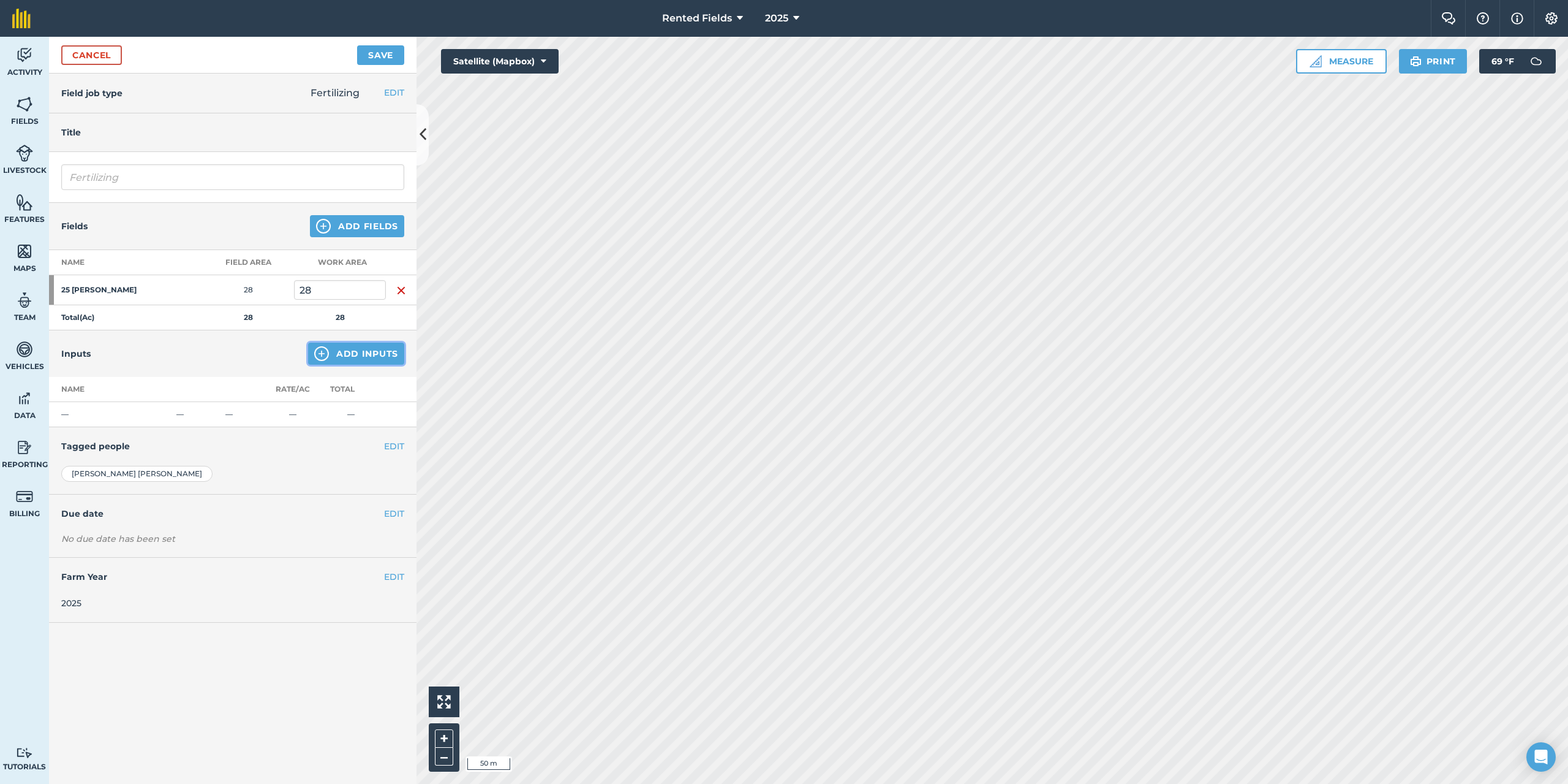
click at [370, 353] on button "Add Inputs" at bounding box center [356, 353] width 96 height 22
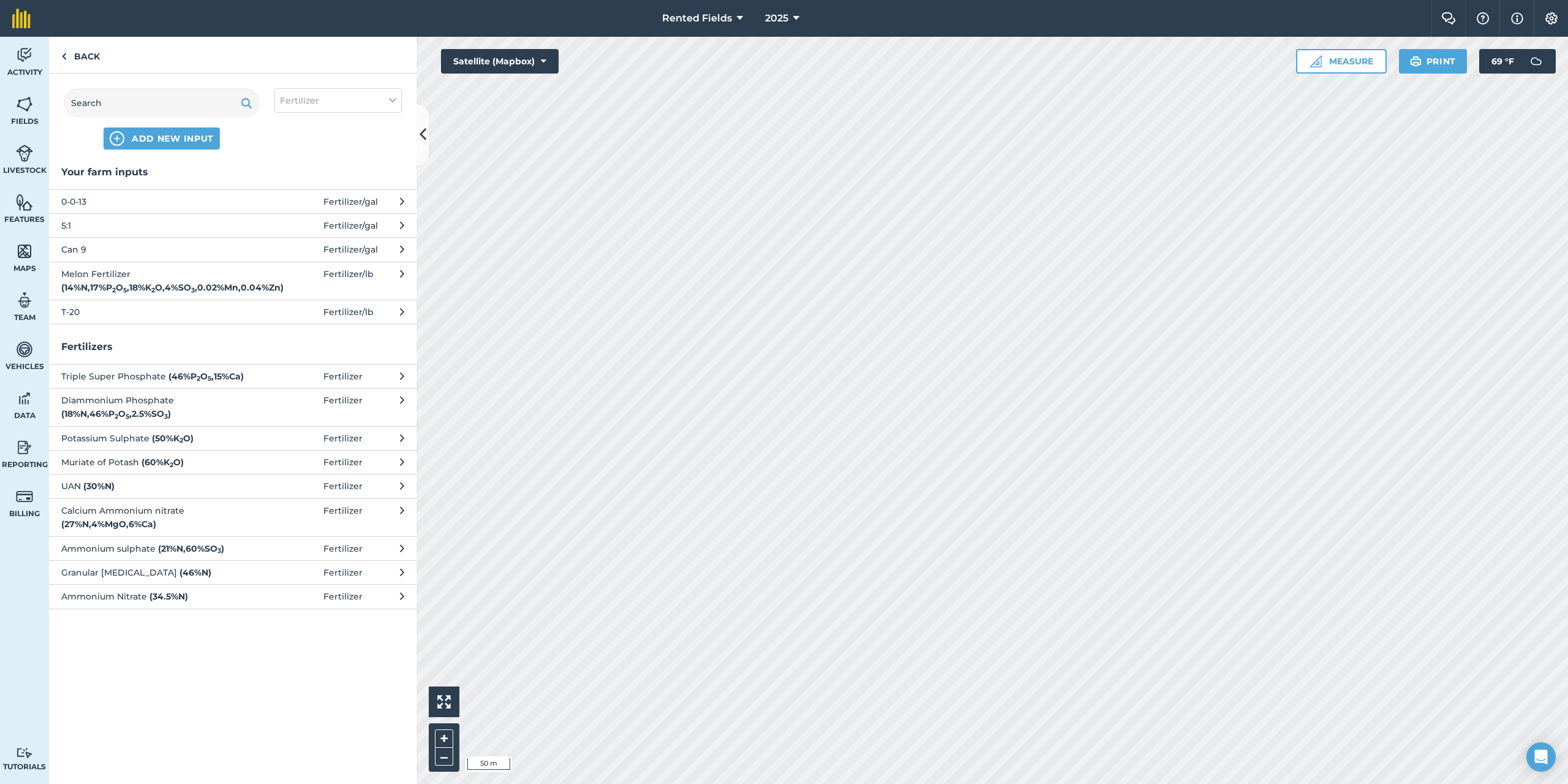
click at [99, 248] on span "Can 9" at bounding box center [161, 249] width 200 height 14
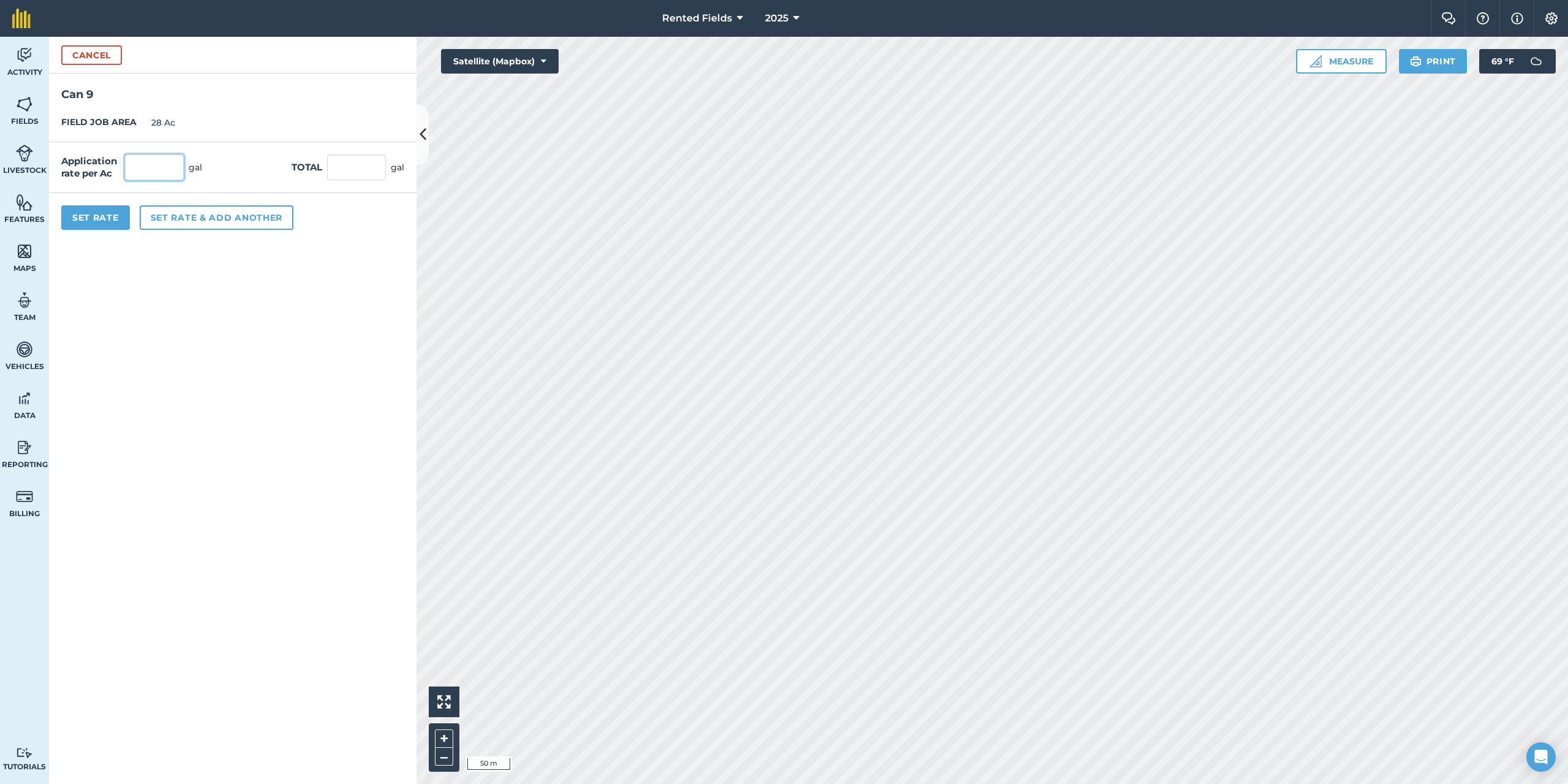
click at [154, 171] on input "text" at bounding box center [154, 167] width 59 height 26
type input "1.79"
type input "50.12"
click at [116, 214] on button "Set Rate" at bounding box center [95, 217] width 69 height 25
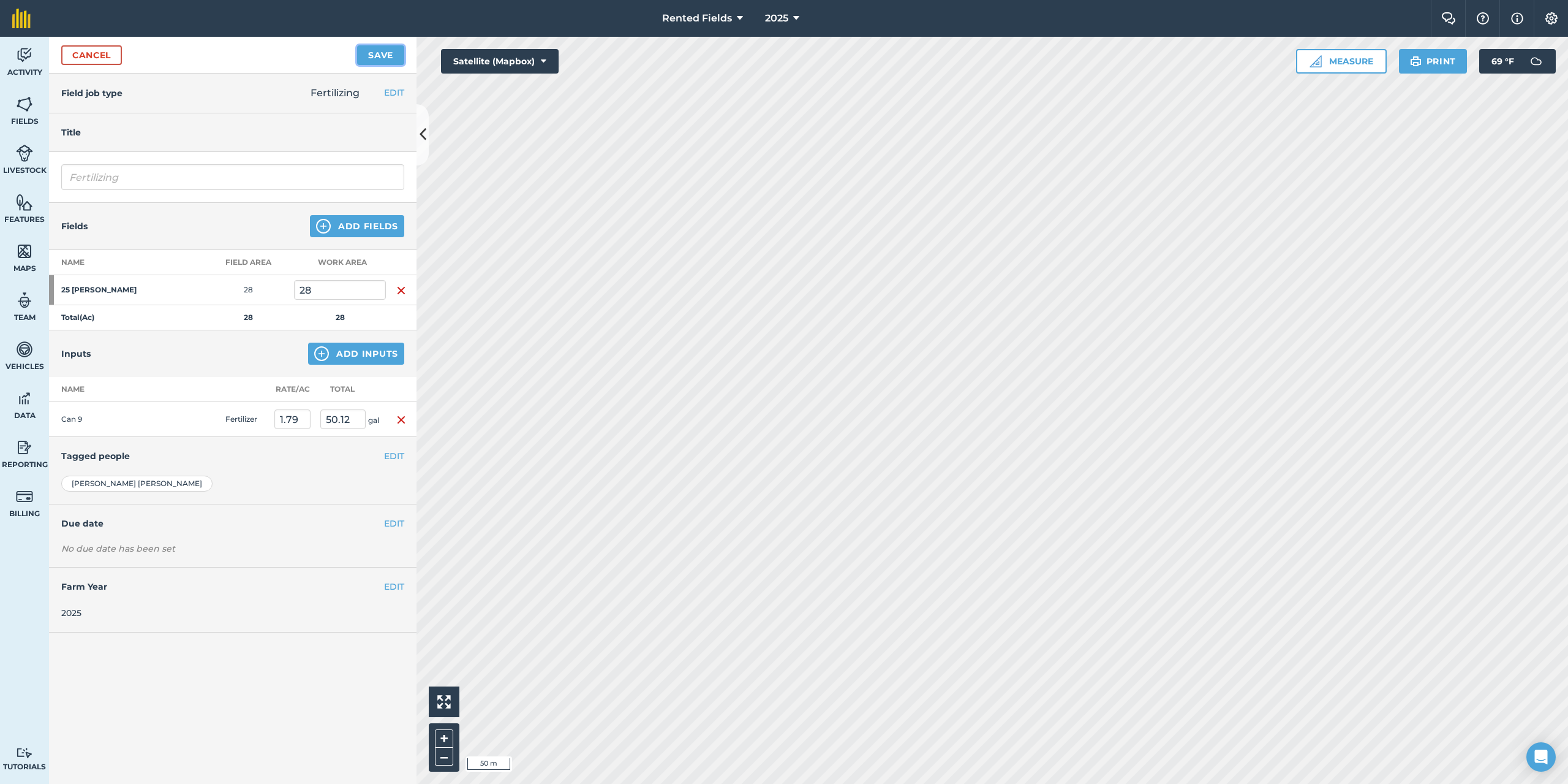
click at [377, 57] on button "Save" at bounding box center [381, 54] width 47 height 19
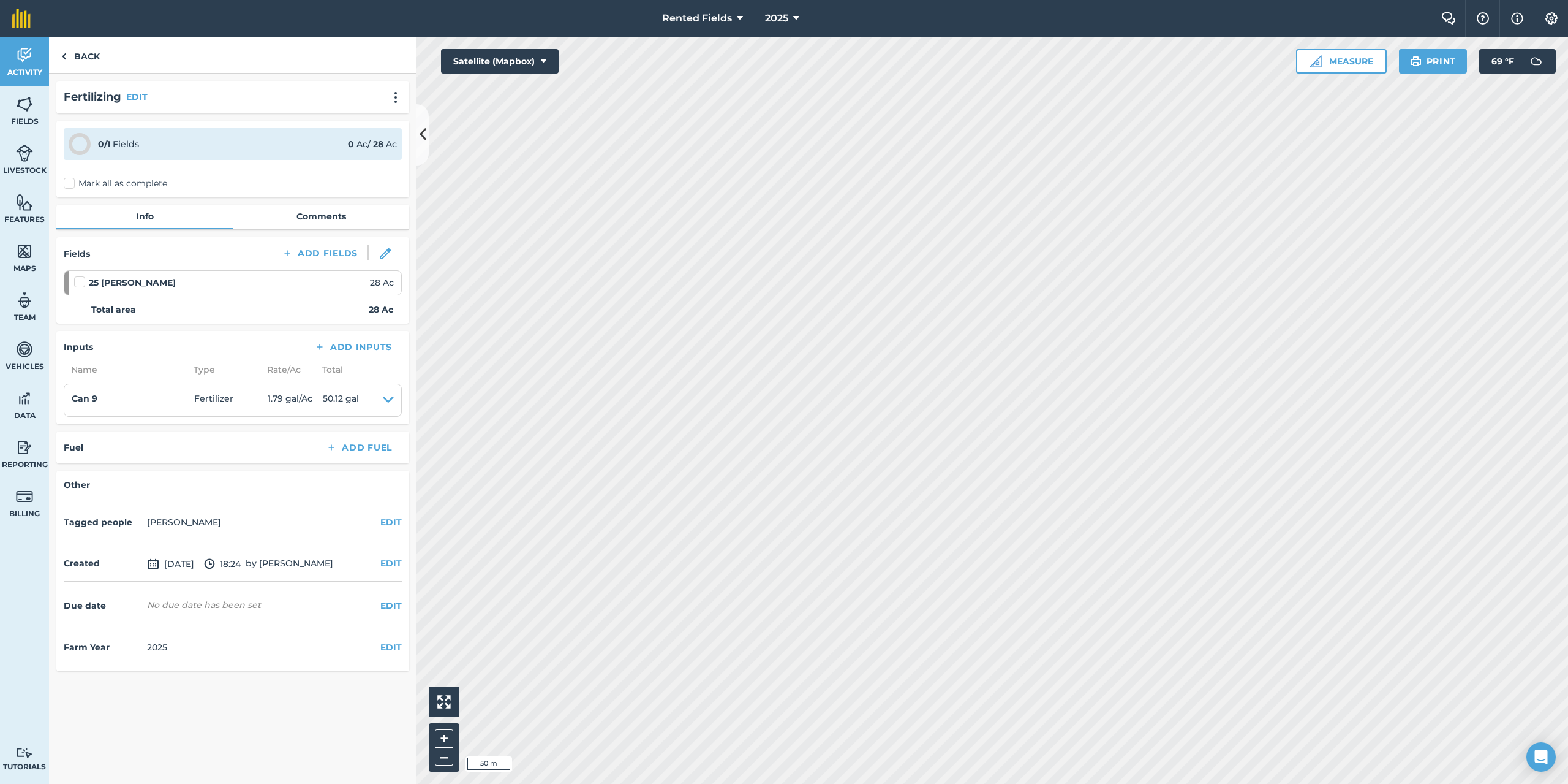
click at [71, 185] on label "Mark all as complete" at bounding box center [115, 183] width 104 height 13
click at [71, 185] on input "Mark all as complete" at bounding box center [67, 181] width 8 height 8
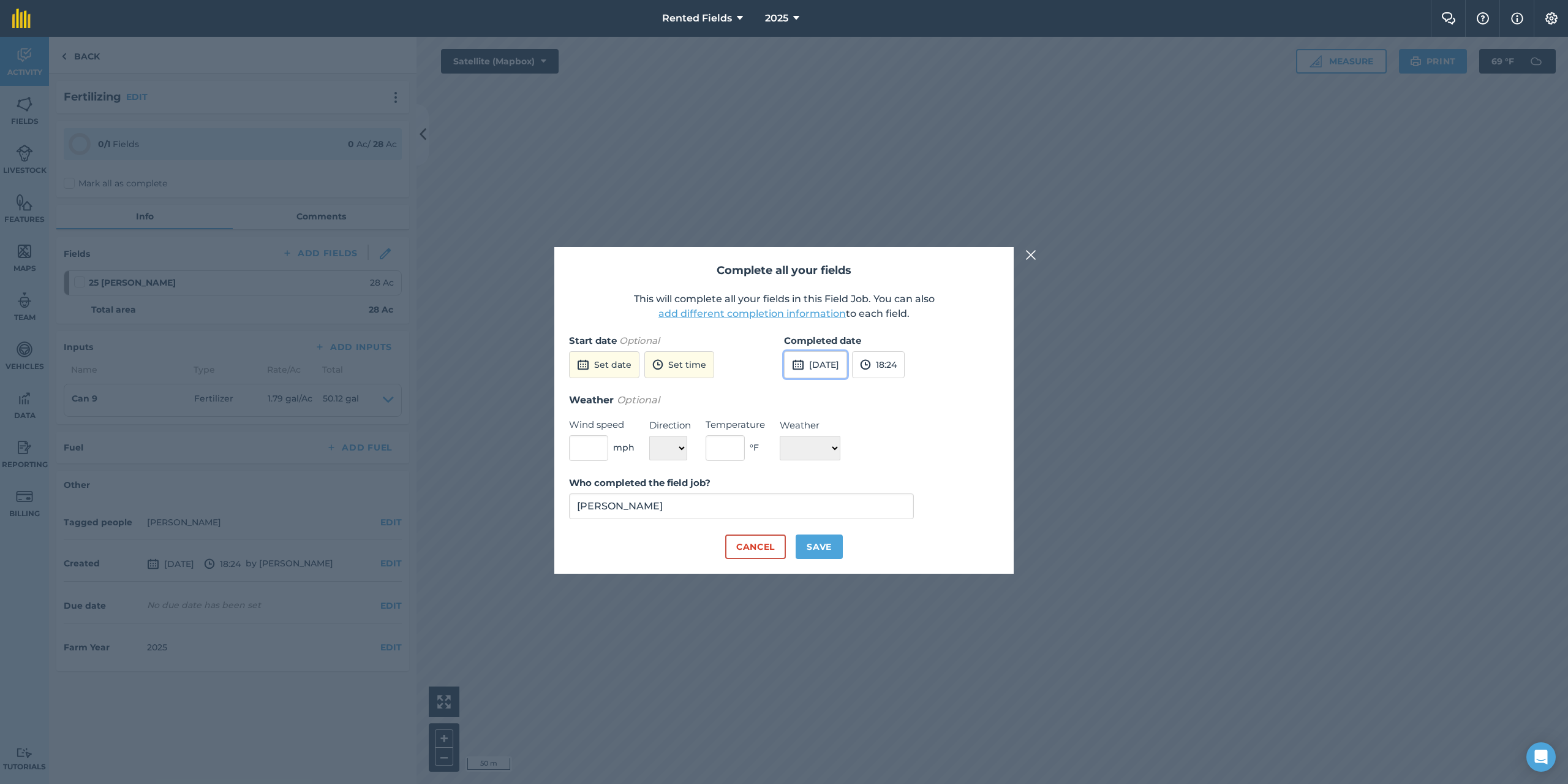
click at [847, 367] on button "[DATE]" at bounding box center [815, 364] width 63 height 27
click at [827, 394] on button "‹" at bounding box center [824, 392] width 27 height 27
click at [800, 531] on abbr "30" at bounding box center [799, 528] width 8 height 8
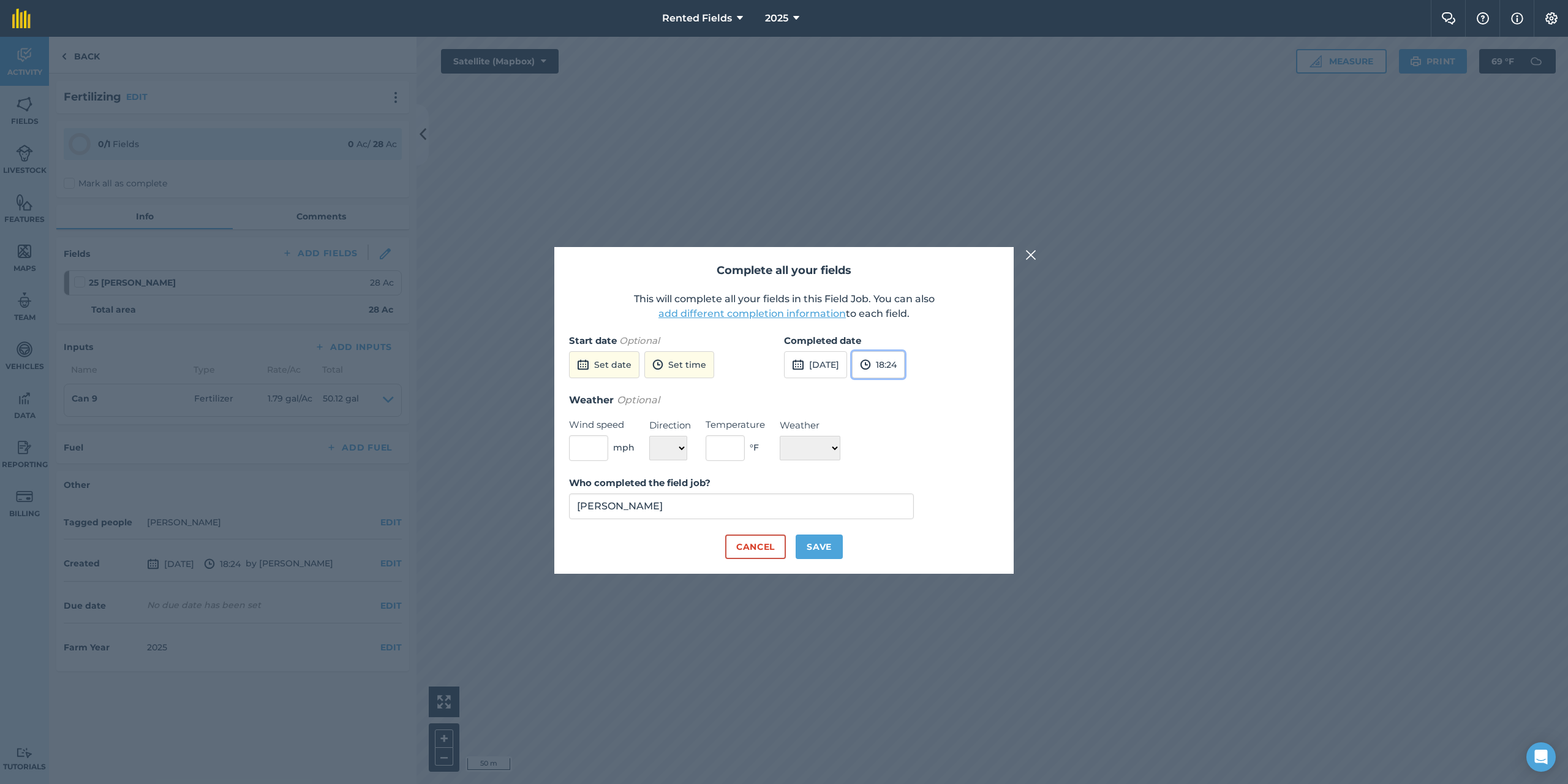
click at [905, 356] on button "18:24" at bounding box center [878, 364] width 52 height 27
click at [907, 391] on button "00:00" at bounding box center [881, 388] width 58 height 19
click at [830, 550] on button "Save" at bounding box center [819, 547] width 47 height 25
checkbox input "true"
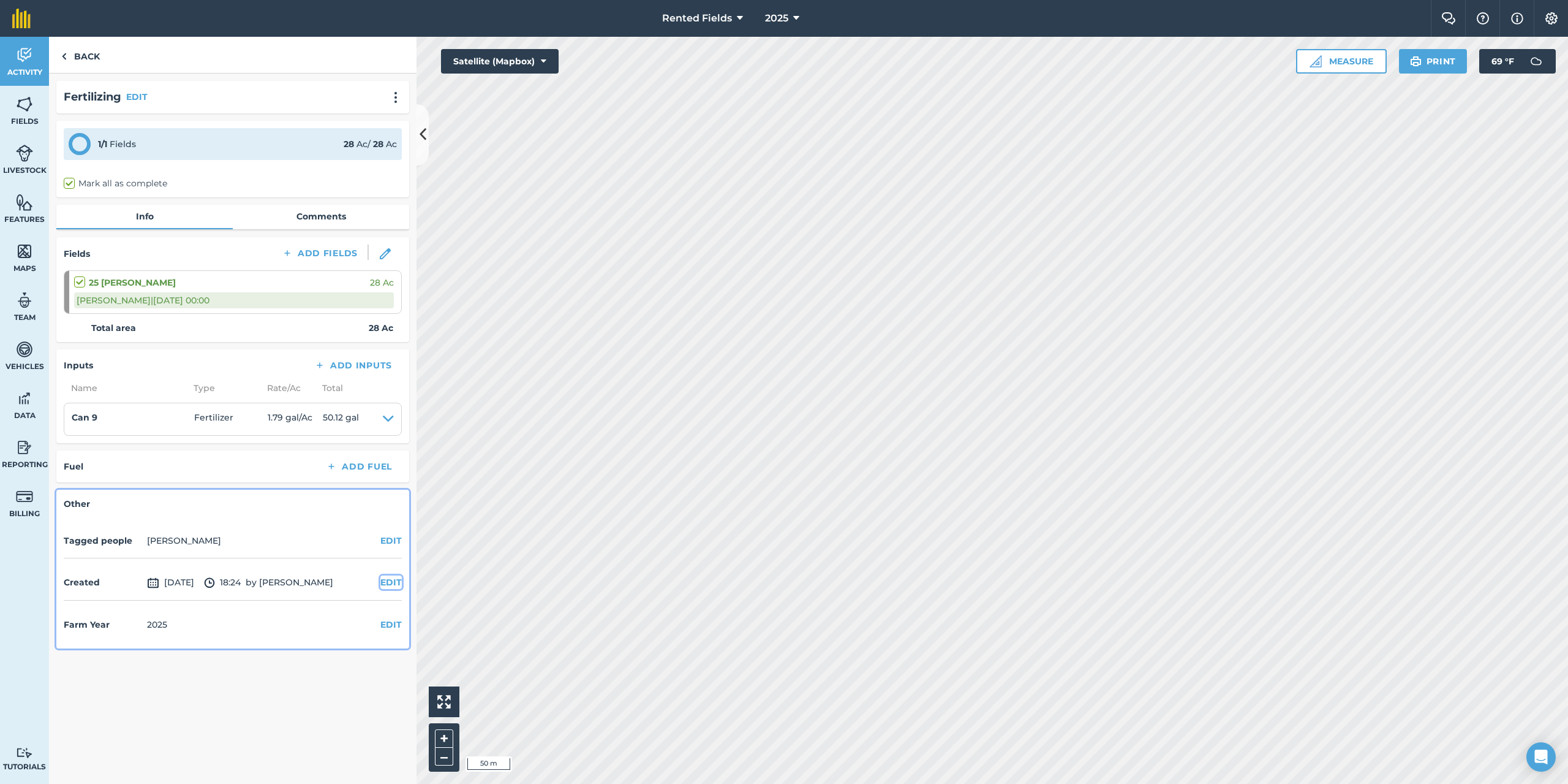
click at [383, 587] on button "EDIT" at bounding box center [391, 581] width 21 height 14
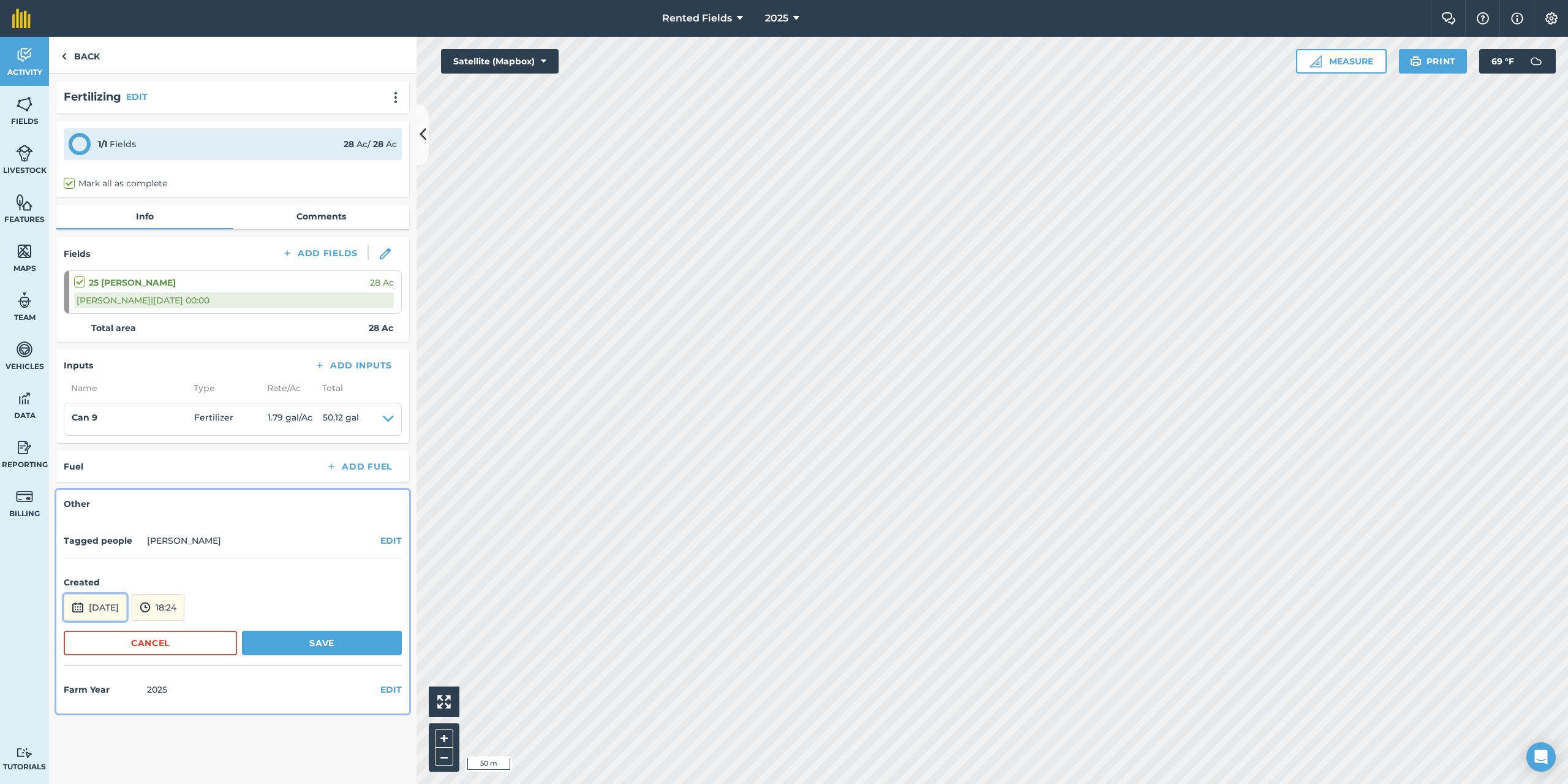
click at [91, 610] on button "[DATE]" at bounding box center [94, 606] width 63 height 27
click at [104, 442] on button "‹" at bounding box center [105, 442] width 27 height 27
click at [83, 580] on button "30" at bounding box center [78, 579] width 28 height 19
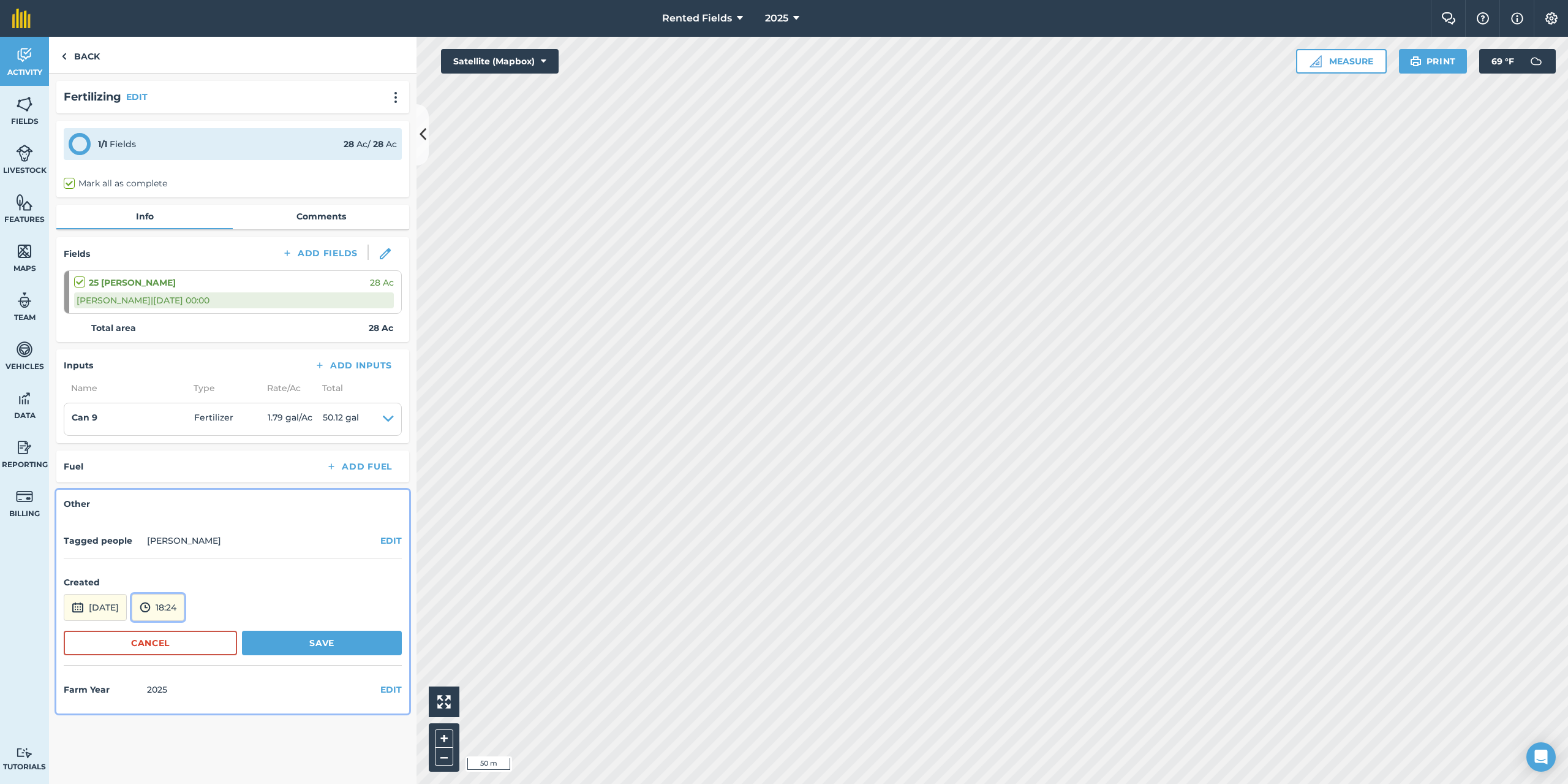
click at [184, 611] on button "18:24" at bounding box center [158, 606] width 52 height 27
click at [183, 477] on button "00:00" at bounding box center [160, 476] width 58 height 19
click at [331, 651] on button "Save" at bounding box center [322, 642] width 160 height 25
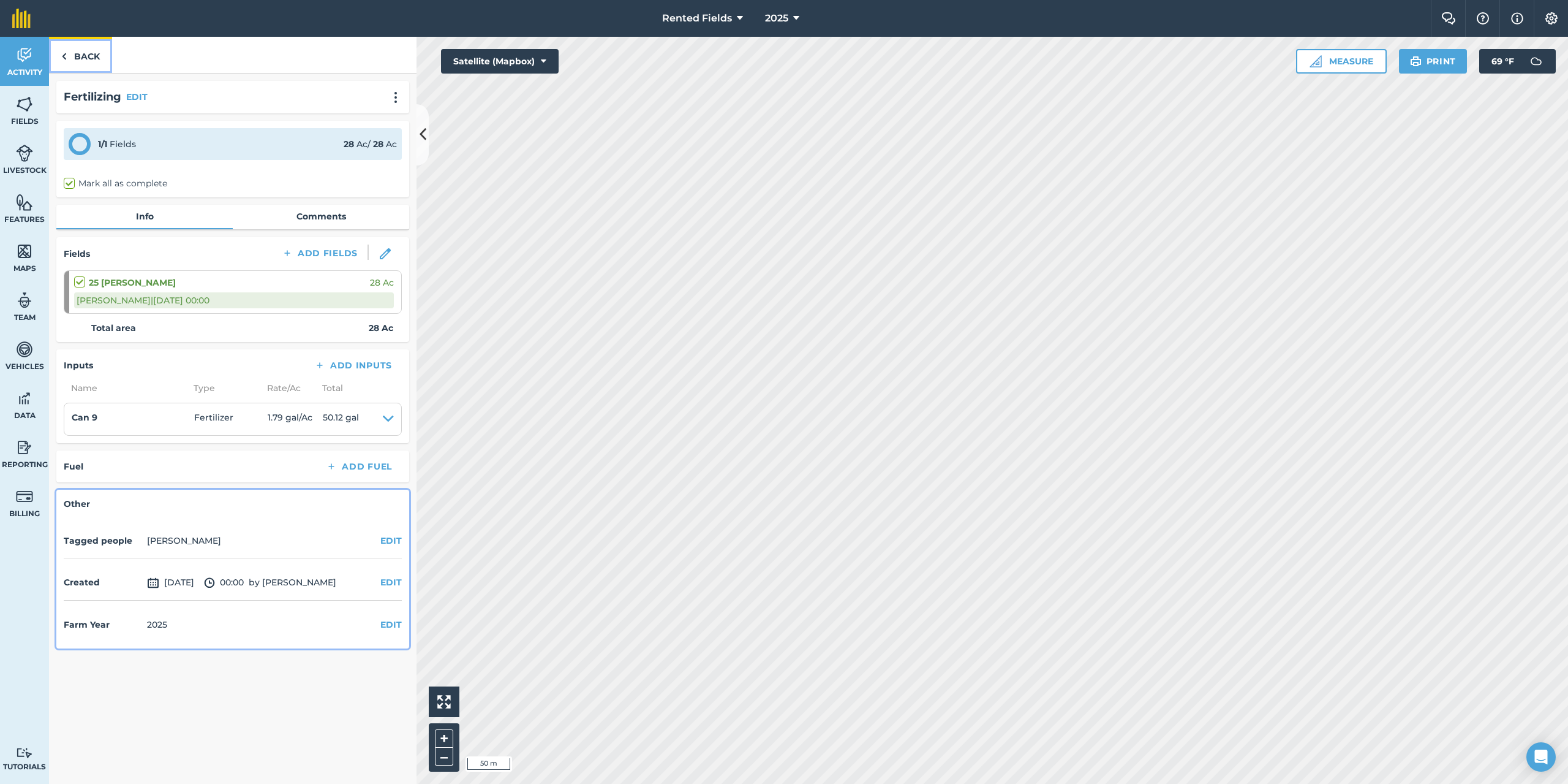
click at [63, 59] on img at bounding box center [64, 56] width 6 height 15
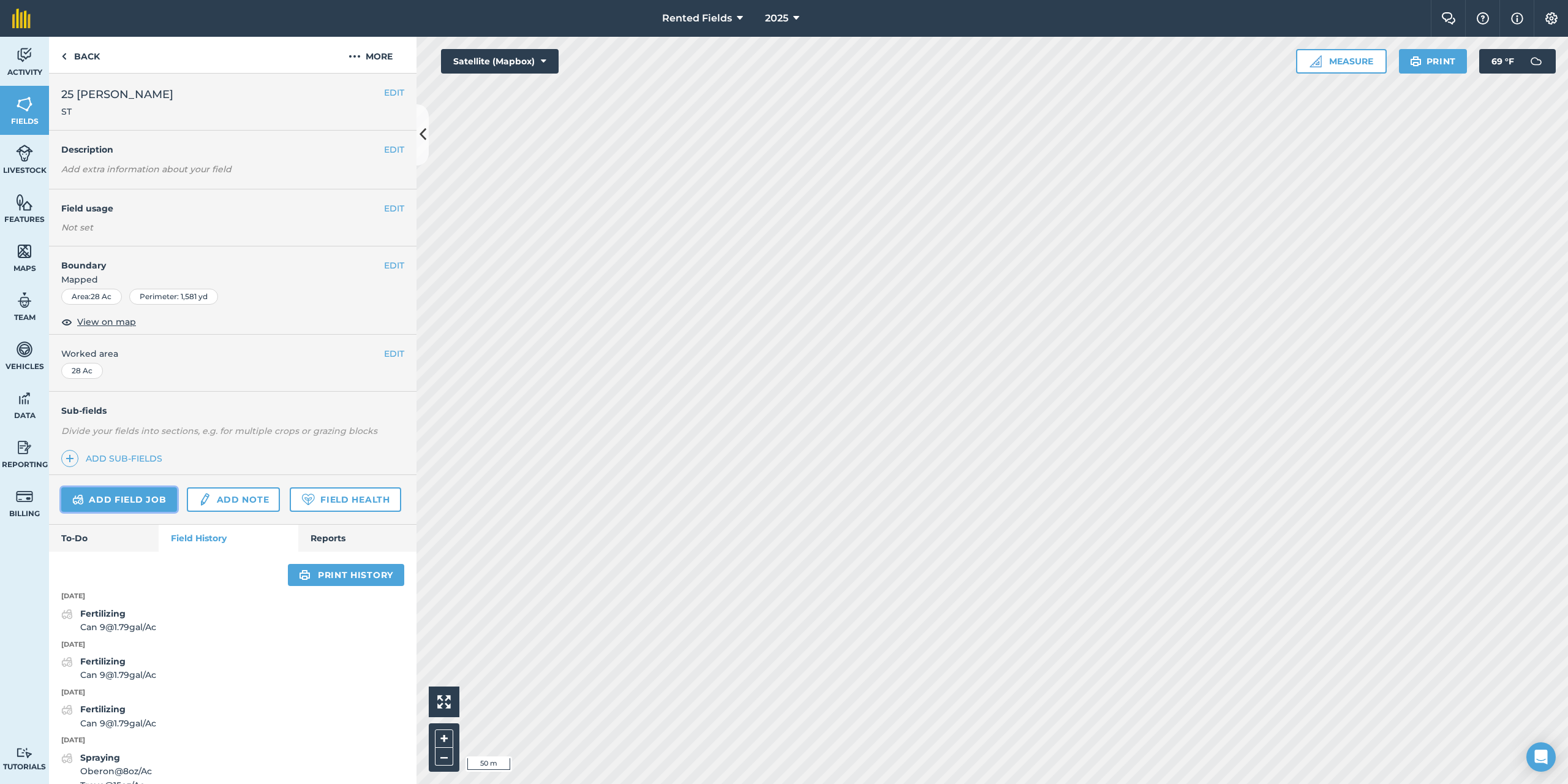
click at [156, 493] on link "Add field job" at bounding box center [119, 499] width 116 height 25
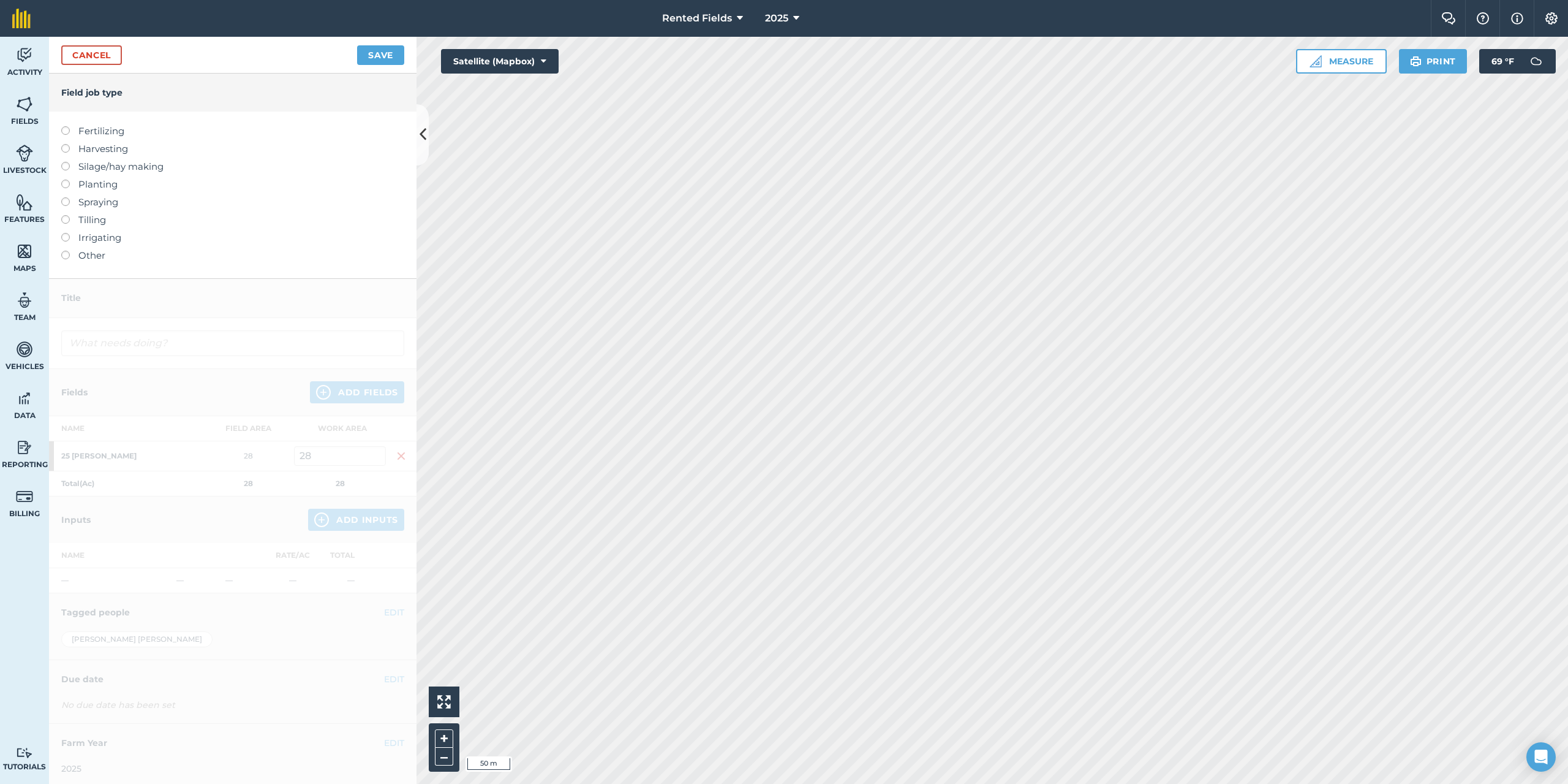
click at [68, 126] on div at bounding box center [70, 125] width 17 height 3
click at [65, 127] on label at bounding box center [70, 127] width 17 height 0
type input "Fertilizing"
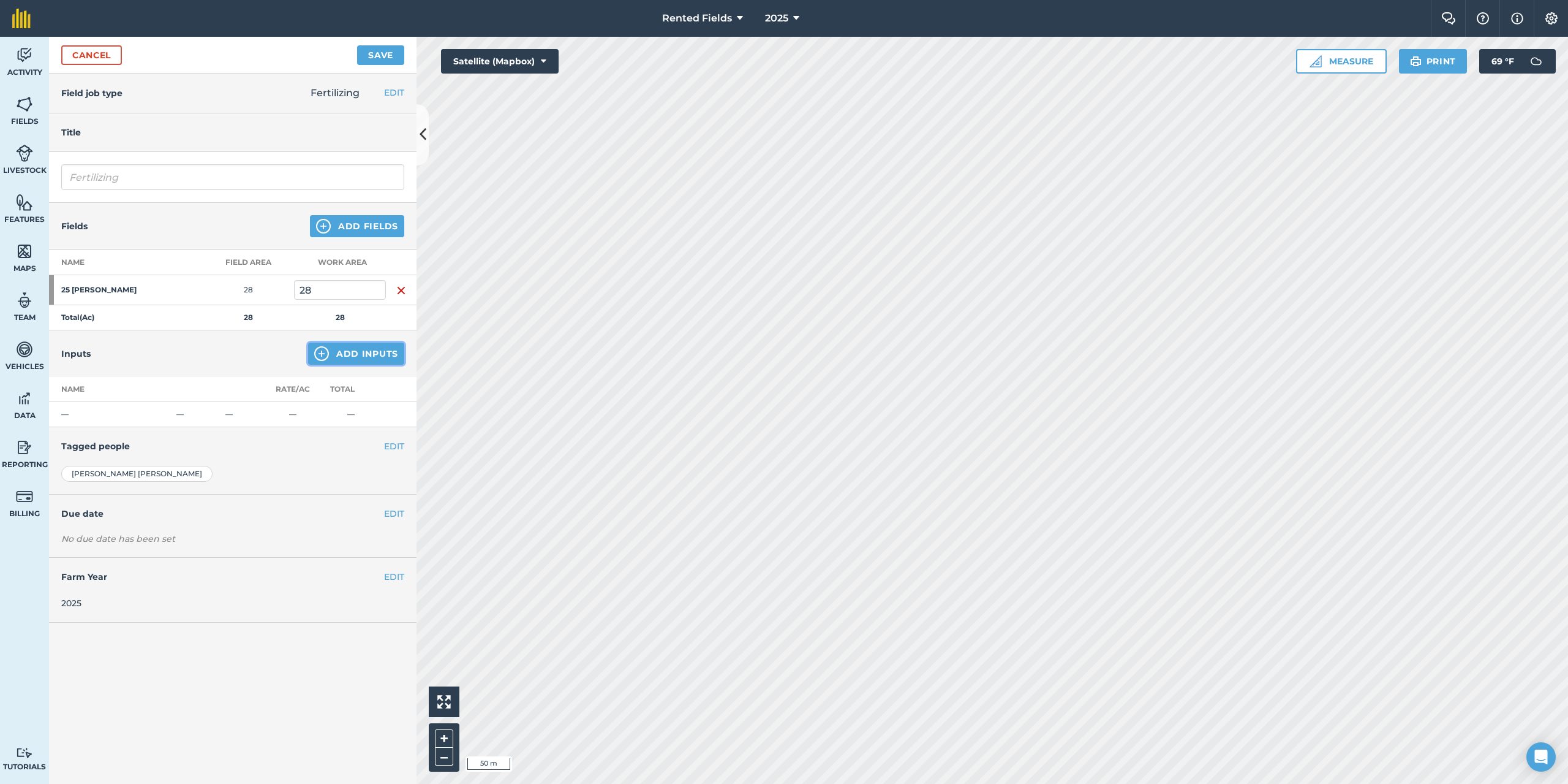
click at [357, 359] on button "Add Inputs" at bounding box center [356, 353] width 96 height 22
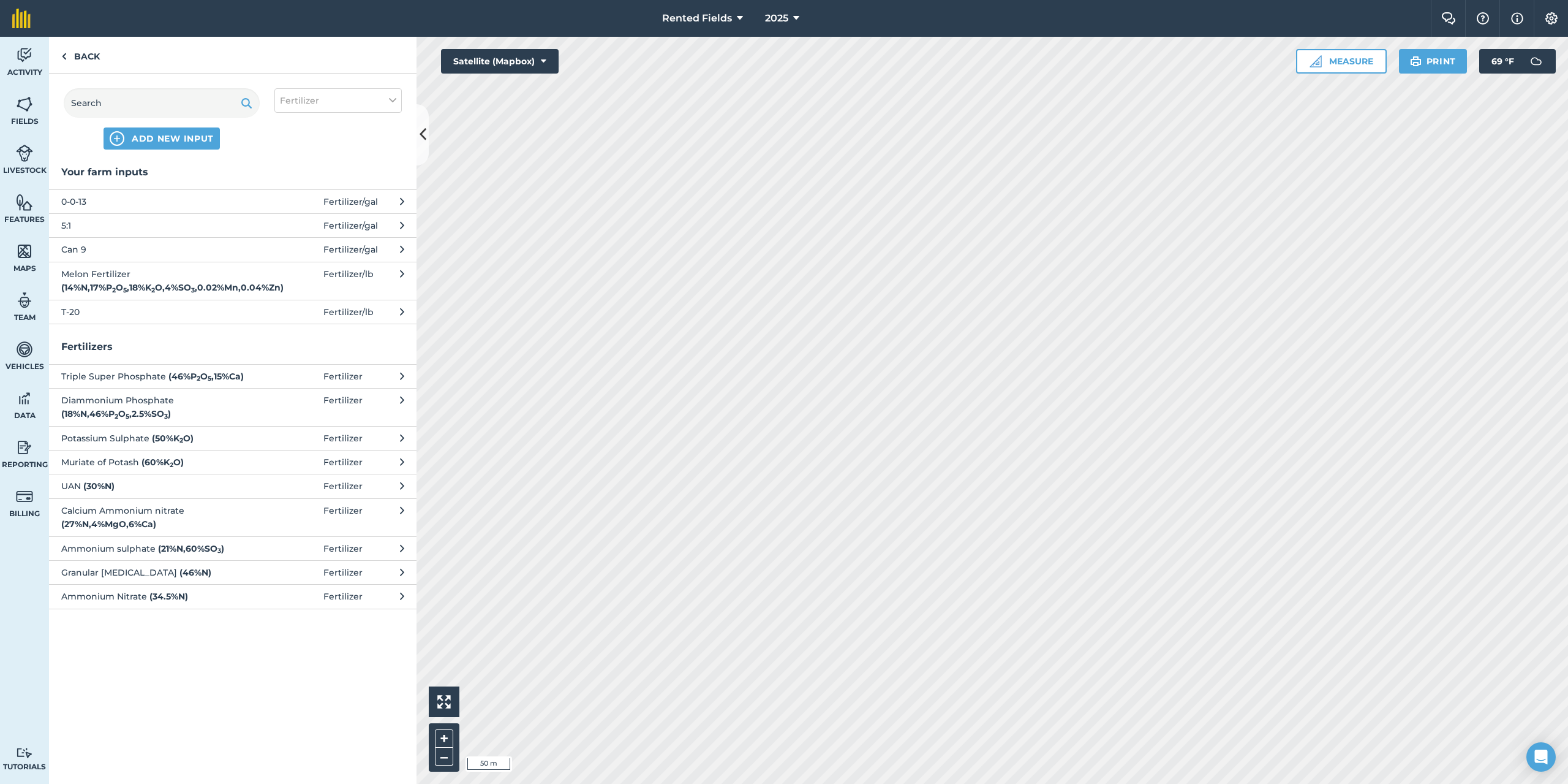
click at [68, 247] on span "Can 9" at bounding box center [161, 249] width 200 height 14
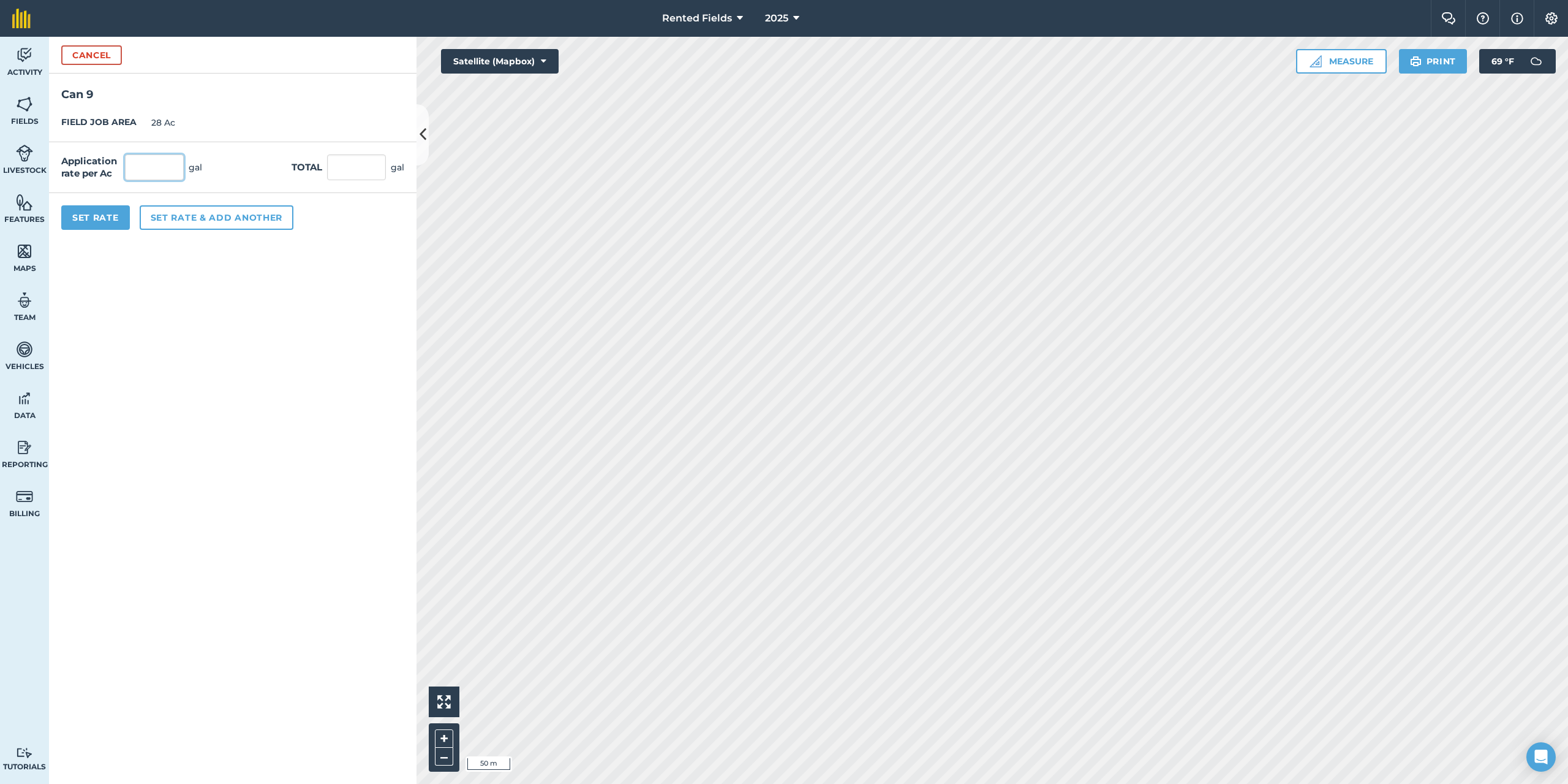
click at [127, 171] on input "text" at bounding box center [154, 167] width 59 height 26
type input "1.79"
type input "50.12"
click at [114, 220] on button "Set Rate" at bounding box center [95, 217] width 69 height 25
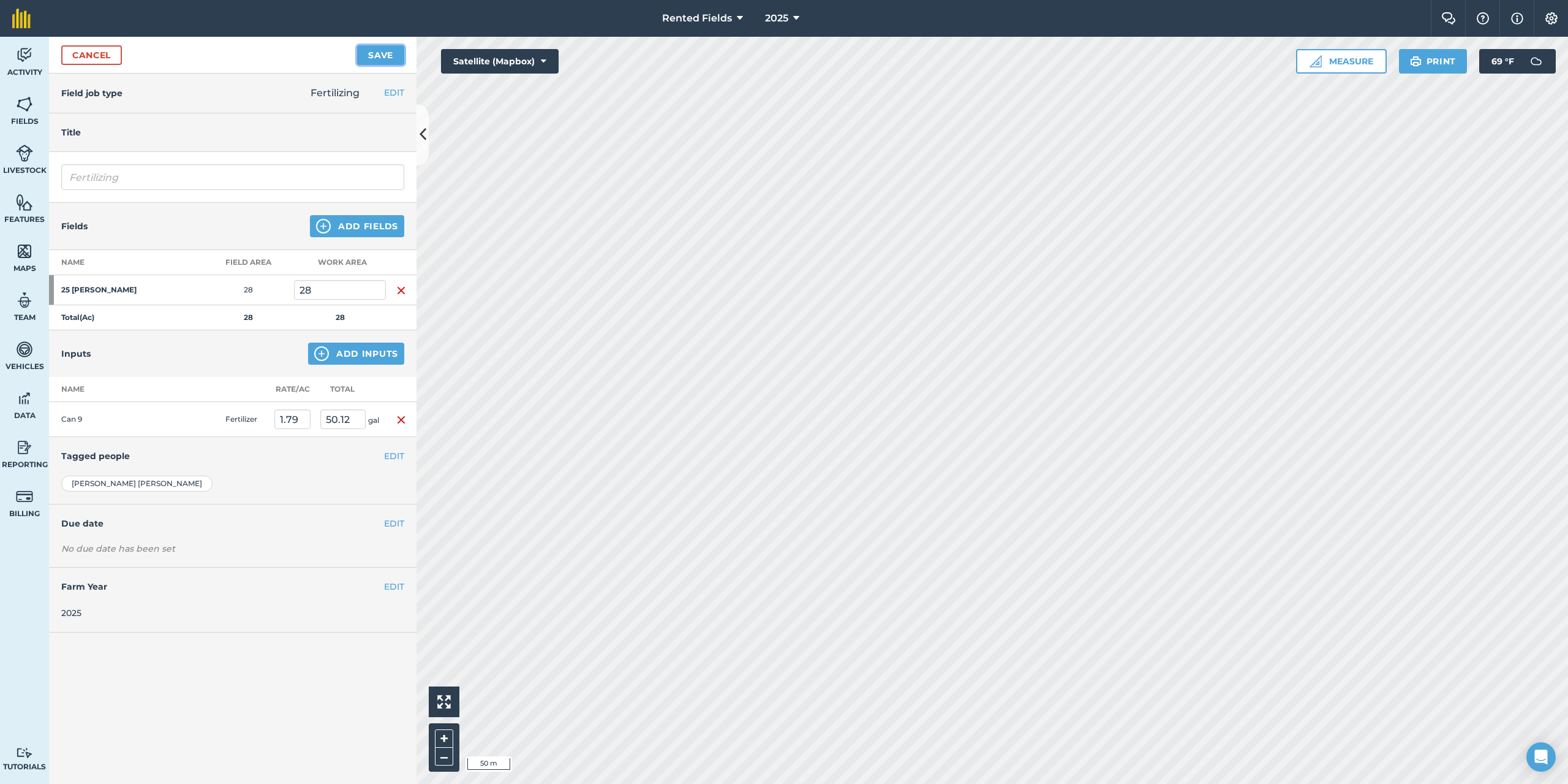
click at [376, 50] on button "Save" at bounding box center [381, 54] width 47 height 19
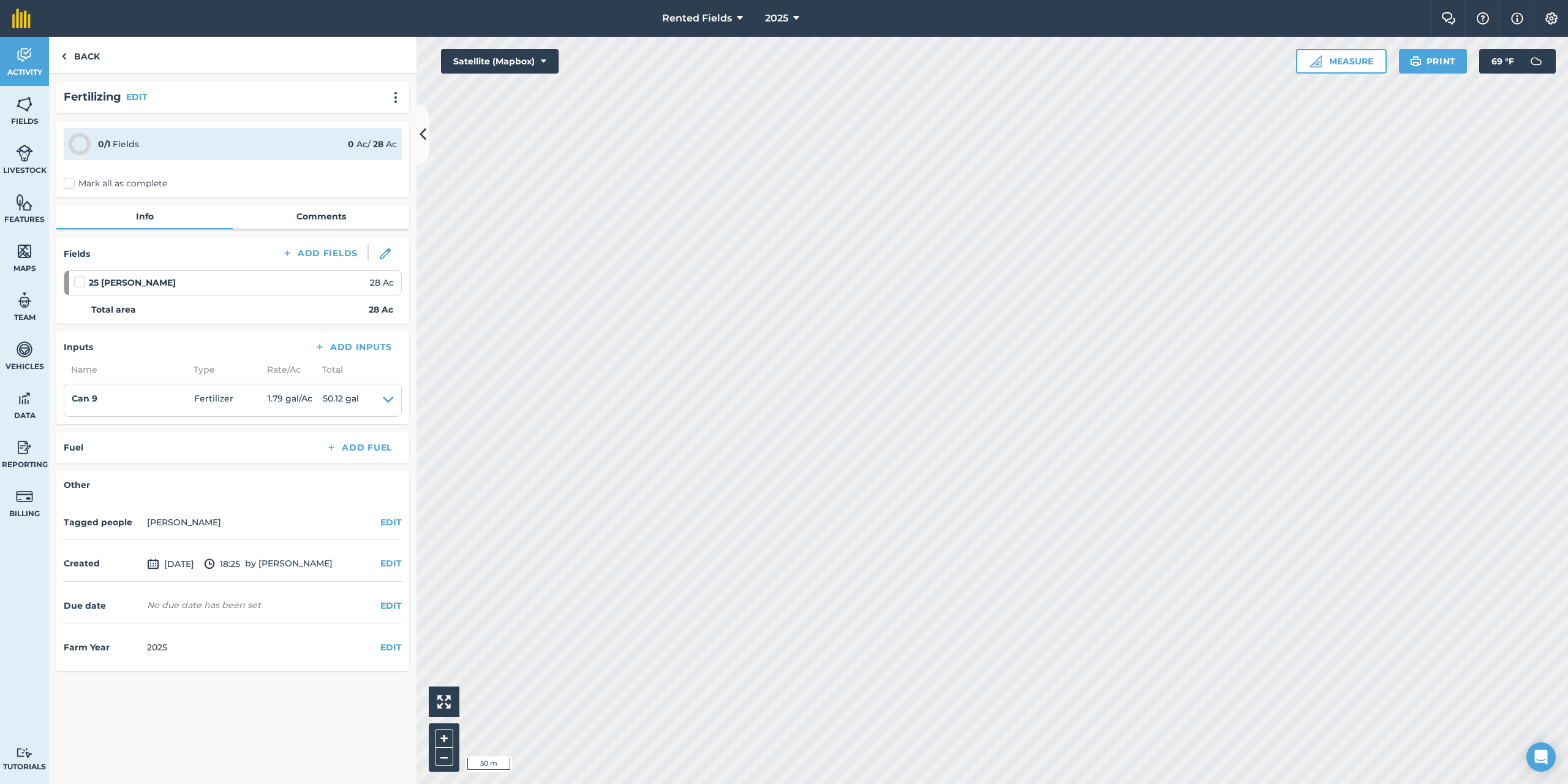
click at [72, 187] on label "Mark all as complete" at bounding box center [115, 183] width 104 height 13
click at [72, 185] on input "Mark all as complete" at bounding box center [67, 181] width 8 height 8
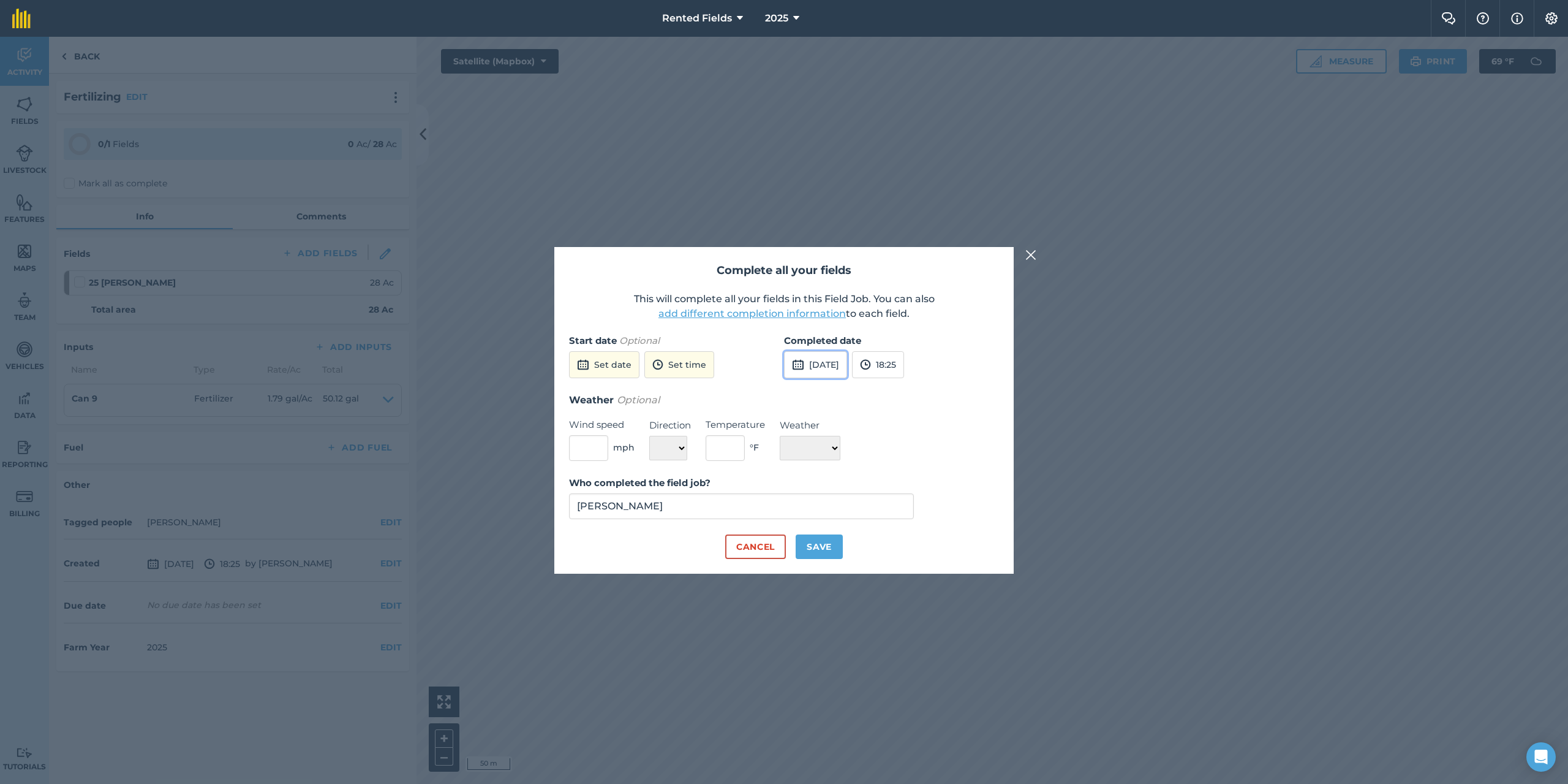
click at [811, 361] on button "[DATE]" at bounding box center [815, 364] width 63 height 27
click at [823, 390] on button "‹" at bounding box center [824, 392] width 27 height 27
click at [944, 392] on button "›" at bounding box center [944, 392] width 27 height 27
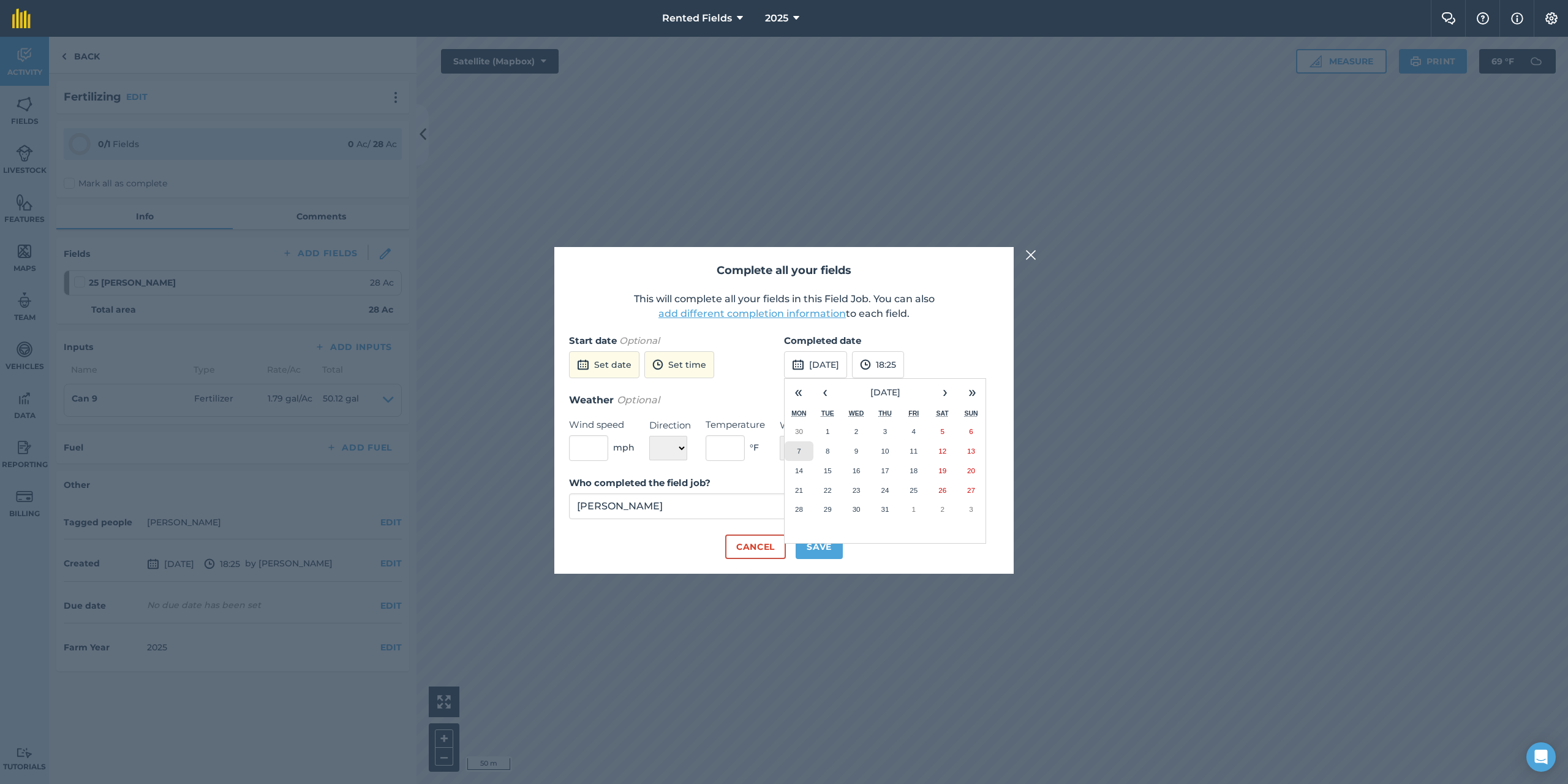
click at [801, 451] on abbr "7" at bounding box center [799, 450] width 4 height 8
click at [900, 361] on button "18:25" at bounding box center [878, 364] width 52 height 27
click at [899, 388] on button "00:00" at bounding box center [881, 388] width 58 height 19
click at [823, 555] on button "Save" at bounding box center [819, 547] width 47 height 25
checkbox input "true"
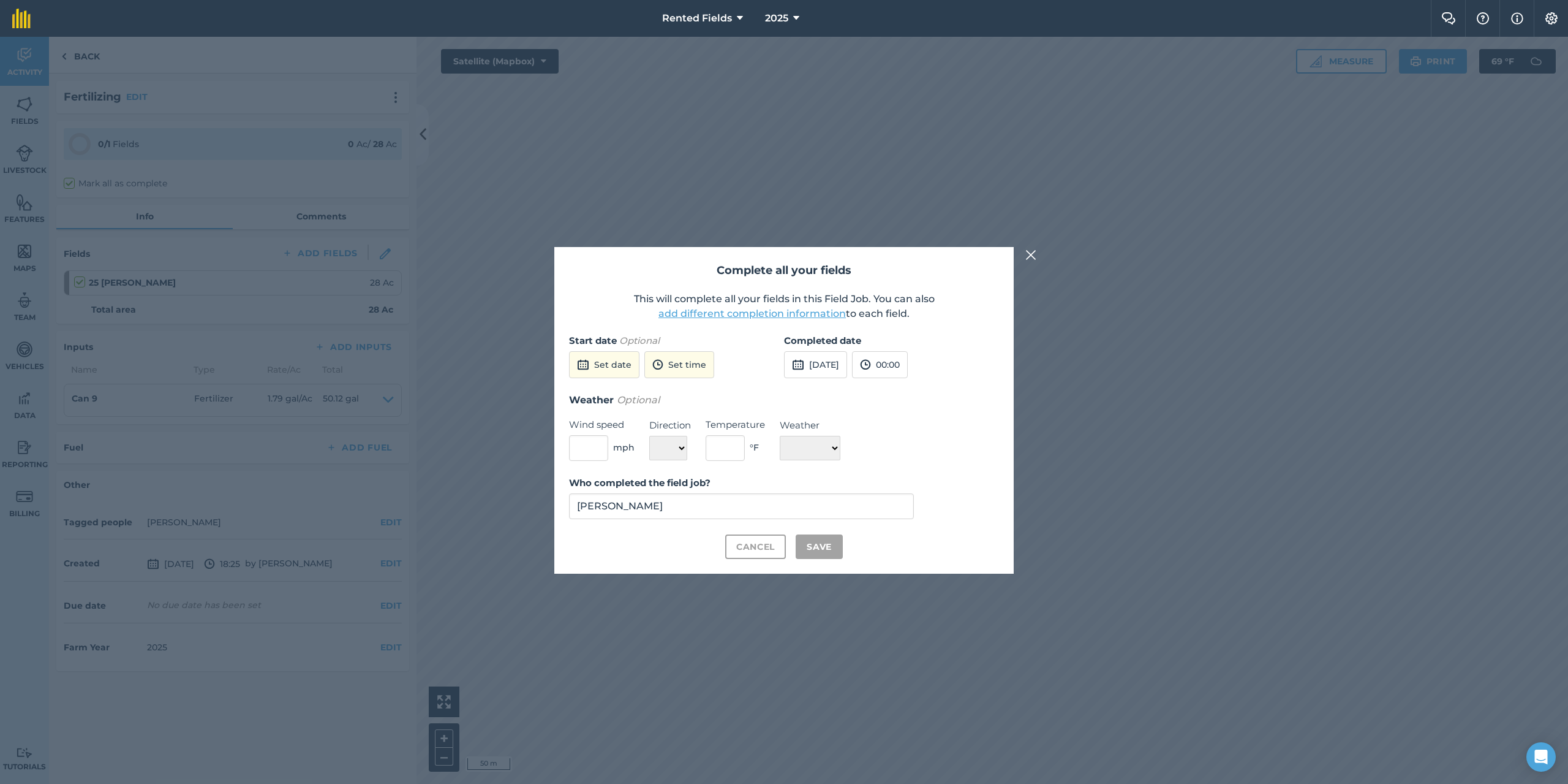
checkbox input "true"
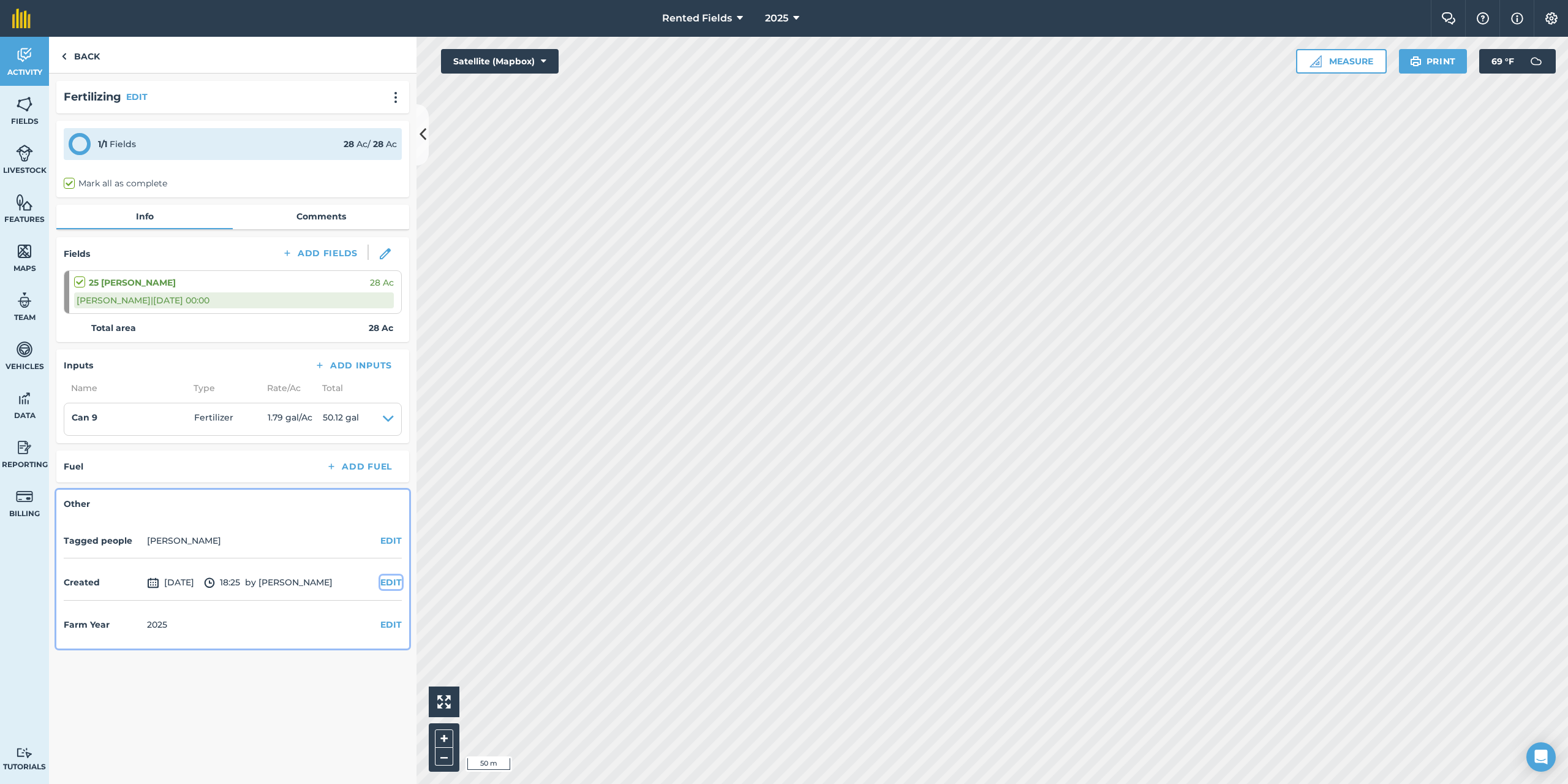
click at [389, 578] on button "EDIT" at bounding box center [391, 581] width 21 height 14
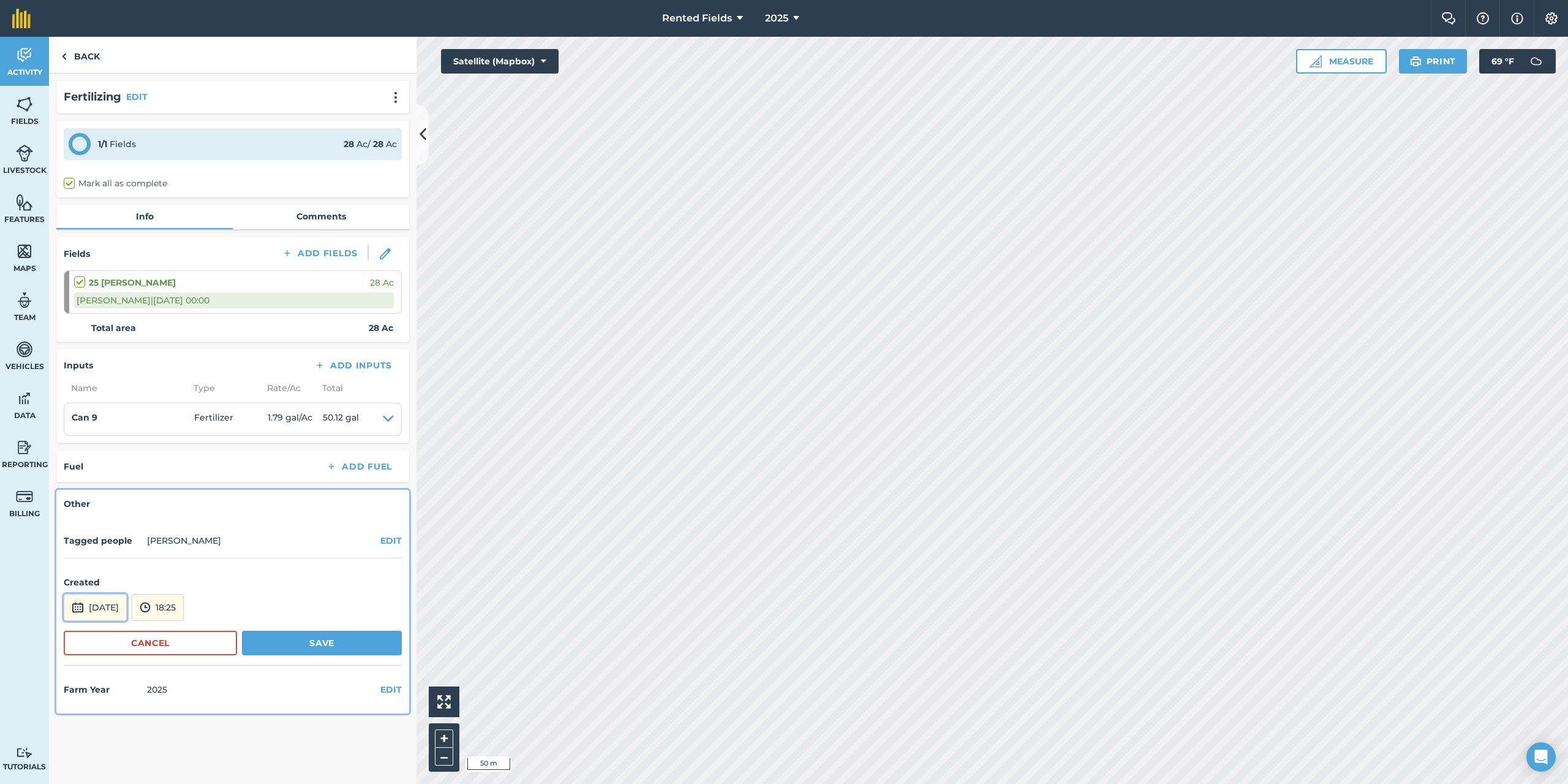
click at [105, 606] on button "[DATE]" at bounding box center [94, 606] width 63 height 27
click at [109, 446] on button "‹" at bounding box center [105, 442] width 27 height 27
click at [108, 444] on button "‹" at bounding box center [105, 442] width 27 height 27
click at [79, 500] on abbr "7" at bounding box center [79, 501] width 4 height 8
click at [182, 603] on button "18:25" at bounding box center [158, 606] width 52 height 27
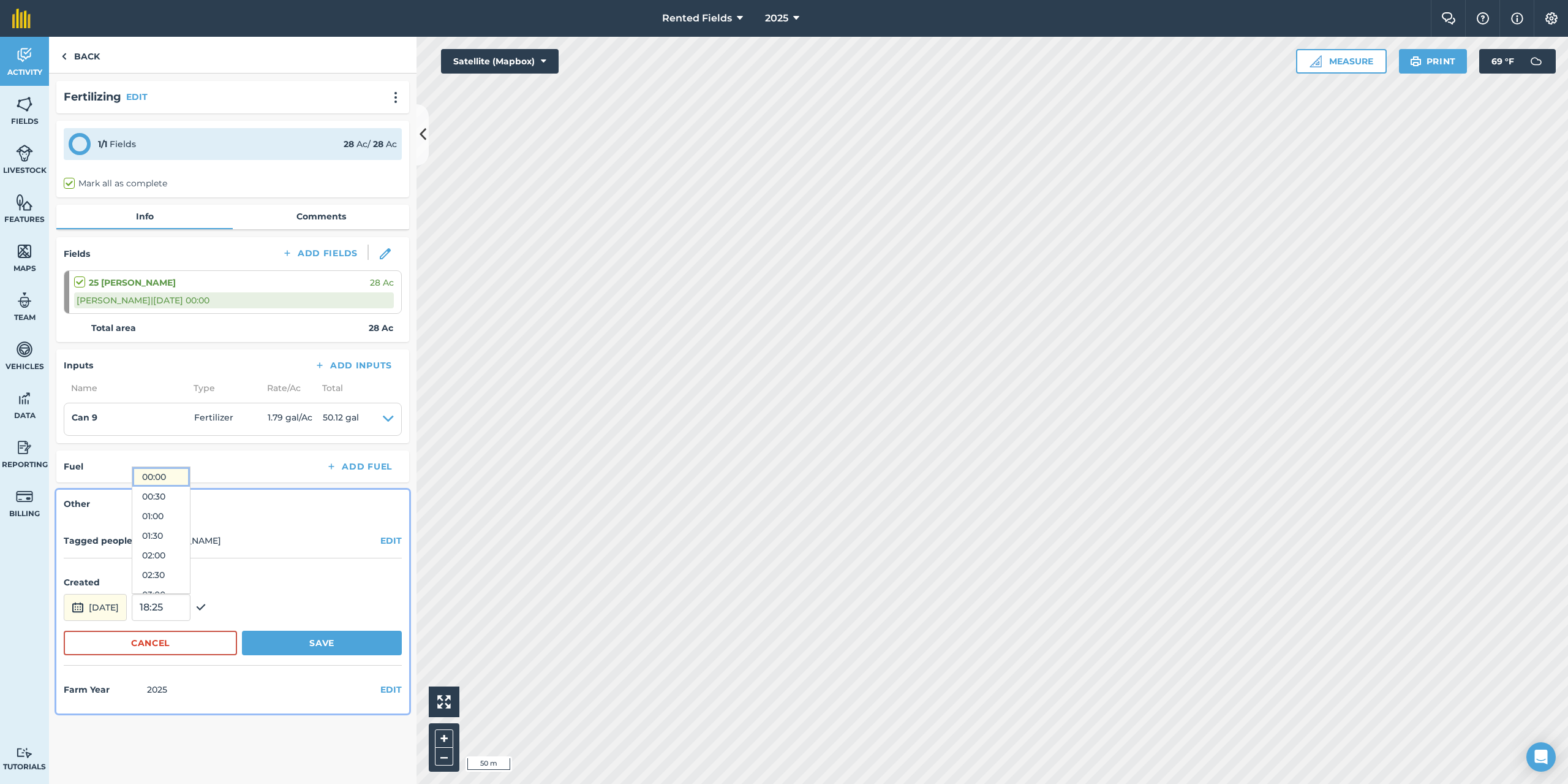
click at [180, 474] on button "00:00" at bounding box center [160, 476] width 58 height 19
click at [326, 646] on button "Save" at bounding box center [322, 642] width 160 height 25
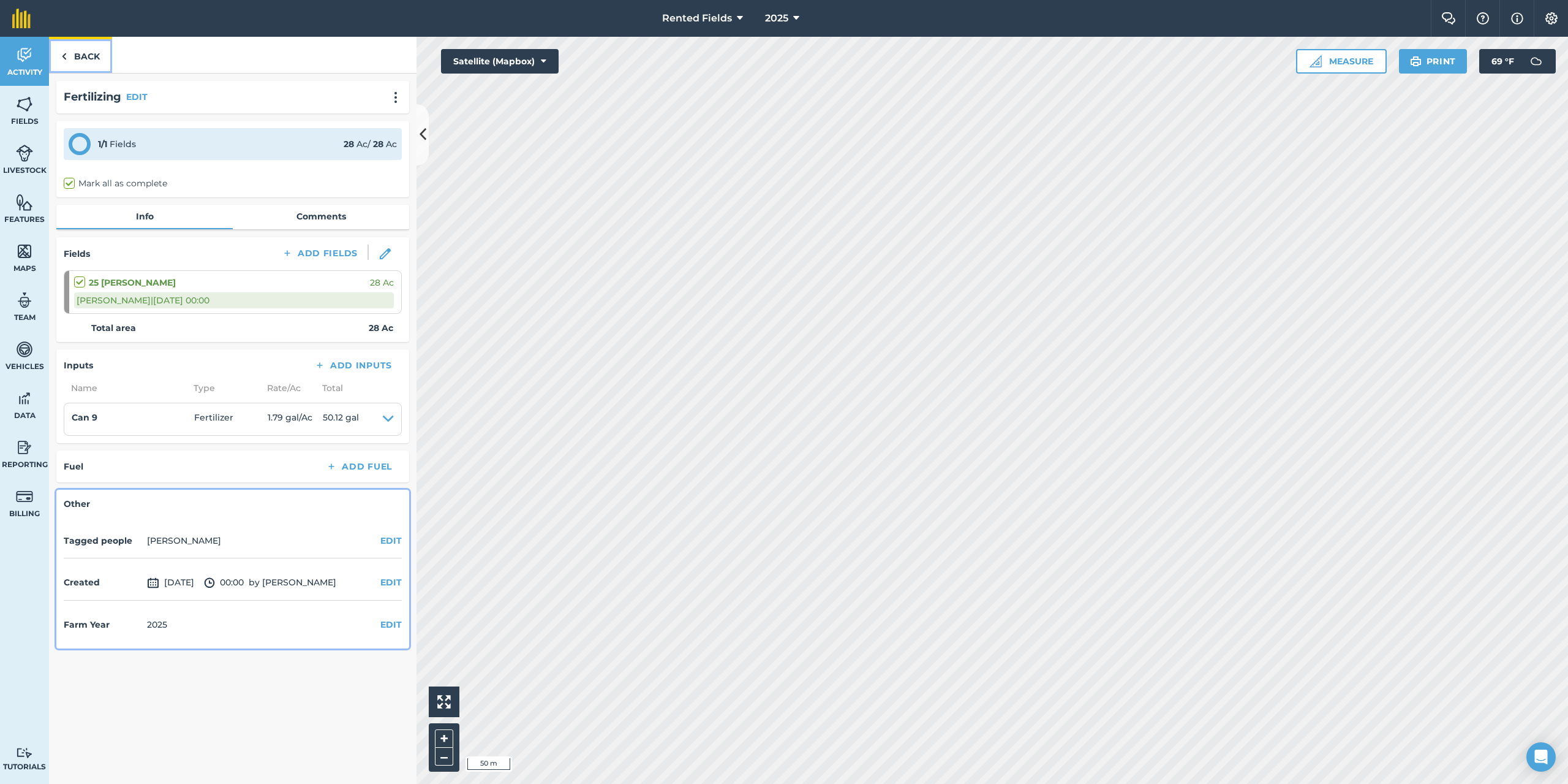
click at [77, 48] on link "Back" at bounding box center [80, 54] width 63 height 36
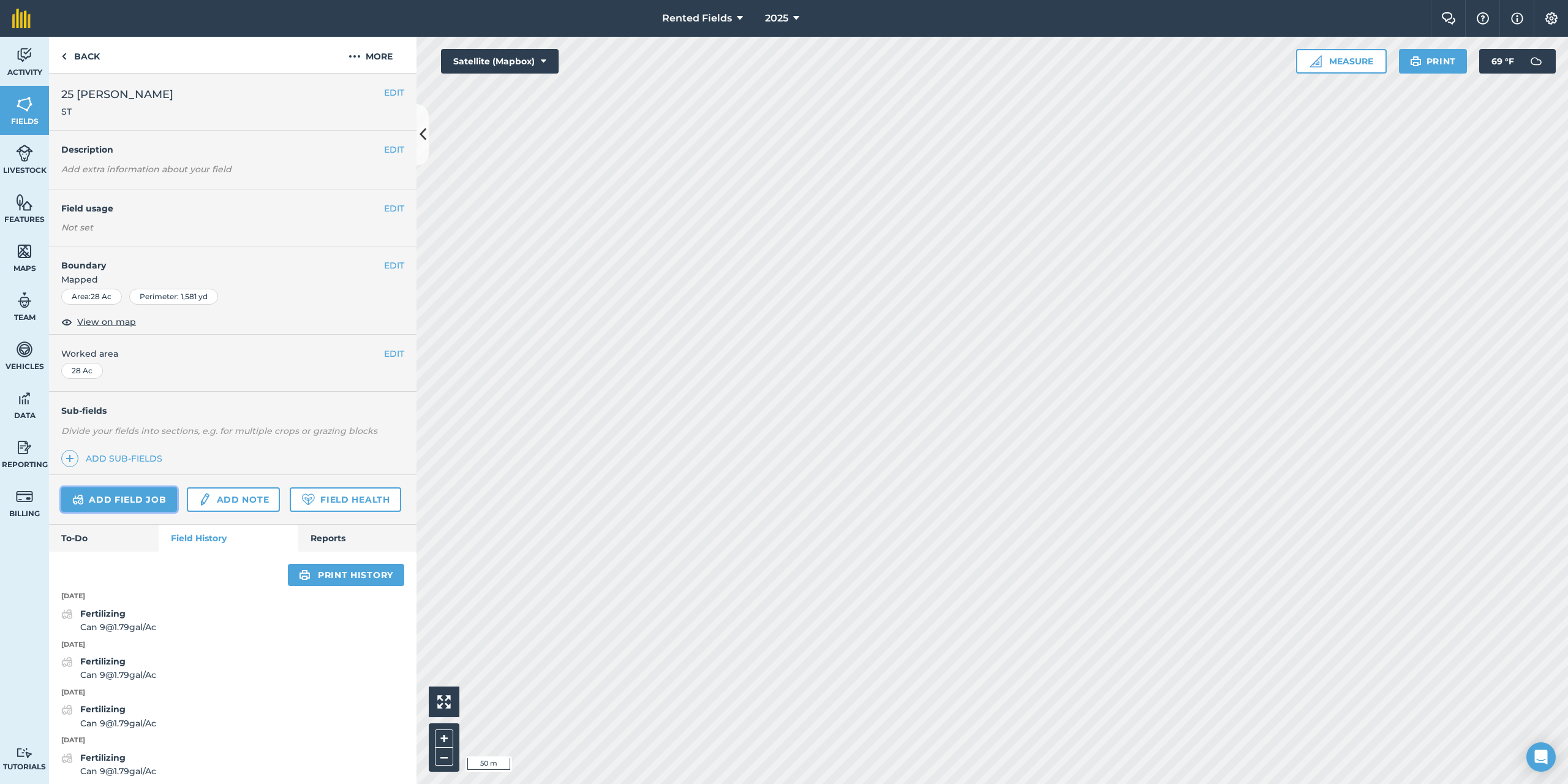
click at [154, 491] on link "Add field job" at bounding box center [119, 499] width 116 height 25
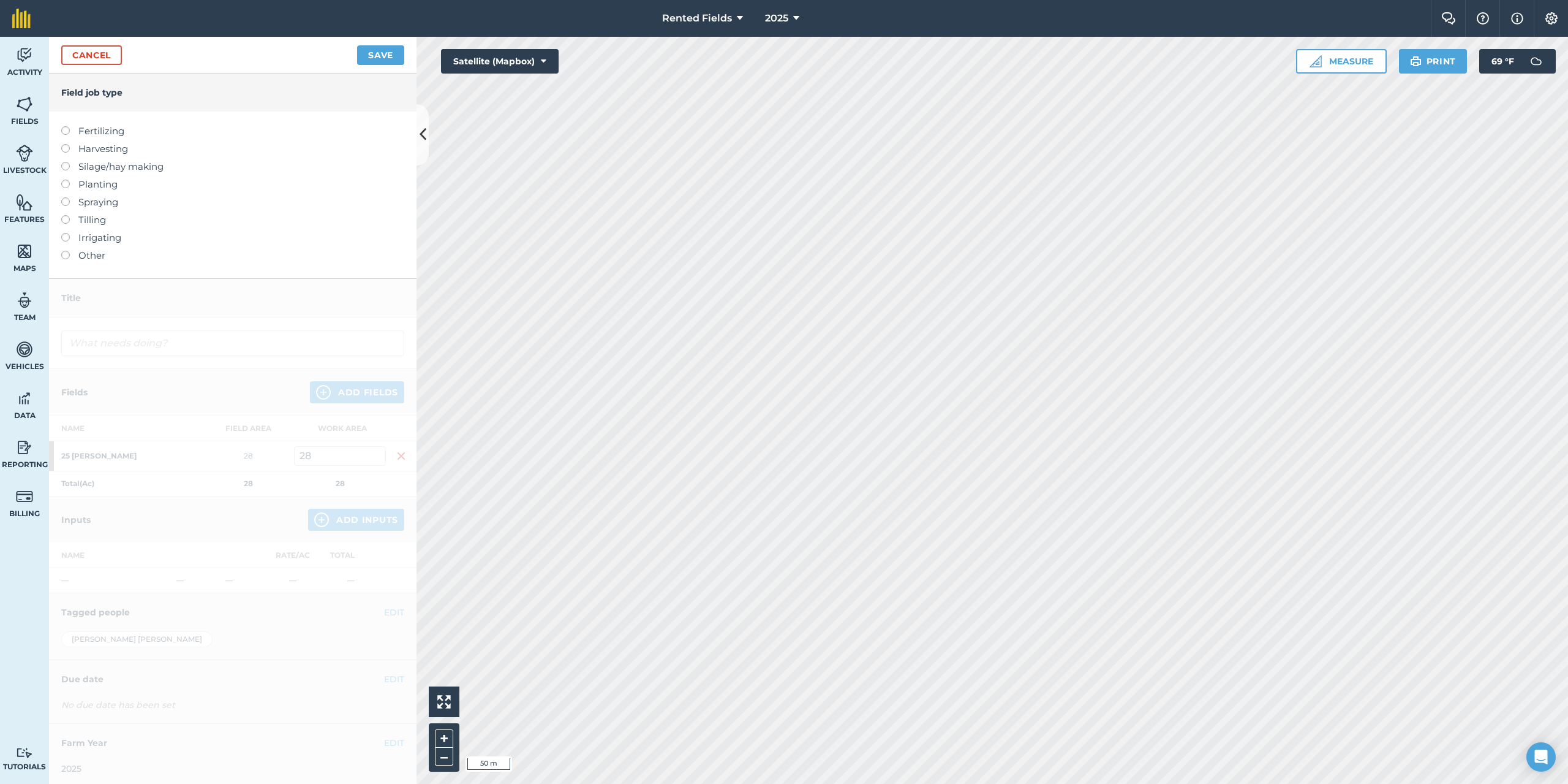
click at [63, 136] on label "Fertilizing" at bounding box center [233, 131] width 343 height 15
type input "Fertilizing"
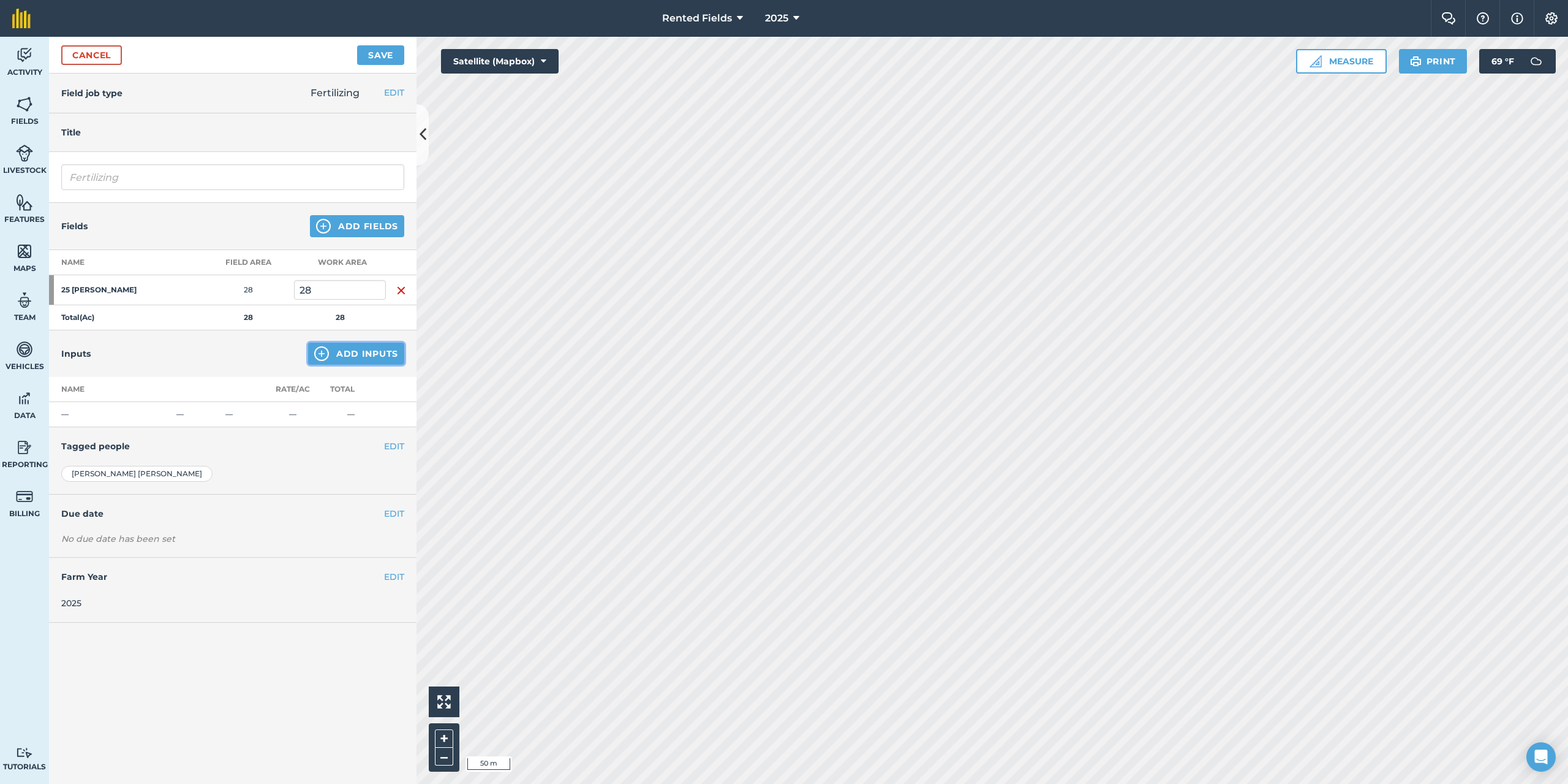
click at [353, 353] on button "Add Inputs" at bounding box center [356, 353] width 96 height 22
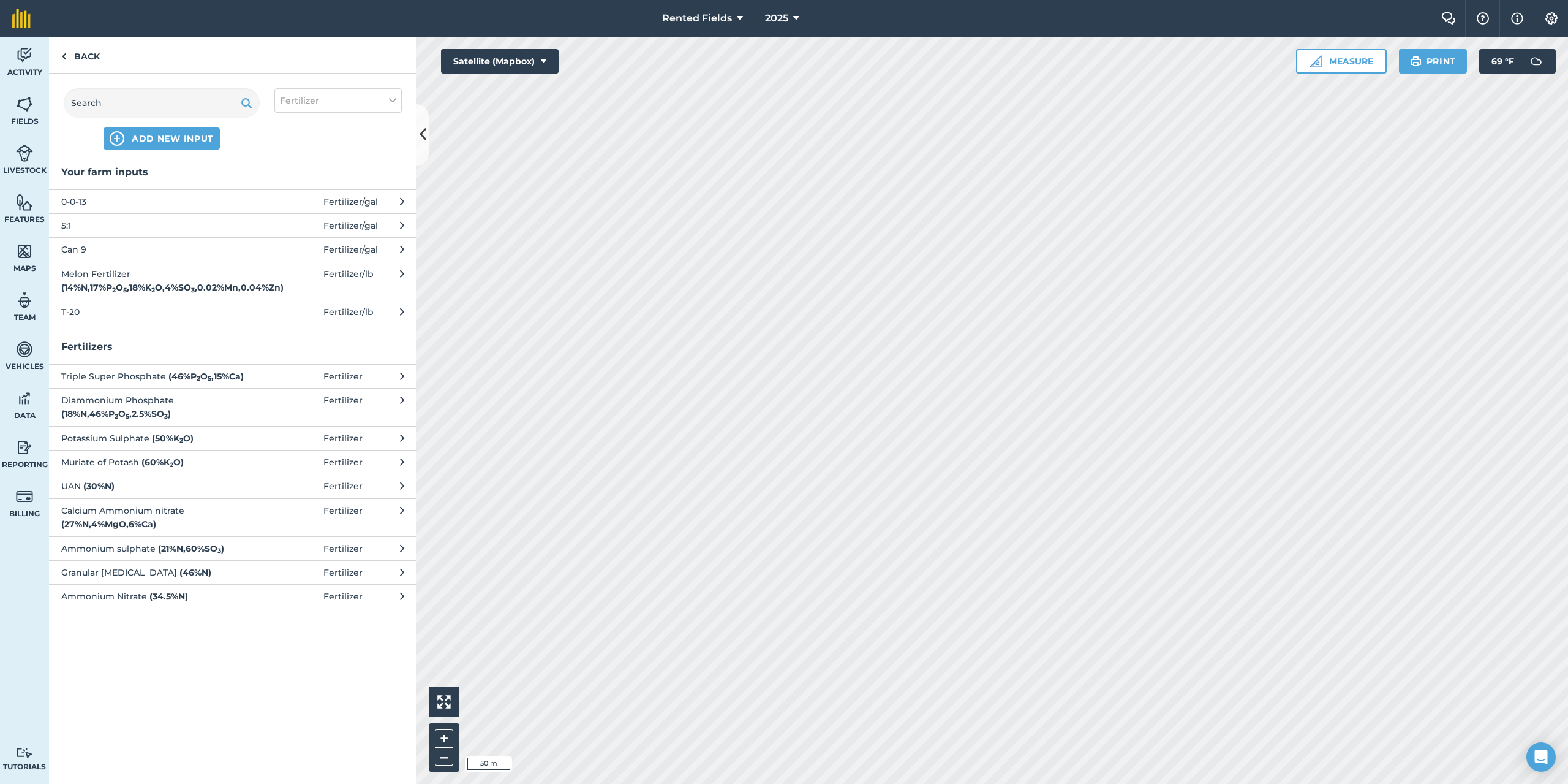
click at [95, 248] on span "Can 9" at bounding box center [161, 249] width 200 height 14
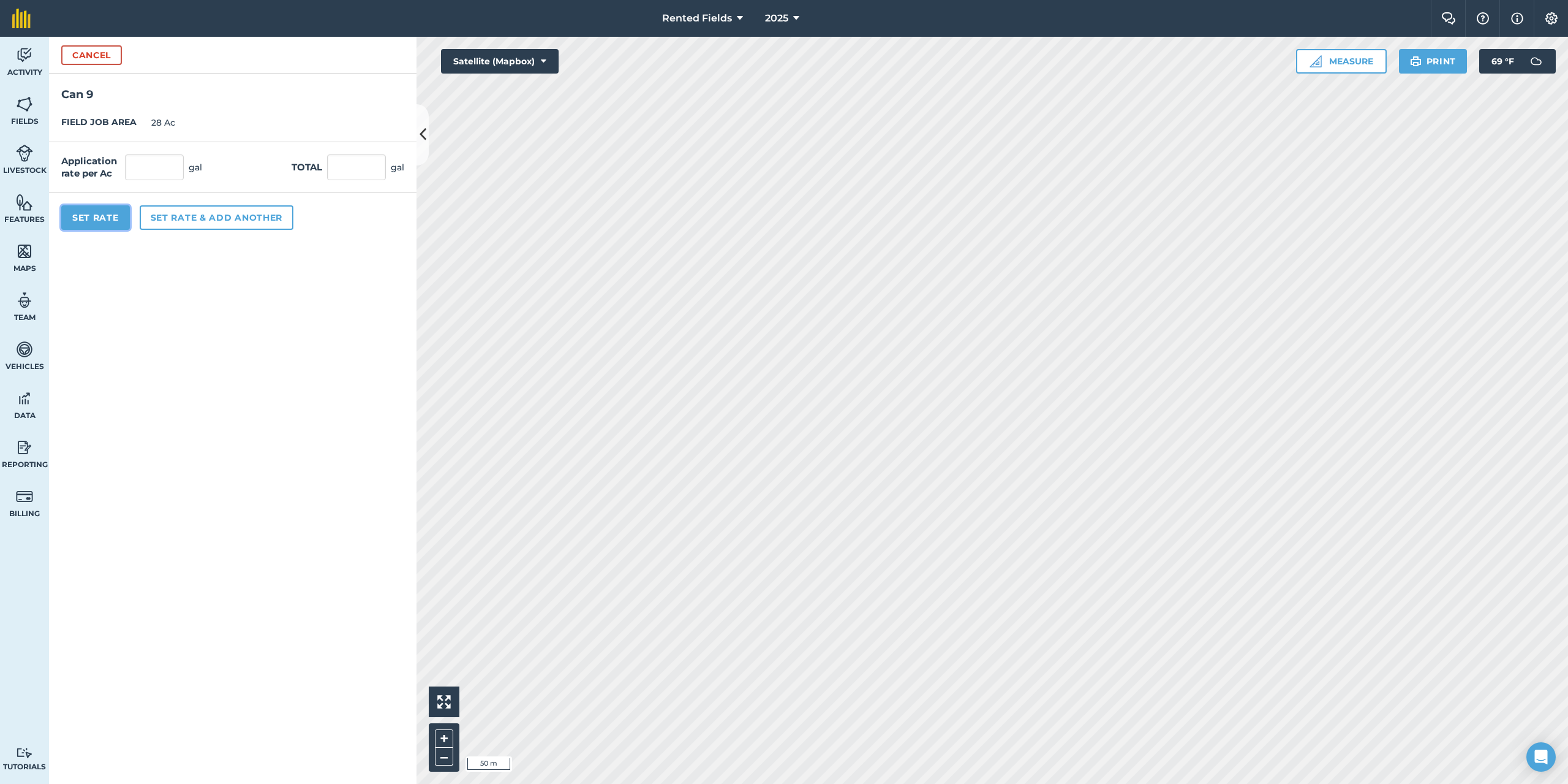
click at [89, 225] on button "Set Rate" at bounding box center [95, 217] width 69 height 25
click at [132, 174] on input "text" at bounding box center [154, 167] width 59 height 26
type input "1.79"
type input "50.12"
click at [108, 220] on button "Set Rate" at bounding box center [95, 217] width 69 height 25
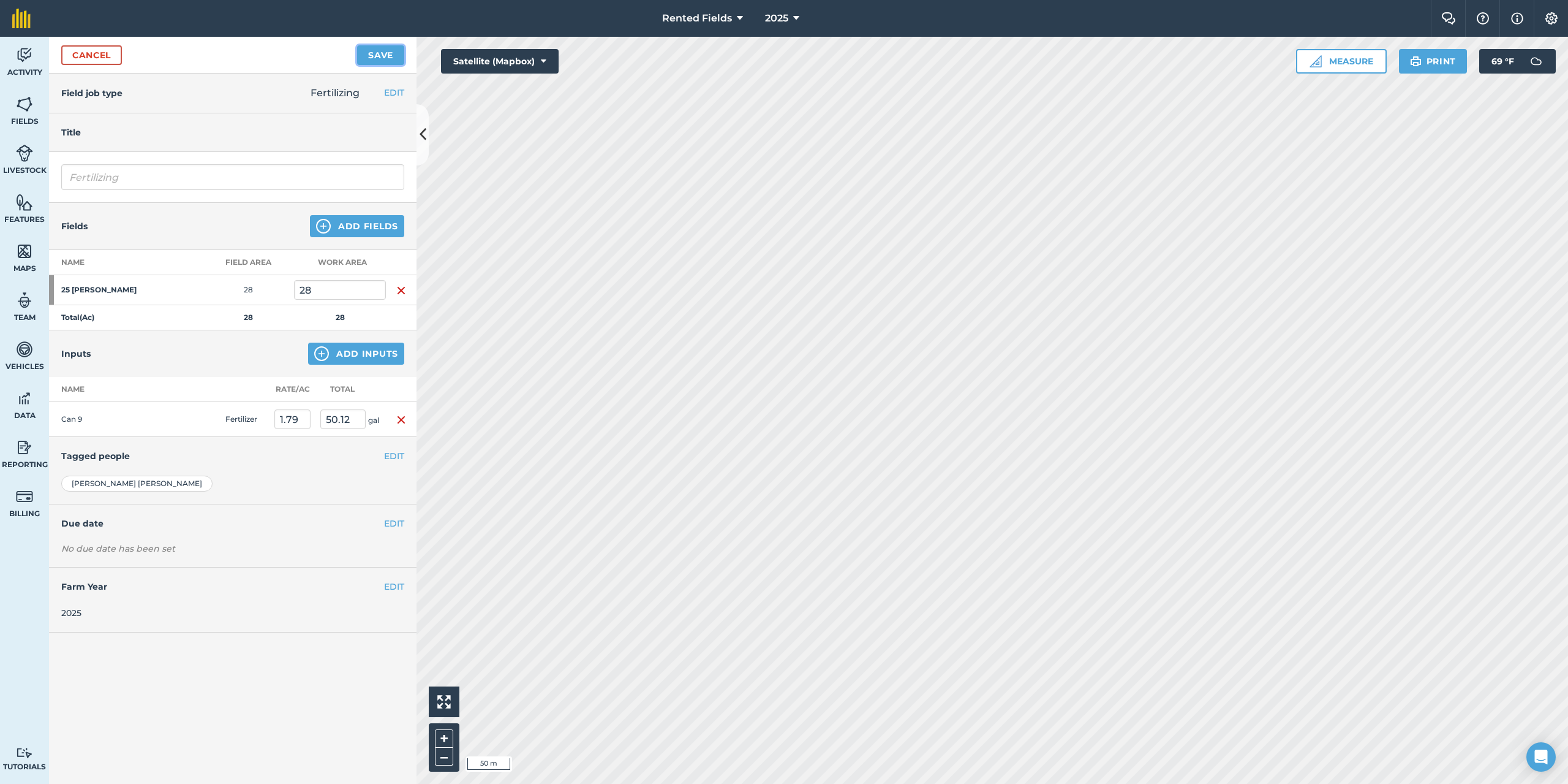
click at [379, 52] on button "Save" at bounding box center [381, 54] width 47 height 19
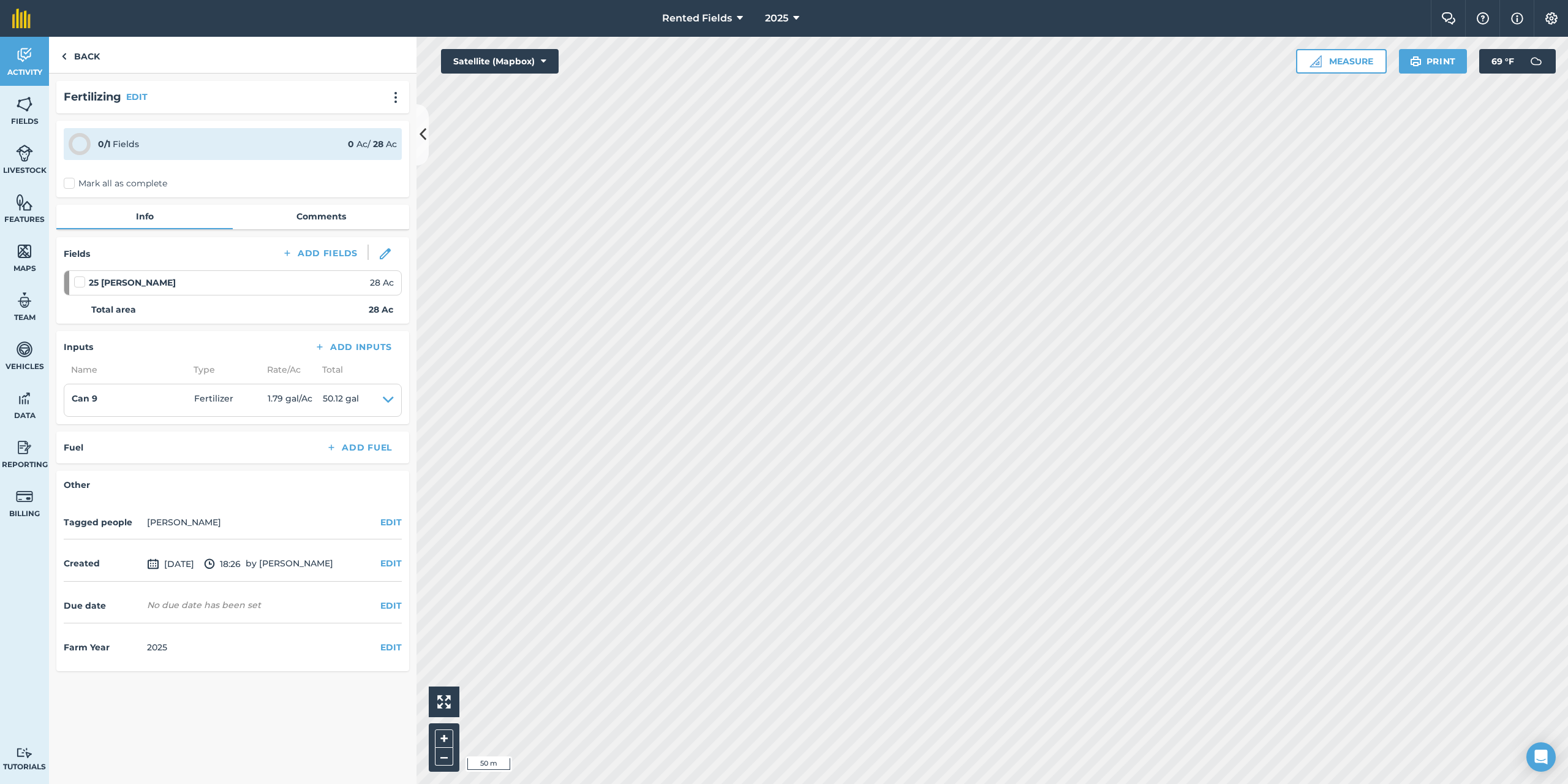
click at [72, 182] on label "Mark all as complete" at bounding box center [115, 183] width 104 height 13
click at [72, 182] on input "Mark all as complete" at bounding box center [67, 181] width 8 height 8
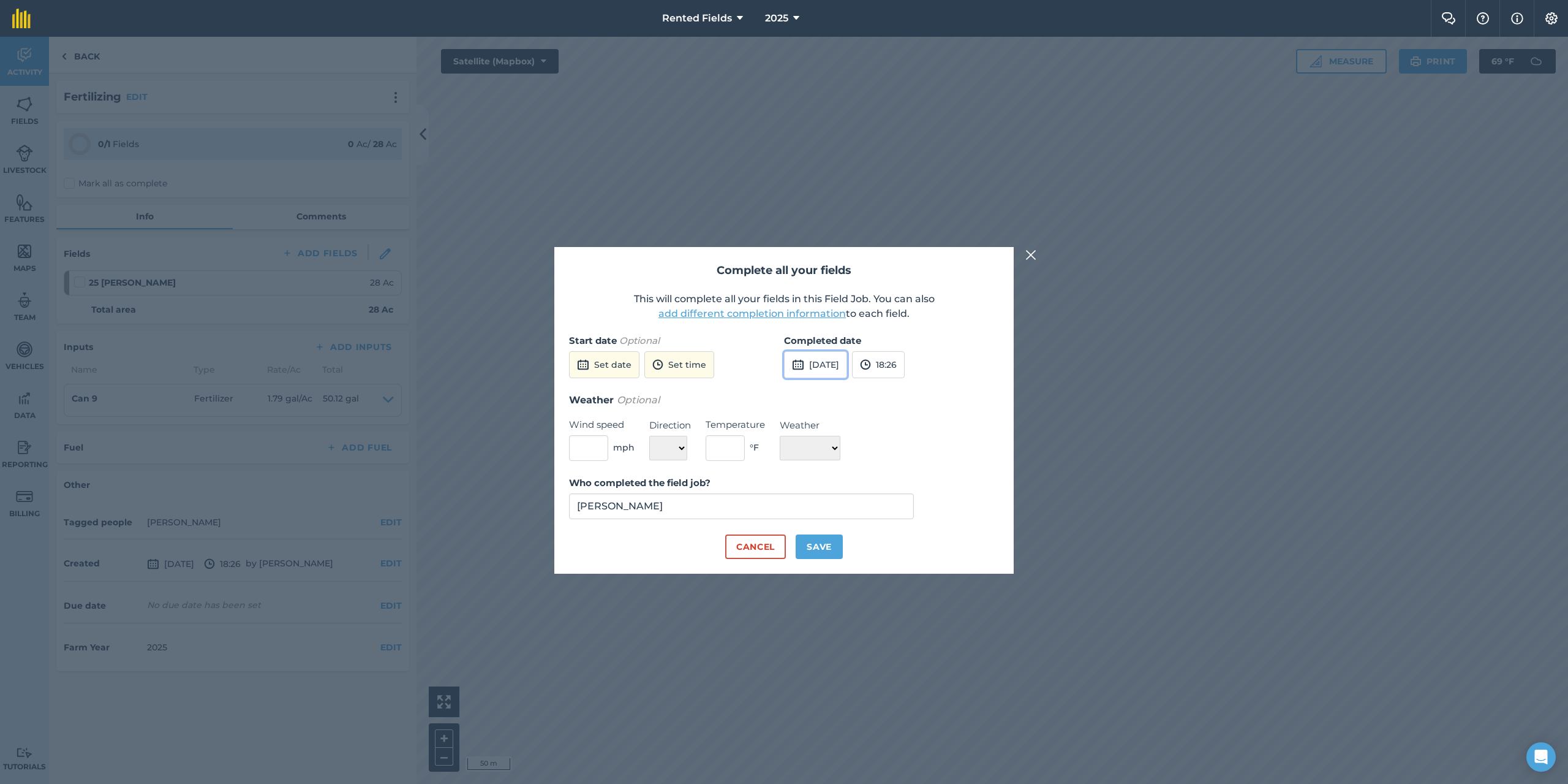
click at [812, 358] on button "[DATE]" at bounding box center [815, 364] width 63 height 27
click at [829, 400] on button "‹" at bounding box center [824, 392] width 27 height 27
click at [828, 397] on button "‹" at bounding box center [824, 392] width 27 height 27
click at [943, 393] on button "›" at bounding box center [944, 392] width 27 height 27
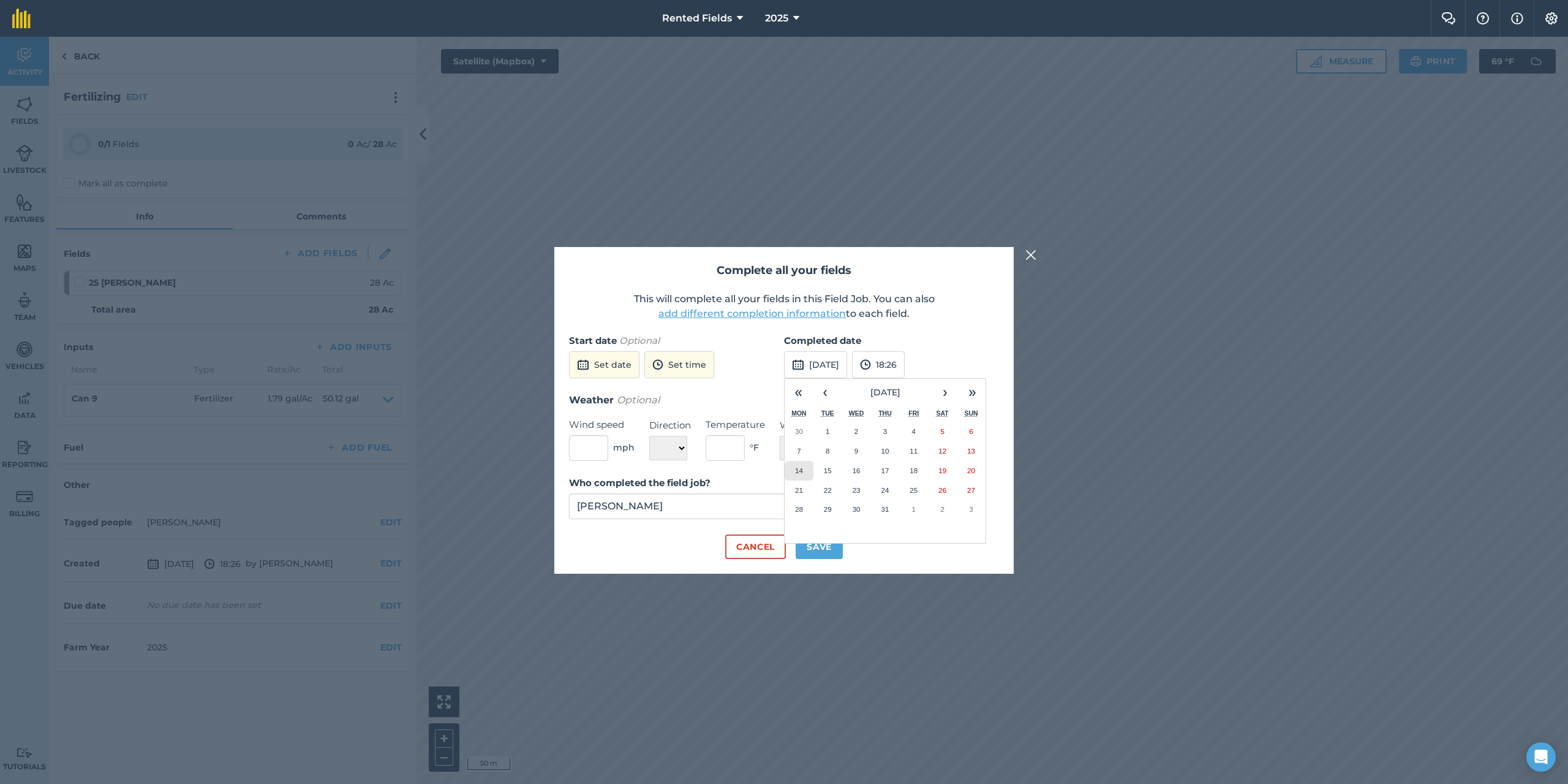
click at [802, 469] on abbr "14" at bounding box center [799, 469] width 8 height 8
click at [905, 369] on button "18:26" at bounding box center [878, 364] width 52 height 27
click at [903, 383] on button "00:00" at bounding box center [881, 388] width 58 height 19
click at [832, 540] on button "Save" at bounding box center [819, 547] width 47 height 25
checkbox input "true"
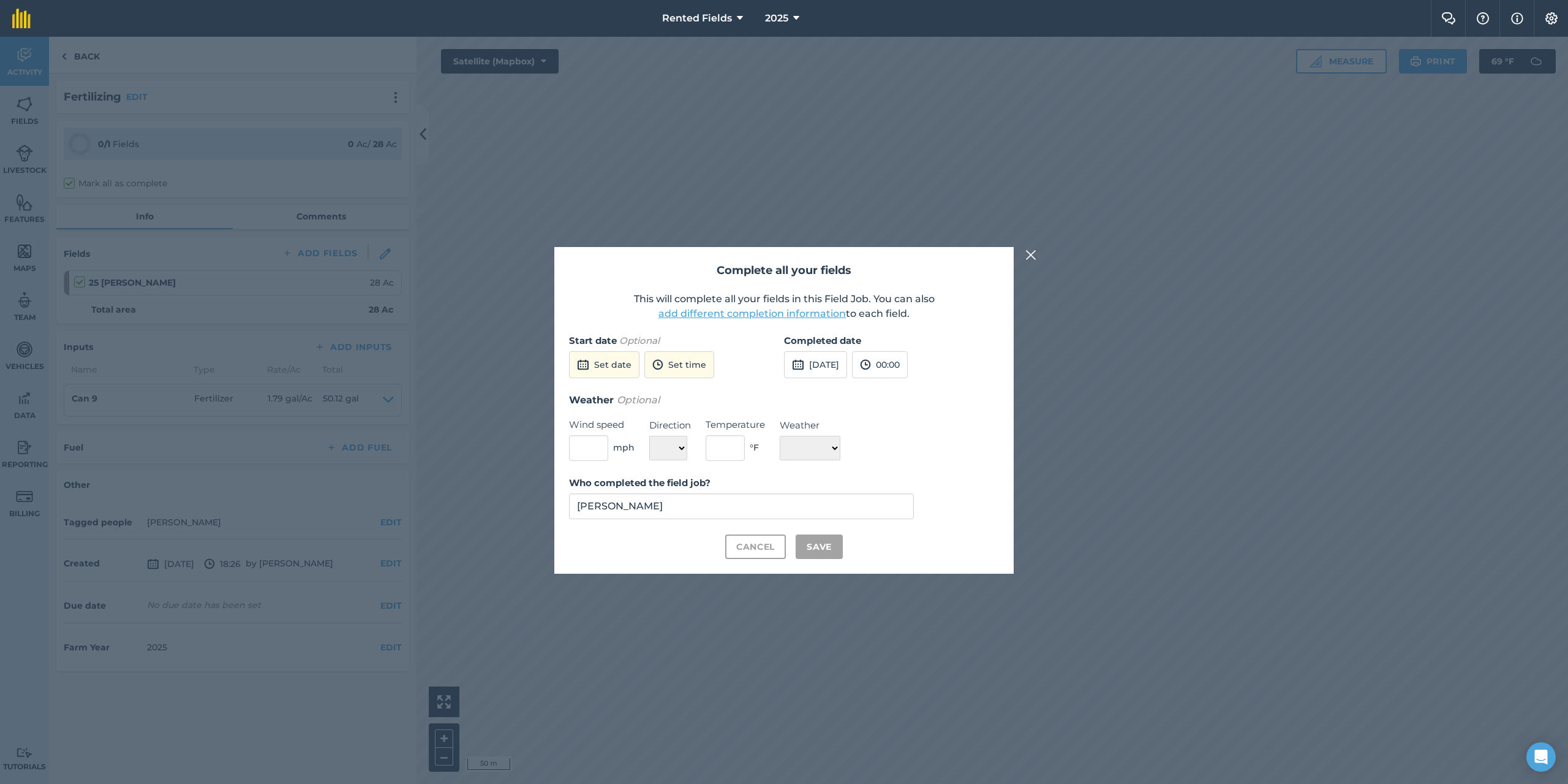
checkbox input "true"
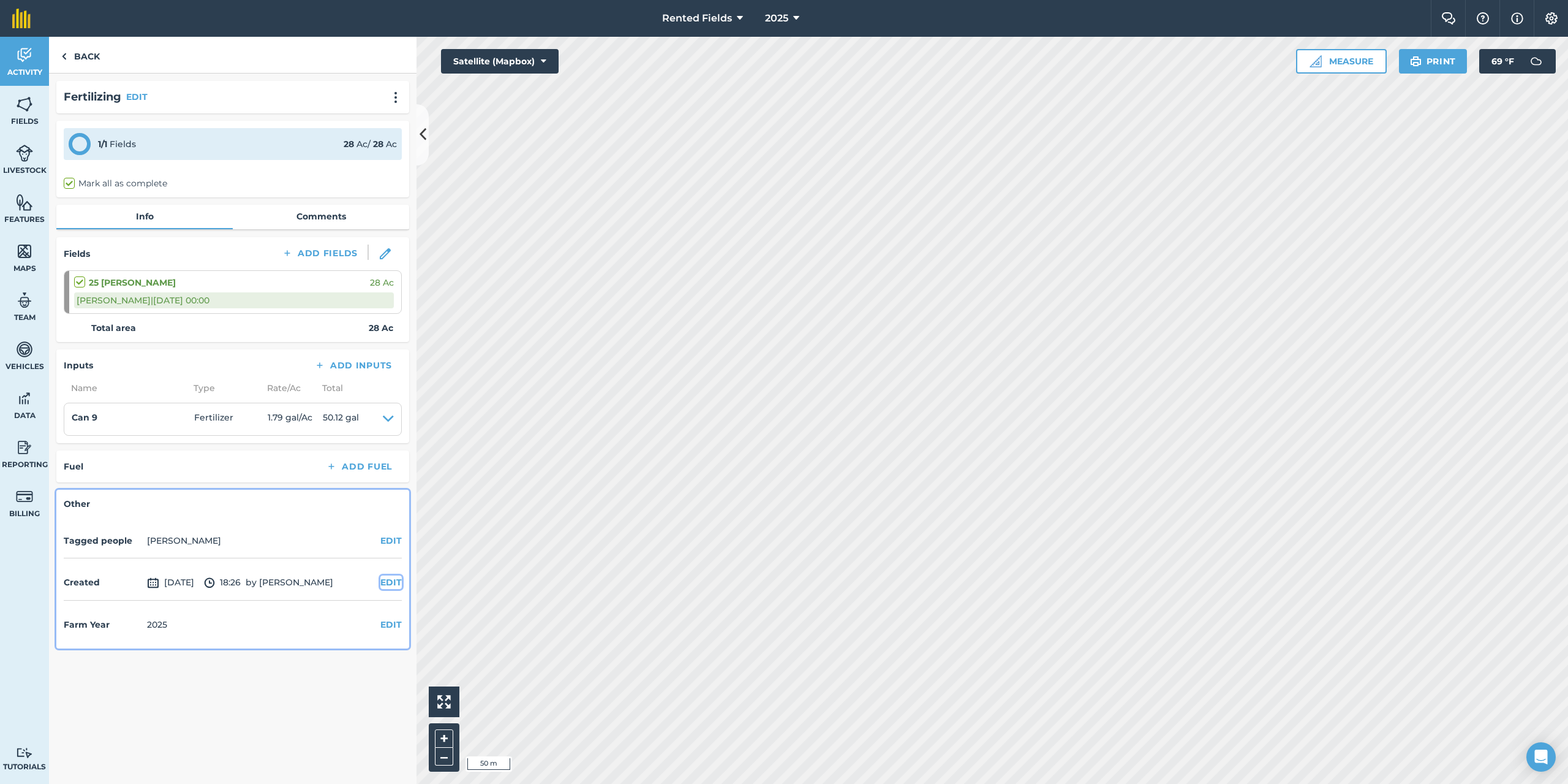
click at [392, 580] on button "EDIT" at bounding box center [391, 581] width 21 height 14
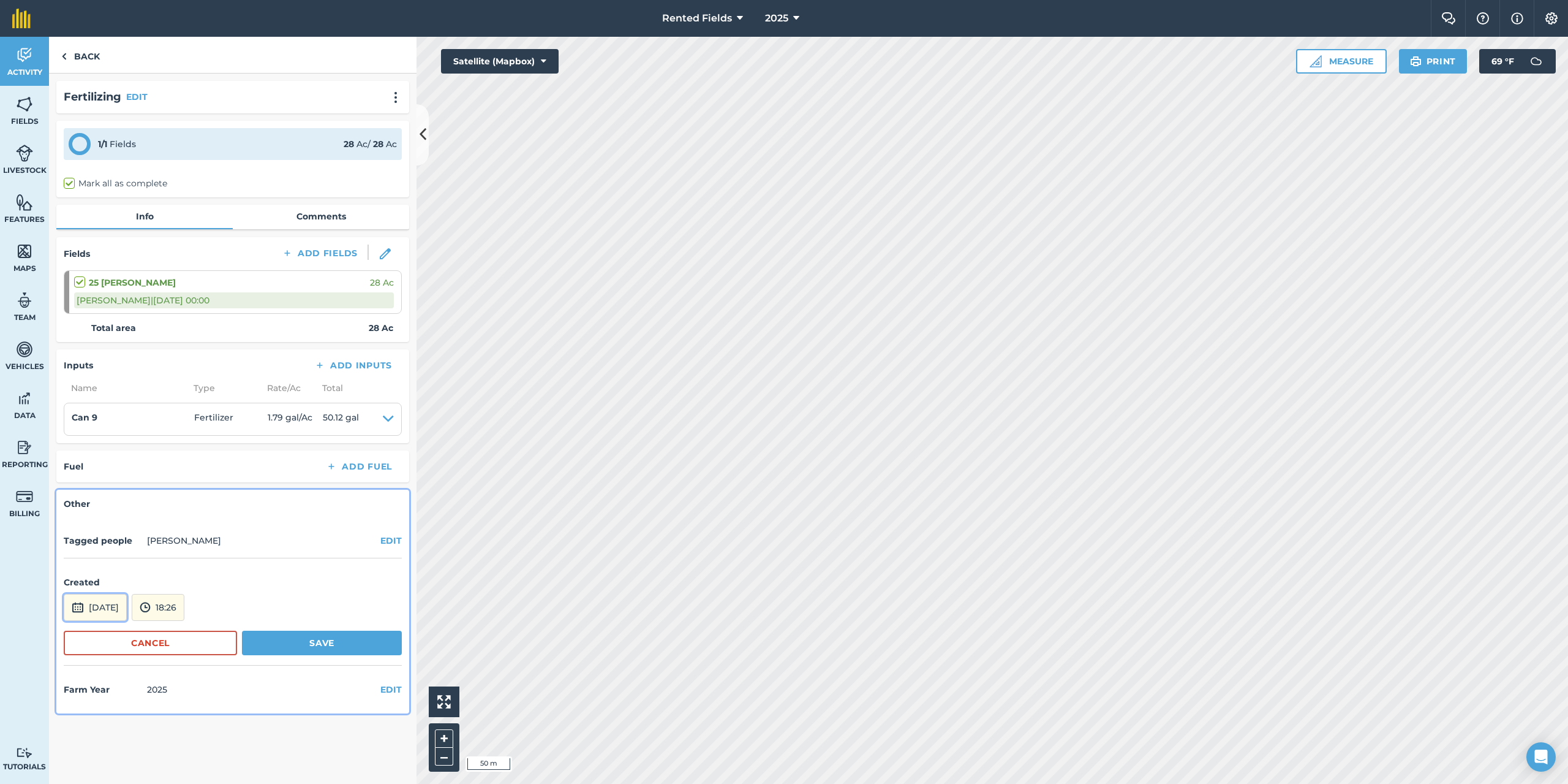
click at [127, 619] on button "[DATE]" at bounding box center [94, 606] width 63 height 27
click at [103, 446] on button "‹" at bounding box center [105, 442] width 27 height 27
click at [81, 523] on abbr "14" at bounding box center [79, 520] width 8 height 8
click at [184, 613] on button "18:26" at bounding box center [158, 606] width 52 height 27
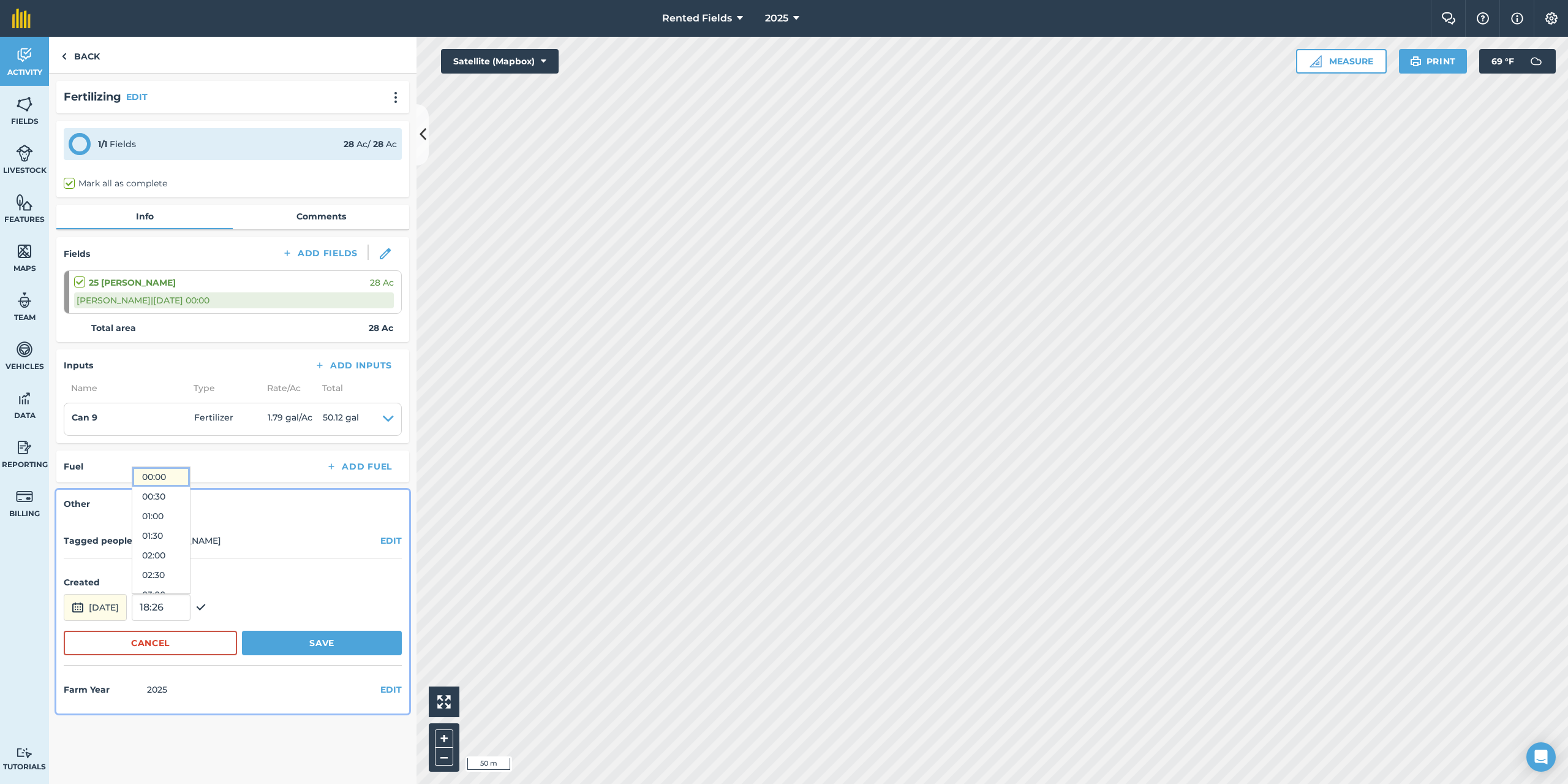
click at [178, 474] on button "00:00" at bounding box center [160, 476] width 58 height 19
click at [322, 646] on button "Save" at bounding box center [322, 642] width 160 height 25
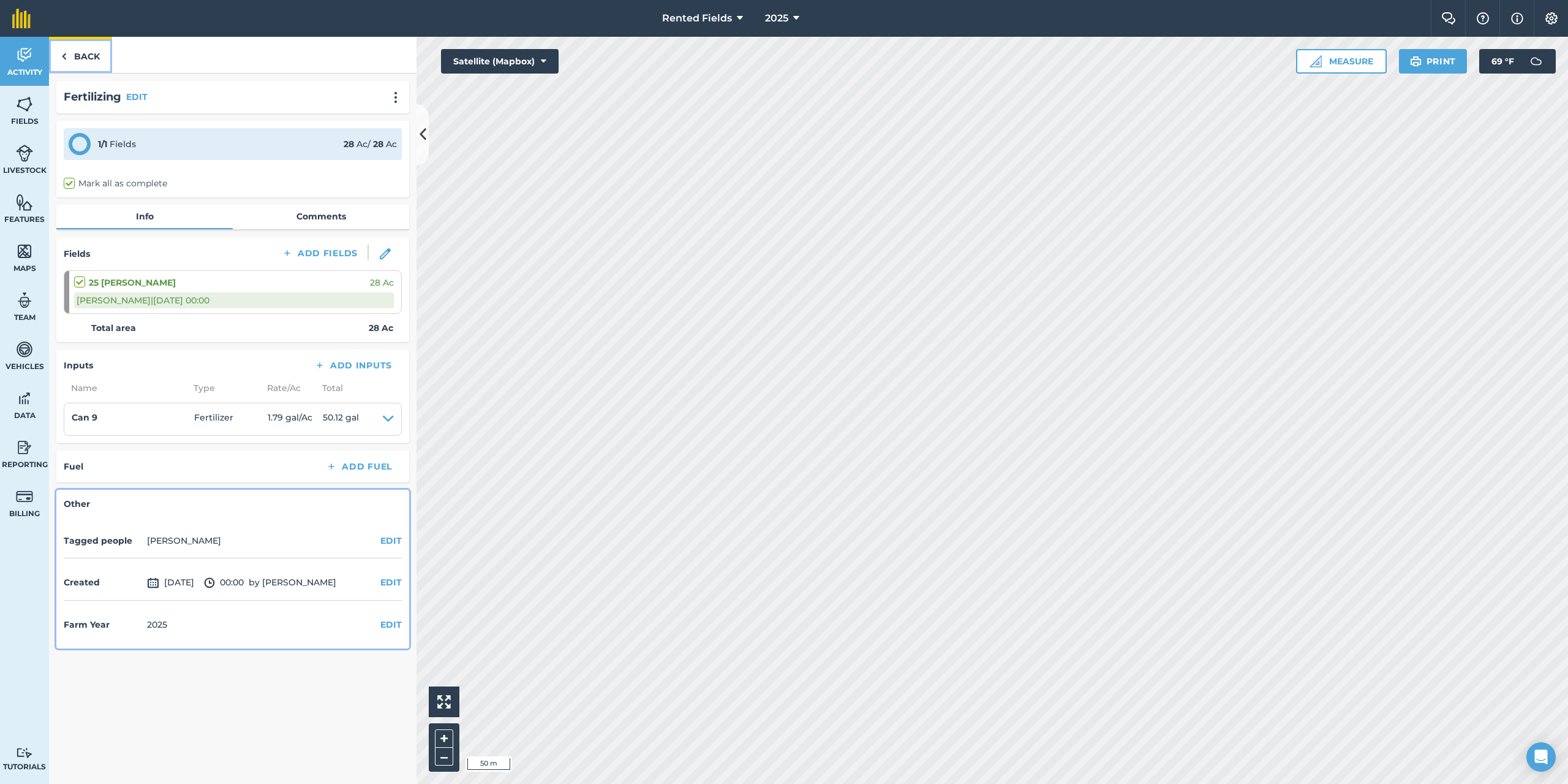
click at [61, 52] on img at bounding box center [64, 56] width 6 height 15
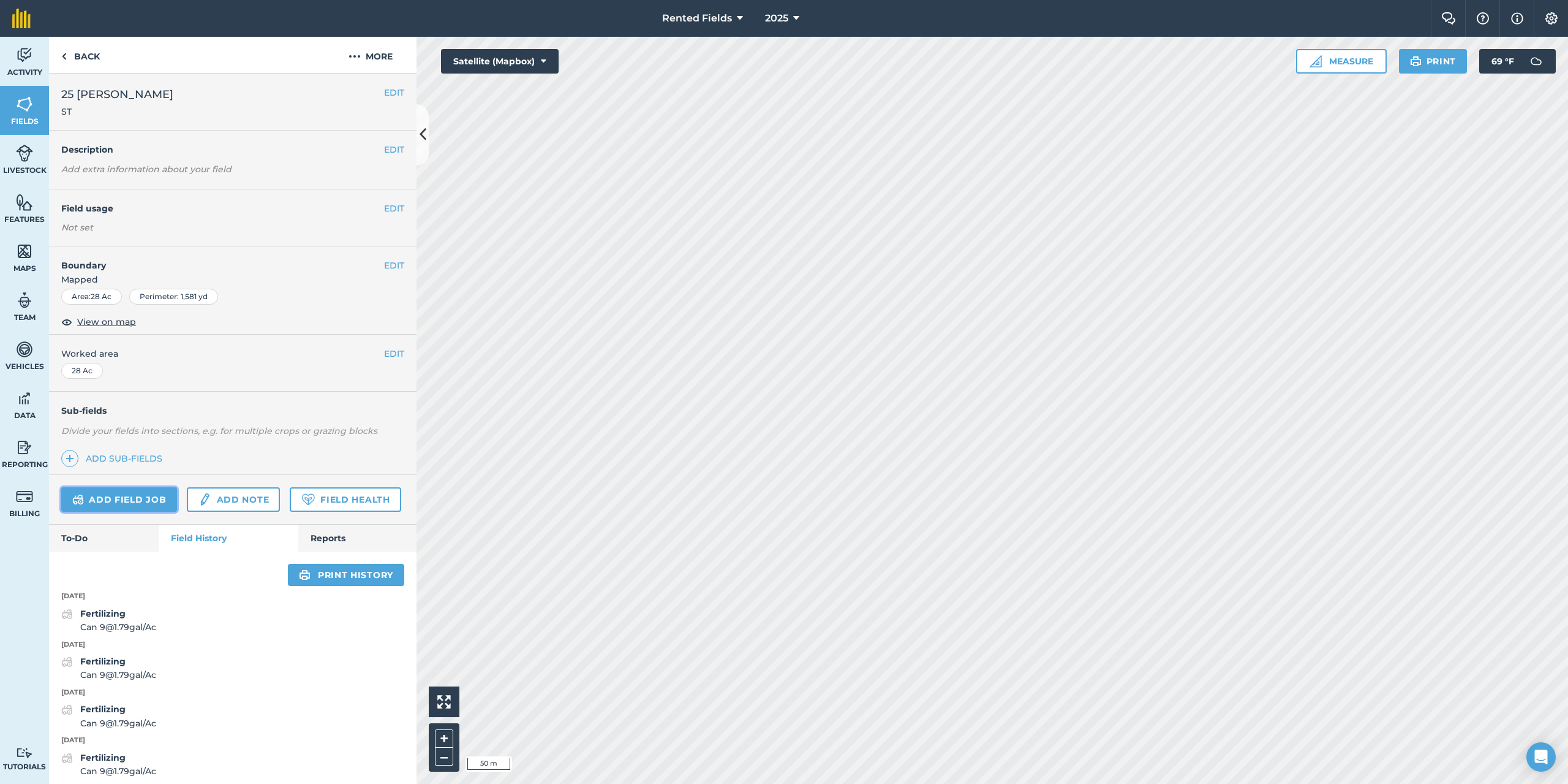
click at [143, 496] on link "Add field job" at bounding box center [119, 499] width 116 height 25
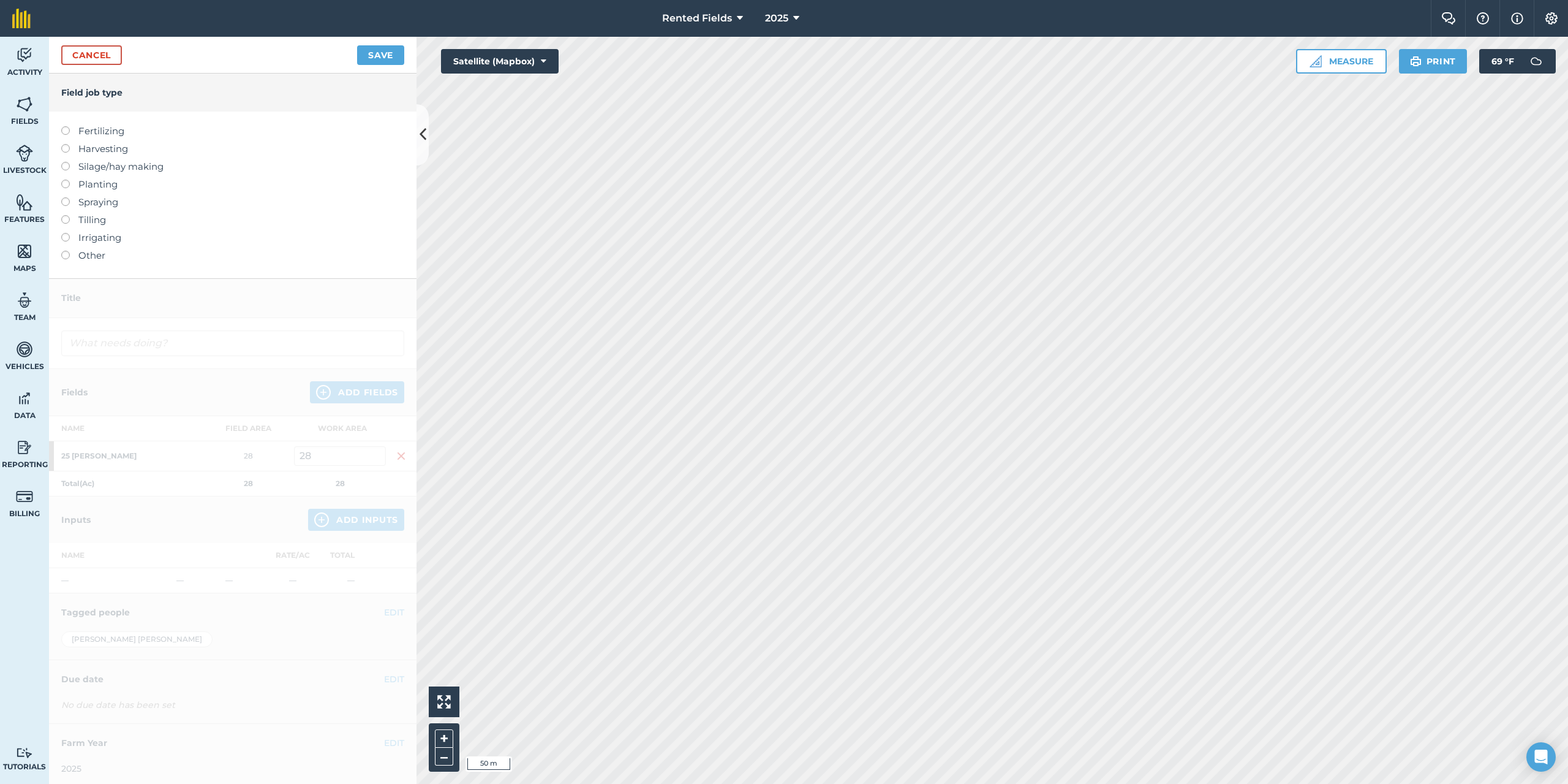
click at [65, 127] on label at bounding box center [70, 127] width 17 height 0
type input "Fertilizing"
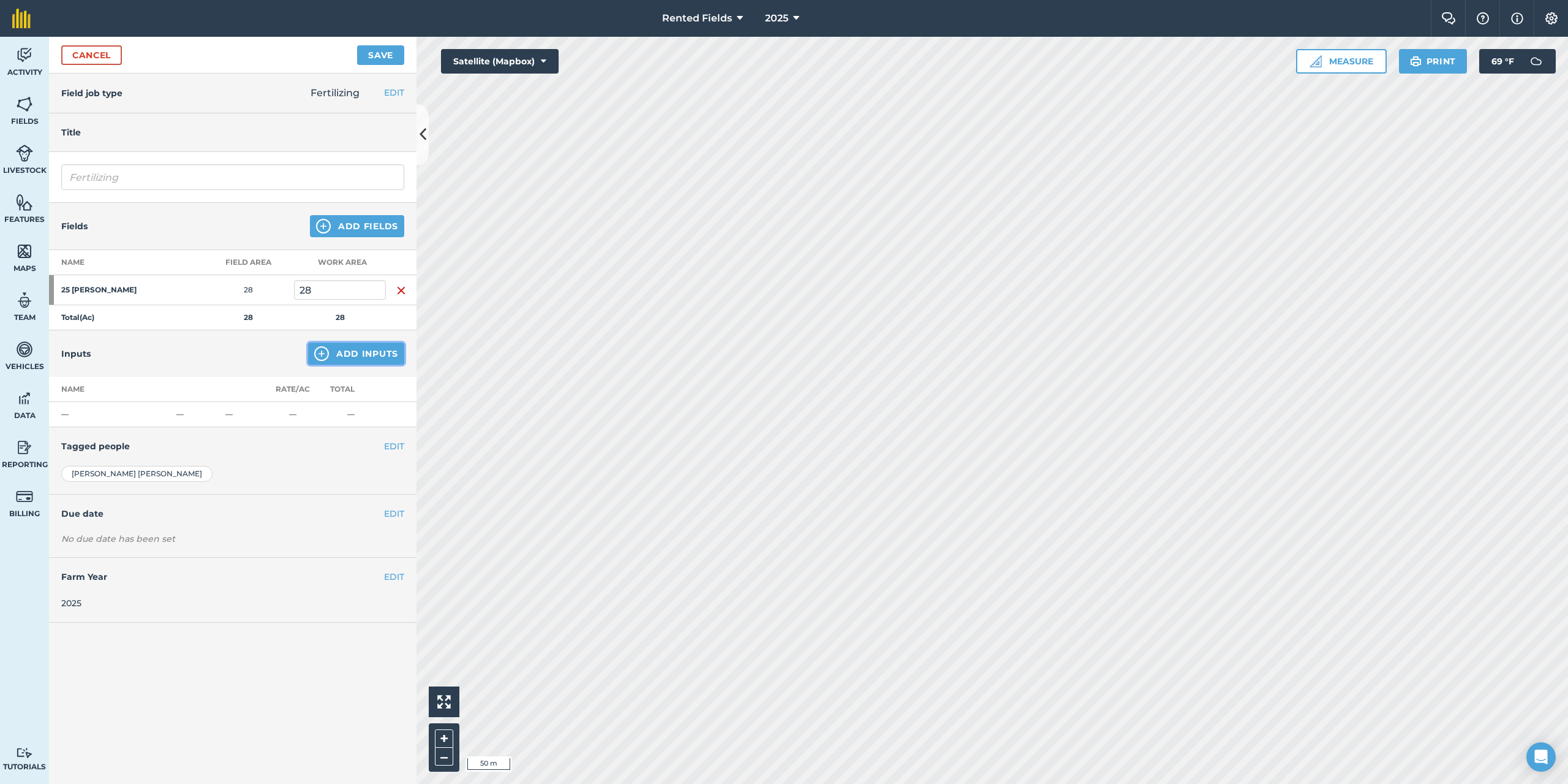
click at [381, 353] on button "Add Inputs" at bounding box center [356, 353] width 96 height 22
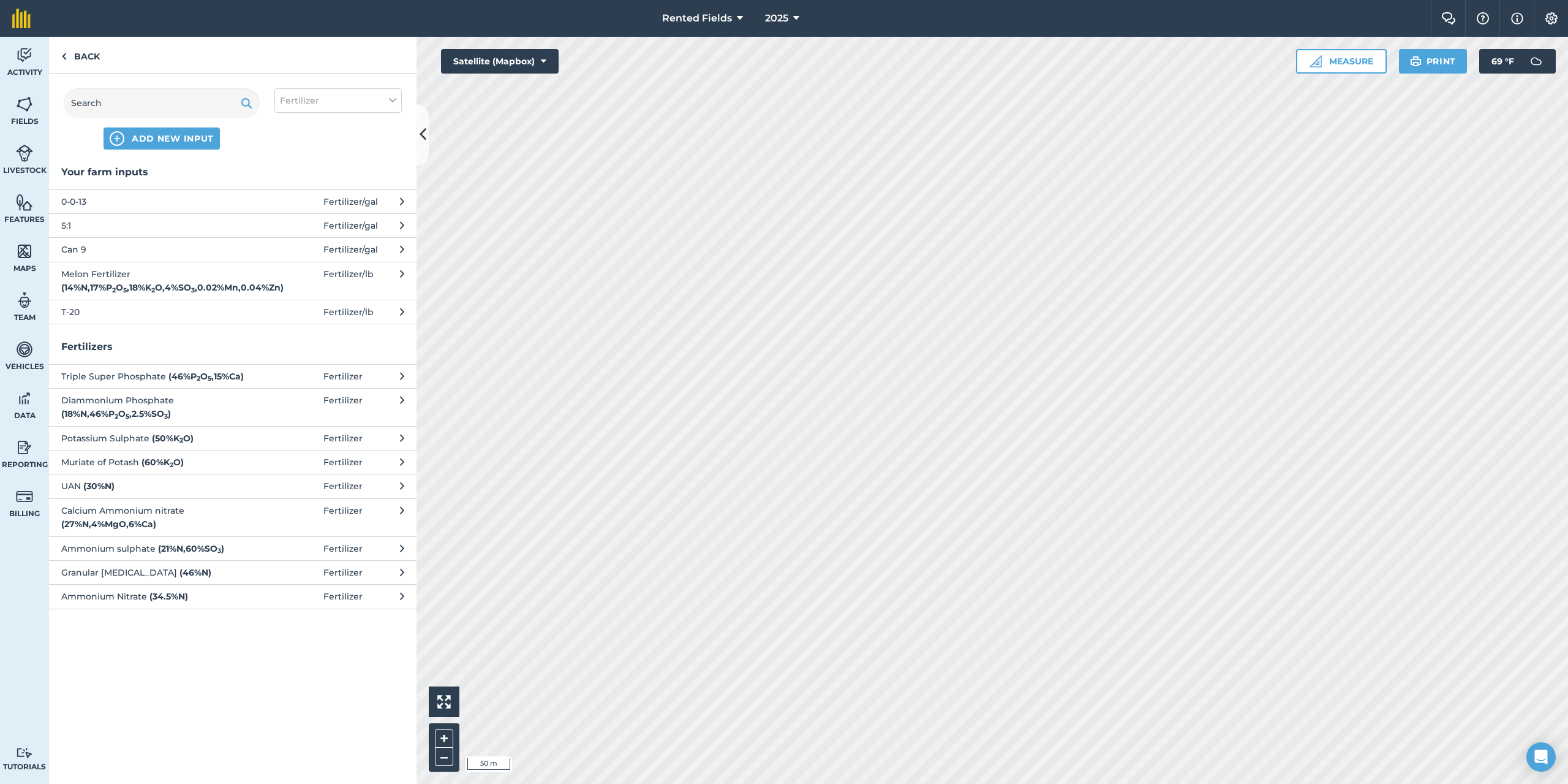
click at [78, 245] on span "Can 9" at bounding box center [161, 249] width 200 height 14
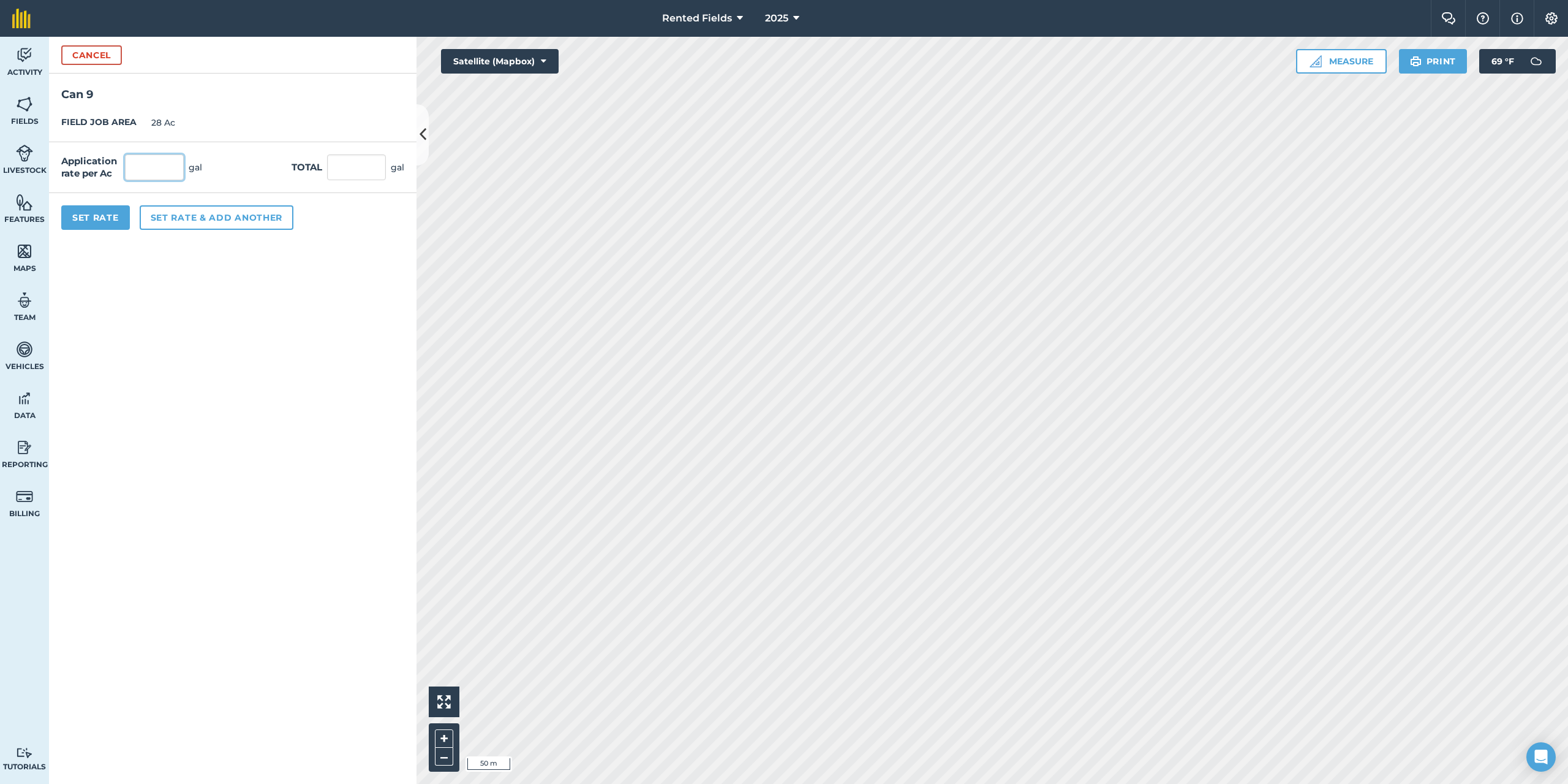
click at [157, 171] on input "text" at bounding box center [154, 167] width 59 height 26
type input "1.79"
type input "50.12"
click at [105, 220] on button "Set Rate" at bounding box center [95, 217] width 69 height 25
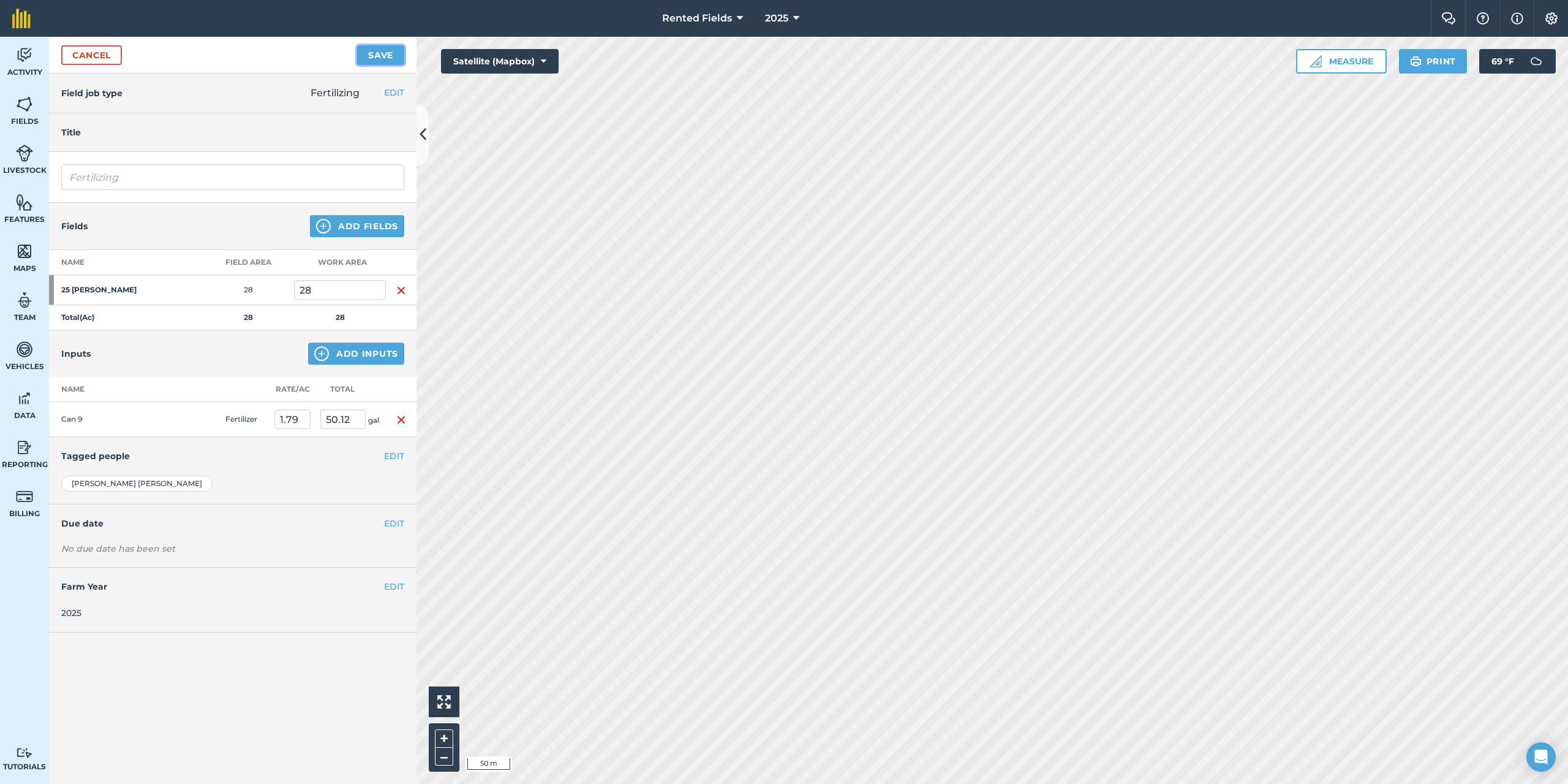
click at [375, 57] on button "Save" at bounding box center [381, 54] width 47 height 19
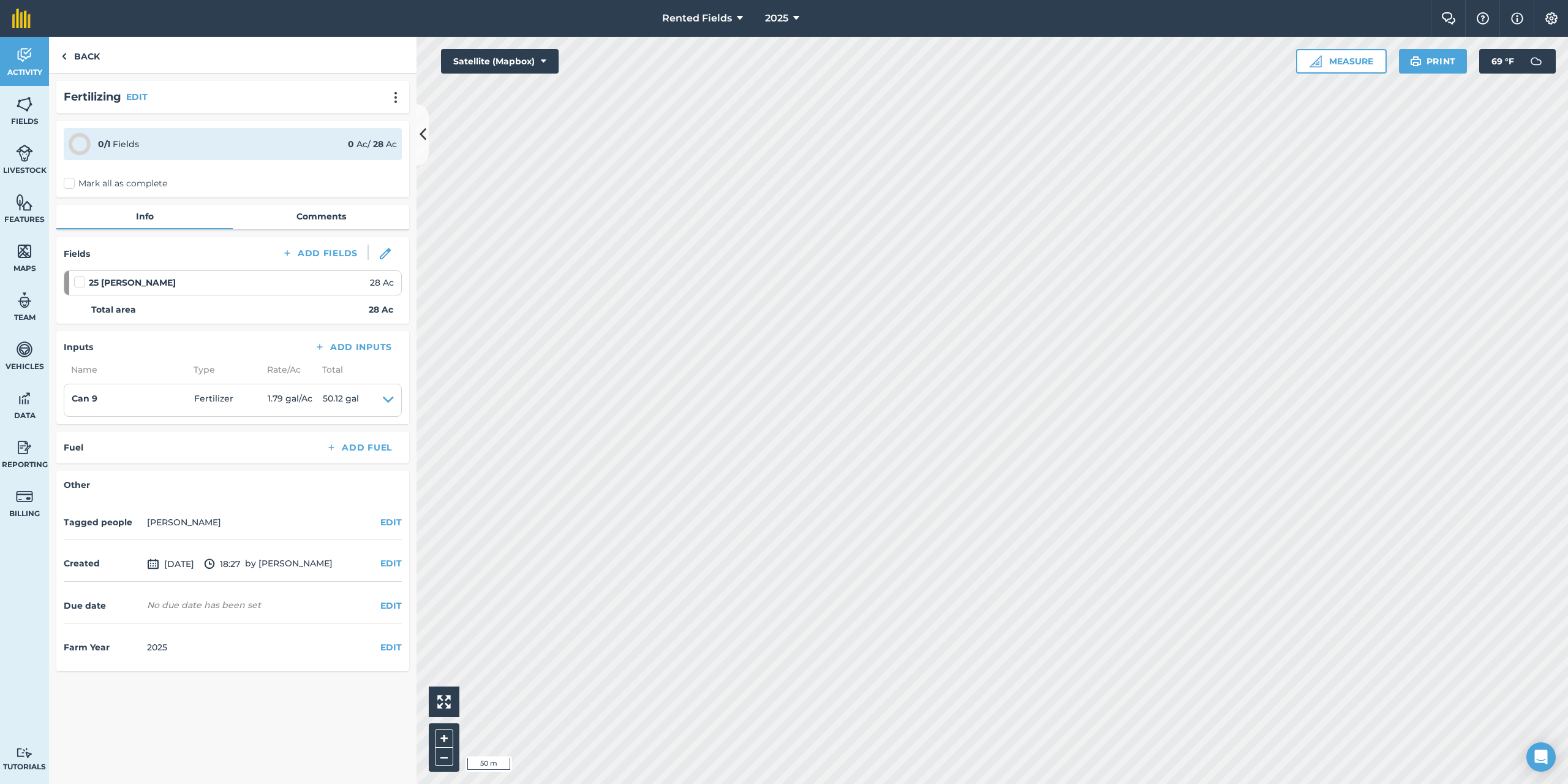
click at [69, 182] on label "Mark all as complete" at bounding box center [115, 183] width 104 height 13
click at [69, 182] on input "Mark all as complete" at bounding box center [67, 181] width 8 height 8
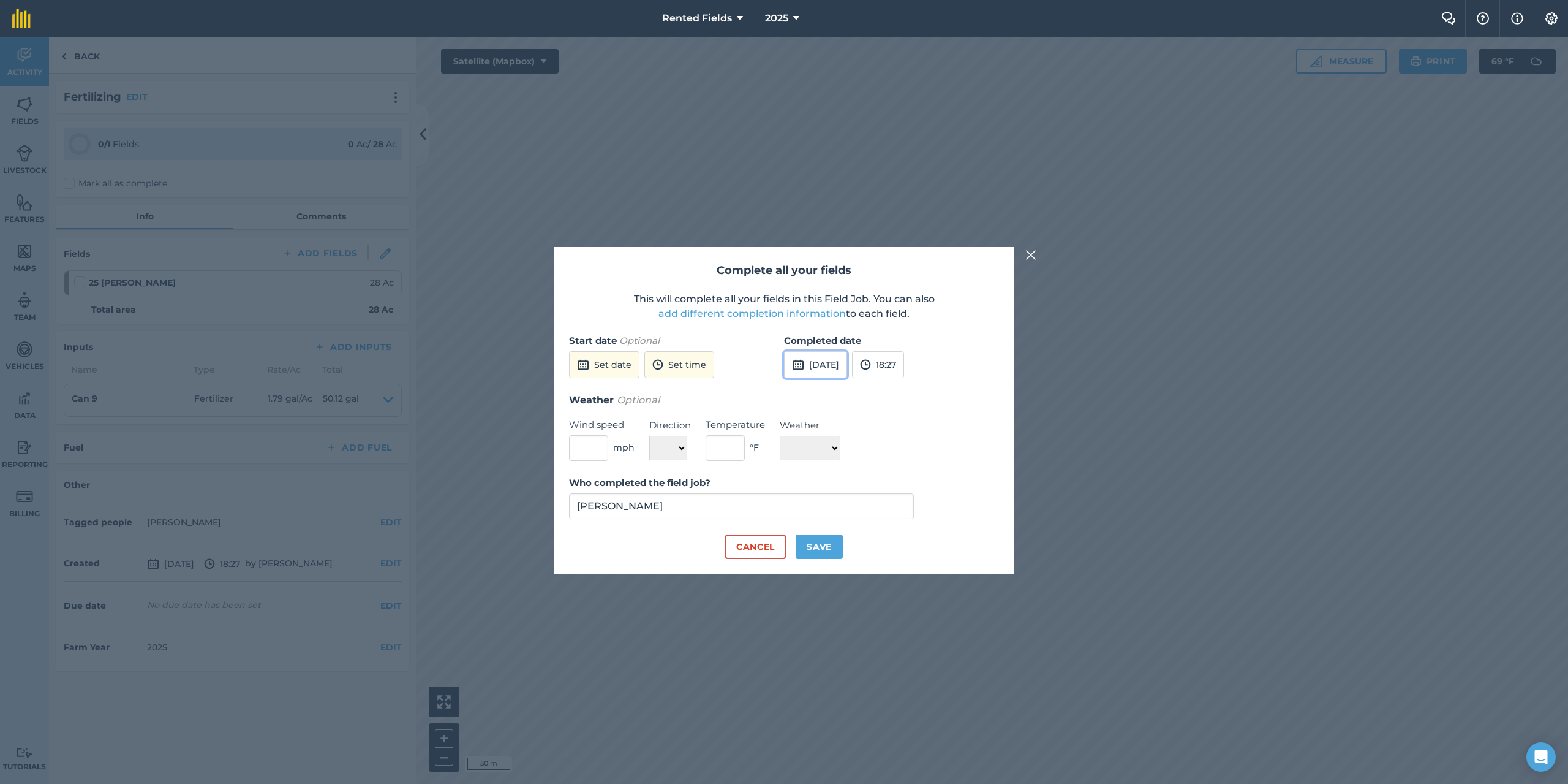
click at [834, 367] on button "[DATE]" at bounding box center [815, 364] width 63 height 27
click at [824, 392] on button "‹" at bounding box center [824, 392] width 27 height 27
click at [799, 451] on abbr "4" at bounding box center [799, 450] width 4 height 8
click at [904, 370] on button "18:27" at bounding box center [878, 364] width 52 height 27
click at [901, 392] on button "00:00" at bounding box center [881, 388] width 58 height 19
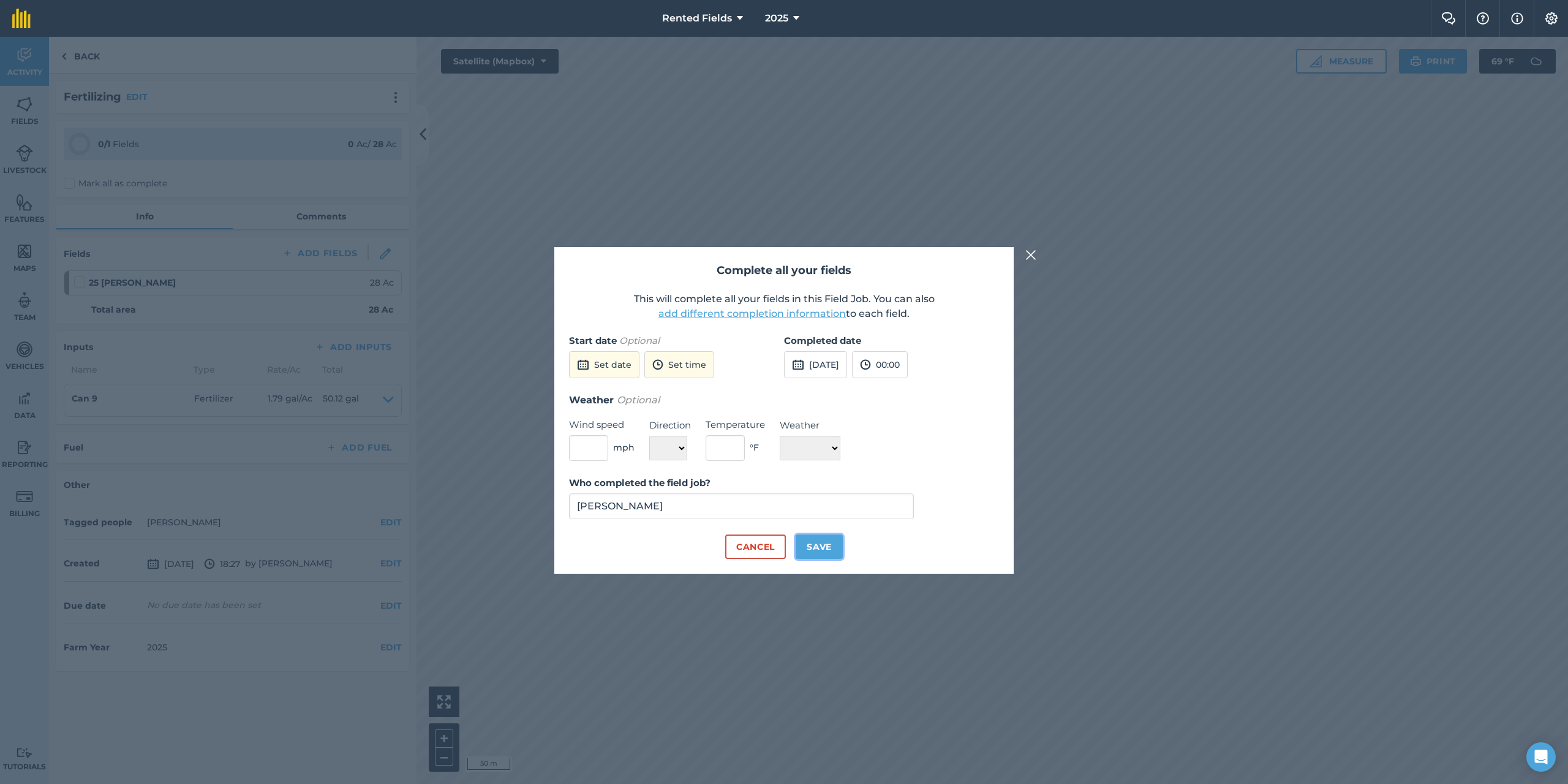
click at [813, 547] on button "Save" at bounding box center [819, 547] width 47 height 25
checkbox input "true"
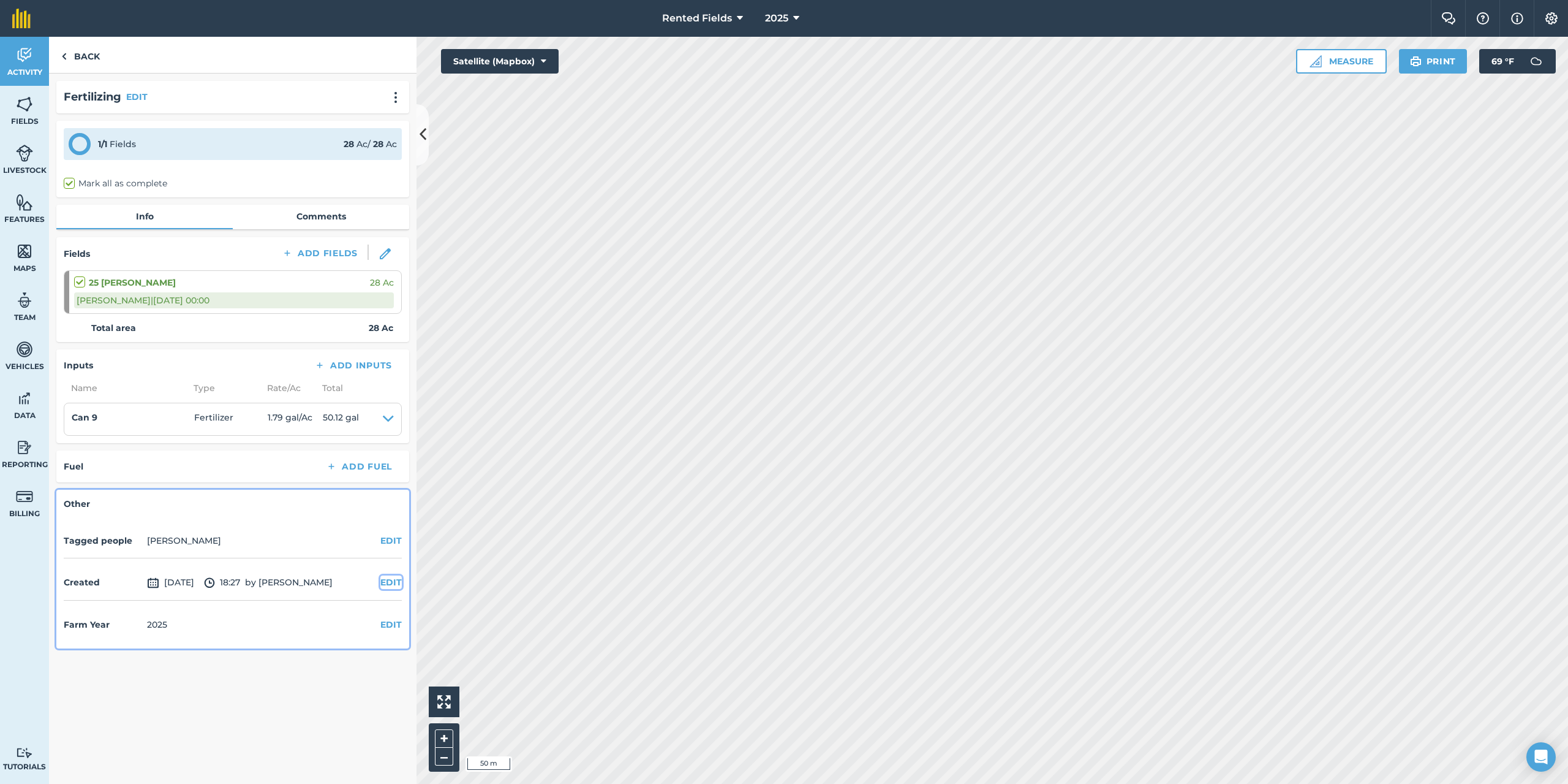
click at [394, 579] on button "EDIT" at bounding box center [391, 581] width 21 height 14
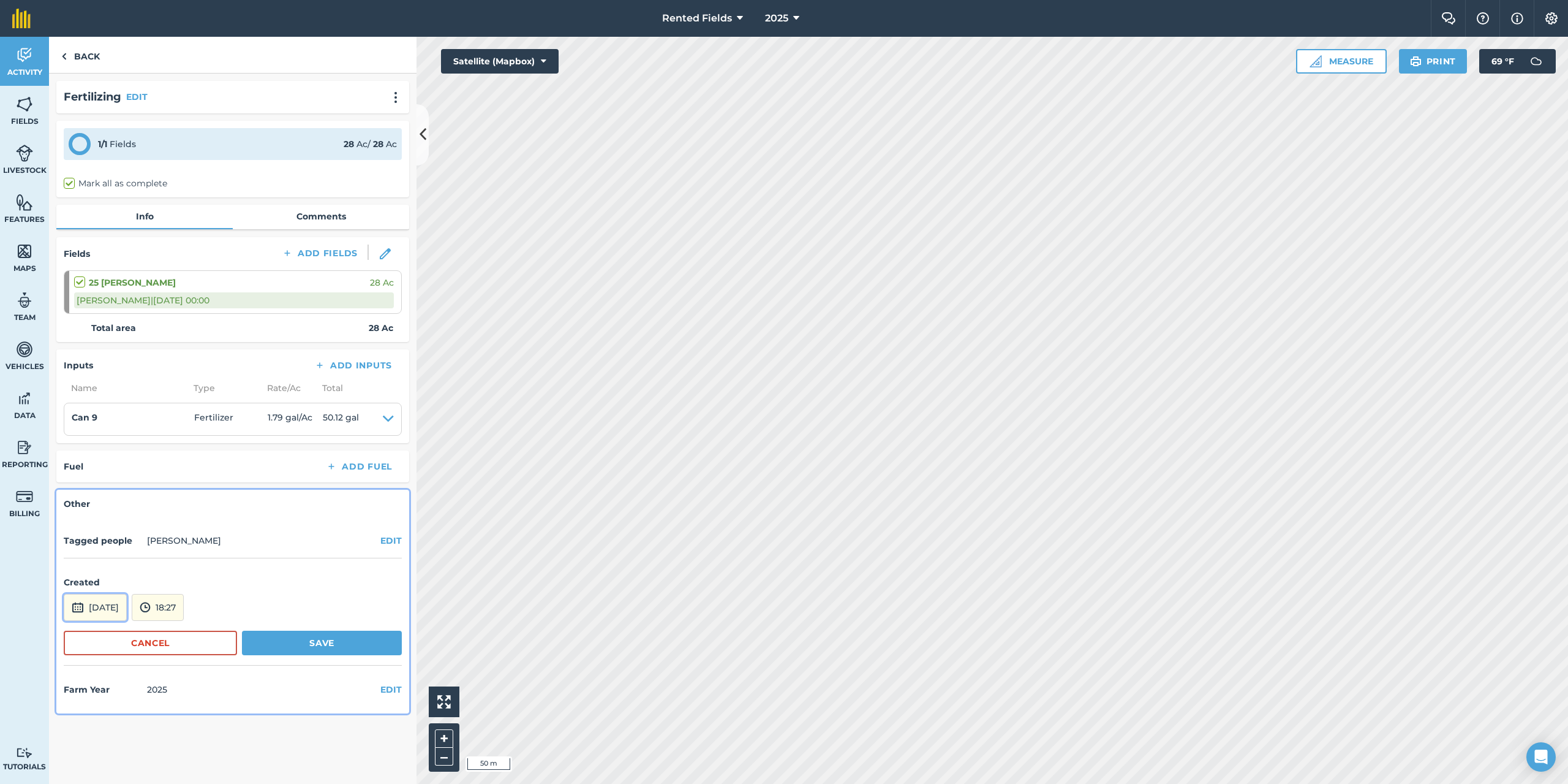
drag, startPoint x: 106, startPoint y: 610, endPoint x: 131, endPoint y: 602, distance: 26.2
click at [106, 608] on button "[DATE]" at bounding box center [94, 606] width 63 height 27
click at [107, 441] on button "‹" at bounding box center [105, 442] width 27 height 27
click at [76, 498] on button "4" at bounding box center [78, 501] width 28 height 19
click at [181, 604] on button "18:27" at bounding box center [158, 606] width 52 height 27
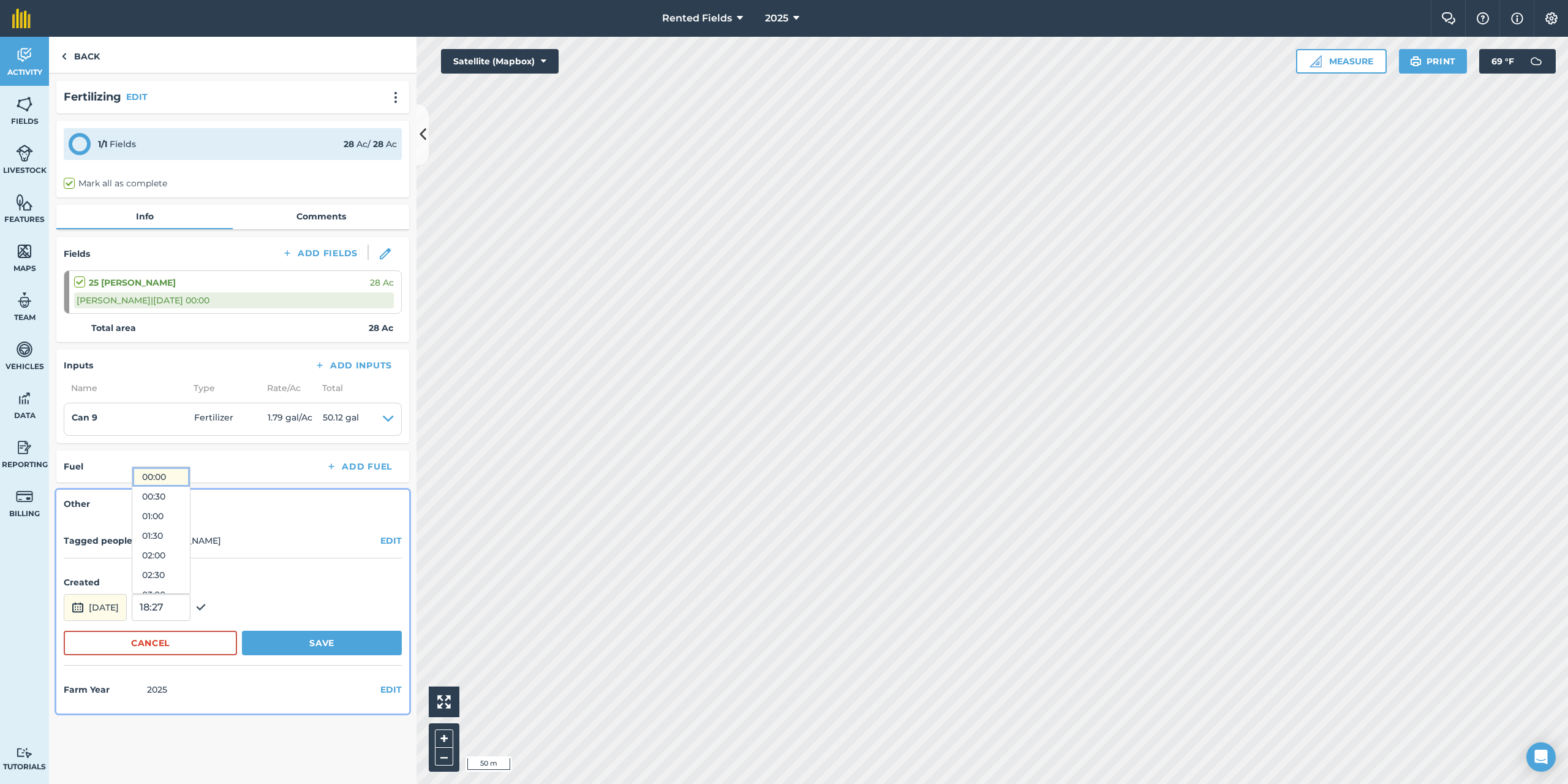
click at [181, 471] on button "00:00" at bounding box center [160, 476] width 58 height 19
click at [322, 635] on button "Save" at bounding box center [322, 642] width 160 height 25
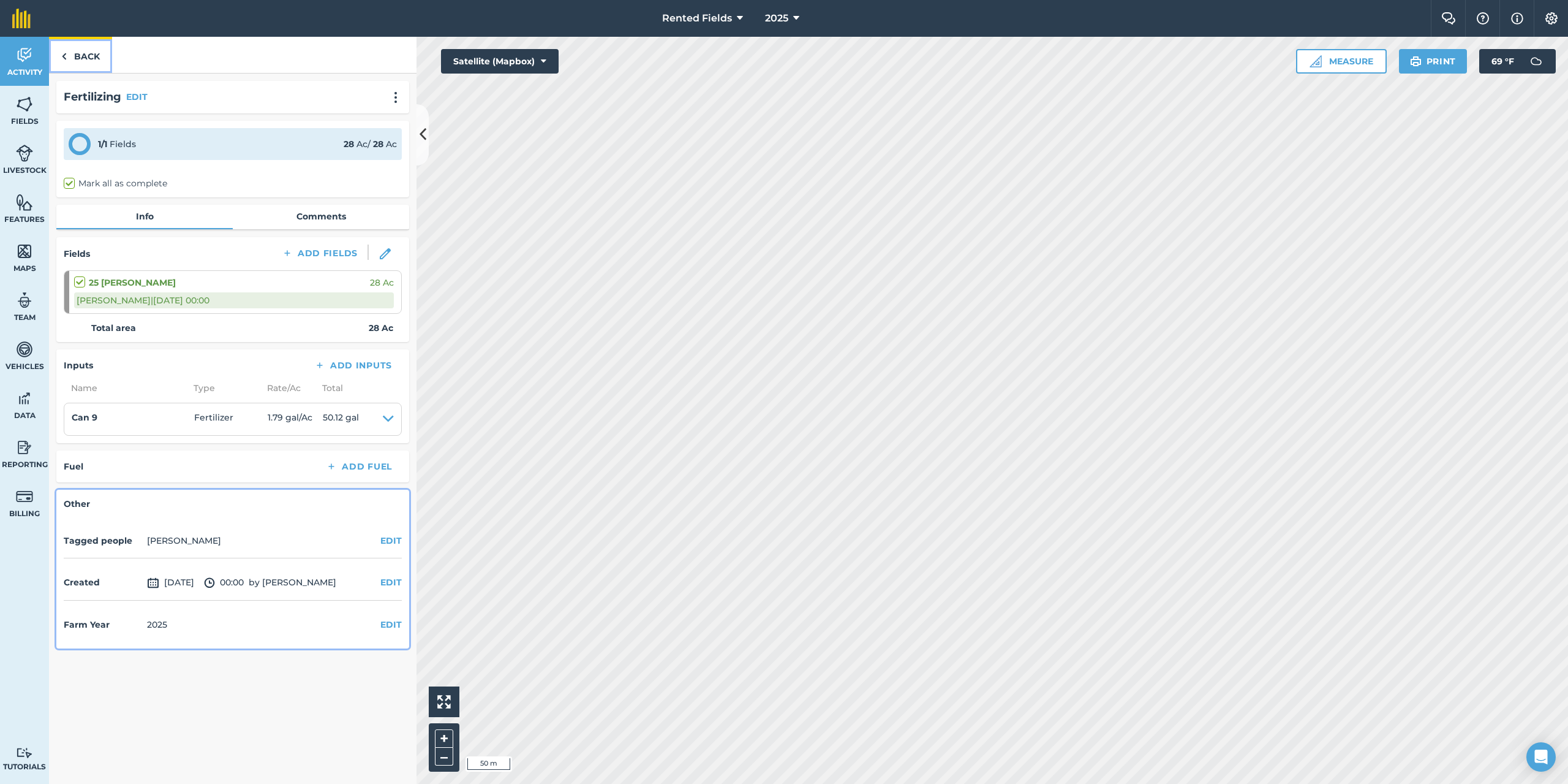
click at [86, 54] on link "Back" at bounding box center [80, 54] width 63 height 36
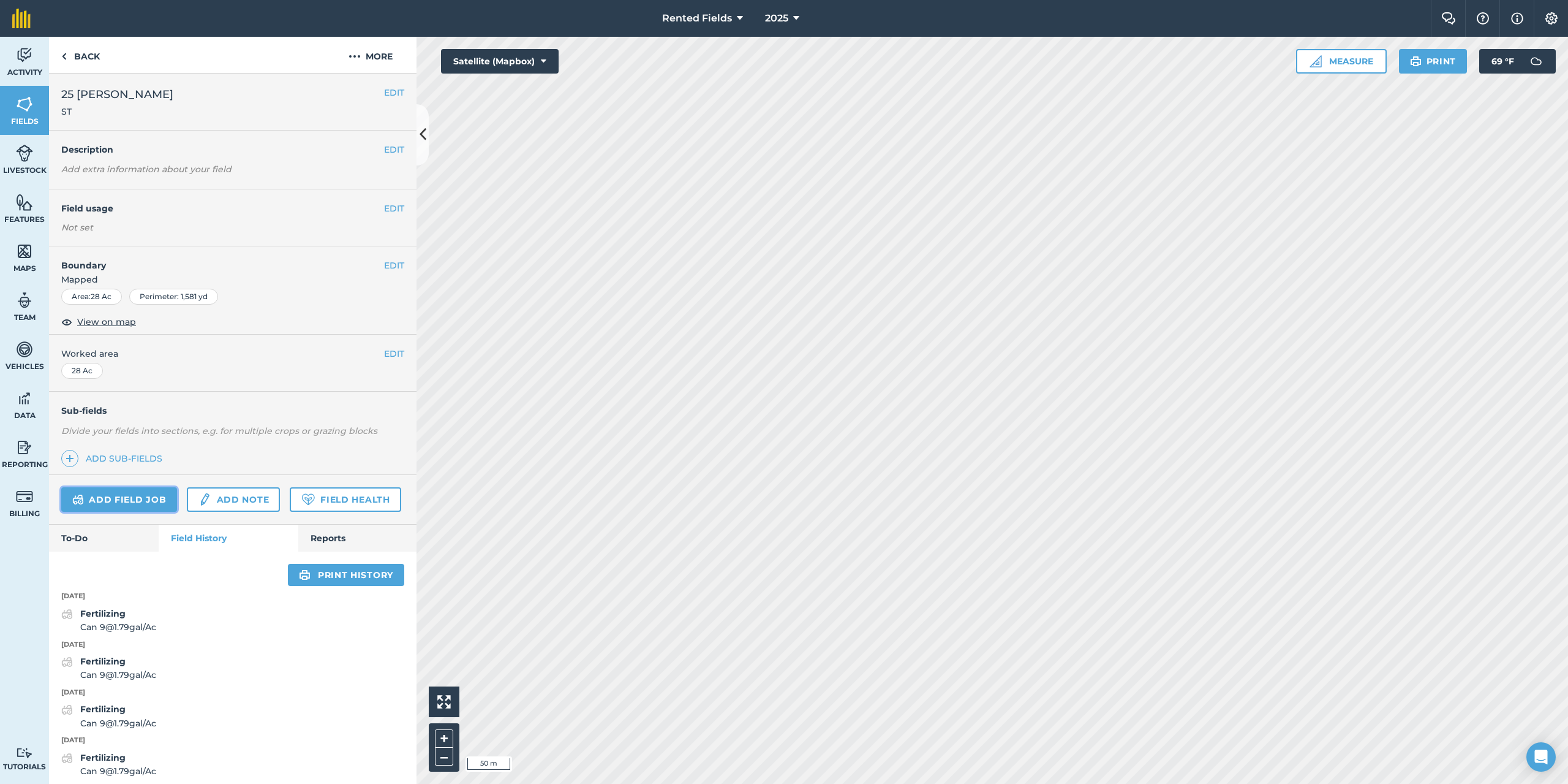
click at [99, 495] on link "Add field job" at bounding box center [119, 499] width 116 height 25
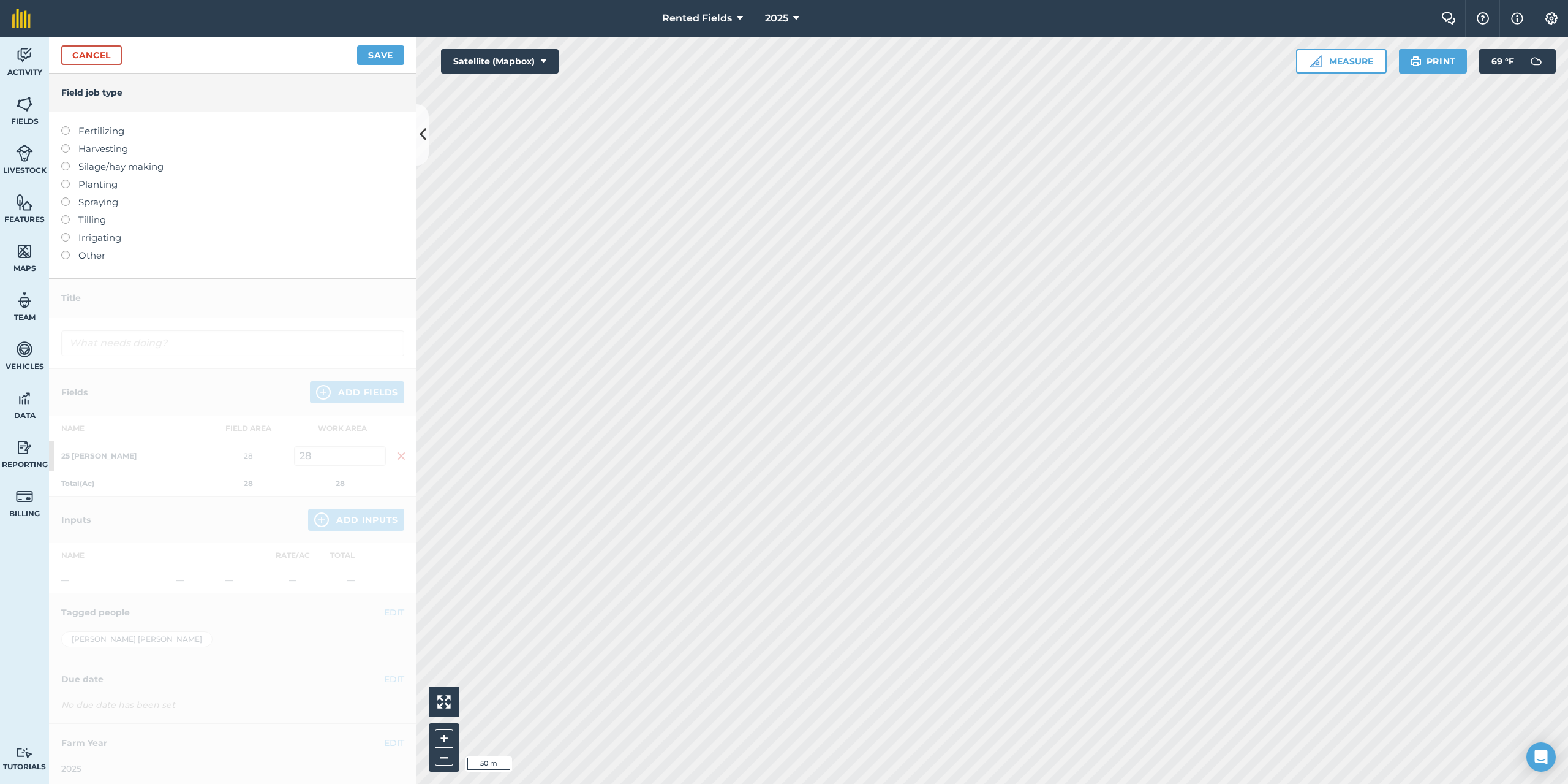
click at [65, 127] on label at bounding box center [70, 127] width 17 height 0
type input "Fertilizing"
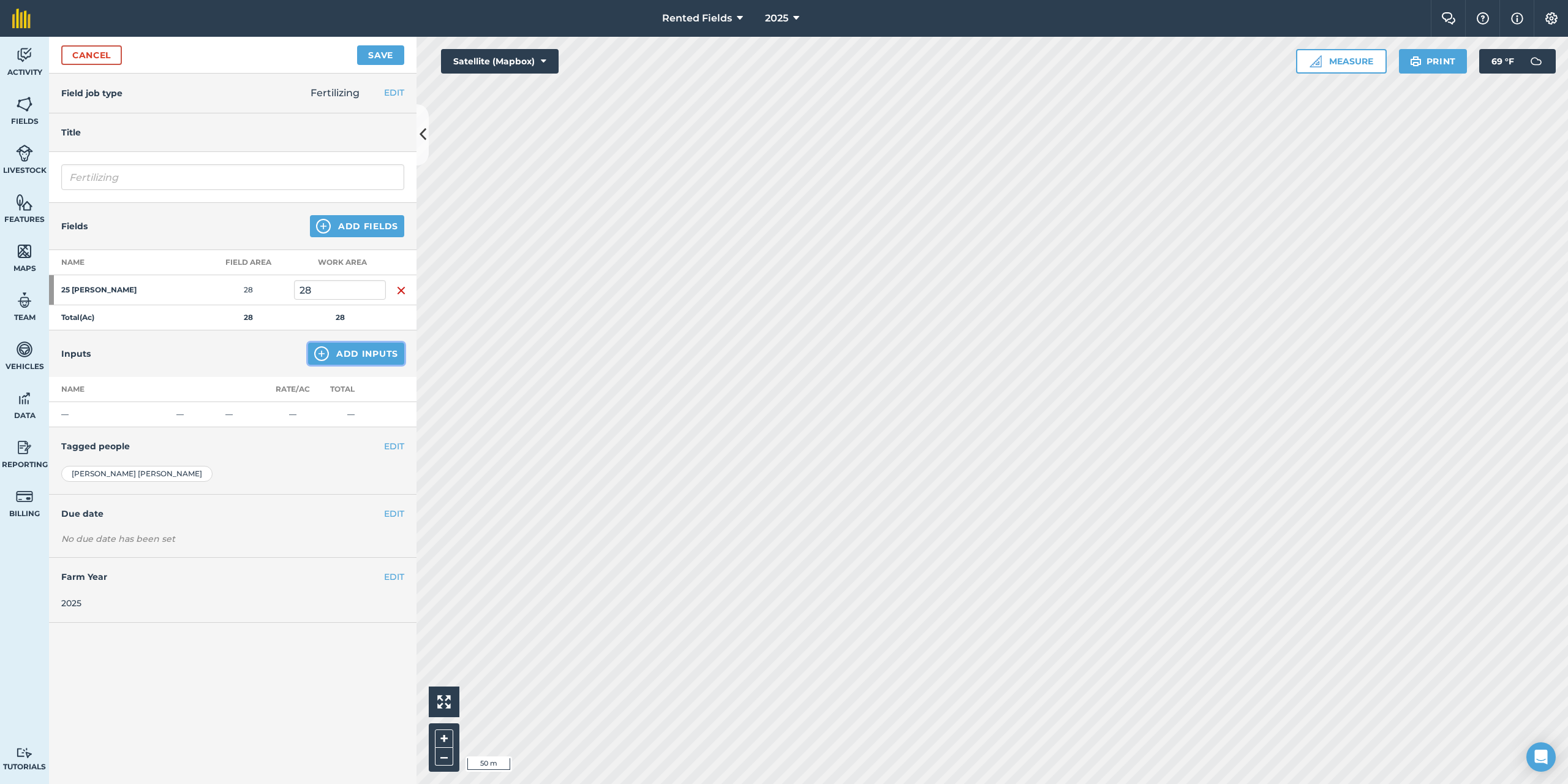
click at [338, 349] on button "Add Inputs" at bounding box center [356, 353] width 96 height 22
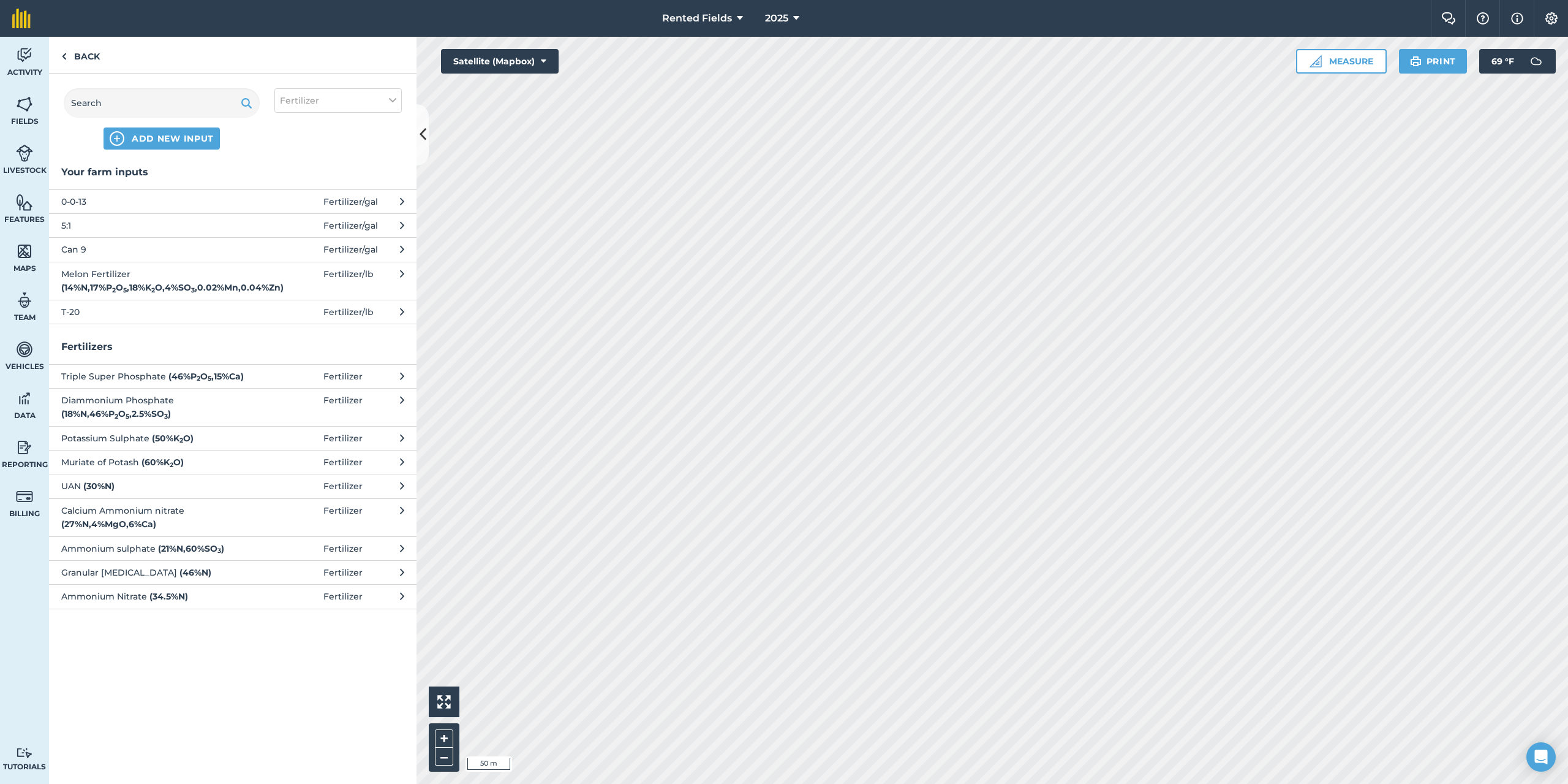
click at [76, 251] on span "Can 9" at bounding box center [161, 249] width 200 height 14
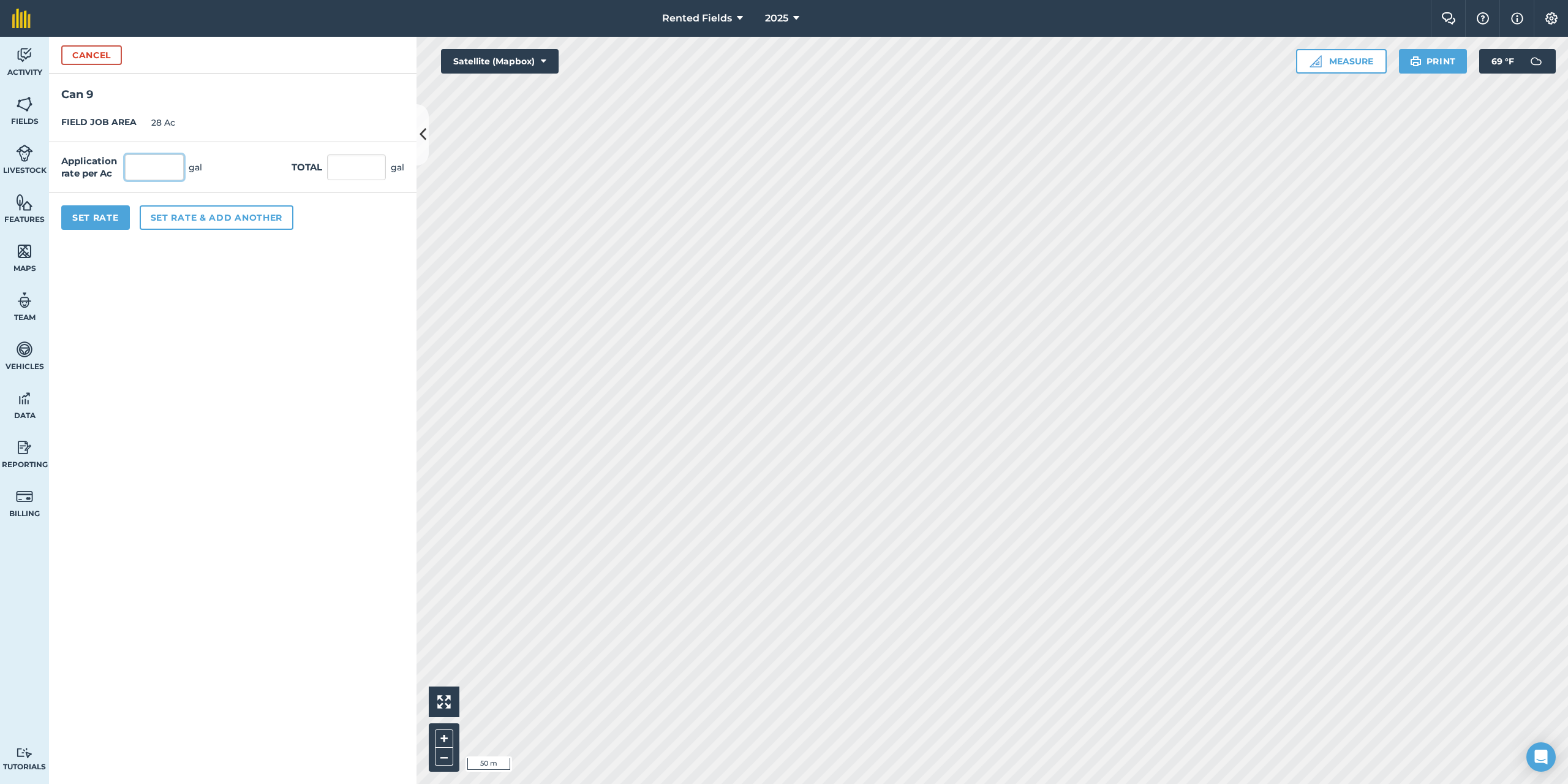
click at [152, 163] on input "text" at bounding box center [154, 167] width 59 height 26
type input "1.79"
type input "50.12"
click at [91, 218] on button "Set Rate" at bounding box center [95, 217] width 69 height 25
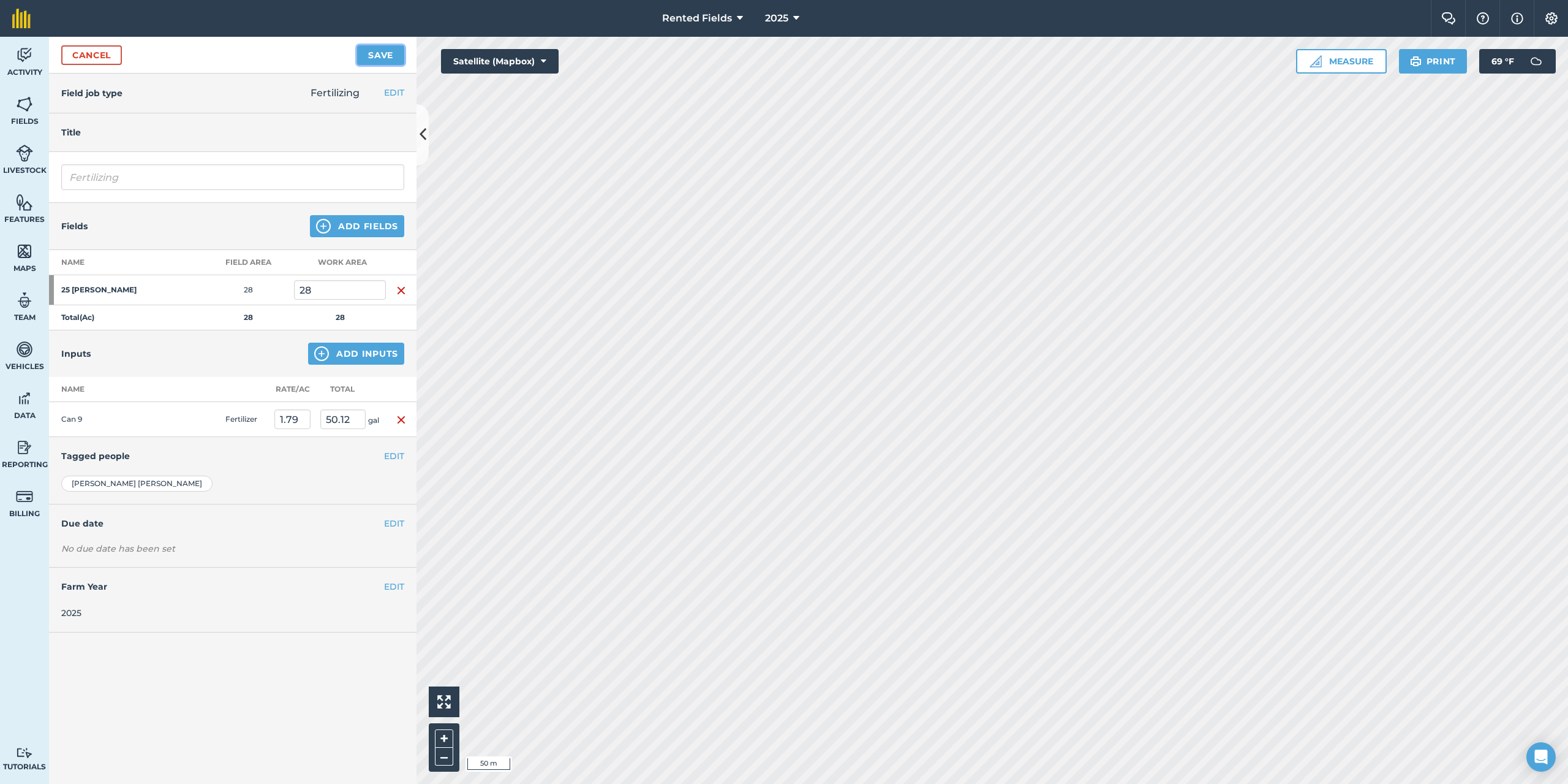
click at [381, 56] on button "Save" at bounding box center [381, 54] width 47 height 19
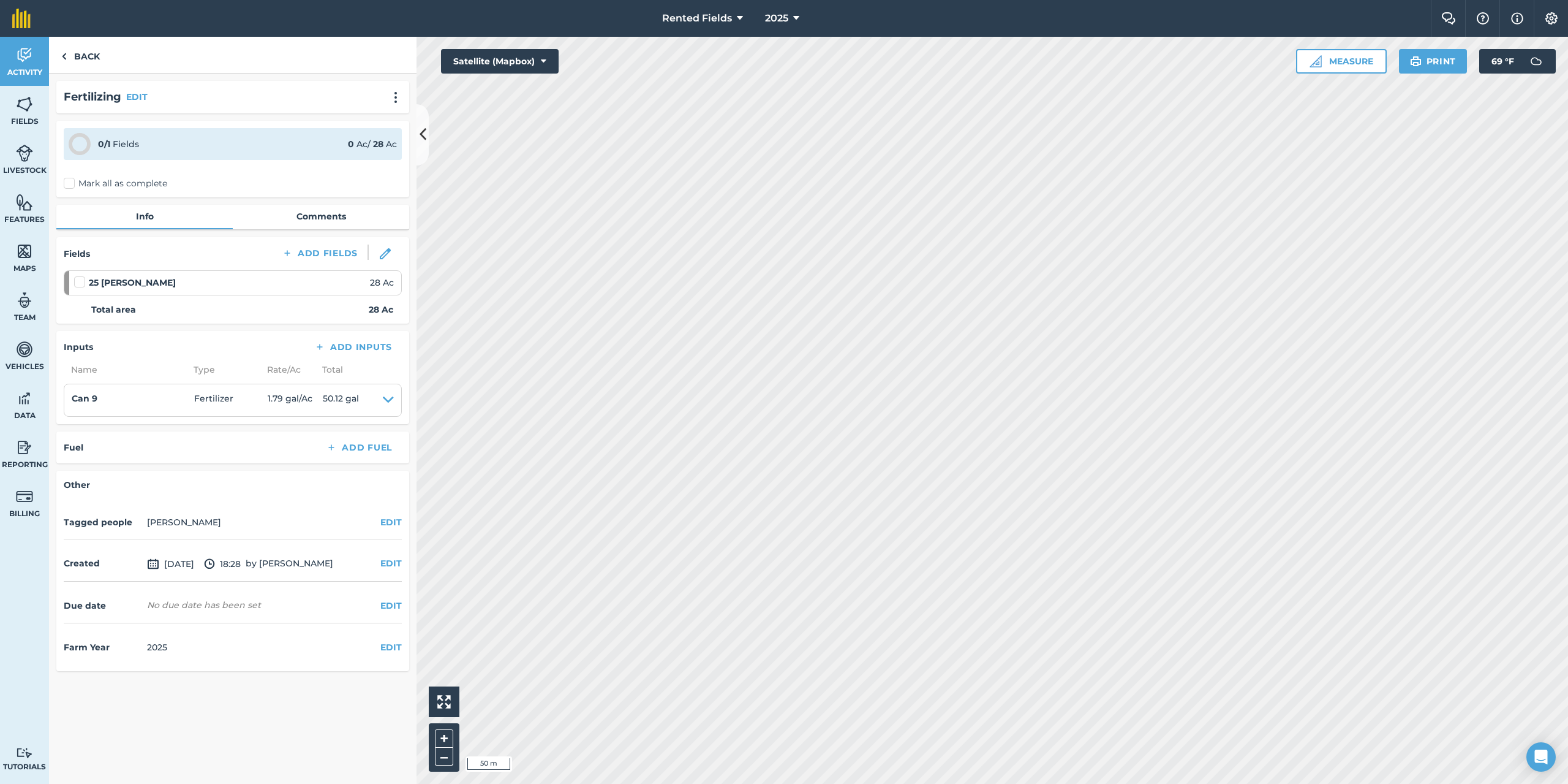
click at [71, 182] on label "Mark all as complete" at bounding box center [115, 183] width 104 height 13
click at [71, 182] on input "Mark all as complete" at bounding box center [67, 181] width 8 height 8
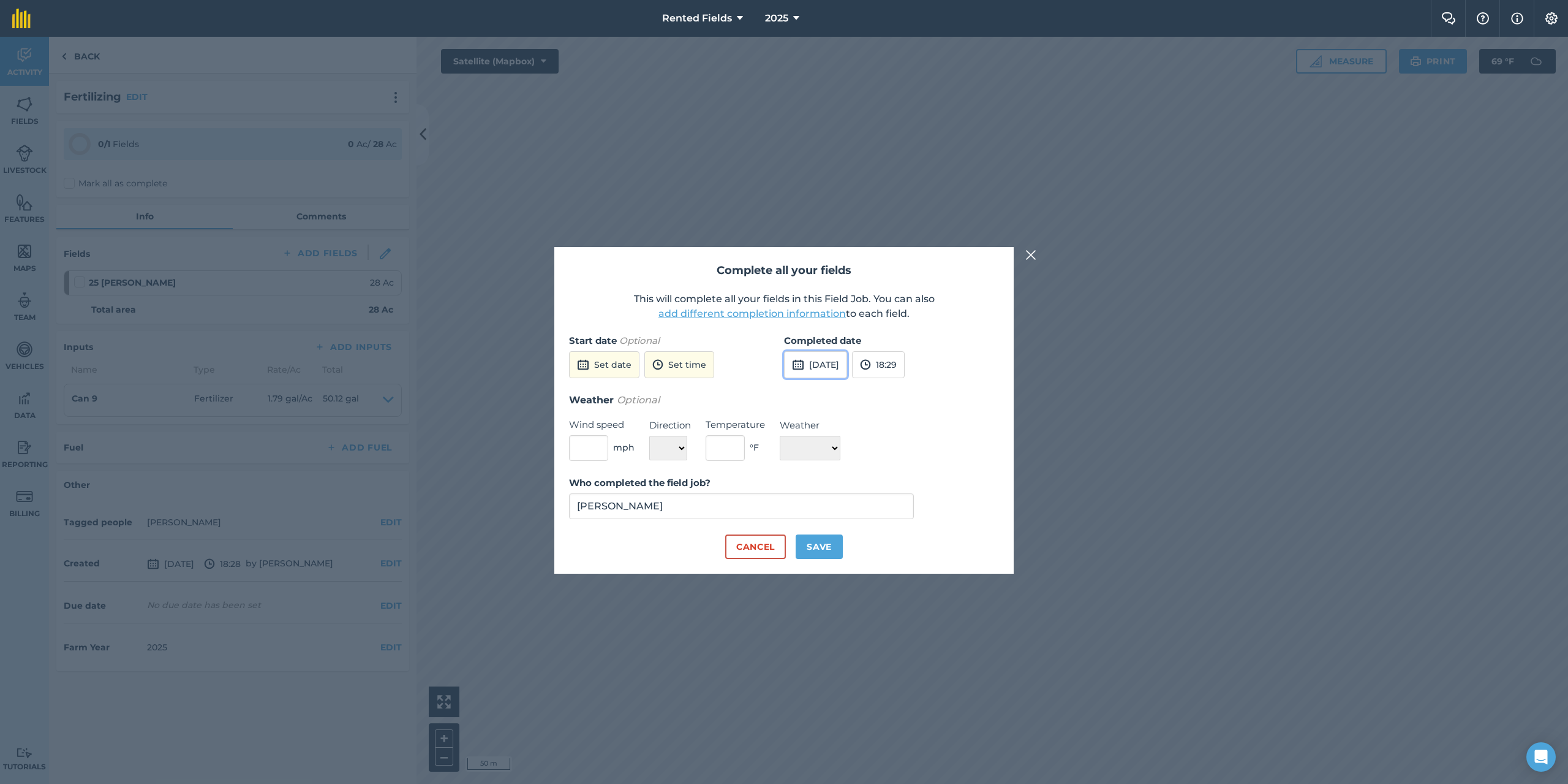
click at [847, 370] on button "[DATE]" at bounding box center [815, 364] width 63 height 27
click at [824, 389] on button "‹" at bounding box center [824, 392] width 27 height 27
click at [801, 471] on abbr "11" at bounding box center [799, 469] width 8 height 8
click at [905, 354] on button "18:29" at bounding box center [878, 364] width 52 height 27
click at [911, 388] on button "00:00" at bounding box center [881, 388] width 58 height 19
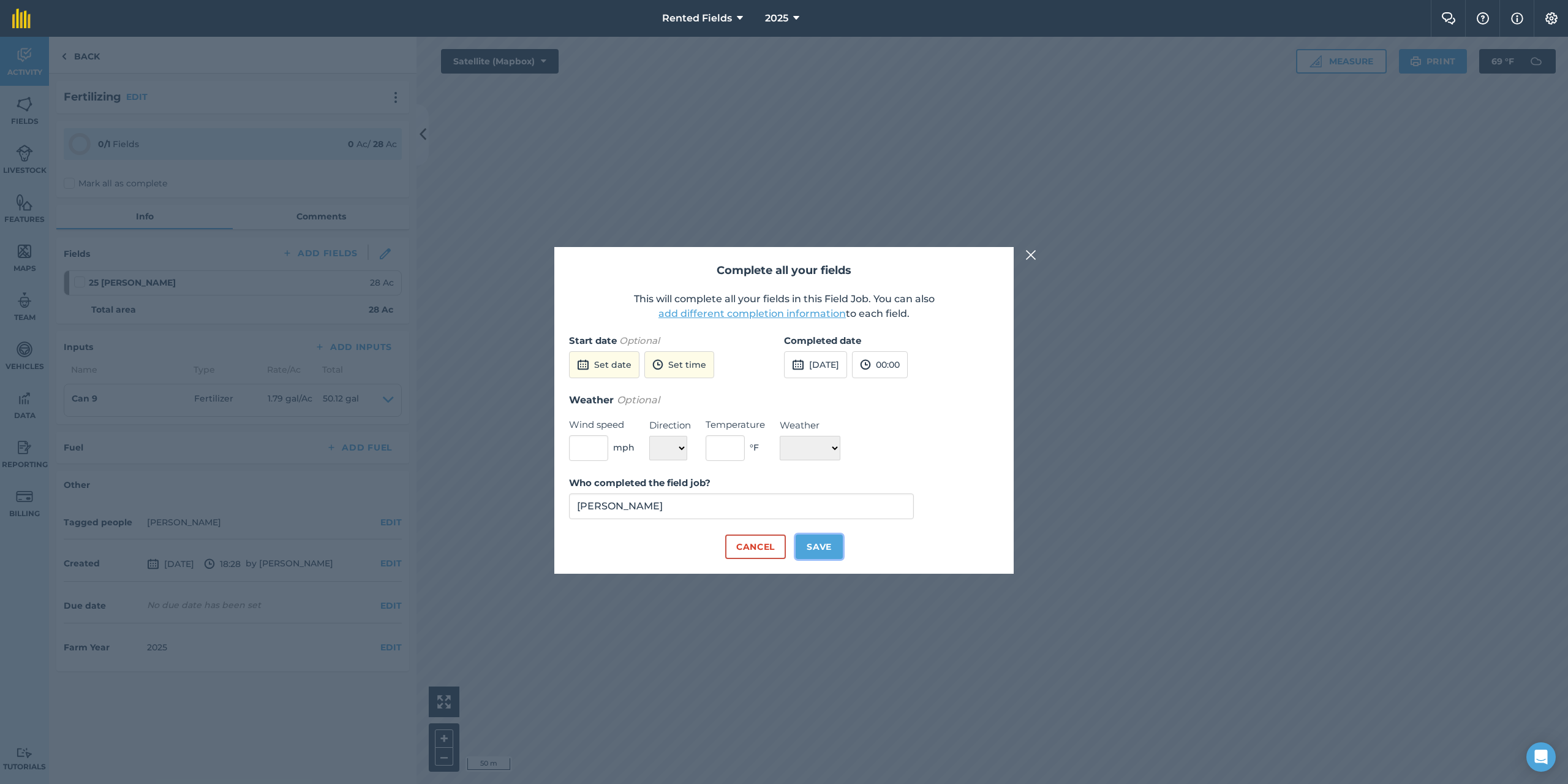
click at [826, 545] on button "Save" at bounding box center [819, 547] width 47 height 25
checkbox input "true"
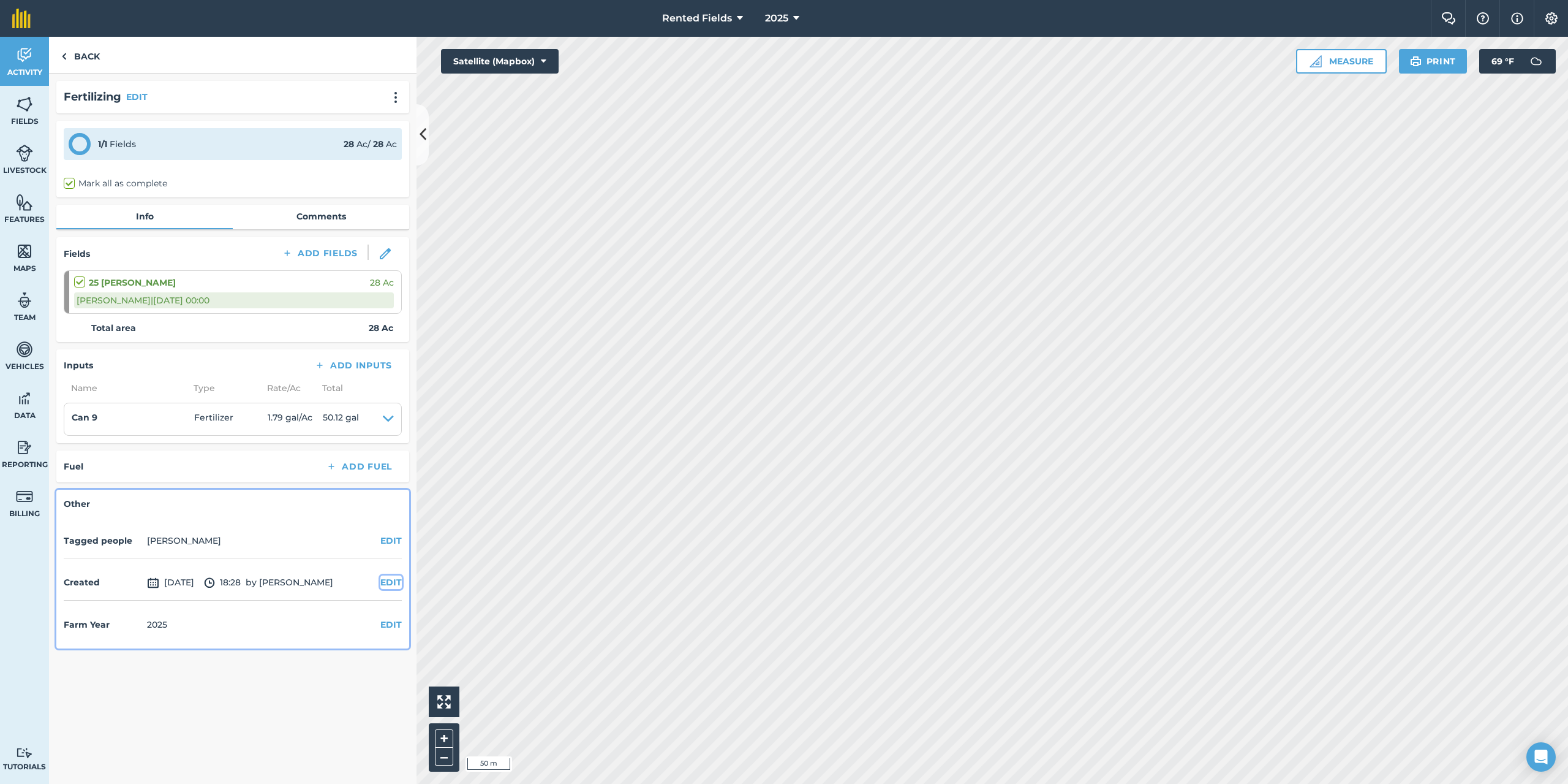
click at [388, 583] on button "EDIT" at bounding box center [391, 581] width 21 height 14
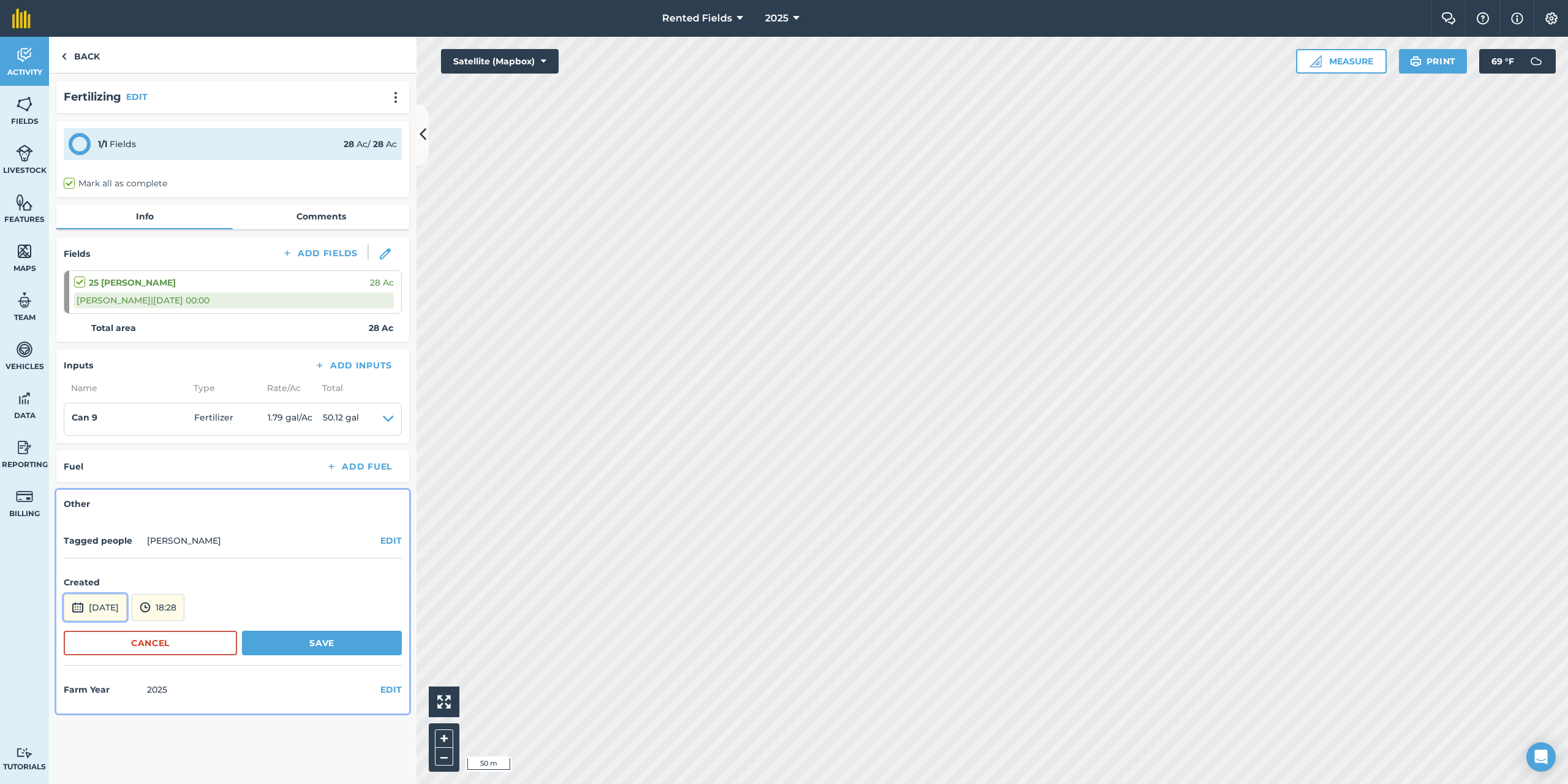
click at [127, 613] on button "[DATE]" at bounding box center [94, 606] width 63 height 27
click at [106, 445] on button "‹" at bounding box center [105, 442] width 27 height 27
click at [79, 521] on abbr "11" at bounding box center [79, 520] width 8 height 8
click at [184, 606] on button "18:28" at bounding box center [158, 606] width 52 height 27
click at [190, 477] on button "00:00" at bounding box center [160, 476] width 58 height 19
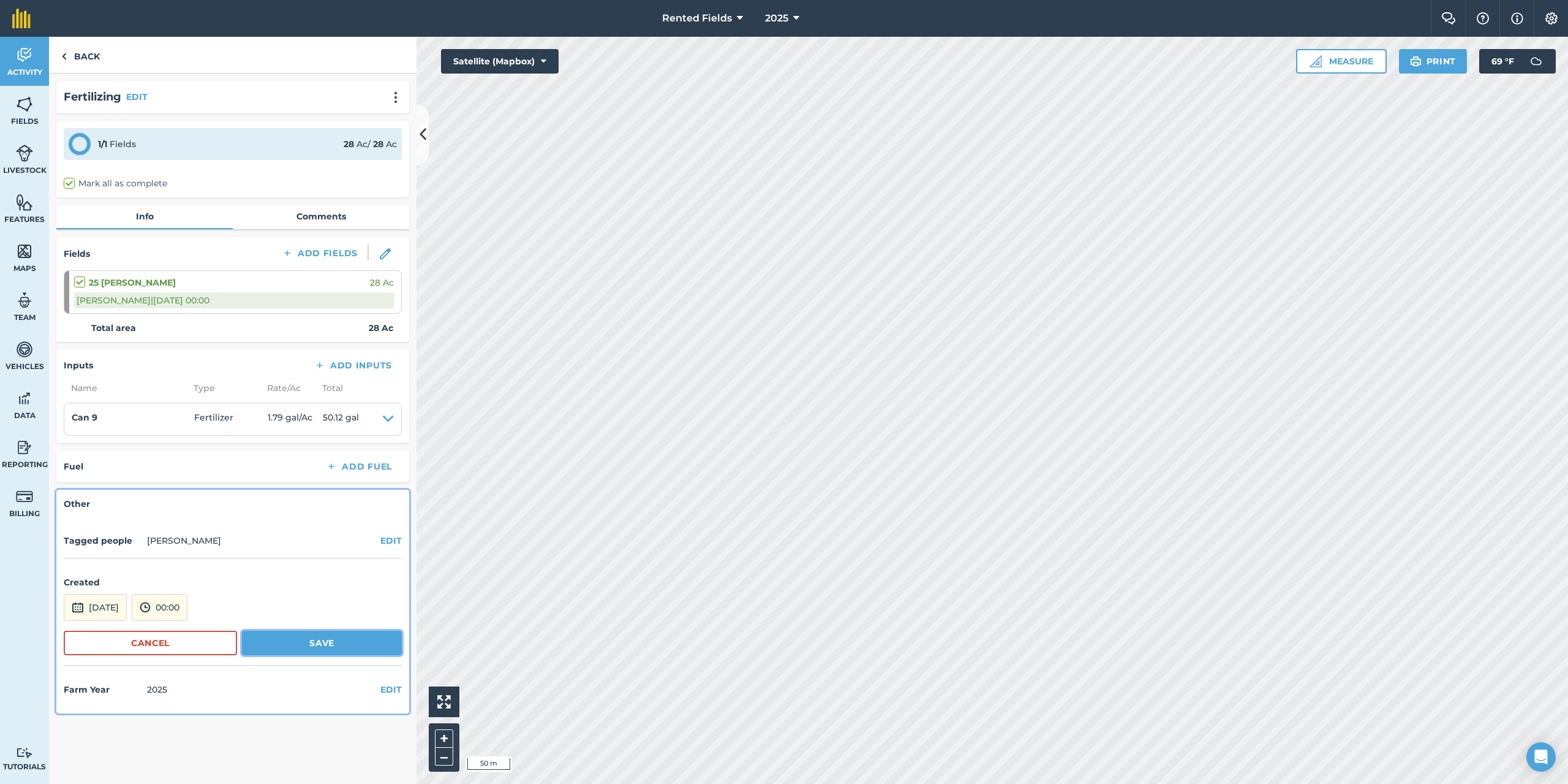
click at [344, 644] on button "Save" at bounding box center [322, 642] width 160 height 25
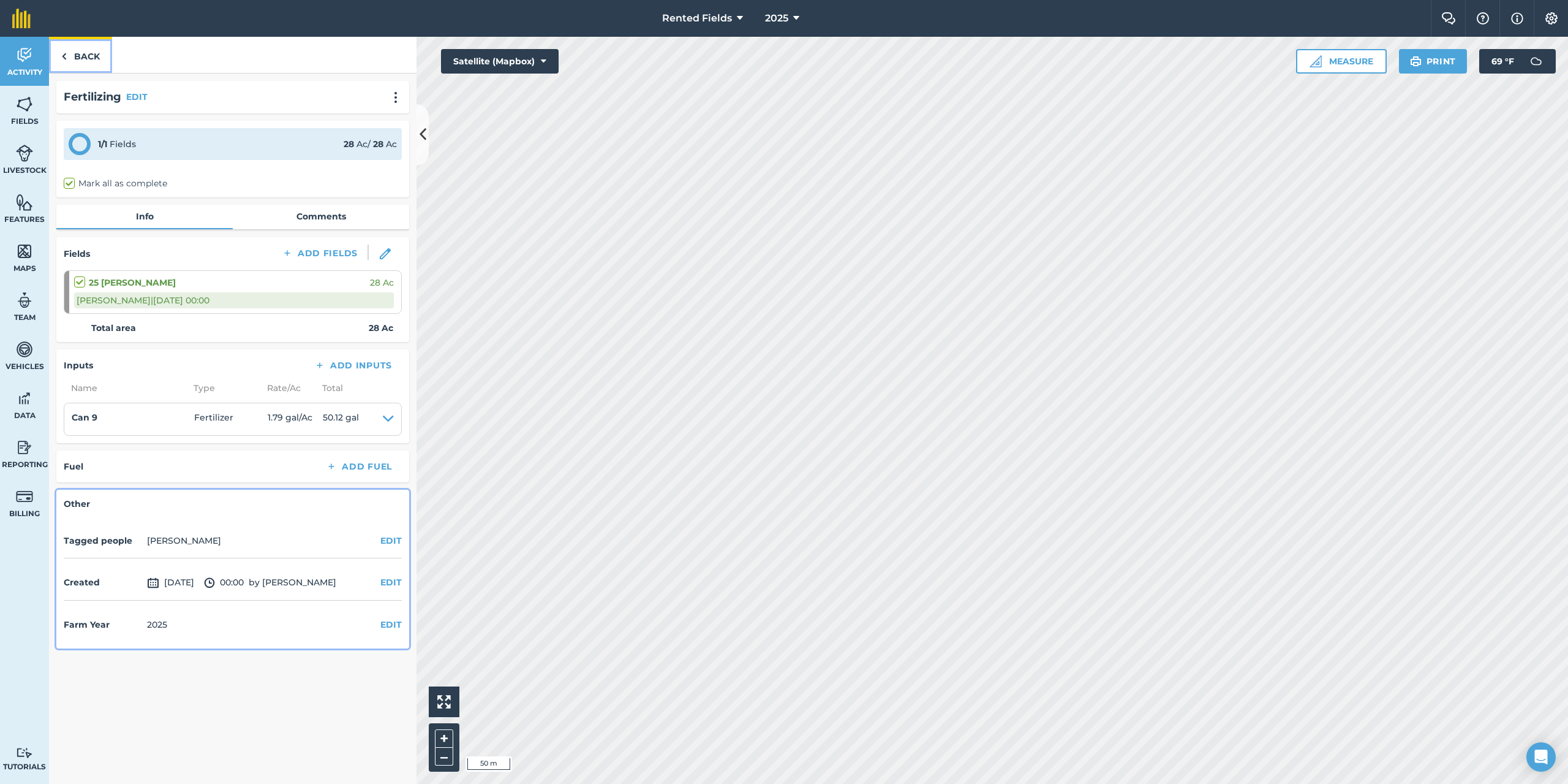
click at [74, 52] on link "Back" at bounding box center [80, 54] width 63 height 36
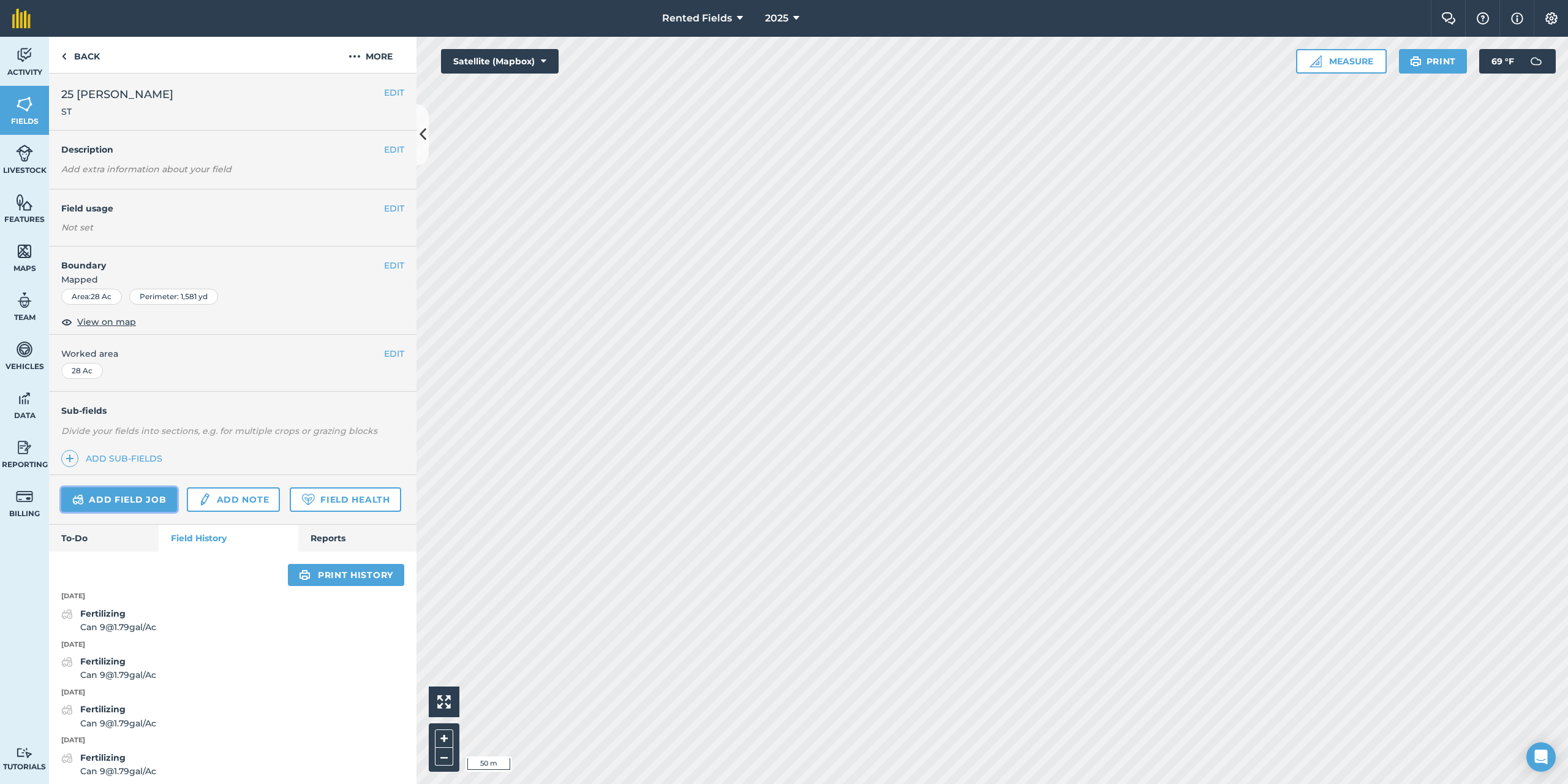
click at [152, 496] on link "Add field job" at bounding box center [119, 499] width 116 height 25
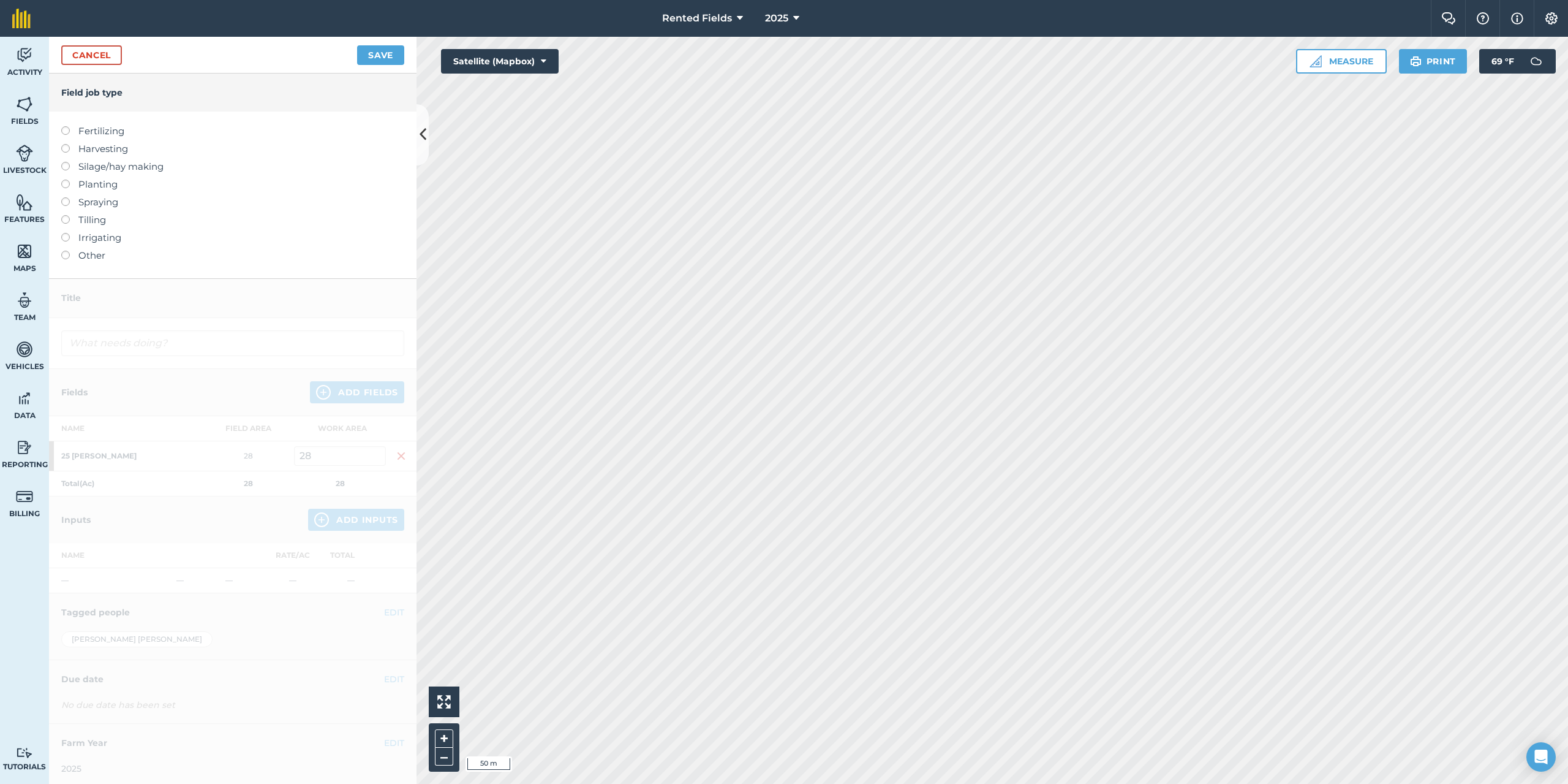
click at [64, 127] on label at bounding box center [70, 127] width 17 height 0
type input "Fertilizing"
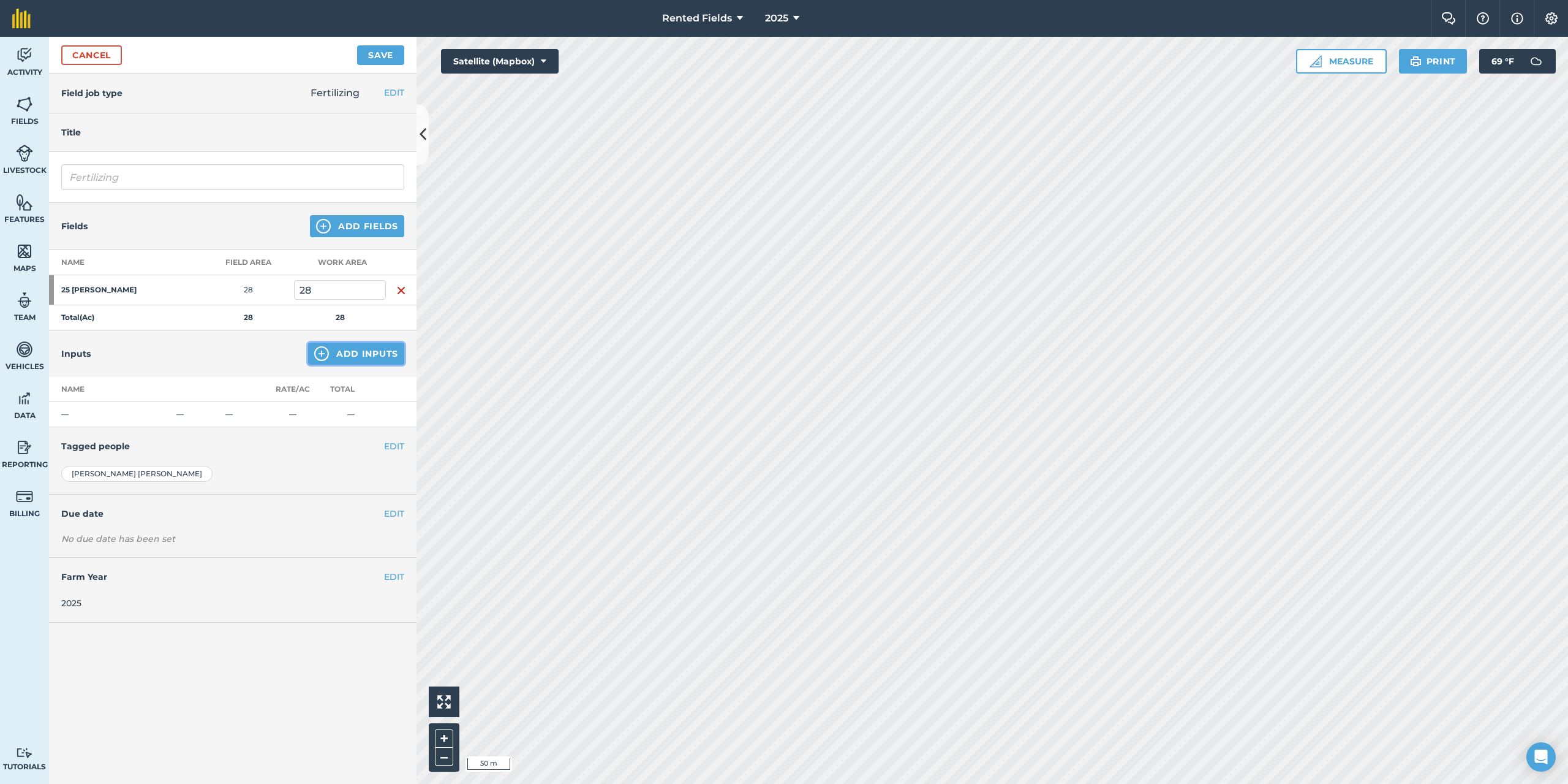
click at [355, 349] on button "Add Inputs" at bounding box center [356, 353] width 96 height 22
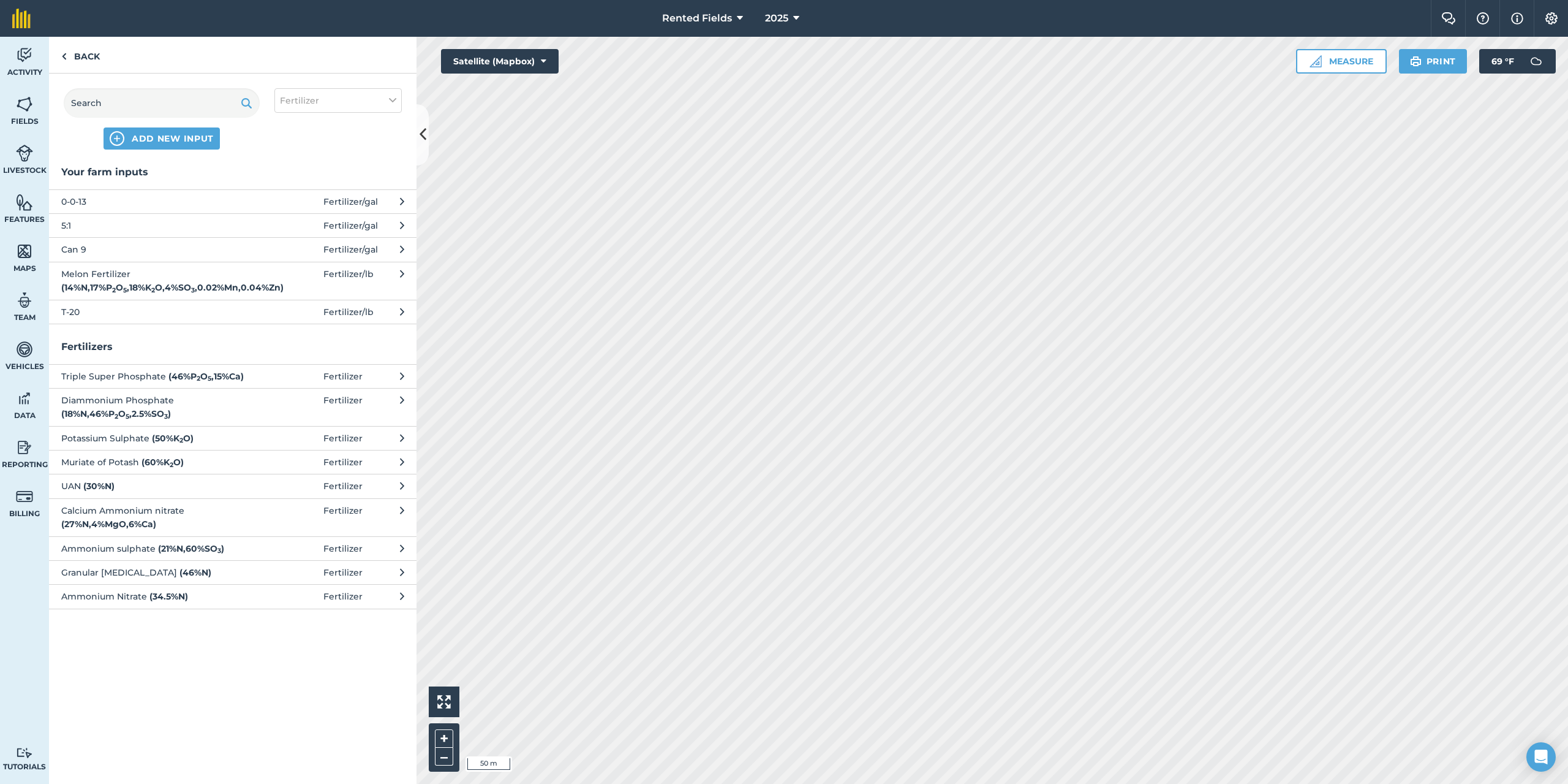
click at [83, 250] on span "Can 9" at bounding box center [161, 249] width 200 height 14
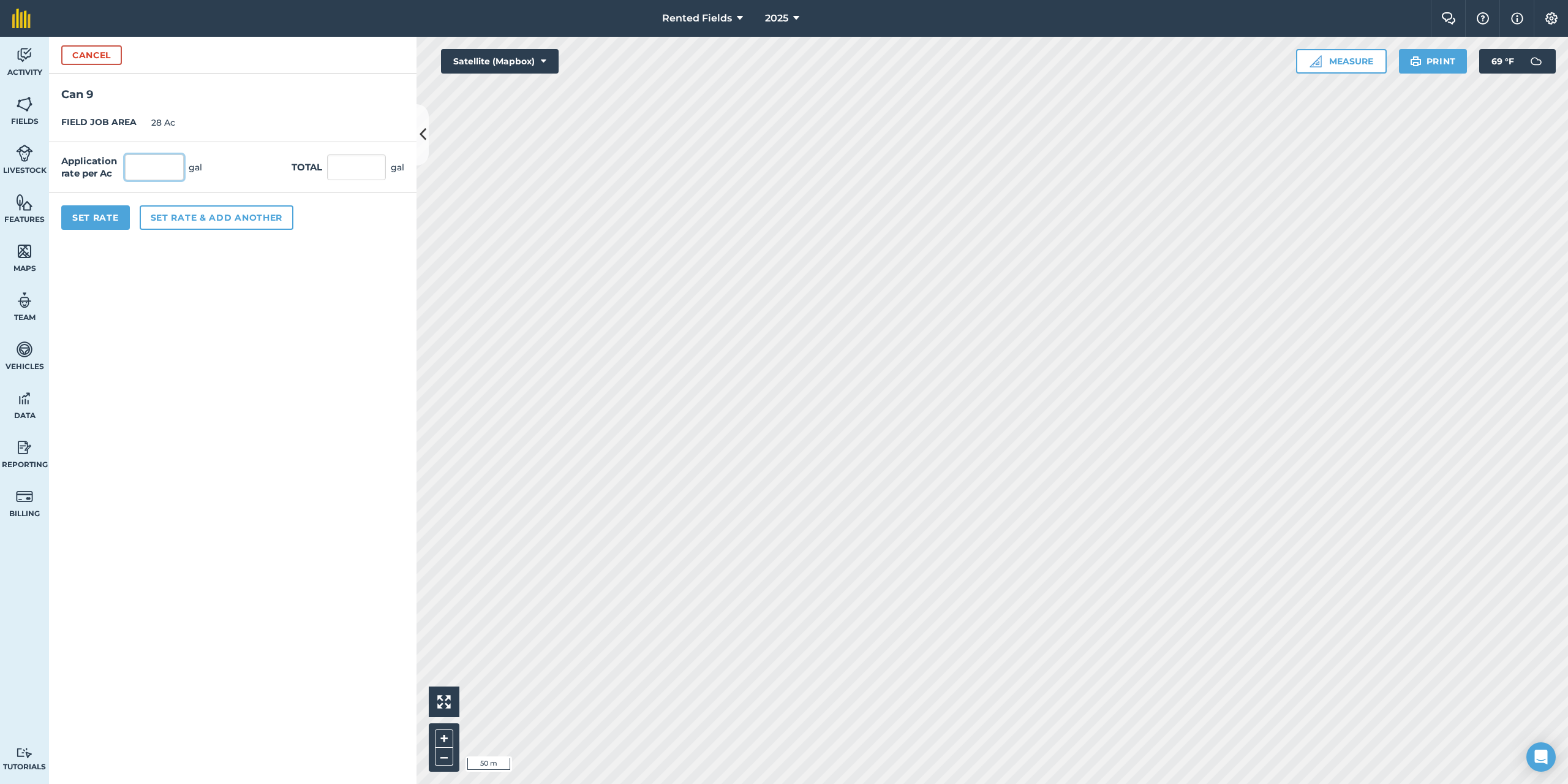
click at [156, 165] on input "text" at bounding box center [154, 167] width 59 height 26
type input "1.79"
type input "50.12"
click at [97, 228] on button "Set Rate" at bounding box center [95, 217] width 69 height 25
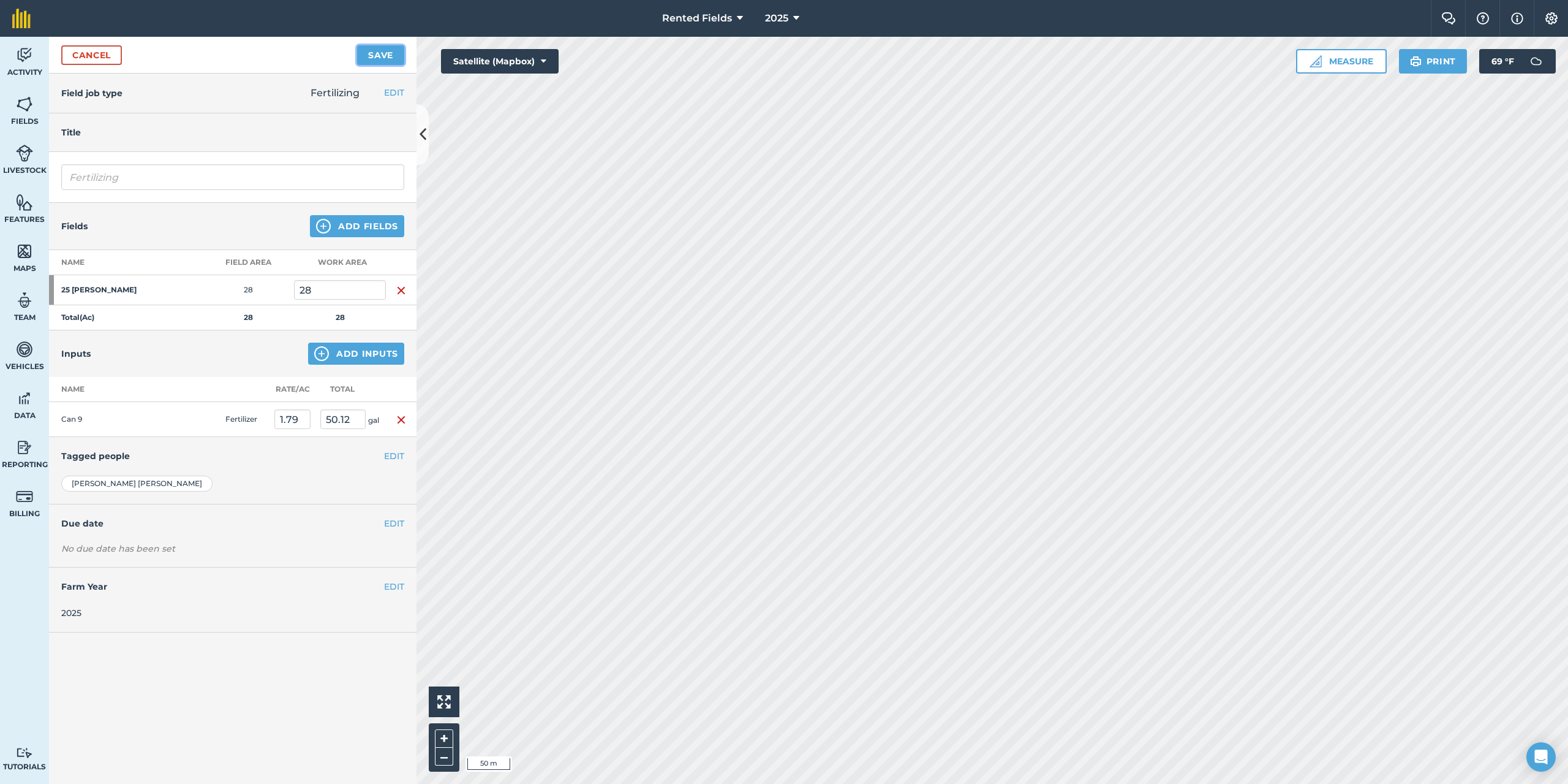
click at [370, 57] on button "Save" at bounding box center [381, 54] width 47 height 19
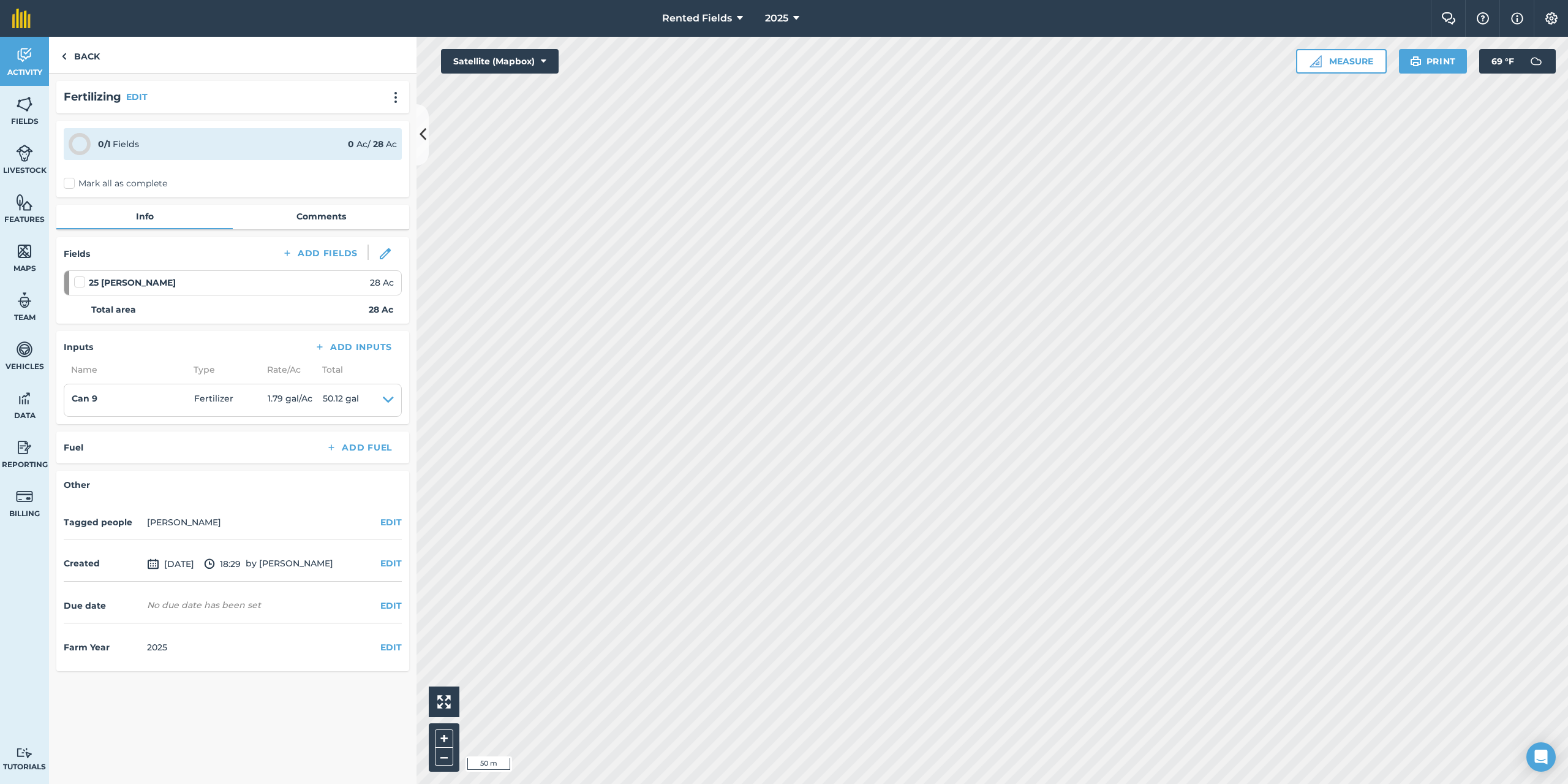
click at [72, 181] on label "Mark all as complete" at bounding box center [115, 183] width 104 height 13
click at [72, 181] on input "Mark all as complete" at bounding box center [67, 181] width 8 height 8
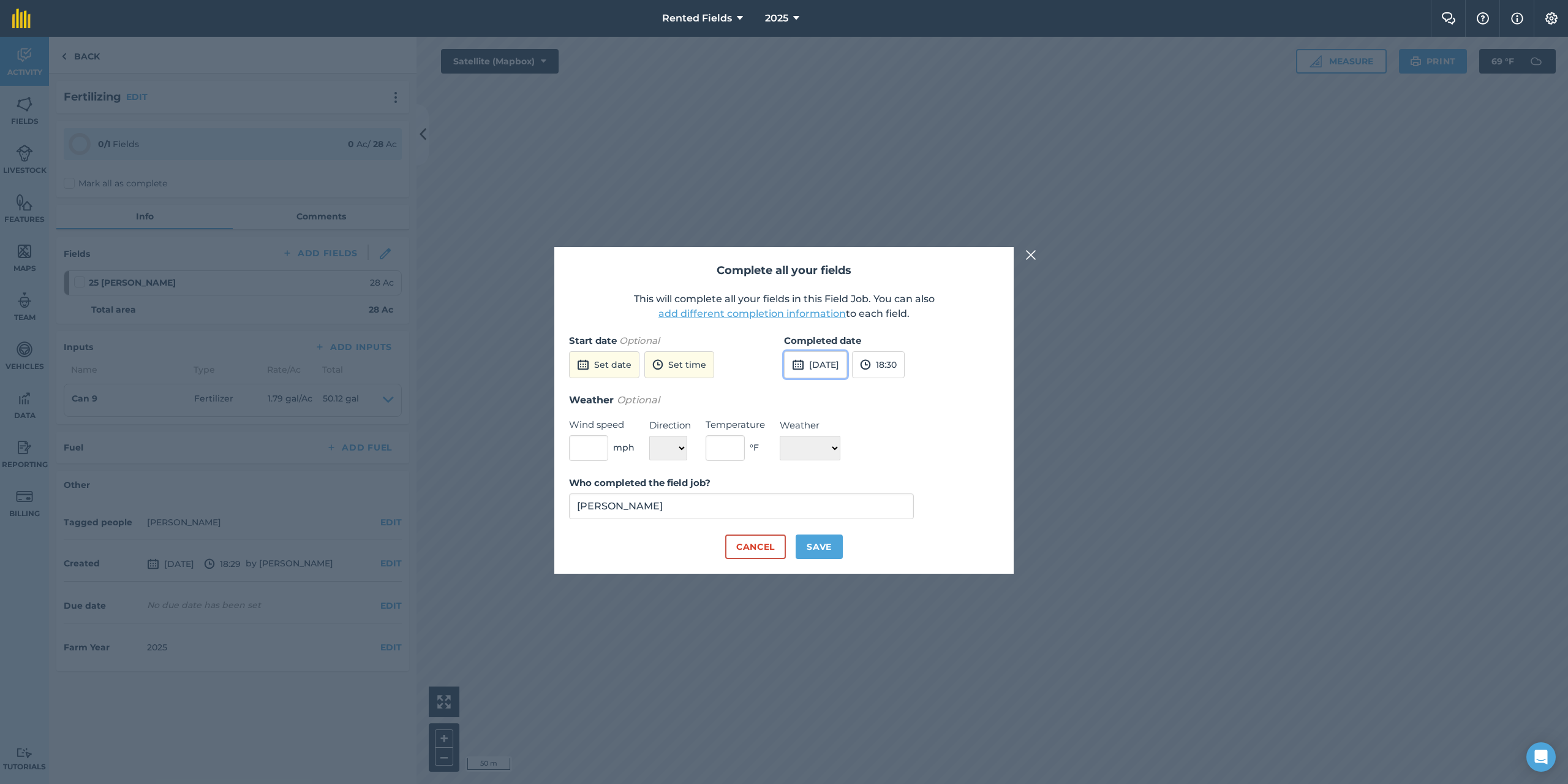
click at [822, 368] on button "[DATE]" at bounding box center [815, 364] width 63 height 27
click at [825, 396] on button "‹" at bounding box center [824, 392] width 27 height 27
click at [800, 510] on abbr "25" at bounding box center [799, 509] width 8 height 8
click at [905, 358] on button "18:30" at bounding box center [878, 364] width 52 height 27
click at [911, 389] on button "00:00" at bounding box center [881, 388] width 58 height 19
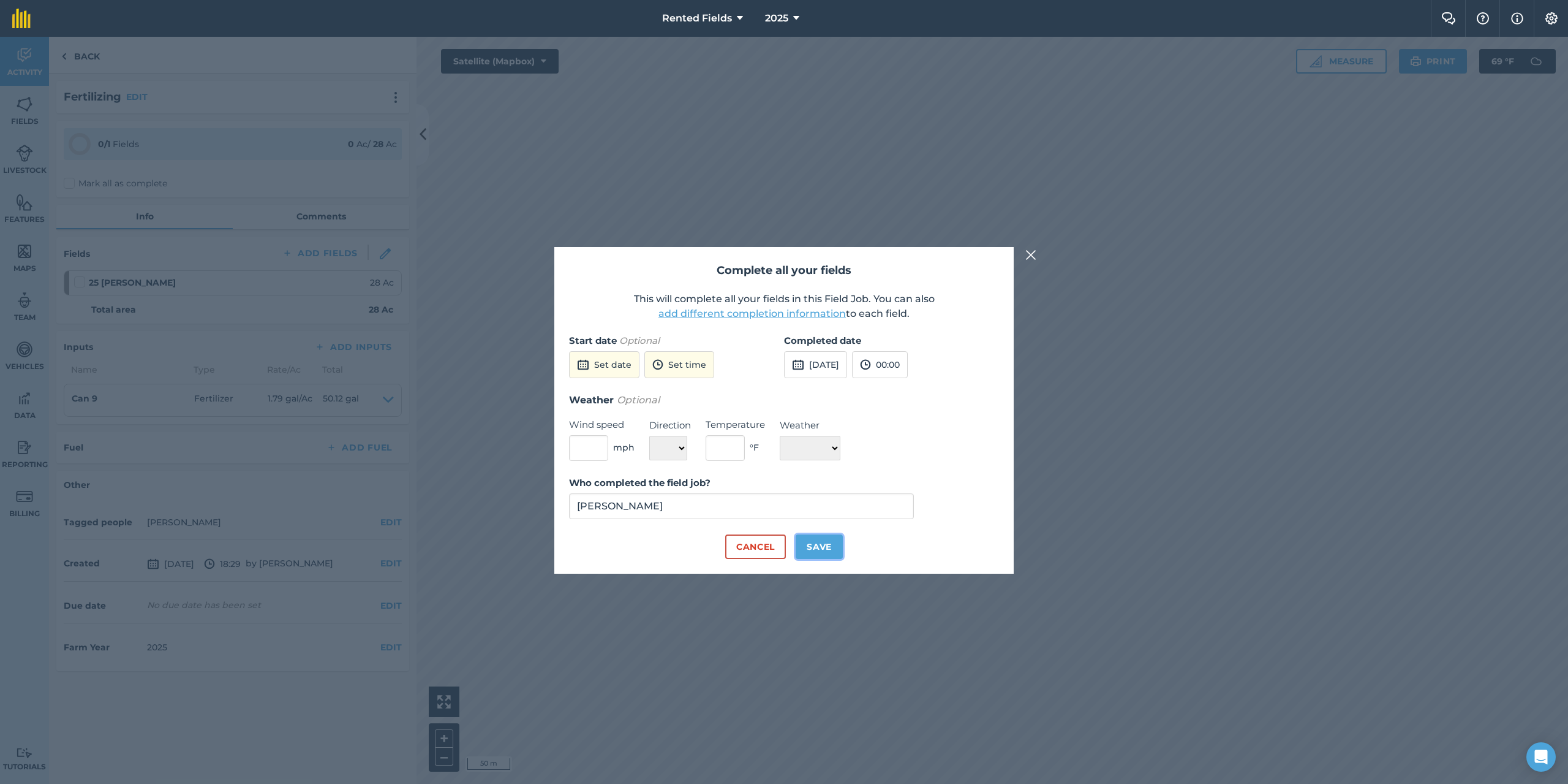
click at [819, 557] on button "Save" at bounding box center [819, 547] width 47 height 25
checkbox input "true"
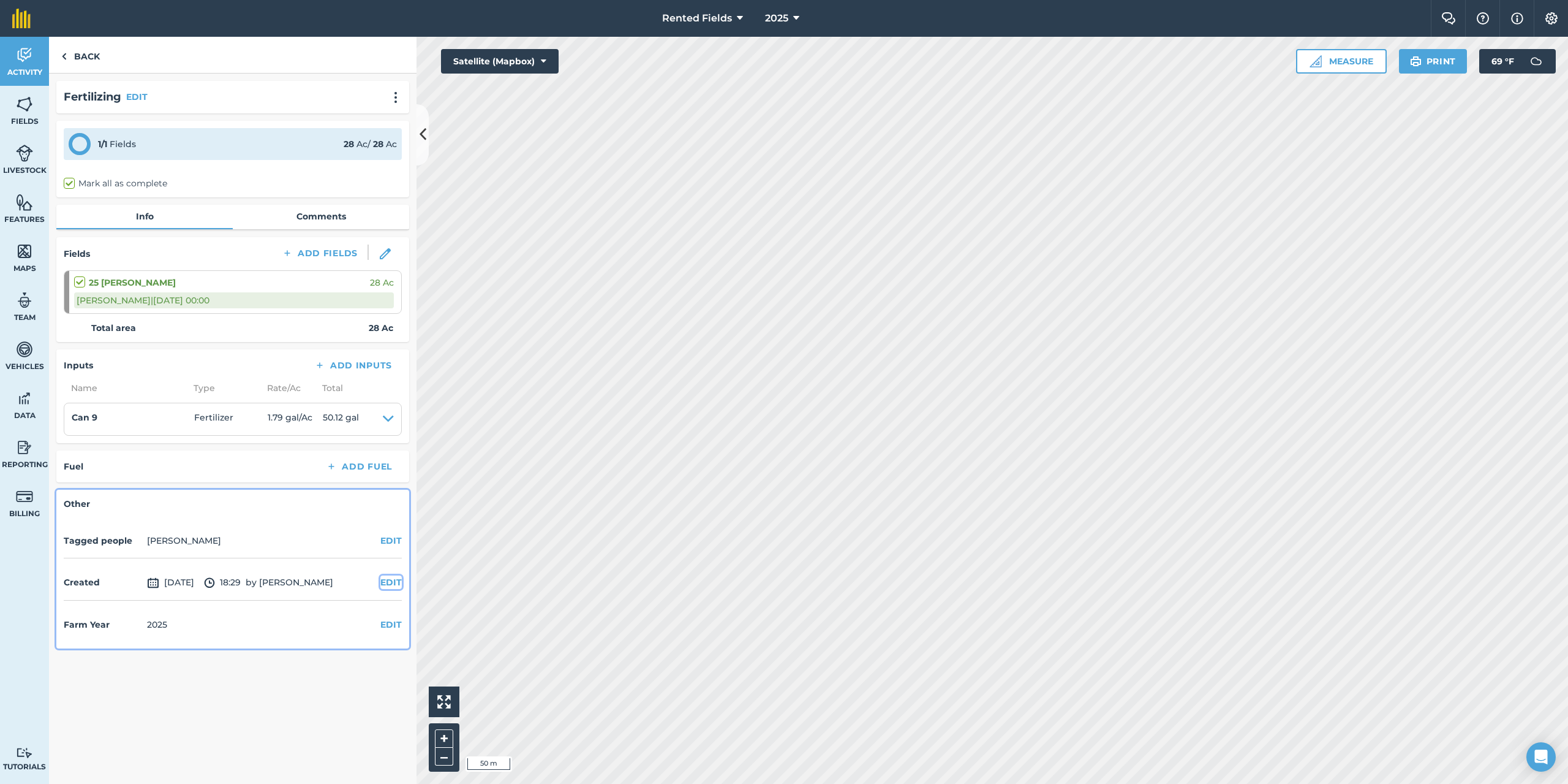
click at [396, 580] on button "EDIT" at bounding box center [391, 581] width 21 height 14
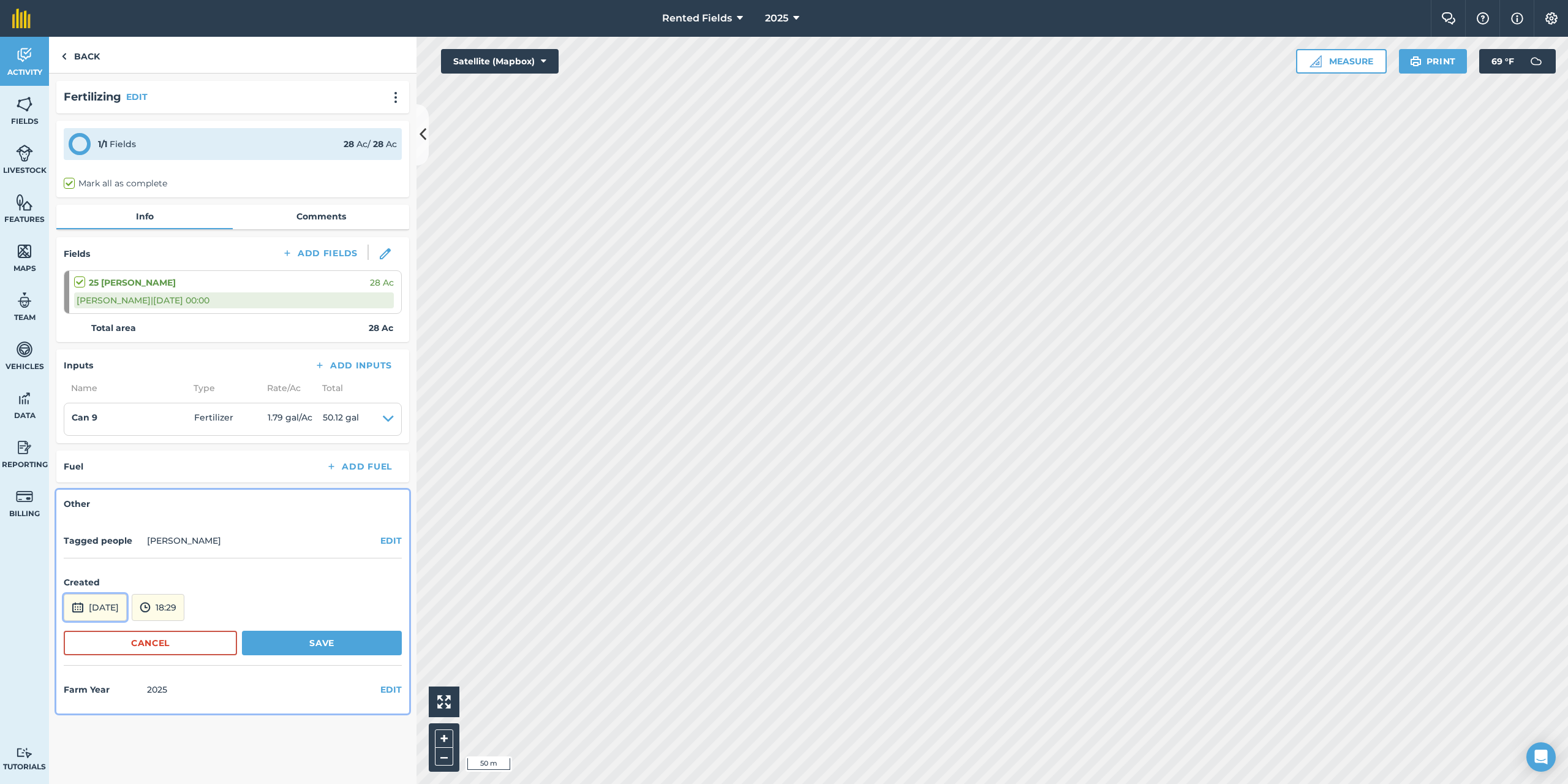
click at [127, 609] on button "[DATE]" at bounding box center [94, 606] width 63 height 27
click at [107, 444] on button "‹" at bounding box center [105, 442] width 27 height 27
click at [77, 566] on button "25" at bounding box center [78, 558] width 28 height 19
click at [184, 604] on button "18:29" at bounding box center [158, 606] width 52 height 27
click at [190, 470] on button "00:00" at bounding box center [160, 476] width 58 height 19
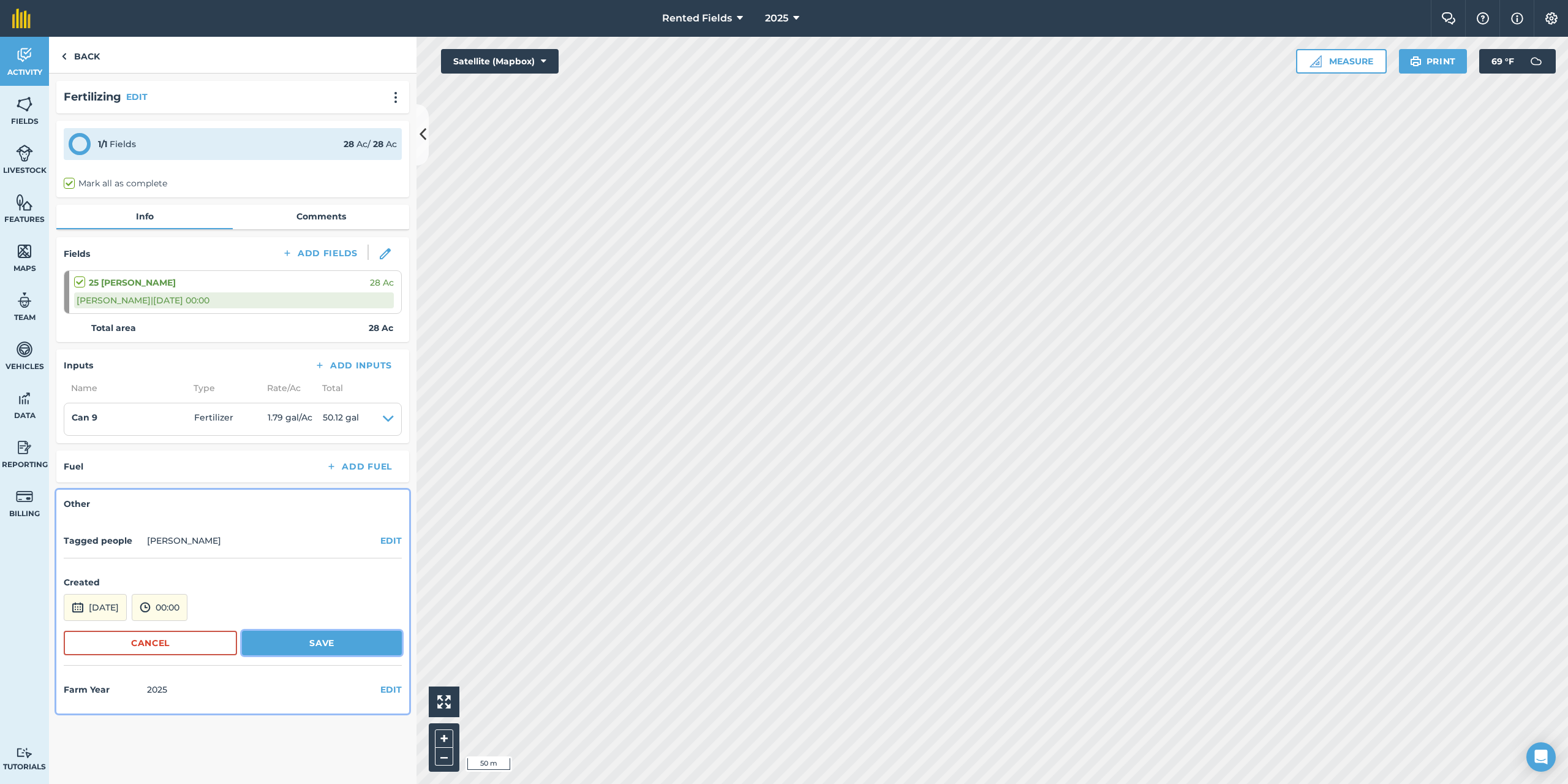
click at [329, 646] on button "Save" at bounding box center [322, 642] width 160 height 25
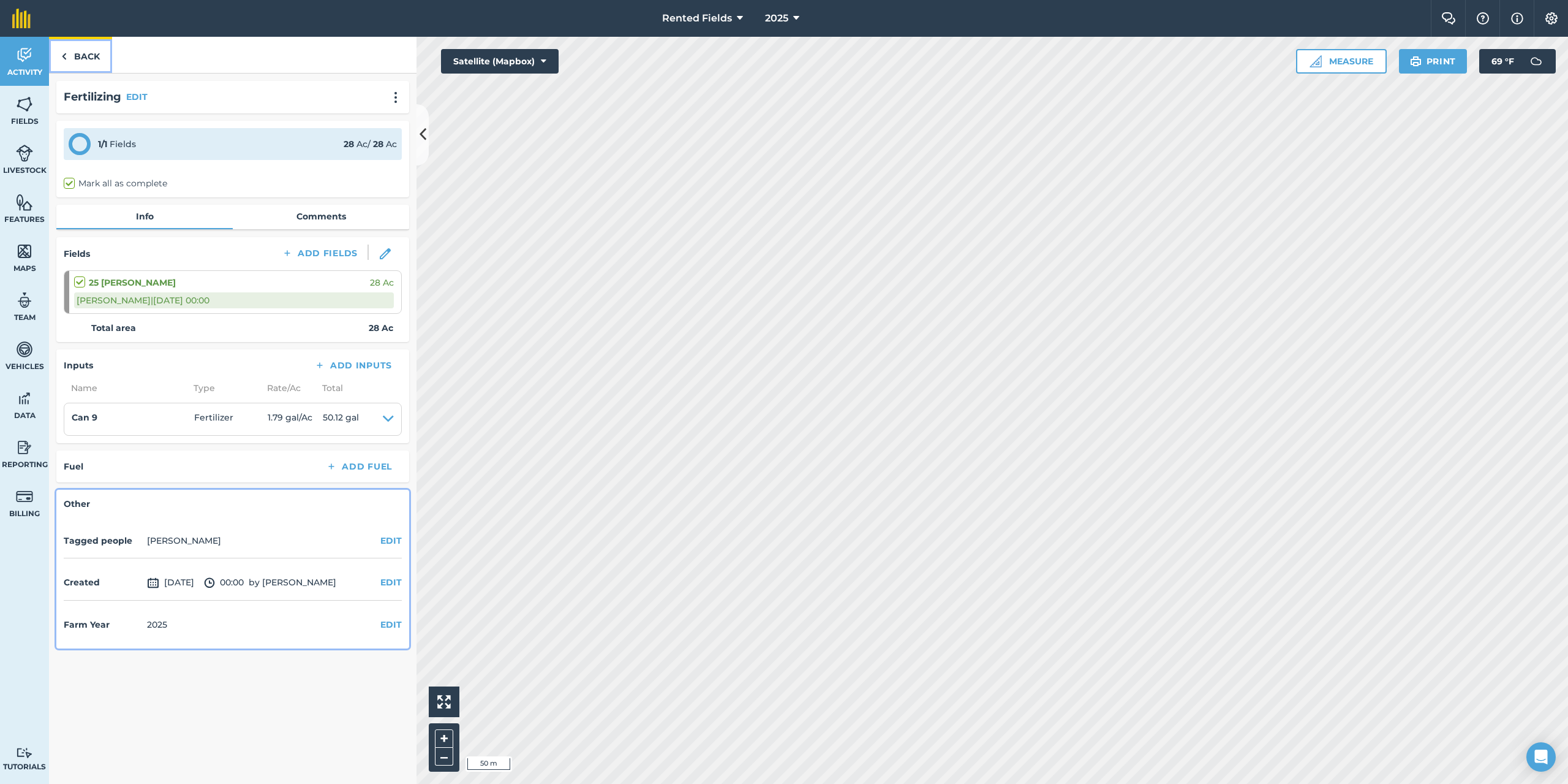
click at [80, 50] on link "Back" at bounding box center [80, 54] width 63 height 36
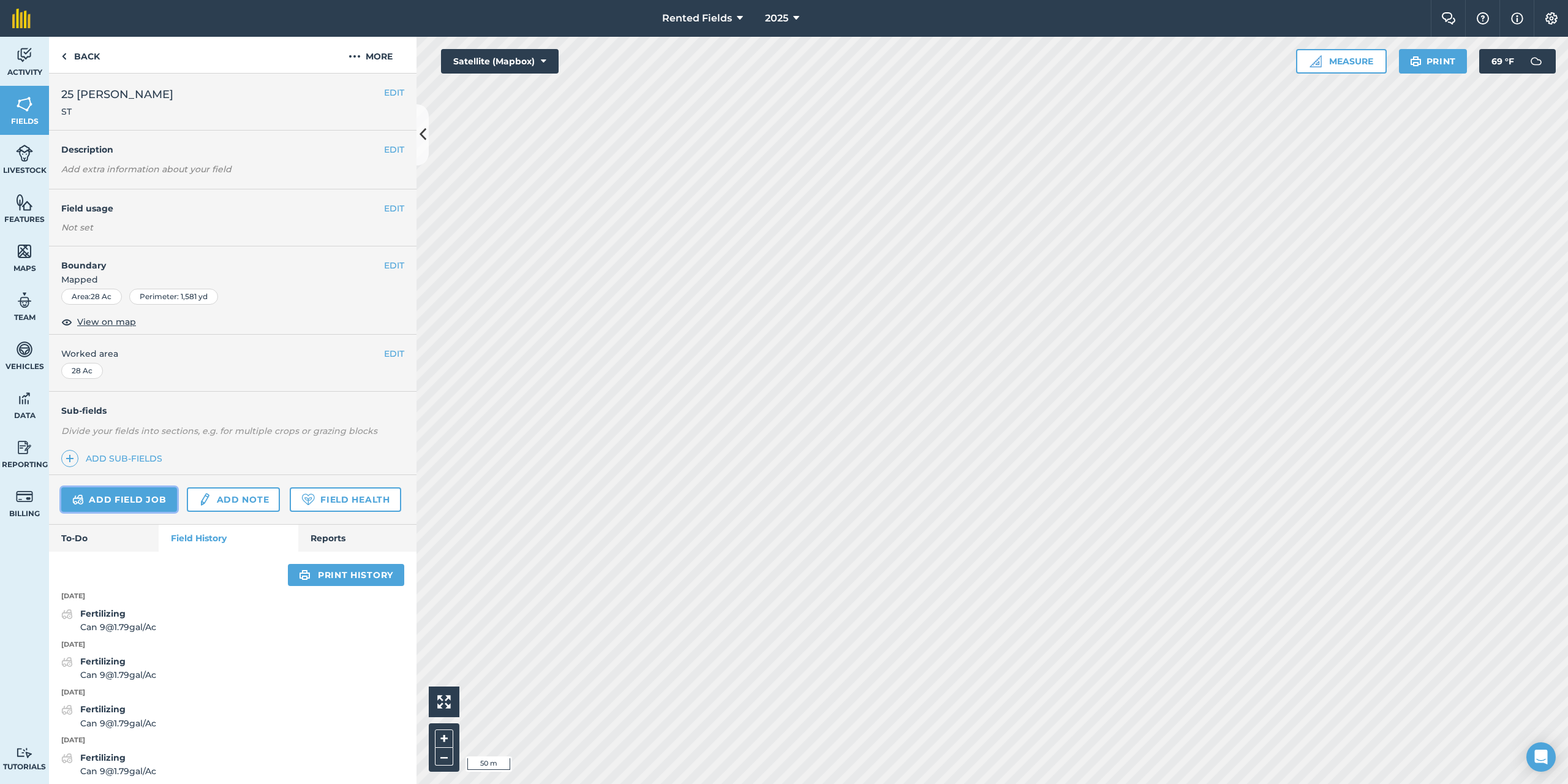
click at [131, 493] on link "Add field job" at bounding box center [119, 499] width 116 height 25
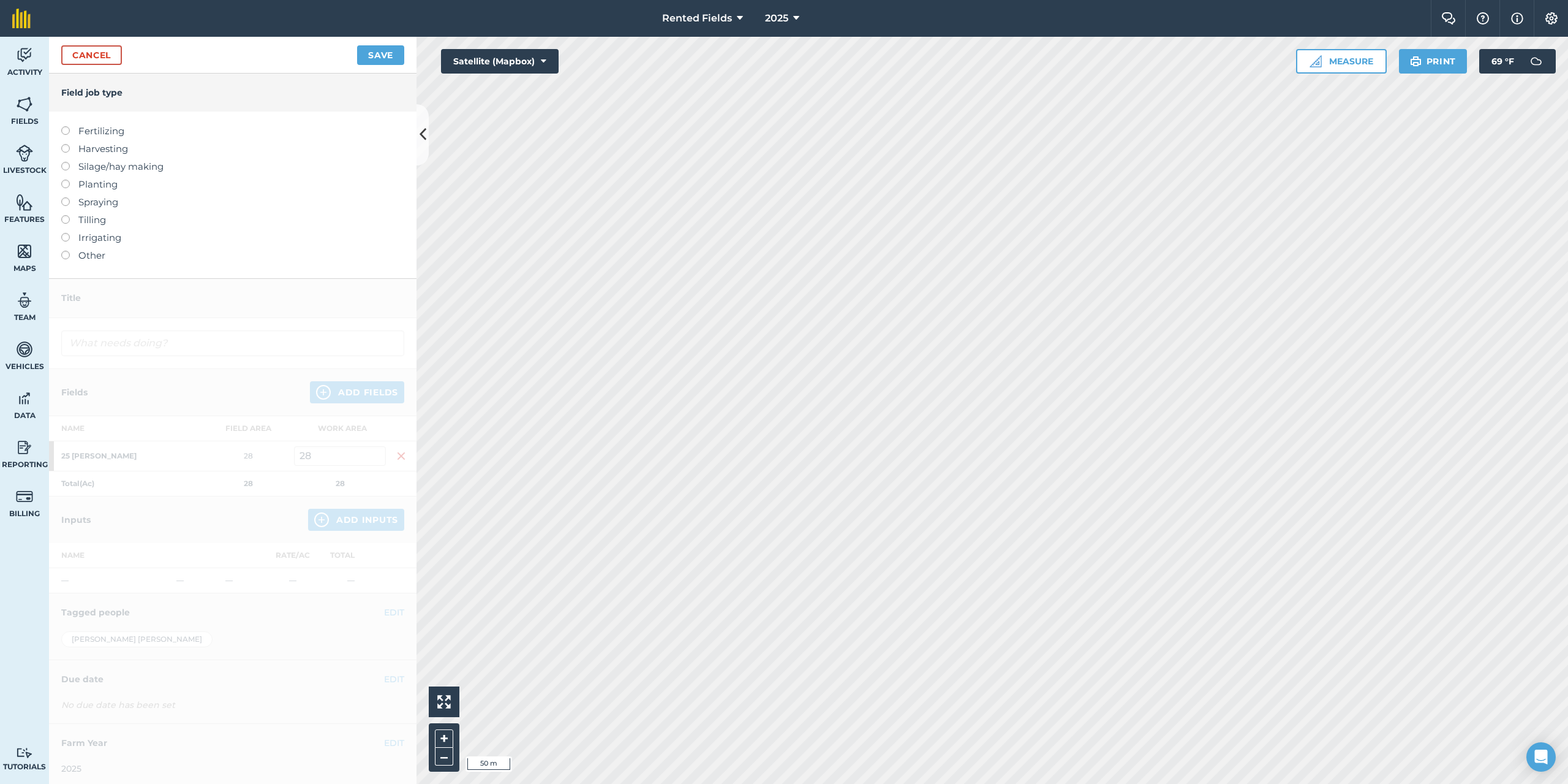
click at [62, 127] on label at bounding box center [70, 127] width 17 height 0
type input "Fertilizing"
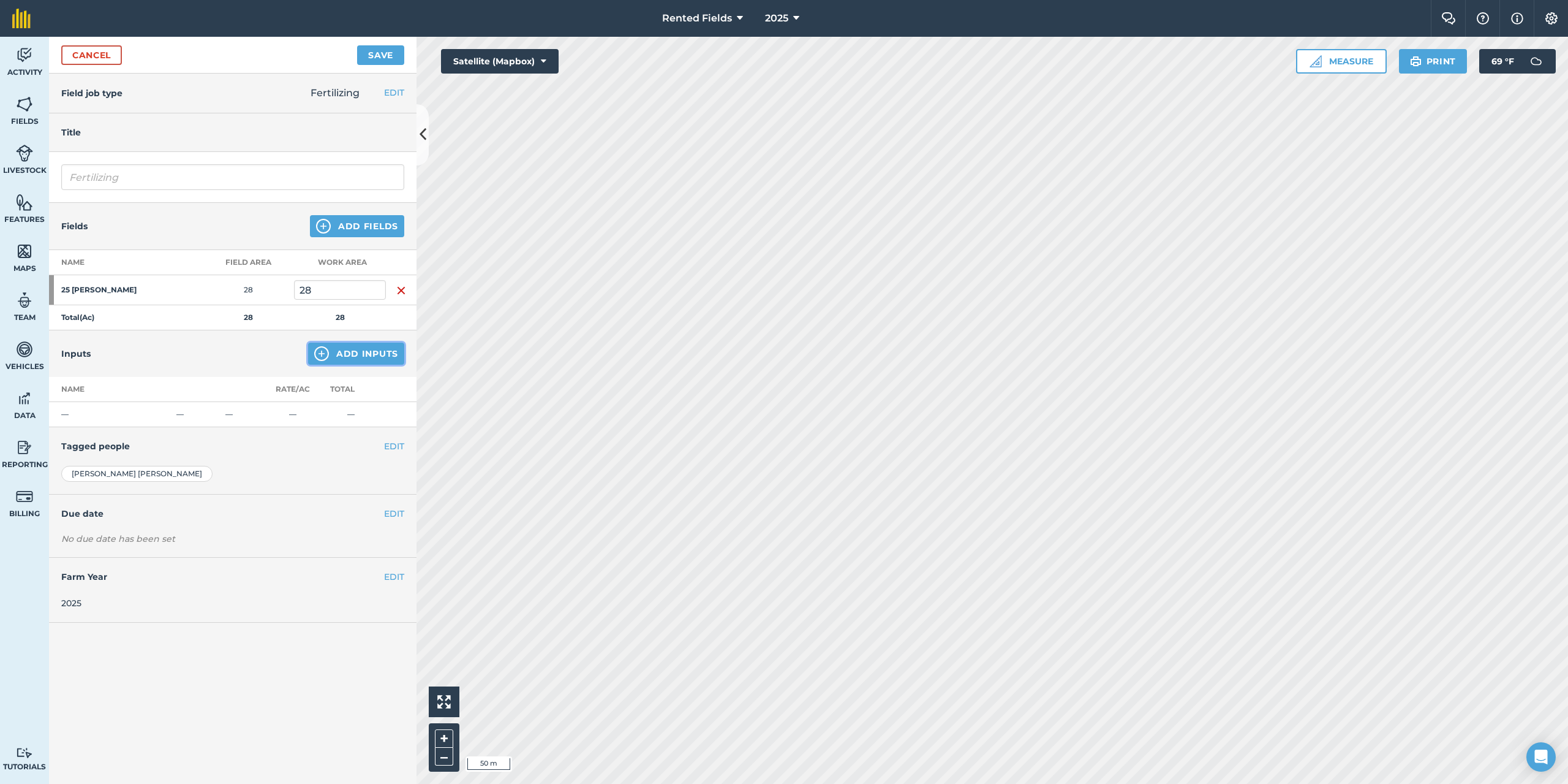
click at [370, 359] on button "Add Inputs" at bounding box center [356, 353] width 96 height 22
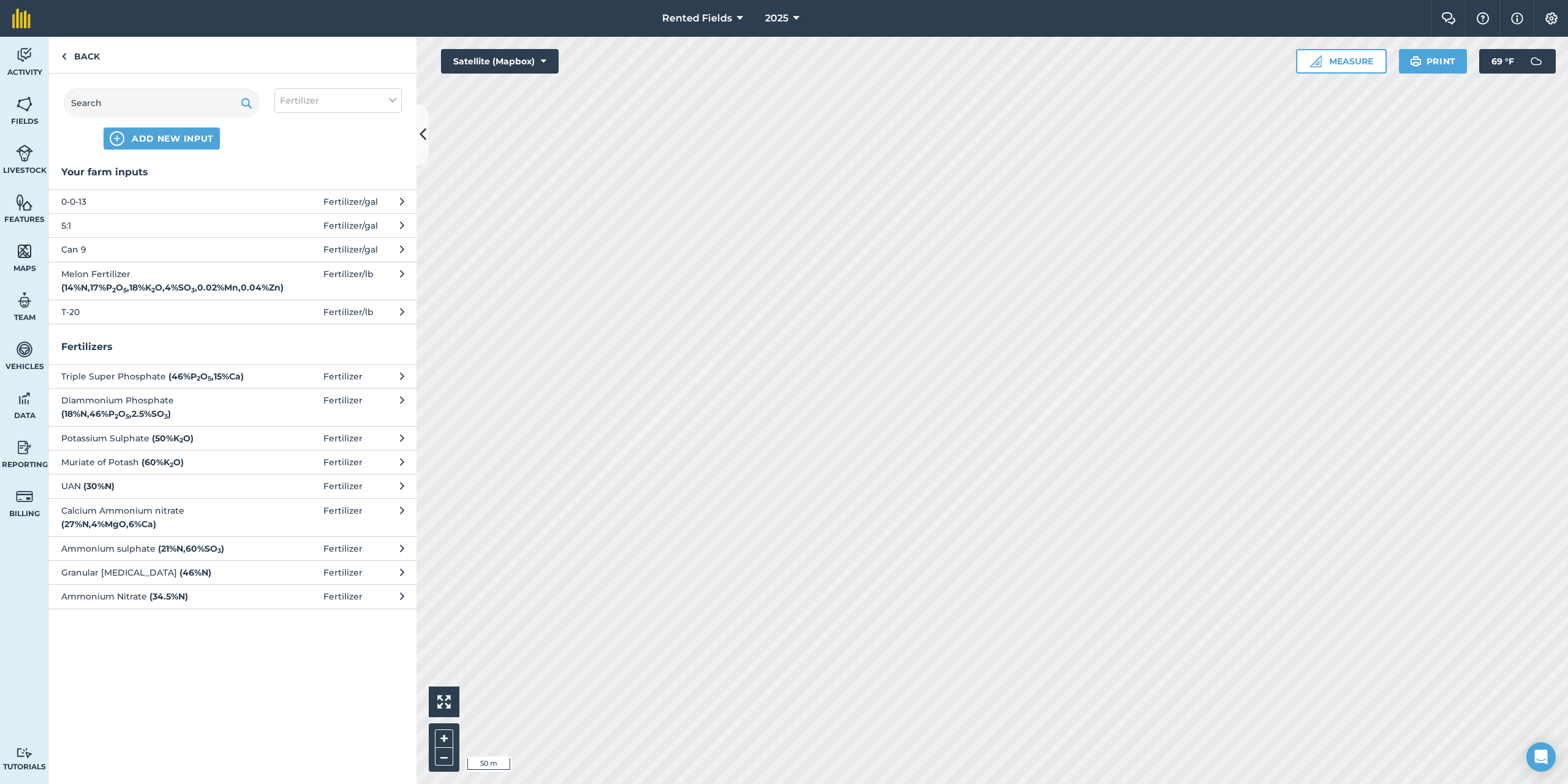
click at [78, 252] on span "Can 9" at bounding box center [161, 249] width 200 height 14
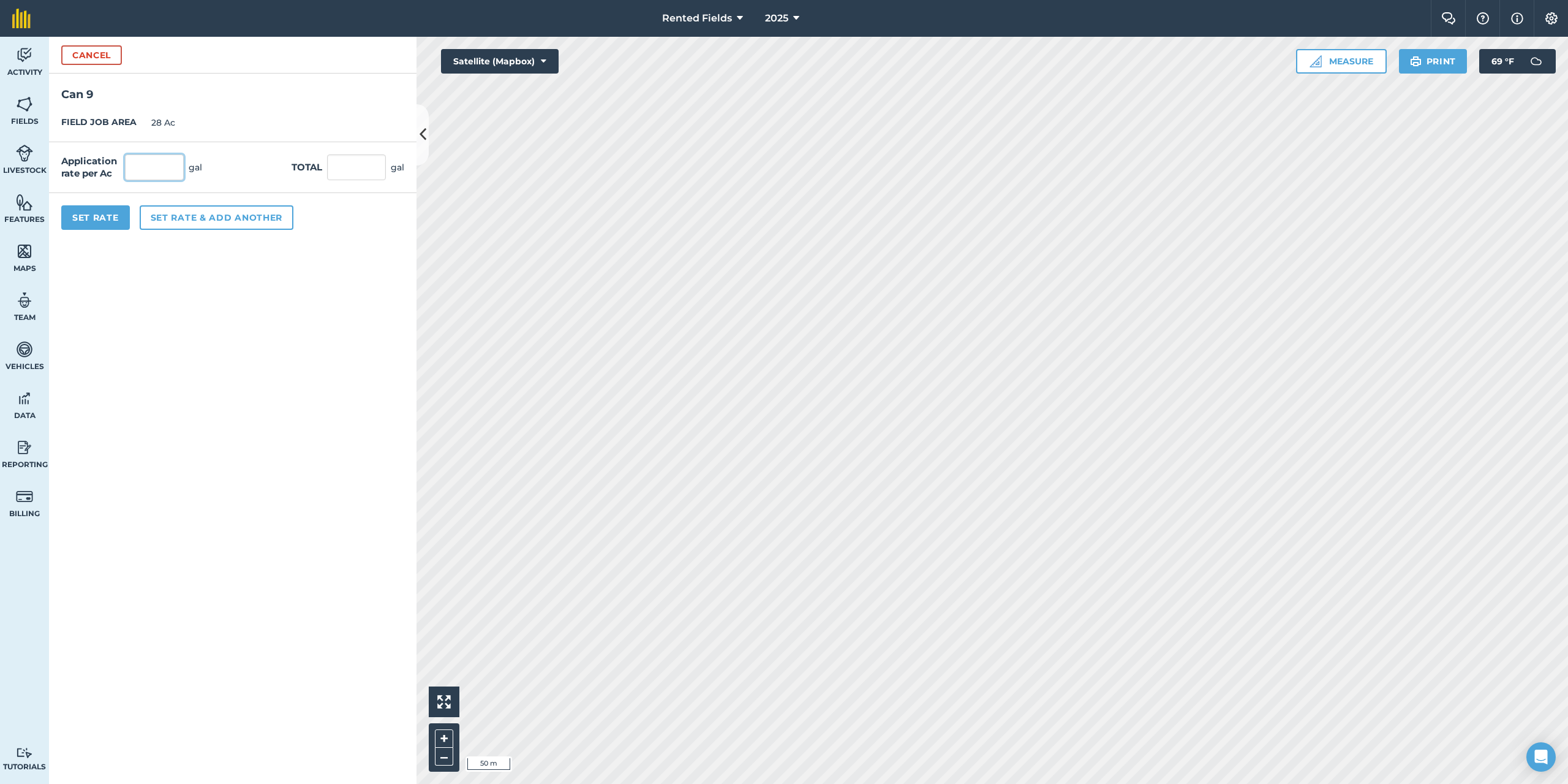
click at [143, 171] on input "text" at bounding box center [154, 167] width 59 height 26
type input "1.79"
type input "50.12"
click at [119, 217] on button "Set Rate" at bounding box center [95, 217] width 69 height 25
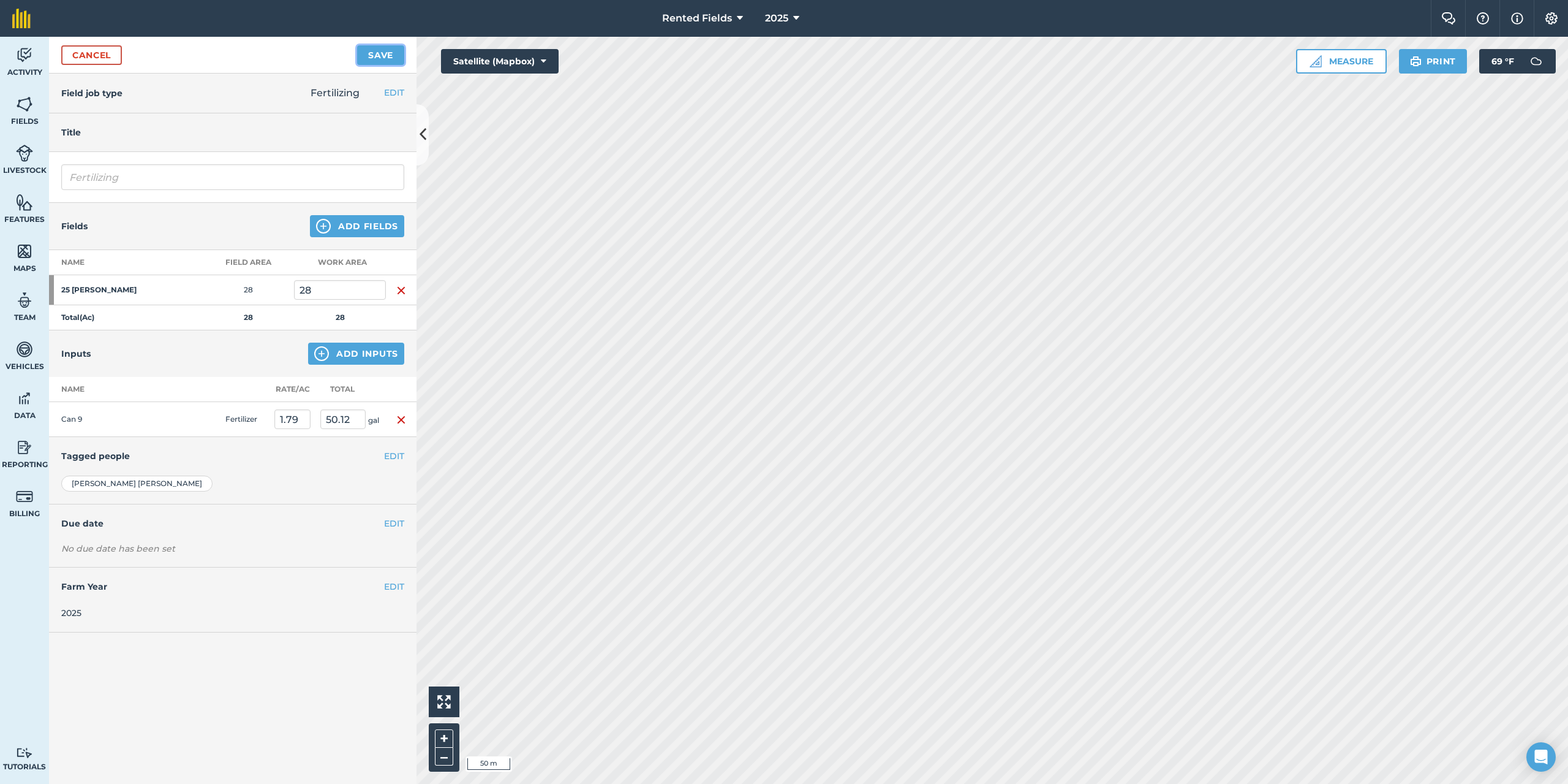
click at [382, 54] on button "Save" at bounding box center [381, 54] width 47 height 19
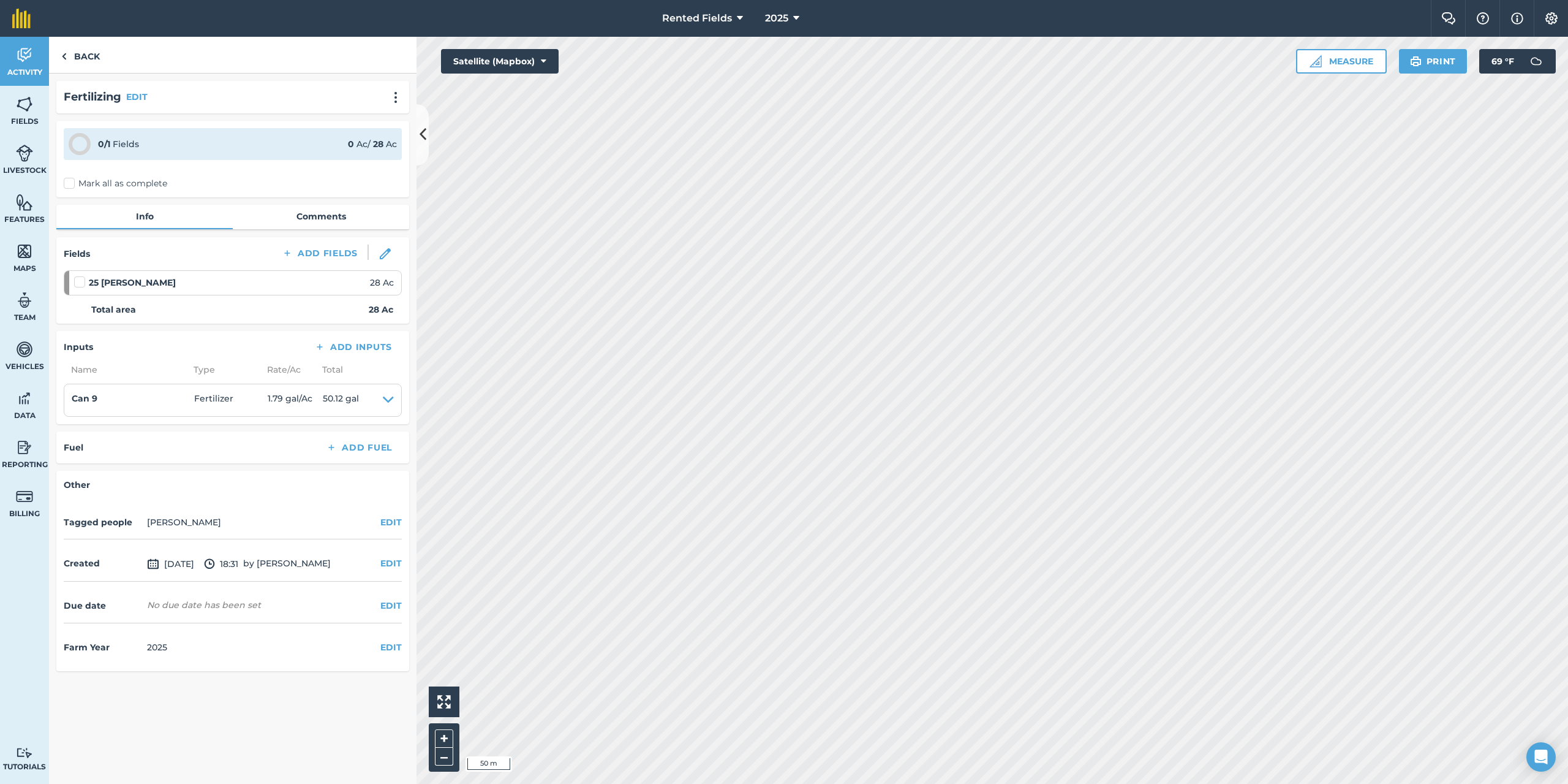
click at [67, 182] on label "Mark all as complete" at bounding box center [115, 183] width 104 height 13
click at [67, 182] on input "Mark all as complete" at bounding box center [67, 181] width 8 height 8
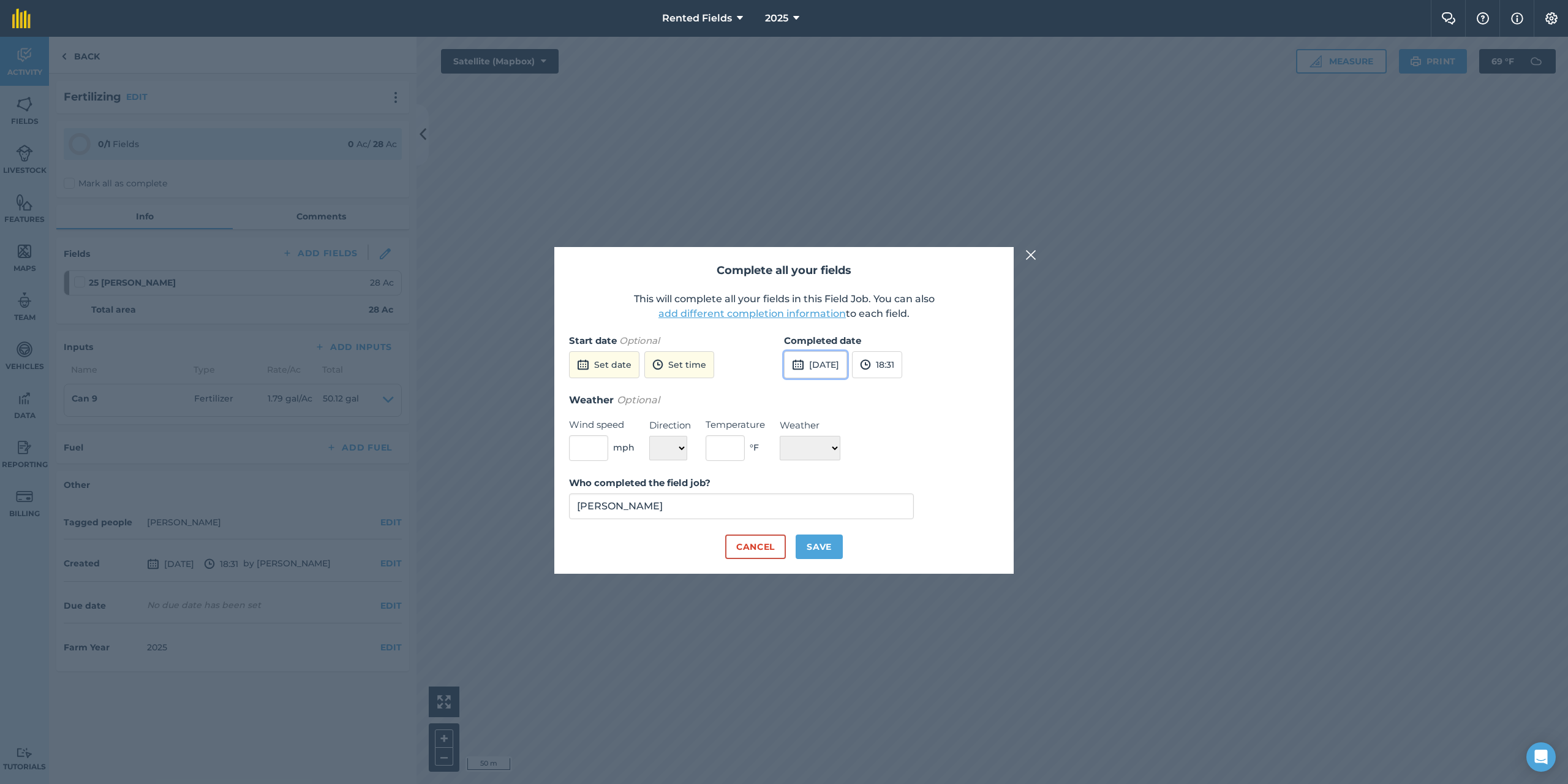
click at [847, 360] on button "[DATE]" at bounding box center [815, 364] width 63 height 27
click at [797, 431] on button "1" at bounding box center [799, 431] width 28 height 19
click at [820, 547] on button "Save" at bounding box center [819, 547] width 47 height 25
checkbox input "true"
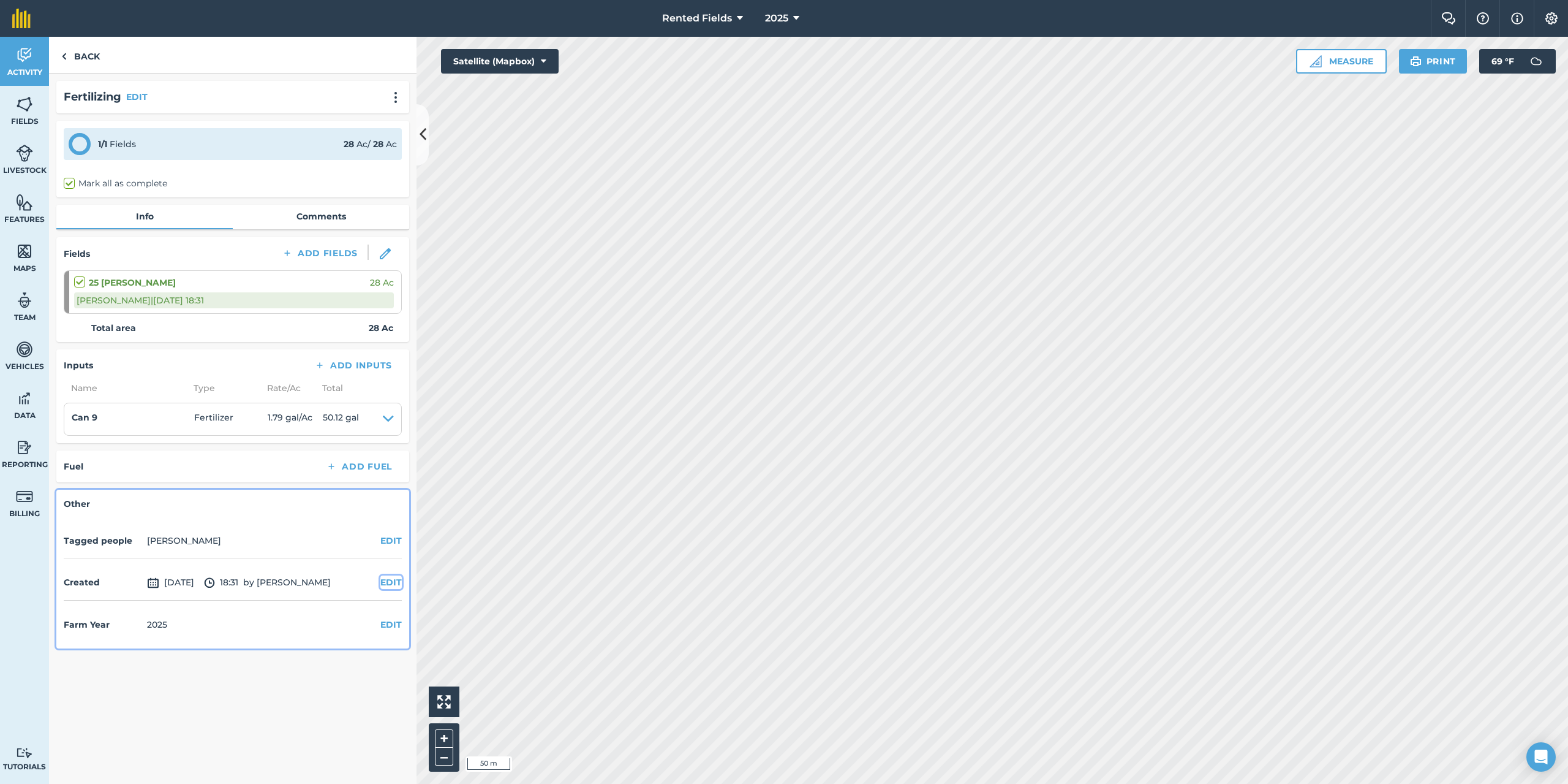
click at [387, 586] on button "EDIT" at bounding box center [391, 581] width 21 height 14
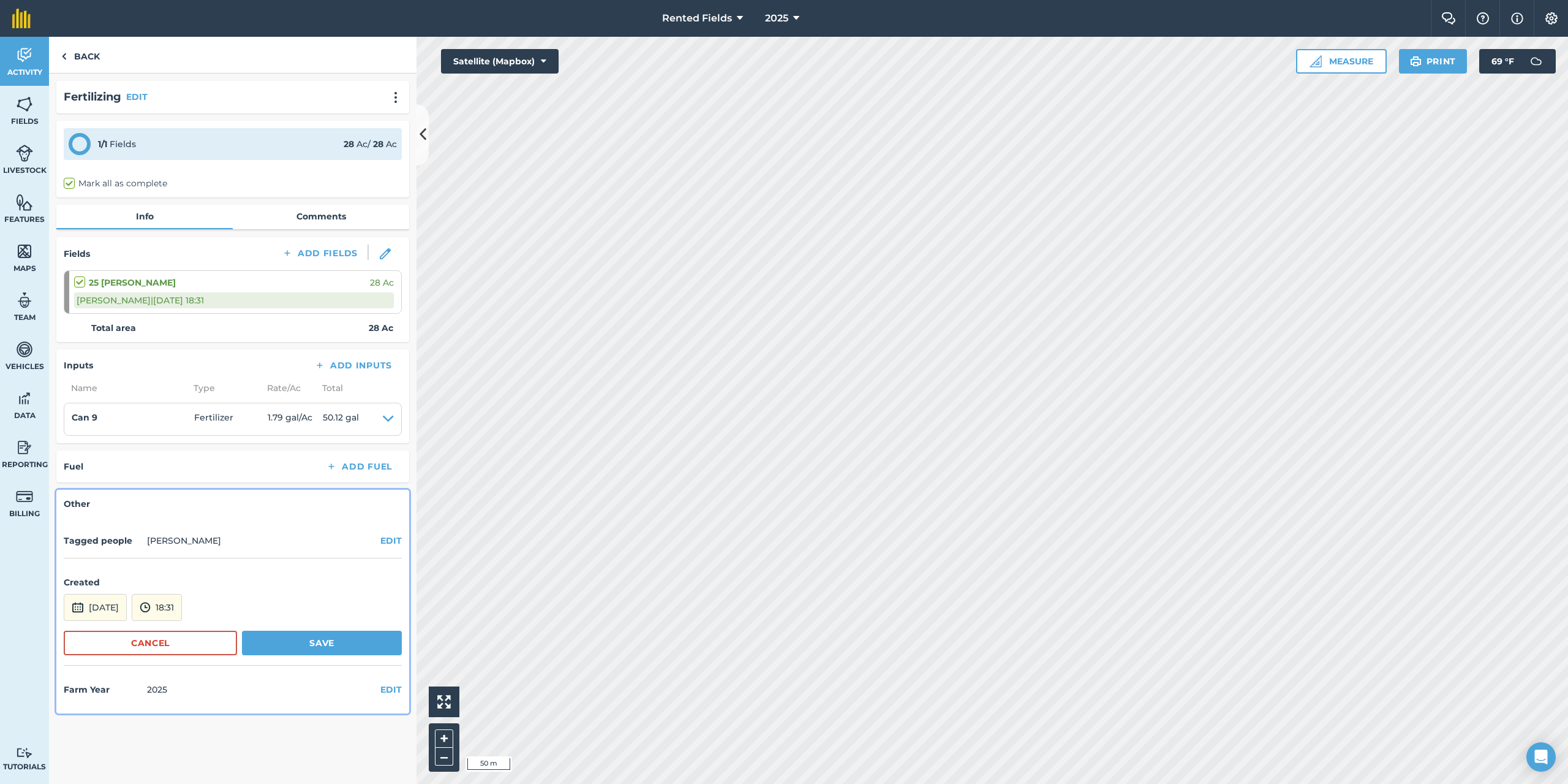
click at [159, 611] on div "[DATE] 18:31" at bounding box center [232, 606] width 338 height 27
click at [127, 610] on button "[DATE]" at bounding box center [94, 606] width 63 height 27
click at [81, 481] on button "1" at bounding box center [78, 480] width 28 height 19
click at [182, 604] on button "18:31" at bounding box center [157, 606] width 50 height 27
click at [176, 475] on button "00:00" at bounding box center [160, 476] width 58 height 19
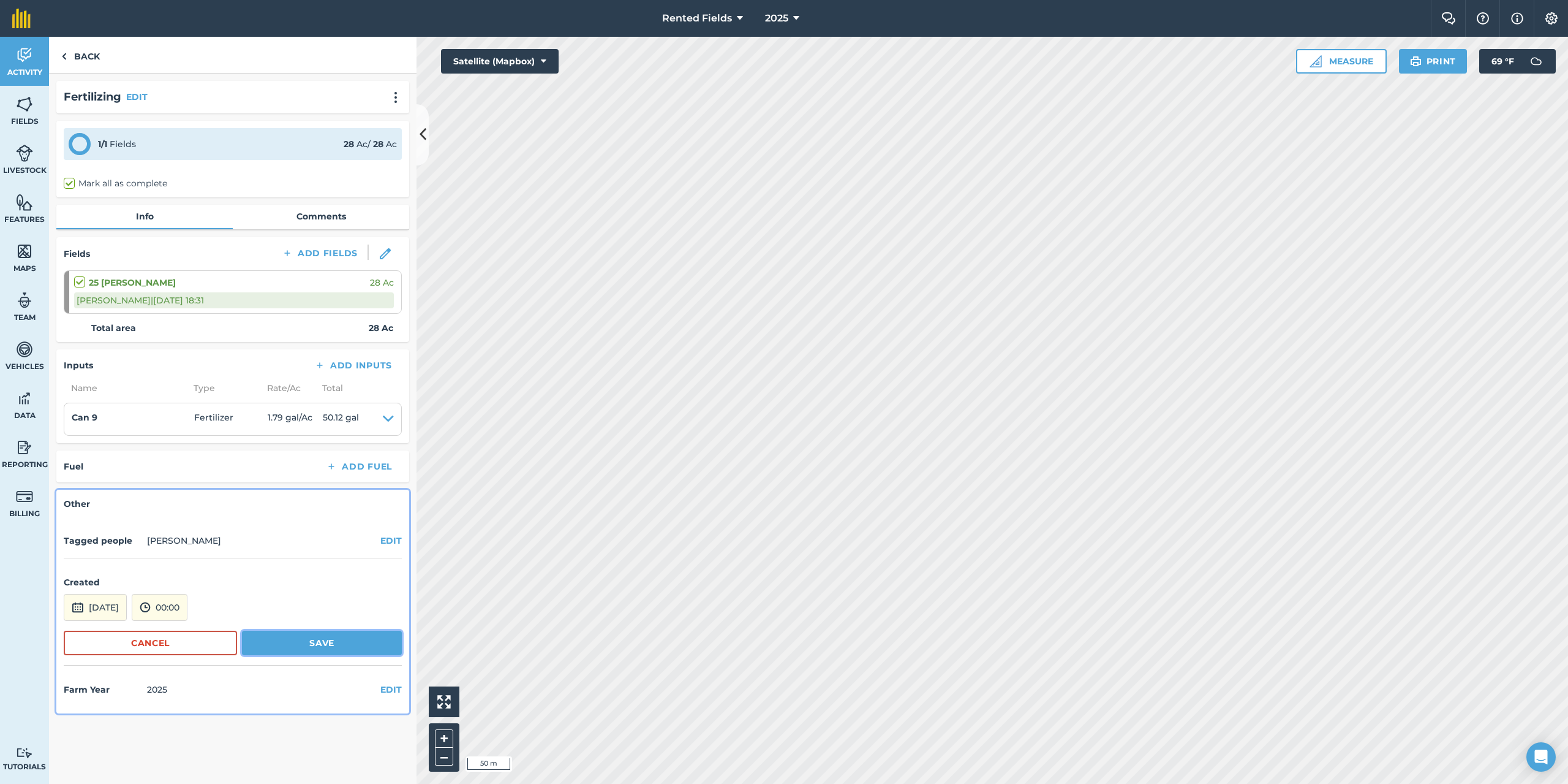
click at [351, 642] on button "Save" at bounding box center [322, 642] width 160 height 25
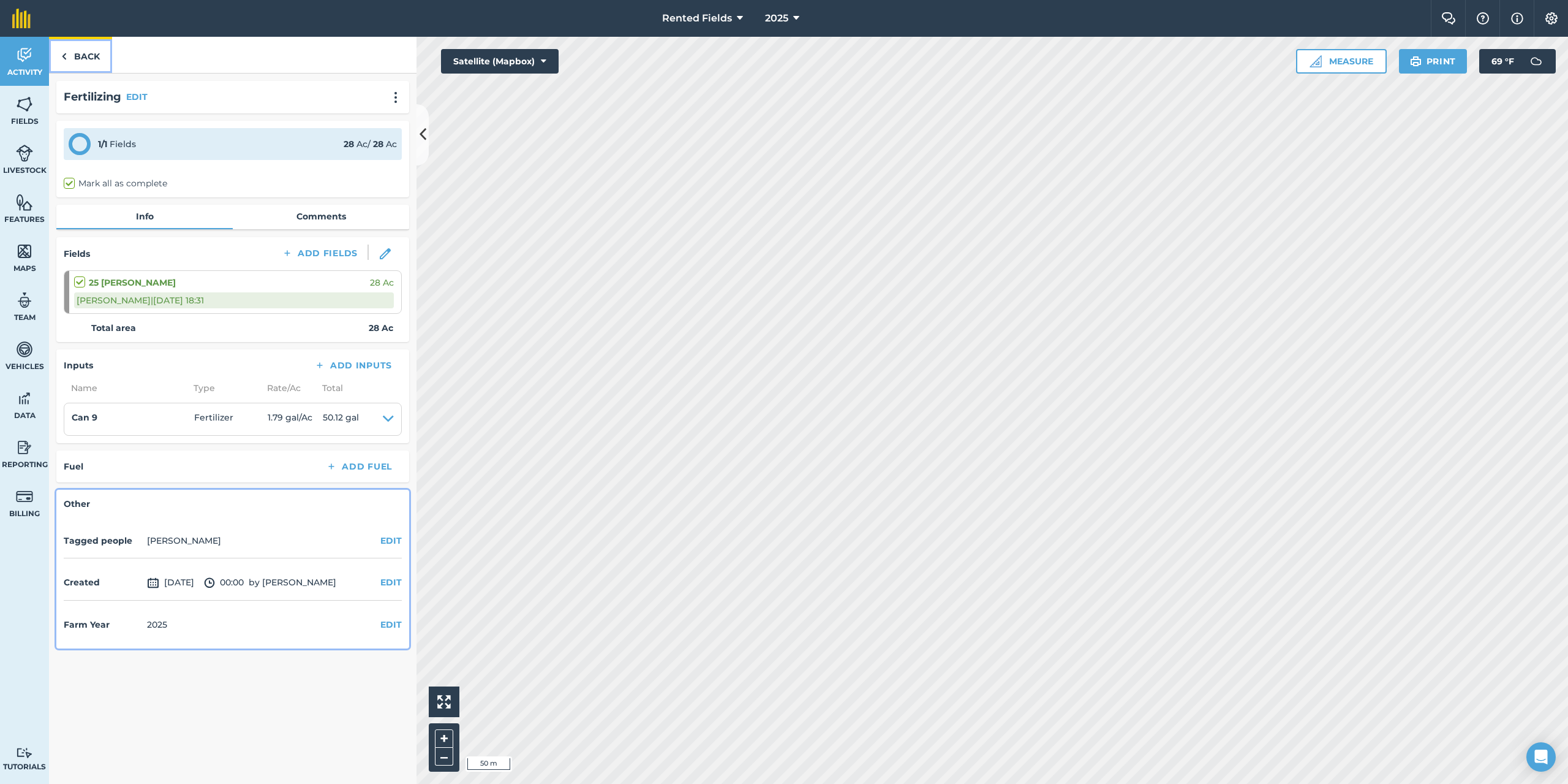
click at [63, 52] on img at bounding box center [64, 56] width 6 height 15
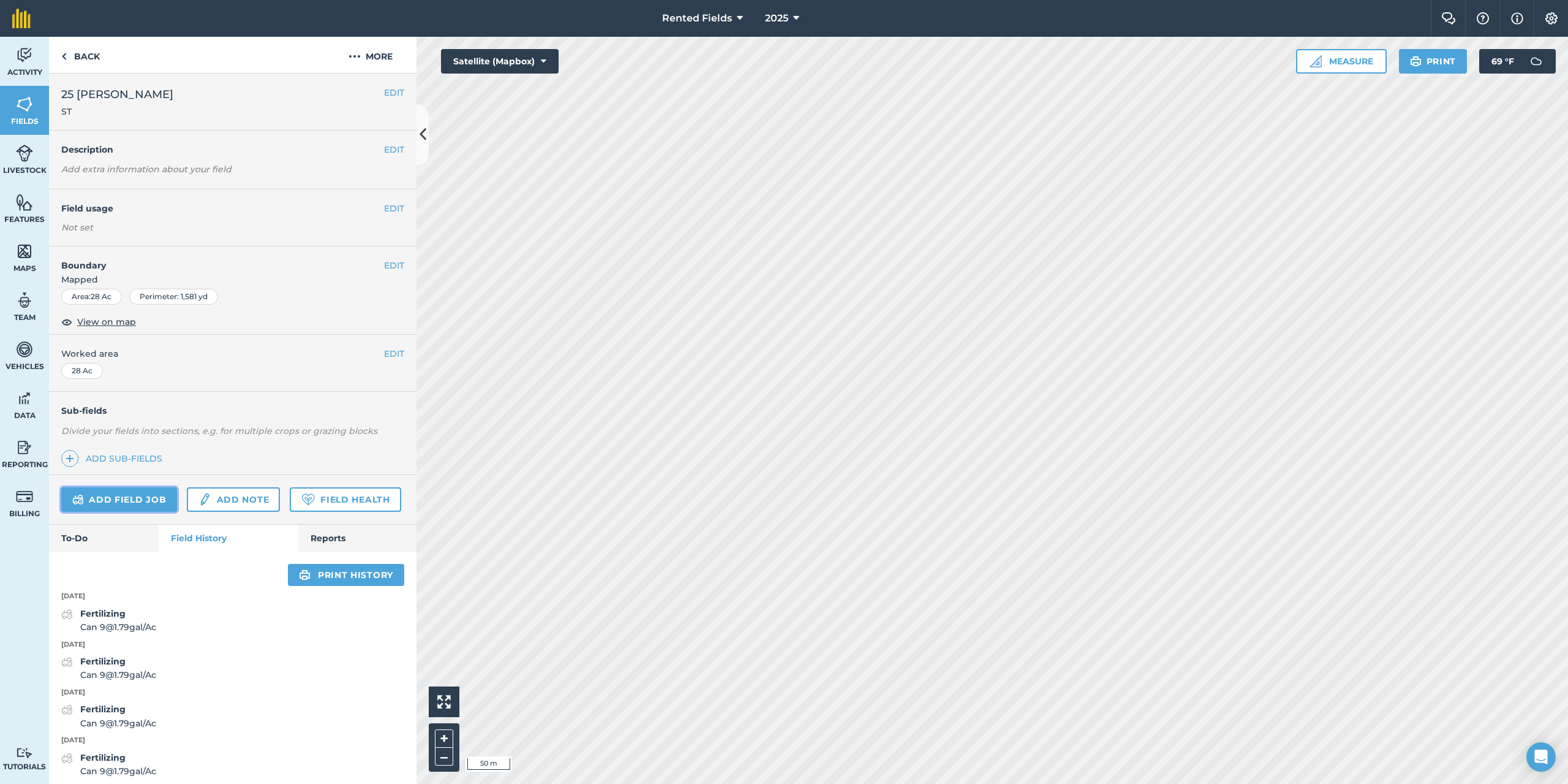
click at [172, 502] on link "Add field job" at bounding box center [119, 499] width 116 height 25
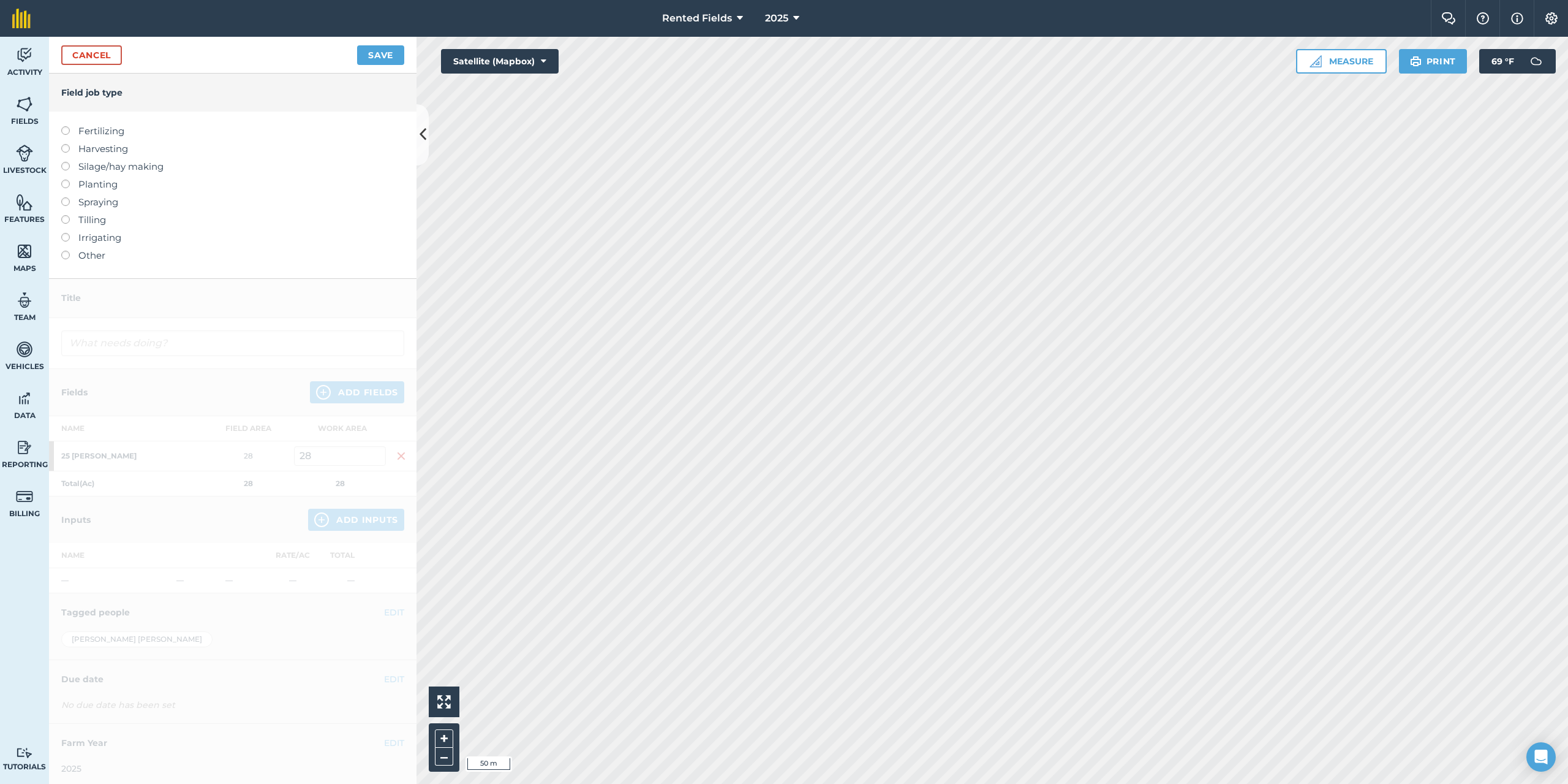
click at [65, 127] on label at bounding box center [70, 127] width 17 height 0
type input "Fertilizing"
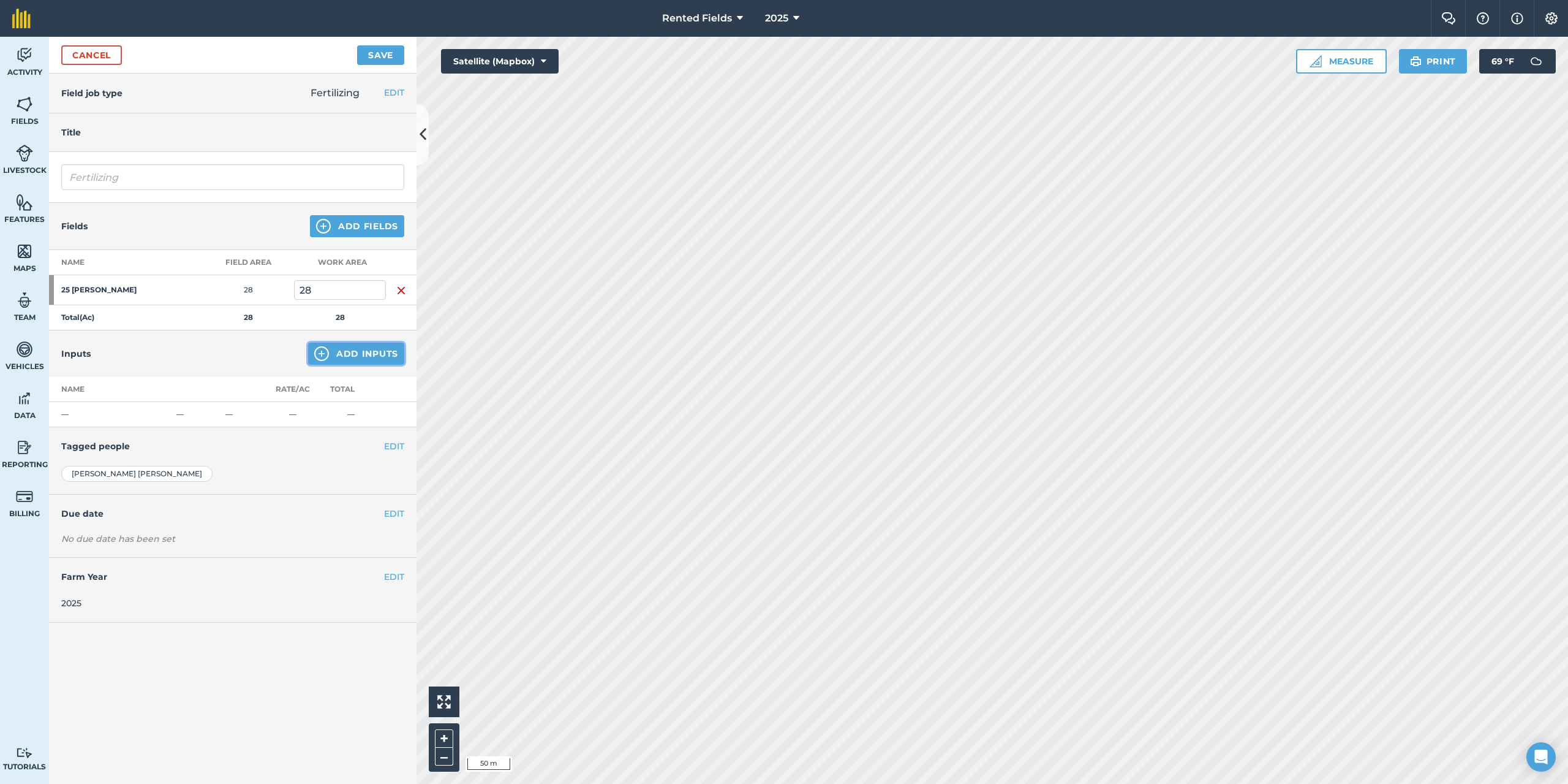
click at [344, 353] on button "Add Inputs" at bounding box center [356, 353] width 96 height 22
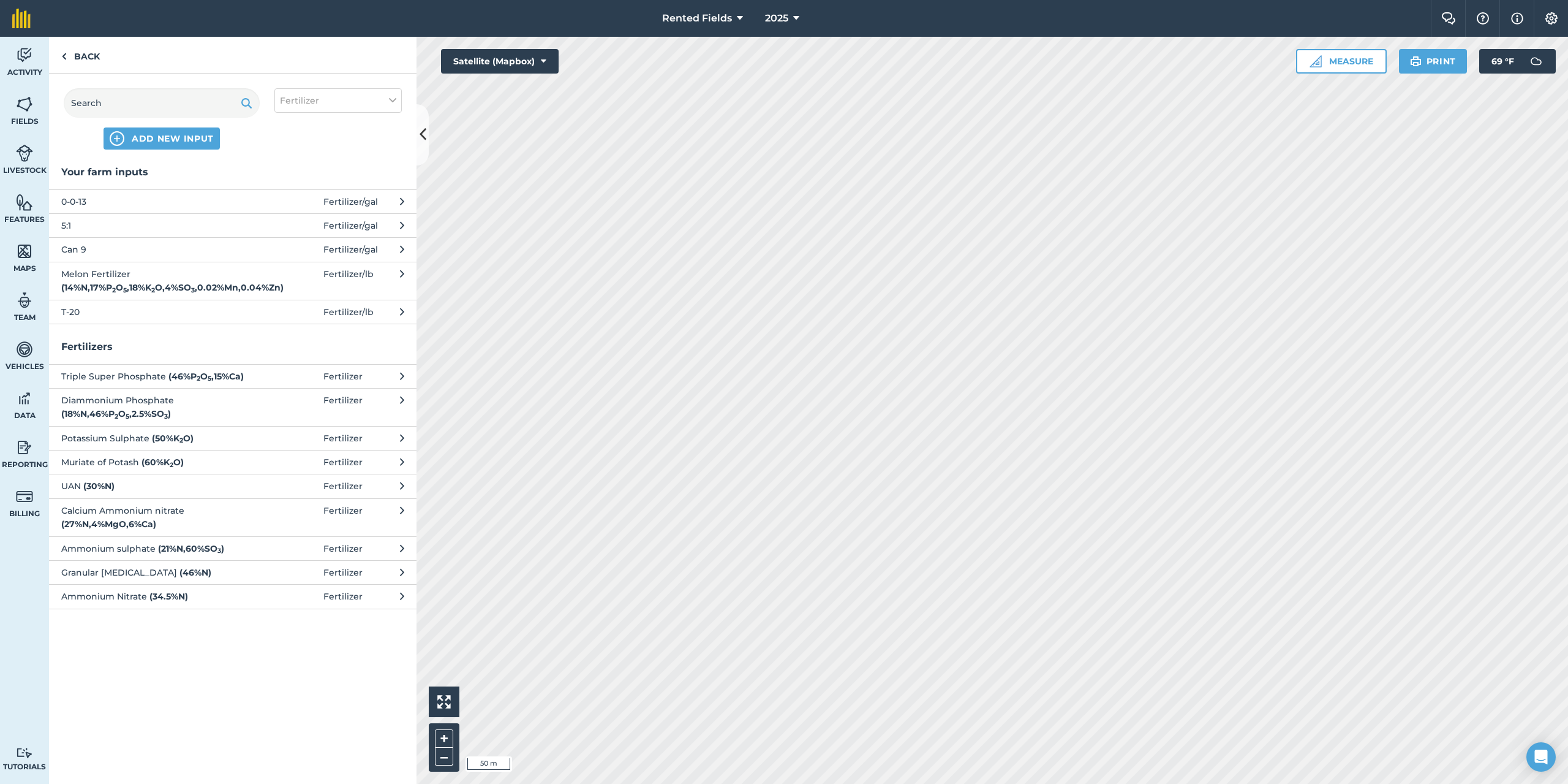
click at [68, 245] on span "Can 9" at bounding box center [161, 249] width 200 height 14
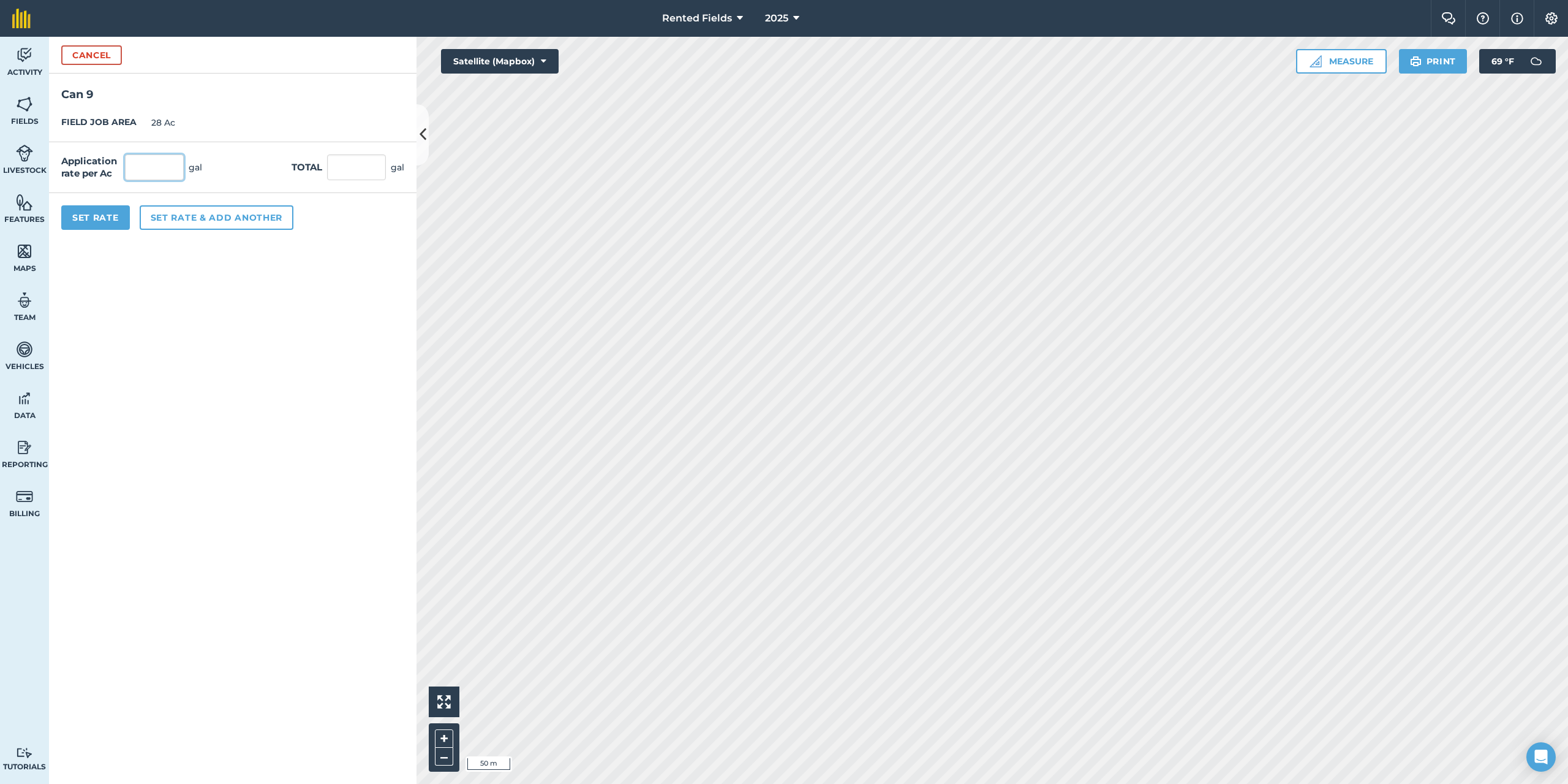
click at [136, 170] on input "text" at bounding box center [154, 167] width 59 height 26
type input "1.79"
type input "50.12"
click at [116, 219] on button "Set Rate" at bounding box center [95, 217] width 69 height 25
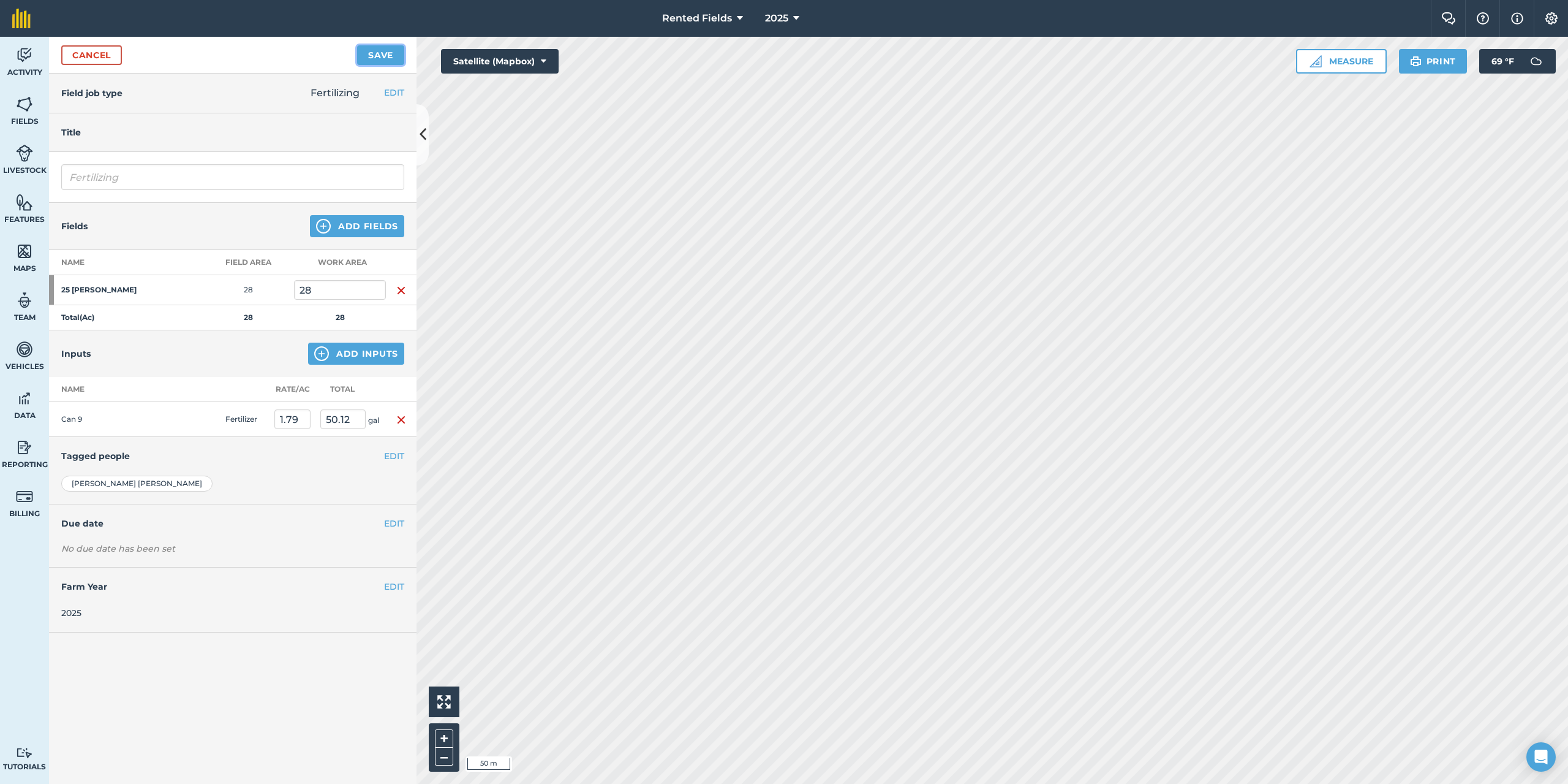
click at [380, 52] on button "Save" at bounding box center [381, 54] width 47 height 19
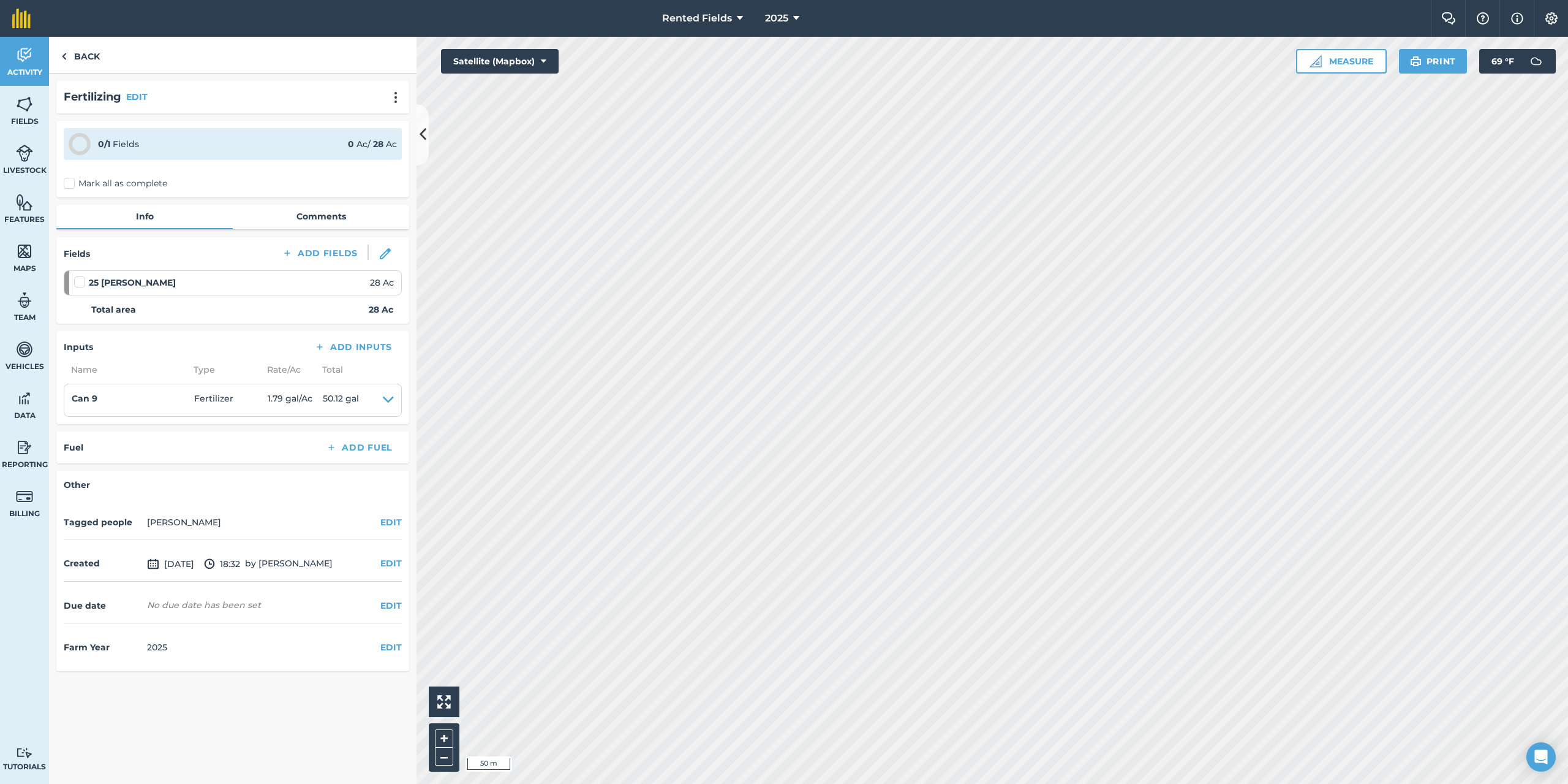
click at [69, 182] on label "Mark all as complete" at bounding box center [115, 183] width 104 height 13
click at [69, 182] on input "Mark all as complete" at bounding box center [67, 181] width 8 height 8
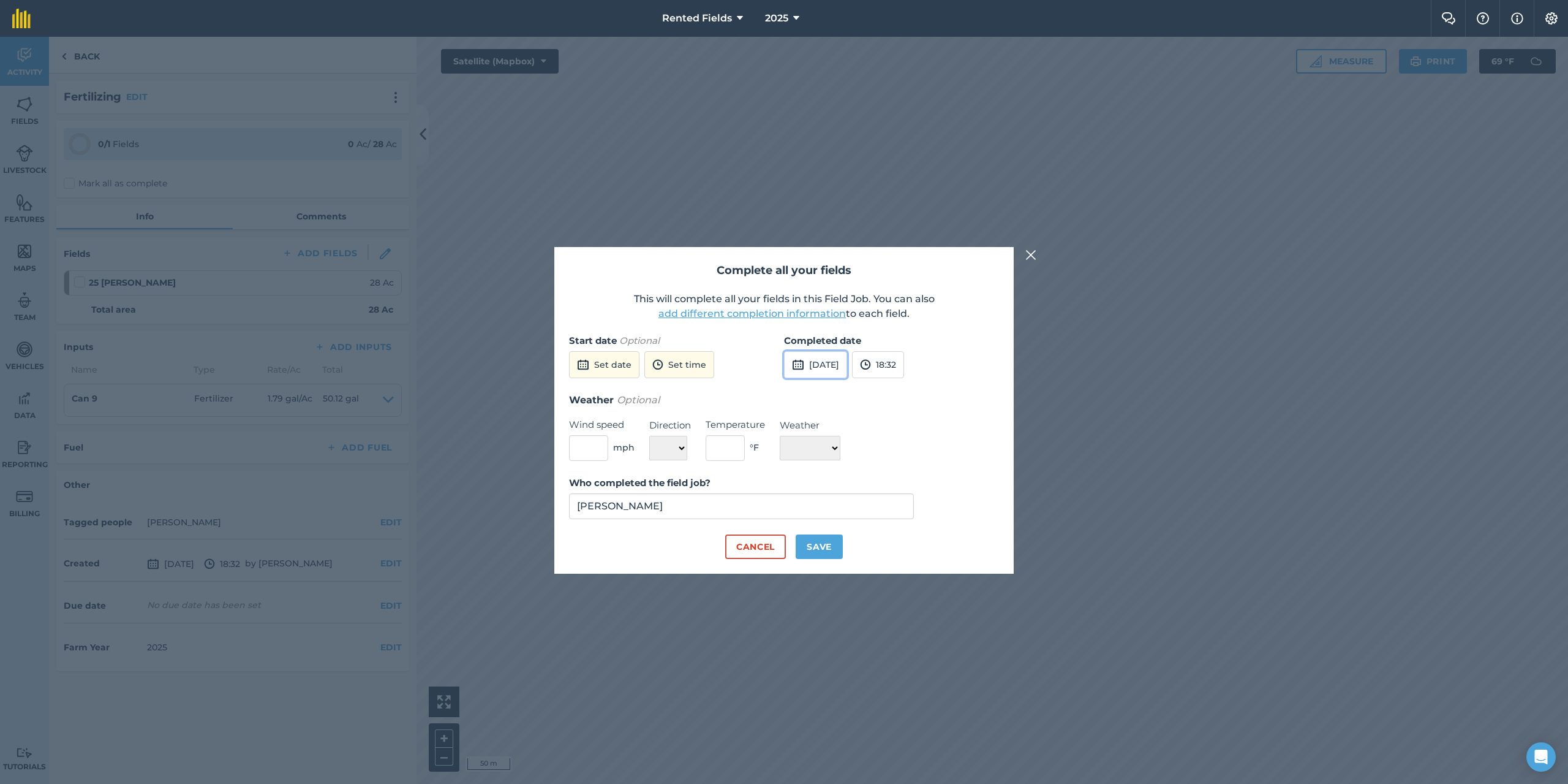
click at [822, 370] on button "[DATE]" at bounding box center [815, 364] width 63 height 27
click at [800, 450] on abbr "8" at bounding box center [799, 450] width 4 height 8
click at [904, 358] on button "18:32" at bounding box center [878, 364] width 52 height 27
click at [907, 384] on button "00:00" at bounding box center [881, 388] width 58 height 19
click at [819, 549] on button "Save" at bounding box center [819, 547] width 47 height 25
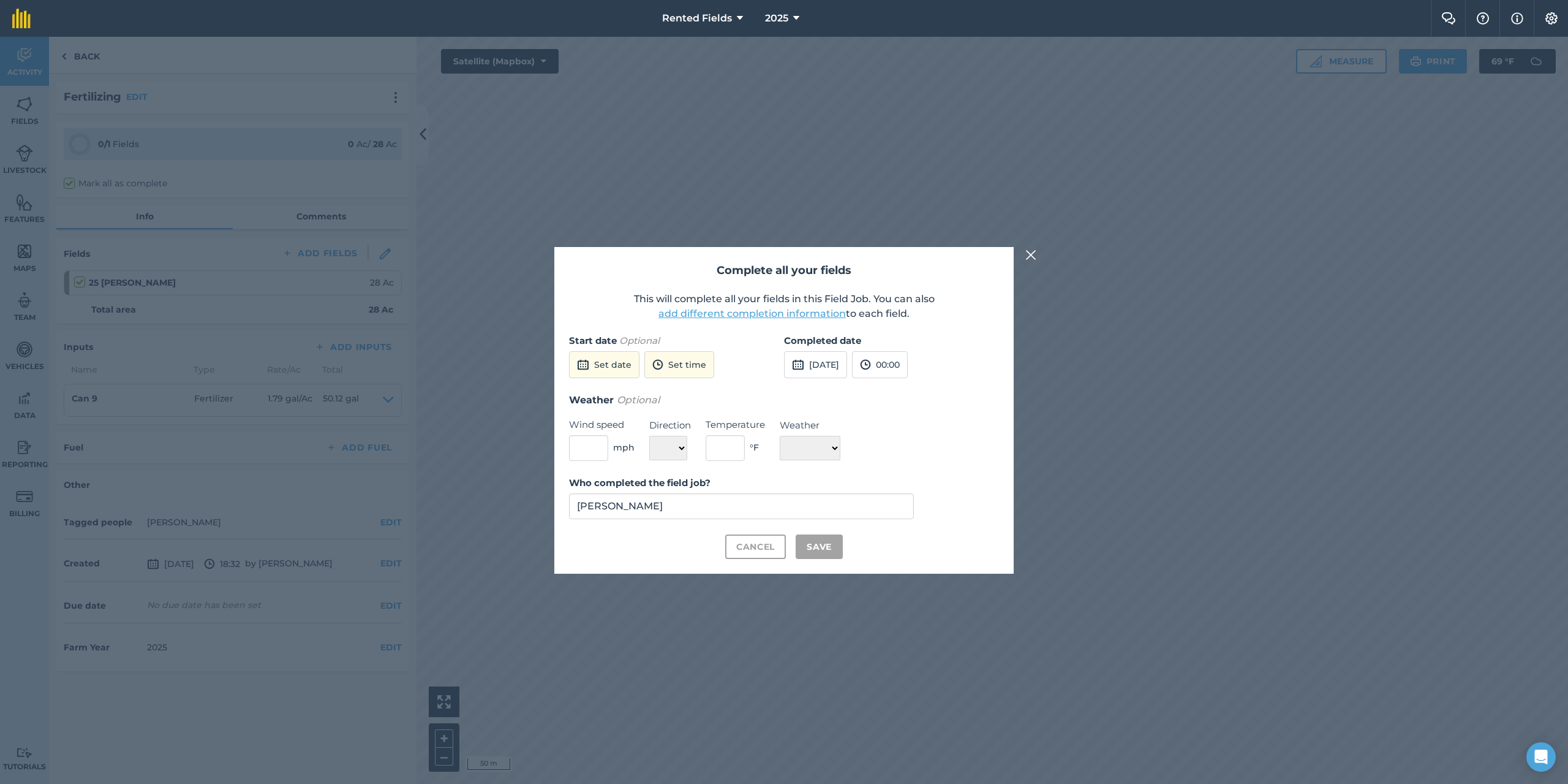
checkbox input "true"
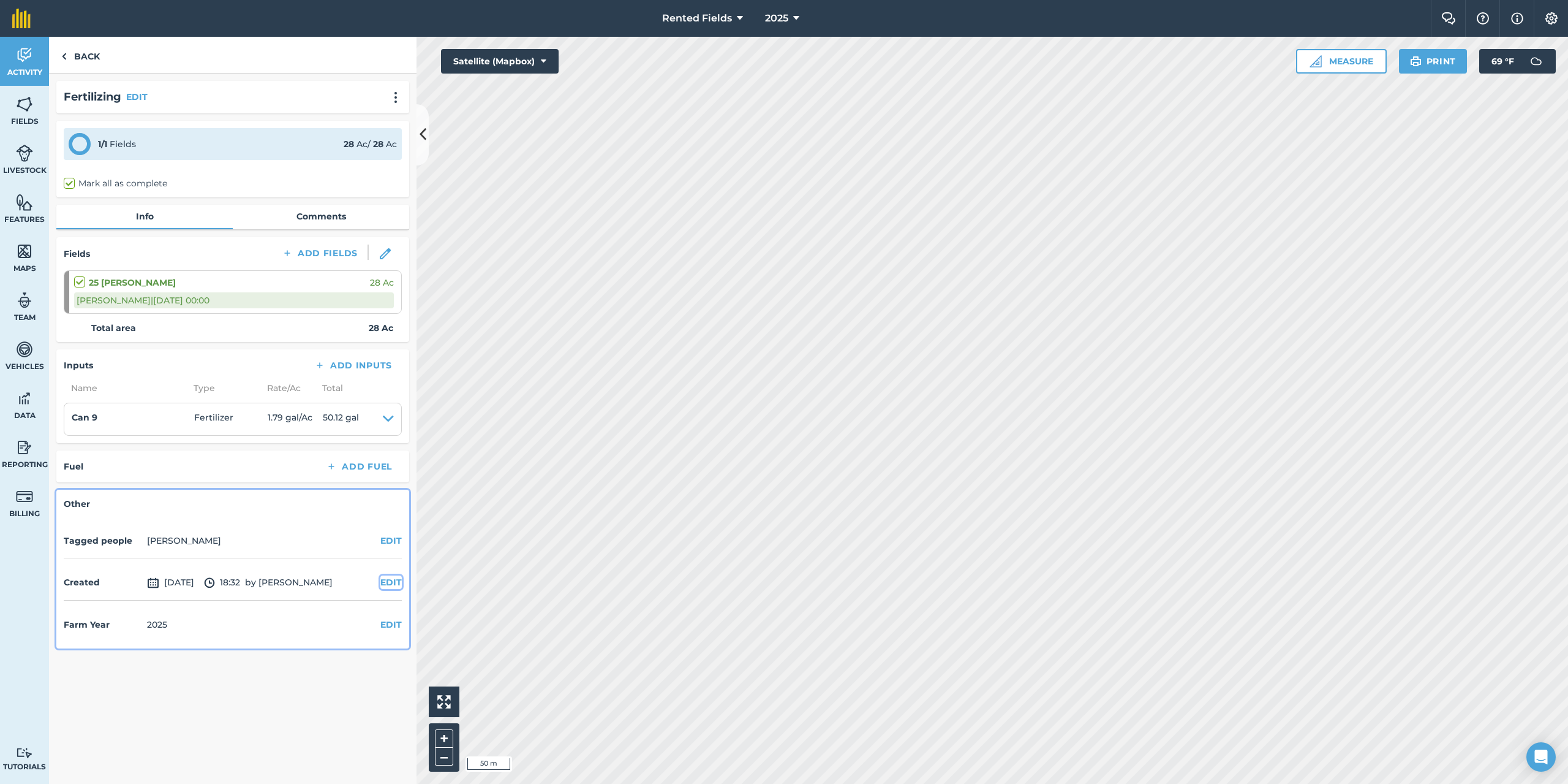
click at [392, 580] on button "EDIT" at bounding box center [391, 581] width 21 height 14
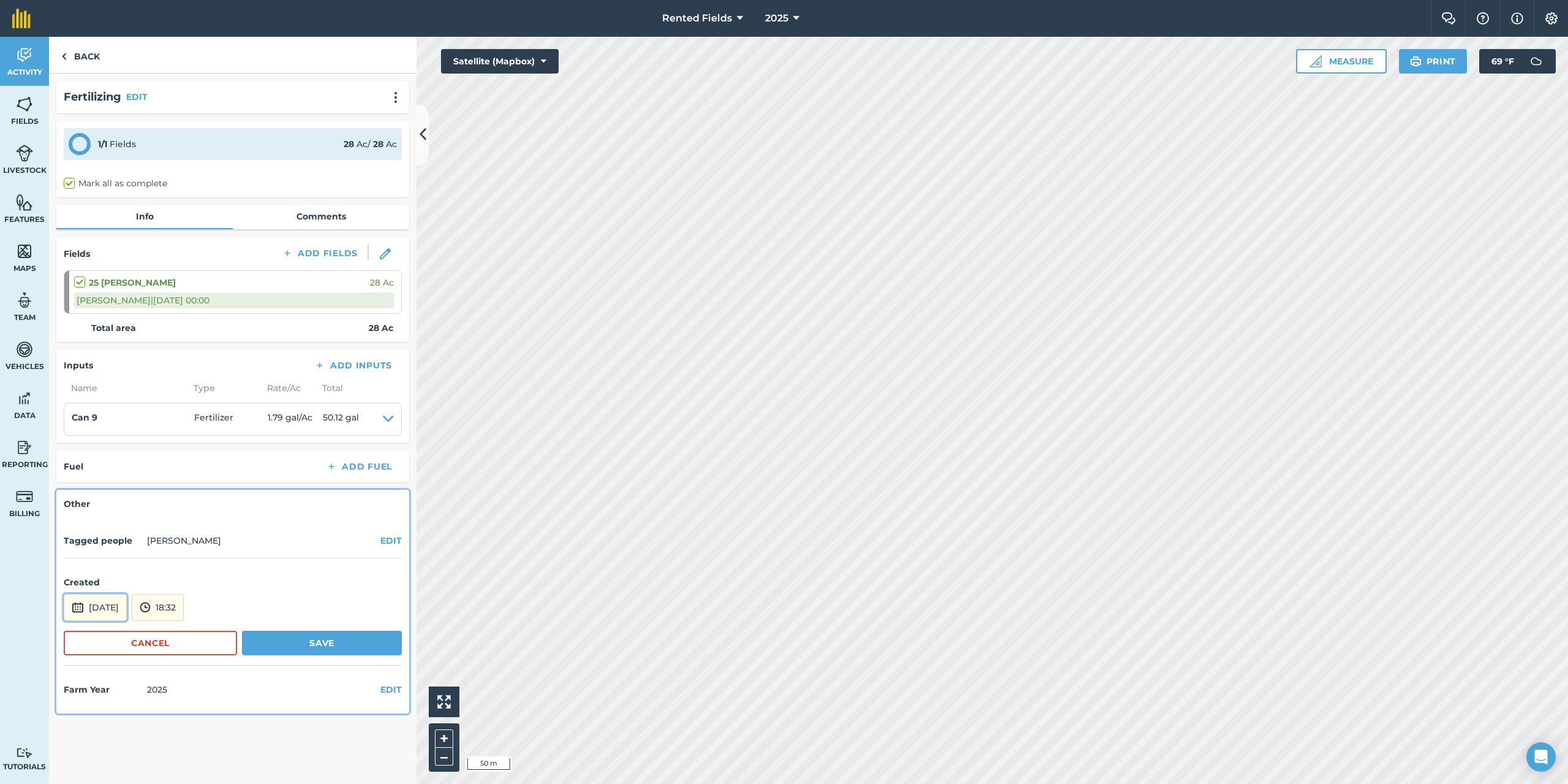
click at [127, 611] on button "[DATE]" at bounding box center [94, 606] width 63 height 27
click at [77, 502] on abbr "8" at bounding box center [79, 501] width 4 height 8
click at [183, 615] on button "18:32" at bounding box center [158, 606] width 52 height 27
click at [178, 470] on button "00:00" at bounding box center [160, 476] width 58 height 19
click at [331, 641] on button "Save" at bounding box center [322, 642] width 160 height 25
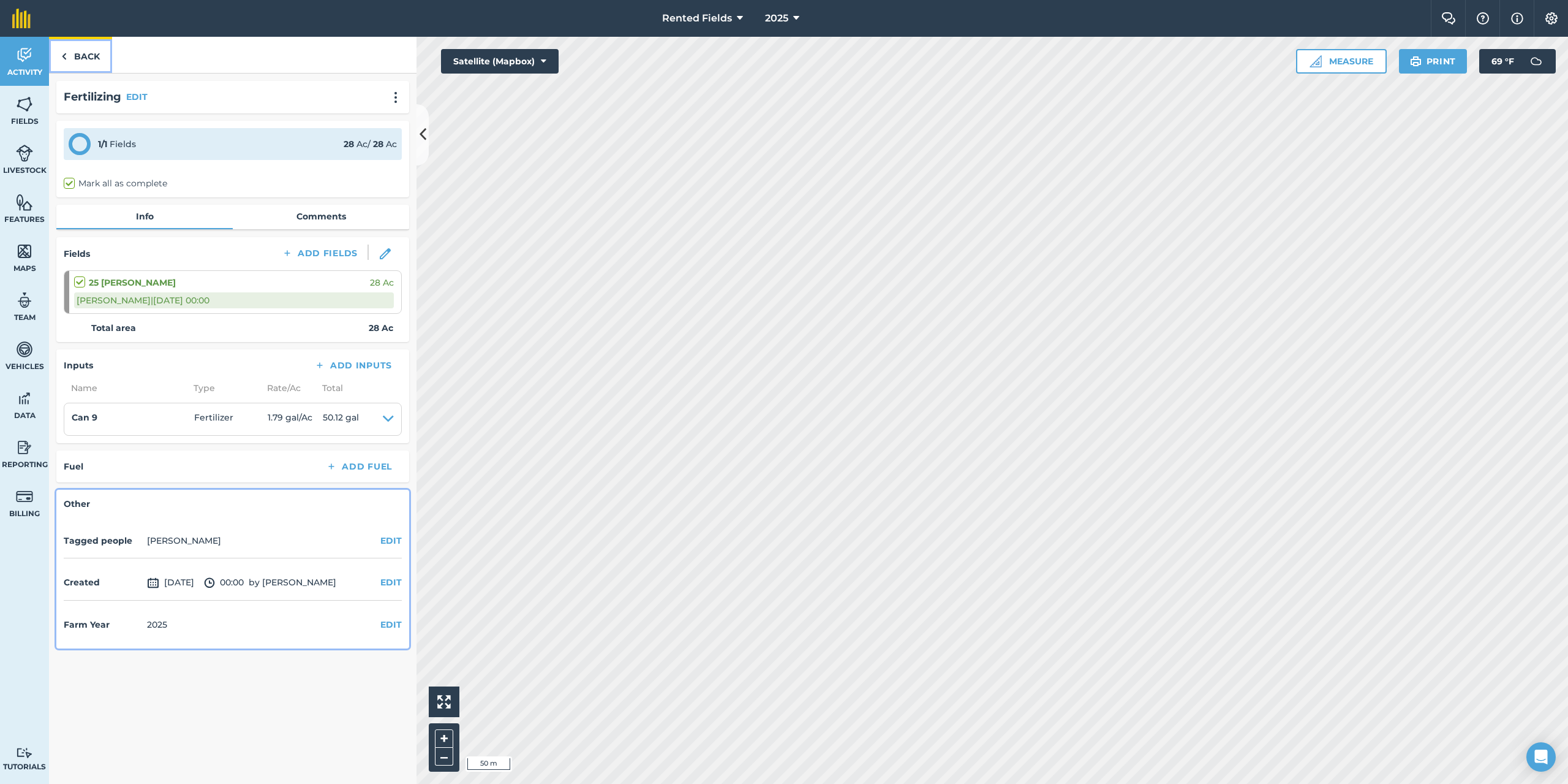
click at [73, 54] on link "Back" at bounding box center [80, 54] width 63 height 36
